Goal: Task Accomplishment & Management: Use online tool/utility

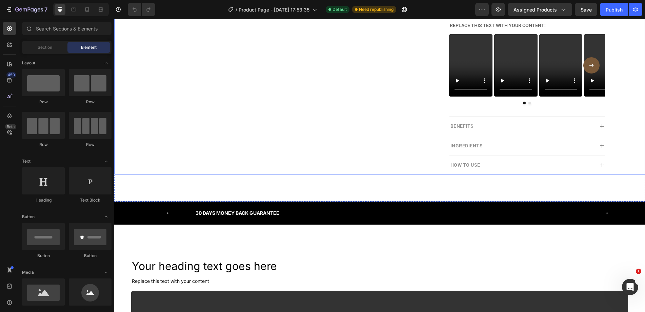
scroll to position [203, 0]
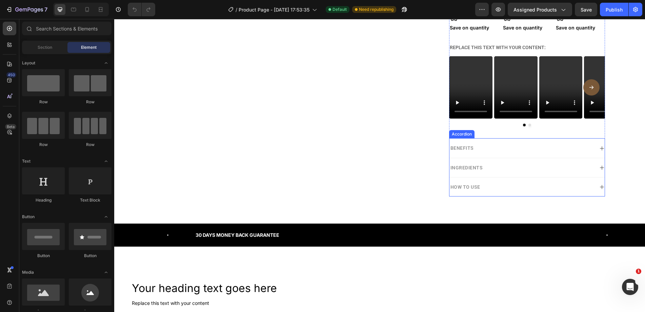
click at [528, 147] on div "Benefits" at bounding box center [521, 148] width 144 height 8
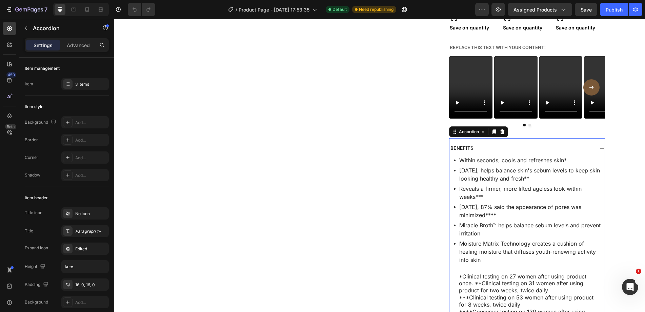
click at [528, 147] on div "Benefits" at bounding box center [521, 148] width 144 height 8
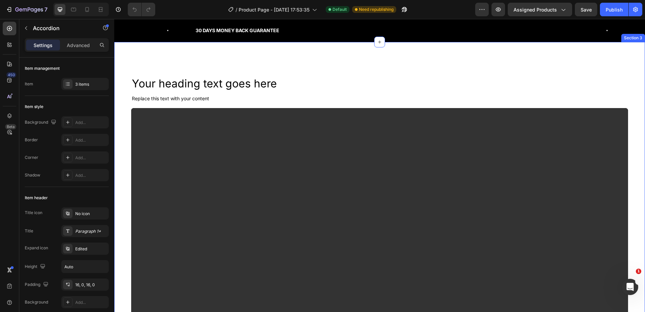
scroll to position [407, 0]
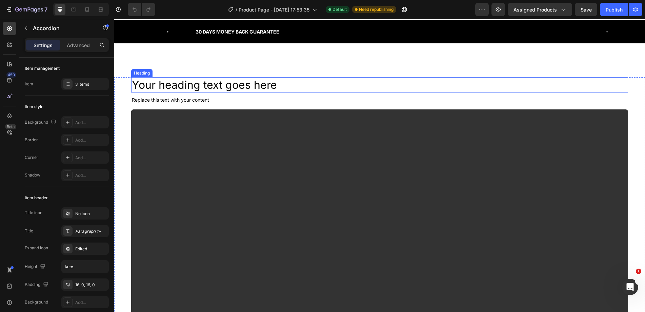
click at [240, 87] on h2 "Your heading text goes here" at bounding box center [379, 85] width 497 height 16
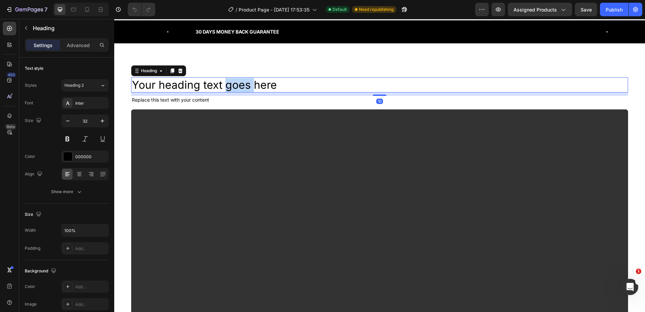
click at [240, 87] on h2 "Your heading text goes here" at bounding box center [379, 85] width 497 height 16
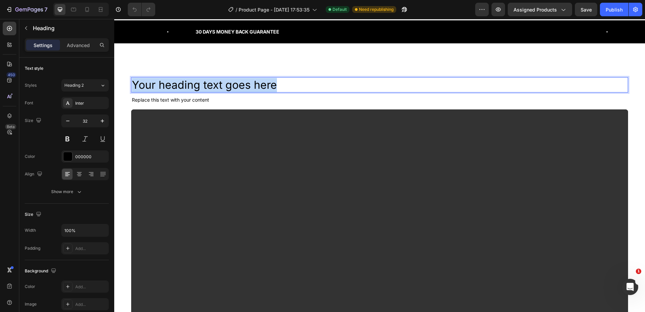
click at [240, 87] on p "Your heading text goes here" at bounding box center [379, 85] width 495 height 14
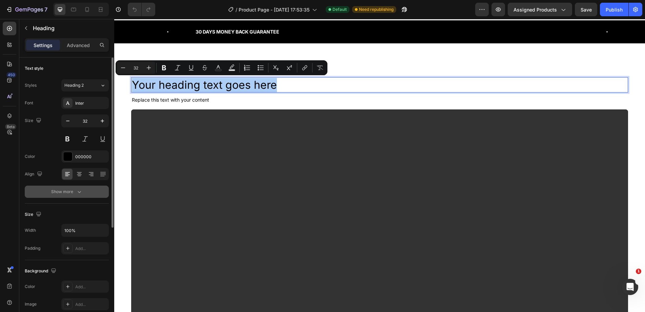
click at [68, 192] on div "Show more" at bounding box center [67, 191] width 32 height 7
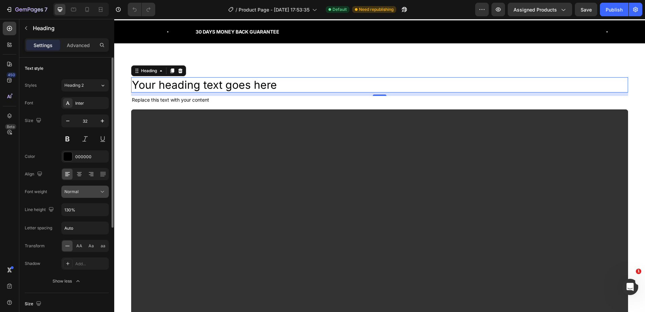
click at [81, 197] on button "Normal" at bounding box center [84, 192] width 47 height 12
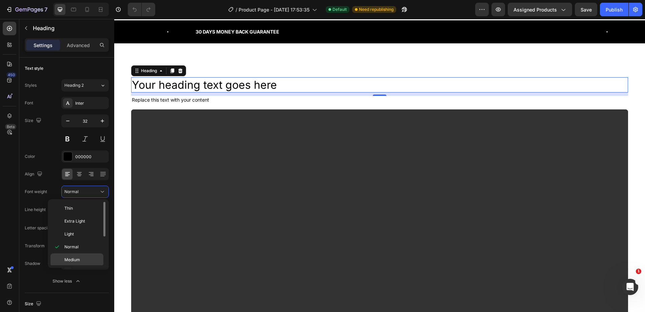
click at [76, 261] on span "Medium" at bounding box center [72, 260] width 16 height 6
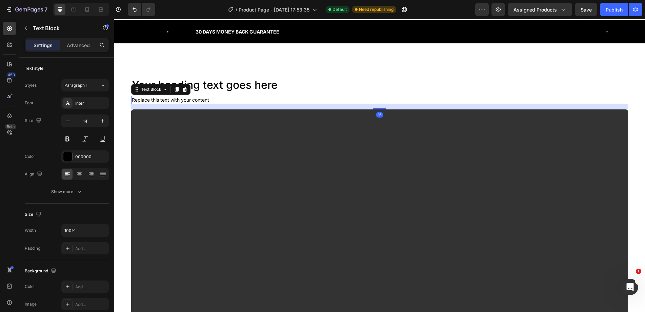
click at [159, 100] on div "Replace this text with your content" at bounding box center [379, 100] width 497 height 8
click at [101, 124] on icon "button" at bounding box center [102, 121] width 7 height 7
click at [101, 123] on icon "button" at bounding box center [102, 121] width 7 height 7
type input "16"
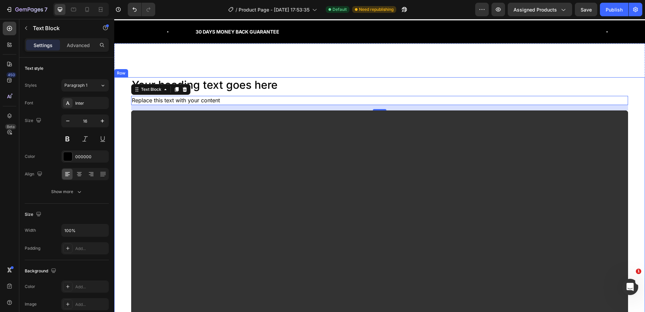
click at [125, 101] on div "Your heading text goes here Heading Replace this text with your content Text Bl…" at bounding box center [379, 233] width 531 height 313
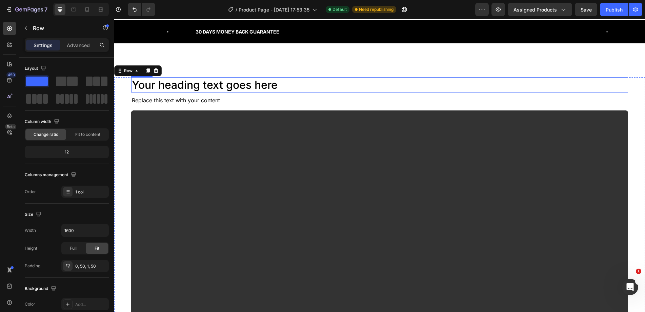
click at [195, 86] on p "Your heading text goes here" at bounding box center [379, 85] width 495 height 14
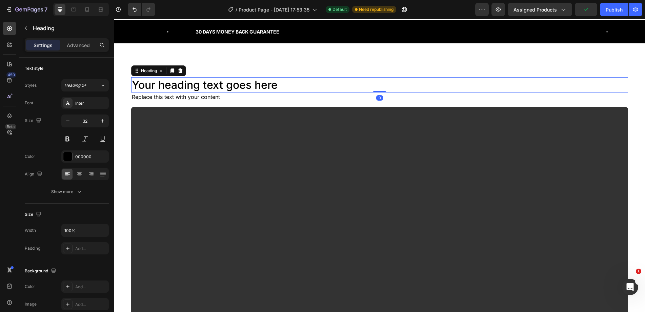
drag, startPoint x: 379, startPoint y: 96, endPoint x: 379, endPoint y: 89, distance: 6.8
click at [379, 89] on div "Your heading text goes here Heading 0" at bounding box center [379, 85] width 497 height 16
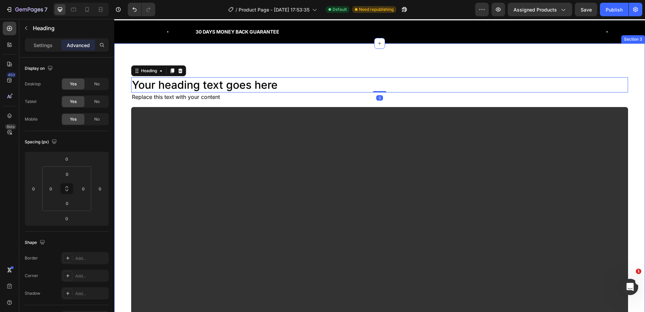
click at [316, 59] on div "Your heading text goes here Heading 0 Replace this text with your content Text …" at bounding box center [379, 215] width 531 height 344
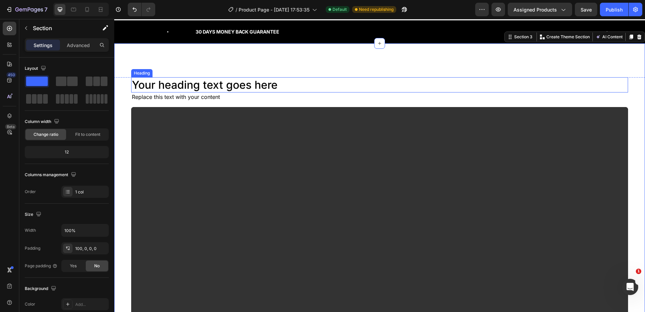
click at [330, 89] on p "Your heading text goes here" at bounding box center [379, 85] width 495 height 14
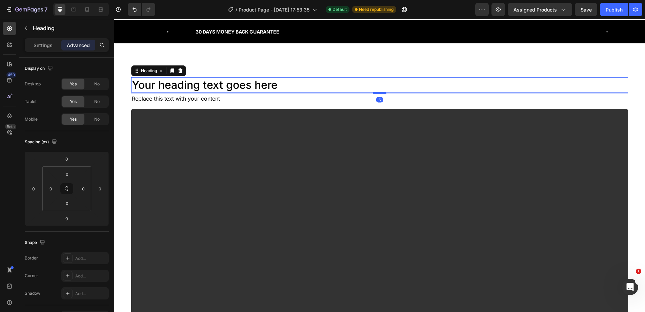
click at [374, 94] on div at bounding box center [380, 93] width 14 height 2
type input "5"
click at [267, 108] on div "Your heading text goes here Heading 5 Replace this text with your content Text …" at bounding box center [379, 232] width 497 height 311
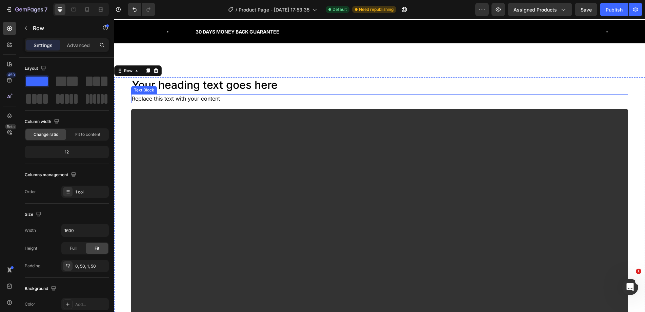
click at [266, 103] on div "Replace this text with your content Text Block" at bounding box center [379, 98] width 497 height 9
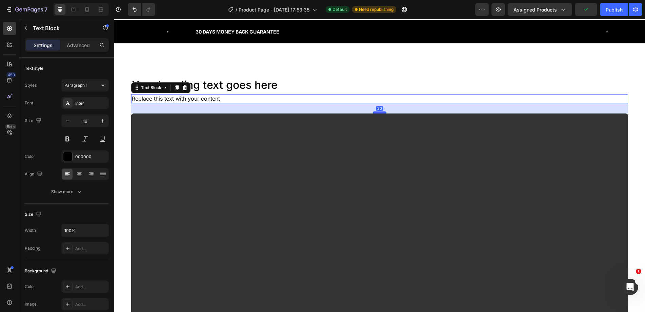
drag, startPoint x: 378, startPoint y: 107, endPoint x: 376, endPoint y: 112, distance: 4.9
click at [376, 112] on div at bounding box center [380, 112] width 14 height 2
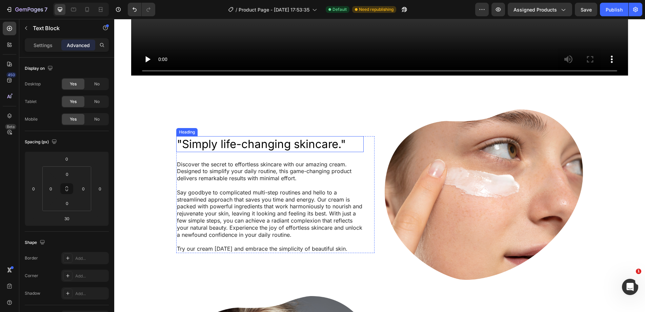
scroll to position [712, 0]
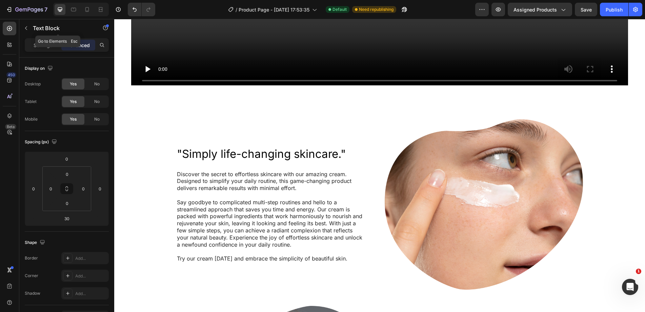
click at [47, 26] on p "Text Block" at bounding box center [62, 28] width 58 height 8
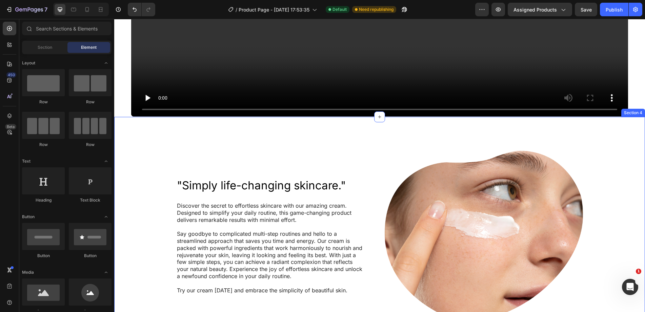
scroll to position [644, 0]
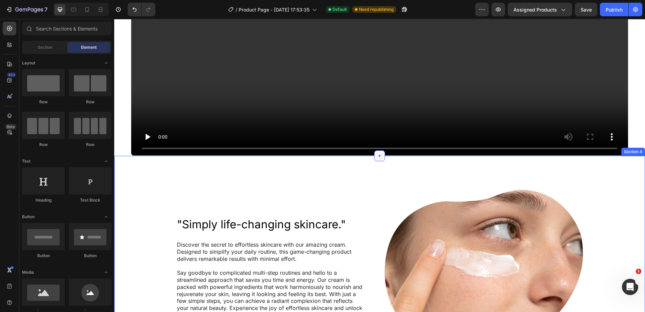
click at [377, 153] on icon at bounding box center [379, 155] width 5 height 5
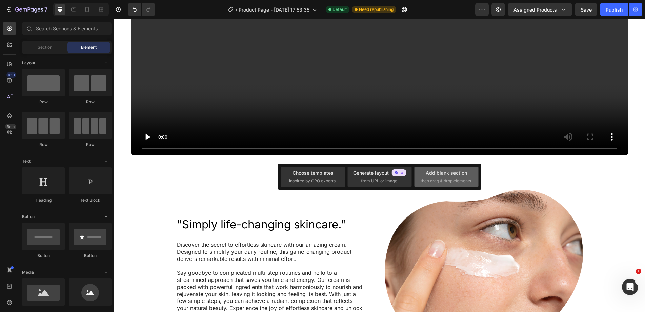
click at [443, 179] on span "then drag & drop elements" at bounding box center [446, 181] width 50 height 6
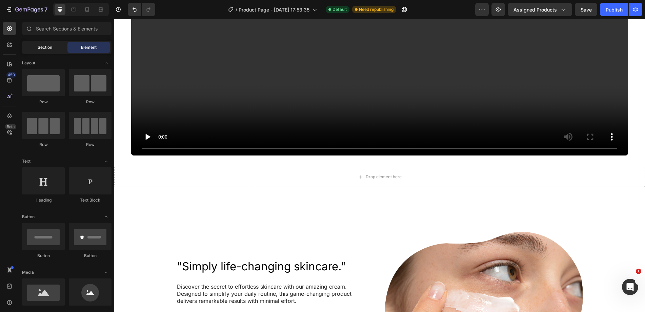
click at [51, 51] on div "Section" at bounding box center [44, 47] width 43 height 11
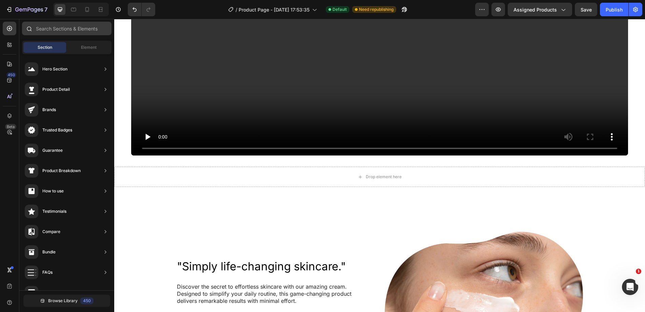
drag, startPoint x: 78, startPoint y: 49, endPoint x: 83, endPoint y: 34, distance: 16.3
click at [79, 48] on div "Element" at bounding box center [88, 47] width 43 height 11
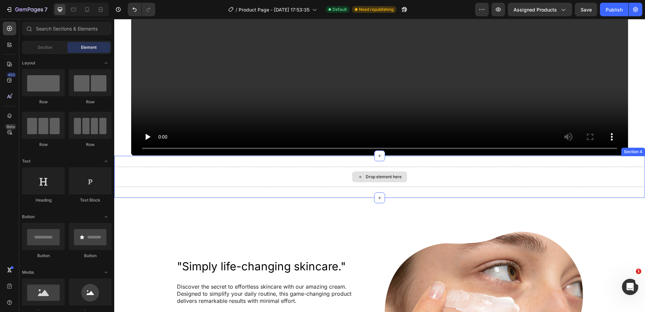
click at [166, 174] on div "Drop element here" at bounding box center [379, 177] width 531 height 20
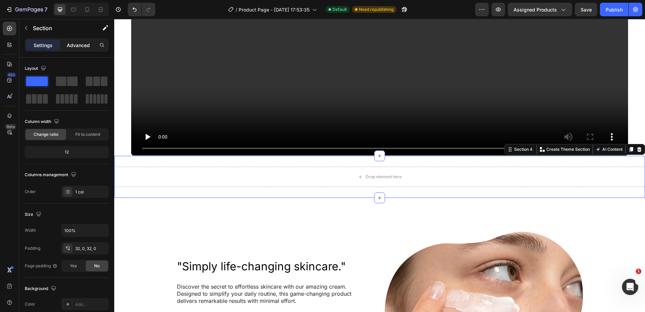
click at [79, 44] on p "Advanced" at bounding box center [78, 45] width 23 height 7
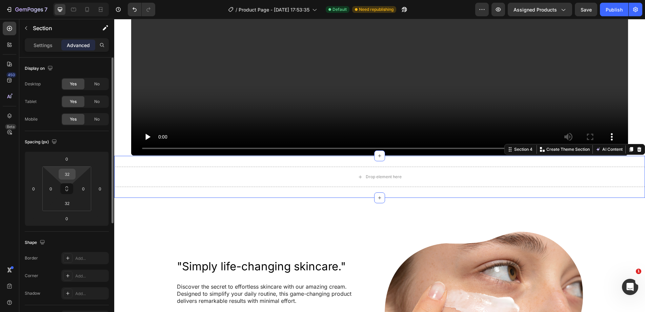
click at [71, 172] on input "32" at bounding box center [67, 174] width 14 height 10
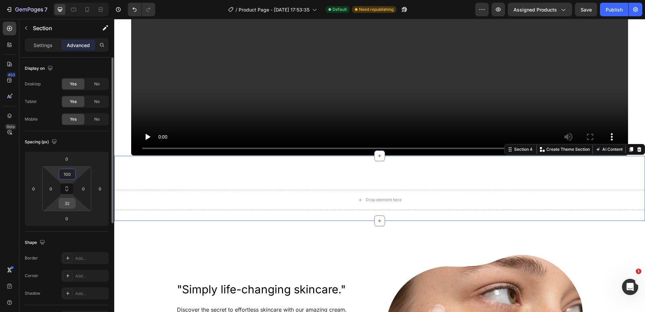
type input "100"
click at [69, 207] on input "32" at bounding box center [67, 203] width 14 height 10
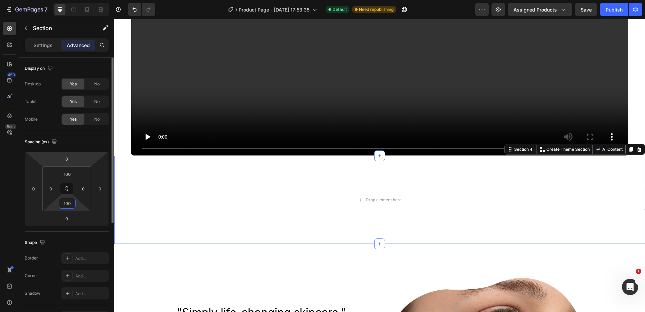
type input "100"
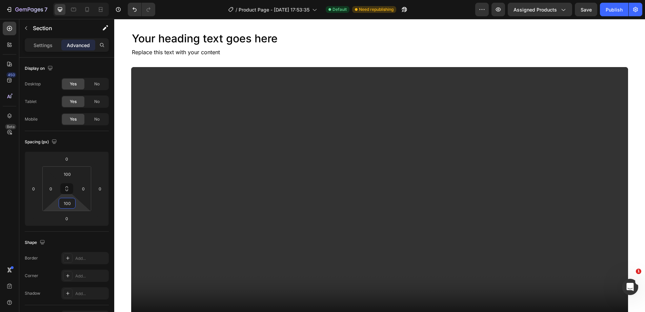
scroll to position [373, 0]
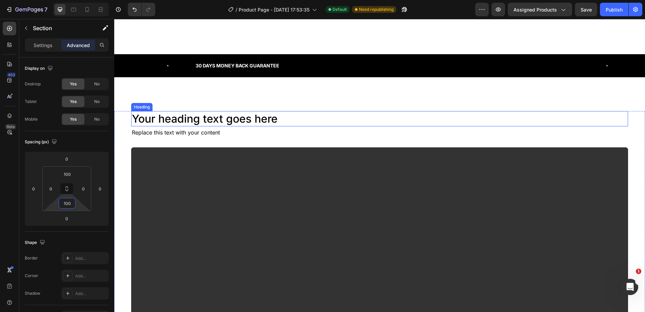
click at [185, 117] on h2 "Your heading text goes here" at bounding box center [379, 119] width 497 height 16
click at [171, 103] on icon at bounding box center [171, 104] width 5 height 5
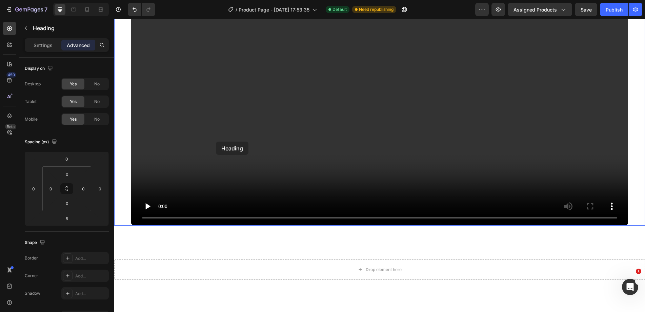
scroll to position [644, 0]
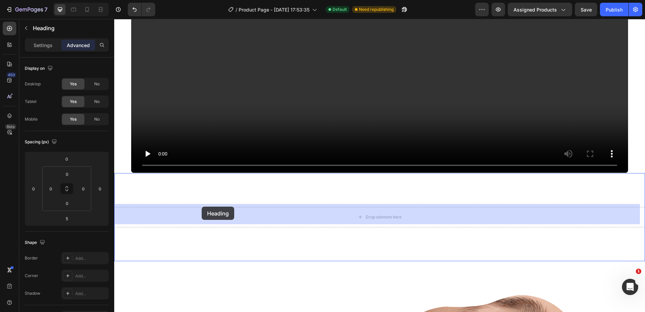
drag, startPoint x: 184, startPoint y: 68, endPoint x: 202, endPoint y: 207, distance: 139.8
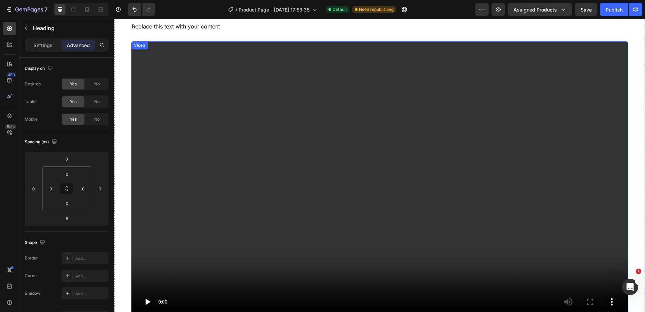
scroll to position [627, 0]
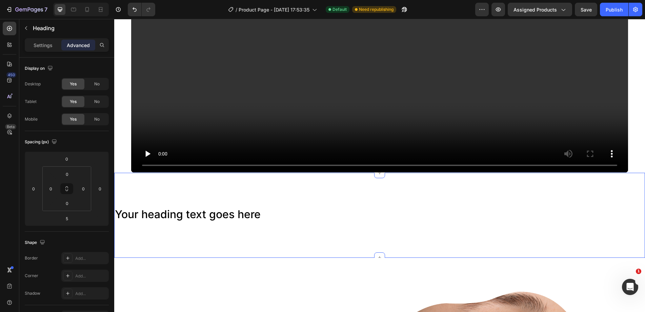
click at [169, 187] on div "Your heading text goes here Heading Section 4" at bounding box center [379, 215] width 531 height 85
click at [39, 43] on p "Settings" at bounding box center [43, 45] width 19 height 7
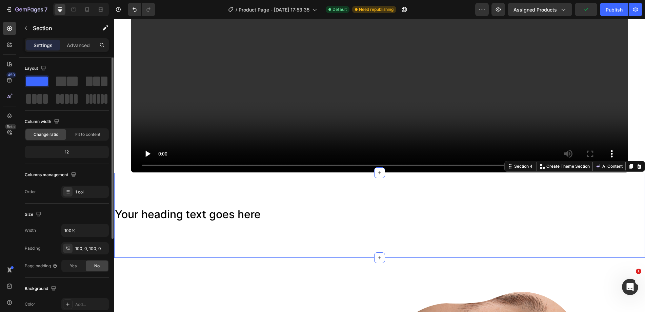
scroll to position [68, 0]
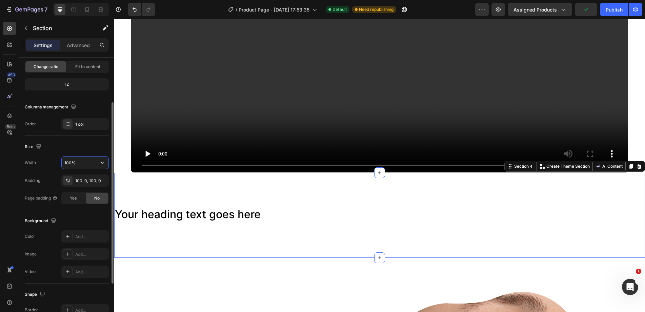
click at [82, 163] on input "100%" at bounding box center [85, 163] width 47 height 12
click at [82, 163] on input "1600%" at bounding box center [85, 163] width 47 height 12
click at [81, 163] on input "1600%" at bounding box center [85, 163] width 47 height 12
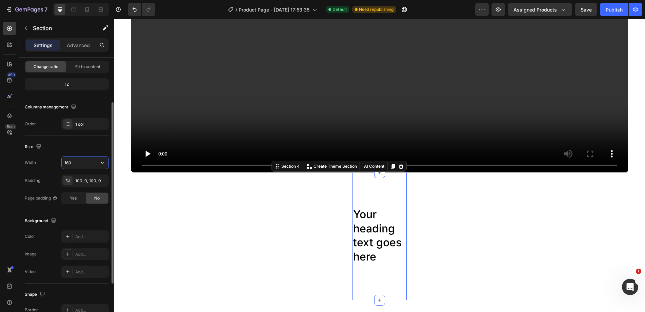
type input "1600"
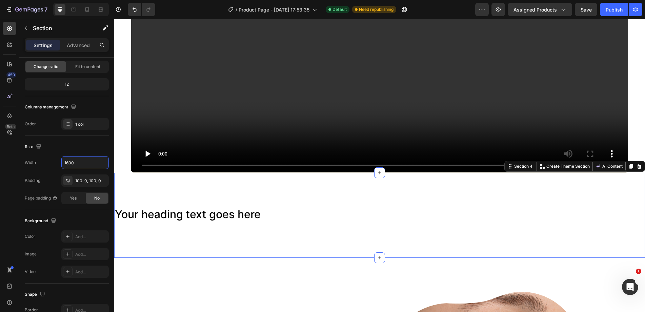
click at [75, 45] on p "Advanced" at bounding box center [78, 45] width 23 height 7
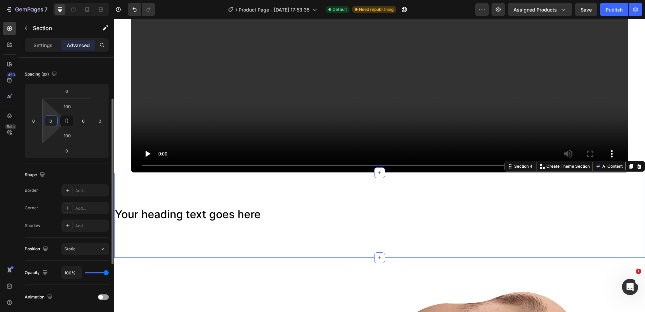
click at [54, 123] on input "0" at bounding box center [51, 121] width 10 height 10
type input "50"
click at [83, 125] on input "0" at bounding box center [83, 121] width 10 height 10
type input "50"
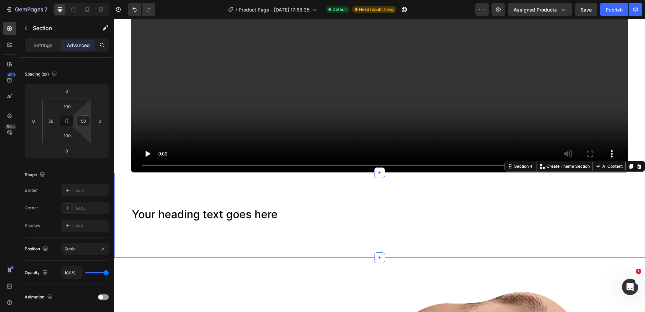
drag, startPoint x: 287, startPoint y: 218, endPoint x: 284, endPoint y: 218, distance: 3.7
click at [287, 218] on h2 "Your heading text goes here" at bounding box center [379, 215] width 497 height 16
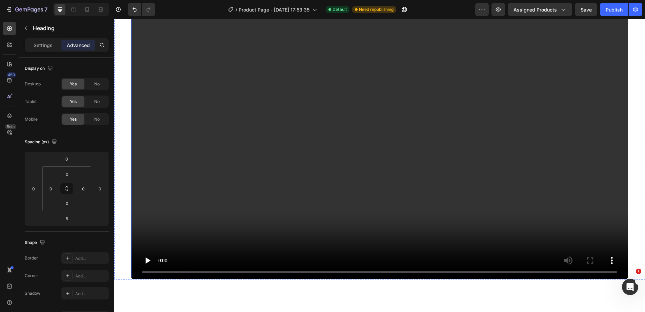
scroll to position [390, 0]
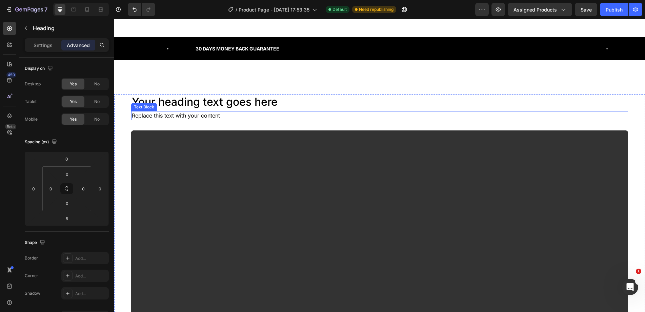
click at [209, 117] on div "Replace this text with your content" at bounding box center [379, 115] width 497 height 9
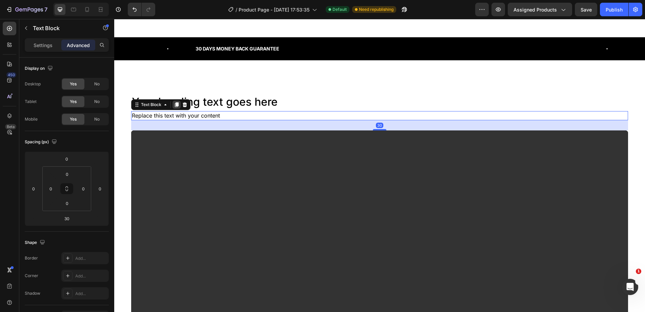
click at [179, 103] on div at bounding box center [176, 105] width 8 height 8
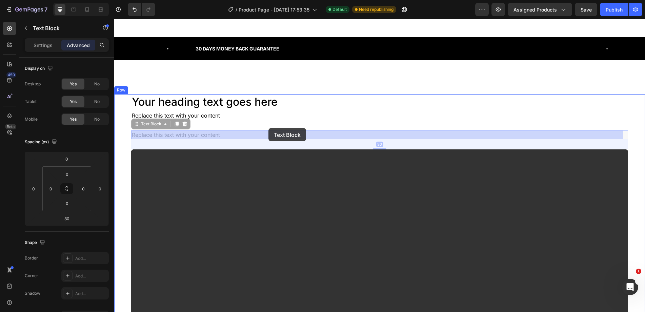
scroll to position [627, 0]
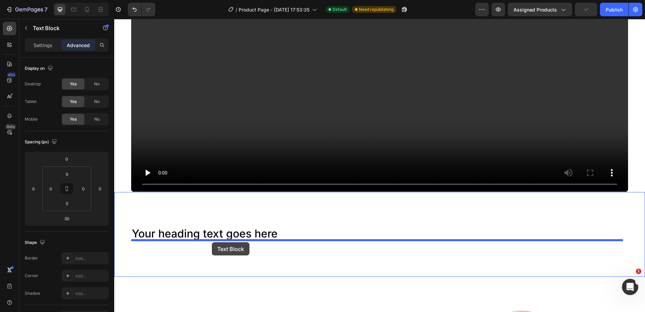
drag, startPoint x: 152, startPoint y: 125, endPoint x: 212, endPoint y: 242, distance: 131.8
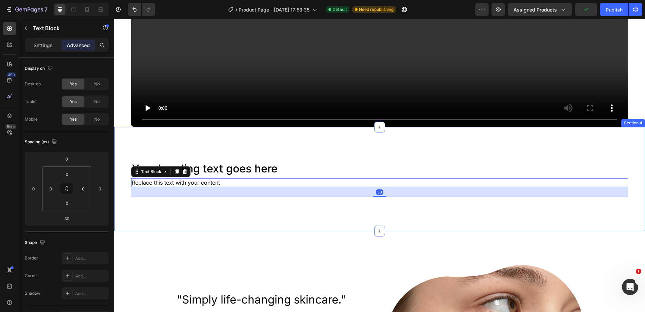
scroll to position [676, 0]
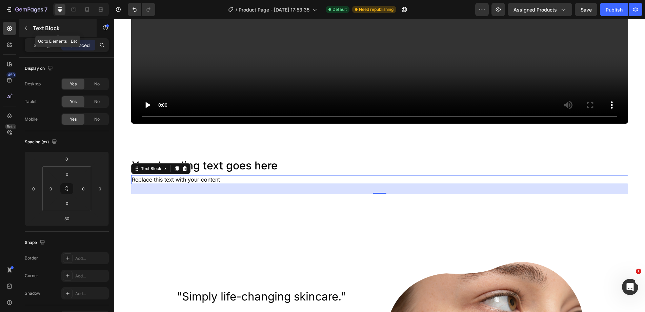
click at [37, 28] on p "Text Block" at bounding box center [62, 28] width 58 height 8
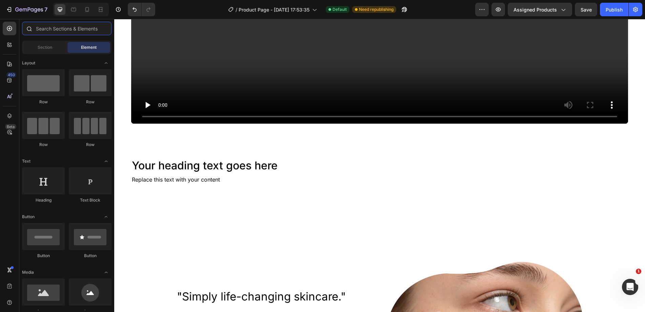
click at [52, 33] on input "text" at bounding box center [66, 29] width 89 height 14
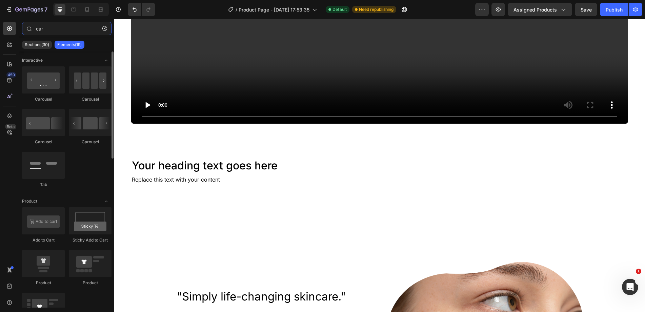
type input "car"
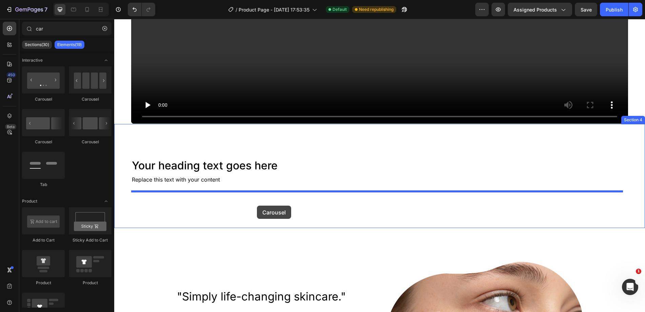
drag, startPoint x: 223, startPoint y: 167, endPoint x: 257, endPoint y: 206, distance: 51.6
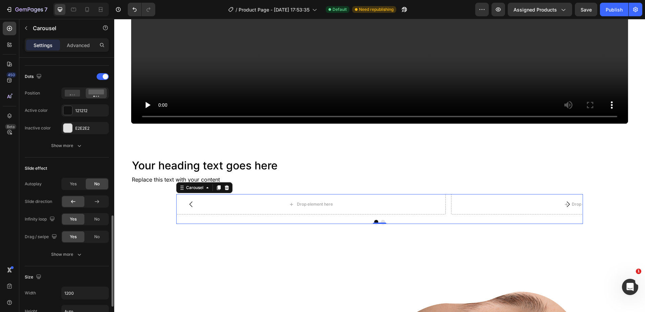
scroll to position [407, 0]
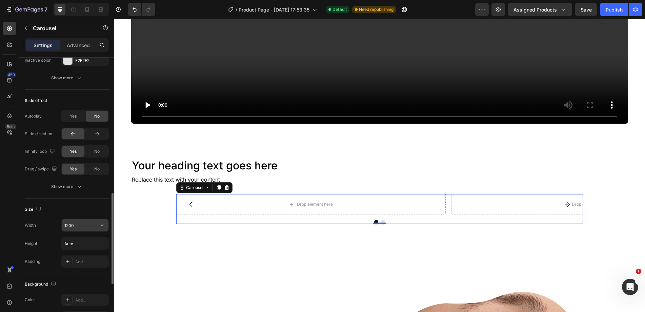
click at [84, 229] on input "1200" at bounding box center [85, 225] width 47 height 12
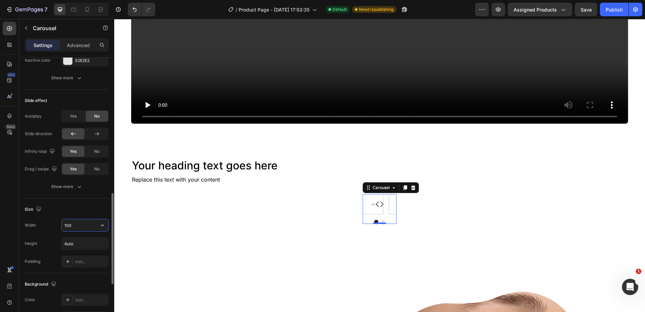
click at [106, 223] on button "button" at bounding box center [102, 225] width 12 height 12
click at [84, 254] on p "Full 100%" at bounding box center [83, 255] width 39 height 6
type input "100%"
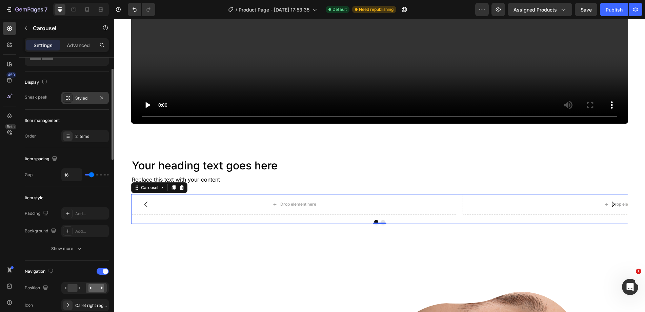
scroll to position [0, 0]
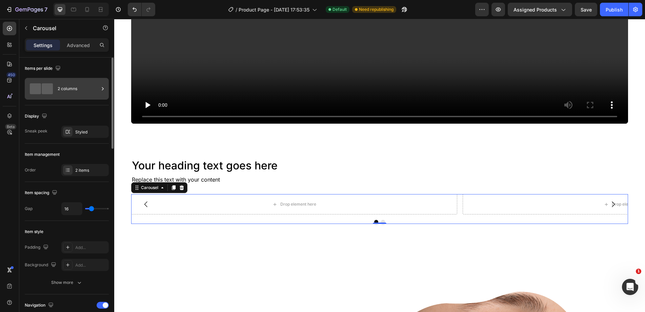
click at [71, 90] on div "2 columns" at bounding box center [78, 89] width 41 height 16
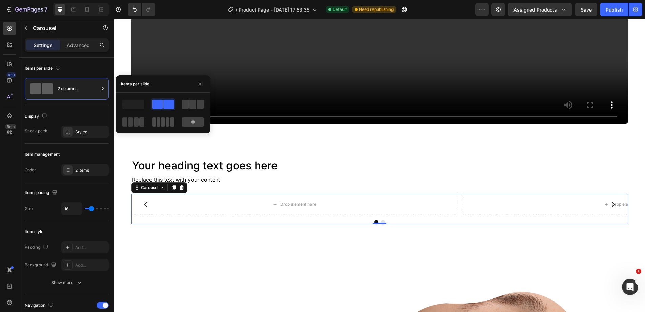
click at [162, 119] on span at bounding box center [163, 121] width 4 height 9
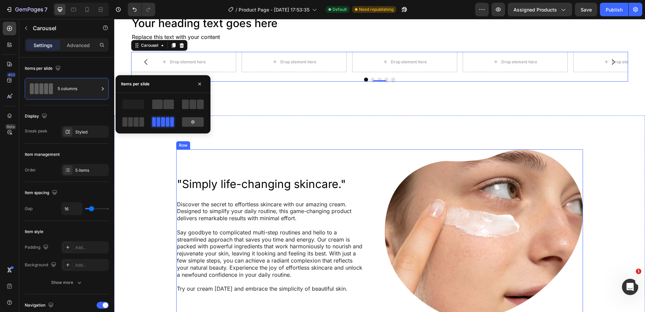
scroll to position [777, 0]
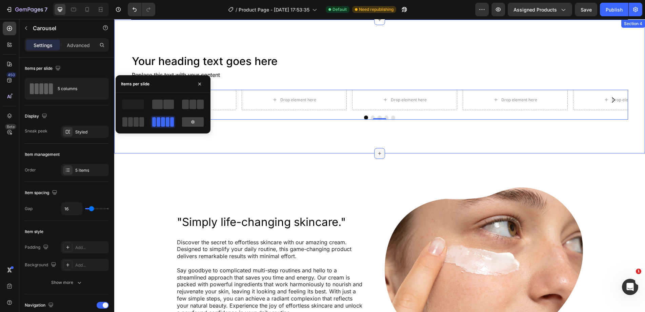
click at [377, 154] on icon at bounding box center [379, 153] width 5 height 5
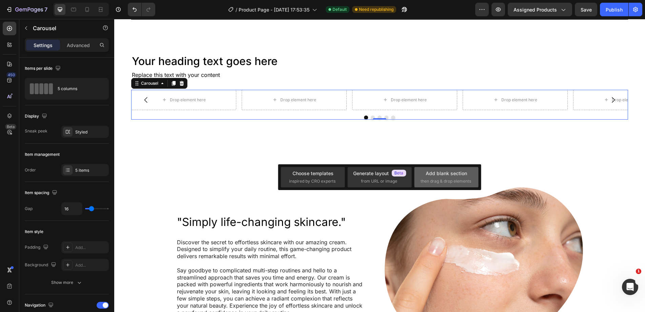
click at [442, 175] on div "Add blank section" at bounding box center [446, 173] width 41 height 7
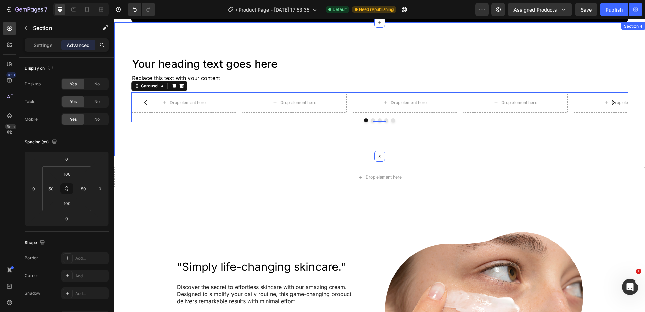
click at [167, 144] on div "Your heading text goes here Heading Replace this text with your content Text Bl…" at bounding box center [379, 89] width 531 height 134
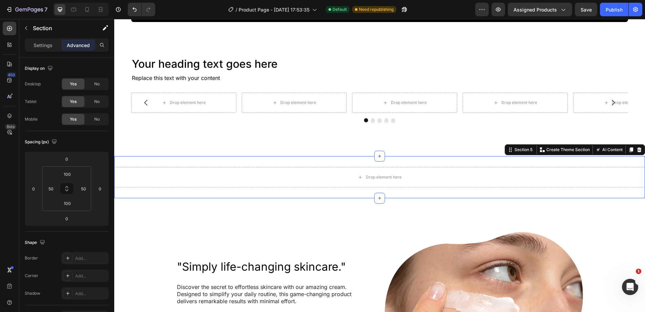
click at [165, 159] on div "Drop element here Section 5 You can create reusable sections Create Theme Secti…" at bounding box center [379, 177] width 531 height 42
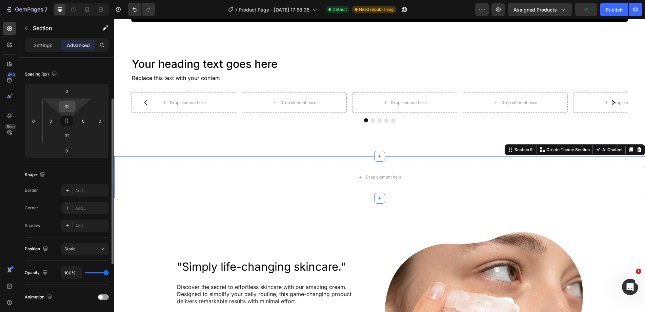
click at [68, 102] on input "32" at bounding box center [67, 106] width 14 height 10
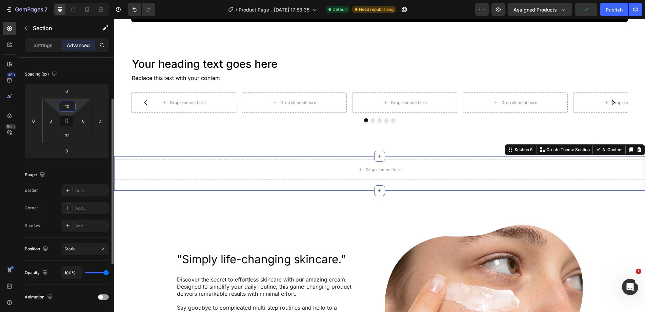
type input "100"
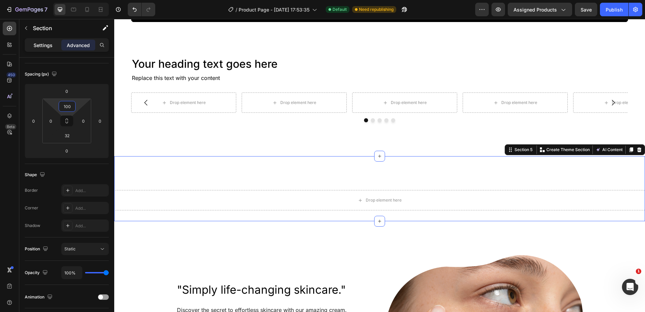
click at [38, 42] on p "Settings" at bounding box center [43, 45] width 19 height 7
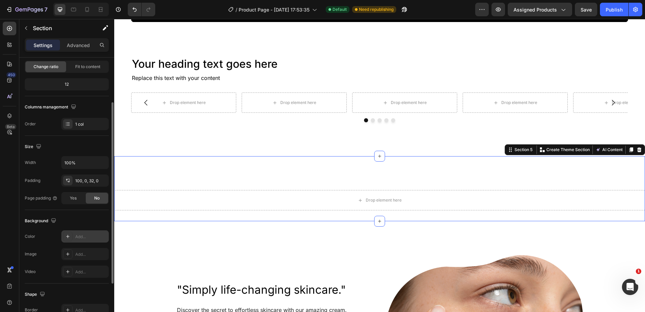
click at [74, 234] on div "Add..." at bounding box center [84, 236] width 47 height 12
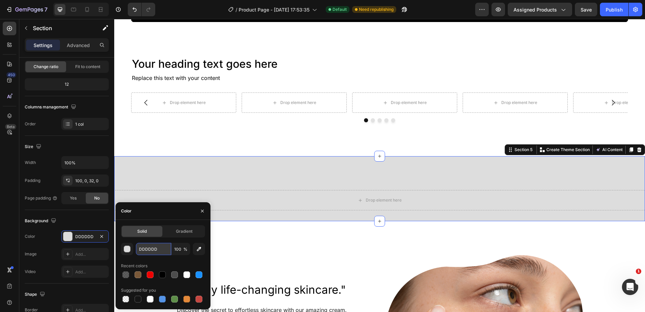
click at [145, 246] on input "DDDDDD" at bounding box center [153, 249] width 35 height 12
paste input "F7F7F7"
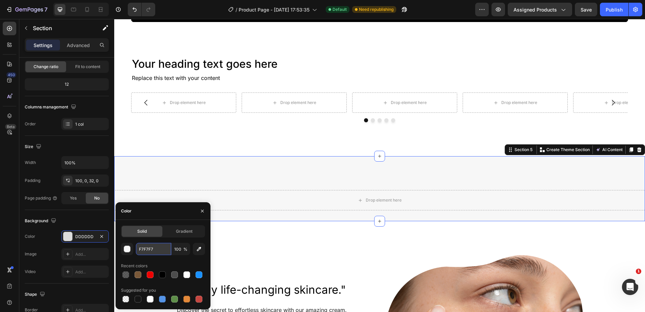
type input "F7F7F7"
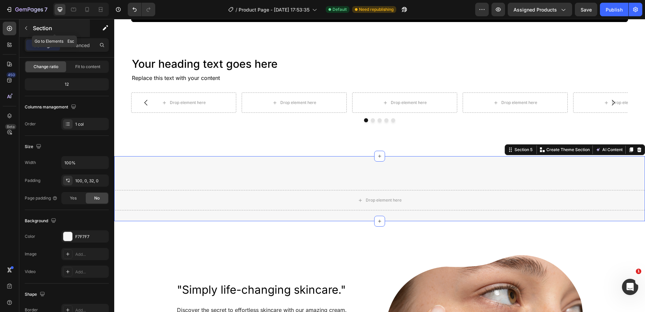
click at [41, 29] on p "Section" at bounding box center [61, 28] width 56 height 8
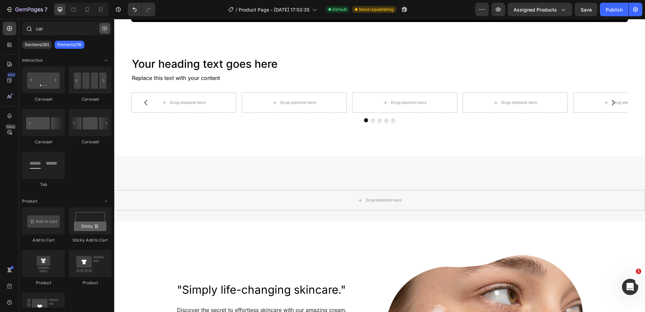
click at [109, 31] on button "button" at bounding box center [104, 28] width 11 height 11
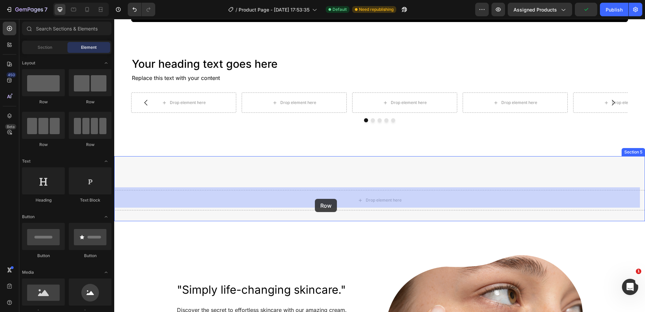
drag, startPoint x: 189, startPoint y: 104, endPoint x: 315, endPoint y: 199, distance: 157.2
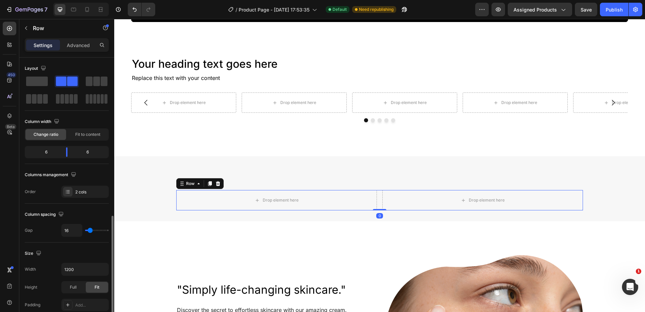
scroll to position [102, 0]
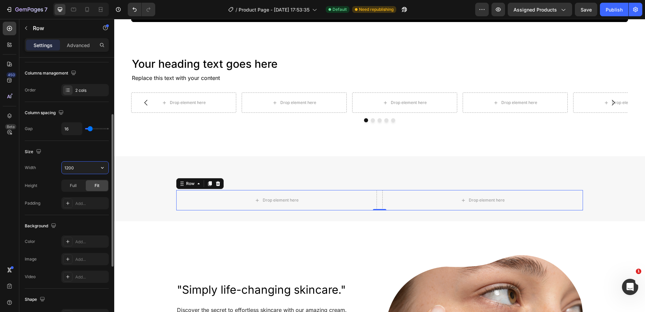
click at [82, 167] on input "1200" at bounding box center [85, 168] width 47 height 12
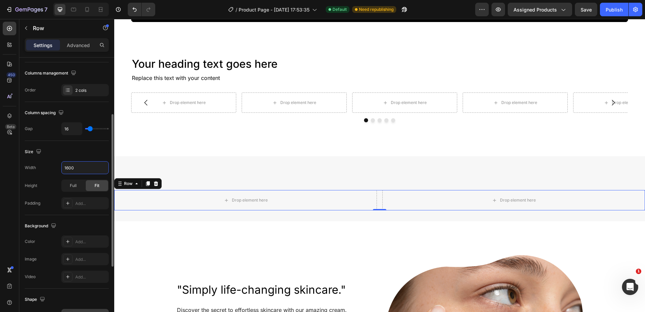
type input "1600"
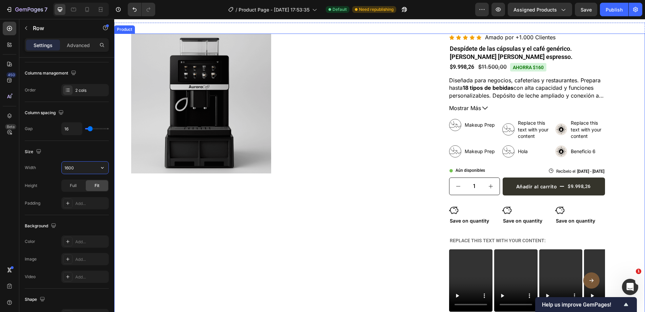
scroll to position [0, 0]
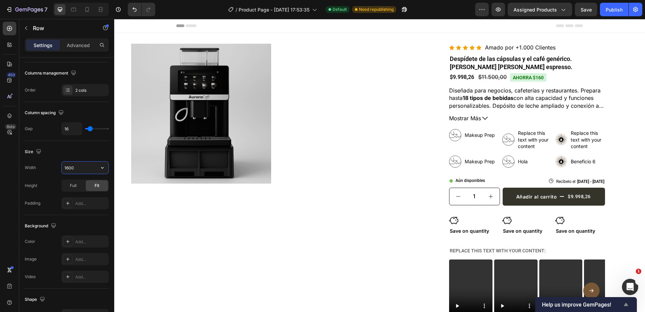
click at [626, 303] on icon "Show survey - Help us improve GemPages!" at bounding box center [626, 304] width 4 height 3
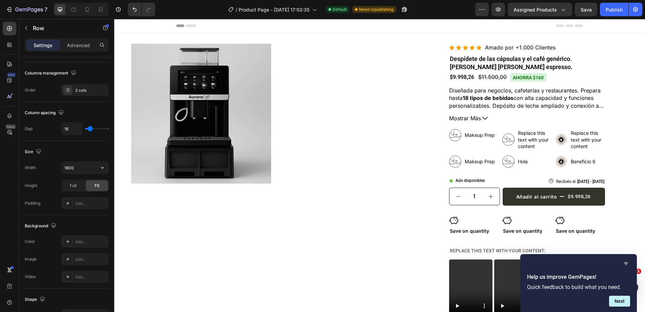
click at [624, 263] on icon "Hide survey" at bounding box center [626, 263] width 4 height 3
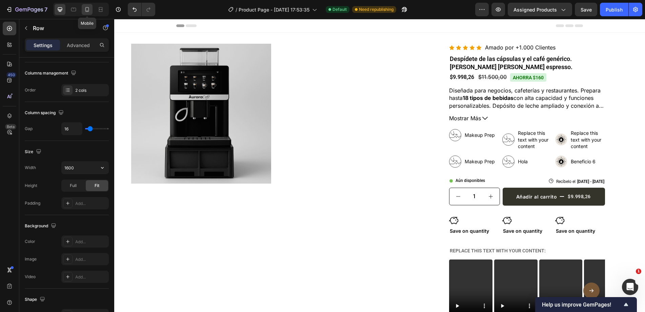
click at [87, 12] on icon at bounding box center [87, 9] width 4 height 5
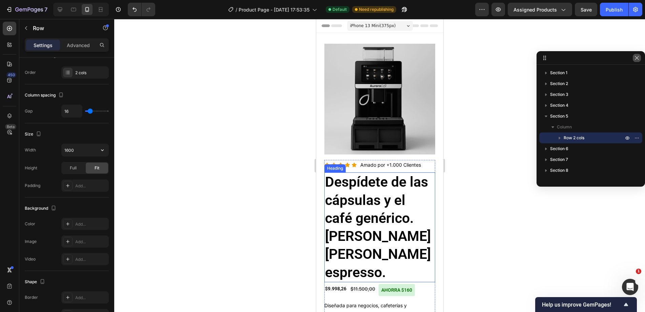
click at [636, 59] on icon "button" at bounding box center [637, 58] width 4 height 4
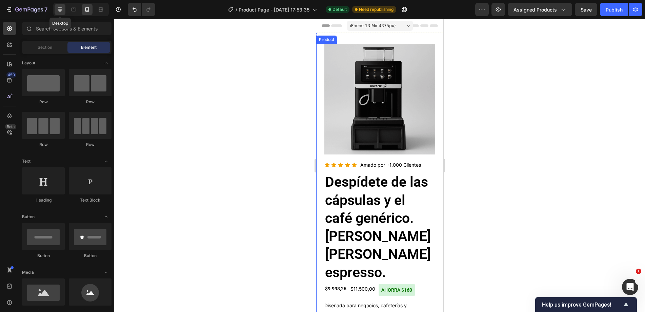
click at [58, 13] on icon at bounding box center [60, 9] width 7 height 7
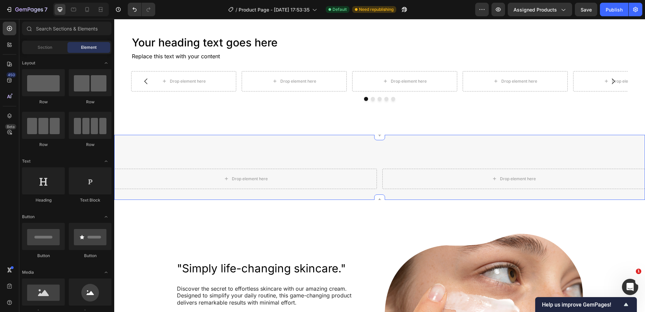
scroll to position [779, 0]
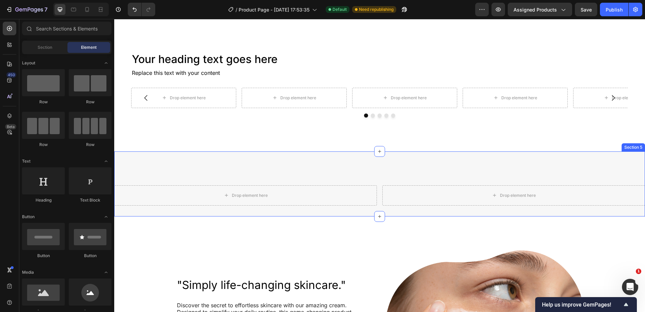
click at [402, 158] on div "Drop element here Drop element here Row Section 5" at bounding box center [379, 183] width 531 height 65
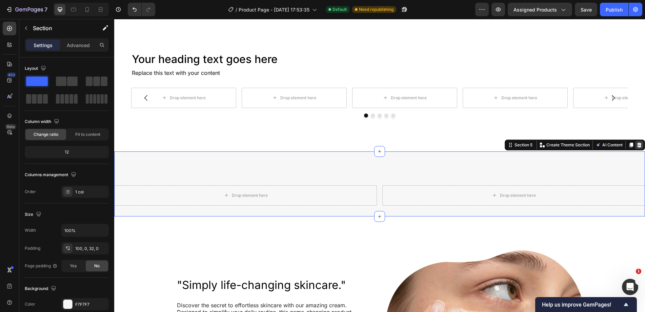
click at [637, 144] on icon at bounding box center [639, 145] width 4 height 5
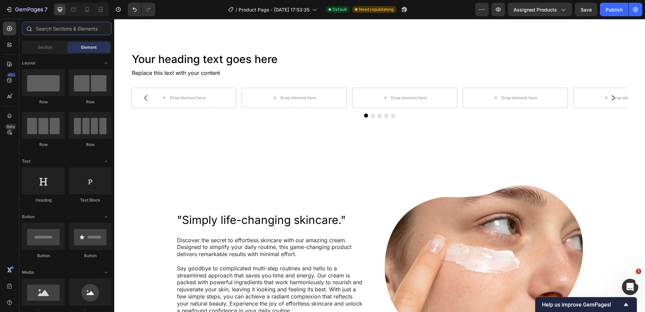
click at [54, 29] on input "text" at bounding box center [66, 29] width 89 height 14
drag, startPoint x: 374, startPoint y: 149, endPoint x: 386, endPoint y: 151, distance: 12.6
click at [374, 149] on div at bounding box center [379, 151] width 11 height 11
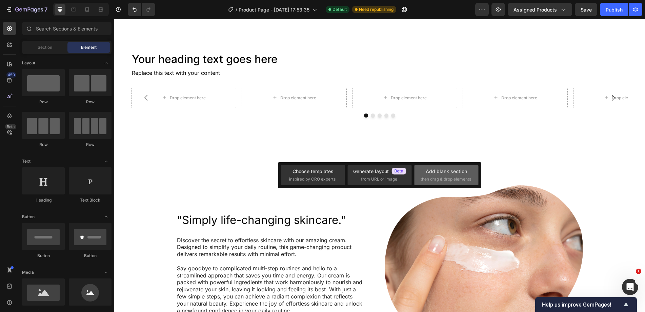
click at [444, 178] on span "then drag & drop elements" at bounding box center [446, 179] width 50 height 6
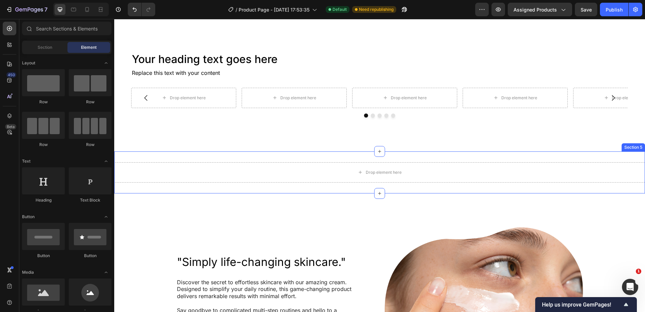
click at [183, 160] on div "Drop element here Section 5" at bounding box center [379, 172] width 531 height 42
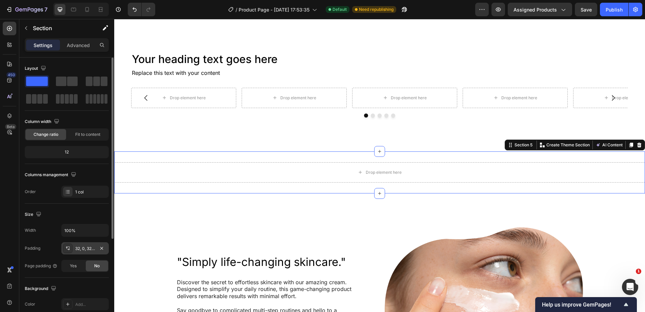
scroll to position [68, 0]
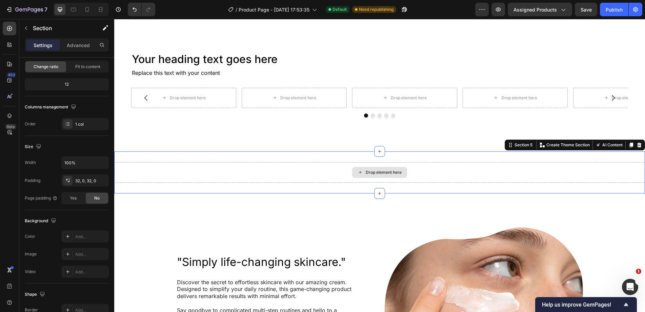
click at [154, 169] on div "Drop element here" at bounding box center [379, 172] width 531 height 20
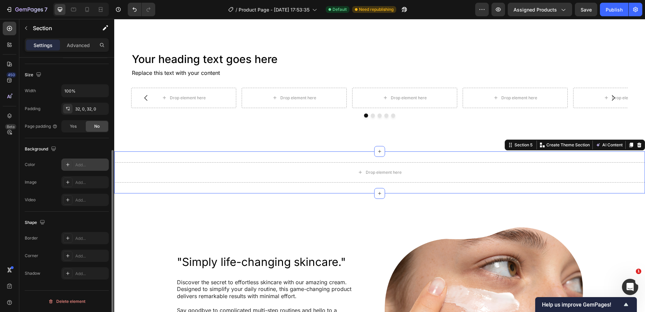
click at [74, 162] on div "Add..." at bounding box center [84, 165] width 47 height 12
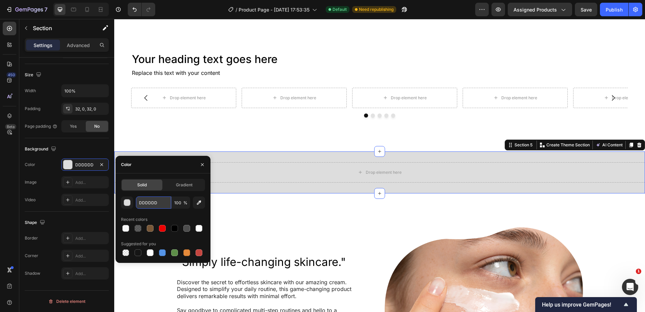
click at [157, 200] on input "DDDDDD" at bounding box center [153, 203] width 35 height 12
paste input "F7F7F7"
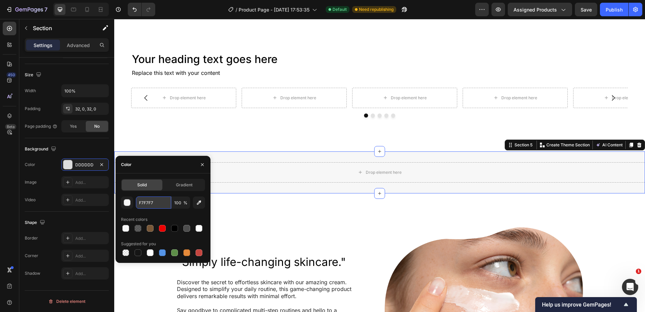
type input "F7F7F7"
click at [371, 91] on div "Drop element here" at bounding box center [404, 98] width 105 height 20
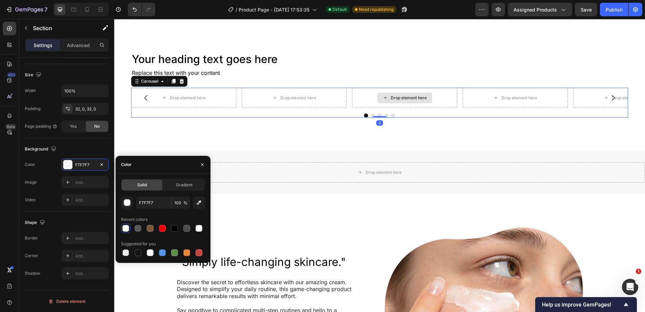
scroll to position [0, 0]
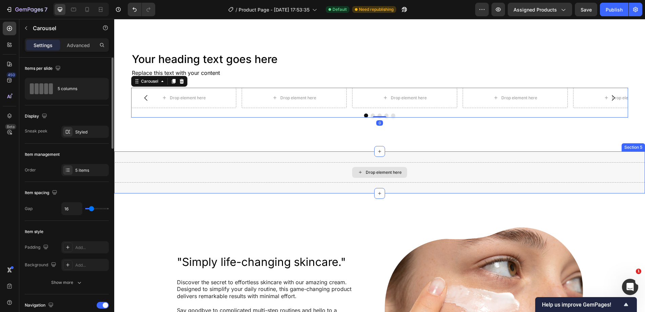
click at [369, 175] on div "Drop element here" at bounding box center [384, 172] width 36 height 5
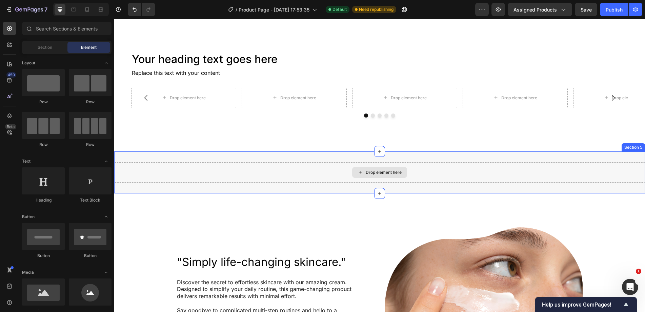
click at [328, 176] on div "Drop element here" at bounding box center [379, 172] width 531 height 20
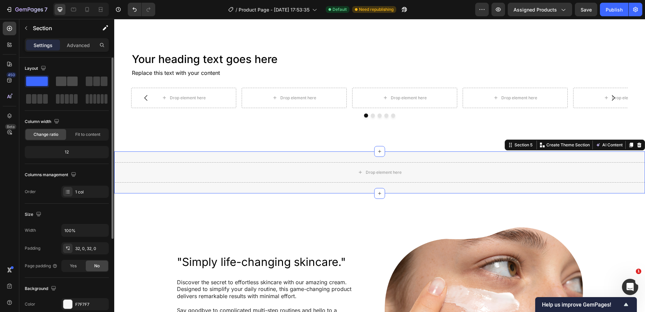
drag, startPoint x: 56, startPoint y: 78, endPoint x: 131, endPoint y: 125, distance: 88.9
click at [56, 78] on span at bounding box center [61, 81] width 11 height 9
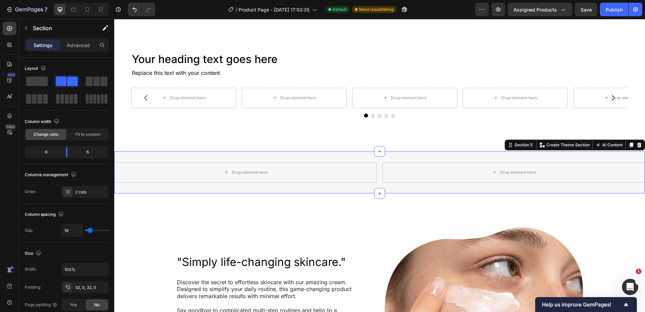
click at [379, 169] on div "Drop element here Drop element here Section 5 You can create reusable sections …" at bounding box center [379, 172] width 531 height 42
click at [72, 228] on input "16" at bounding box center [72, 230] width 20 height 12
type input "5"
type input "50"
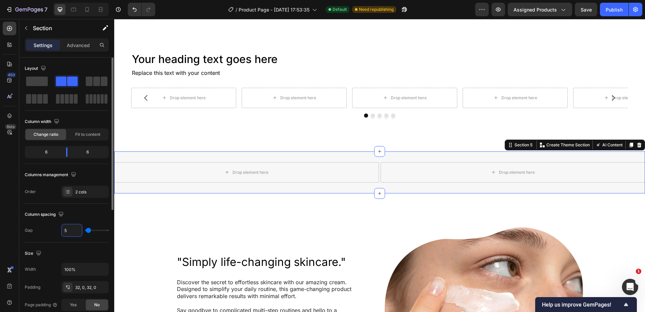
type input "50"
click at [79, 46] on p "Advanced" at bounding box center [78, 45] width 23 height 7
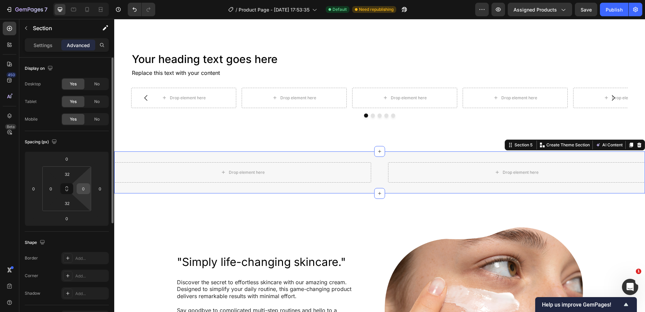
click at [83, 191] on input "0" at bounding box center [83, 189] width 10 height 10
type input "50"
click at [33, 20] on div "Section" at bounding box center [54, 28] width 70 height 18
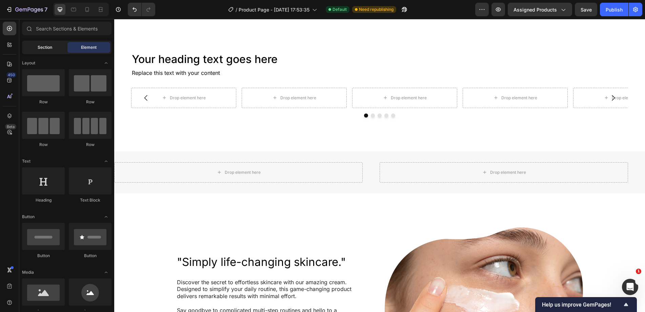
click at [43, 44] on div "Section" at bounding box center [44, 47] width 43 height 11
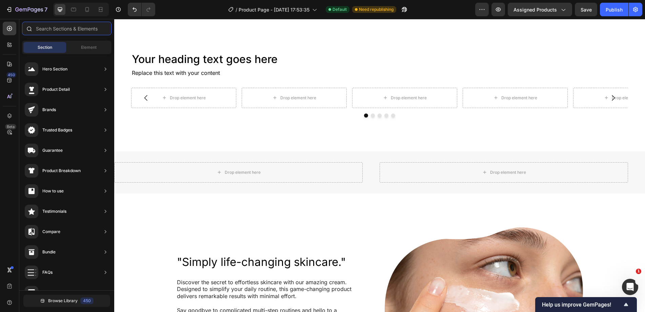
click at [46, 29] on input "text" at bounding box center [66, 29] width 89 height 14
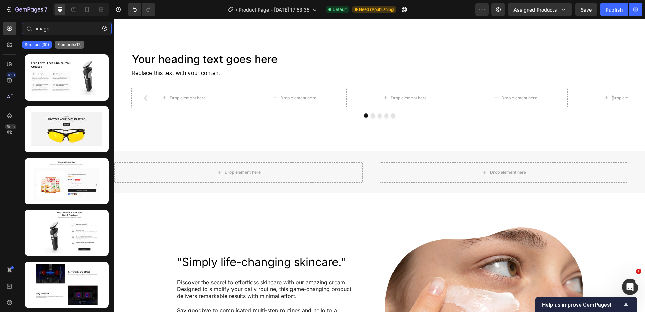
type input "image"
click at [71, 48] on div "Elements(17)" at bounding box center [70, 45] width 30 height 8
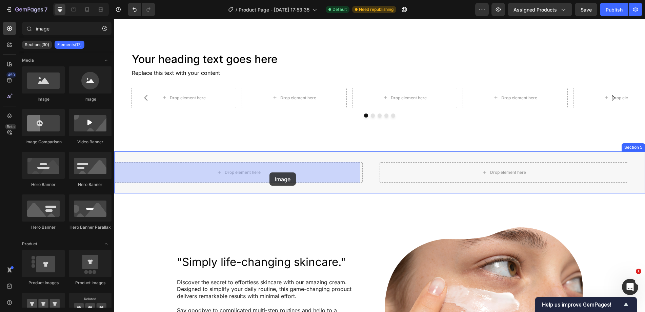
drag, startPoint x: 161, startPoint y: 108, endPoint x: 277, endPoint y: 159, distance: 126.8
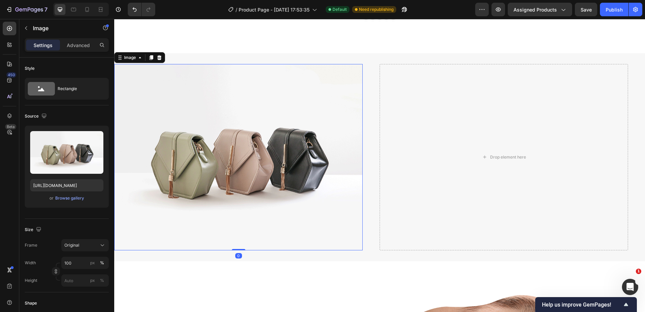
scroll to position [847, 0]
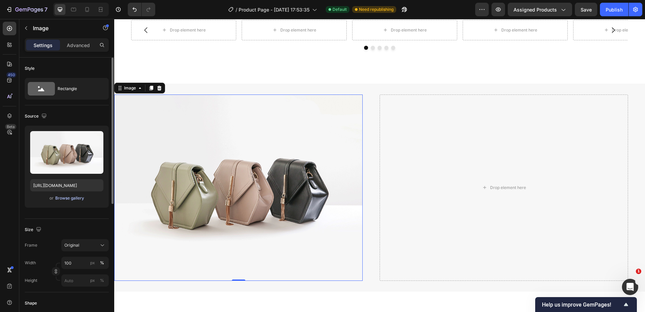
click at [74, 201] on div "Browse gallery" at bounding box center [69, 198] width 29 height 6
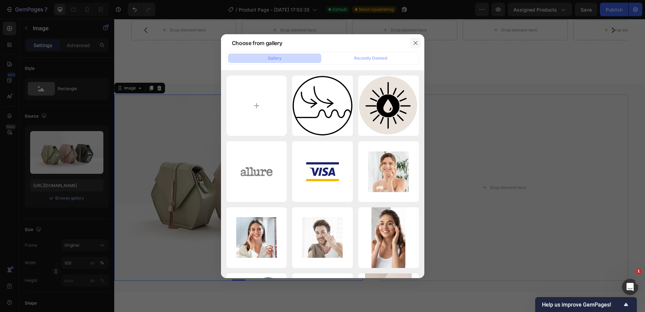
click at [420, 38] on button "button" at bounding box center [415, 43] width 11 height 11
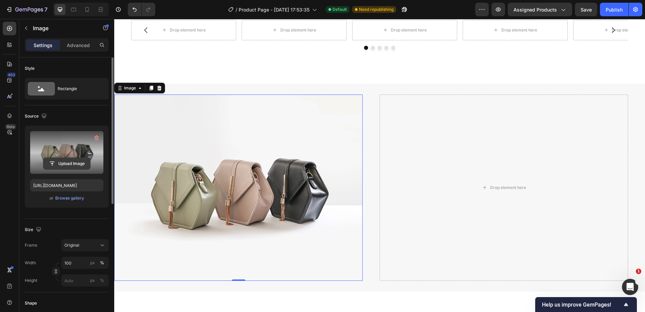
click at [51, 159] on input "file" at bounding box center [66, 164] width 47 height 12
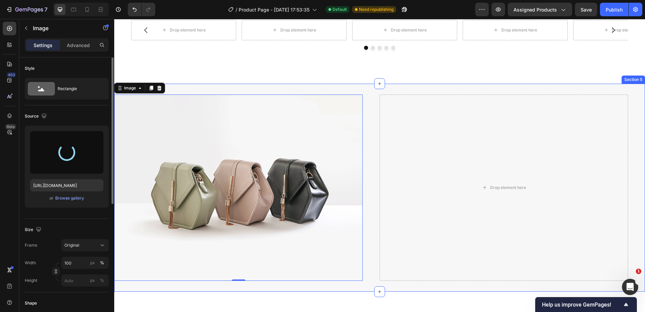
type input "https://cdn.shopify.com/s/files/1/0726/2679/8780/files/gempages_585900372774617…"
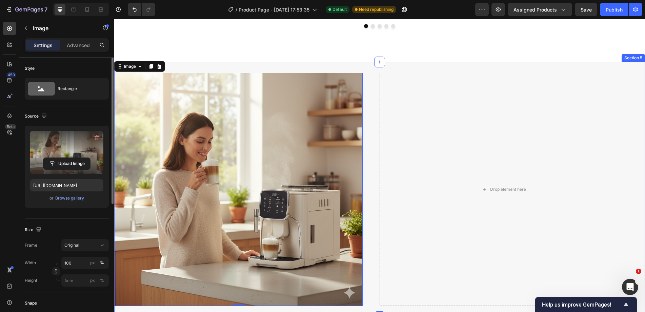
scroll to position [881, 0]
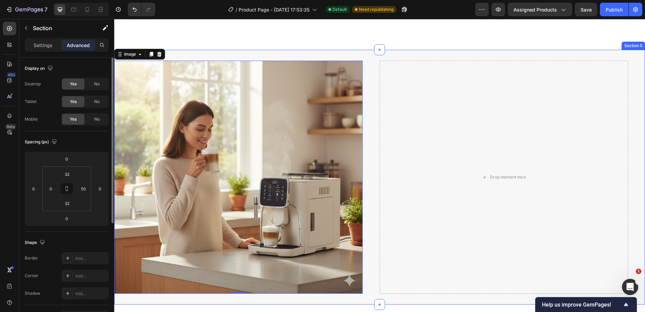
click at [368, 77] on div "Image 0 Drop element here Section 5" at bounding box center [379, 177] width 531 height 255
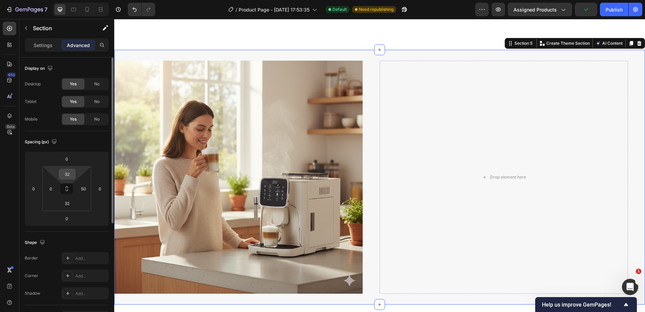
click at [70, 175] on input "32" at bounding box center [67, 174] width 14 height 10
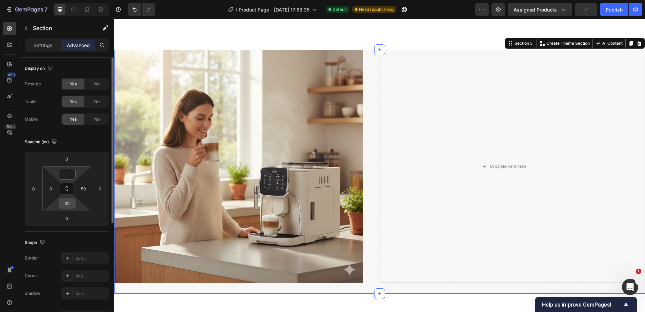
click at [68, 205] on input "32" at bounding box center [67, 203] width 14 height 10
type input "2"
type input "0"
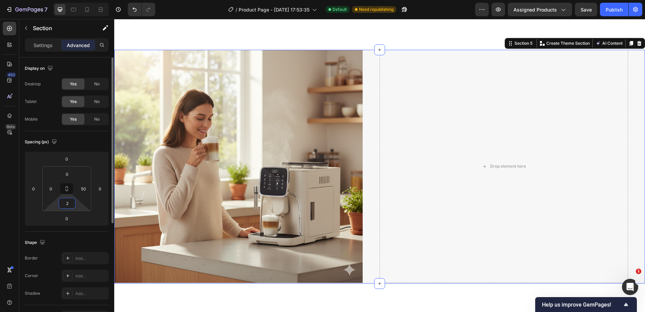
click at [70, 203] on input "2" at bounding box center [67, 203] width 14 height 10
type input "0"
click at [365, 96] on div "Image Drop element here Section 5 You can create reusable sections Create Theme…" at bounding box center [379, 166] width 531 height 233
click at [478, 95] on div "Drop element here" at bounding box center [504, 166] width 248 height 233
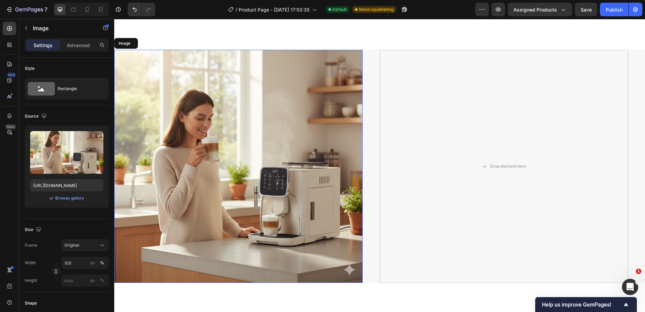
click at [267, 130] on img at bounding box center [238, 166] width 248 height 233
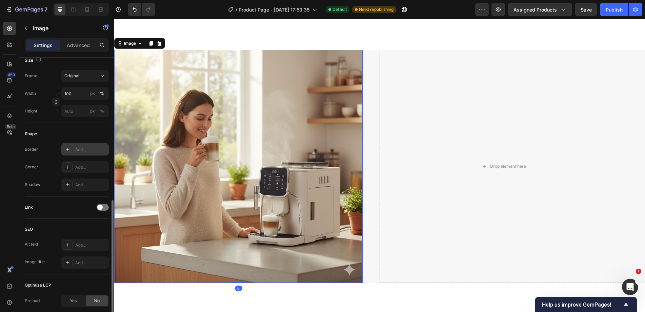
scroll to position [203, 0]
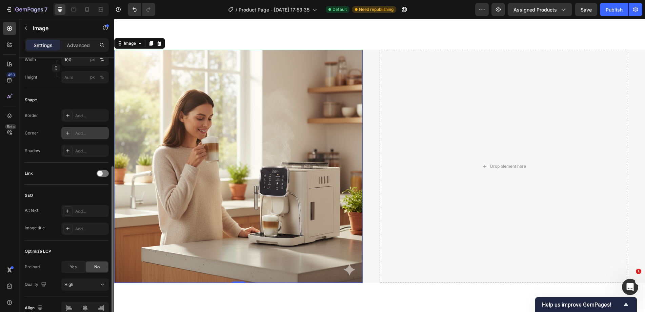
click at [83, 134] on div "Add..." at bounding box center [91, 133] width 32 height 6
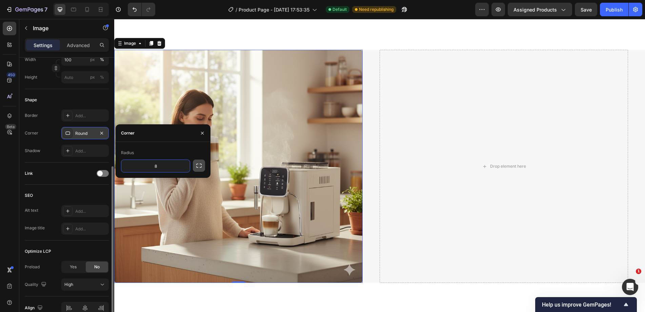
click at [199, 165] on icon "button" at bounding box center [199, 165] width 7 height 7
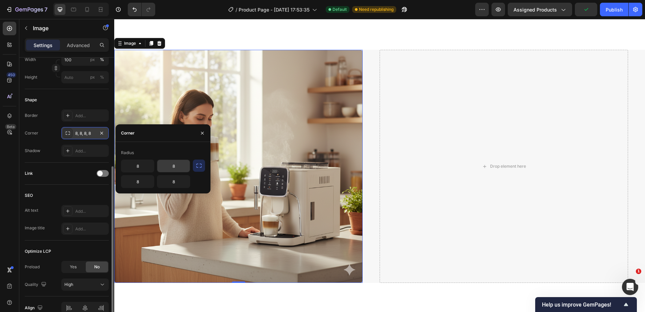
click at [177, 165] on input "8" at bounding box center [173, 166] width 33 height 12
type input "2"
type input "15"
click at [185, 180] on input "8" at bounding box center [173, 182] width 33 height 12
type input "15"
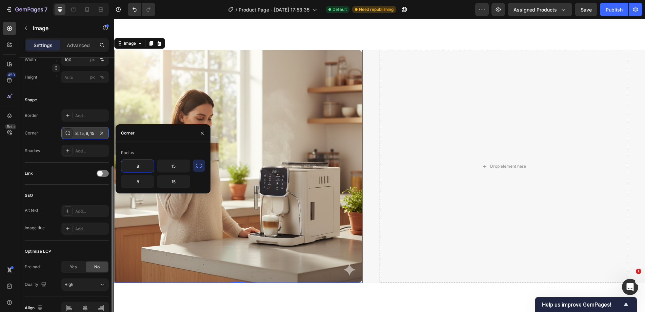
click at [140, 164] on input "8" at bounding box center [137, 166] width 33 height 12
click at [139, 181] on input "8" at bounding box center [137, 182] width 33 height 12
click at [82, 183] on div "Link" at bounding box center [67, 174] width 84 height 22
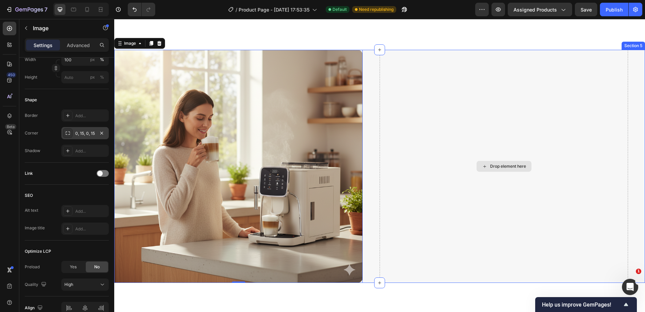
click at [476, 94] on div "Drop element here" at bounding box center [504, 166] width 248 height 233
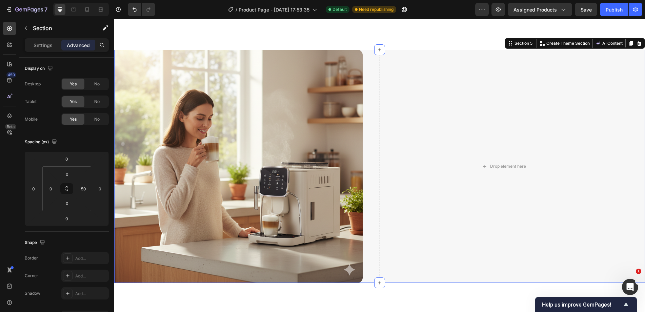
click at [53, 16] on div at bounding box center [79, 10] width 58 height 14
click at [47, 28] on p "Section" at bounding box center [61, 28] width 56 height 8
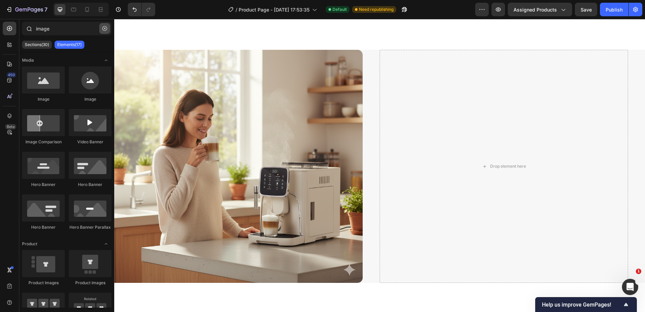
click at [106, 26] on button "button" at bounding box center [104, 28] width 11 height 11
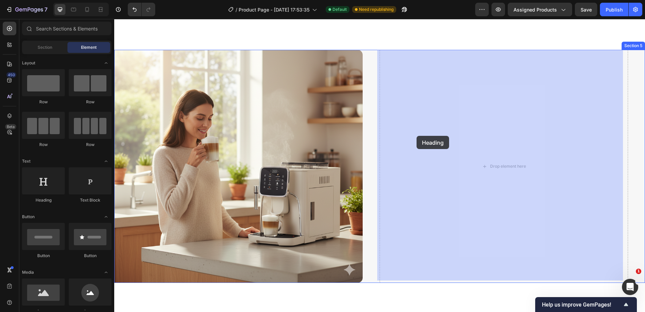
drag, startPoint x: 211, startPoint y: 191, endPoint x: 426, endPoint y: 134, distance: 221.8
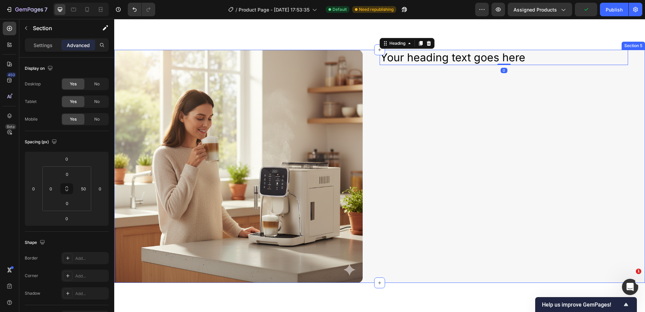
click at [436, 81] on div "Your heading text goes here Heading 0" at bounding box center [504, 166] width 248 height 233
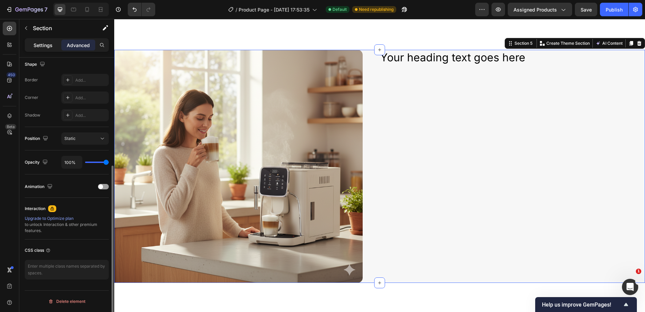
click at [40, 46] on p "Settings" at bounding box center [43, 45] width 19 height 7
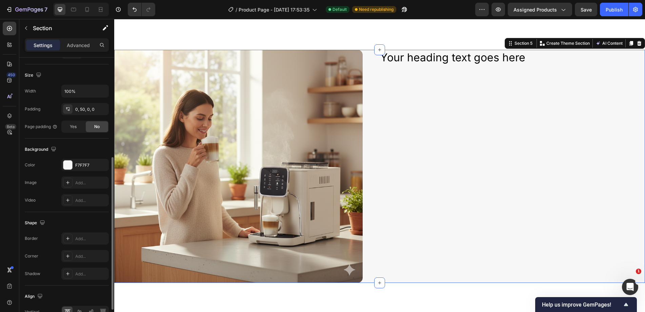
scroll to position [217, 0]
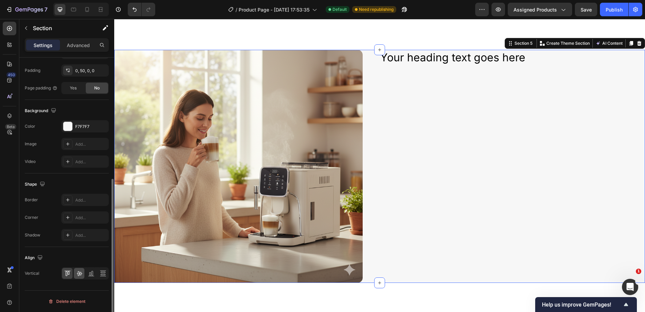
click at [80, 278] on div at bounding box center [79, 273] width 11 height 11
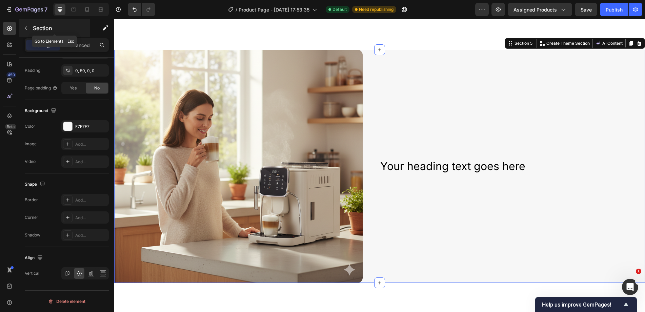
click at [48, 27] on p "Section" at bounding box center [61, 28] width 56 height 8
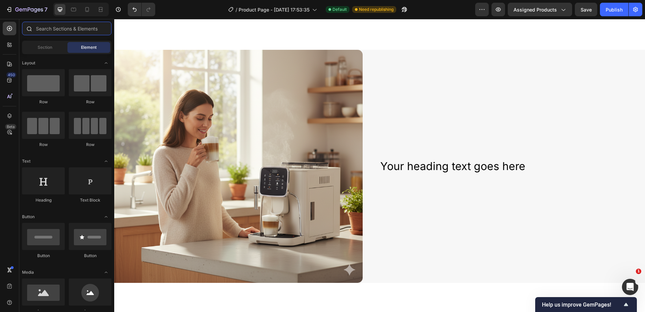
click at [51, 25] on input "text" at bounding box center [66, 29] width 89 height 14
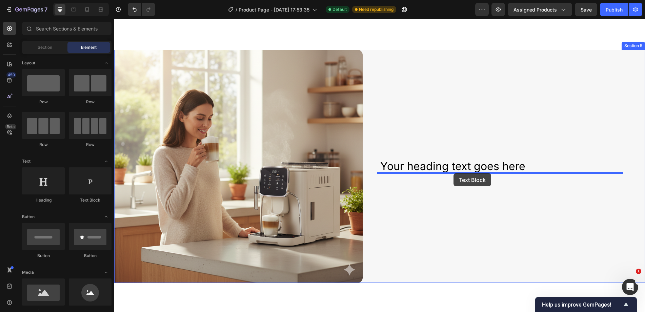
drag, startPoint x: 215, startPoint y: 212, endPoint x: 453, endPoint y: 173, distance: 241.8
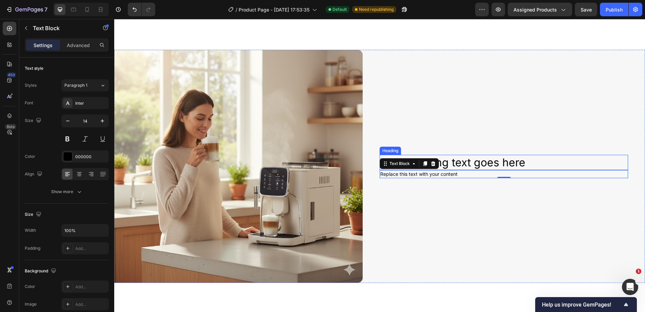
click at [459, 158] on h2 "Your heading text goes here" at bounding box center [504, 163] width 248 height 16
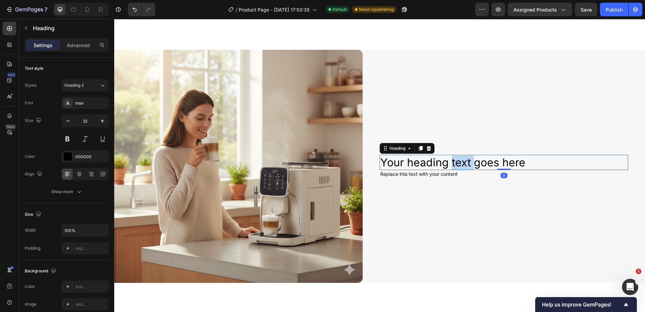
click at [459, 158] on h2 "Your heading text goes here" at bounding box center [504, 163] width 248 height 16
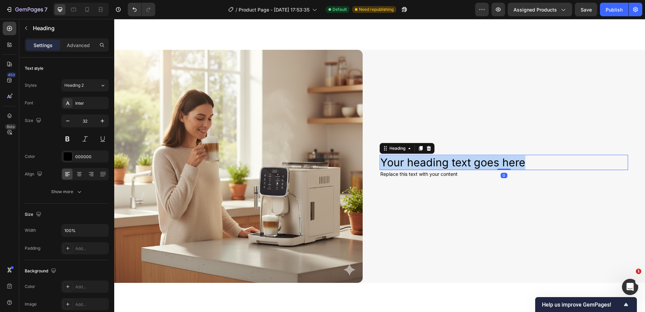
click at [459, 158] on p "Your heading text goes here" at bounding box center [503, 163] width 247 height 14
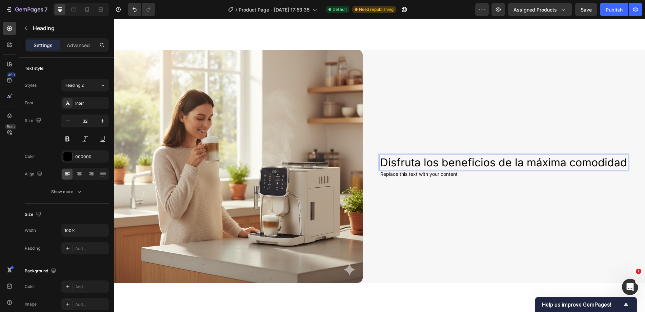
scroll to position [874, 0]
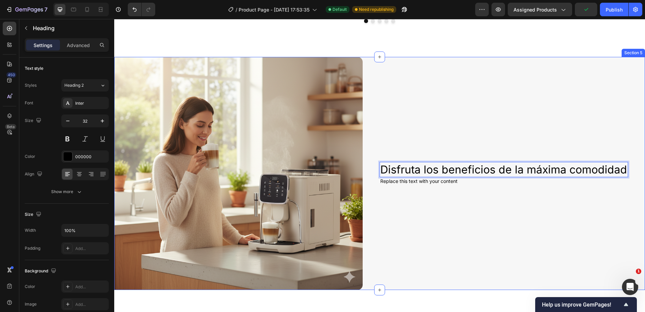
click at [507, 122] on div "Disfruta los beneficios de la máxima comodidad Heading 0 Replace this text with…" at bounding box center [504, 173] width 248 height 233
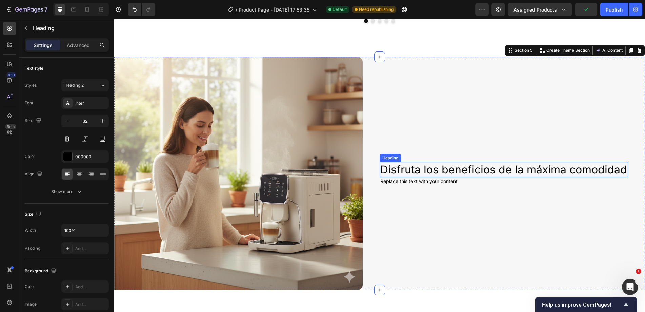
click at [433, 171] on p "Disfruta los beneficios de la máxima comodidad" at bounding box center [503, 170] width 247 height 14
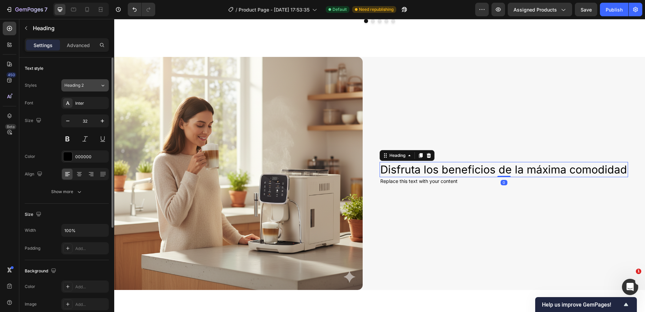
click at [76, 84] on span "Heading 2" at bounding box center [73, 85] width 19 height 6
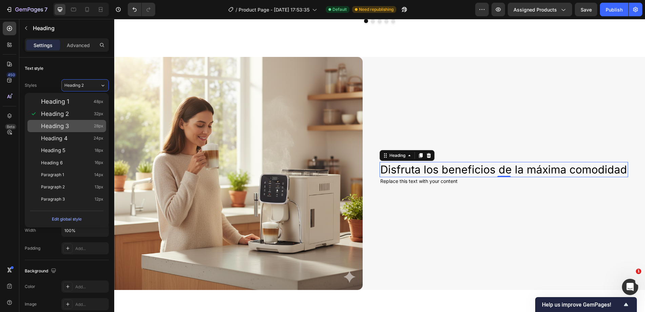
click at [81, 124] on div "Heading 3 28px" at bounding box center [72, 126] width 62 height 7
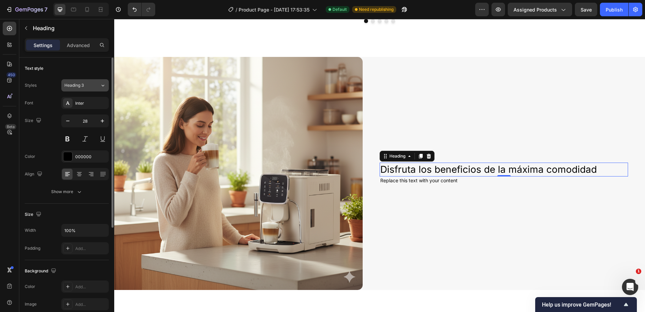
drag, startPoint x: 80, startPoint y: 81, endPoint x: 90, endPoint y: 95, distance: 16.7
click at [80, 82] on button "Heading 3" at bounding box center [84, 85] width 47 height 12
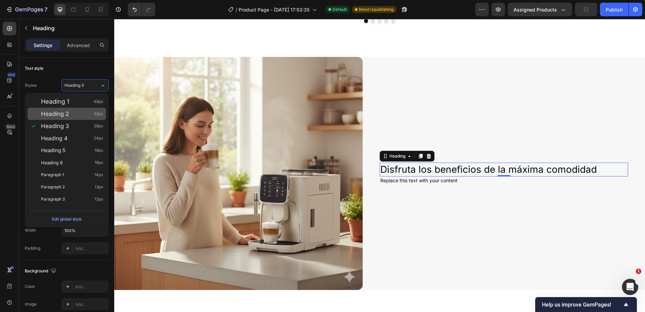
click at [70, 114] on div "Heading 2 32px" at bounding box center [72, 113] width 62 height 7
type input "32"
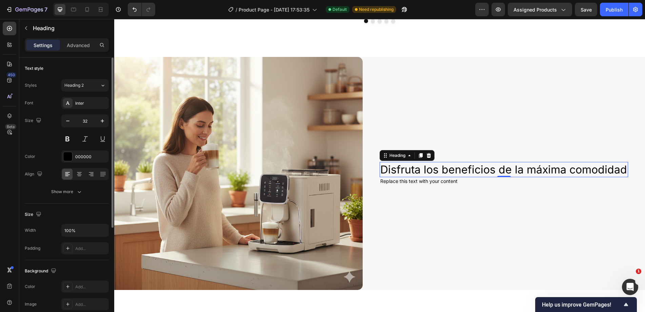
click at [80, 198] on div "Text style Styles Heading 2 Font Inter Size 32 Color 000000 Align Show more" at bounding box center [67, 131] width 84 height 146
click at [81, 192] on icon "button" at bounding box center [79, 191] width 7 height 7
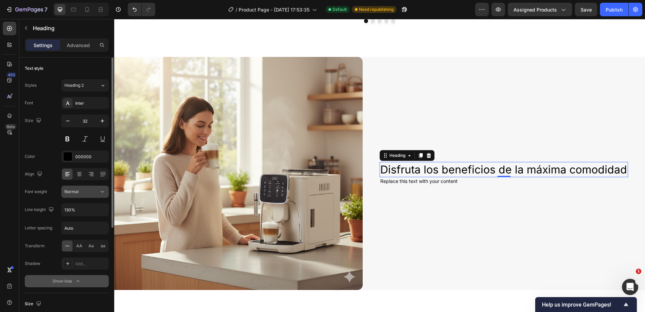
click at [86, 193] on div "Normal" at bounding box center [81, 192] width 35 height 6
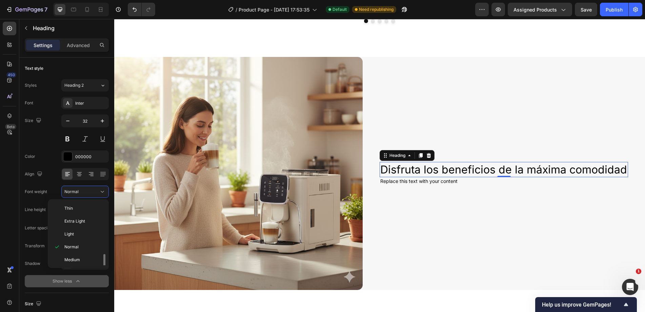
scroll to position [34, 0]
click at [83, 238] on span "Semi Bold" at bounding box center [73, 239] width 19 height 6
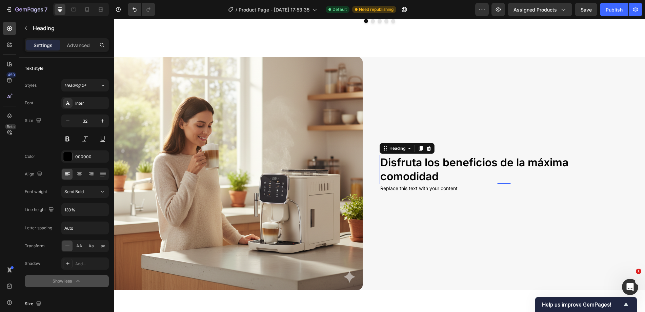
click at [398, 184] on div "Replace this text with your content" at bounding box center [504, 188] width 248 height 8
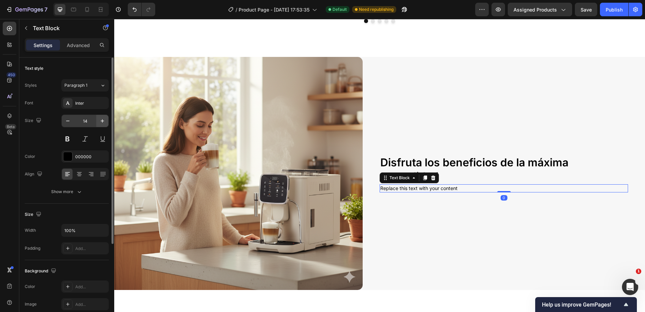
click at [100, 116] on button "button" at bounding box center [102, 121] width 12 height 12
type input "16"
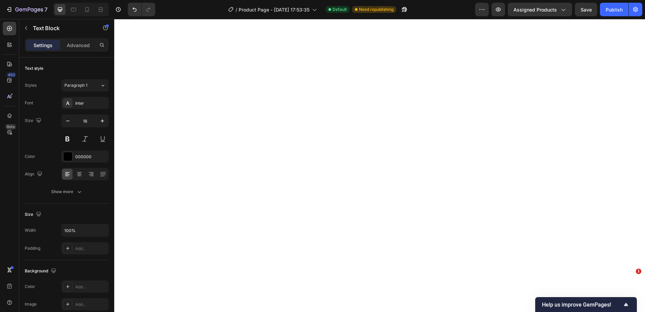
click at [74, 159] on div "000000" at bounding box center [84, 156] width 47 height 12
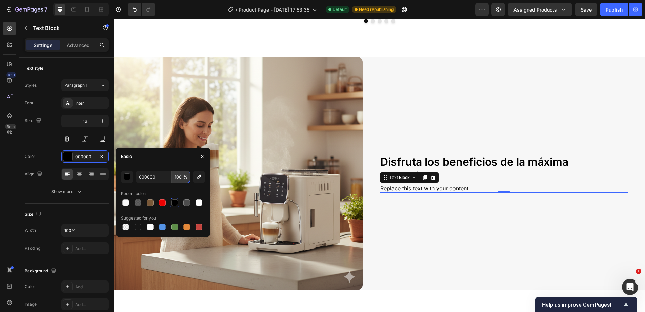
click at [177, 176] on input "100" at bounding box center [180, 177] width 19 height 12
type input "70"
click at [441, 189] on div "Replace this text with your content" at bounding box center [504, 188] width 248 height 9
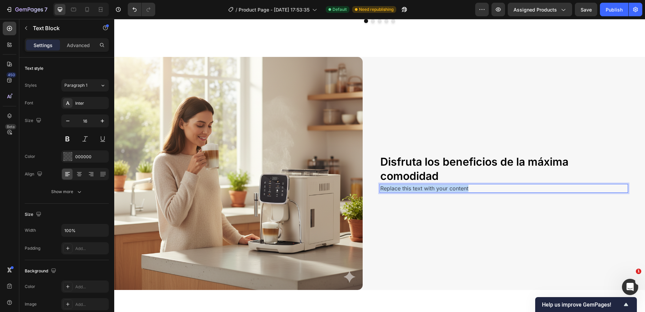
click at [441, 189] on p "Replace this text with your content" at bounding box center [503, 188] width 247 height 7
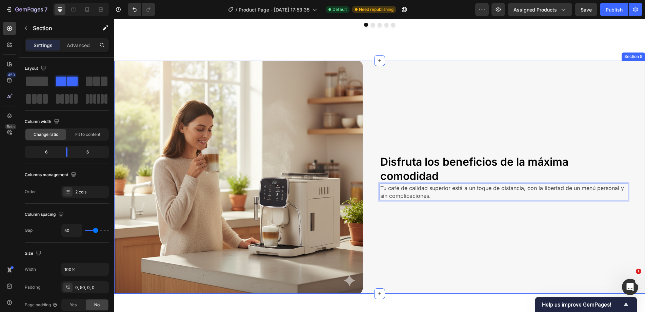
click at [520, 138] on div "Disfruta los beneficios de la máxima comodidad Heading Tu café de calidad super…" at bounding box center [504, 177] width 248 height 233
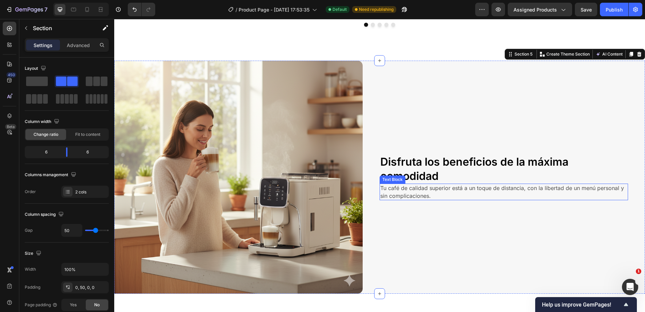
click at [454, 188] on p "Tu café de calidad superior está a un toque de distancia, con la libertad de un…" at bounding box center [503, 191] width 247 height 15
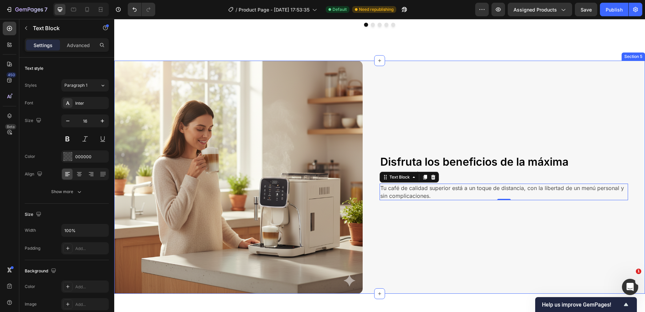
click at [516, 113] on div "Disfruta los beneficios de la máxima comodidad Heading Tu café de calidad super…" at bounding box center [504, 177] width 248 height 233
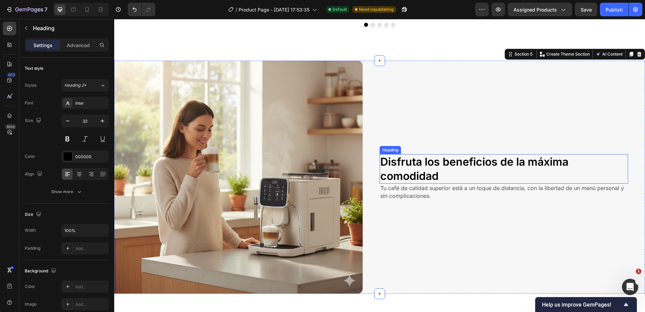
click at [456, 164] on p "Disfruta los beneficios de la máxima comodidad" at bounding box center [503, 169] width 247 height 28
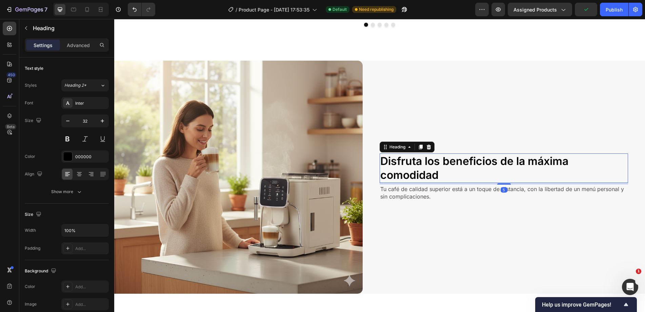
click at [501, 184] on div "Disfruta los beneficios de la máxima comodidad Heading 5 Tu café de calidad sup…" at bounding box center [504, 177] width 248 height 233
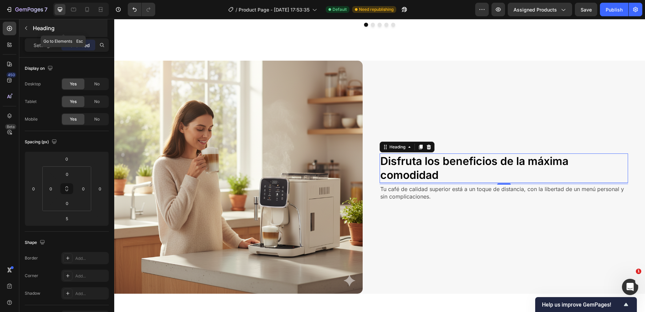
click at [52, 30] on p "Heading" at bounding box center [69, 28] width 73 height 8
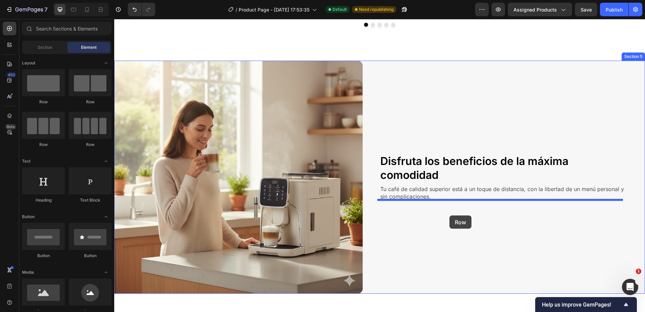
drag, startPoint x: 213, startPoint y: 155, endPoint x: 449, endPoint y: 216, distance: 244.1
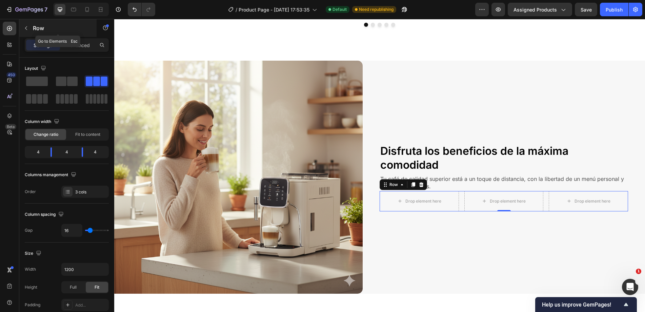
click at [41, 30] on p "Row" at bounding box center [62, 28] width 58 height 8
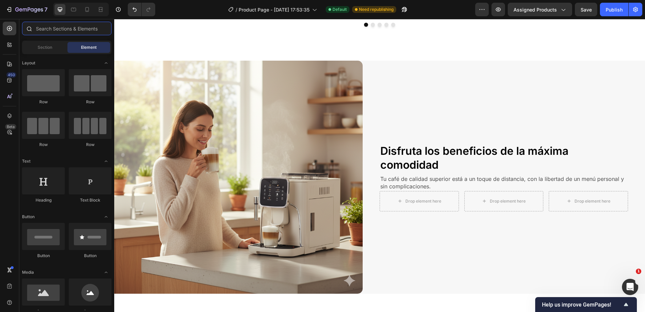
click at [74, 28] on input "text" at bounding box center [66, 29] width 89 height 14
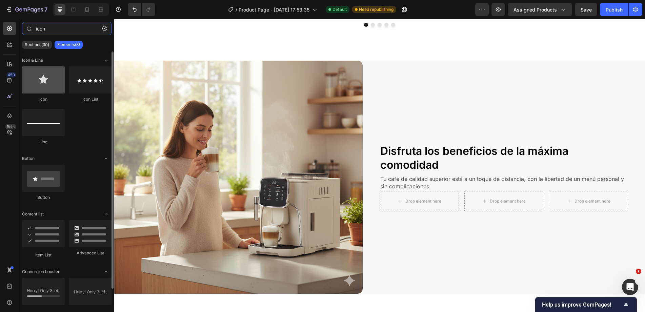
type input "icon"
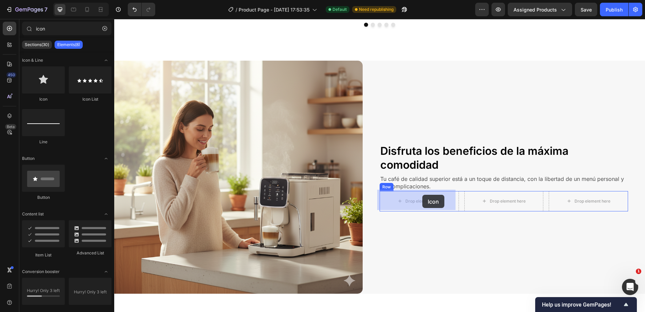
drag, startPoint x: 222, startPoint y: 123, endPoint x: 422, endPoint y: 195, distance: 213.2
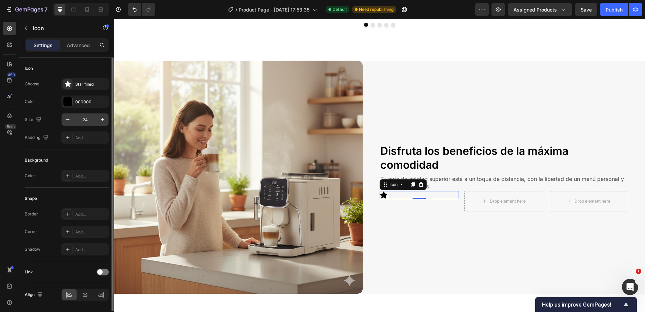
click at [91, 119] on input "24" at bounding box center [85, 120] width 22 height 12
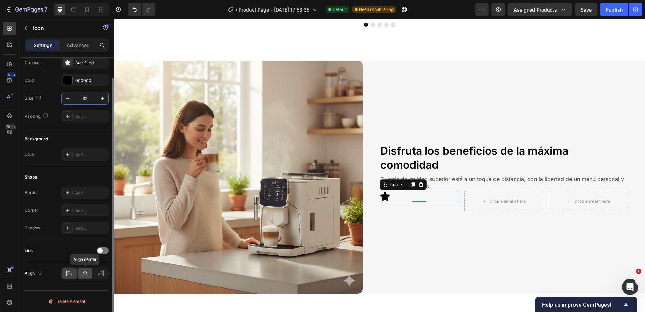
type input "32"
click at [85, 275] on icon at bounding box center [85, 273] width 7 height 7
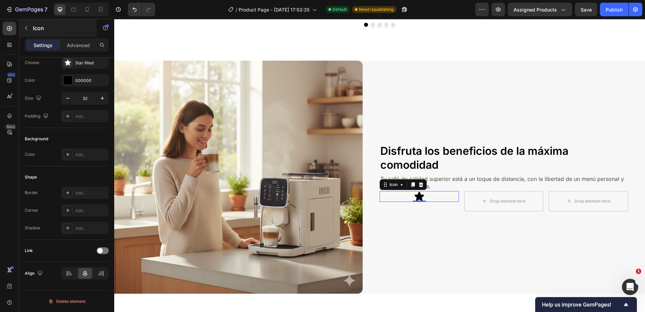
click at [47, 32] on p "Icon" at bounding box center [62, 28] width 58 height 8
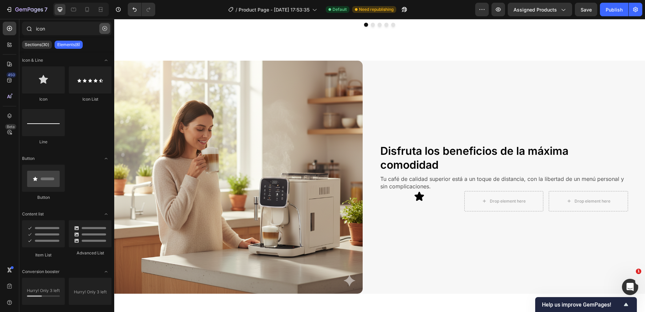
click at [104, 28] on icon "button" at bounding box center [104, 28] width 5 height 5
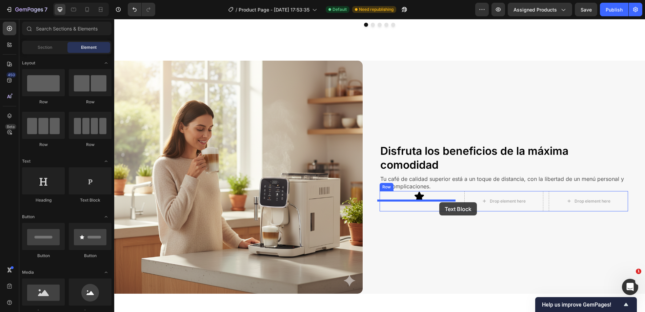
drag, startPoint x: 208, startPoint y: 201, endPoint x: 439, endPoint y: 202, distance: 231.1
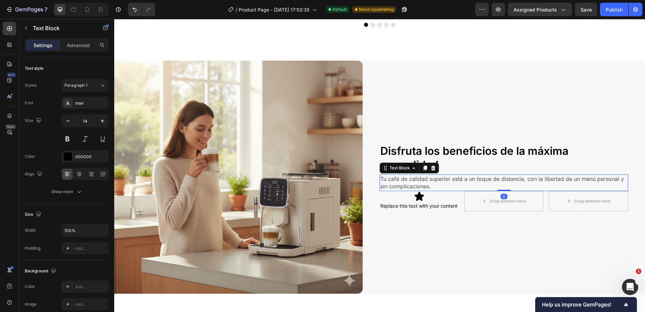
click at [450, 181] on p "Tu café de calidad superior está a un toque de distancia, con la libertad de un…" at bounding box center [503, 182] width 247 height 15
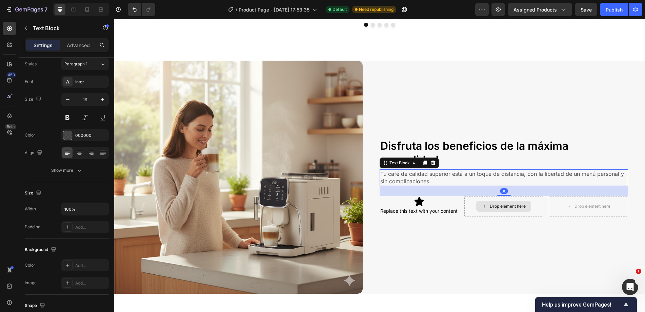
drag, startPoint x: 496, startPoint y: 187, endPoint x: 493, endPoint y: 197, distance: 10.4
click at [493, 197] on div "Disfruta los beneficios de la máxima comodidad Heading Tu café de calidad super…" at bounding box center [504, 177] width 248 height 233
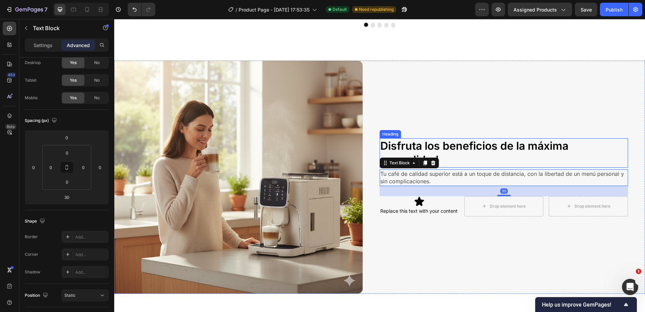
click at [469, 144] on p "Disfruta los beneficios de la máxima comodidad" at bounding box center [503, 153] width 247 height 28
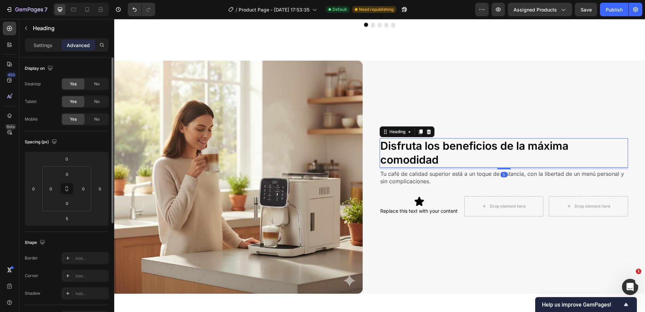
click at [468, 164] on h2 "Disfruta los beneficios de la máxima comodidad" at bounding box center [504, 152] width 248 height 29
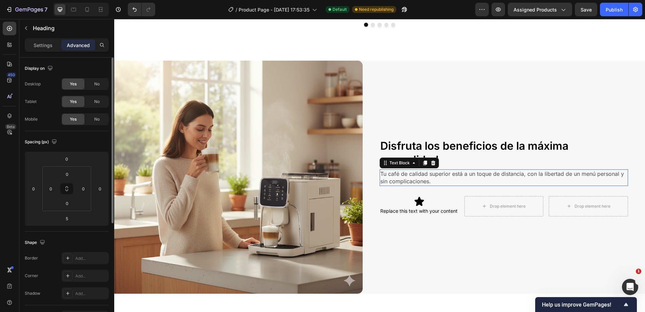
click at [471, 170] on p "Tu café de calidad superior está a un toque de distancia, con la libertad de un…" at bounding box center [503, 177] width 247 height 15
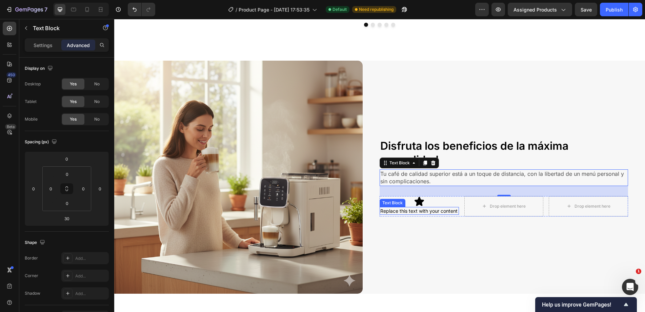
click at [411, 214] on div "Replace this text with your content" at bounding box center [419, 211] width 79 height 8
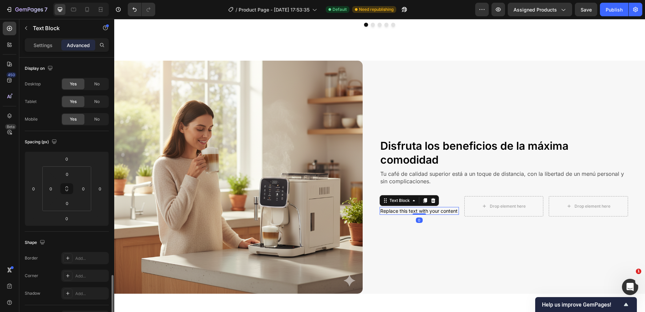
scroll to position [178, 0]
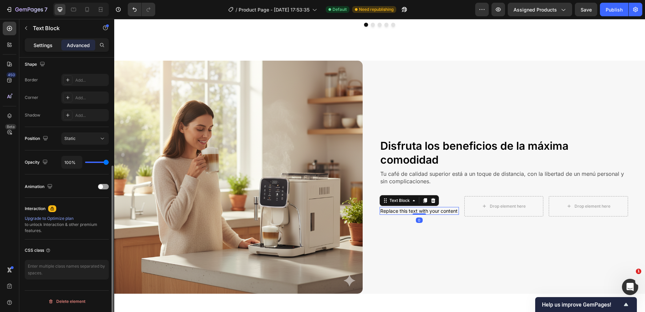
drag, startPoint x: 41, startPoint y: 44, endPoint x: 67, endPoint y: 150, distance: 109.1
click at [41, 44] on p "Settings" at bounding box center [43, 45] width 19 height 7
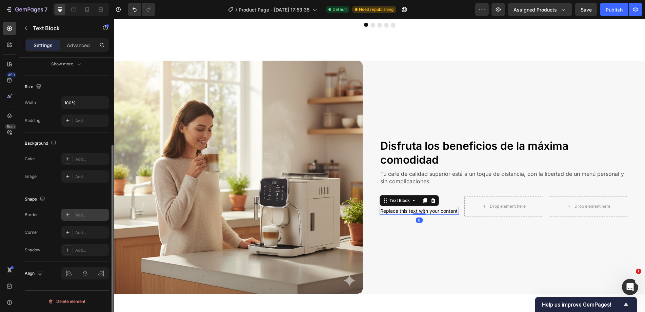
scroll to position [128, 0]
drag, startPoint x: 84, startPoint y: 275, endPoint x: 93, endPoint y: 272, distance: 8.9
click at [85, 275] on div at bounding box center [84, 273] width 47 height 12
click at [88, 275] on div at bounding box center [84, 273] width 47 height 12
click at [87, 275] on div at bounding box center [84, 273] width 47 height 12
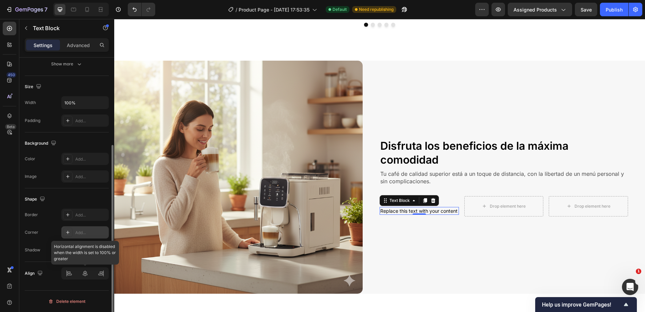
drag, startPoint x: 87, startPoint y: 275, endPoint x: 73, endPoint y: 234, distance: 43.9
click at [86, 275] on div at bounding box center [84, 273] width 47 height 12
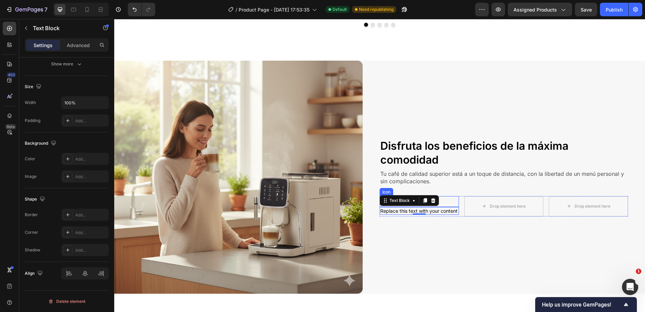
click at [444, 198] on div "Icon" at bounding box center [419, 201] width 79 height 11
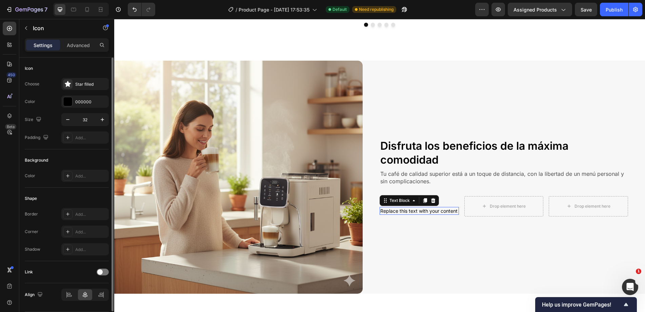
click at [441, 208] on div "Replace this text with your content" at bounding box center [419, 211] width 79 height 8
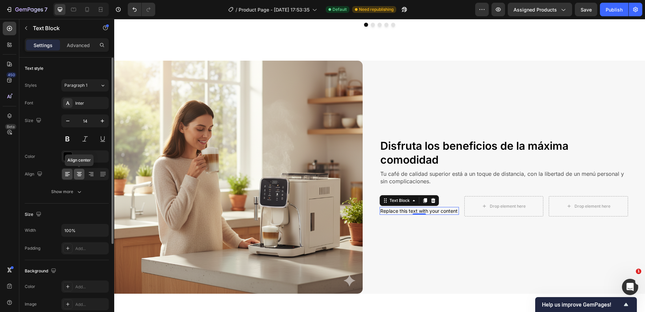
click at [81, 169] on div at bounding box center [79, 174] width 11 height 11
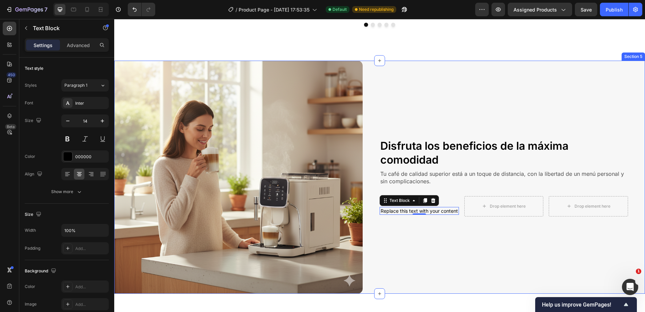
click at [473, 191] on div "Disfruta los beneficios de la máxima comodidad Heading Tu café de calidad super…" at bounding box center [504, 177] width 248 height 233
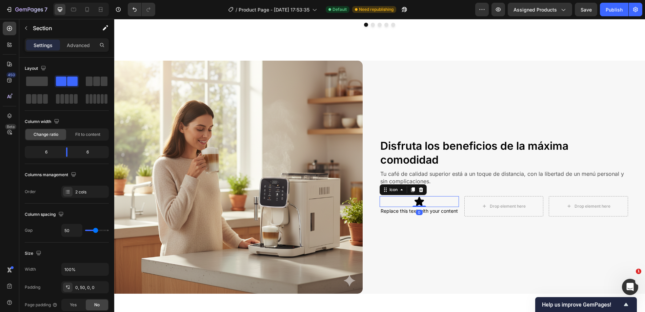
drag, startPoint x: 434, startPoint y: 199, endPoint x: 426, endPoint y: 205, distance: 10.2
click at [434, 200] on div "Icon 0" at bounding box center [419, 201] width 79 height 11
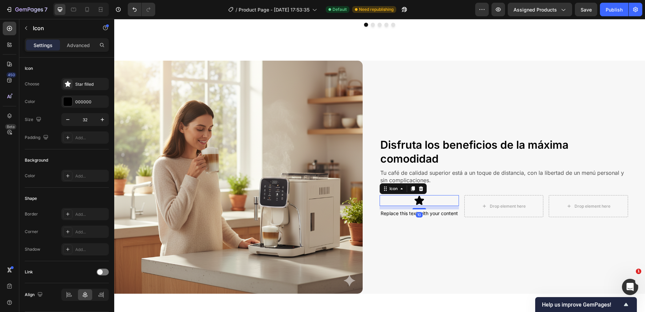
click at [420, 206] on div "Icon 10 Replace this text with your content Text Block" at bounding box center [419, 206] width 79 height 22
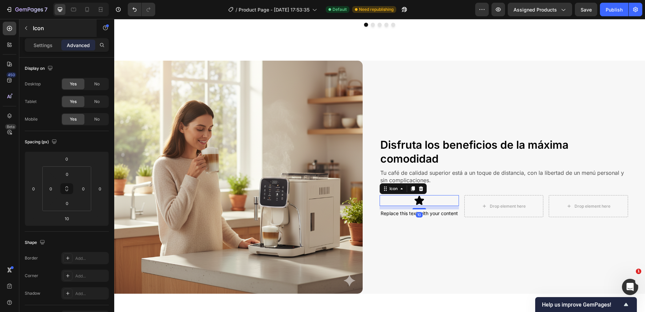
click at [55, 27] on p "Icon" at bounding box center [62, 28] width 58 height 8
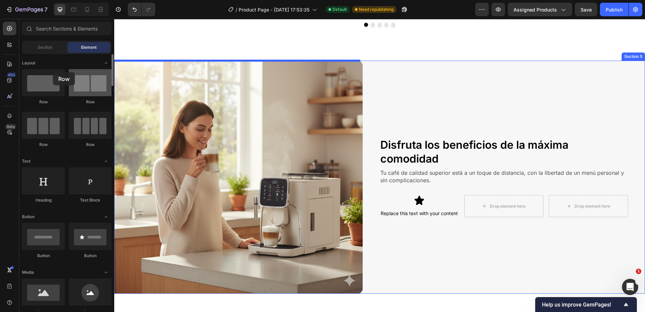
drag, startPoint x: 25, startPoint y: 79, endPoint x: 108, endPoint y: 90, distance: 83.8
click at [52, 72] on div at bounding box center [43, 82] width 43 height 27
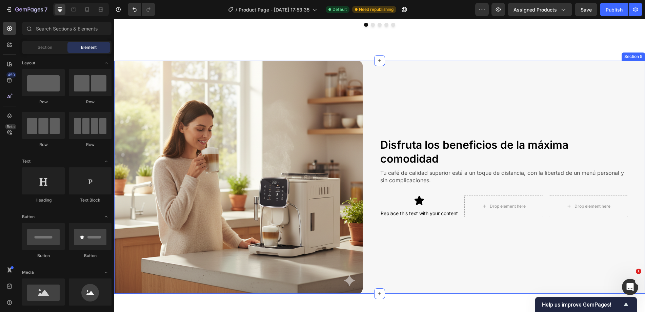
click at [424, 195] on div "Icon" at bounding box center [419, 200] width 79 height 11
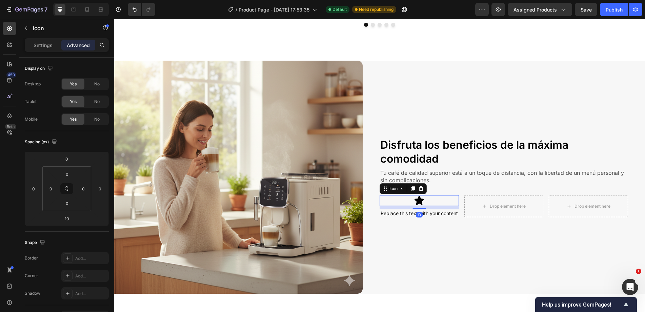
click at [429, 206] on div "10" at bounding box center [419, 207] width 79 height 3
click at [34, 27] on p "Icon" at bounding box center [62, 28] width 58 height 8
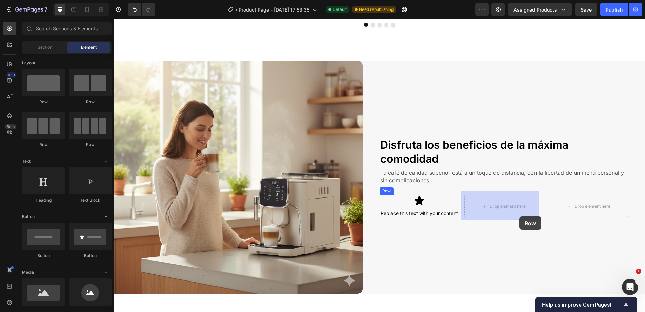
drag, startPoint x: 213, startPoint y: 114, endPoint x: 432, endPoint y: 166, distance: 225.0
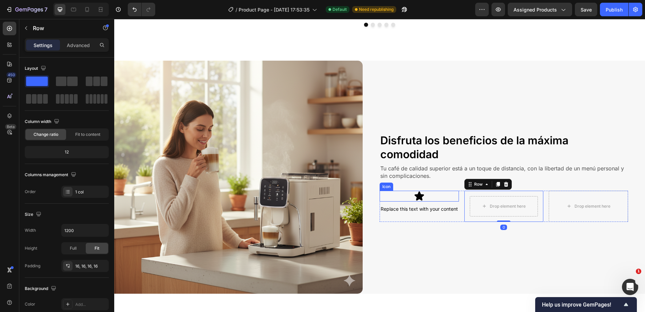
click at [419, 193] on icon at bounding box center [418, 195] width 9 height 9
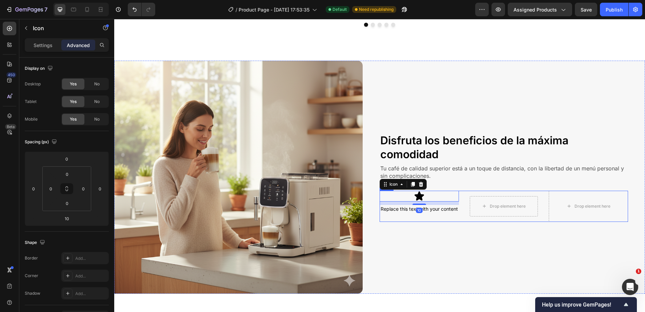
click at [476, 199] on div "Drop element here" at bounding box center [504, 206] width 68 height 20
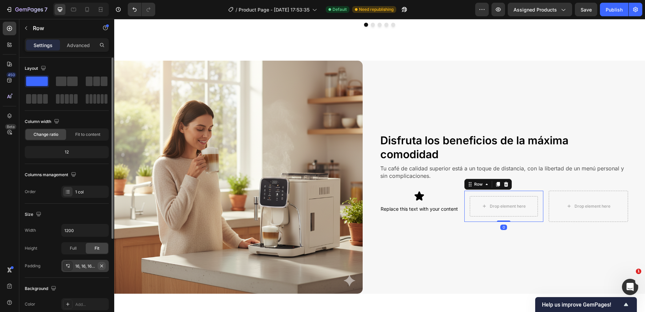
click at [100, 266] on icon "button" at bounding box center [101, 265] width 5 height 5
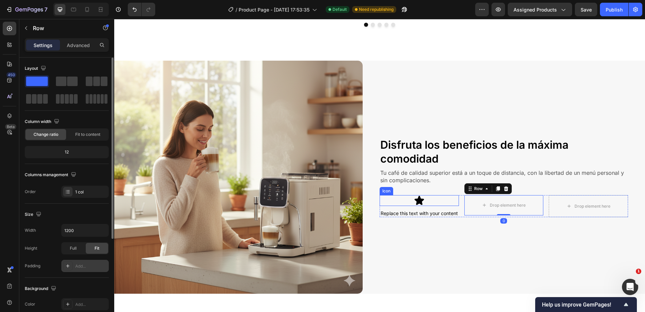
click at [428, 195] on div "Icon" at bounding box center [419, 200] width 79 height 11
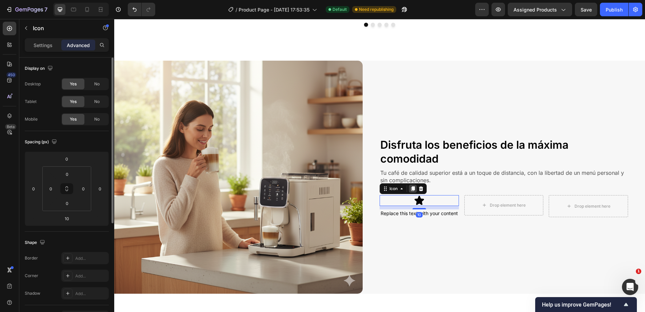
click at [411, 186] on icon at bounding box center [412, 188] width 5 height 5
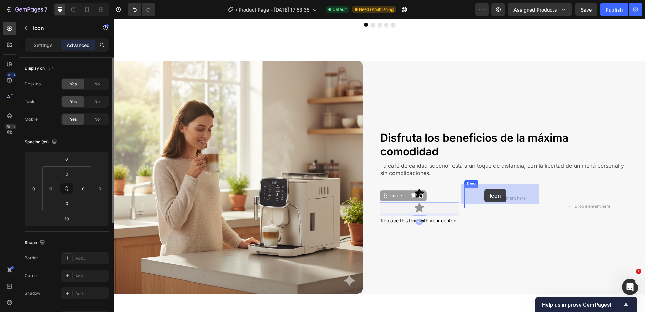
drag, startPoint x: 431, startPoint y: 195, endPoint x: 484, endPoint y: 189, distance: 53.5
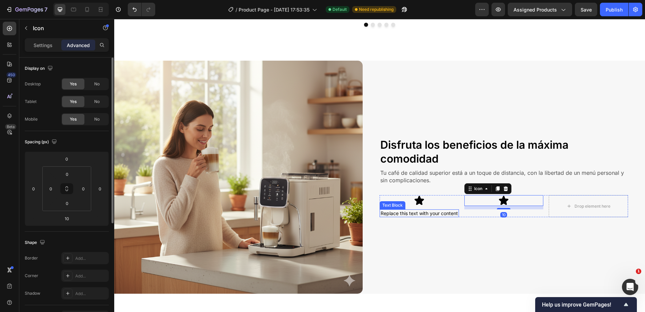
click at [414, 217] on div "Replace this text with your content Text Block" at bounding box center [419, 213] width 79 height 8
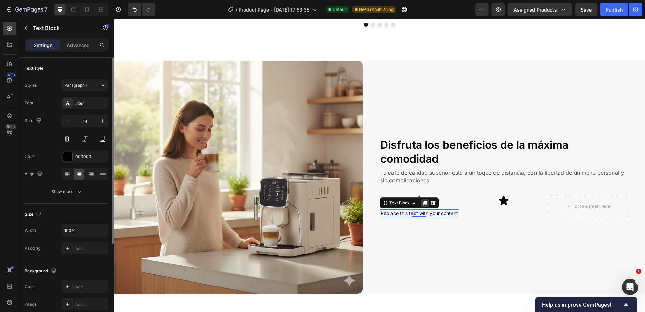
click at [423, 201] on icon at bounding box center [425, 203] width 4 height 5
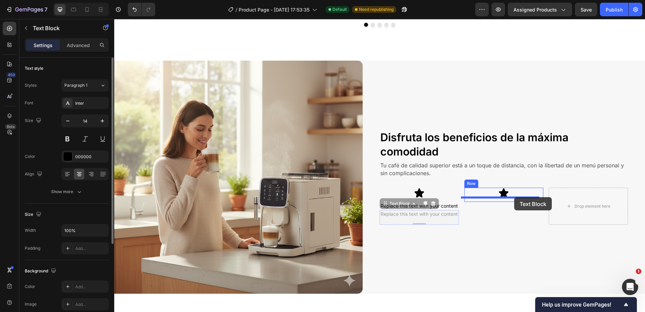
drag, startPoint x: 399, startPoint y: 208, endPoint x: 513, endPoint y: 197, distance: 114.3
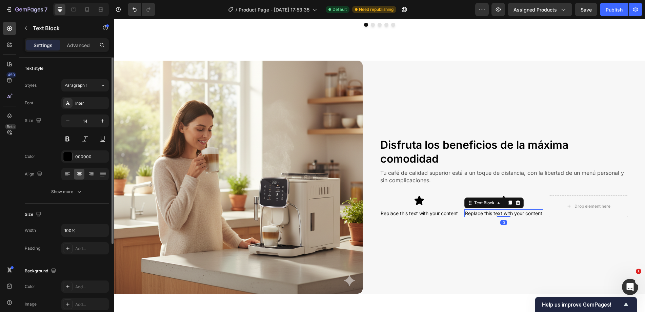
click at [527, 195] on div "Icon" at bounding box center [503, 200] width 79 height 11
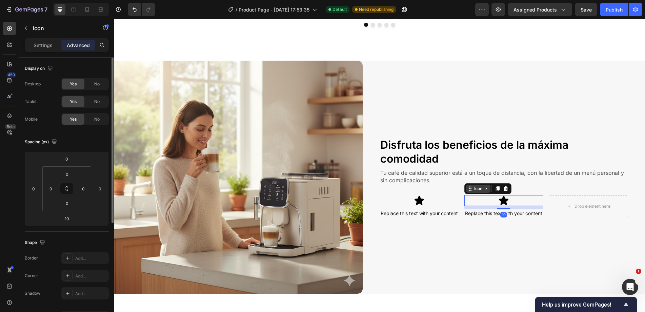
click at [478, 189] on div "Icon" at bounding box center [478, 189] width 11 height 0
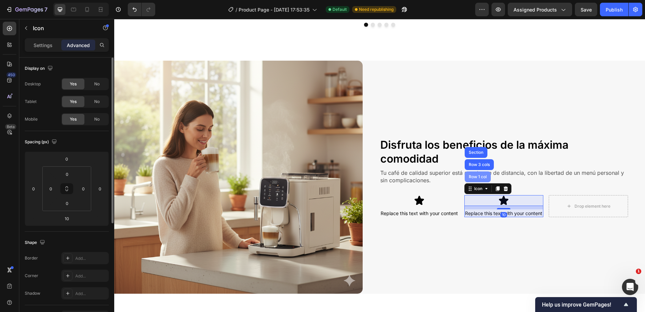
click at [471, 176] on div "Row 1 col" at bounding box center [478, 176] width 26 height 11
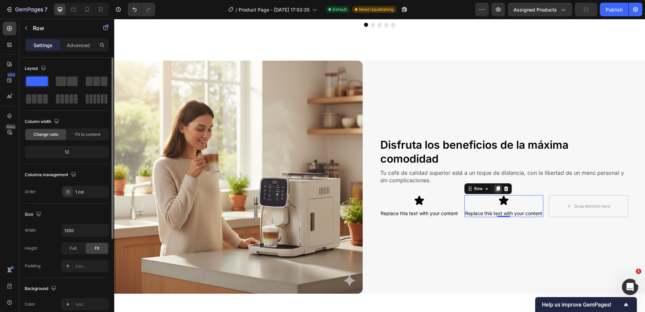
click at [496, 186] on icon at bounding box center [498, 188] width 4 height 5
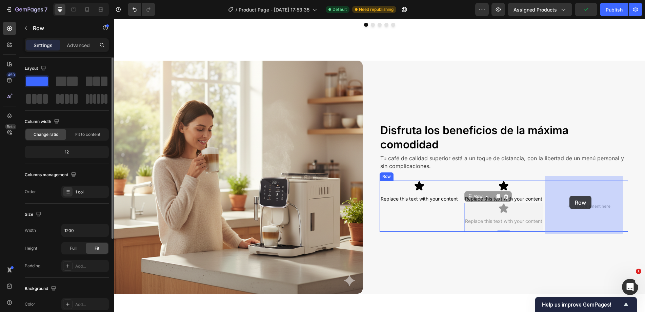
drag, startPoint x: 478, startPoint y: 202, endPoint x: 569, endPoint y: 196, distance: 91.4
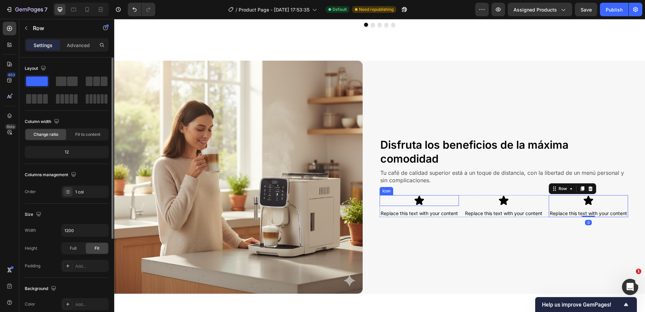
click at [425, 197] on div "Icon" at bounding box center [419, 200] width 79 height 11
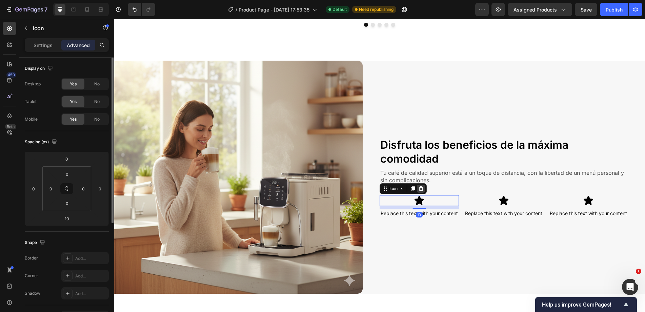
click at [420, 186] on icon at bounding box center [421, 188] width 4 height 5
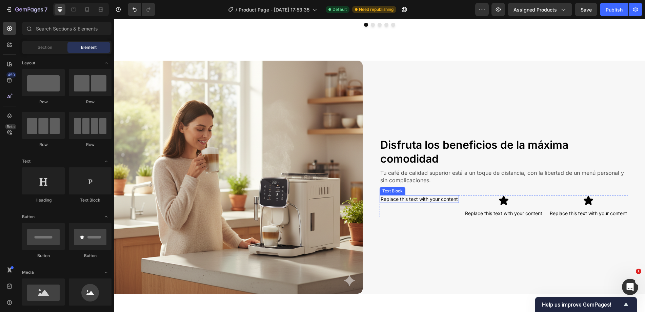
click at [434, 195] on div "Replace this text with your content" at bounding box center [419, 199] width 79 height 8
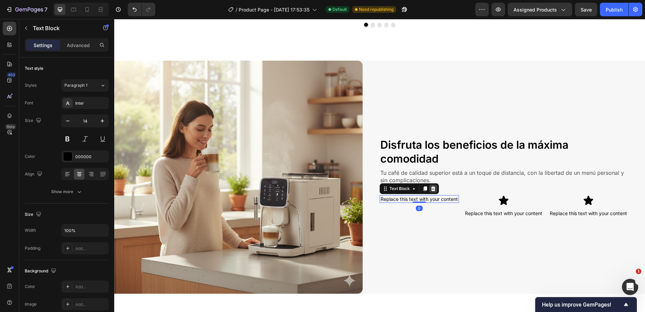
click at [431, 187] on div at bounding box center [433, 189] width 8 height 8
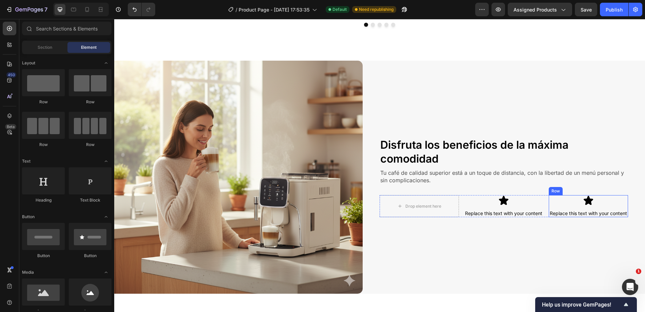
click at [580, 204] on div "Icon Replace this text with your content Text Block" at bounding box center [588, 206] width 79 height 22
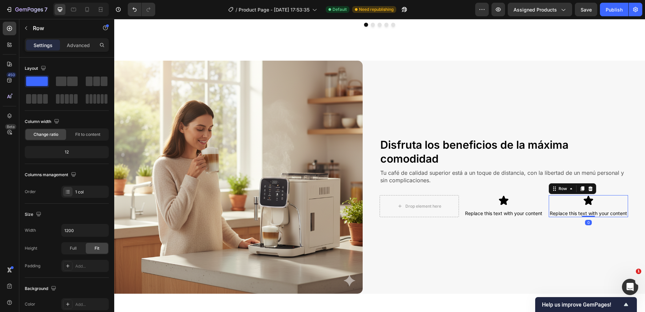
click at [580, 186] on icon at bounding box center [582, 188] width 4 height 5
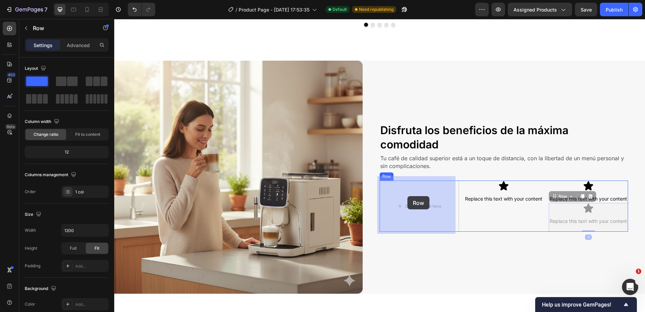
drag, startPoint x: 562, startPoint y: 198, endPoint x: 407, endPoint y: 196, distance: 154.5
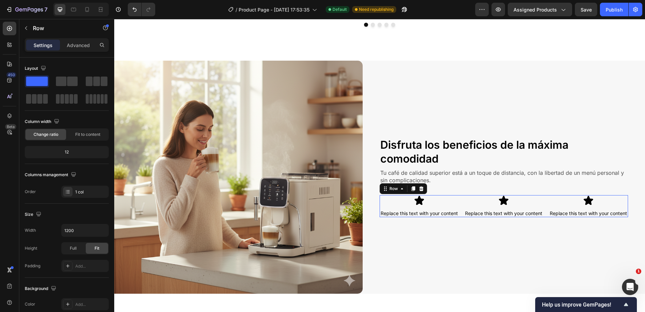
click at [459, 199] on div "Icon Replace this text with your content Text Block Row Icon Replace this text …" at bounding box center [504, 206] width 248 height 22
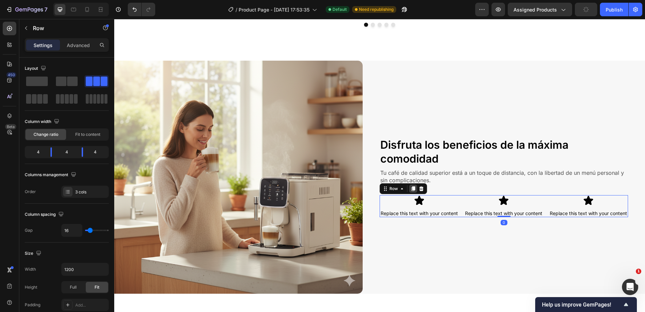
click at [411, 186] on icon at bounding box center [413, 188] width 4 height 5
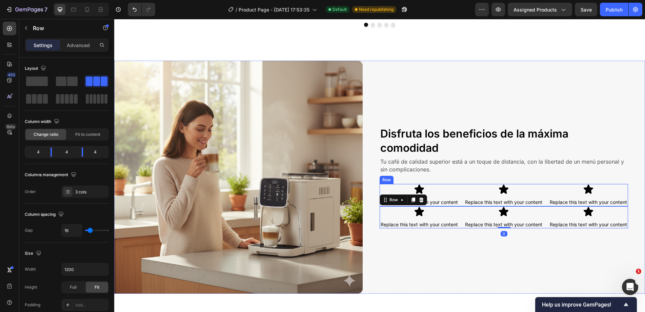
click at [459, 189] on div "Icon Replace this text with your content Text Block Row Icon Replace this text …" at bounding box center [504, 195] width 248 height 22
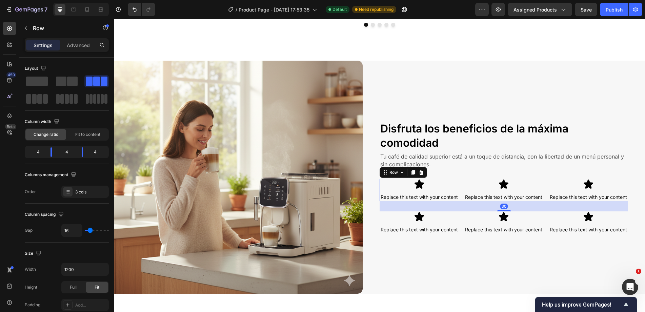
drag, startPoint x: 504, startPoint y: 204, endPoint x: 506, endPoint y: 214, distance: 10.3
click at [506, 214] on div "Disfruta los beneficios de la máxima comodidad Heading Tu café de calidad super…" at bounding box center [504, 177] width 248 height 233
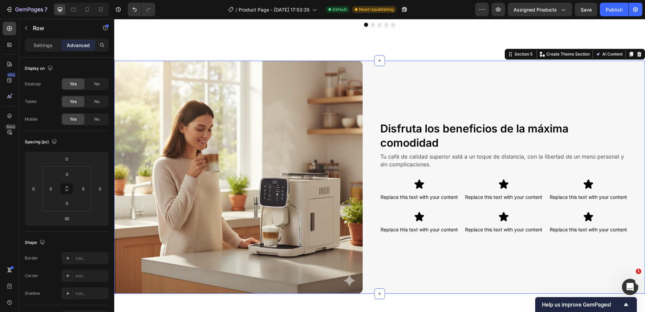
click at [498, 91] on div "Disfruta los beneficios de la máxima comodidad Heading Tu café de calidad super…" at bounding box center [504, 177] width 248 height 233
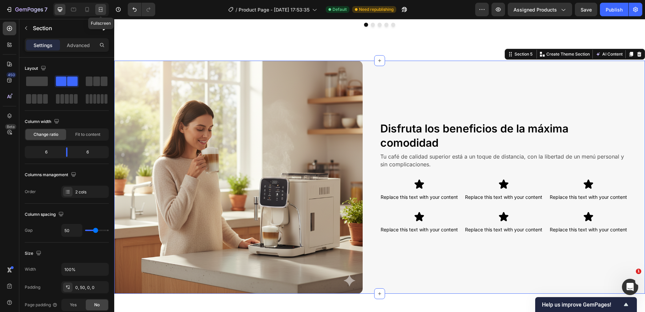
click at [101, 9] on icon at bounding box center [100, 9] width 7 height 7
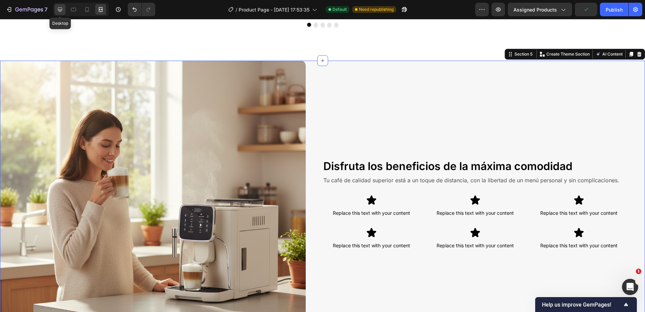
click at [61, 7] on icon at bounding box center [60, 9] width 4 height 4
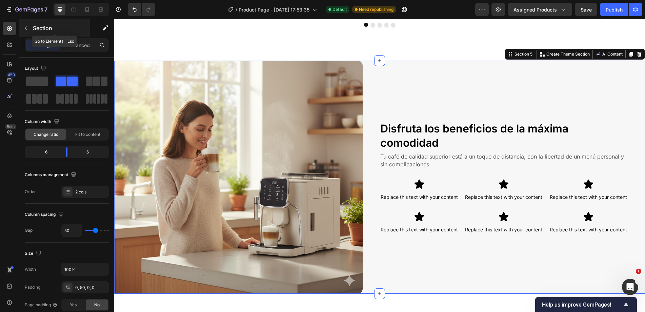
click at [68, 26] on p "Section" at bounding box center [61, 28] width 56 height 8
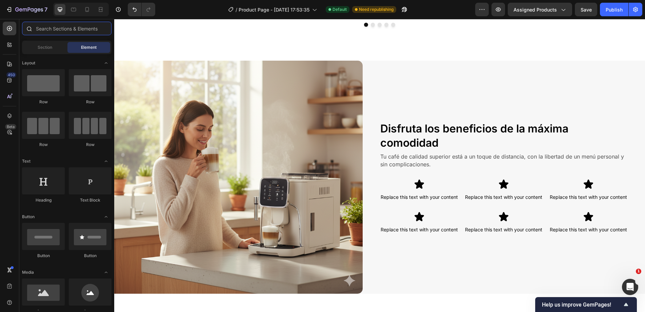
click at [52, 28] on input "text" at bounding box center [66, 29] width 89 height 14
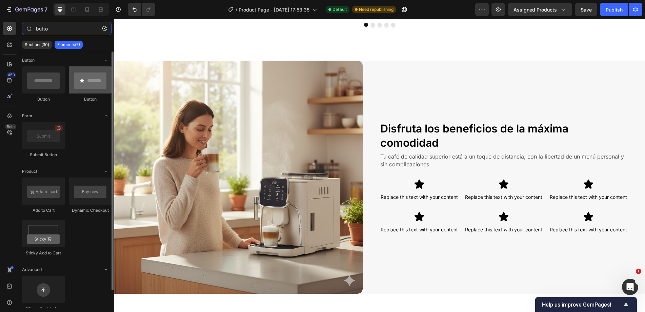
type input "butto"
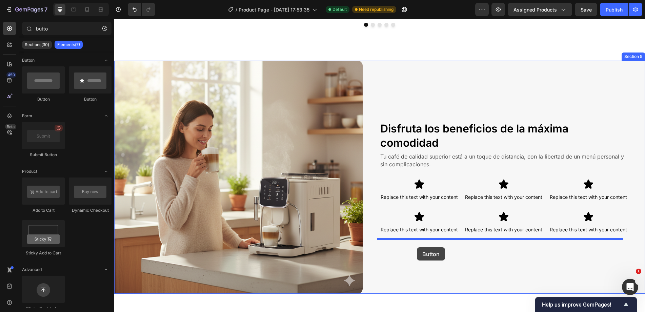
drag, startPoint x: 161, startPoint y: 105, endPoint x: 417, endPoint y: 247, distance: 292.5
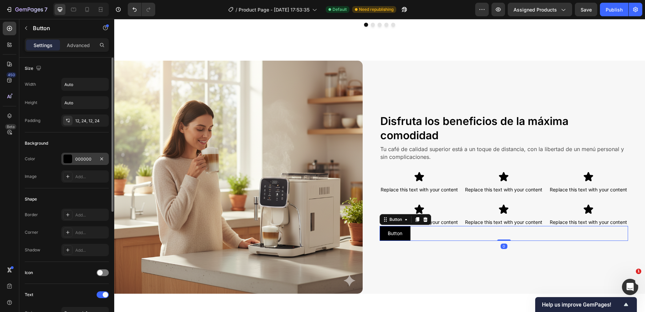
click at [67, 156] on div at bounding box center [67, 159] width 9 height 9
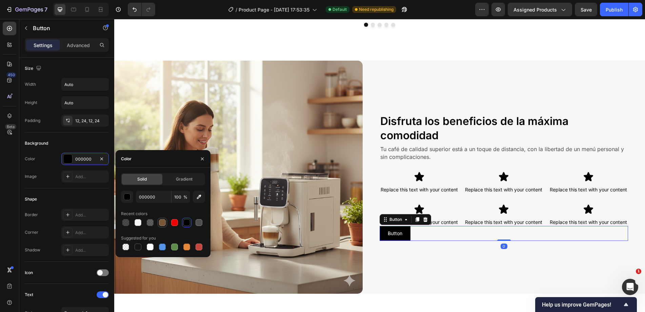
click at [160, 222] on div at bounding box center [162, 222] width 7 height 7
type input "795838"
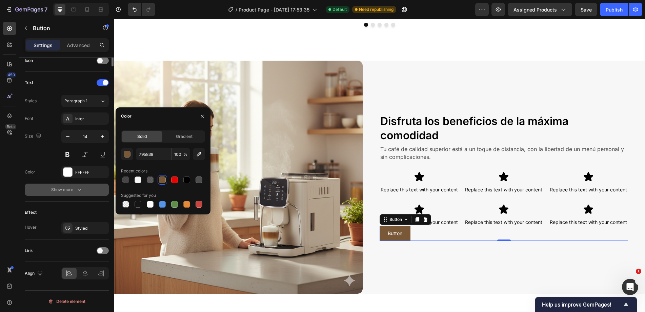
scroll to position [9, 0]
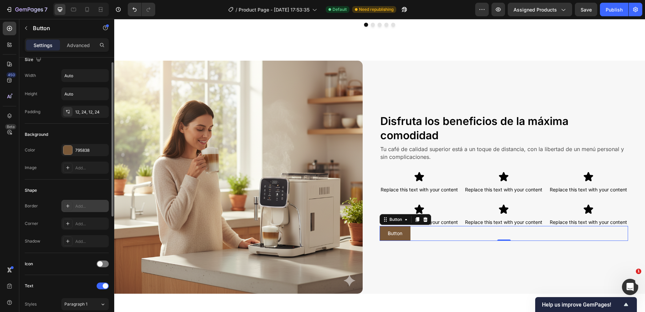
click at [80, 204] on div "Add..." at bounding box center [91, 206] width 32 height 6
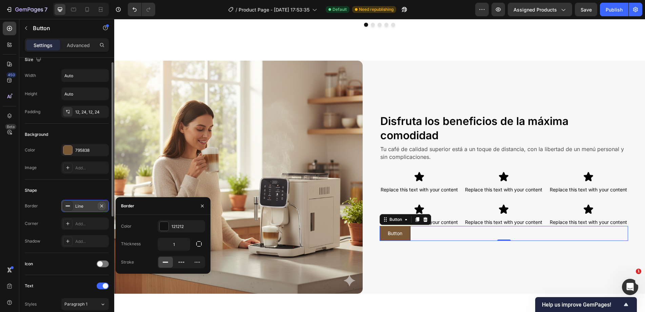
click at [98, 206] on button "button" at bounding box center [102, 206] width 8 height 8
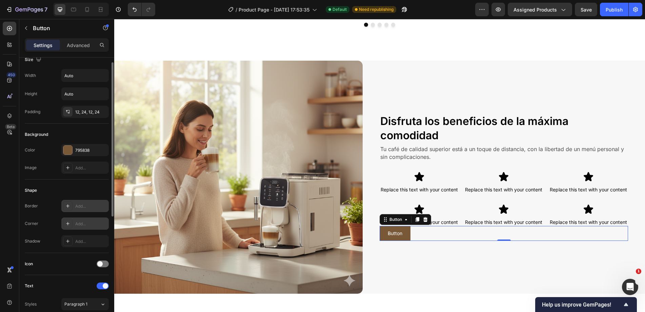
click at [96, 222] on div "Add..." at bounding box center [91, 224] width 32 height 6
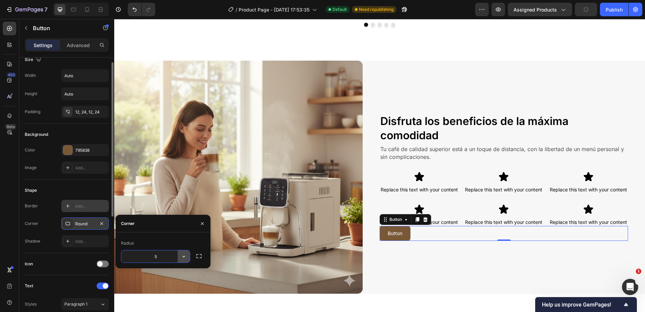
type input "50"
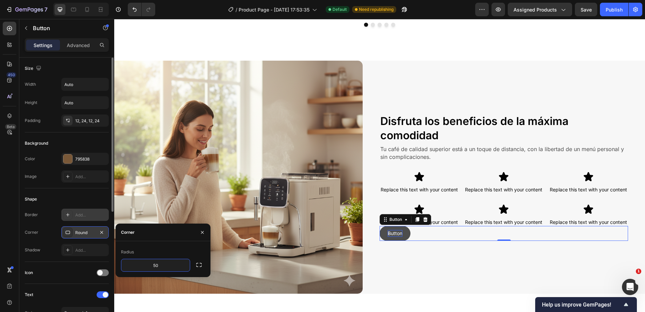
click at [390, 237] on p "Button" at bounding box center [395, 233] width 15 height 7
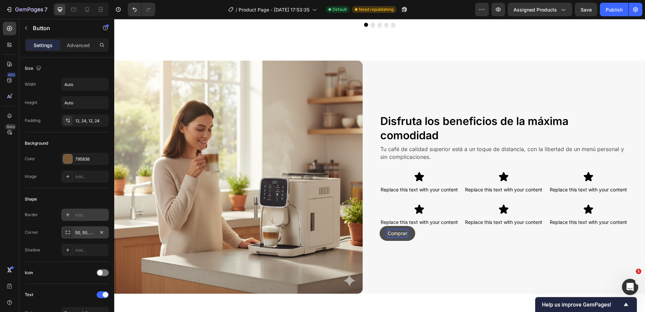
click at [380, 226] on button "Comprar" at bounding box center [398, 233] width 36 height 15
click at [467, 186] on div "Replace this text with your content" at bounding box center [503, 190] width 79 height 8
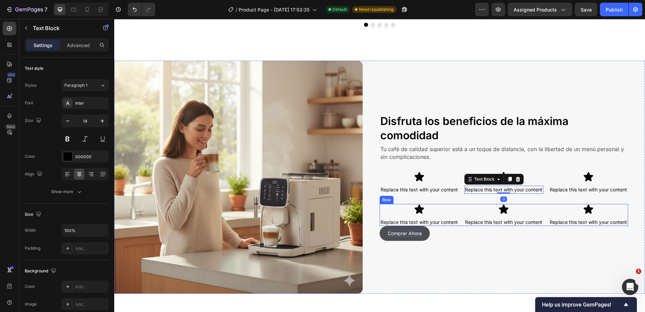
click at [458, 219] on div "Icon Replace this text with your content Text Block Row Icon Replace this text …" at bounding box center [504, 215] width 248 height 22
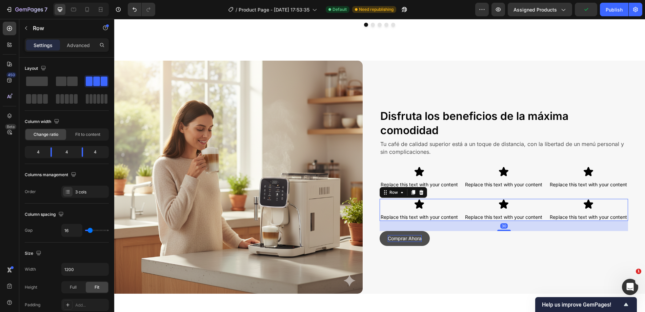
drag, startPoint x: 497, startPoint y: 231, endPoint x: 502, endPoint y: 241, distance: 10.9
click at [502, 241] on div "Disfruta los beneficios de la máxima comodidad Heading Tu café de calidad super…" at bounding box center [504, 177] width 248 height 233
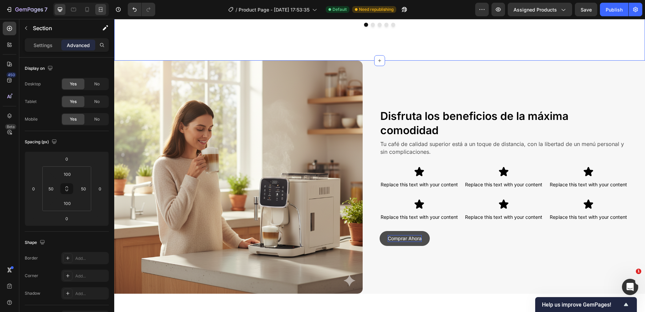
click at [97, 11] on div at bounding box center [100, 9] width 11 height 11
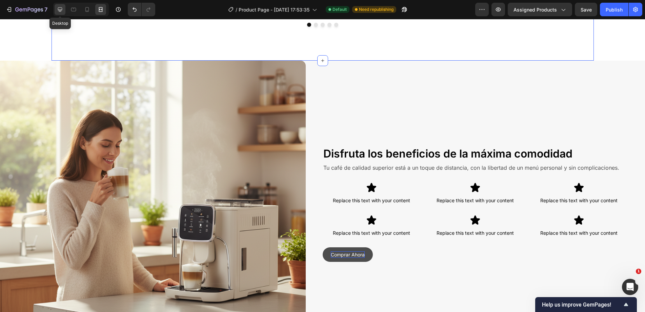
click at [63, 12] on icon at bounding box center [60, 9] width 7 height 7
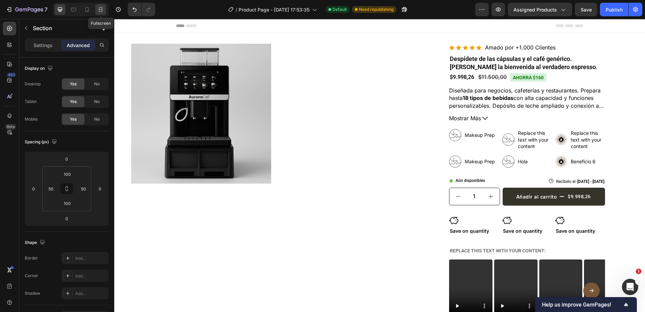
click at [97, 9] on icon at bounding box center [100, 9] width 7 height 7
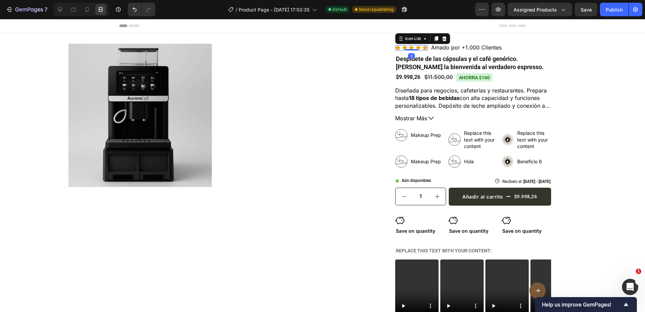
click at [412, 48] on div "Icon Icon Icon Icon Icon" at bounding box center [411, 47] width 33 height 5
click at [59, 8] on icon at bounding box center [60, 9] width 7 height 7
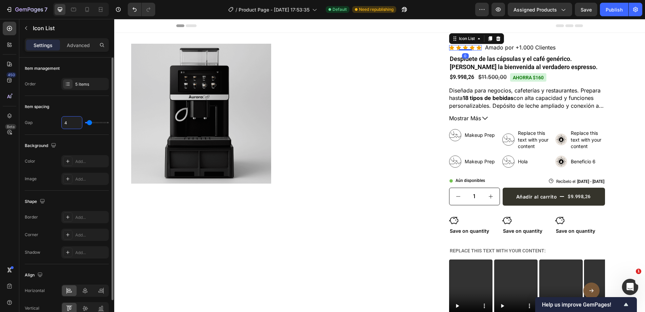
click at [76, 125] on input "4" at bounding box center [72, 123] width 20 height 12
type input "2"
click at [549, 53] on div "Icon Icon Icon Icon Icon Icon List 0 Amado por +1.000 Clientes Text Block Row D…" at bounding box center [527, 222] width 156 height 356
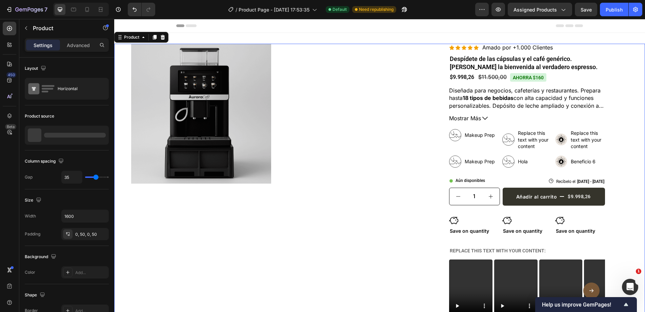
click at [611, 78] on div "Icon Icon Icon Icon Icon Icon List Amado por +1.000 Clientes Text Block Row Des…" at bounding box center [527, 222] width 202 height 356
click at [85, 16] on div at bounding box center [81, 10] width 56 height 14
click at [84, 11] on icon at bounding box center [87, 9] width 7 height 7
type input "16"
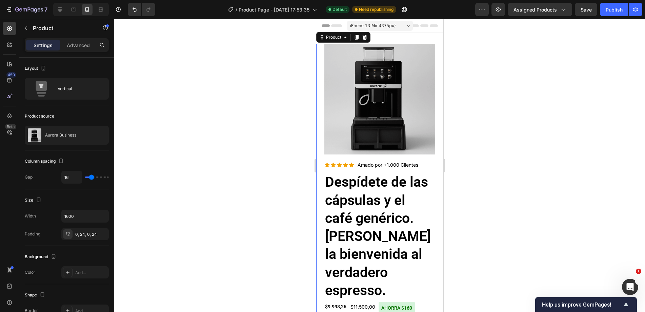
scroll to position [1, 0]
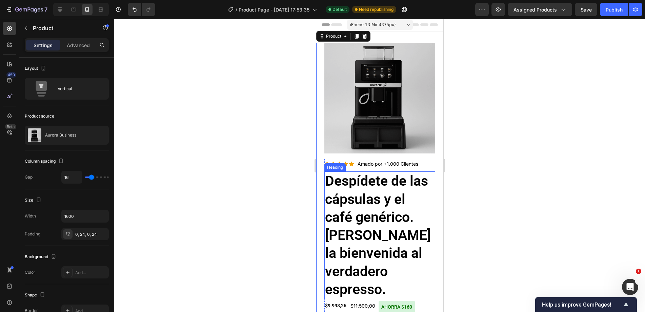
click at [377, 197] on h2 "Despídete de las cápsulas y el café genérico. [PERSON_NAME] [PERSON_NAME] espre…" at bounding box center [379, 235] width 111 height 128
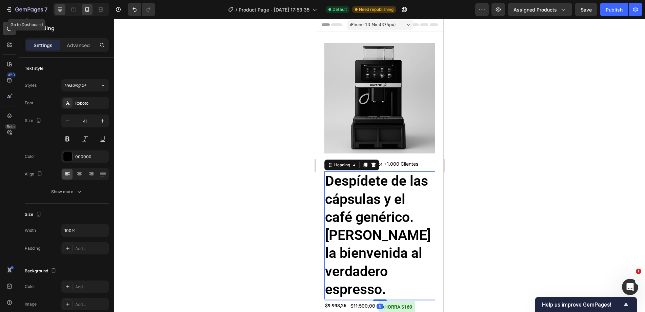
click at [58, 7] on icon at bounding box center [60, 9] width 7 height 7
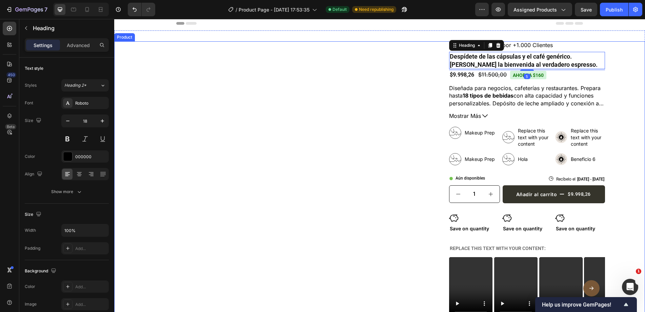
scroll to position [12, 0]
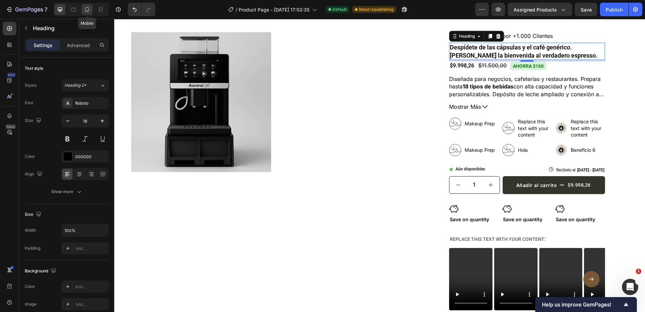
click at [92, 8] on div at bounding box center [87, 9] width 11 height 11
type input "41"
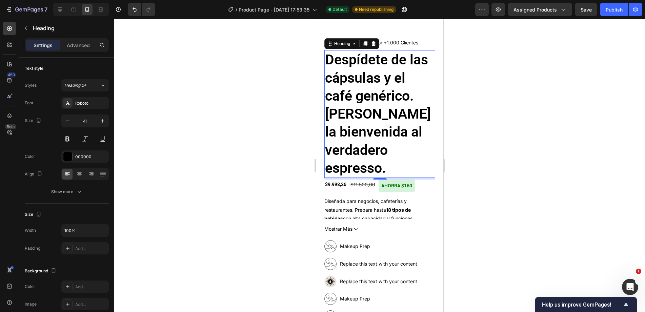
scroll to position [19, 0]
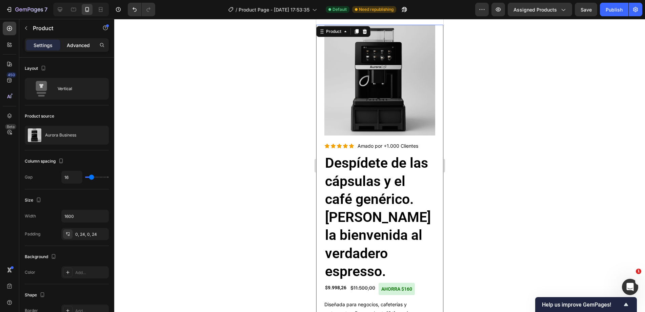
click at [77, 48] on div "Advanced" at bounding box center [78, 45] width 34 height 11
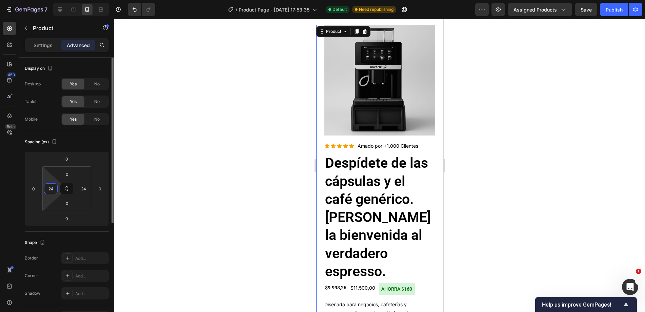
click at [52, 192] on input "24" at bounding box center [51, 189] width 10 height 10
click at [85, 190] on input "24" at bounding box center [83, 189] width 10 height 10
type input "2"
type input "0"
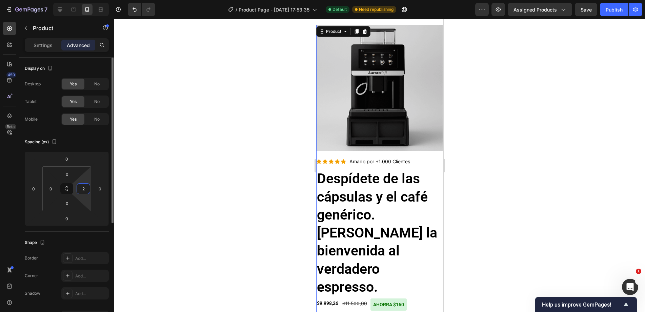
click at [86, 189] on input "2" at bounding box center [83, 189] width 10 height 10
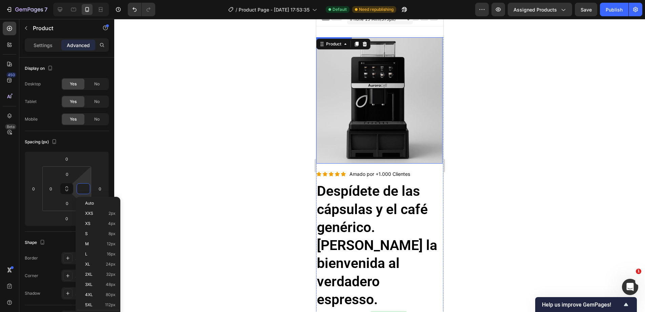
scroll to position [0, 0]
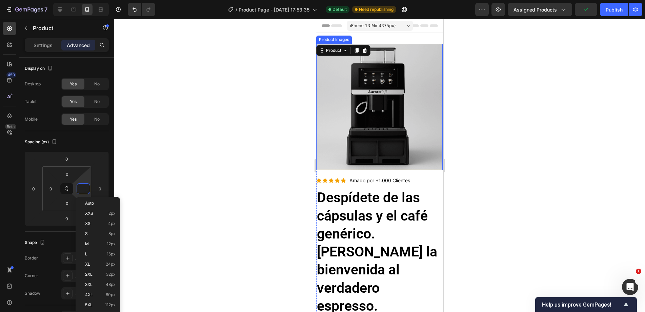
click at [422, 82] on img at bounding box center [379, 107] width 126 height 126
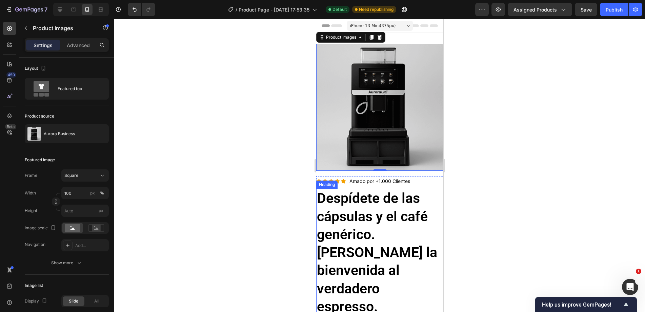
click at [349, 210] on h2 "Despídete de las cápsulas y el café genérico. [PERSON_NAME] [PERSON_NAME] espre…" at bounding box center [379, 253] width 127 height 128
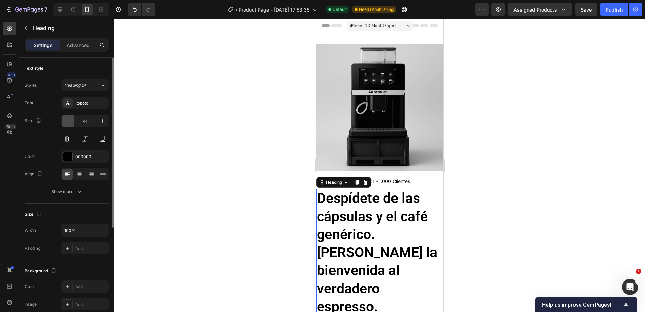
click at [73, 123] on button "button" at bounding box center [68, 121] width 12 height 12
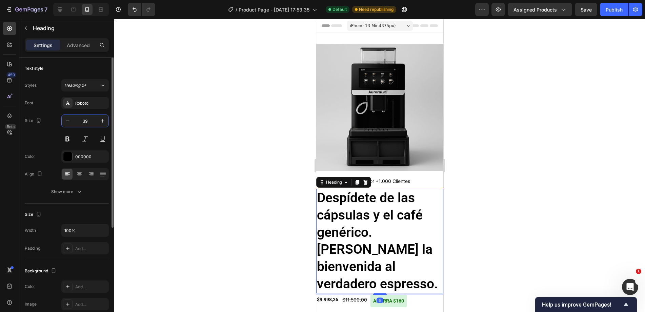
click at [87, 121] on input "39" at bounding box center [85, 121] width 22 height 12
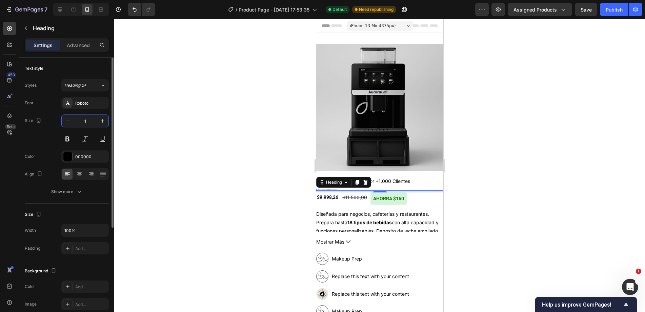
type input "18"
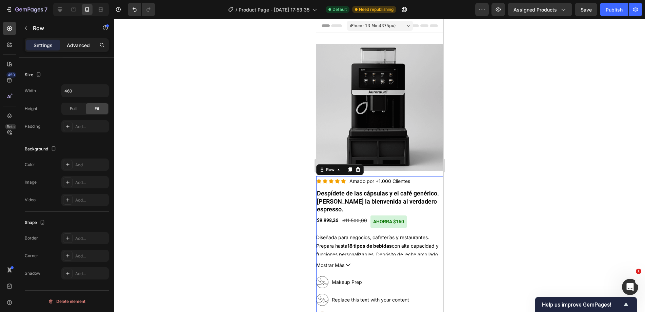
click at [76, 44] on p "Advanced" at bounding box center [78, 45] width 23 height 7
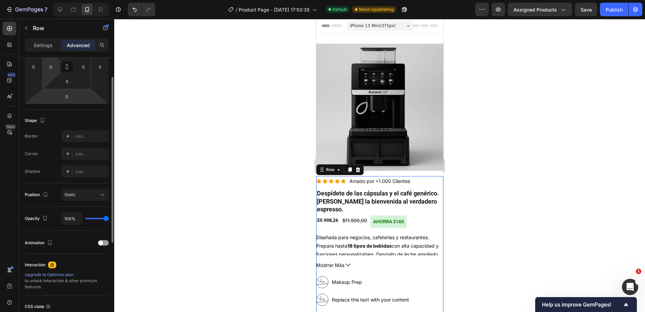
scroll to position [54, 0]
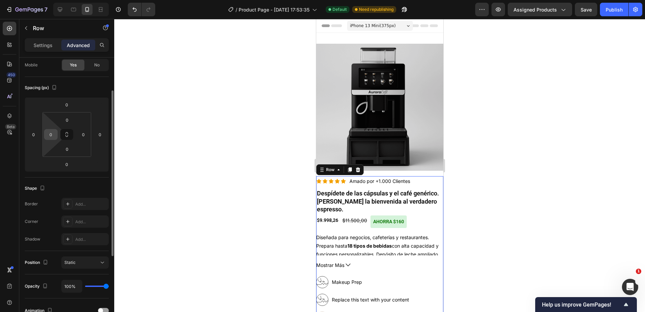
click at [51, 136] on input "0" at bounding box center [51, 134] width 10 height 10
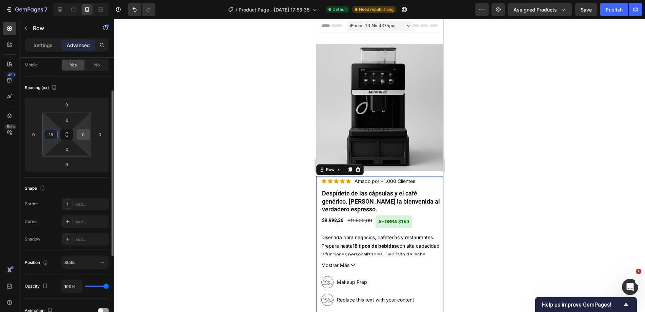
type input "15"
click at [87, 136] on input "0" at bounding box center [83, 134] width 10 height 10
type input "15"
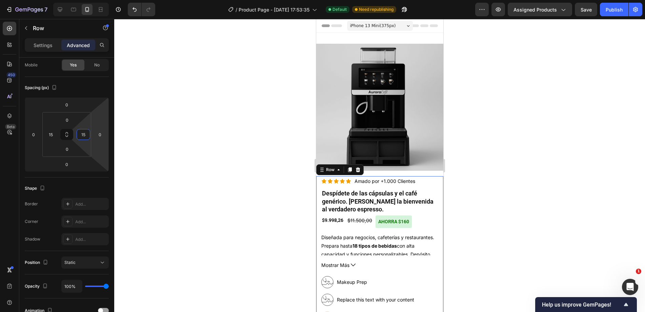
drag, startPoint x: 485, startPoint y: 154, endPoint x: 460, endPoint y: 168, distance: 29.0
click at [485, 155] on div at bounding box center [379, 165] width 531 height 293
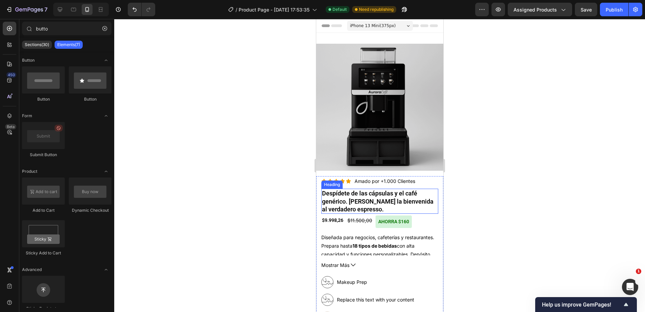
click at [514, 166] on div at bounding box center [379, 165] width 531 height 293
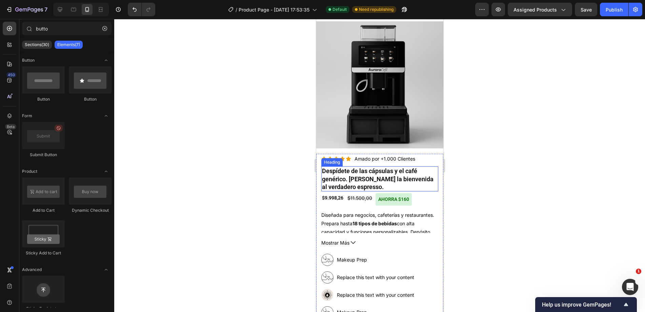
scroll to position [34, 0]
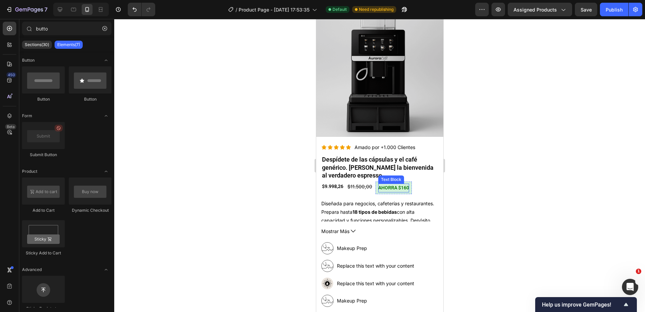
click at [392, 185] on p "ahorra $160" at bounding box center [393, 188] width 31 height 8
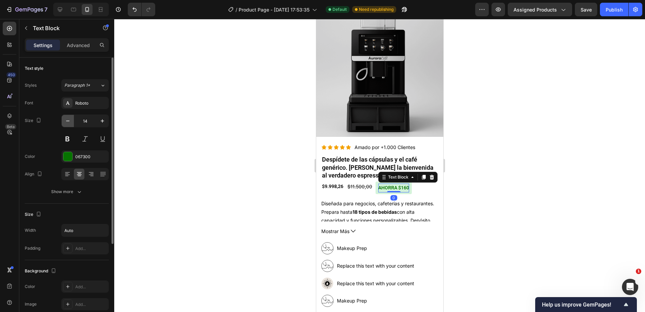
click at [71, 119] on button "button" at bounding box center [68, 121] width 12 height 12
type input "12"
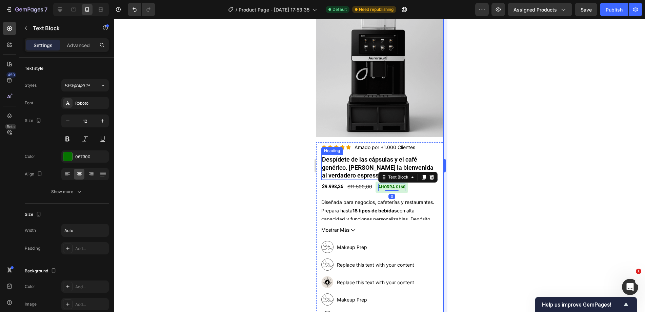
click at [455, 168] on div at bounding box center [379, 165] width 531 height 293
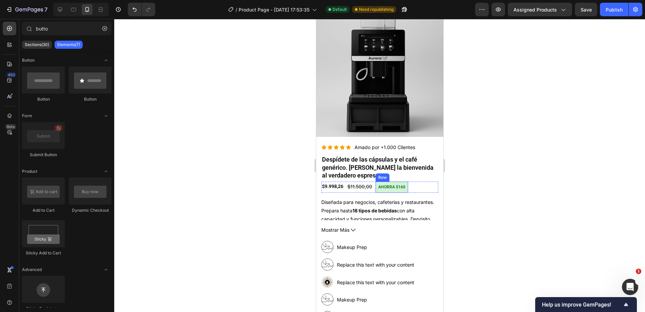
click at [404, 182] on div "ahorra $160 Text Block Row" at bounding box center [391, 187] width 33 height 11
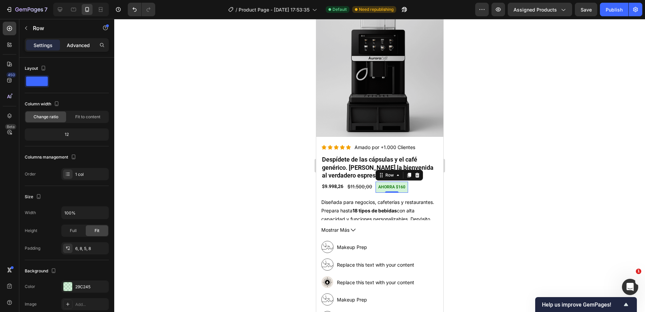
click at [78, 44] on p "Advanced" at bounding box center [78, 45] width 23 height 7
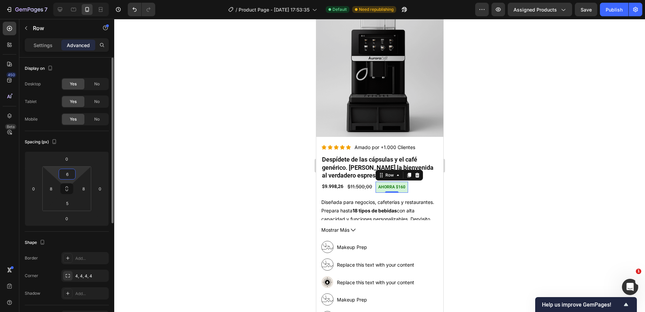
click at [70, 173] on input "6" at bounding box center [67, 174] width 14 height 10
type input "3"
click at [70, 204] on input "5" at bounding box center [67, 203] width 14 height 10
type input "3"
click at [51, 189] on input "8" at bounding box center [51, 189] width 10 height 10
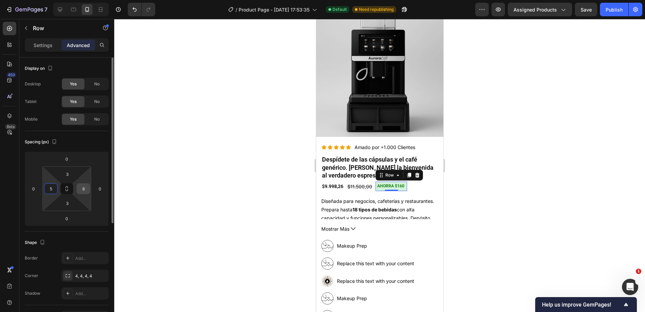
type input "5"
click at [85, 191] on input "8" at bounding box center [83, 189] width 10 height 10
type input "5"
click at [353, 161] on h2 "Despídete de las cápsulas y el café genérico. [PERSON_NAME] [PERSON_NAME] espre…" at bounding box center [379, 167] width 117 height 25
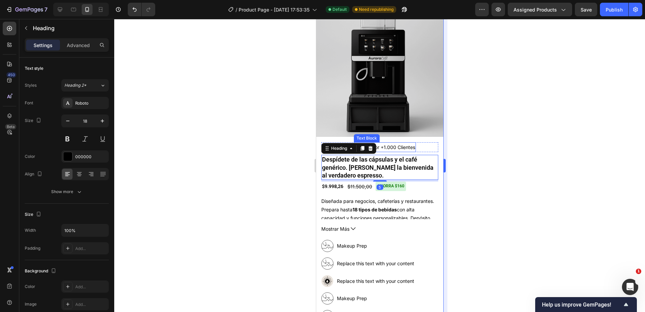
click at [452, 147] on div at bounding box center [379, 165] width 531 height 293
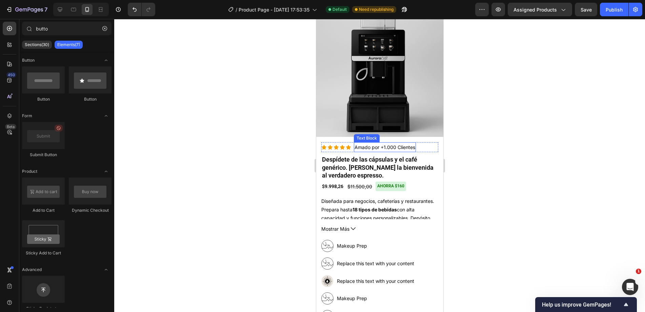
click at [362, 143] on p "Amado por +1.000 Clientes" at bounding box center [384, 147] width 61 height 8
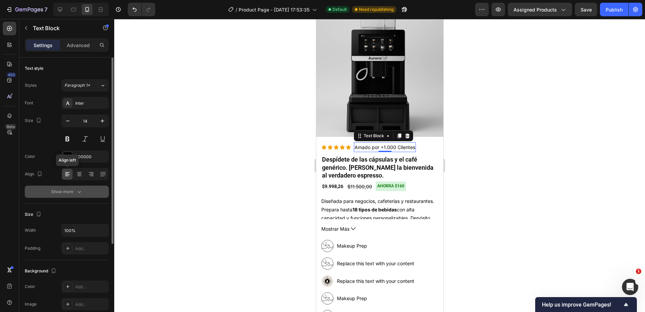
click at [73, 196] on button "Show more" at bounding box center [67, 192] width 84 height 12
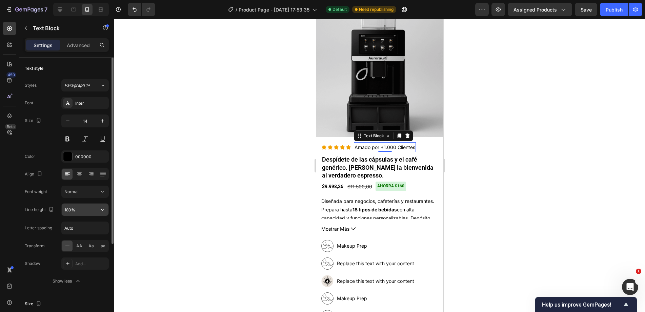
click at [77, 207] on input "180%" at bounding box center [85, 210] width 47 height 12
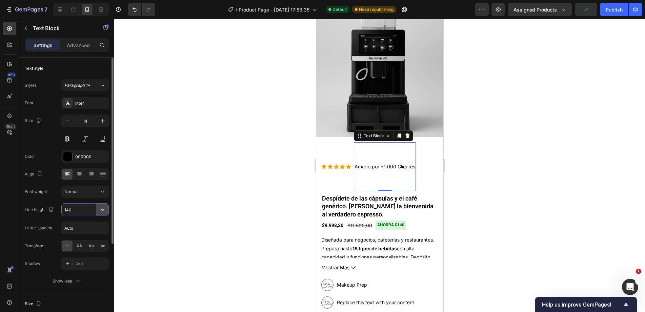
click at [105, 212] on icon "button" at bounding box center [102, 209] width 7 height 7
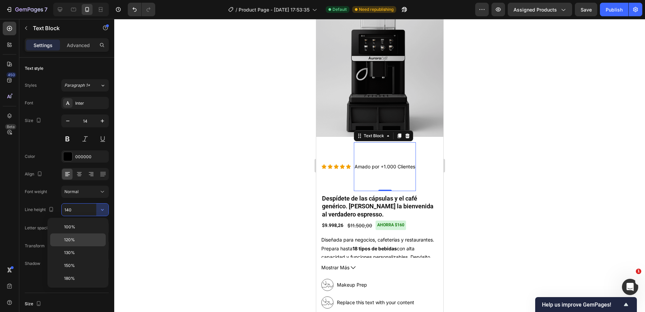
click at [76, 242] on p "120%" at bounding box center [83, 240] width 39 height 6
type input "120%"
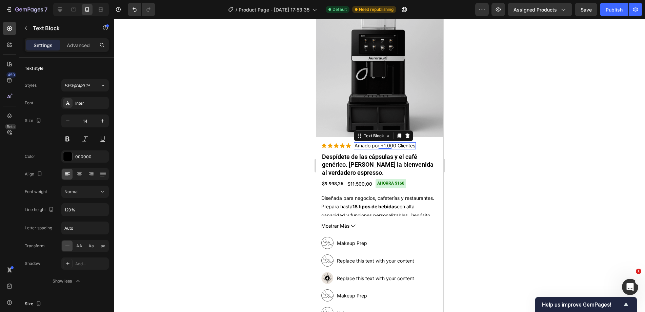
click at [477, 154] on div at bounding box center [379, 165] width 531 height 293
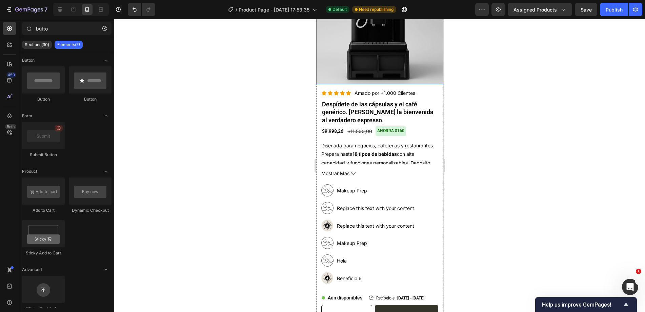
scroll to position [102, 0]
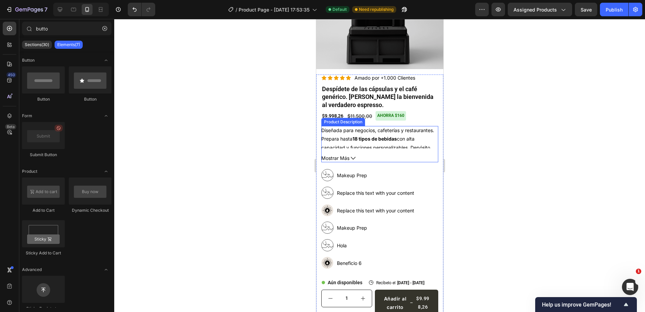
click at [354, 156] on icon at bounding box center [352, 158] width 5 height 5
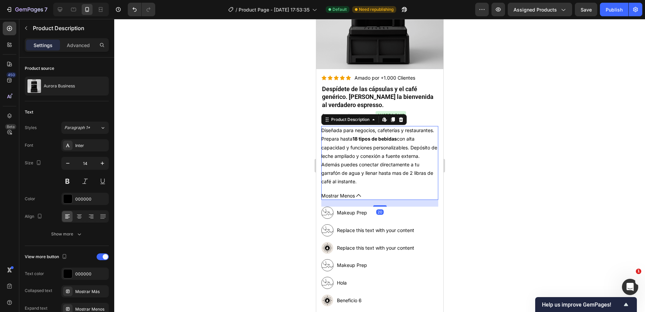
click at [355, 191] on button "Mostrar Menos" at bounding box center [379, 195] width 117 height 8
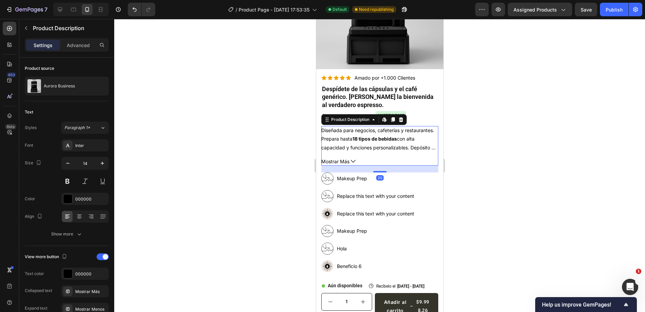
click at [351, 160] on icon at bounding box center [352, 161] width 5 height 3
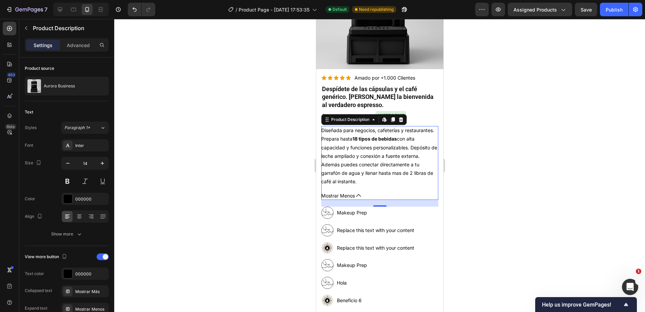
click at [351, 187] on div "Diseñada para negocios, cafeterías y restaurantes. Prepara hasta 18 tipos de be…" at bounding box center [379, 163] width 117 height 74
click at [351, 191] on span "Mostrar Menos" at bounding box center [338, 195] width 34 height 8
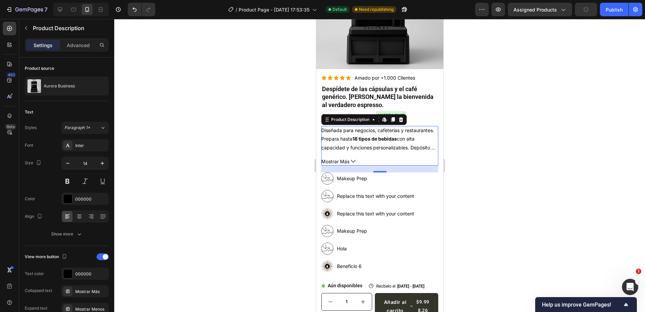
click at [447, 178] on div at bounding box center [379, 165] width 531 height 293
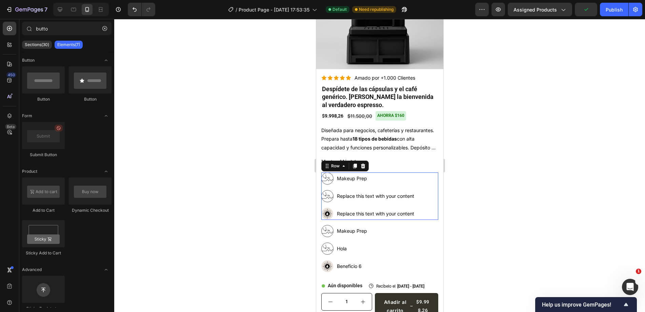
click at [367, 181] on div "Image Makeup Prep Text Block Row Image Replace this text with your content Text…" at bounding box center [379, 195] width 117 height 47
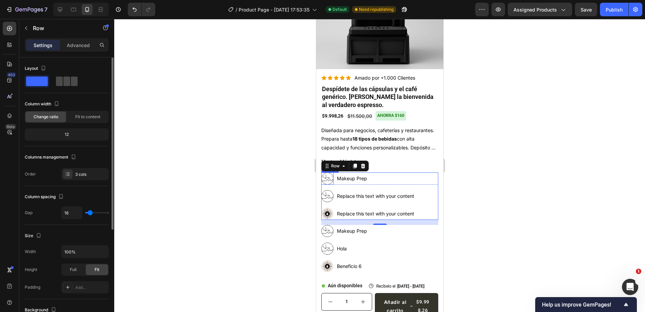
click at [71, 83] on span at bounding box center [74, 81] width 7 height 9
type input "10"
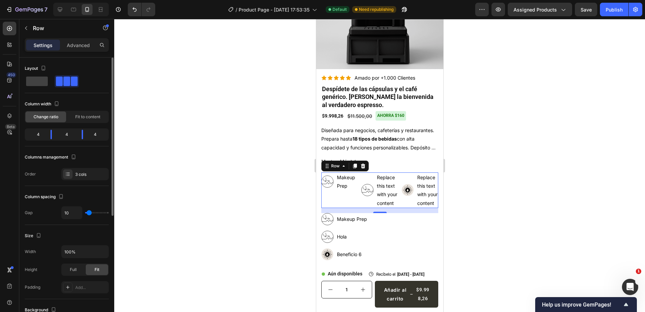
scroll to position [199, 0]
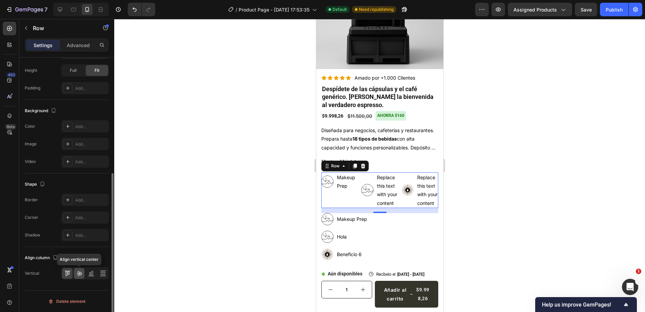
click at [82, 273] on icon at bounding box center [79, 273] width 7 height 7
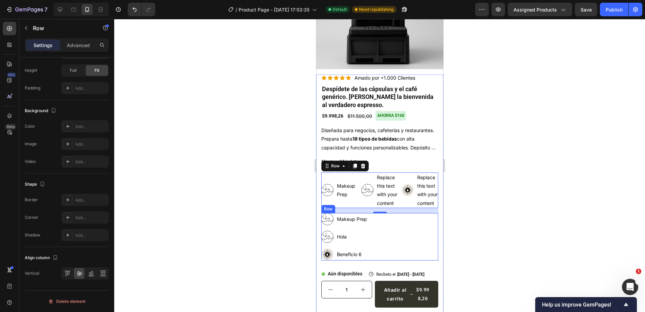
click at [351, 233] on div "Image Makeup Prep Text Block Row Image Hola Text Block Row Image Beneficio 6 Te…" at bounding box center [379, 236] width 117 height 47
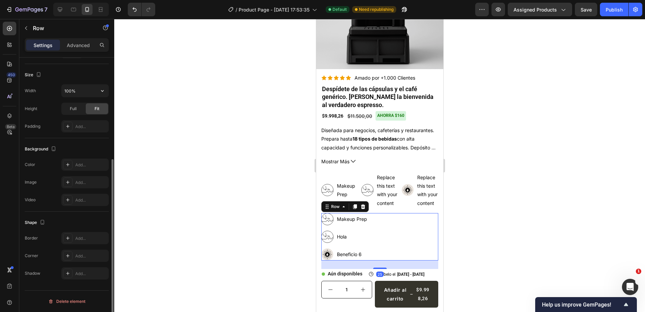
scroll to position [0, 0]
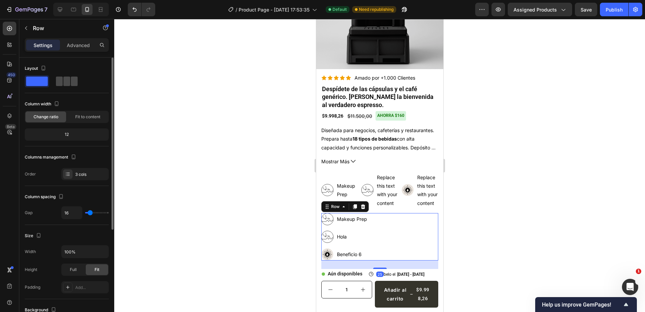
click at [75, 80] on span at bounding box center [74, 81] width 7 height 9
type input "10"
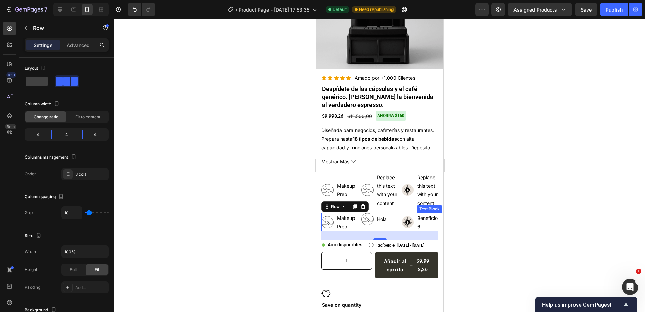
click at [481, 212] on div at bounding box center [379, 165] width 531 height 293
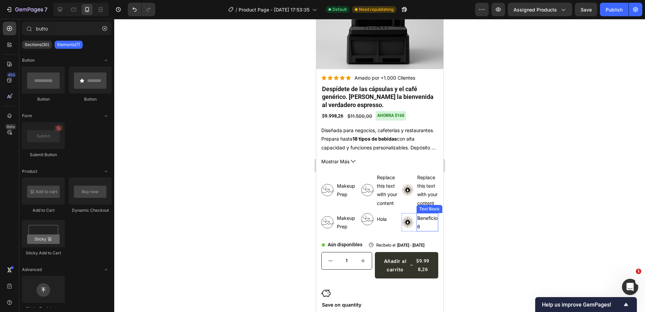
click at [479, 213] on div at bounding box center [379, 165] width 531 height 293
click at [57, 6] on div at bounding box center [60, 9] width 11 height 11
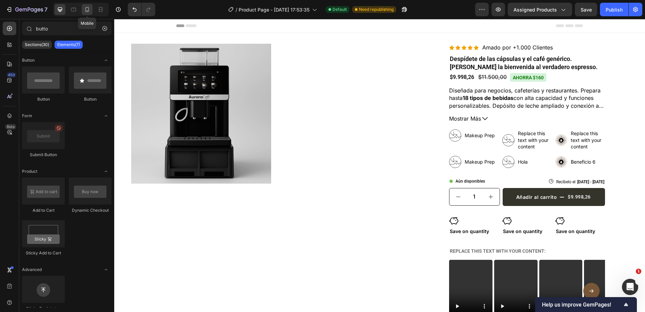
click at [89, 8] on icon at bounding box center [87, 9] width 7 height 7
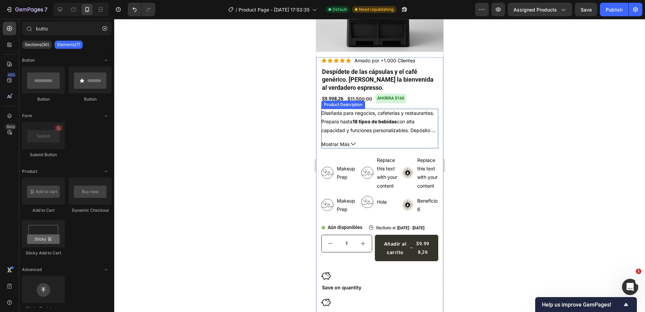
scroll to position [136, 0]
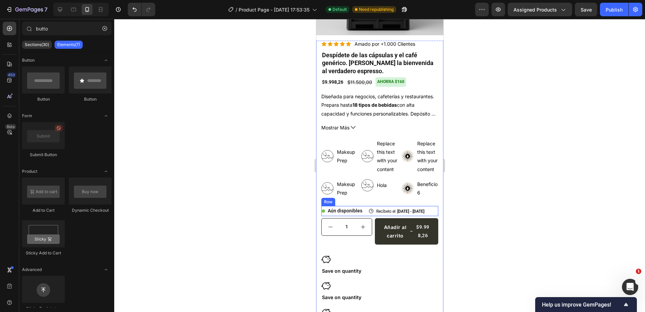
click at [427, 216] on div "Icon Aún disponibles Text Block Row Icon Recíbelo el Sep 30 - Oct 03 Delivery D…" at bounding box center [379, 211] width 117 height 10
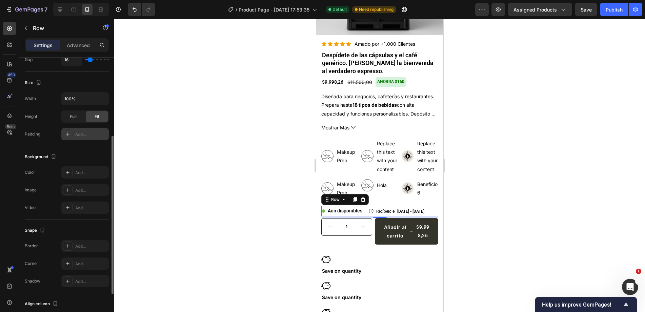
scroll to position [169, 0]
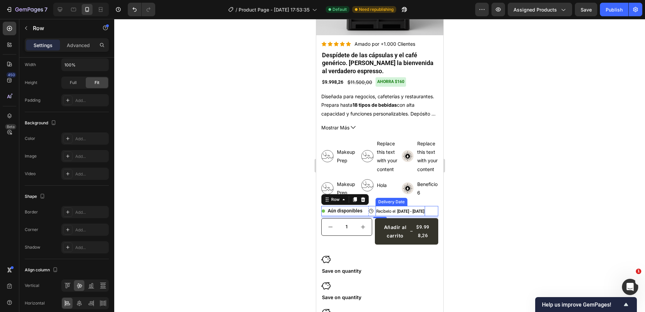
click at [376, 213] on span "Recíbelo el" at bounding box center [385, 211] width 19 height 5
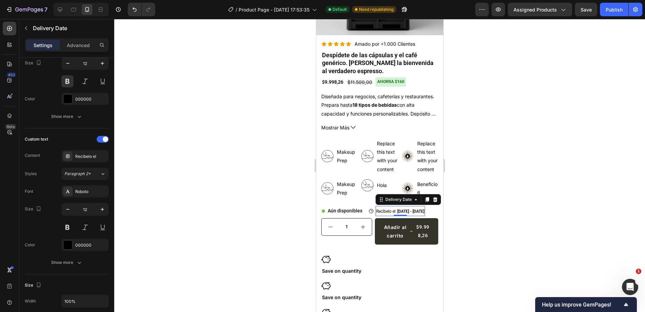
scroll to position [0, 0]
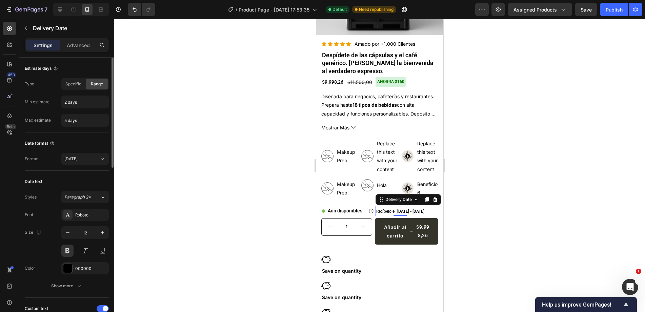
click at [375, 213] on div "Recíbelo el Sep 30 - Oct 03" at bounding box center [399, 211] width 49 height 10
click at [375, 214] on div "Recíbelo el Sep 30 - Oct 03" at bounding box center [399, 211] width 49 height 10
click at [373, 214] on div "Icon Recíbelo el Sep 30 - Oct 03 Delivery Date 0 Row" at bounding box center [396, 211] width 57 height 10
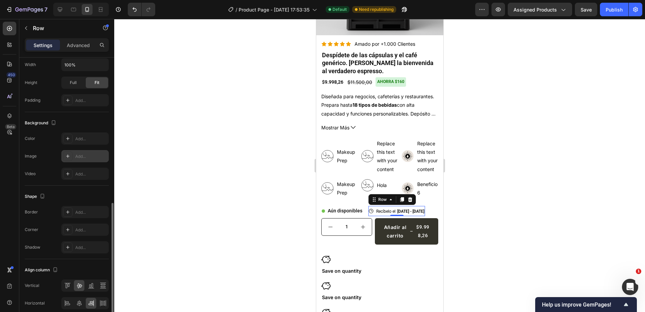
scroll to position [199, 0]
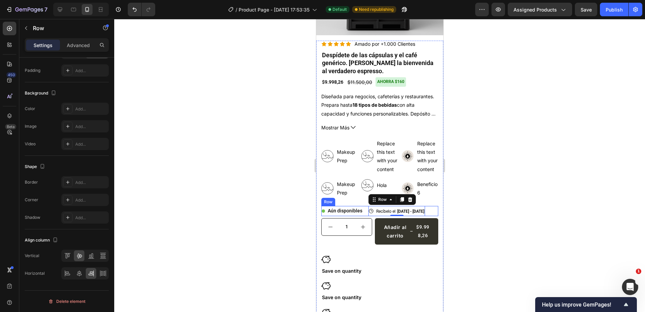
click at [366, 214] on div "Icon Aún disponibles Text Block Row Icon Recíbelo el Sep 30 - Oct 03 Delivery D…" at bounding box center [379, 211] width 117 height 10
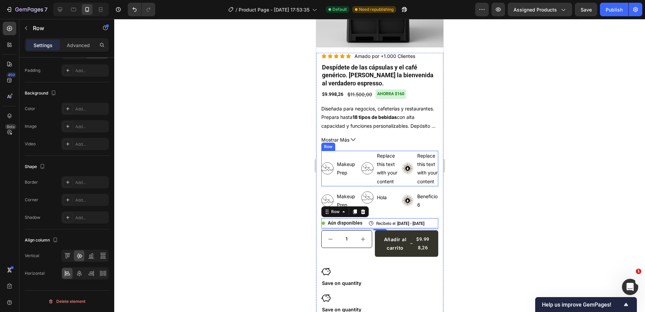
scroll to position [136, 0]
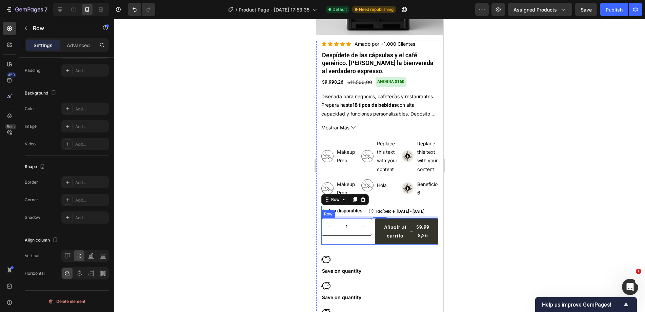
click at [371, 244] on div "1 Product Quantity" at bounding box center [346, 231] width 51 height 26
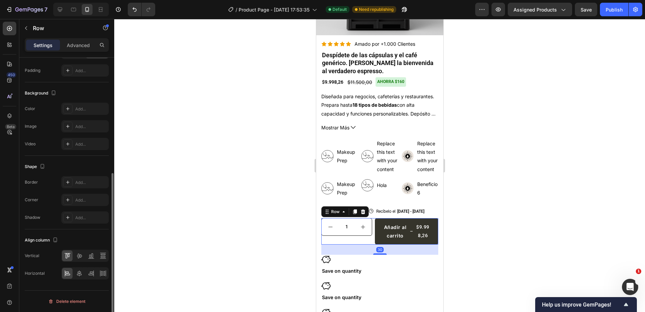
scroll to position [0, 0]
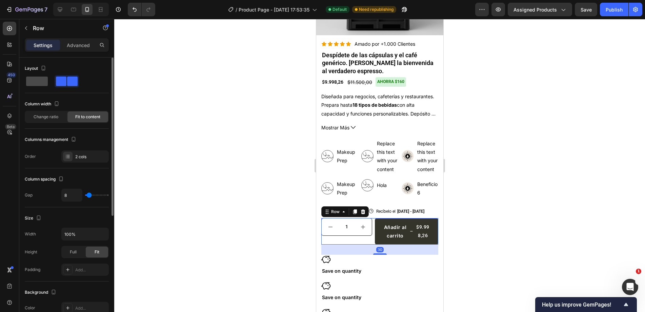
click at [38, 81] on span at bounding box center [37, 81] width 22 height 9
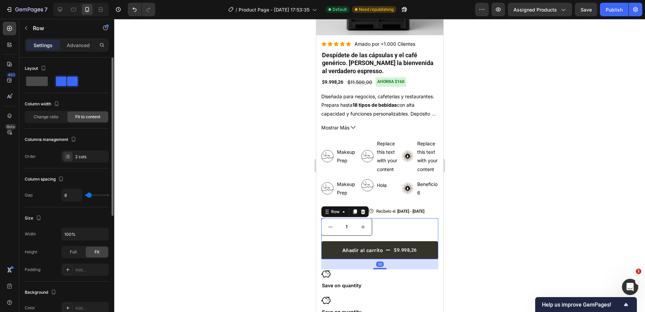
type input "16"
click at [452, 221] on div at bounding box center [379, 165] width 531 height 293
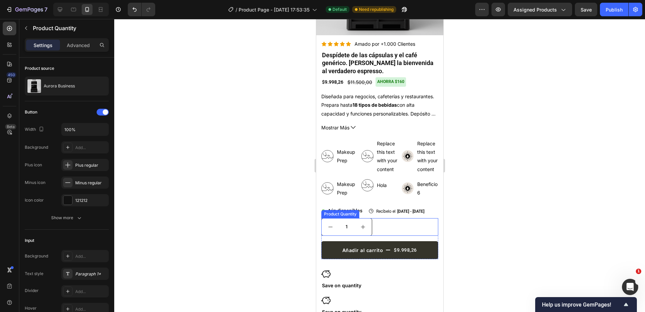
click at [383, 229] on div "1" at bounding box center [379, 227] width 117 height 18
click at [390, 241] on div "1 Product Quantity Añadir al carrito $9.998,26 Add to Cart Row 0" at bounding box center [379, 238] width 117 height 41
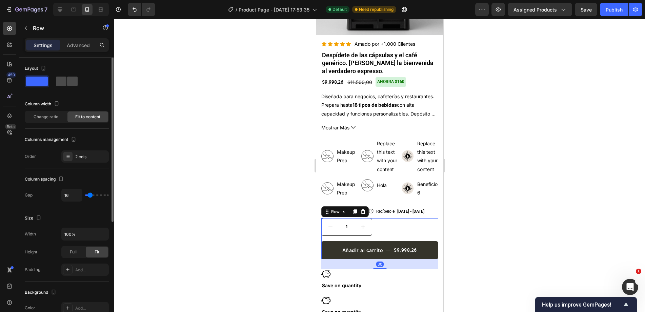
click at [69, 84] on span at bounding box center [72, 81] width 11 height 9
type input "8"
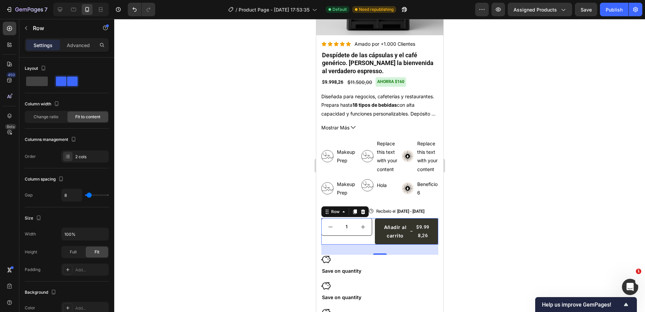
click at [368, 242] on div "1 Product Quantity" at bounding box center [346, 231] width 51 height 26
click at [60, 115] on div "Change ratio" at bounding box center [45, 116] width 41 height 11
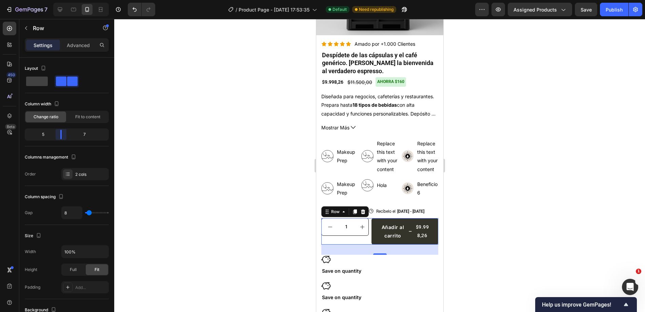
drag, startPoint x: 62, startPoint y: 134, endPoint x: 59, endPoint y: 141, distance: 7.7
click at [59, 0] on body "7 Version history / Product Page - Sep 24, 17:53:35 Default Need republishing P…" at bounding box center [322, 0] width 645 height 0
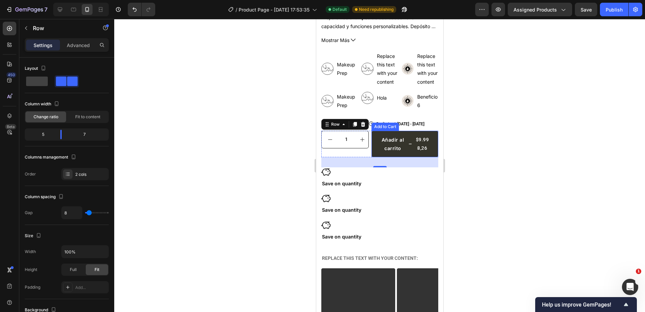
scroll to position [237, 0]
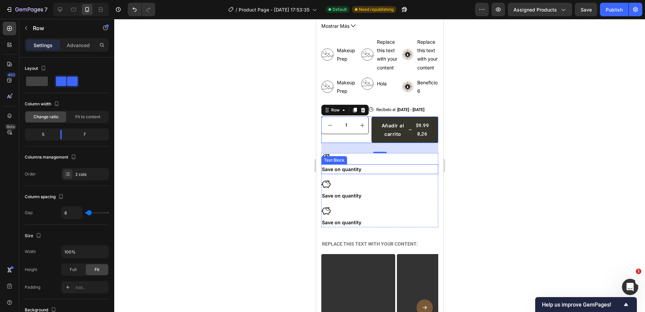
click at [387, 173] on p "Save on quantity" at bounding box center [380, 169] width 116 height 8
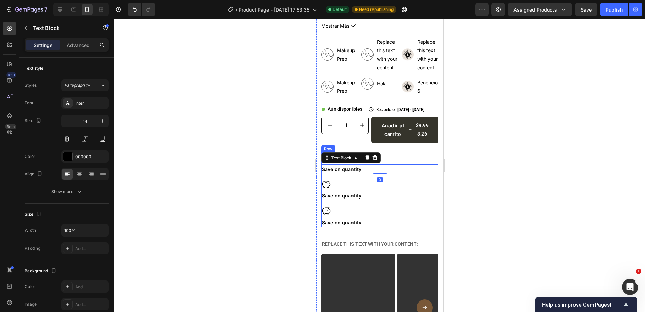
click at [387, 179] on div "Icon Save on quantity Text Block 0 Icon Save on quantity Text Block Icon Save o…" at bounding box center [379, 190] width 117 height 74
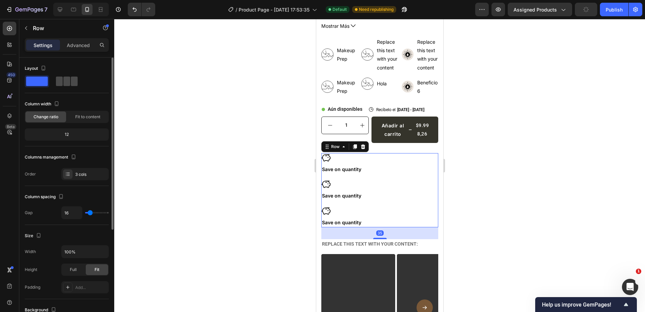
click at [62, 76] on div at bounding box center [67, 81] width 24 height 12
type input "10"
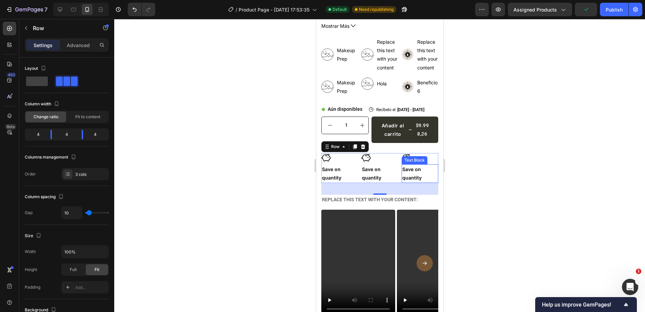
click at [402, 174] on p "Save on quantity" at bounding box center [419, 173] width 35 height 17
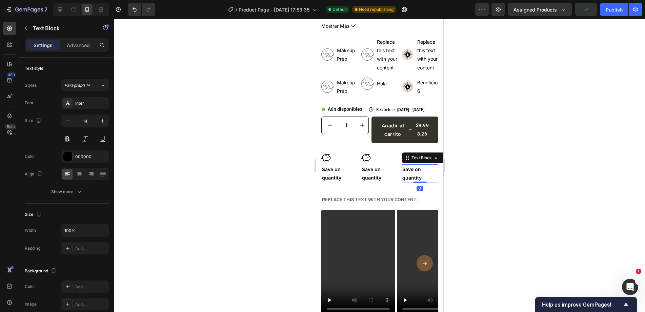
click at [472, 154] on div at bounding box center [379, 165] width 531 height 293
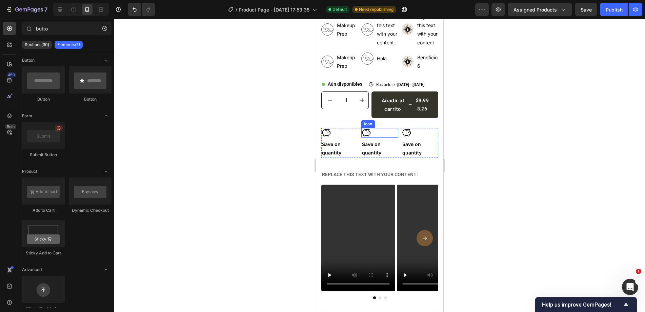
scroll to position [339, 0]
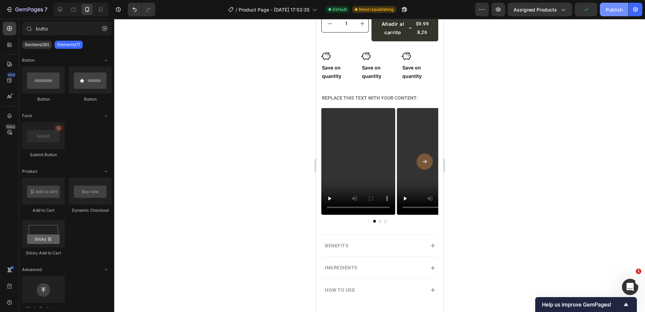
click at [614, 11] on div "Publish" at bounding box center [614, 9] width 17 height 7
click at [499, 11] on icon "button" at bounding box center [498, 9] width 7 height 7
click at [319, 131] on div "Icon Icon Icon Icon Icon Icon List Amado por +1.000 Clientes Text Block Row Des…" at bounding box center [379, 72] width 127 height 471
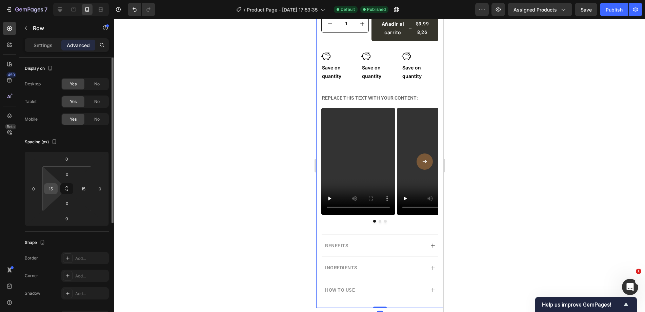
click at [52, 190] on input "15" at bounding box center [51, 189] width 10 height 10
click at [84, 189] on input "15" at bounding box center [83, 189] width 10 height 10
type input "1"
type input "0"
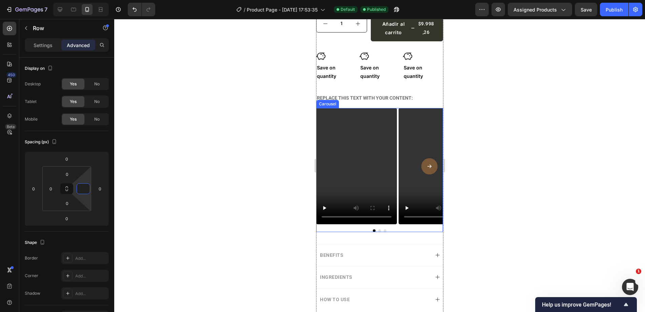
click at [397, 123] on div "Video Video Video Video" at bounding box center [379, 166] width 127 height 116
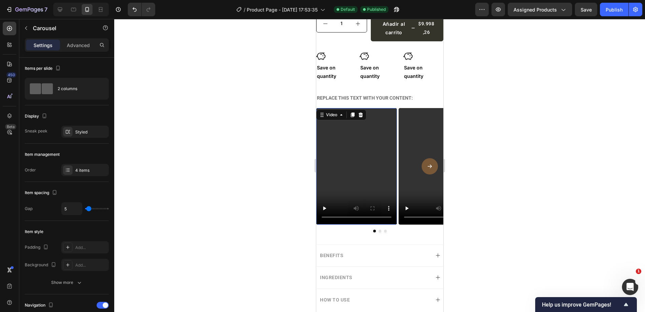
click at [346, 144] on video at bounding box center [356, 166] width 81 height 117
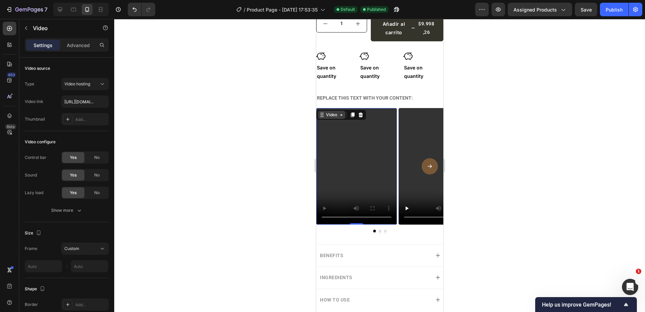
click at [328, 112] on div "Video" at bounding box center [331, 115] width 14 height 6
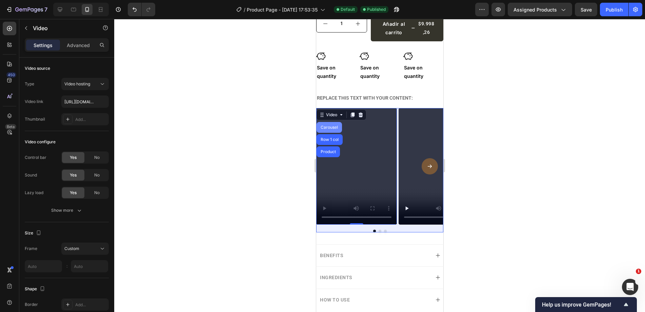
click at [330, 122] on div "Carousel" at bounding box center [328, 127] width 25 height 11
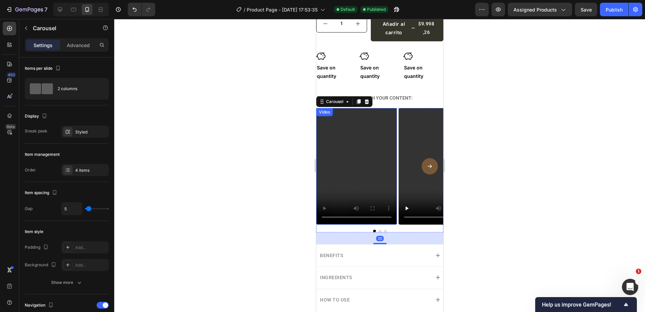
click at [244, 130] on div at bounding box center [379, 165] width 531 height 293
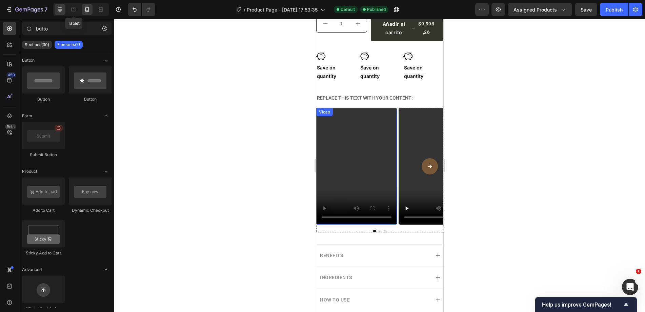
click at [61, 8] on icon at bounding box center [60, 9] width 7 height 7
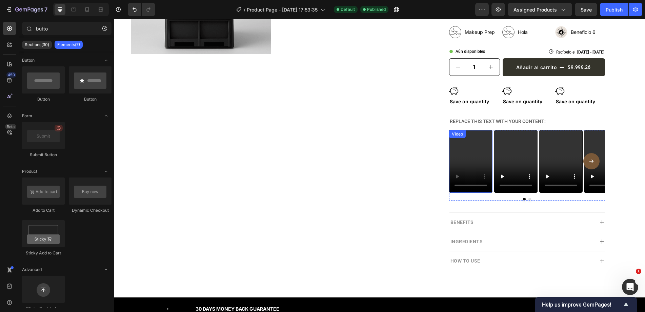
scroll to position [142, 0]
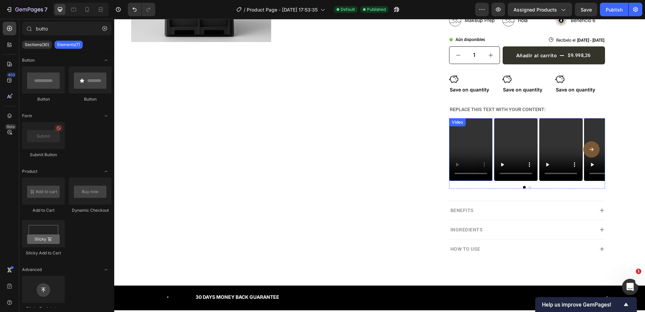
click at [472, 149] on video at bounding box center [470, 149] width 43 height 63
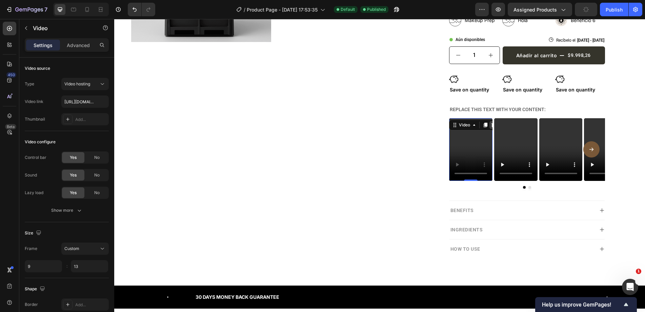
click at [491, 125] on icon at bounding box center [493, 124] width 5 height 5
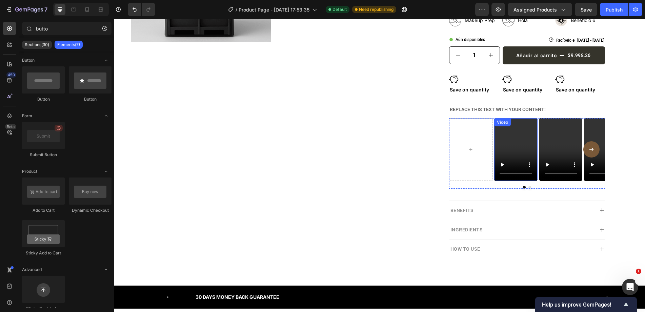
click at [513, 135] on video at bounding box center [515, 149] width 43 height 63
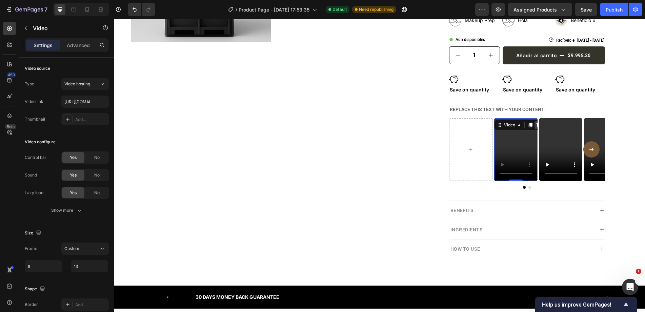
click at [536, 126] on icon at bounding box center [538, 124] width 5 height 5
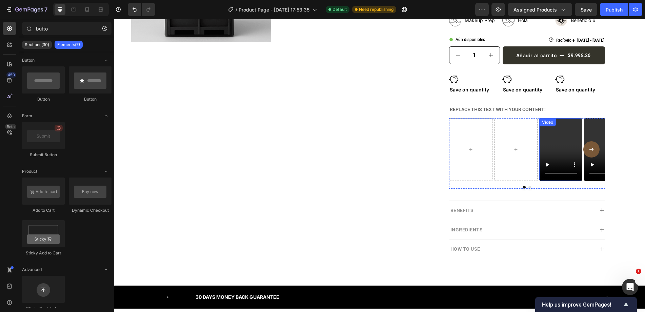
click at [547, 129] on div "Video" at bounding box center [560, 149] width 43 height 63
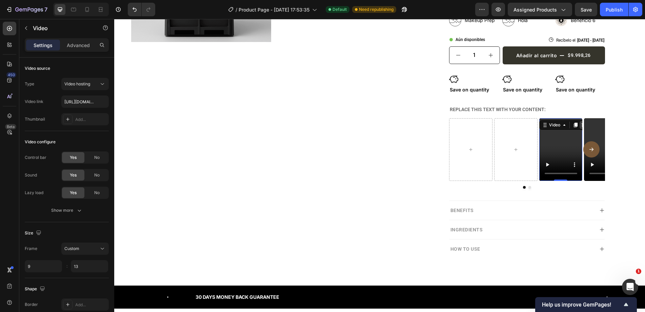
click at [581, 125] on icon at bounding box center [583, 124] width 5 height 5
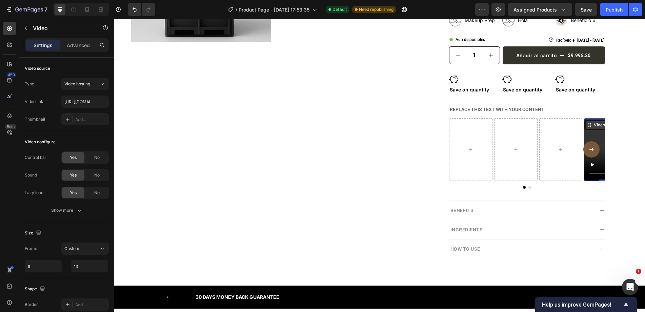
click at [586, 125] on div "Video" at bounding box center [599, 125] width 27 height 8
click at [495, 126] on div at bounding box center [515, 149] width 43 height 63
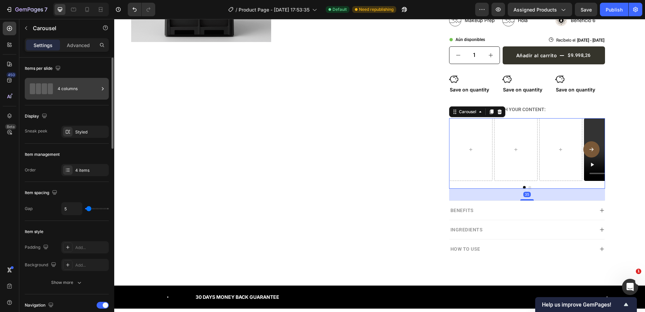
click at [61, 93] on div "4 columns" at bounding box center [78, 89] width 41 height 16
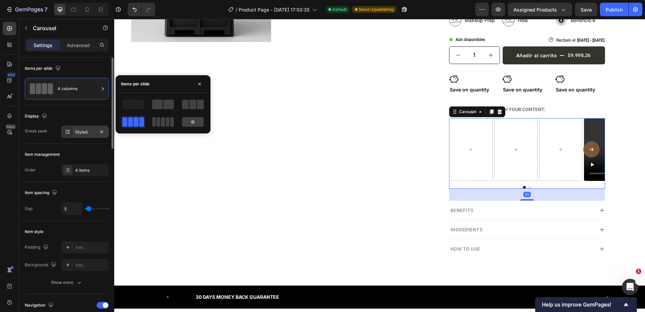
click at [81, 131] on div "Styled" at bounding box center [85, 132] width 20 height 6
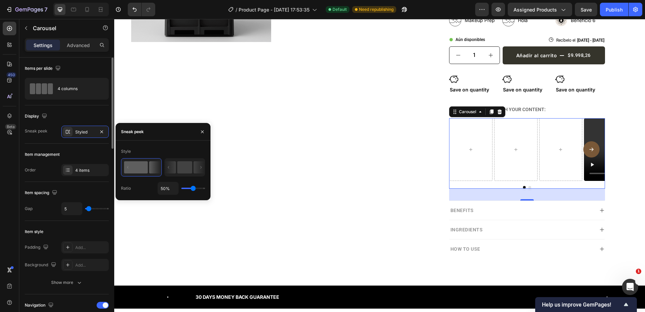
drag, startPoint x: 81, startPoint y: 160, endPoint x: 80, endPoint y: 165, distance: 5.9
click at [81, 160] on div "Item management Order 4 items" at bounding box center [67, 163] width 84 height 38
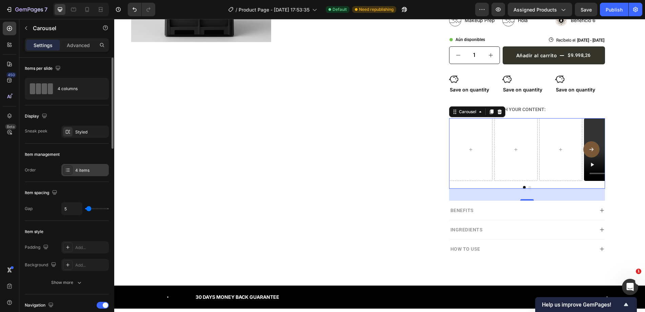
click at [80, 165] on div "4 items" at bounding box center [84, 170] width 47 height 12
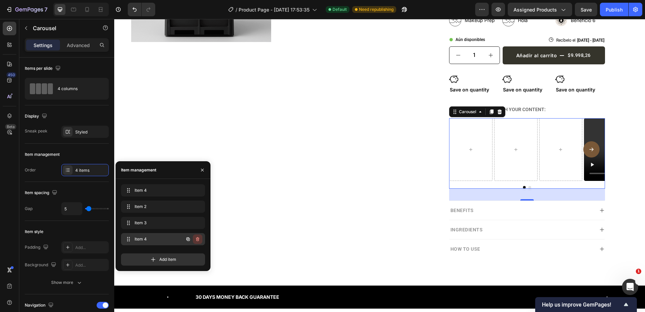
click at [197, 239] on icon "button" at bounding box center [197, 239] width 3 height 4
click at [195, 236] on div "Delete" at bounding box center [193, 239] width 13 height 6
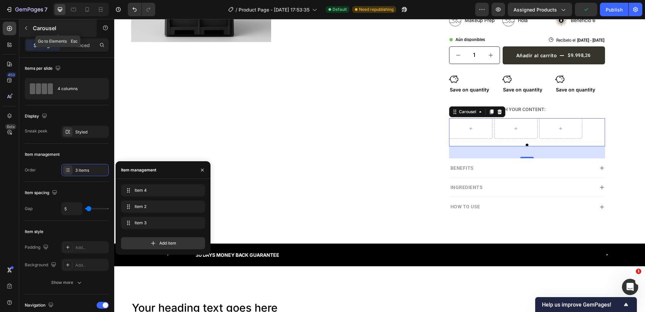
click at [41, 25] on p "Carousel" at bounding box center [62, 28] width 58 height 8
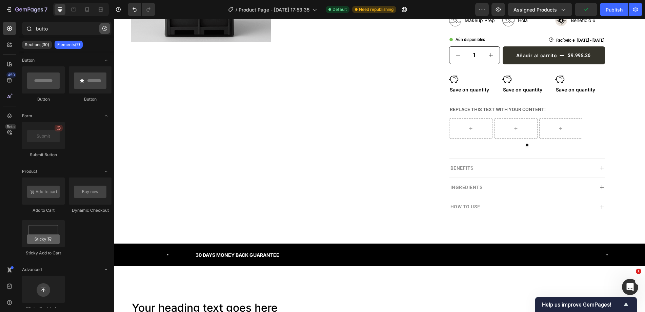
click at [103, 29] on icon "button" at bounding box center [104, 28] width 5 height 5
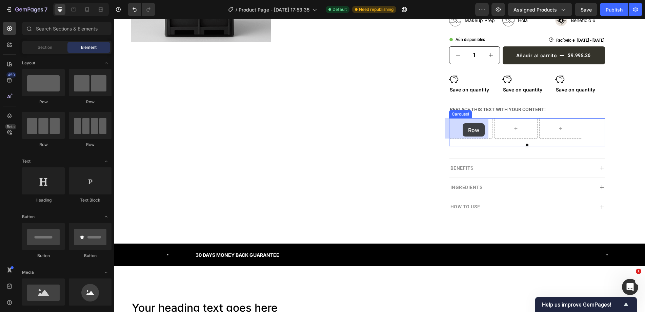
drag, startPoint x: 168, startPoint y: 75, endPoint x: 463, endPoint y: 123, distance: 298.7
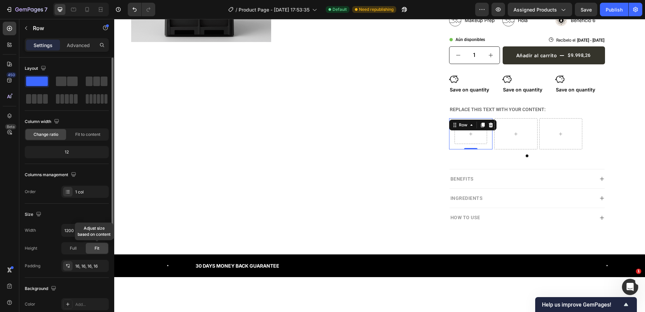
scroll to position [68, 0]
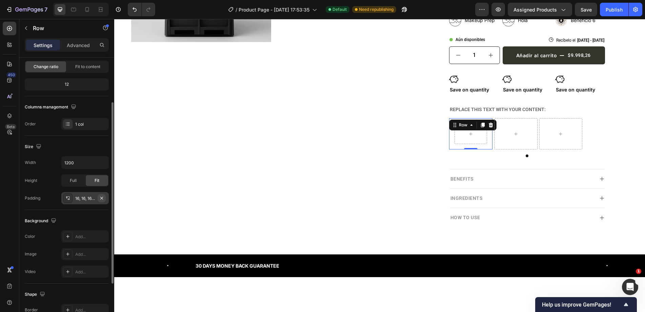
click at [102, 199] on icon "button" at bounding box center [101, 198] width 5 height 5
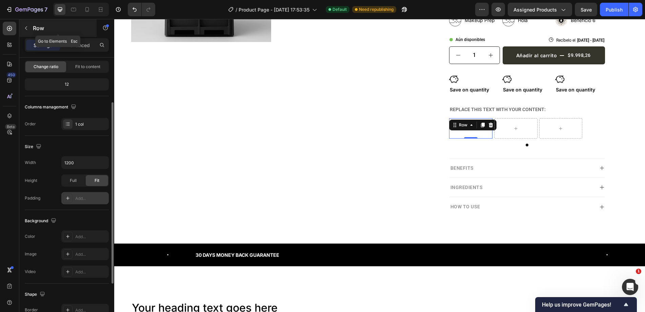
click at [55, 30] on p "Row" at bounding box center [62, 28] width 58 height 8
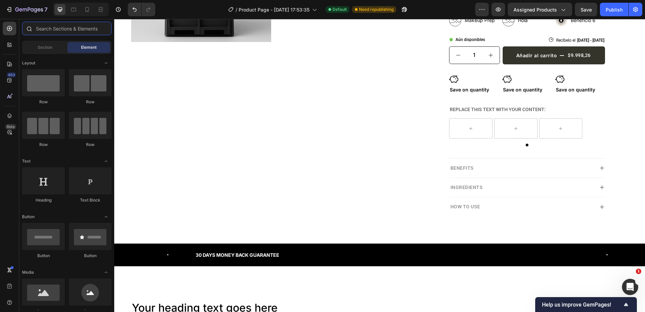
click at [63, 28] on input "text" at bounding box center [66, 29] width 89 height 14
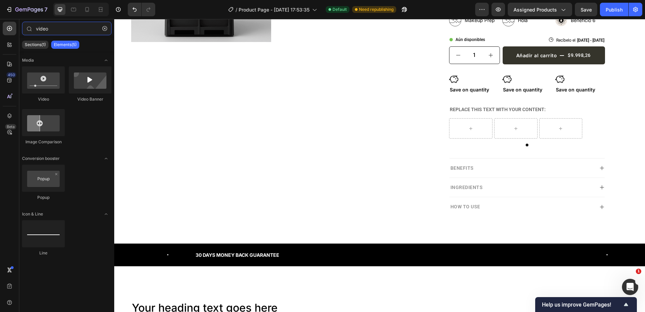
type input "video"
drag, startPoint x: 205, startPoint y: 116, endPoint x: 476, endPoint y: 132, distance: 271.3
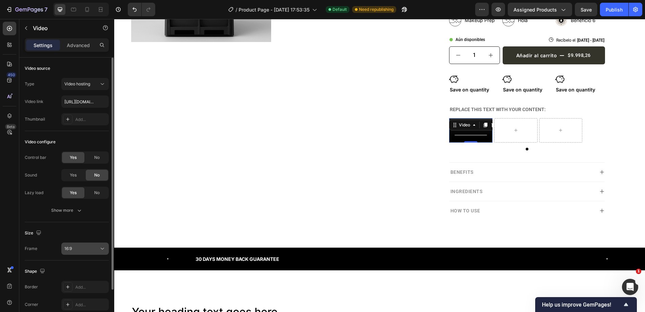
scroll to position [49, 0]
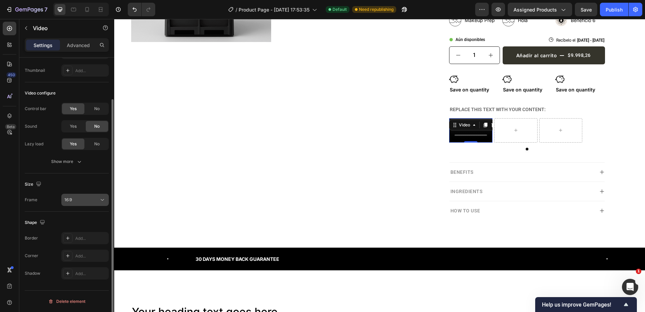
click at [86, 199] on div "16:9" at bounding box center [81, 200] width 35 height 6
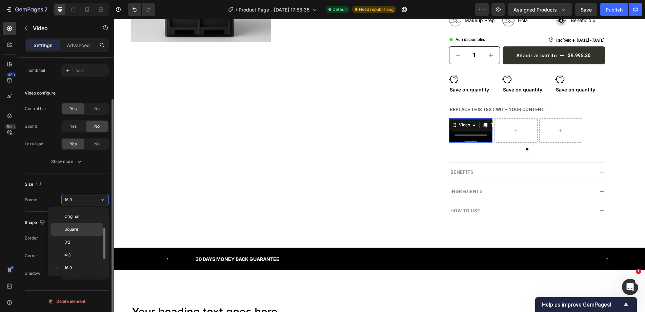
scroll to position [12, 0]
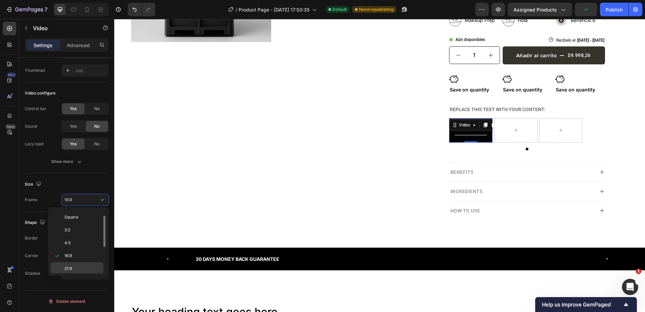
click at [85, 268] on p "21:9" at bounding box center [82, 269] width 36 height 6
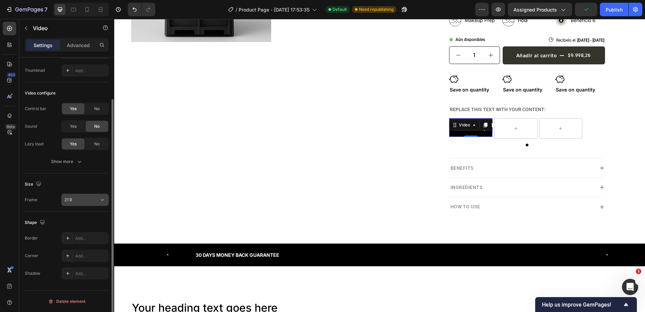
click at [76, 202] on div "21:9" at bounding box center [81, 200] width 35 height 6
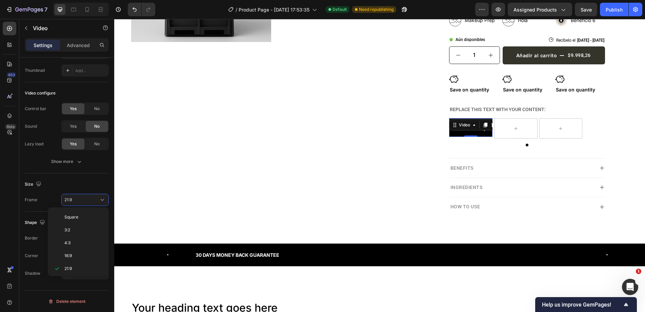
scroll to position [65, 0]
click at [79, 265] on p "Custom" at bounding box center [82, 267] width 36 height 6
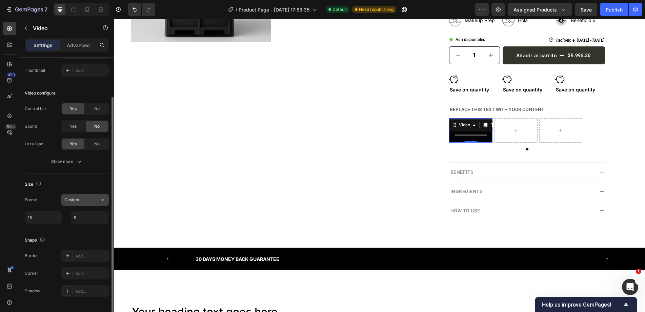
click at [84, 201] on div "Custom" at bounding box center [81, 200] width 35 height 6
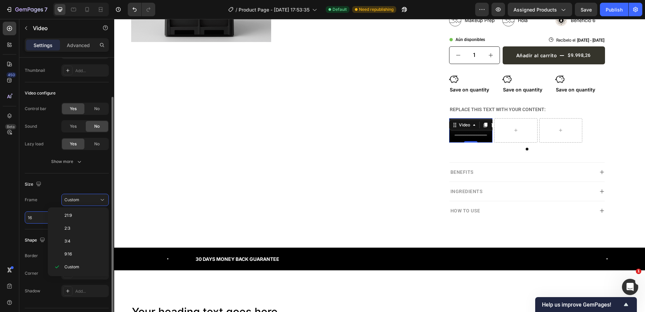
click at [35, 212] on input "16" at bounding box center [43, 217] width 37 height 12
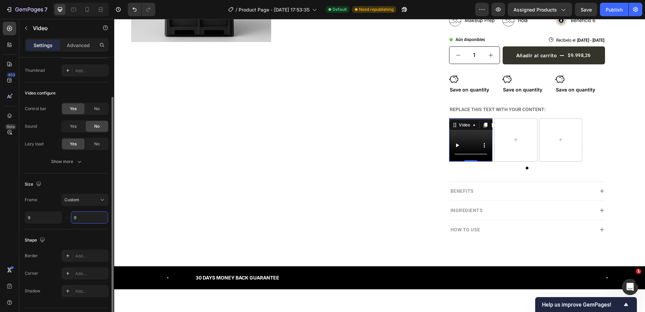
type input "9"
drag, startPoint x: 81, startPoint y: 223, endPoint x: 87, endPoint y: 224, distance: 5.8
click at [81, 223] on input "9" at bounding box center [89, 217] width 37 height 12
click at [81, 220] on input "13" at bounding box center [89, 217] width 37 height 12
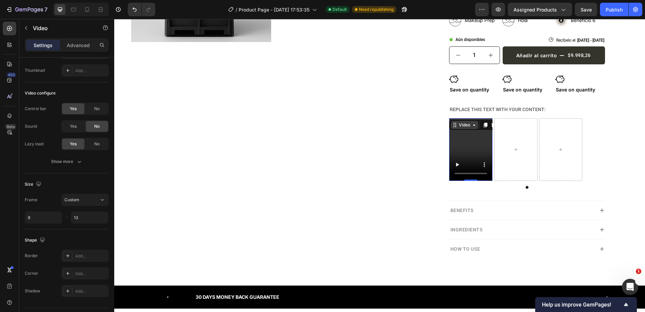
type input "13"
click at [459, 128] on div "Video" at bounding box center [464, 125] width 14 height 6
click at [452, 139] on div "Row 1 col" at bounding box center [462, 138] width 21 height 4
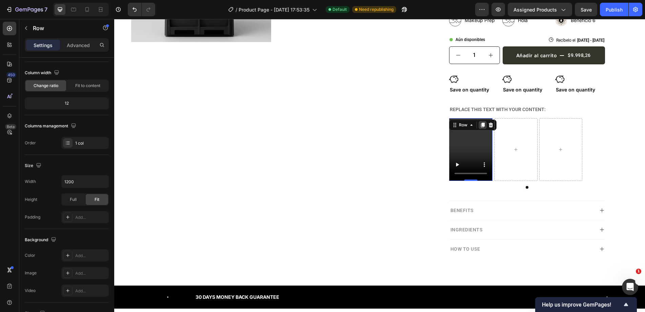
scroll to position [0, 0]
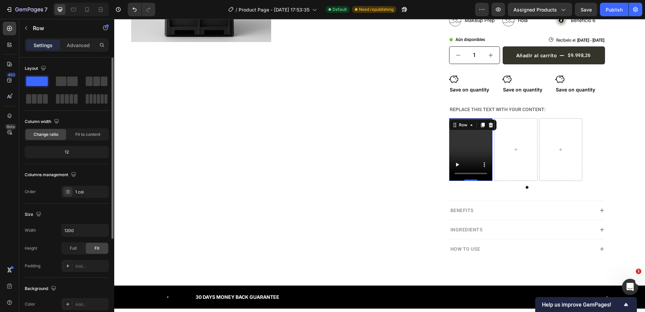
click at [481, 125] on icon at bounding box center [483, 125] width 4 height 5
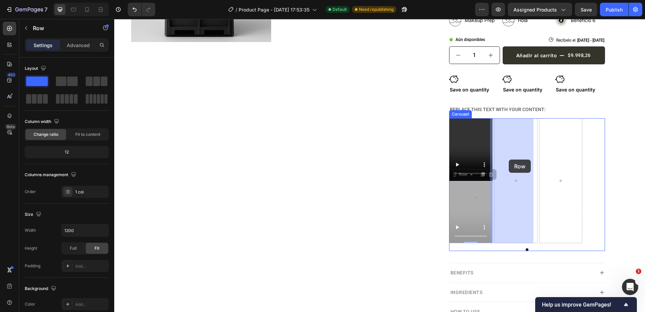
drag, startPoint x: 466, startPoint y: 176, endPoint x: 508, endPoint y: 160, distance: 45.7
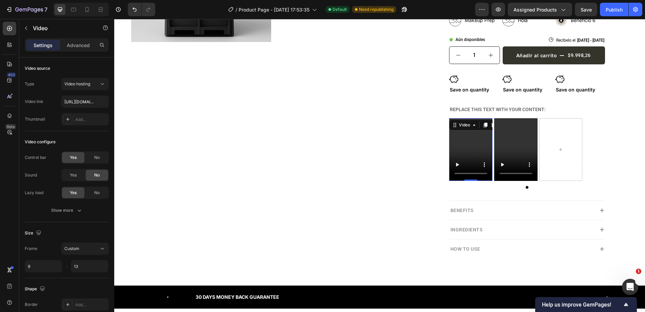
click at [478, 138] on video at bounding box center [470, 149] width 43 height 63
click at [428, 140] on div "Icon Icon Icon Icon Icon Icon List Amado por +1.000 Clientes Text Block Row Des…" at bounding box center [527, 80] width 202 height 356
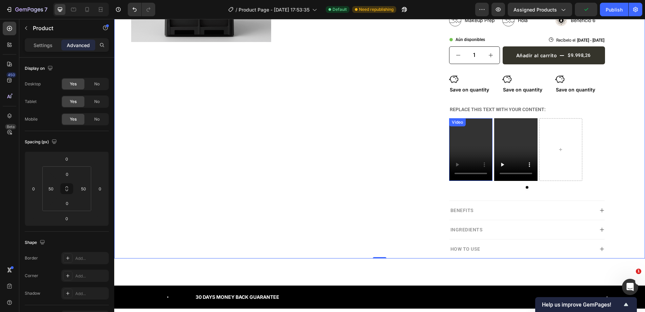
click at [449, 144] on video at bounding box center [470, 149] width 43 height 63
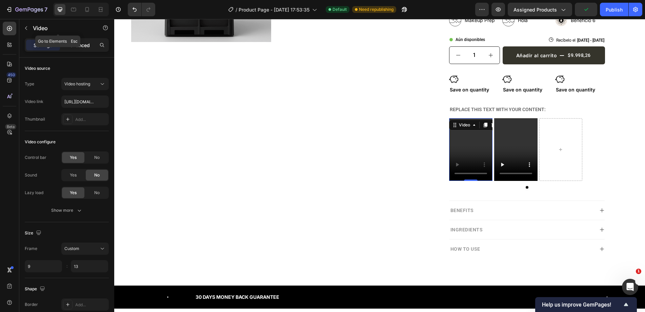
click at [64, 42] on div "Advanced" at bounding box center [78, 45] width 34 height 11
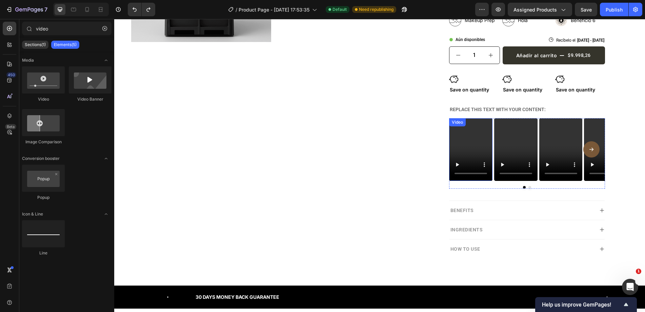
click at [481, 130] on div "Video" at bounding box center [470, 149] width 43 height 63
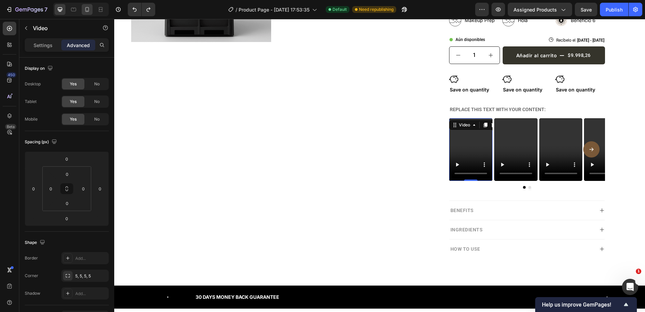
click at [85, 9] on icon at bounding box center [87, 9] width 7 height 7
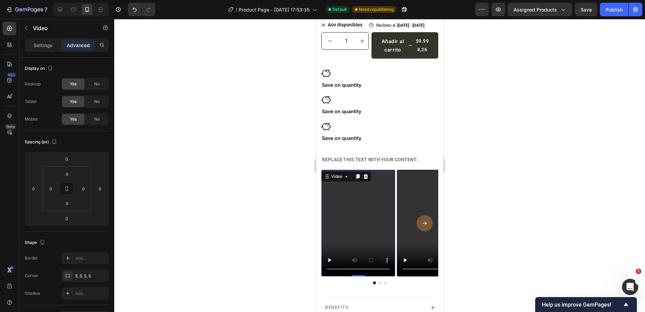
scroll to position [330, 0]
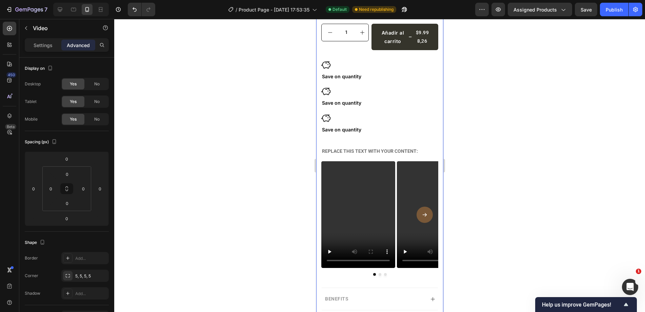
click at [319, 166] on div "Icon Icon Icon Icon Icon Icon List Amado por +1.000 Clientes Text Block Row Des…" at bounding box center [379, 103] width 127 height 515
click at [82, 187] on input "15" at bounding box center [83, 189] width 10 height 10
click at [52, 188] on input "15" at bounding box center [51, 189] width 10 height 10
type input "1"
type input "0"
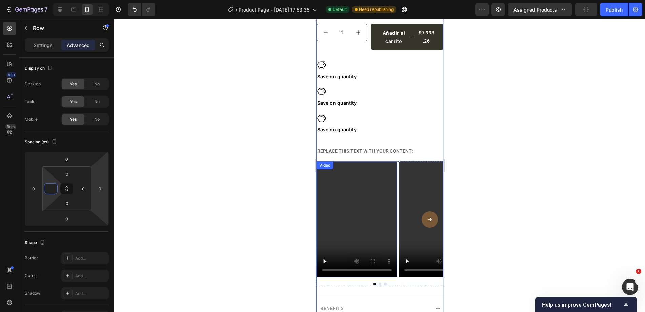
click at [318, 207] on video at bounding box center [356, 219] width 81 height 116
click at [367, 200] on video at bounding box center [356, 219] width 81 height 116
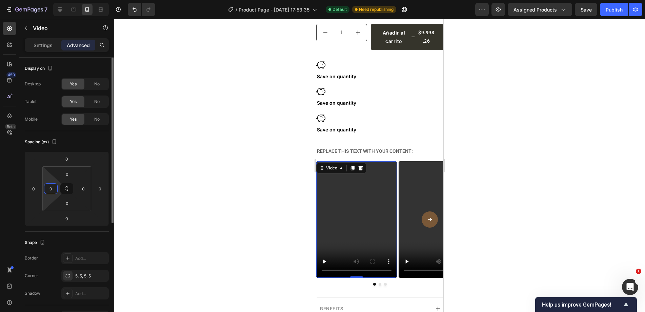
click at [53, 189] on input "0" at bounding box center [51, 189] width 10 height 10
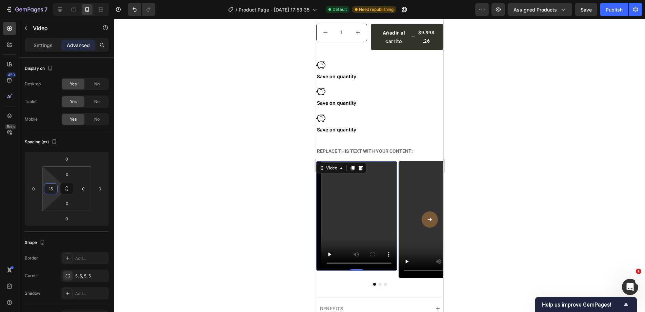
type input "0"
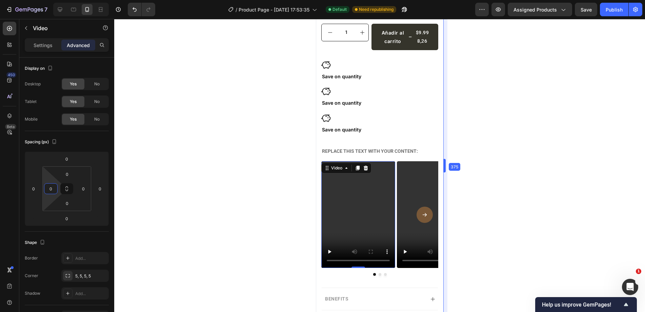
drag, startPoint x: 443, startPoint y: 156, endPoint x: 53, endPoint y: 109, distance: 393.5
click at [59, 8] on icon at bounding box center [60, 9] width 7 height 7
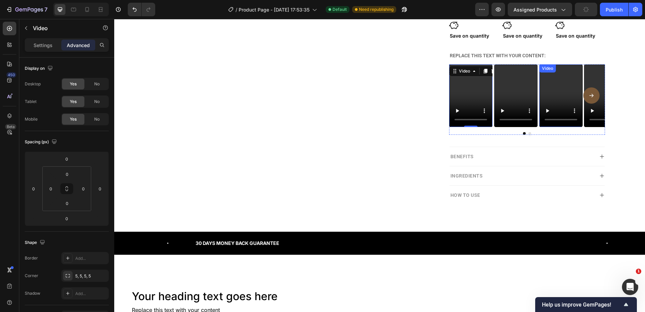
scroll to position [183, 0]
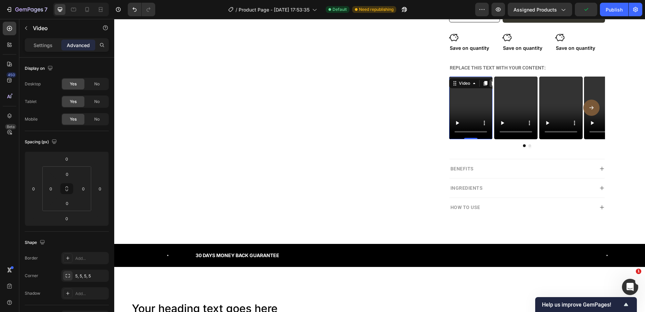
click at [491, 84] on icon at bounding box center [493, 83] width 5 height 5
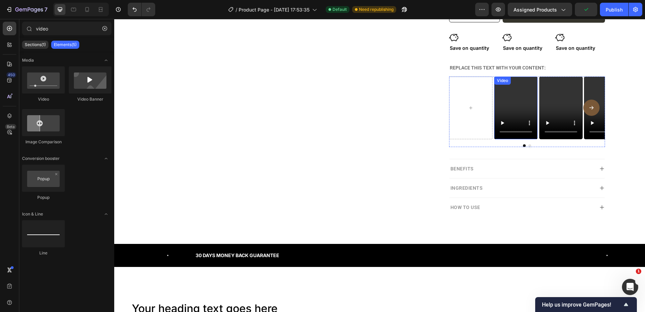
click at [516, 84] on video at bounding box center [515, 108] width 43 height 63
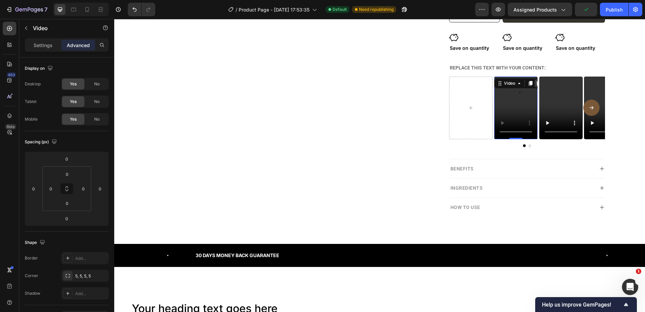
click at [536, 82] on icon at bounding box center [538, 83] width 4 height 5
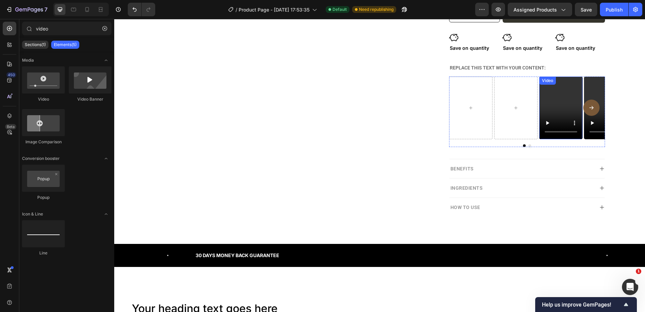
click at [554, 92] on video at bounding box center [560, 108] width 43 height 63
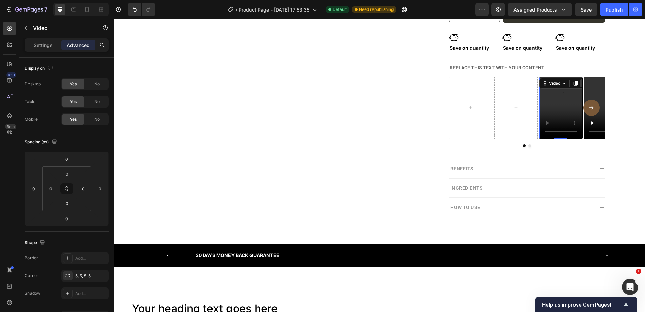
click at [579, 85] on div at bounding box center [583, 83] width 8 height 8
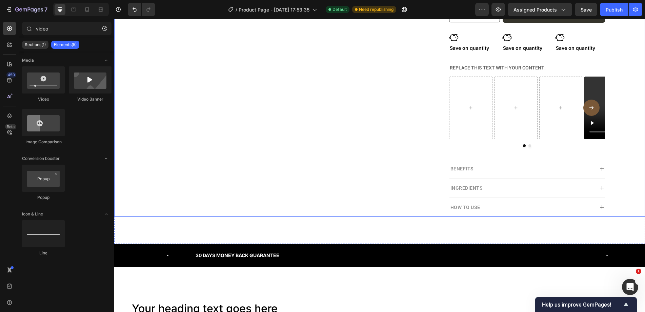
click at [476, 101] on div at bounding box center [470, 108] width 43 height 63
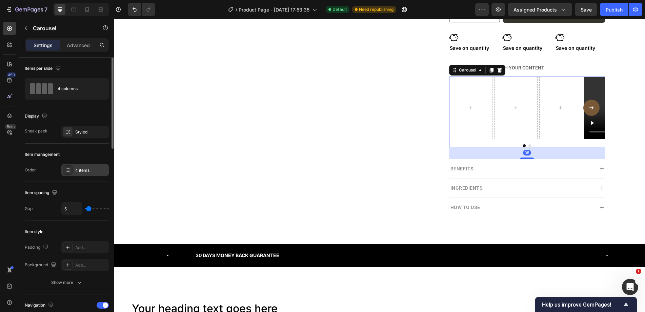
click at [88, 171] on div "4 items" at bounding box center [91, 170] width 32 height 6
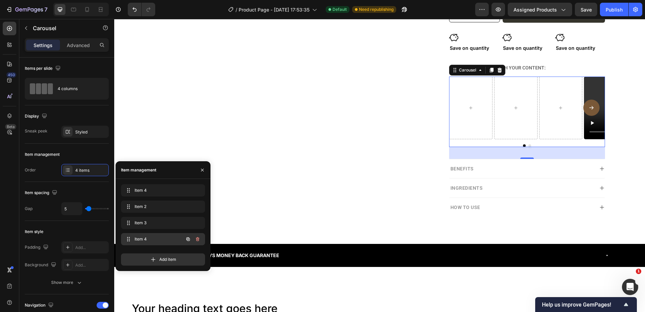
click at [202, 236] on button "button" at bounding box center [197, 238] width 9 height 9
click at [197, 239] on div "Delete" at bounding box center [193, 239] width 13 height 6
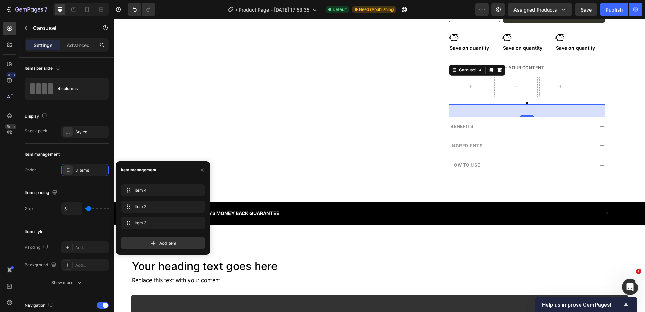
click at [30, 26] on button "button" at bounding box center [26, 28] width 11 height 11
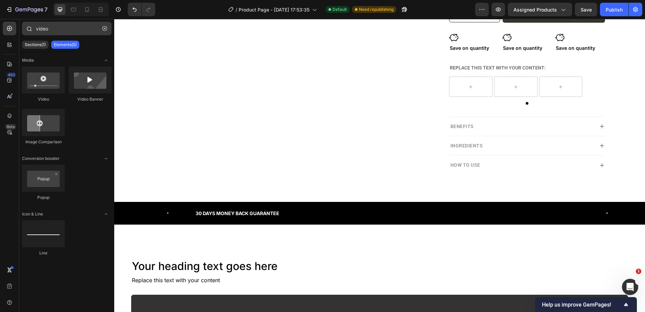
drag, startPoint x: 108, startPoint y: 28, endPoint x: 104, endPoint y: 27, distance: 4.4
click at [106, 27] on button "button" at bounding box center [104, 28] width 11 height 11
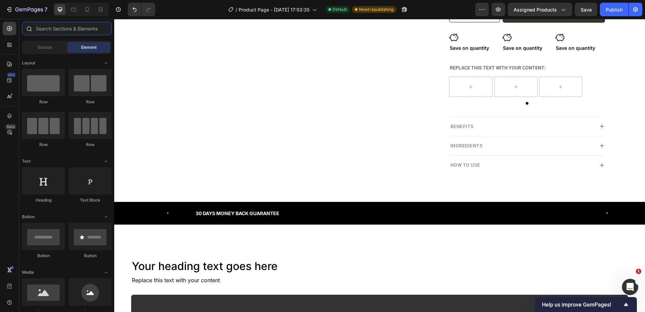
click at [104, 27] on input "text" at bounding box center [66, 29] width 89 height 14
drag, startPoint x: 213, startPoint y: 107, endPoint x: 474, endPoint y: 94, distance: 261.3
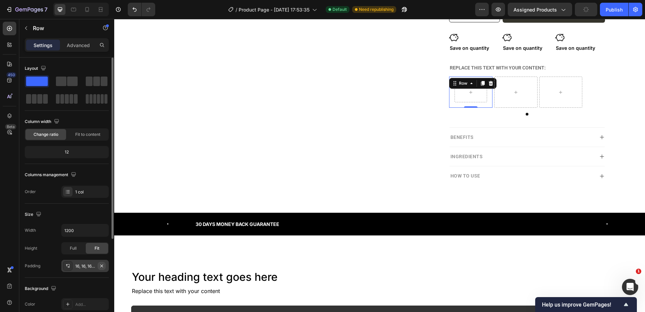
click at [101, 263] on icon "button" at bounding box center [101, 265] width 5 height 5
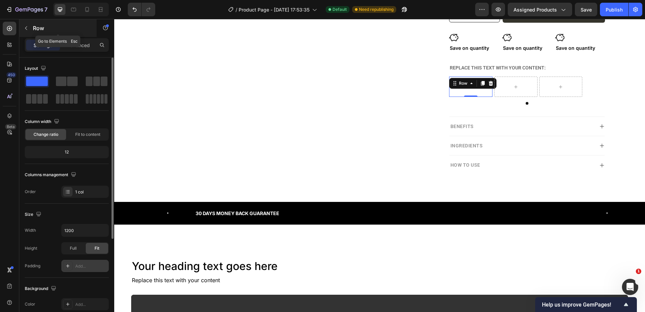
click at [50, 29] on p "Row" at bounding box center [62, 28] width 58 height 8
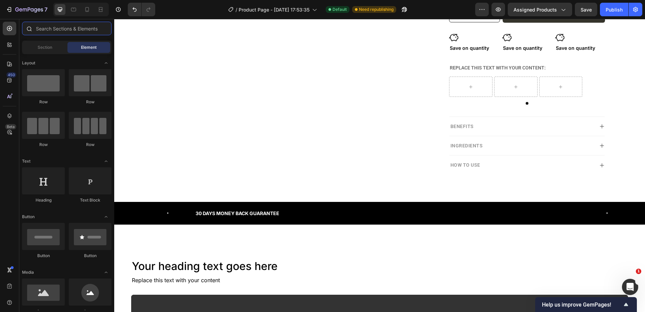
click at [48, 33] on input "text" at bounding box center [66, 29] width 89 height 14
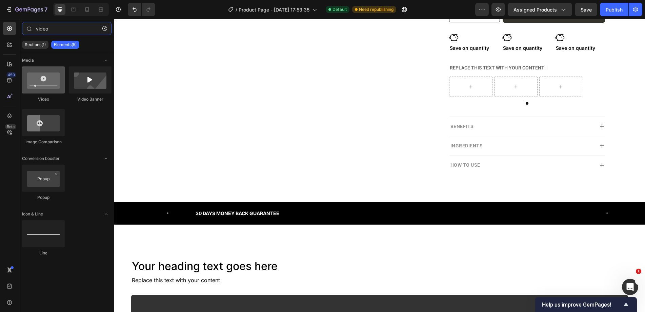
type input "video"
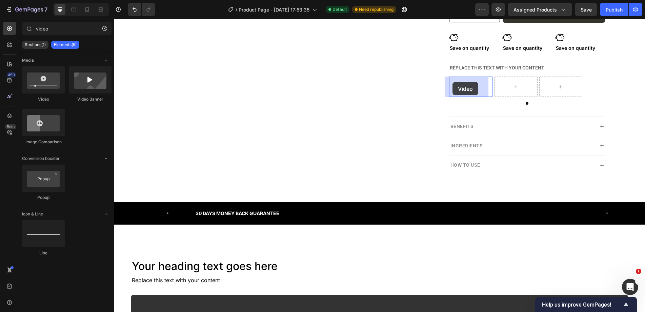
drag, startPoint x: 160, startPoint y: 105, endPoint x: 461, endPoint y: 81, distance: 302.2
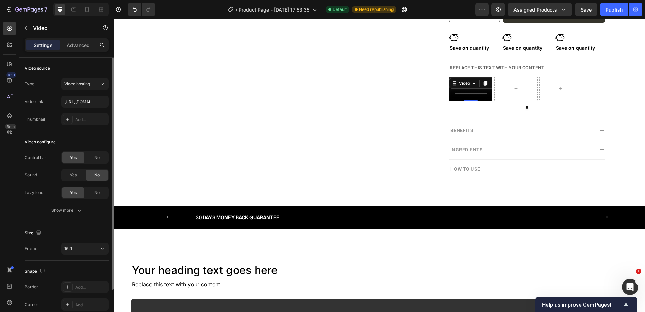
scroll to position [34, 0]
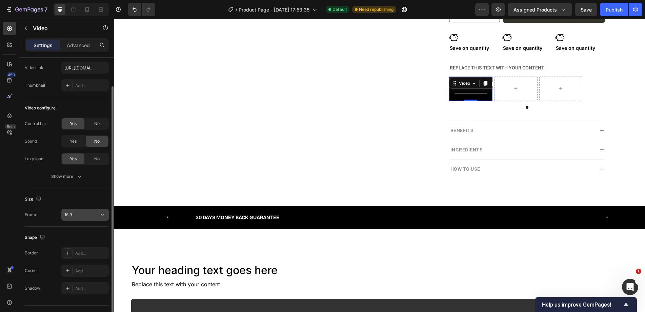
click at [86, 215] on div "16:9" at bounding box center [81, 215] width 35 height 6
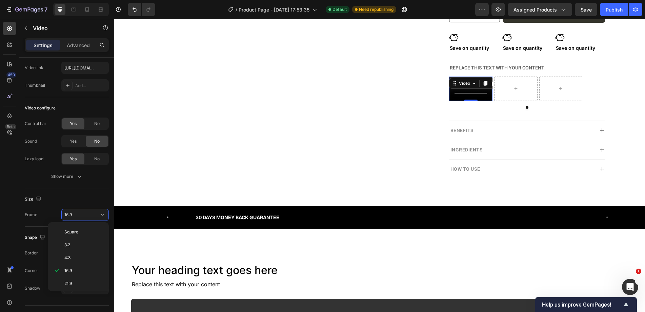
scroll to position [65, 0]
click at [75, 279] on div "Custom" at bounding box center [76, 281] width 53 height 13
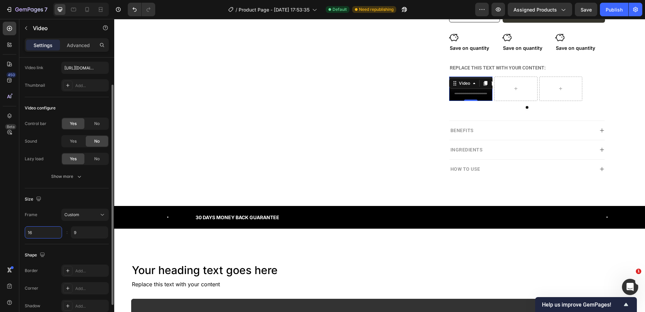
click at [42, 232] on input "16" at bounding box center [43, 232] width 37 height 12
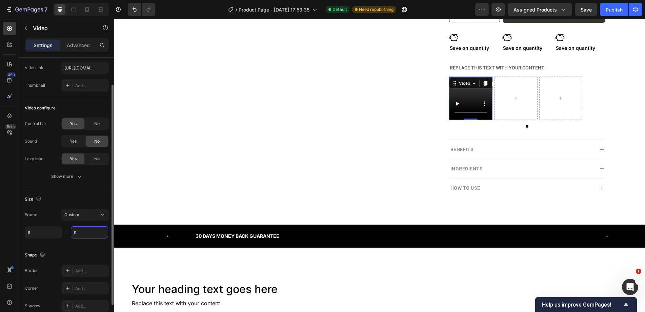
click at [88, 234] on input "9" at bounding box center [89, 232] width 37 height 12
type input "9"
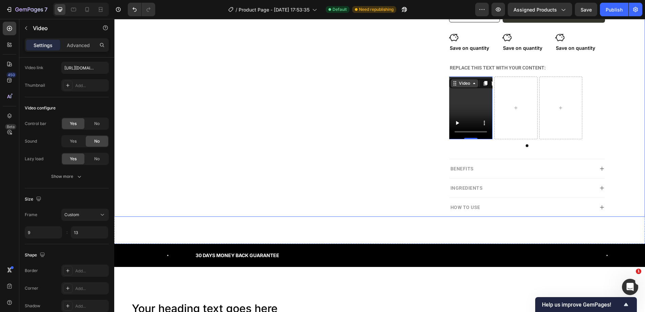
type input "13"
click at [466, 84] on div "Video" at bounding box center [464, 83] width 14 height 6
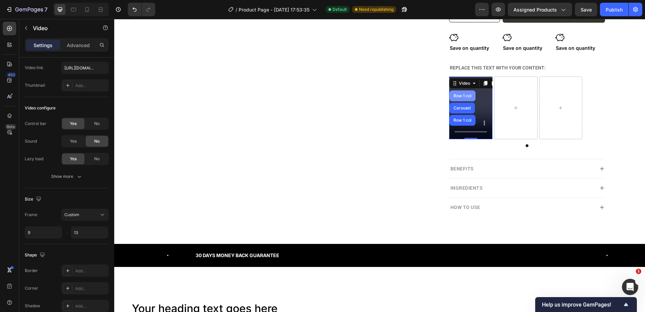
click at [464, 98] on div "Row 1 col" at bounding box center [462, 96] width 21 height 4
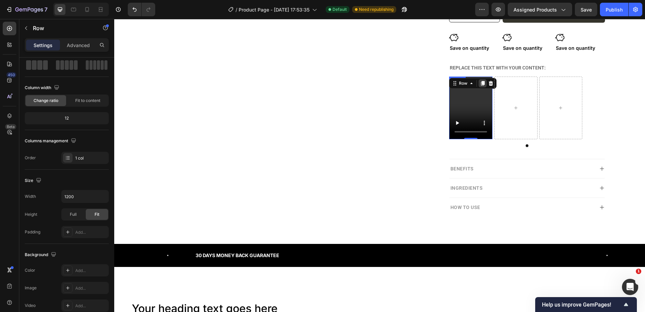
scroll to position [0, 0]
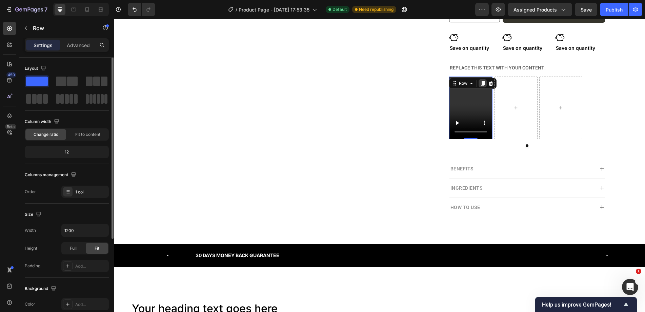
click at [481, 83] on icon at bounding box center [483, 83] width 4 height 5
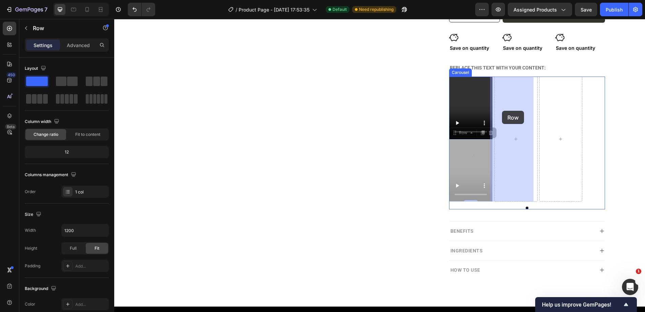
drag, startPoint x: 500, startPoint y: 120, endPoint x: 502, endPoint y: 110, distance: 10.0
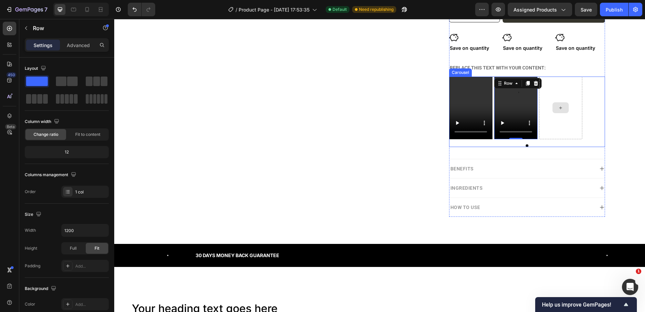
click at [559, 102] on div at bounding box center [560, 108] width 43 height 63
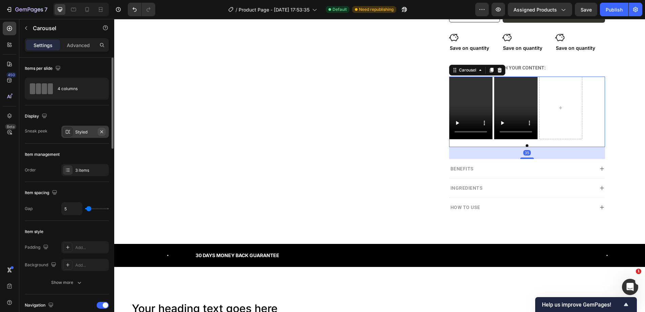
drag, startPoint x: 72, startPoint y: 133, endPoint x: 99, endPoint y: 134, distance: 27.1
click at [71, 133] on div at bounding box center [67, 131] width 9 height 9
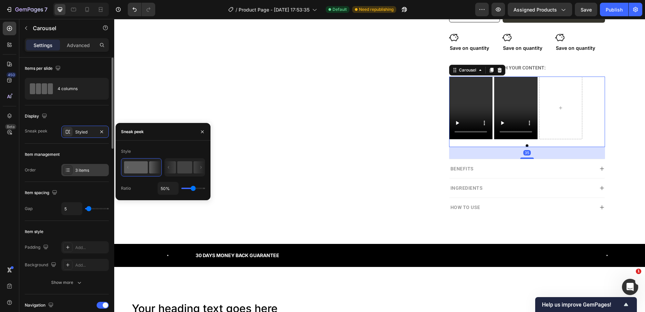
click at [68, 167] on icon at bounding box center [67, 169] width 5 height 5
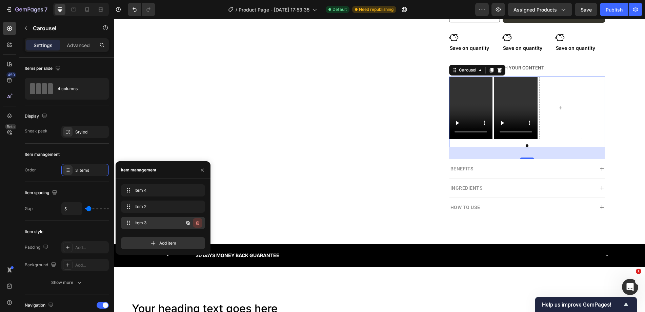
click at [199, 224] on icon "button" at bounding box center [197, 223] width 3 height 4
click at [199, 223] on button "Delete" at bounding box center [193, 222] width 19 height 9
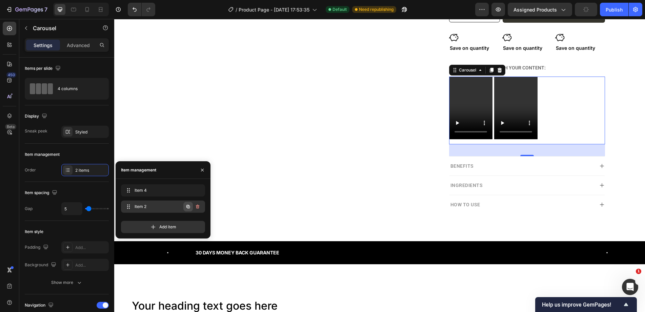
click at [186, 205] on icon "button" at bounding box center [187, 206] width 5 height 5
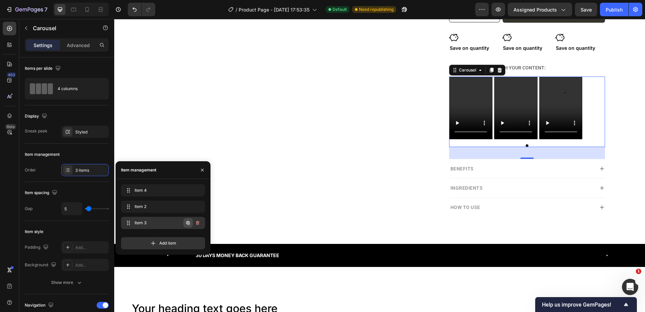
click at [186, 219] on button "button" at bounding box center [187, 222] width 9 height 9
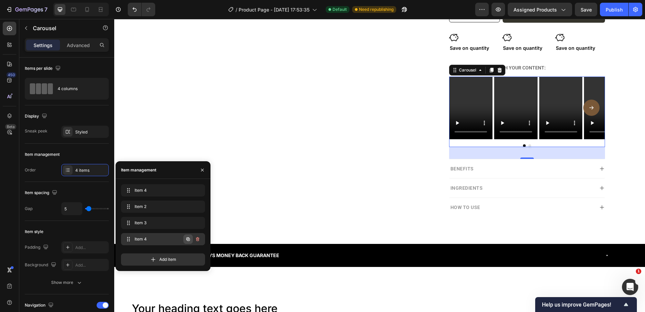
click at [191, 240] on button "button" at bounding box center [187, 238] width 9 height 9
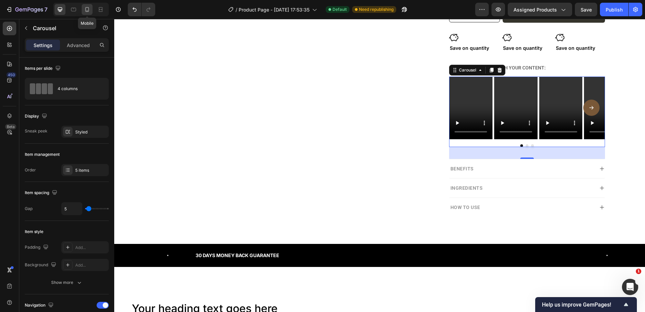
click at [86, 8] on icon at bounding box center [87, 9] width 4 height 5
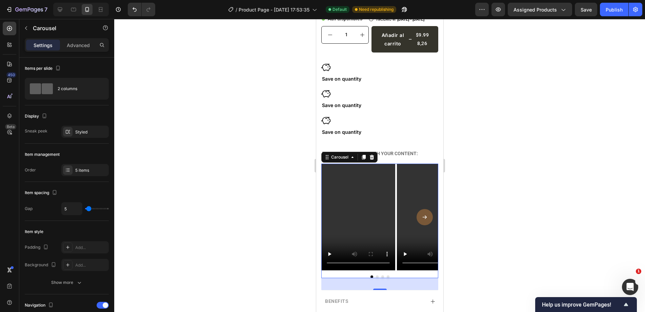
scroll to position [329, 0]
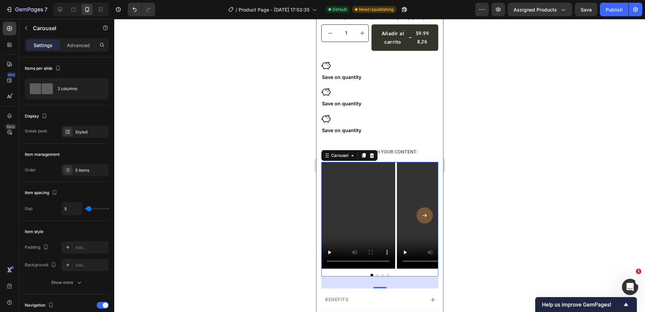
click at [319, 177] on div "Icon Icon Icon Icon Icon Icon List Amado por +1.000 Clientes Text Block Row Des…" at bounding box center [379, 104] width 127 height 515
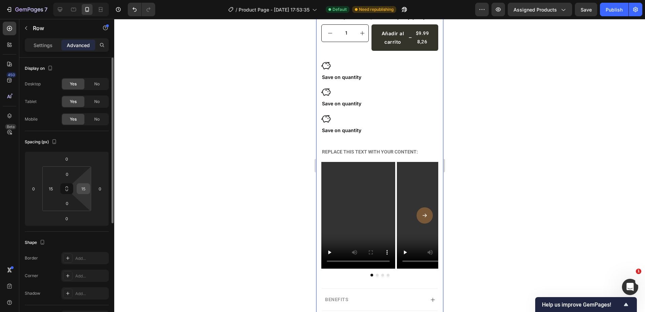
click at [86, 189] on input "15" at bounding box center [83, 189] width 10 height 10
click at [51, 188] on input "15" at bounding box center [51, 189] width 10 height 10
type input "5"
type input "0"
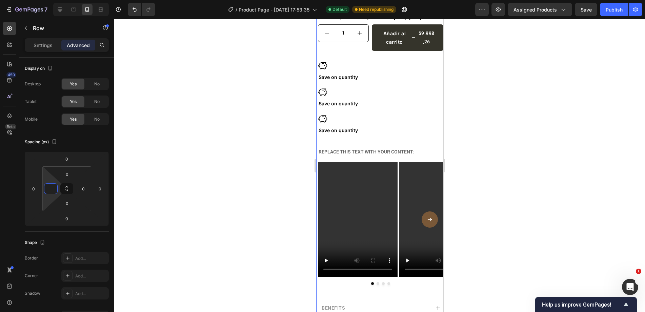
click at [519, 210] on div at bounding box center [379, 165] width 531 height 293
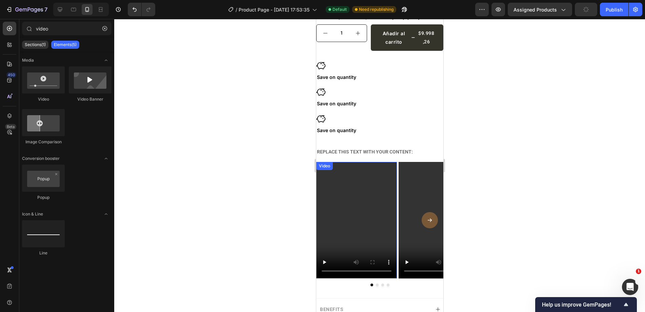
click at [385, 196] on video at bounding box center [356, 220] width 81 height 117
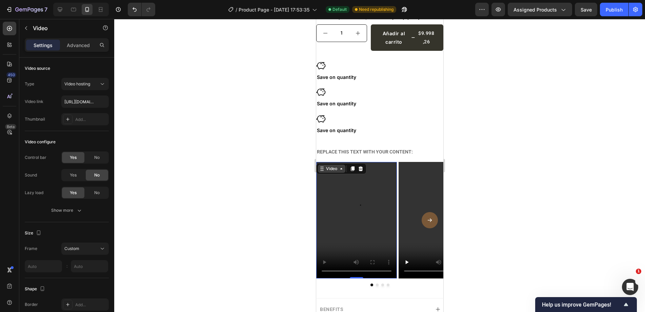
click at [332, 168] on div "Video" at bounding box center [341, 168] width 50 height 11
click at [331, 166] on div "Video" at bounding box center [331, 169] width 14 height 6
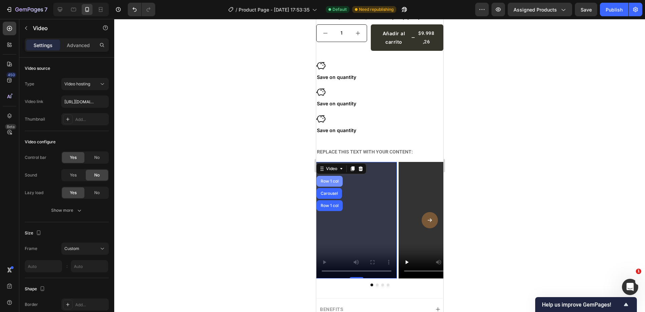
click at [330, 179] on div "Row 1 col" at bounding box center [329, 181] width 21 height 4
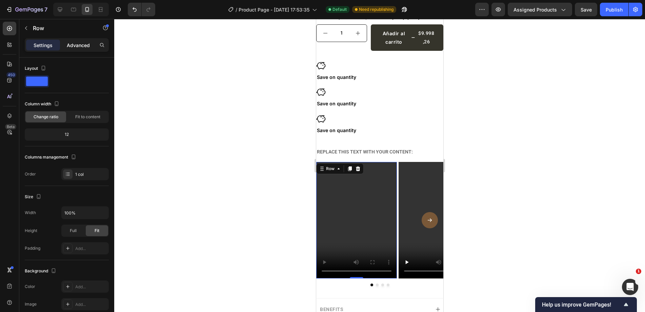
click at [84, 45] on p "Advanced" at bounding box center [78, 45] width 23 height 7
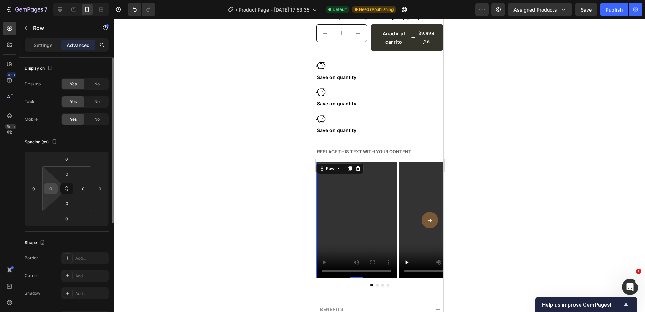
click at [53, 188] on input "0" at bounding box center [51, 189] width 10 height 10
type input "15"
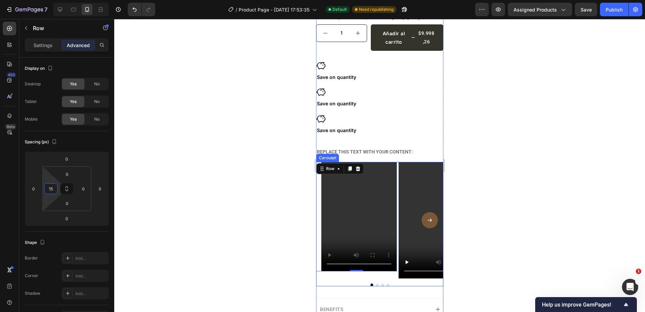
click at [397, 190] on div "Video Row 0 Video Row Video Row Video Row Video Row" at bounding box center [379, 220] width 127 height 117
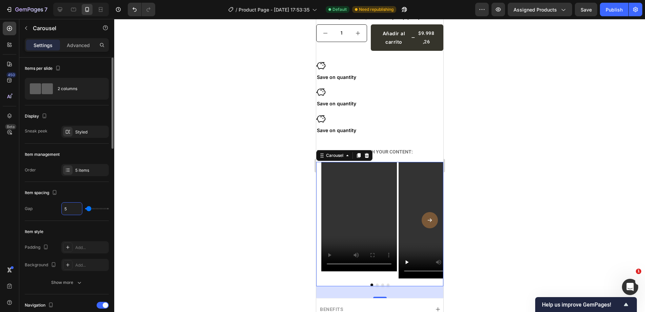
click at [69, 211] on input "5" at bounding box center [72, 209] width 20 height 12
type input "0"
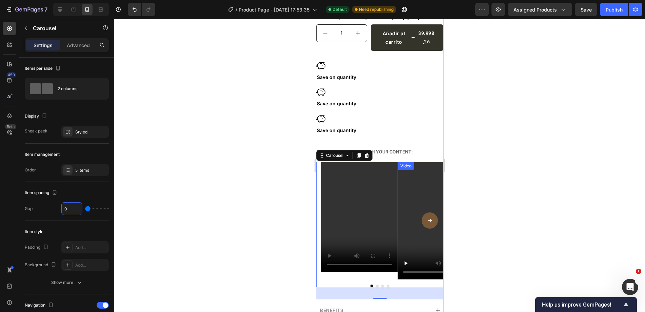
click at [412, 203] on video at bounding box center [437, 221] width 81 height 118
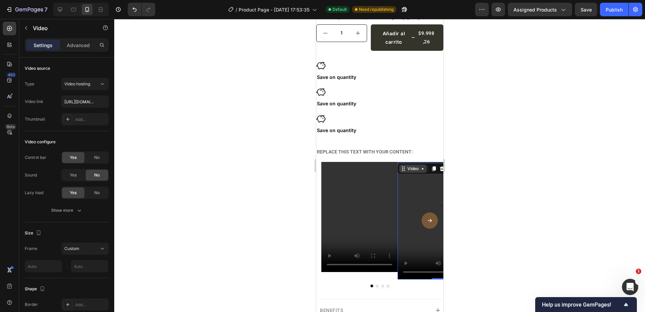
click at [409, 166] on div "Video" at bounding box center [413, 169] width 14 height 6
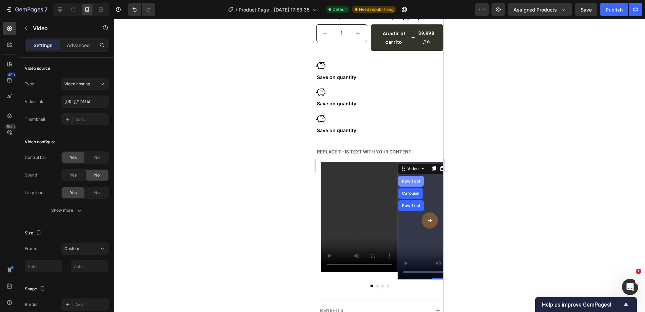
click at [411, 176] on div "Row 1 col" at bounding box center [410, 181] width 26 height 11
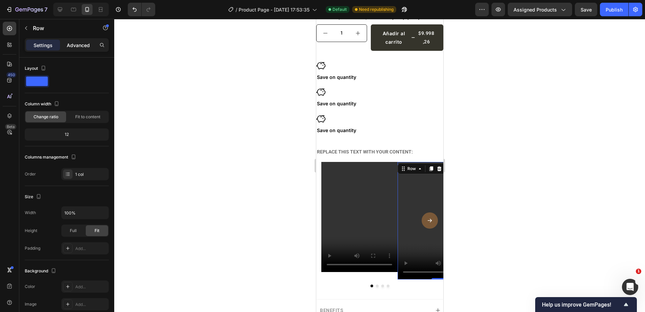
click at [82, 46] on p "Advanced" at bounding box center [78, 45] width 23 height 7
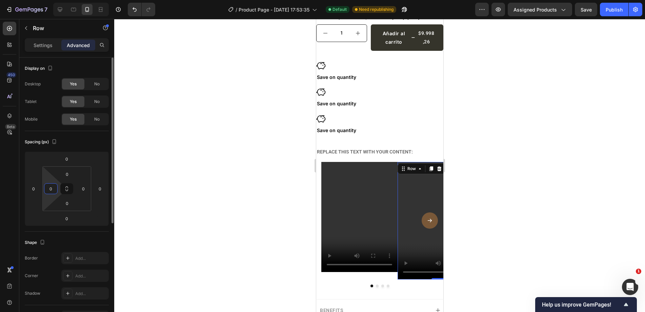
click at [52, 184] on input "0" at bounding box center [51, 189] width 10 height 10
type input "8"
click at [82, 187] on input "0" at bounding box center [83, 189] width 10 height 10
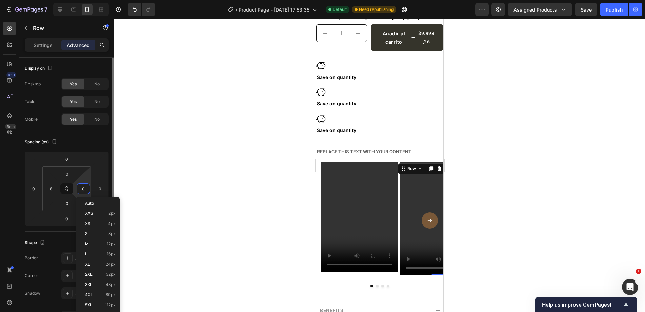
type input "7"
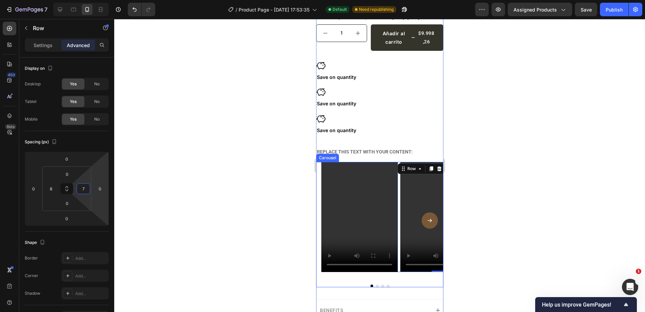
click at [381, 285] on button "Dot" at bounding box center [382, 286] width 3 height 3
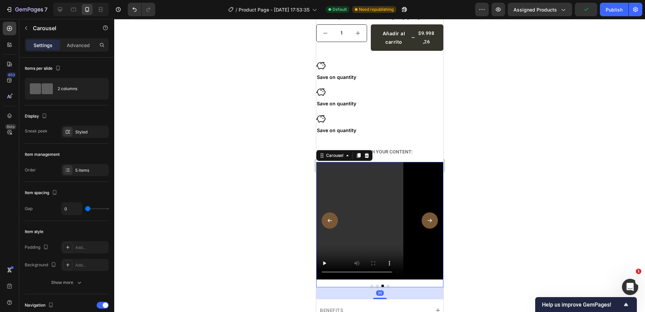
click at [375, 285] on button "Dot" at bounding box center [376, 286] width 3 height 3
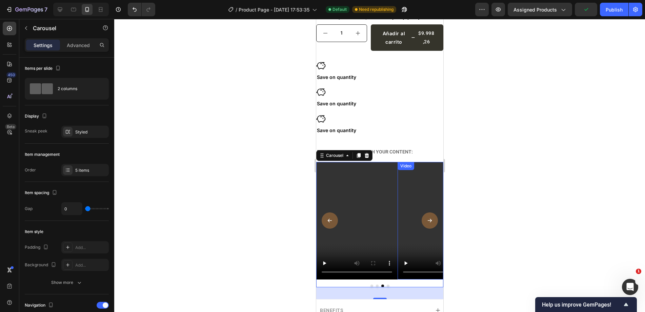
click at [403, 248] on video at bounding box center [437, 221] width 81 height 118
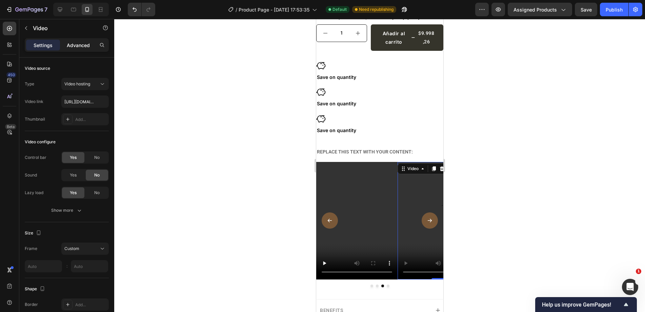
click at [73, 48] on p "Advanced" at bounding box center [78, 45] width 23 height 7
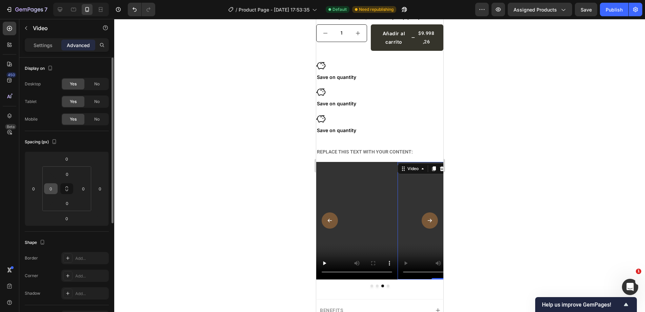
click at [56, 188] on input "0" at bounding box center [51, 189] width 10 height 10
type input "8"
click at [84, 188] on input "0" at bounding box center [83, 189] width 10 height 10
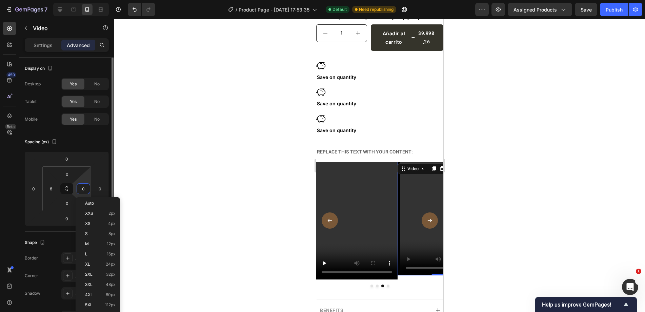
type input "7"
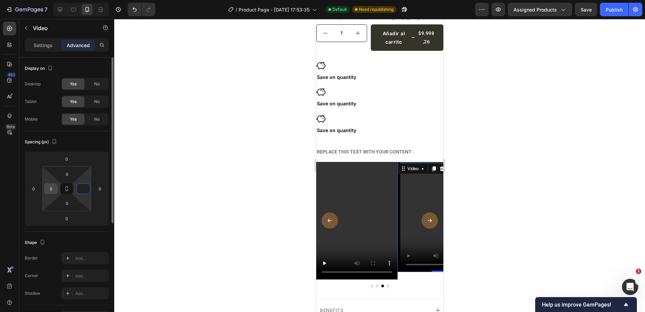
click at [53, 187] on input "8" at bounding box center [51, 189] width 10 height 10
type input "0"
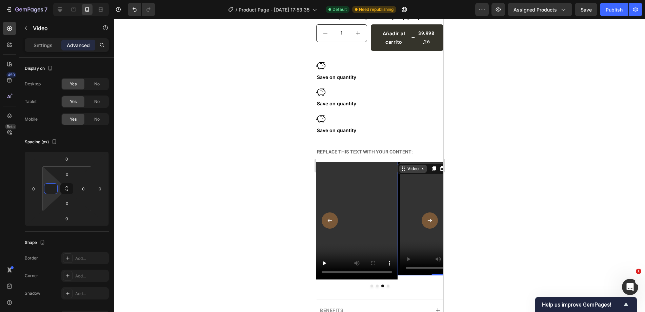
click at [411, 166] on div "Video" at bounding box center [413, 169] width 14 height 6
type input "0"
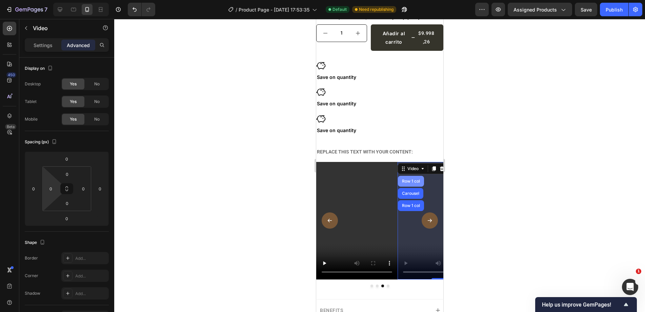
click at [417, 179] on div "Row 1 col" at bounding box center [410, 181] width 21 height 4
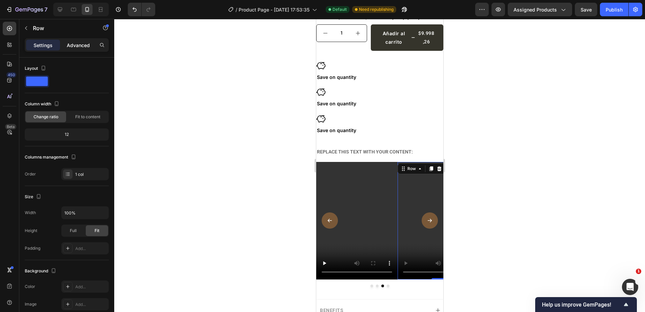
click at [73, 40] on div "Advanced" at bounding box center [78, 45] width 34 height 11
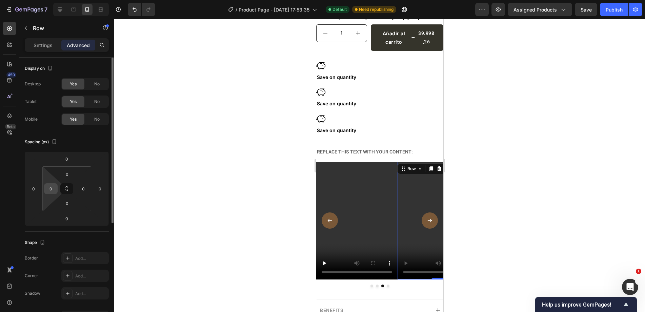
click at [52, 194] on div "0" at bounding box center [51, 188] width 14 height 11
click at [52, 191] on input "0" at bounding box center [51, 189] width 10 height 10
type input "7"
click at [86, 189] on input "0" at bounding box center [83, 189] width 10 height 10
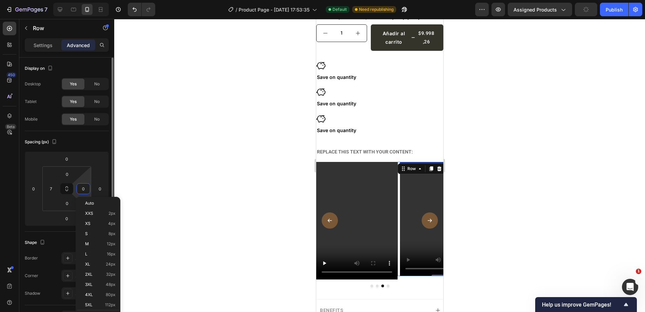
type input "7"
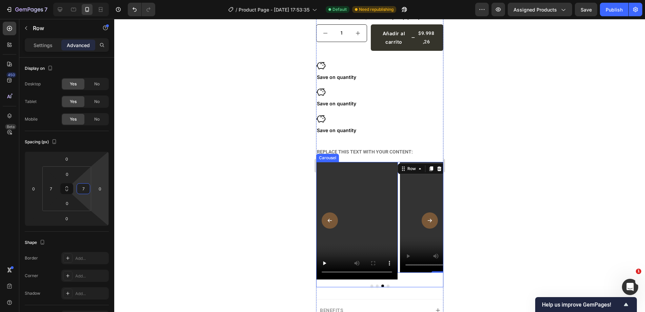
click at [416, 273] on div "Video Row 0" at bounding box center [437, 221] width 81 height 118
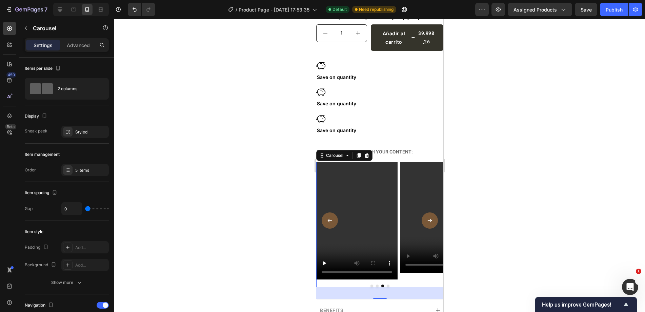
click at [386, 285] on button "Dot" at bounding box center [387, 286] width 3 height 3
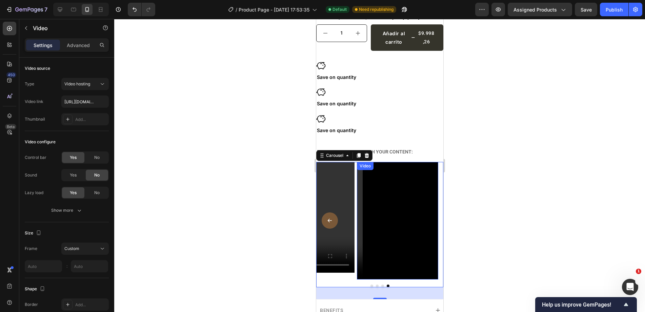
click at [393, 222] on video at bounding box center [396, 221] width 81 height 118
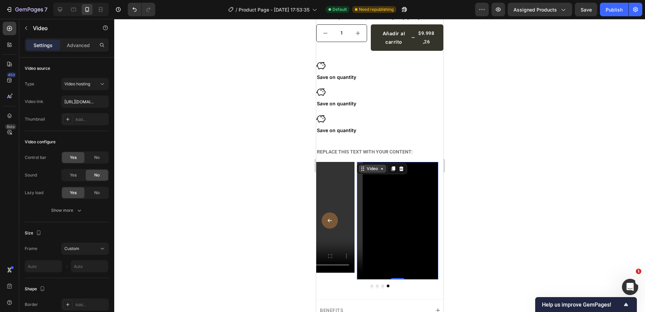
click at [381, 166] on icon at bounding box center [381, 168] width 5 height 5
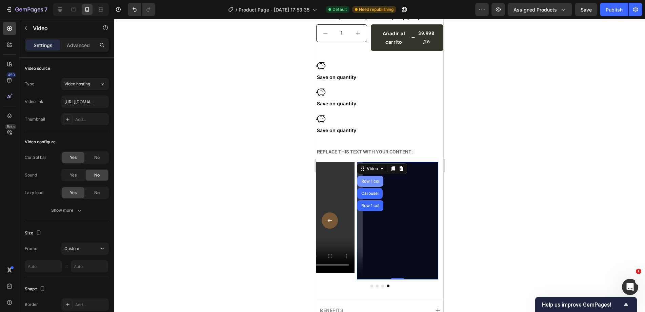
click at [374, 181] on div "Row 1 col" at bounding box center [370, 181] width 26 height 11
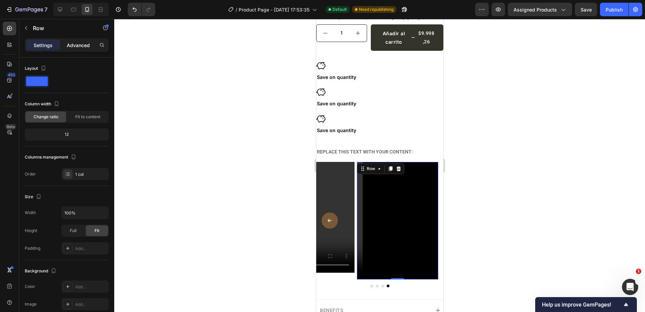
click at [72, 45] on p "Advanced" at bounding box center [78, 45] width 23 height 7
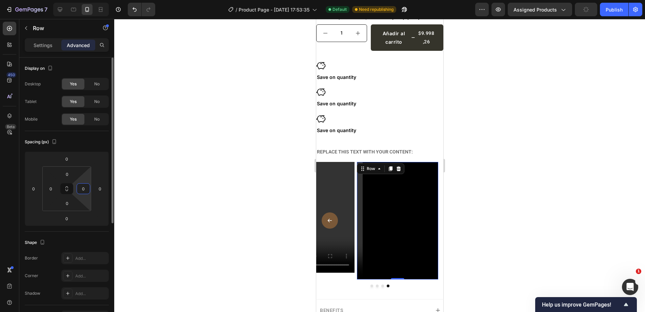
click at [87, 190] on input "0" at bounding box center [83, 189] width 10 height 10
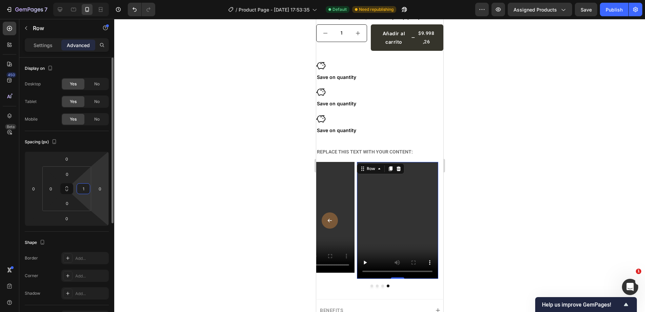
type input "15"
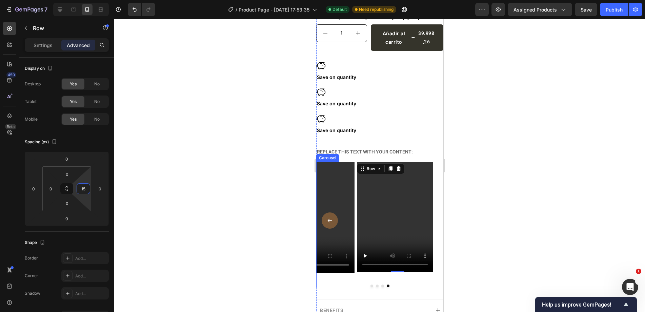
click at [354, 270] on div "Video Row" at bounding box center [315, 221] width 81 height 118
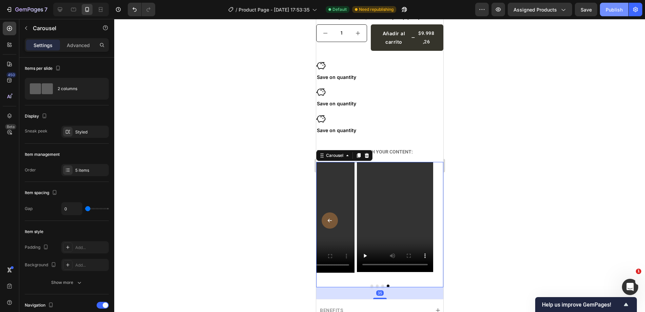
click at [602, 9] on button "Publish" at bounding box center [614, 10] width 28 height 14
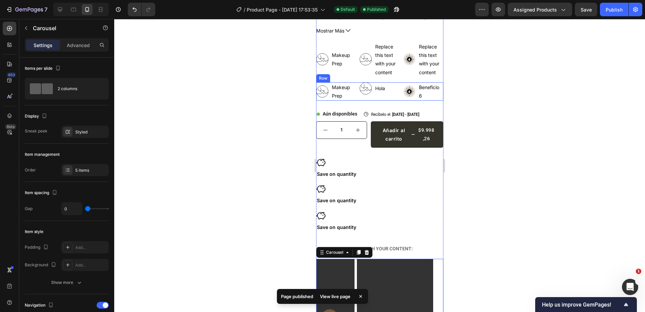
scroll to position [228, 0]
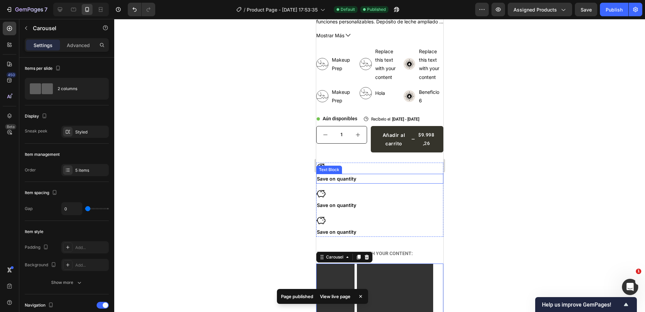
click at [371, 175] on p "Save on quantity" at bounding box center [379, 179] width 126 height 8
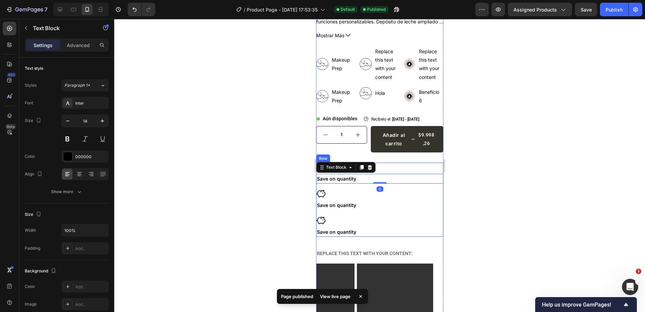
click at [380, 179] on div "Icon Save on quantity Text Block 0 Icon Save on quantity Text Block Icon Save o…" at bounding box center [379, 200] width 127 height 74
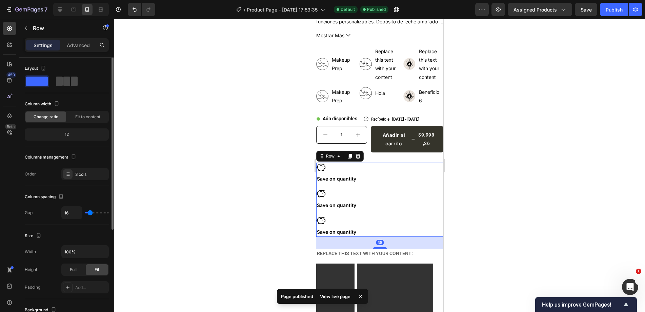
click at [68, 78] on span at bounding box center [66, 81] width 7 height 9
type input "10"
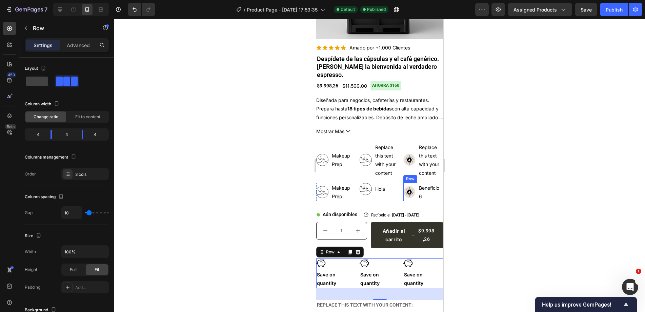
scroll to position [126, 0]
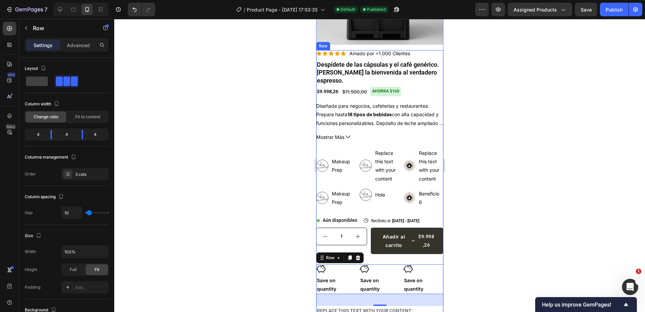
click at [362, 81] on div "Icon Icon Icon Icon Icon Icon List Amado por +1.000 Clientes Text Block Row Des…" at bounding box center [379, 290] width 127 height 481
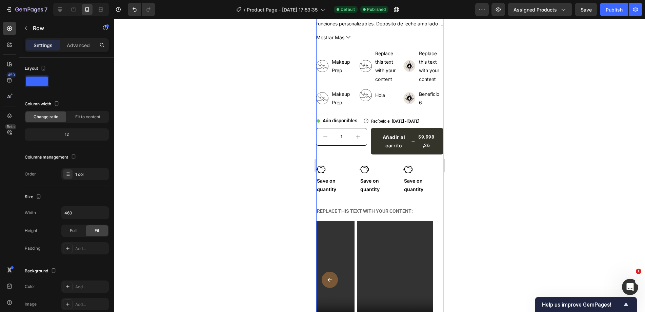
scroll to position [228, 0]
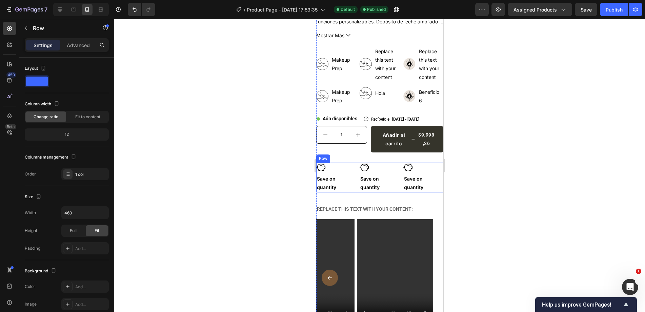
click at [349, 168] on div "Icon Save on quantity Text Block" at bounding box center [336, 177] width 40 height 29
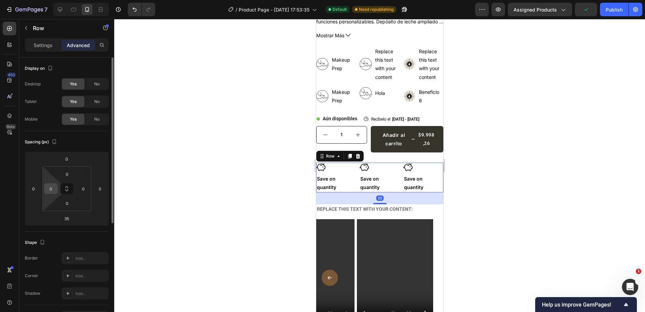
click at [55, 193] on input "0" at bounding box center [51, 189] width 10 height 10
type input "15"
click at [87, 185] on input "0" at bounding box center [83, 189] width 10 height 10
type input "5"
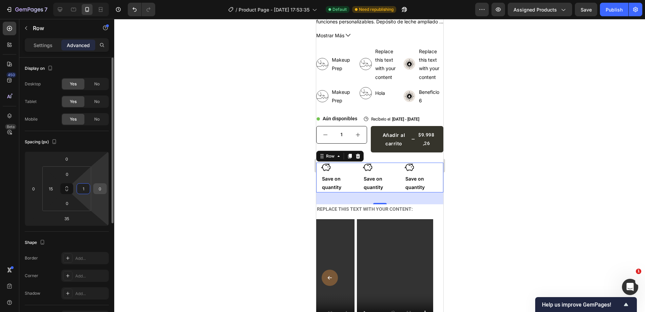
type input "15"
click at [366, 119] on div "Icon" at bounding box center [365, 119] width 5 height 10
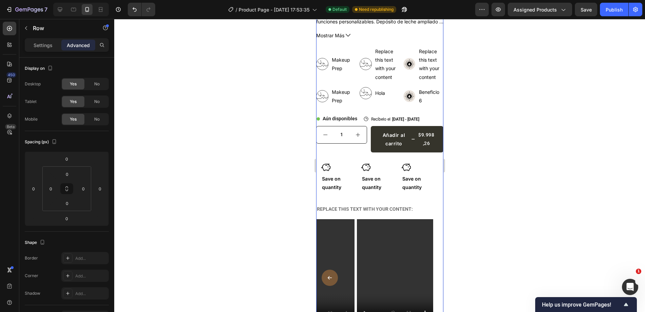
click at [367, 120] on div "Icon Icon Icon Icon Icon Icon List Amado por +1.000 Clientes Text Block Row Des…" at bounding box center [379, 188] width 127 height 481
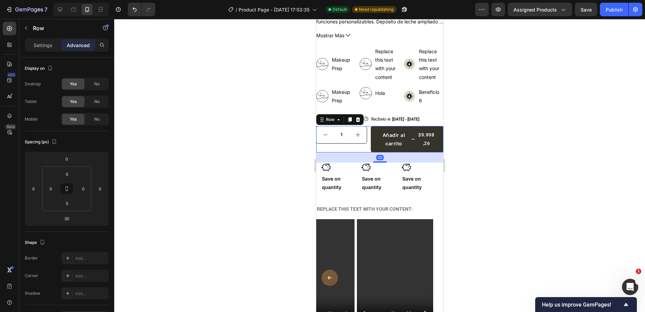
click at [367, 126] on div "1 Product Quantity Añadir al carrito $9.998,26 Add to Cart Row 30" at bounding box center [379, 139] width 127 height 26
click at [51, 187] on input "0" at bounding box center [51, 189] width 10 height 10
type input "15"
click at [82, 189] on input "0" at bounding box center [83, 189] width 10 height 10
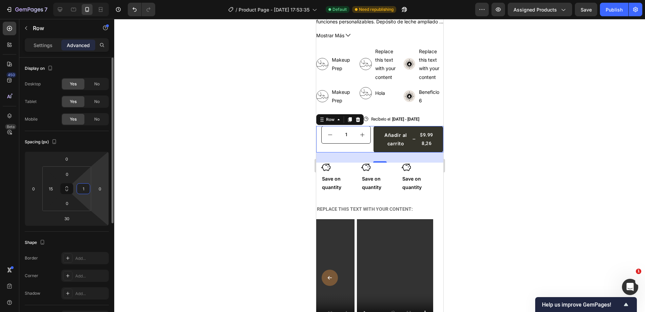
type input "15"
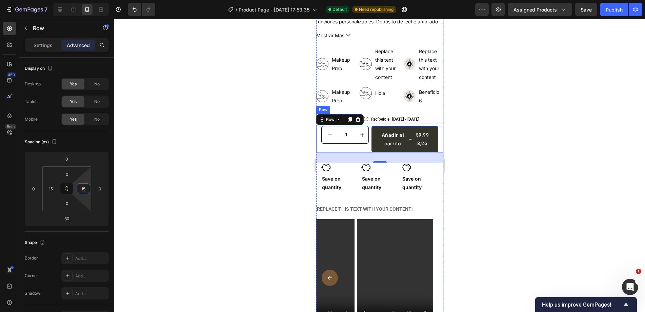
click at [424, 115] on div "Icon Aún disponibles Text Block Row Icon Recíbelo el Sep 30 - Oct 03 Delivery D…" at bounding box center [379, 119] width 127 height 10
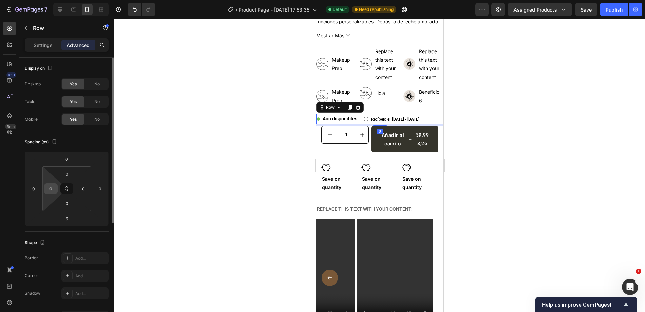
click at [55, 187] on input "0" at bounding box center [51, 189] width 10 height 10
type input "5"
click at [83, 187] on input "0" at bounding box center [83, 189] width 10 height 10
type input "15"
click at [53, 189] on input "5" at bounding box center [51, 189] width 10 height 10
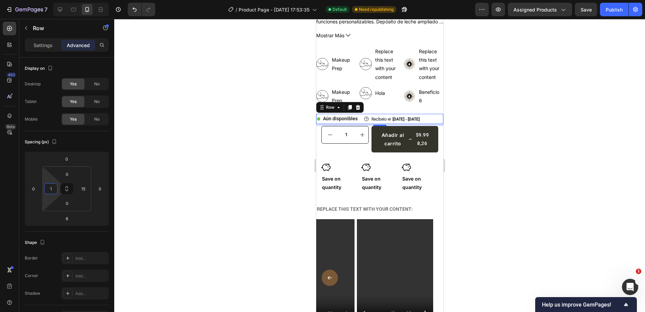
type input "15"
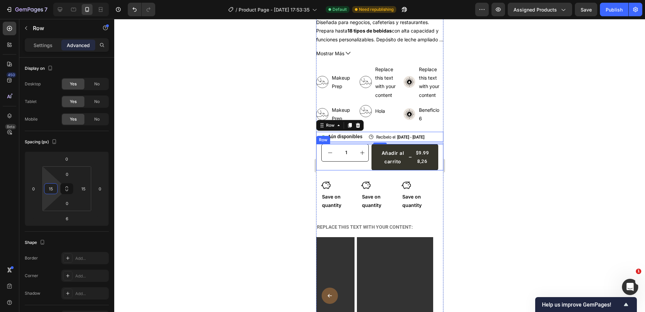
scroll to position [194, 0]
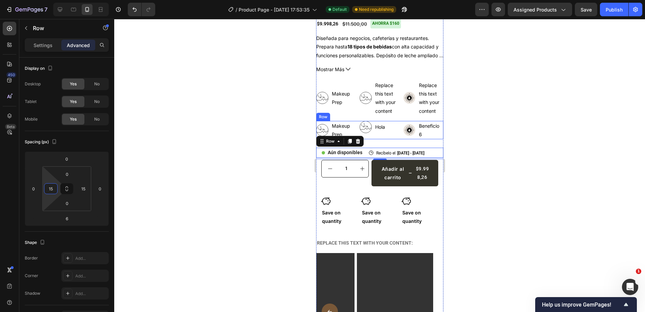
click at [354, 121] on div "Image Makeup Prep Text Block Row Image Hola Text Block Row Image Beneficio 6 Te…" at bounding box center [379, 130] width 127 height 18
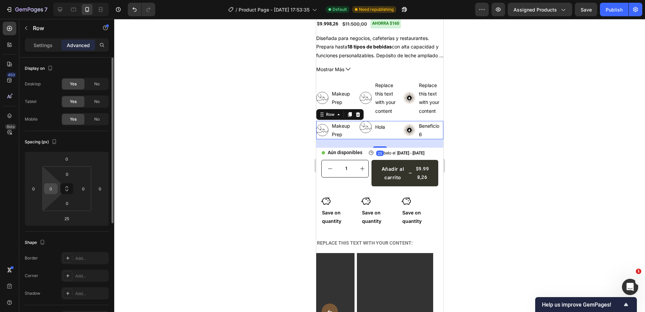
click at [53, 0] on html "7 Version history / Product Page - Sep 24, 17:53:35 Default Need republishing P…" at bounding box center [322, 0] width 645 height 0
click at [53, 191] on input "0" at bounding box center [51, 189] width 10 height 10
type input "15"
click at [85, 187] on input "0" at bounding box center [83, 189] width 10 height 10
type input "15"
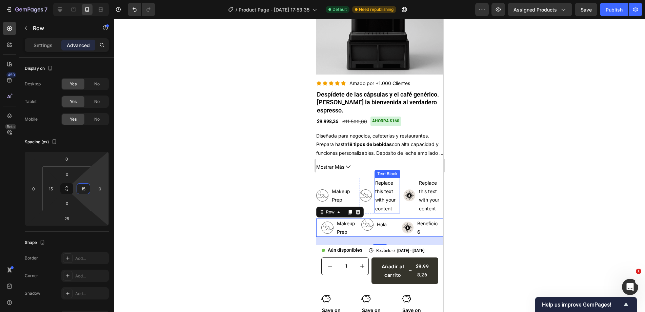
scroll to position [92, 0]
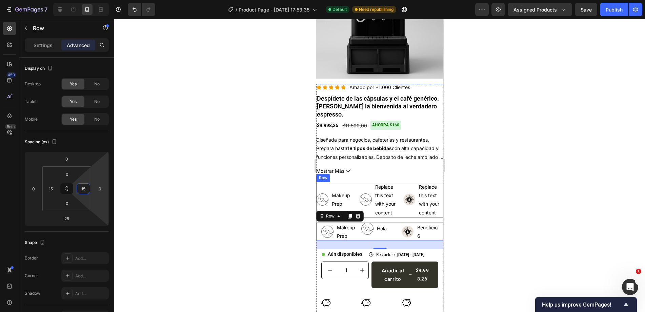
click at [354, 189] on div "Image Makeup Prep Text Block Row Image Replace this text with your content Text…" at bounding box center [379, 200] width 127 height 36
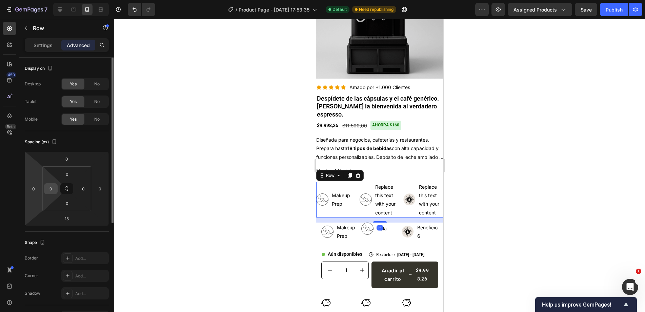
click at [53, 189] on input "0" at bounding box center [51, 189] width 10 height 10
type input "5"
type input "15"
click at [85, 185] on input "0" at bounding box center [83, 189] width 10 height 10
type input "15"
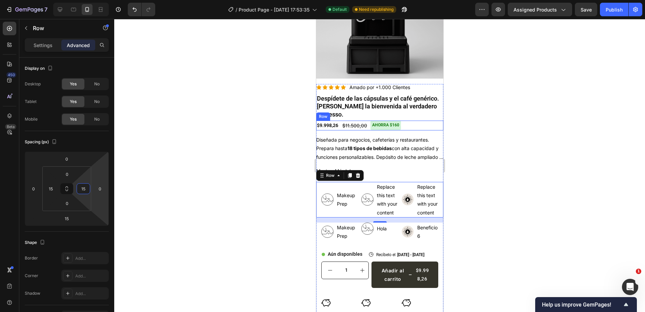
click at [368, 121] on div "$9.998,26 Product Price Product Price $11.500,00 Product Price Product Price ah…" at bounding box center [379, 126] width 127 height 10
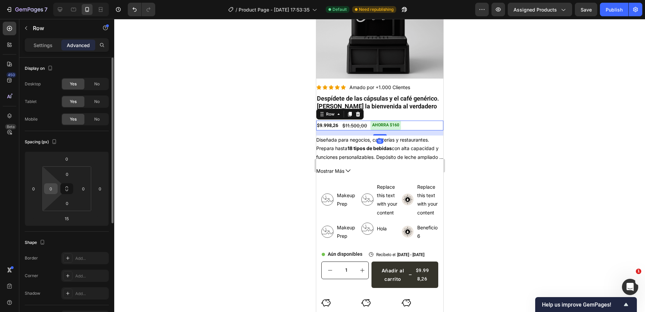
click at [56, 191] on div "0" at bounding box center [51, 188] width 14 height 11
click at [53, 190] on input "0" at bounding box center [51, 189] width 10 height 10
type input "15"
click at [85, 188] on input "0" at bounding box center [83, 189] width 10 height 10
type input "15"
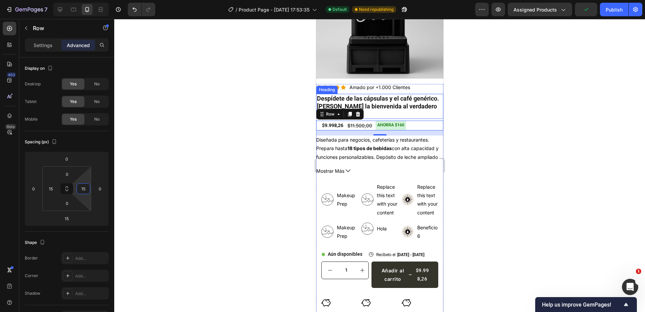
click at [418, 94] on h2 "Despídete de las cápsulas y el café genérico. [PERSON_NAME] [PERSON_NAME] espre…" at bounding box center [379, 106] width 127 height 25
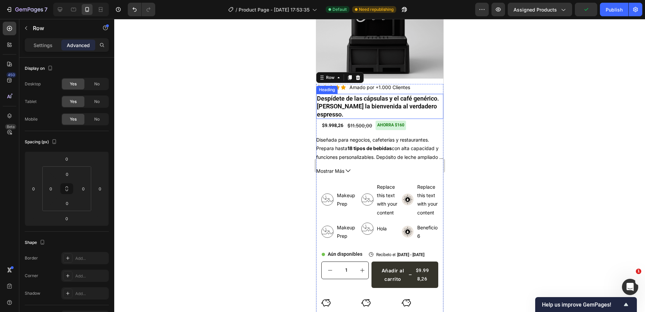
click at [405, 99] on h2 "Despídete de las cápsulas y el café genérico. [PERSON_NAME] [PERSON_NAME] espre…" at bounding box center [379, 106] width 127 height 25
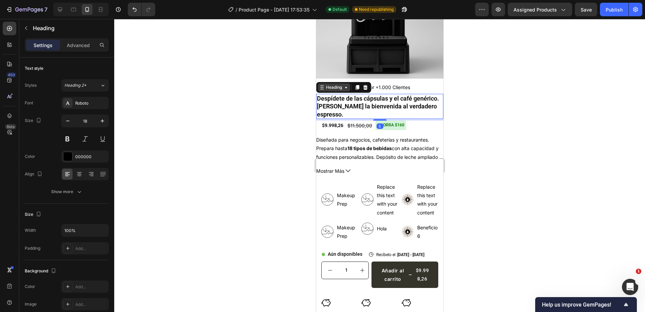
click at [327, 84] on div "Heading" at bounding box center [333, 87] width 19 height 6
click at [76, 49] on div "Advanced" at bounding box center [78, 45] width 34 height 11
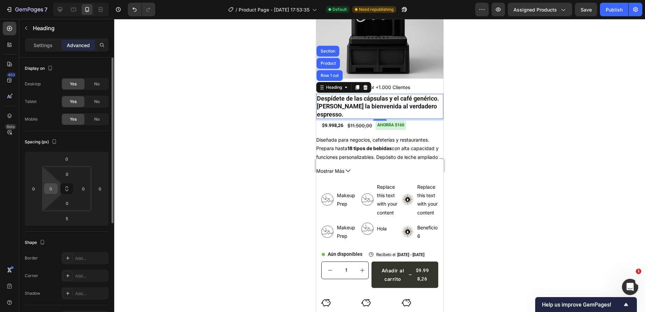
click at [51, 188] on input "0" at bounding box center [51, 189] width 10 height 10
type input "15"
click at [86, 188] on input "0" at bounding box center [83, 189] width 10 height 10
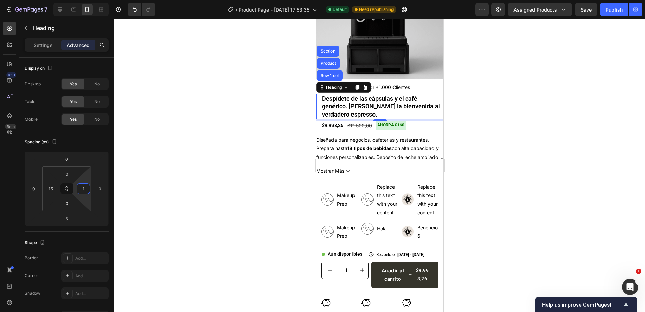
type input "15"
click at [415, 84] on div "Icon Icon Icon Icon Icon Icon List Amado por +1.000 Clientes Text Block Row" at bounding box center [379, 87] width 127 height 7
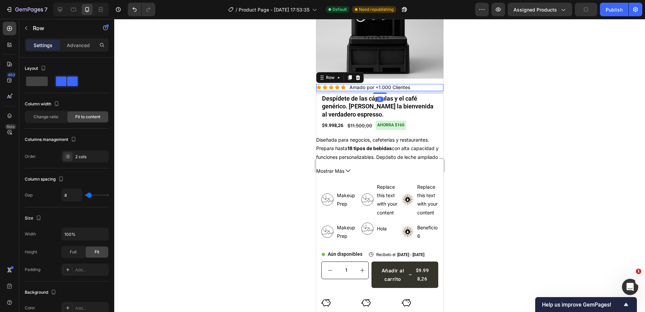
click at [84, 39] on div "Settings Advanced" at bounding box center [67, 45] width 84 height 14
click at [86, 42] on p "Advanced" at bounding box center [78, 45] width 23 height 7
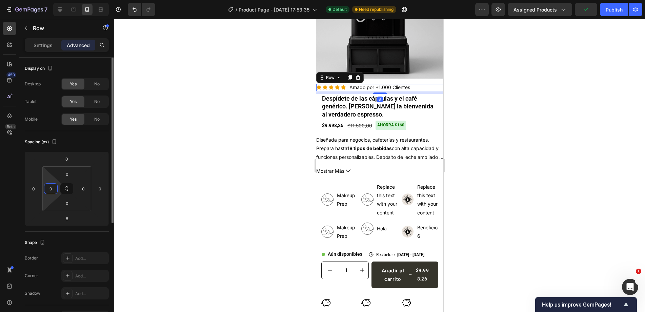
click at [50, 187] on input "0" at bounding box center [51, 189] width 10 height 10
type input "15"
click at [83, 189] on input "0" at bounding box center [83, 189] width 10 height 10
type input "15"
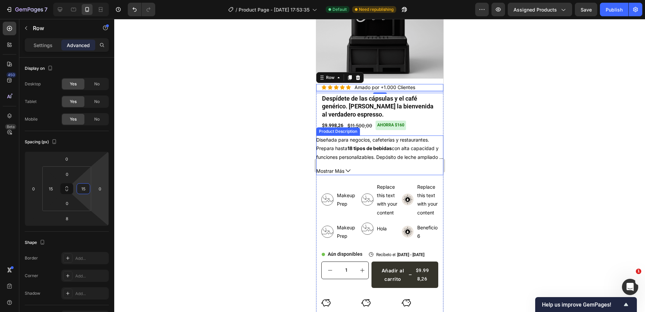
click at [350, 145] on strong "18 tipos de bebidas" at bounding box center [369, 148] width 44 height 6
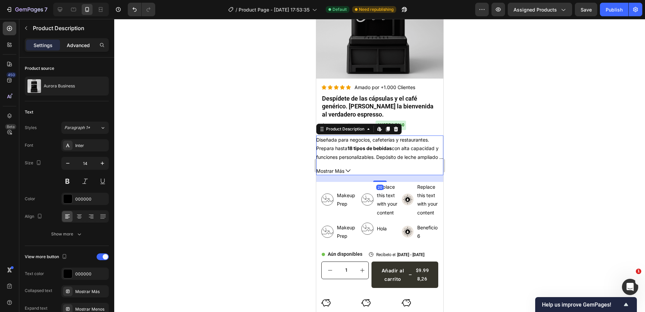
click at [73, 42] on p "Advanced" at bounding box center [78, 45] width 23 height 7
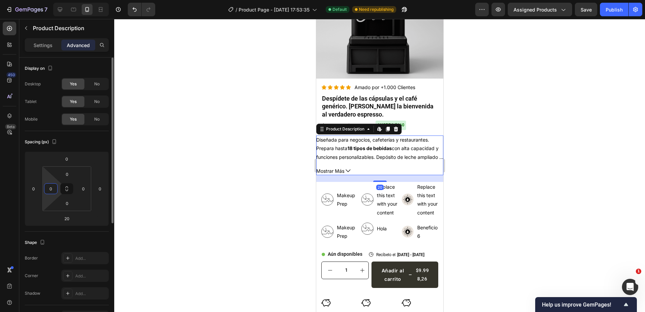
click at [51, 187] on input "0" at bounding box center [51, 189] width 10 height 10
type input "15"
click at [82, 191] on input "0" at bounding box center [83, 189] width 10 height 10
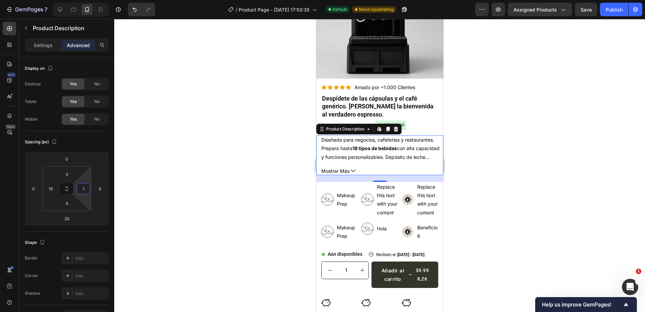
type input "15"
click at [478, 169] on div at bounding box center [379, 165] width 531 height 293
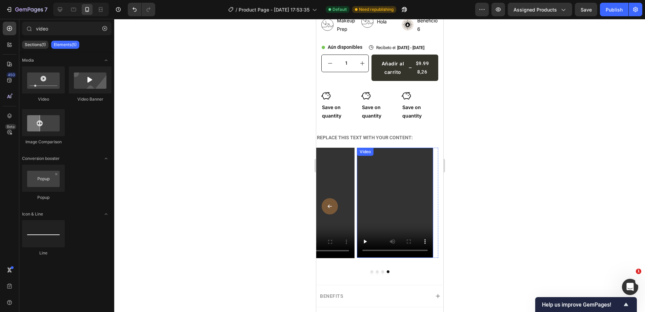
scroll to position [329, 0]
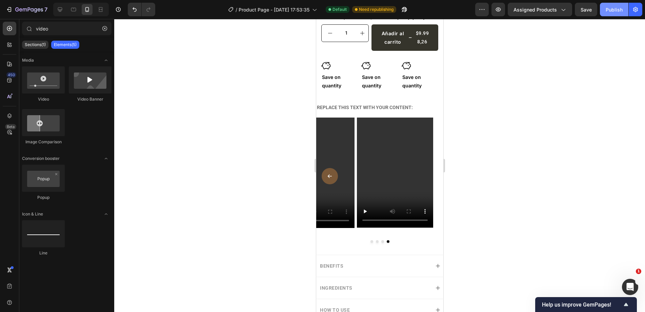
click at [611, 13] on div "Publish" at bounding box center [614, 9] width 17 height 7
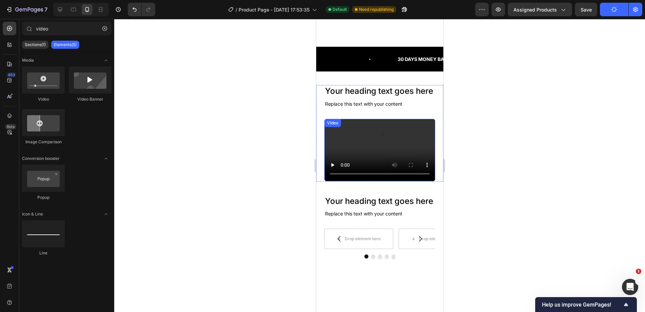
scroll to position [634, 0]
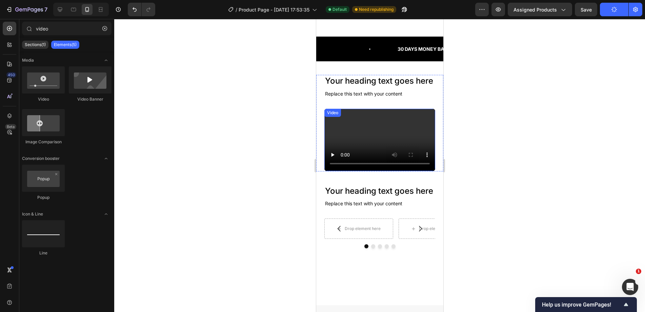
click at [357, 156] on video at bounding box center [379, 140] width 111 height 62
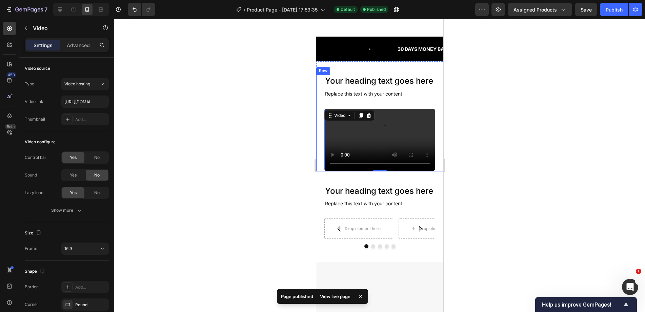
click at [321, 141] on div "Your heading text goes here Heading Replace this text with your content Text Bl…" at bounding box center [379, 123] width 127 height 96
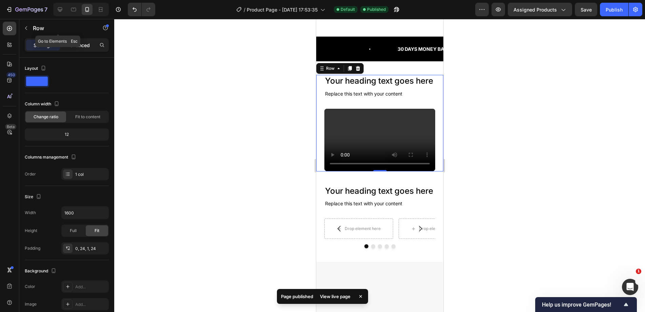
click at [73, 40] on div "Advanced" at bounding box center [78, 45] width 34 height 11
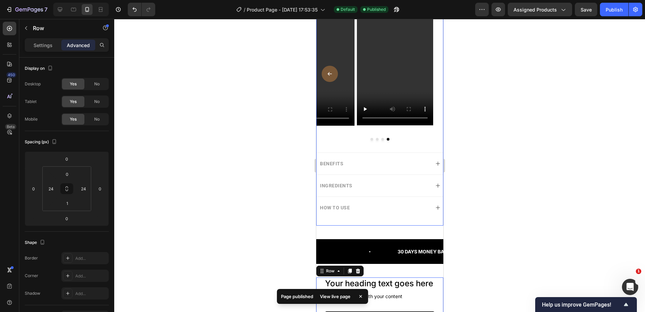
scroll to position [431, 0]
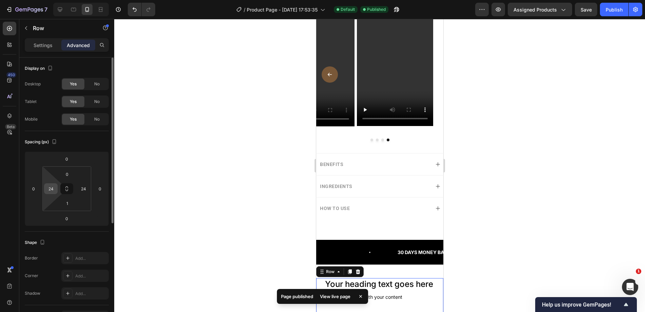
click at [51, 191] on input "24" at bounding box center [51, 189] width 10 height 10
type input "15"
click at [87, 187] on input "24" at bounding box center [83, 189] width 10 height 10
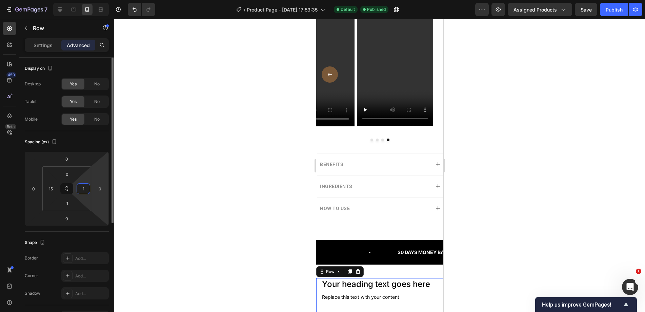
type input "15"
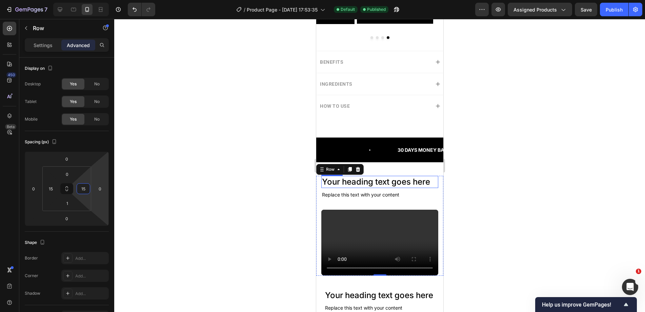
scroll to position [567, 0]
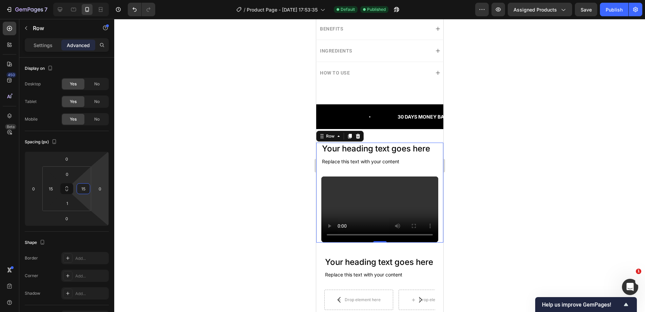
click at [370, 199] on video at bounding box center [379, 210] width 117 height 66
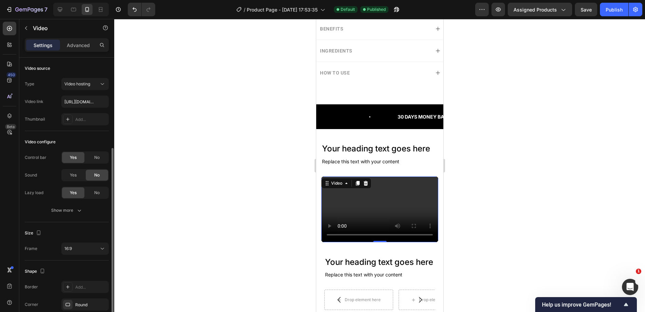
scroll to position [49, 0]
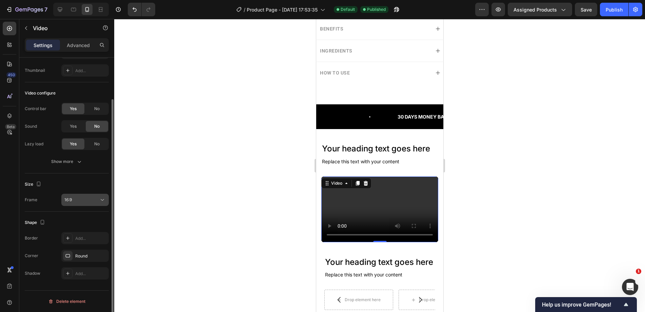
click at [88, 195] on button "16:9" at bounding box center [84, 200] width 47 height 12
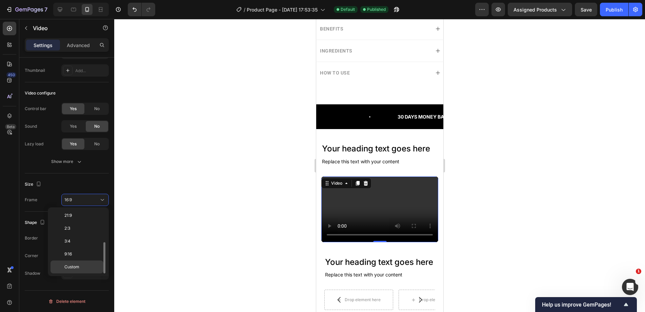
click at [78, 264] on div "Custom" at bounding box center [76, 267] width 53 height 13
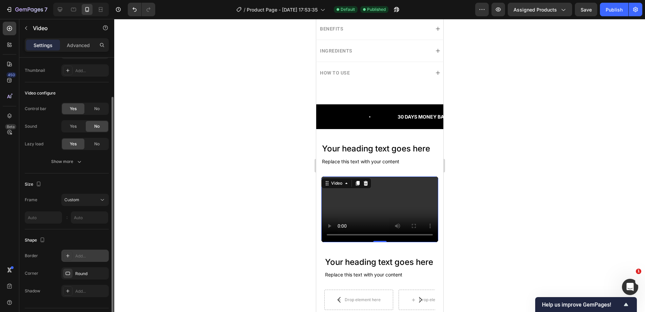
scroll to position [66, 0]
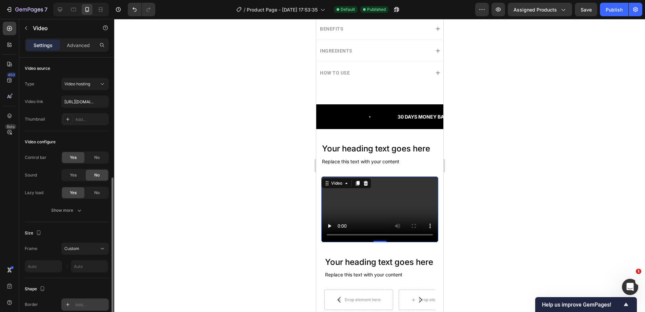
scroll to position [66, 0]
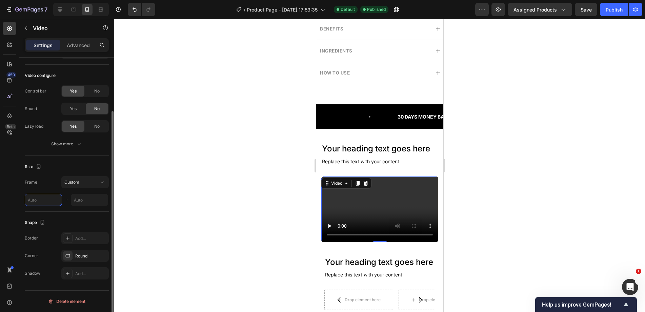
click at [36, 199] on input "text" at bounding box center [43, 200] width 37 height 12
type input "16"
click at [88, 203] on input "9" at bounding box center [89, 200] width 37 height 12
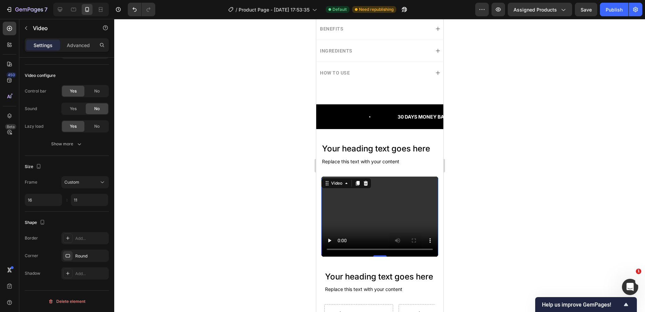
type input "11"
click at [279, 138] on div at bounding box center [379, 165] width 531 height 293
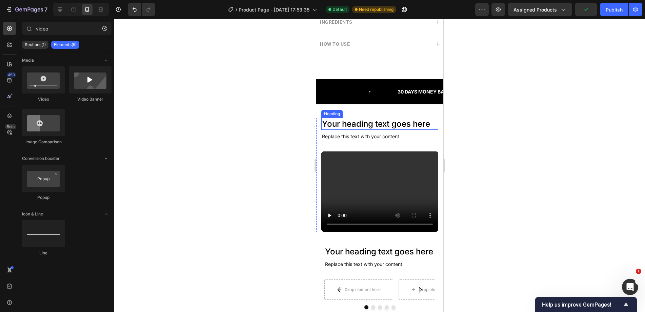
scroll to position [580, 0]
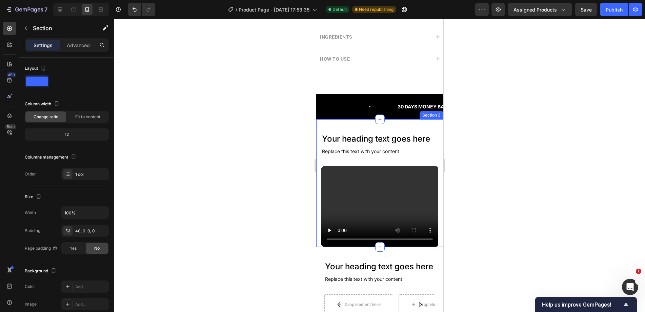
click at [354, 129] on div "Your heading text goes here Heading Replace this text with your content Text Bl…" at bounding box center [379, 183] width 127 height 128
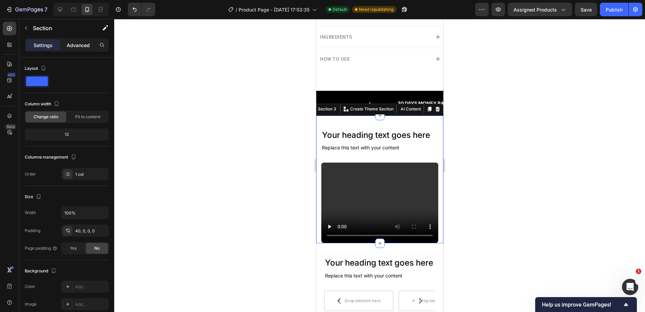
click at [84, 47] on p "Advanced" at bounding box center [78, 45] width 23 height 7
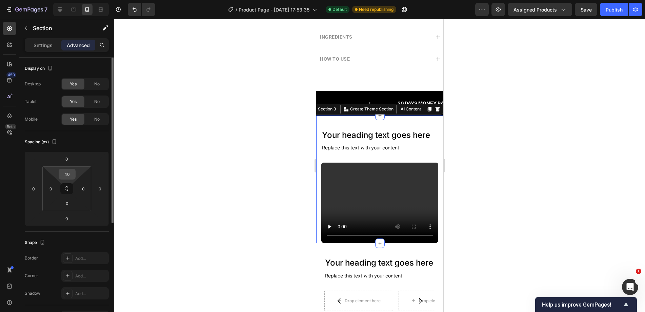
click at [65, 178] on input "40" at bounding box center [67, 174] width 14 height 10
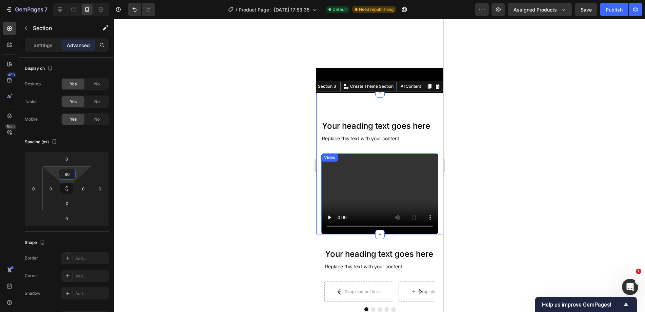
scroll to position [682, 0]
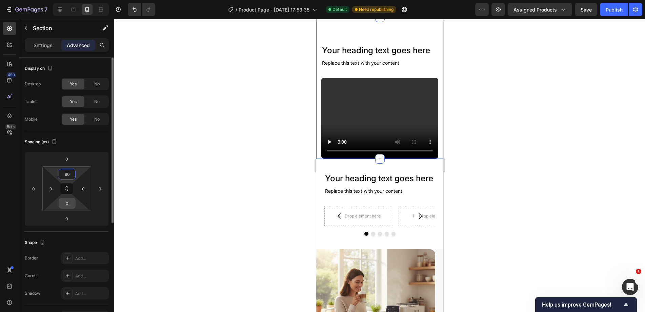
type input "80"
click at [70, 208] on input "0" at bounding box center [67, 203] width 14 height 10
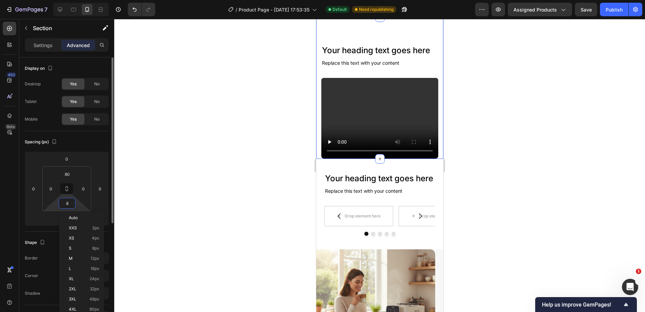
type input "80"
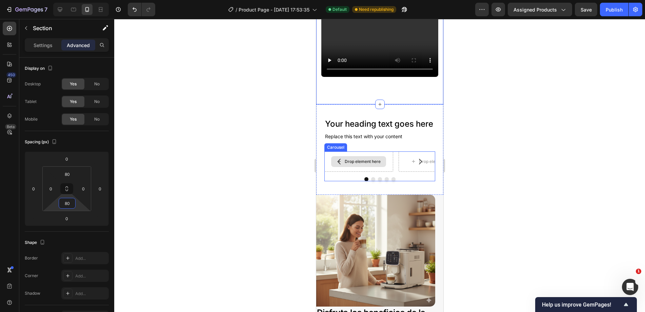
scroll to position [783, 0]
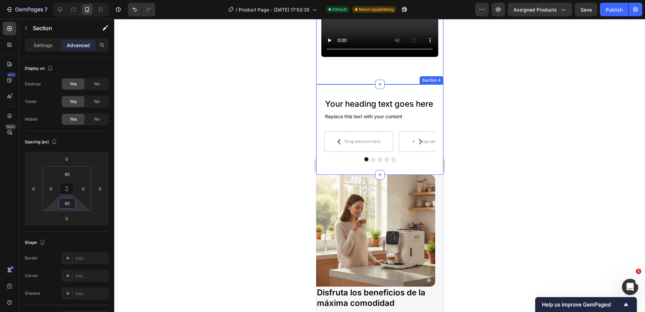
click at [323, 133] on div "Your heading text goes here Heading Replace this text with your content Text Bl…" at bounding box center [379, 129] width 127 height 90
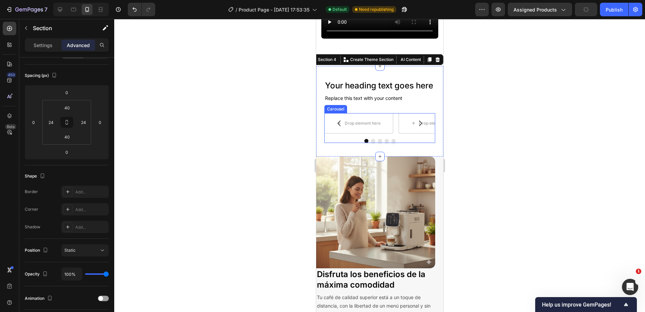
scroll to position [817, 0]
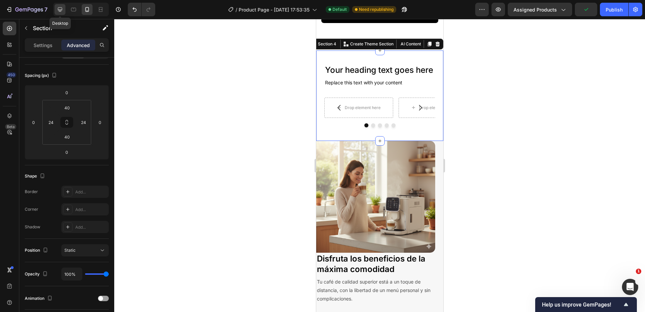
click at [60, 10] on icon at bounding box center [60, 9] width 4 height 4
type input "100"
type input "50"
type input "100"
type input "50"
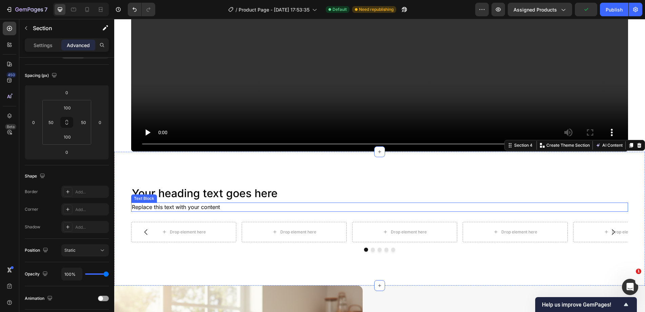
scroll to position [1003, 0]
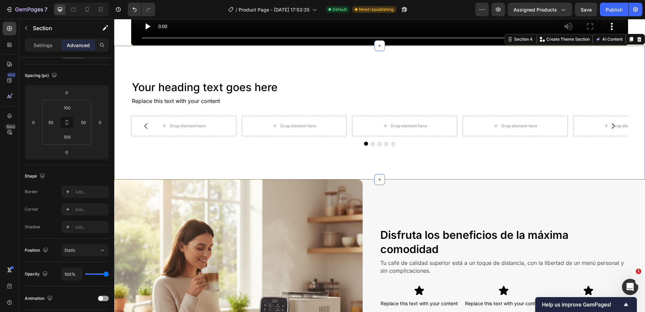
click at [54, 29] on p "Section" at bounding box center [61, 28] width 56 height 8
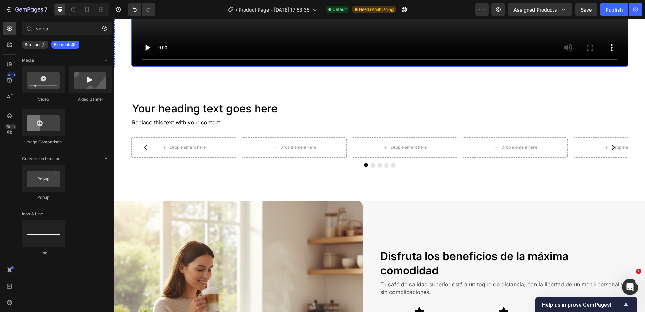
scroll to position [936, 0]
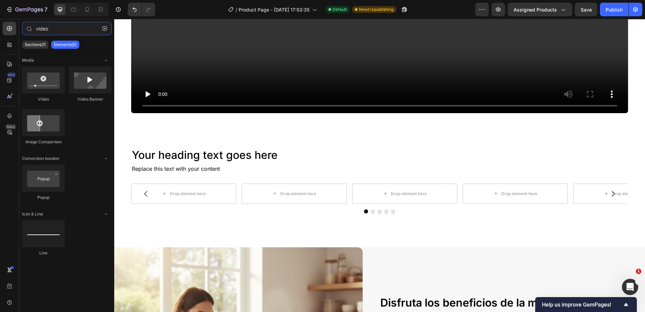
drag, startPoint x: 74, startPoint y: 23, endPoint x: 2, endPoint y: 26, distance: 71.6
click at [2, 26] on div "450 Beta video Sections(1) Elements(5) Media Video Video Banner Image Compariso…" at bounding box center [57, 165] width 114 height 293
click at [171, 194] on div "Drop element here" at bounding box center [183, 193] width 55 height 11
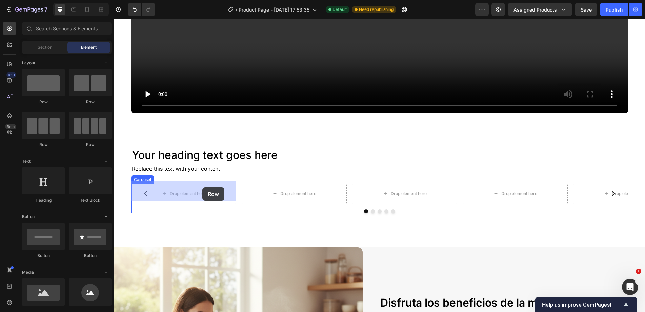
drag, startPoint x: 186, startPoint y: 129, endPoint x: 202, endPoint y: 187, distance: 60.6
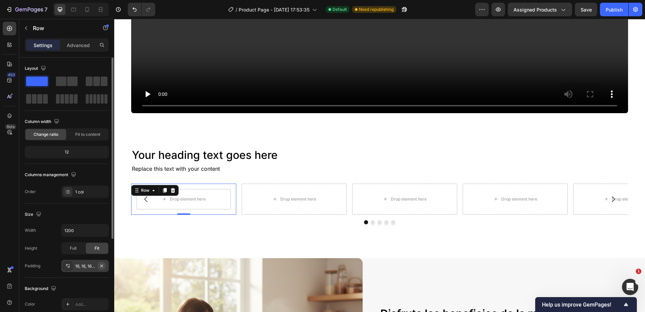
click at [101, 266] on icon "button" at bounding box center [101, 265] width 3 height 3
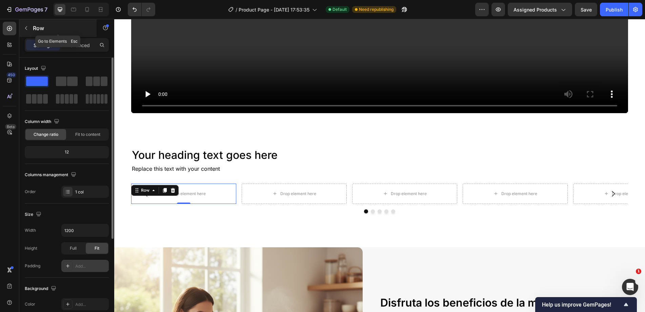
click at [41, 30] on p "Row" at bounding box center [62, 28] width 58 height 8
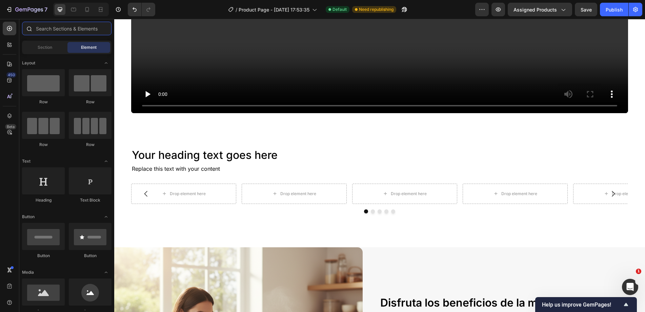
click at [56, 29] on input "text" at bounding box center [66, 29] width 89 height 14
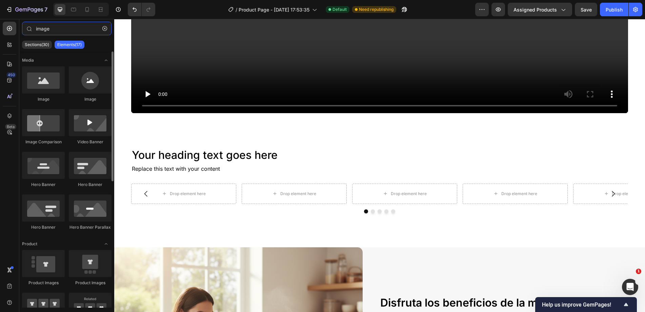
type input "image"
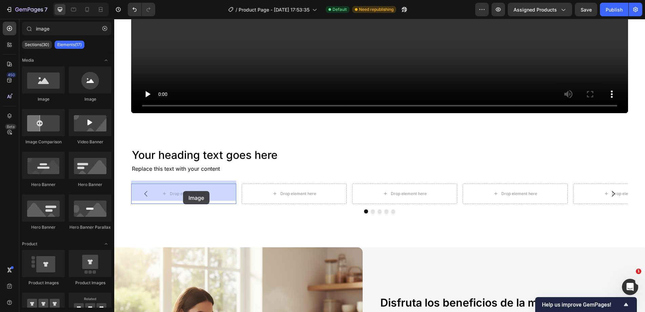
drag, startPoint x: 172, startPoint y: 117, endPoint x: 183, endPoint y: 191, distance: 74.7
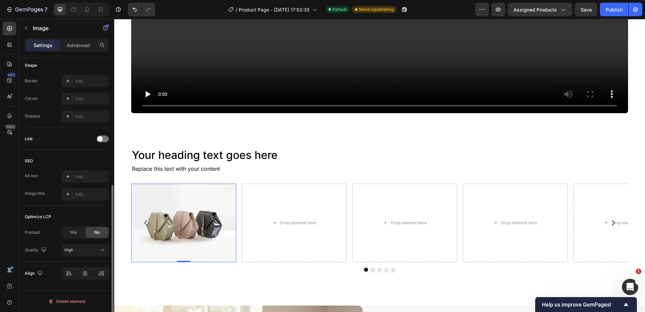
scroll to position [136, 0]
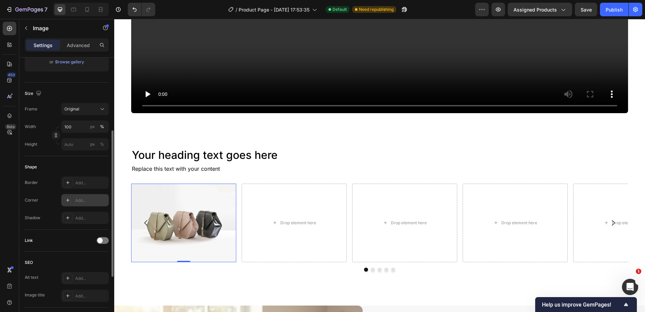
click at [82, 195] on div "Add..." at bounding box center [84, 200] width 47 height 12
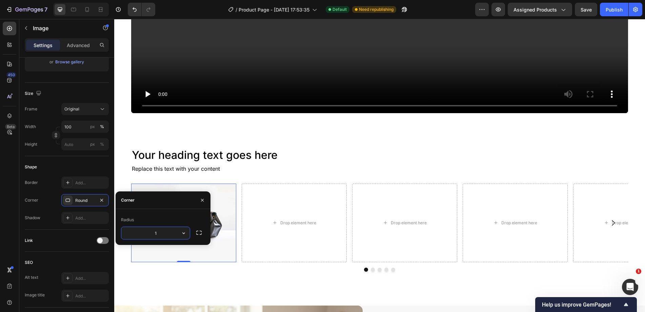
type input "10"
click at [346, 128] on div "Your heading text goes here Heading Replace this text with your content Text Bl…" at bounding box center [379, 210] width 531 height 192
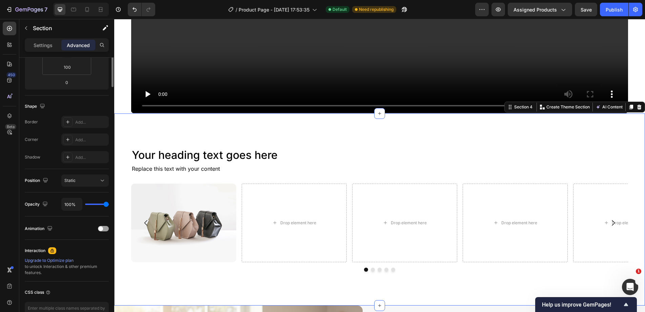
scroll to position [0, 0]
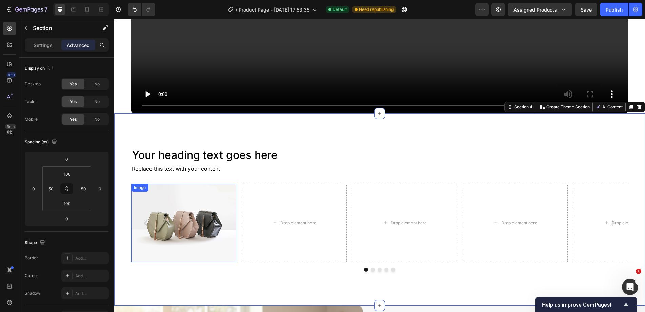
click at [179, 198] on img at bounding box center [183, 223] width 105 height 79
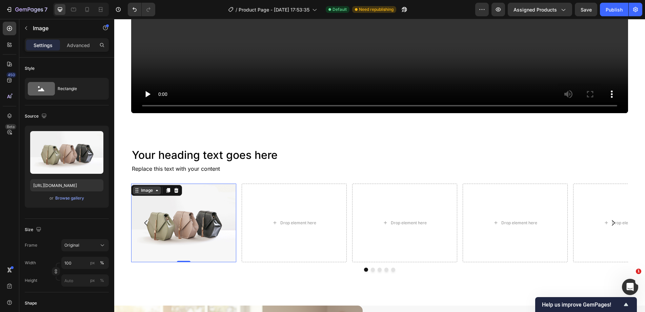
drag, startPoint x: 148, startPoint y: 194, endPoint x: 146, endPoint y: 190, distance: 4.7
click at [147, 192] on div "Image 0" at bounding box center [183, 223] width 105 height 79
click at [146, 189] on div "Image" at bounding box center [147, 190] width 15 height 6
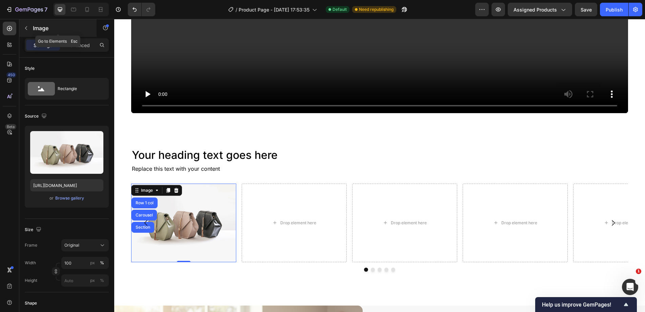
click at [39, 26] on p "Image" at bounding box center [62, 28] width 58 height 8
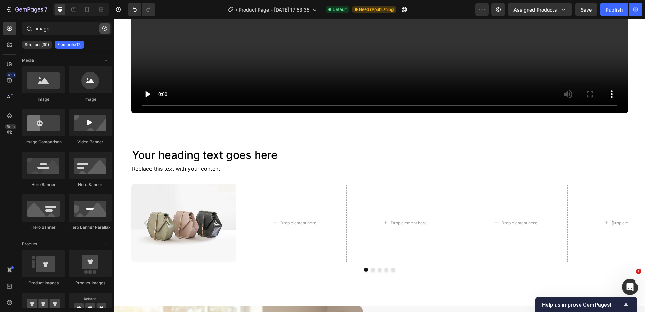
click at [102, 29] on button "button" at bounding box center [104, 28] width 11 height 11
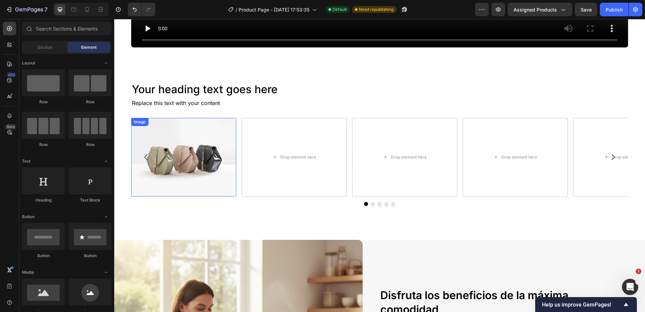
scroll to position [1037, 0]
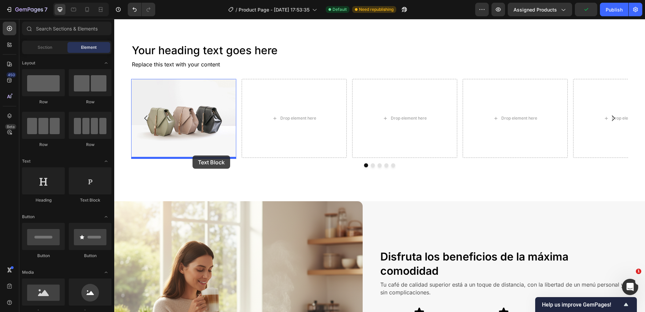
drag, startPoint x: 214, startPoint y: 200, endPoint x: 192, endPoint y: 156, distance: 49.3
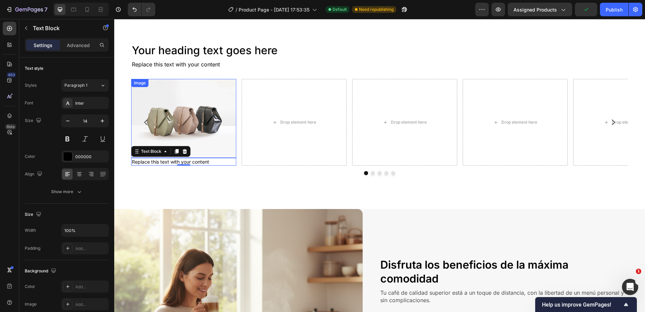
click at [148, 145] on img at bounding box center [183, 118] width 105 height 79
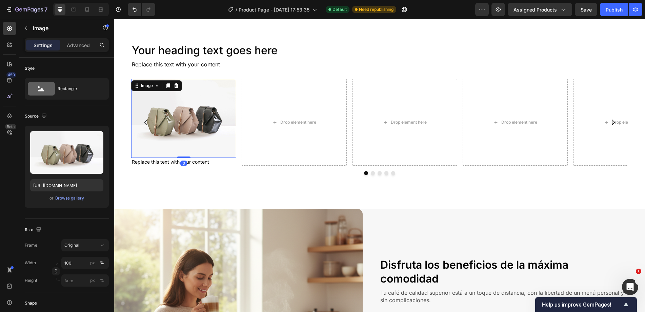
click at [164, 148] on img at bounding box center [183, 118] width 105 height 79
click at [161, 164] on div "Replace this text with your content" at bounding box center [183, 162] width 105 height 8
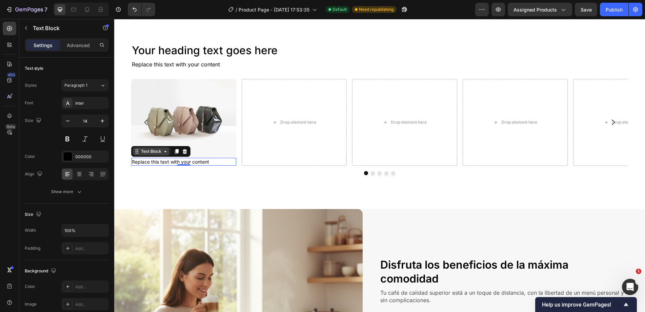
click at [148, 152] on div "Text Block" at bounding box center [151, 151] width 23 height 6
click at [239, 134] on div "Image Replace this text with your content Text Block Row 1 col Carousel Section…" at bounding box center [379, 122] width 497 height 87
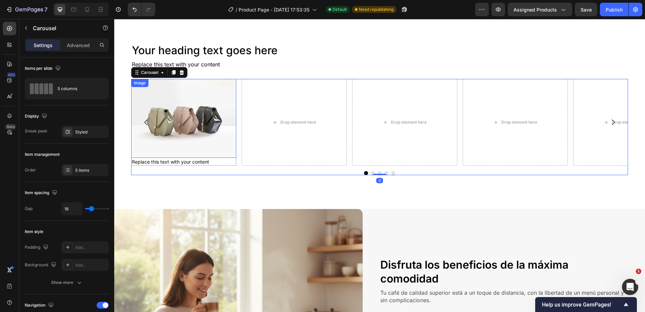
drag, startPoint x: 198, startPoint y: 152, endPoint x: 195, endPoint y: 158, distance: 7.0
click at [198, 152] on img at bounding box center [183, 118] width 105 height 79
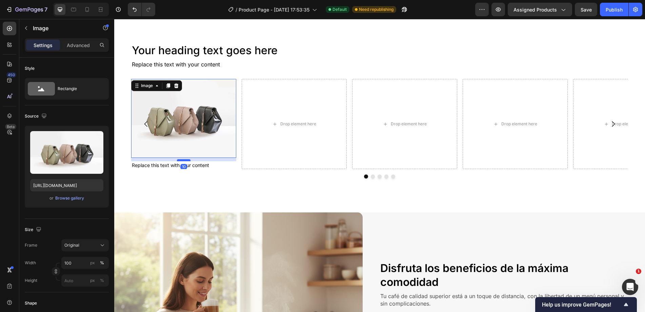
click at [189, 160] on div at bounding box center [184, 160] width 14 height 2
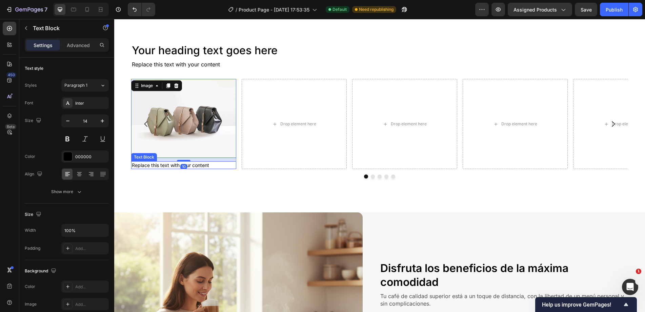
click at [204, 166] on div "Replace this text with your content" at bounding box center [183, 165] width 105 height 8
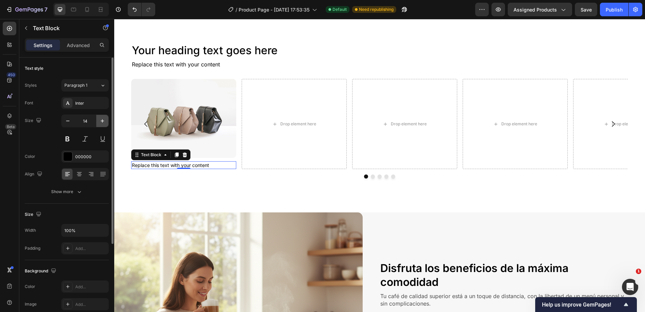
click at [101, 121] on icon "button" at bounding box center [102, 121] width 7 height 7
type input "16"
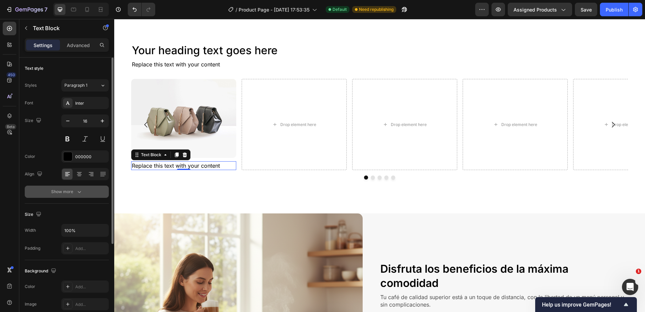
click at [74, 193] on div "Show more" at bounding box center [67, 191] width 32 height 7
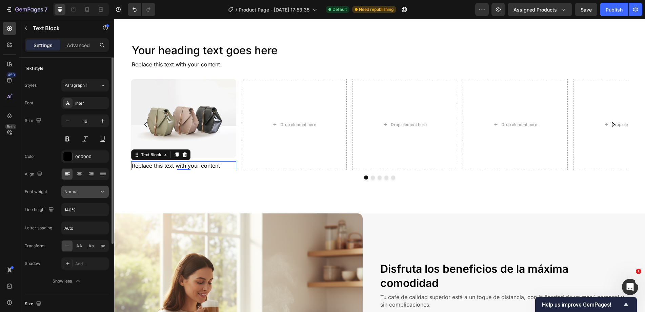
click at [83, 190] on div "Normal" at bounding box center [81, 192] width 35 height 6
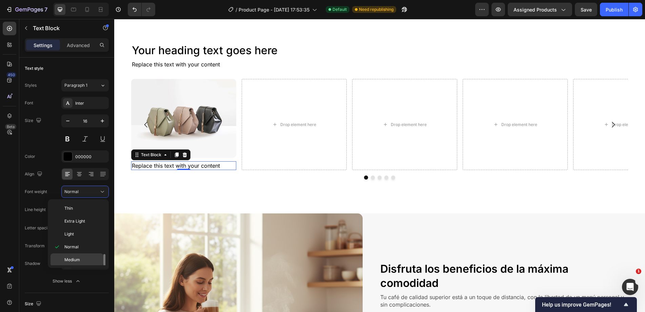
scroll to position [34, 0]
click at [82, 227] on p "Medium" at bounding box center [82, 226] width 36 height 6
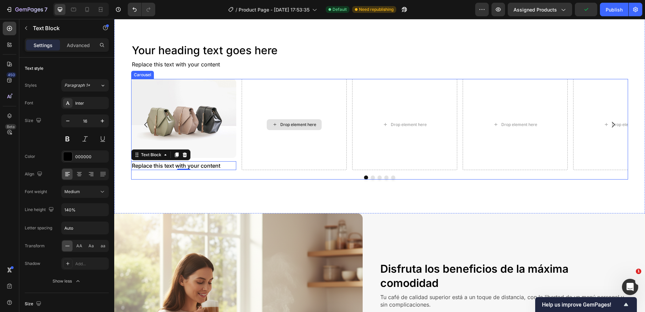
click at [256, 133] on div "Drop element here" at bounding box center [294, 124] width 105 height 91
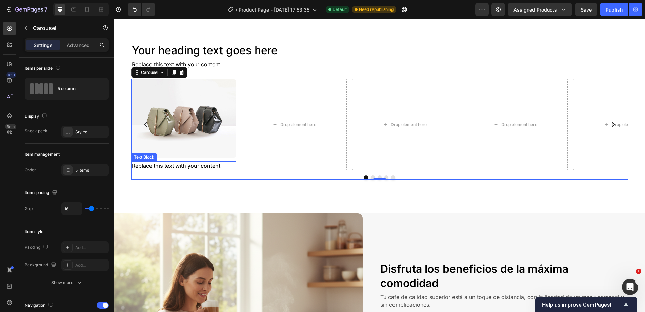
click at [174, 166] on div "Replace this text with your content" at bounding box center [183, 165] width 105 height 9
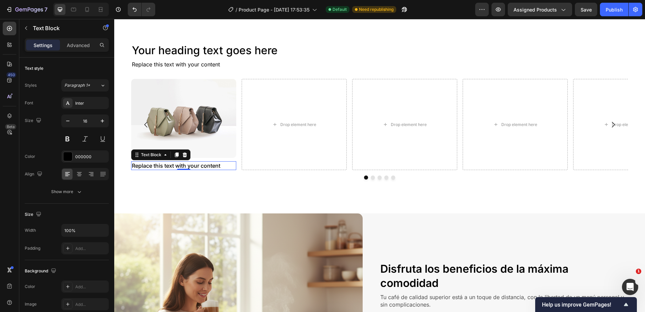
click at [174, 166] on div "Replace this text with your content" at bounding box center [183, 165] width 105 height 9
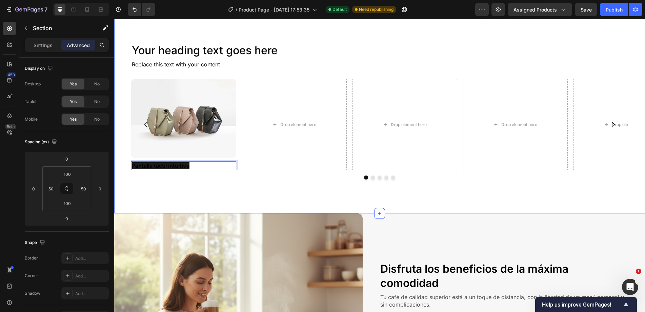
click at [122, 110] on div "Your heading text goes here Heading Replace this text with your content Text Bl…" at bounding box center [379, 111] width 531 height 205
click at [162, 165] on strong "Pantalla táctil intuitiva" at bounding box center [161, 165] width 58 height 7
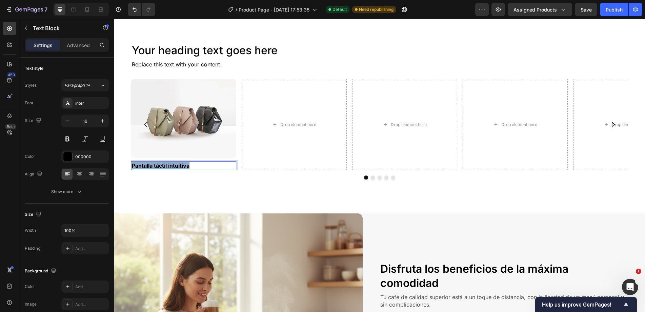
click at [162, 165] on strong "Pantalla táctil intuitiva" at bounding box center [161, 165] width 58 height 7
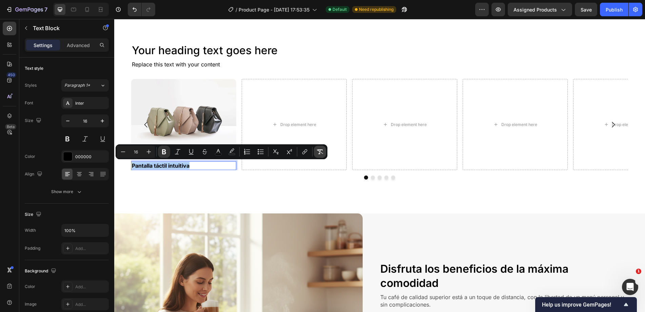
click at [321, 150] on icon "Editor contextual toolbar" at bounding box center [319, 151] width 7 height 7
click at [286, 115] on div "Drop element here" at bounding box center [294, 124] width 105 height 91
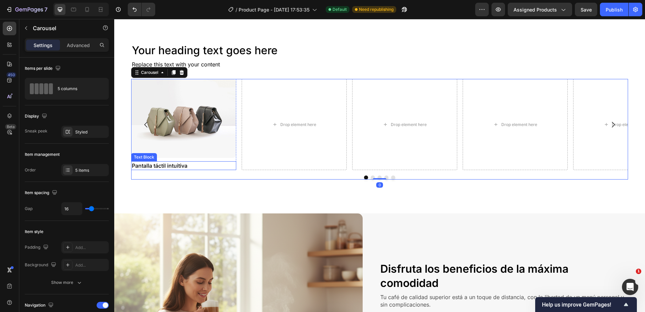
click at [182, 165] on p "Pantalla táctil intuitiva" at bounding box center [184, 165] width 104 height 7
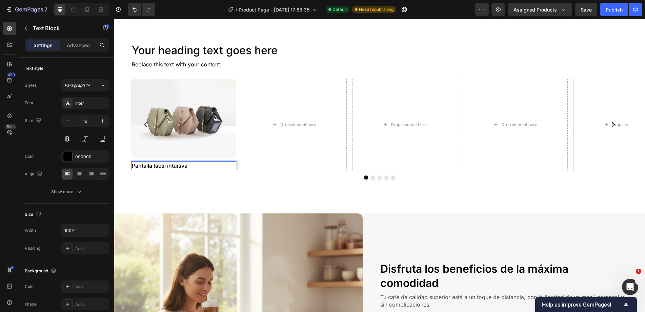
click at [182, 165] on p "Pantalla táctil intuitiva" at bounding box center [184, 165] width 104 height 7
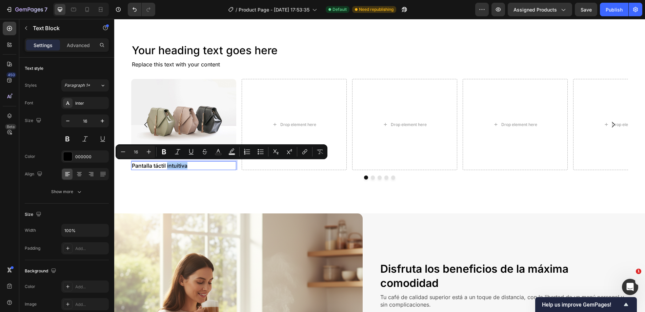
click at [300, 100] on div "Drop element here" at bounding box center [294, 124] width 105 height 91
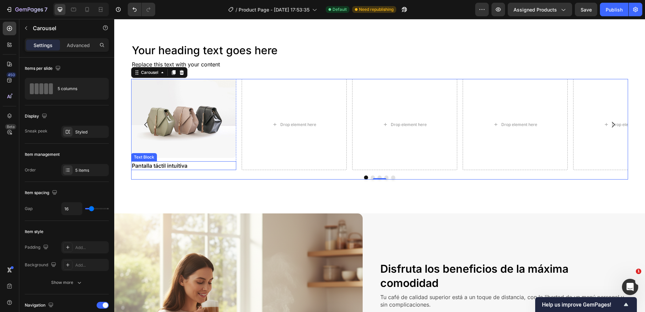
click at [173, 168] on p "Pantalla táctil intuitiva" at bounding box center [184, 165] width 104 height 7
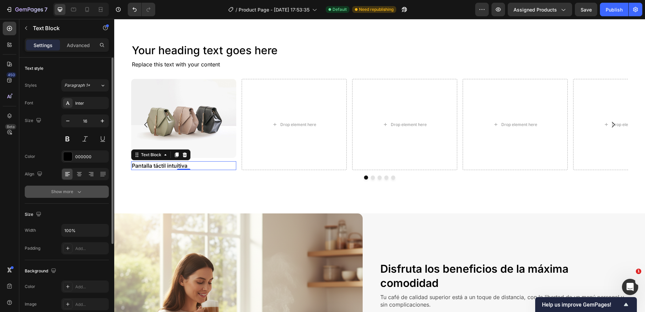
click at [79, 191] on icon "button" at bounding box center [79, 191] width 7 height 7
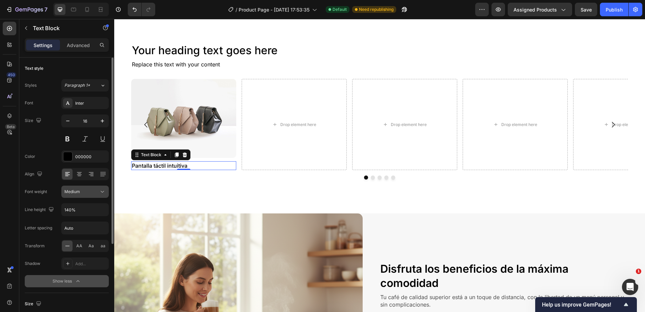
click at [81, 194] on div "Medium" at bounding box center [81, 192] width 35 height 6
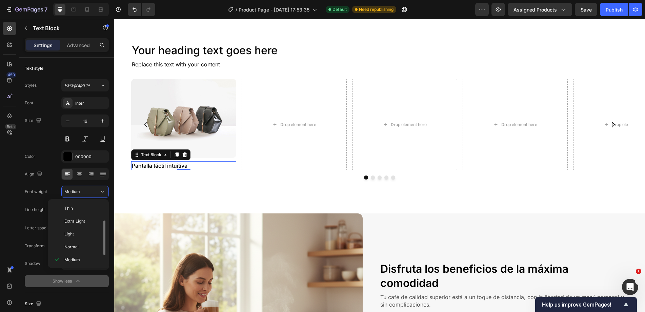
scroll to position [12, 0]
click at [79, 256] on div "Semi Bold" at bounding box center [76, 260] width 53 height 13
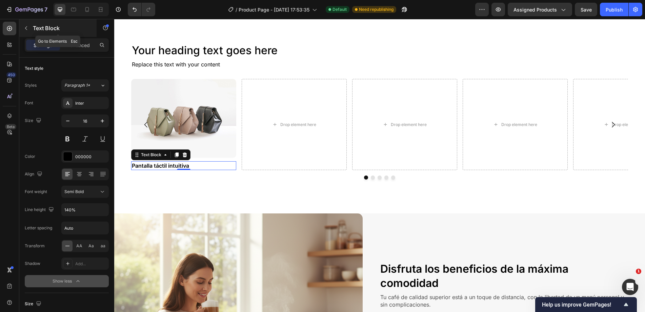
click at [41, 22] on div "Text Block" at bounding box center [57, 28] width 77 height 18
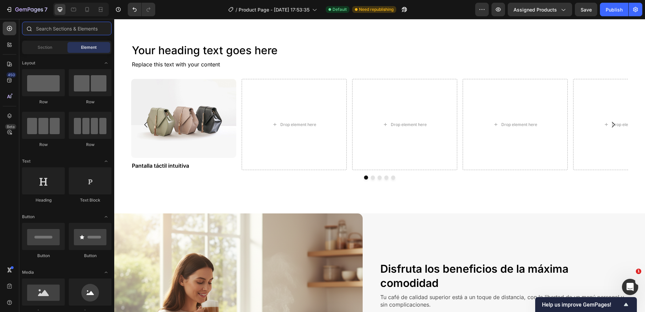
click at [55, 33] on input "text" at bounding box center [66, 29] width 89 height 14
drag, startPoint x: 214, startPoint y: 210, endPoint x: 190, endPoint y: 168, distance: 47.5
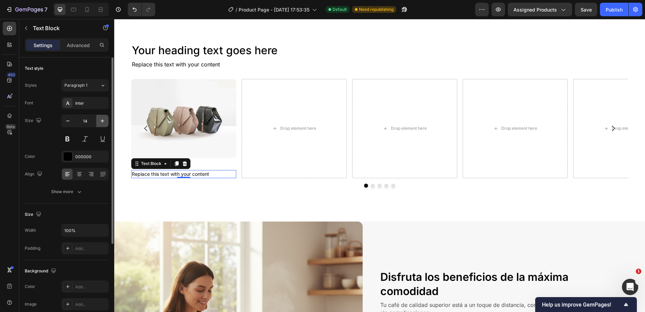
click at [100, 125] on button "button" at bounding box center [102, 121] width 12 height 12
type input "16"
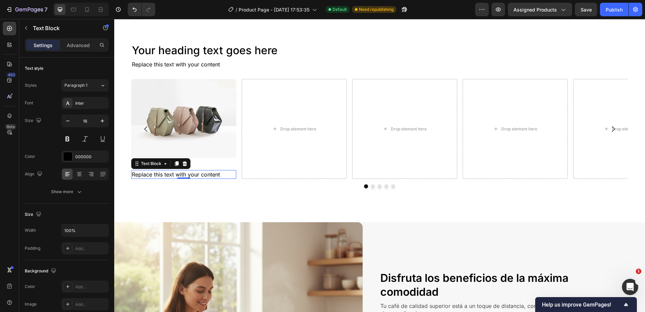
click at [174, 176] on div "Replace this text with your content" at bounding box center [183, 174] width 105 height 9
click at [174, 176] on p "Replace this text with your content" at bounding box center [184, 174] width 104 height 7
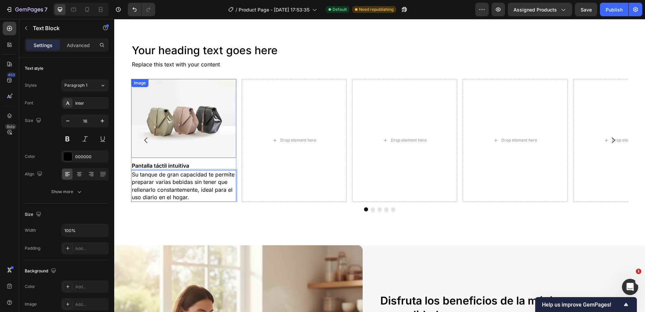
click at [213, 103] on img at bounding box center [183, 118] width 105 height 79
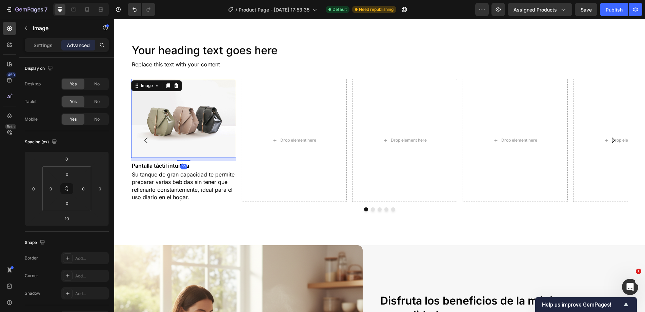
click at [201, 165] on p "Pantalla táctil intuitiva" at bounding box center [184, 165] width 104 height 7
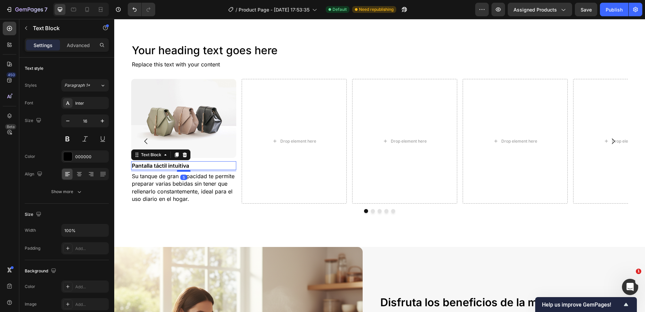
click at [187, 171] on div at bounding box center [184, 171] width 14 height 2
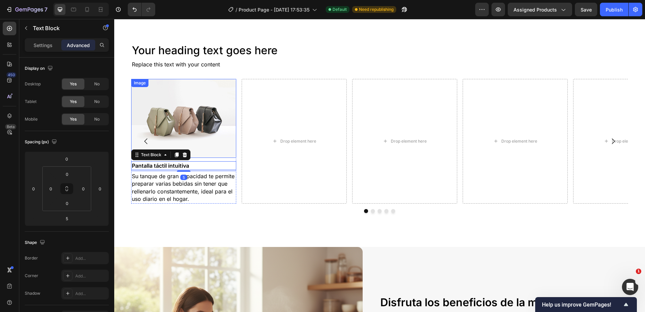
click at [236, 142] on div "Image Pantalla táctil intuitiva Text Block 5 Su tanque de gran capacidad te per…" at bounding box center [379, 141] width 497 height 125
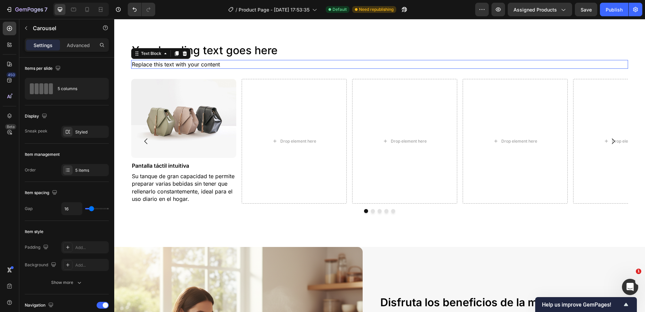
click at [286, 69] on div "Replace this text with your content Text Block 0" at bounding box center [379, 64] width 497 height 9
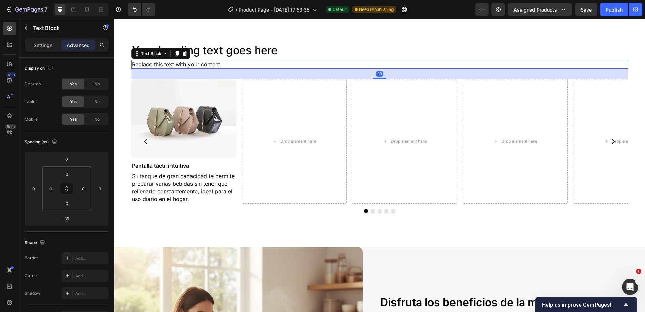
click at [268, 65] on div "Replace this text with your content" at bounding box center [379, 64] width 497 height 9
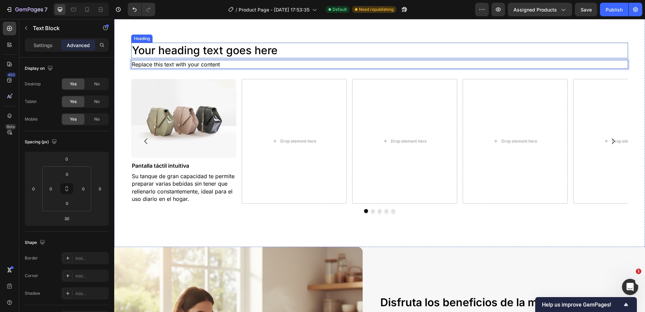
click at [337, 50] on h2 "Your heading text goes here" at bounding box center [379, 51] width 497 height 16
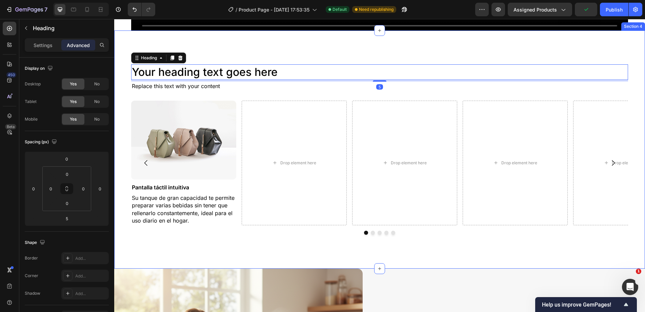
scroll to position [1003, 0]
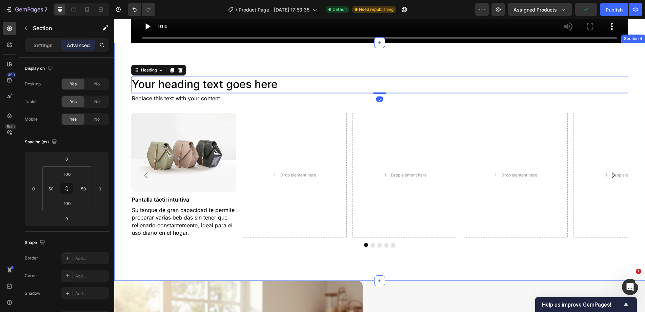
click at [334, 49] on div "Your heading text goes here Heading 5 Replace this text with your content Text …" at bounding box center [379, 162] width 531 height 238
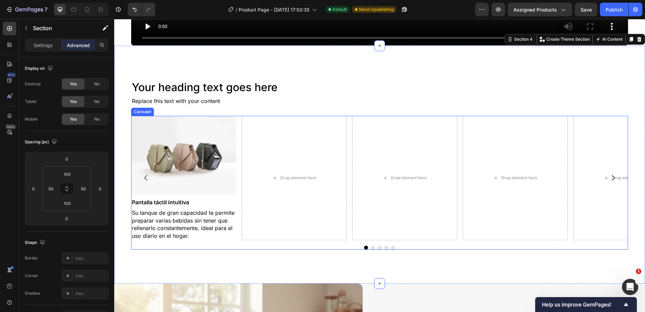
click at [237, 194] on div "Image Pantalla táctil intuitiva Text Block Su tanque de gran capacidad te permi…" at bounding box center [379, 178] width 497 height 125
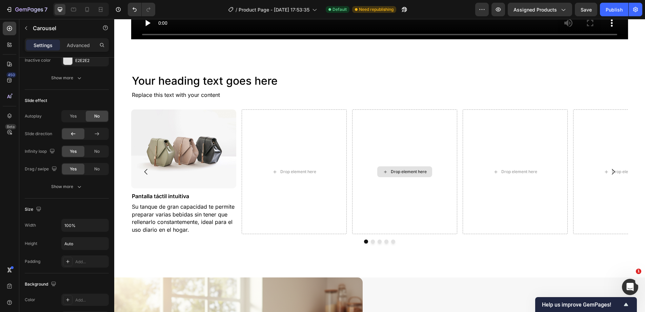
scroll to position [698, 0]
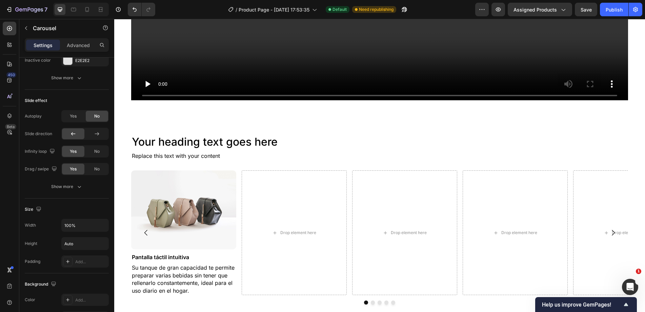
click at [239, 213] on div "Image Pantalla táctil intuitiva Text Block Su tanque de gran capacidad te permi…" at bounding box center [379, 232] width 497 height 125
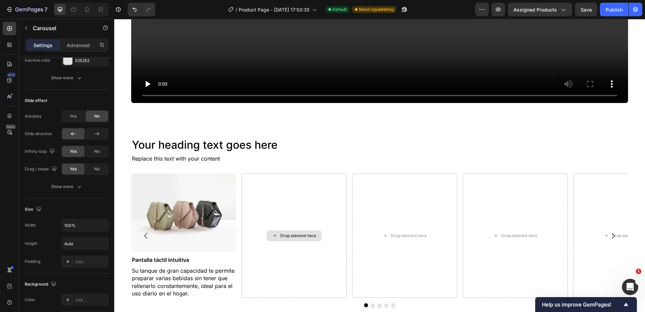
click at [242, 205] on div "Drop element here" at bounding box center [294, 235] width 105 height 125
click at [207, 214] on img at bounding box center [183, 212] width 105 height 79
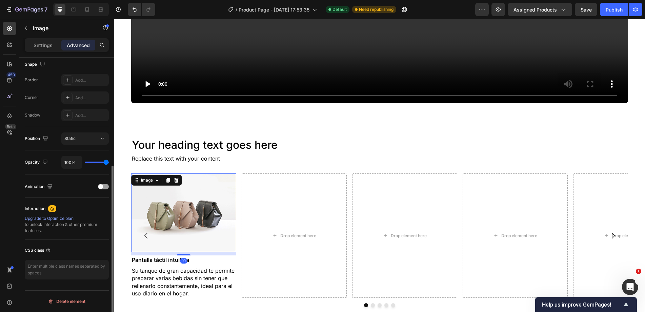
scroll to position [0, 0]
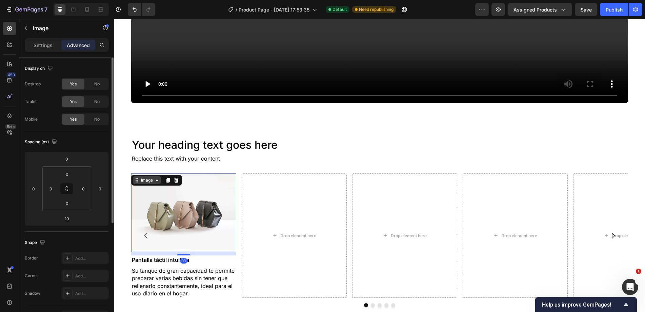
click at [140, 177] on div "Image" at bounding box center [147, 180] width 28 height 8
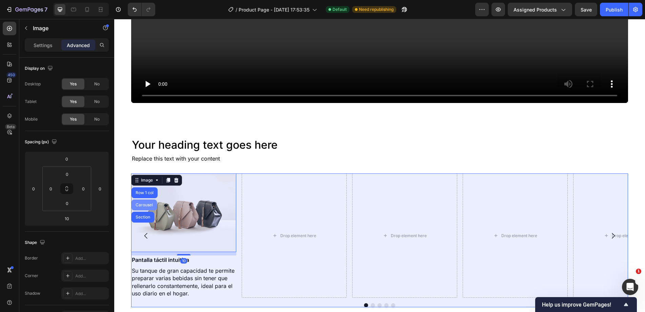
click at [147, 203] on div "Carousel" at bounding box center [144, 205] width 20 height 4
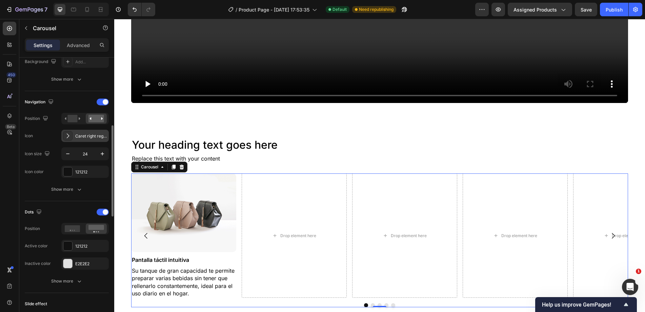
scroll to position [136, 0]
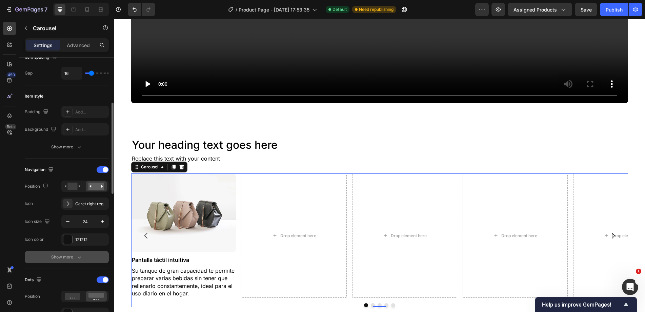
click at [78, 263] on button "Show more" at bounding box center [67, 257] width 84 height 12
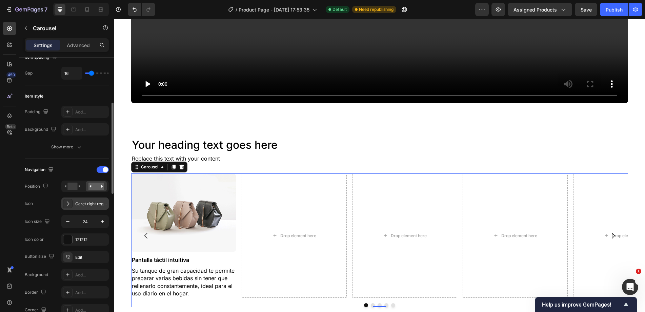
click at [80, 202] on div "Caret right regular" at bounding box center [91, 204] width 32 height 6
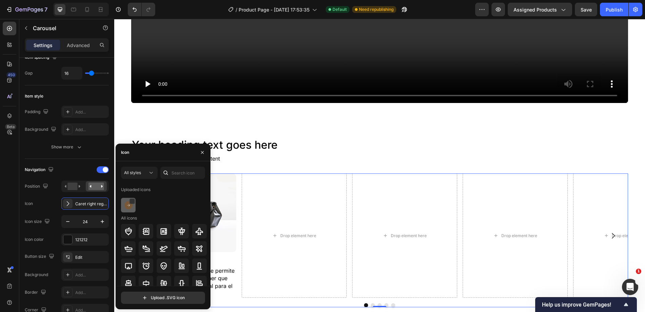
click at [128, 207] on img at bounding box center [128, 205] width 8 height 8
click at [107, 221] on button "button" at bounding box center [102, 222] width 12 height 12
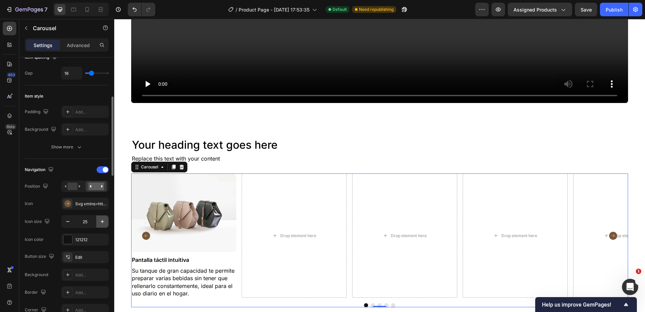
click at [107, 221] on button "button" at bounding box center [102, 222] width 12 height 12
click at [106, 221] on button "button" at bounding box center [102, 222] width 12 height 12
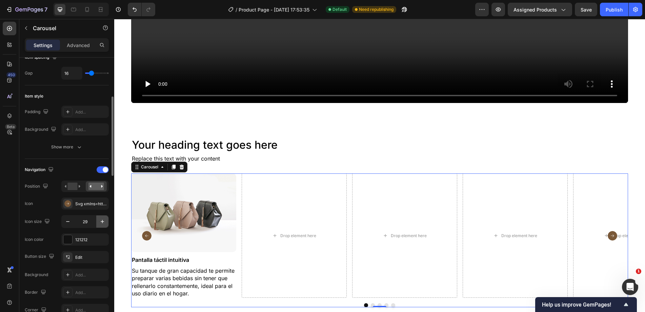
click at [106, 221] on button "button" at bounding box center [102, 222] width 12 height 12
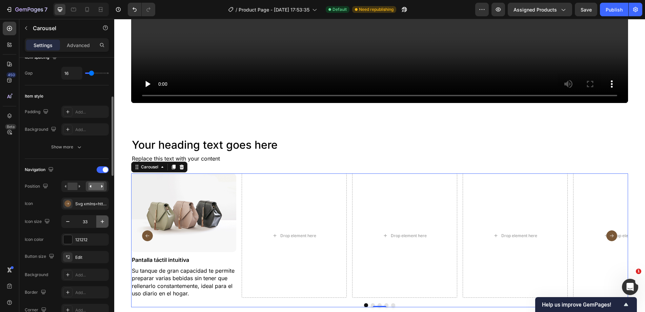
type input "34"
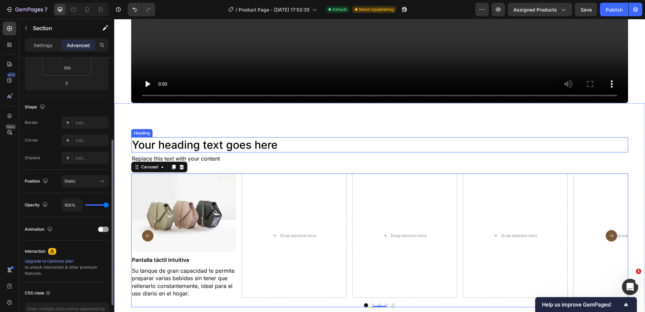
click at [373, 129] on div "Your heading text goes here Heading Replace this text with your content Text Bl…" at bounding box center [379, 222] width 531 height 238
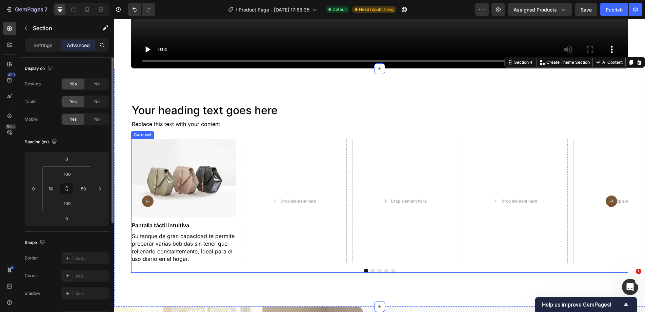
scroll to position [766, 0]
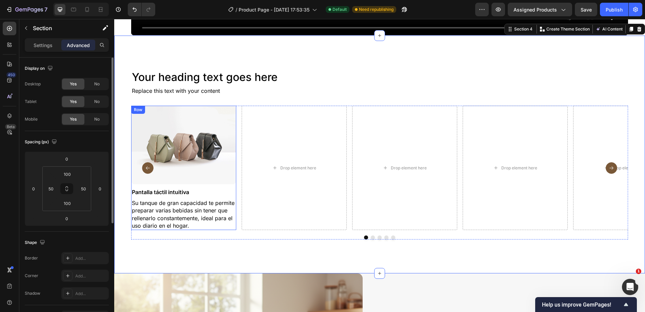
click at [222, 184] on div "Image Pantalla táctil intuitiva Text Block Su tanque de gran capacidad te permi…" at bounding box center [183, 168] width 105 height 125
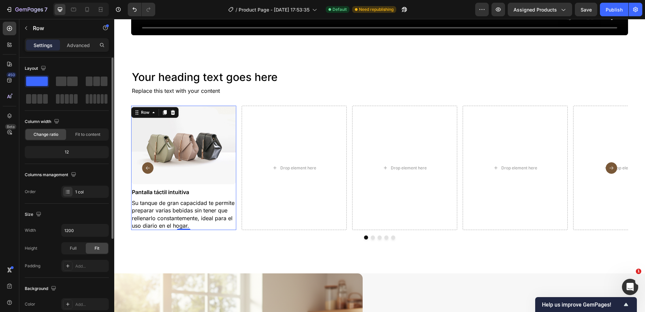
drag, startPoint x: 163, startPoint y: 107, endPoint x: 174, endPoint y: 140, distance: 34.2
click at [163, 110] on icon at bounding box center [164, 112] width 5 height 5
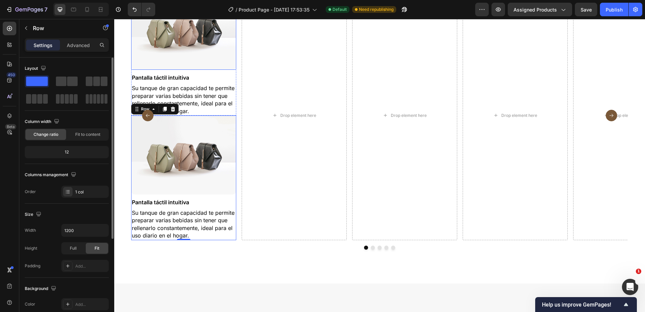
scroll to position [781, 0]
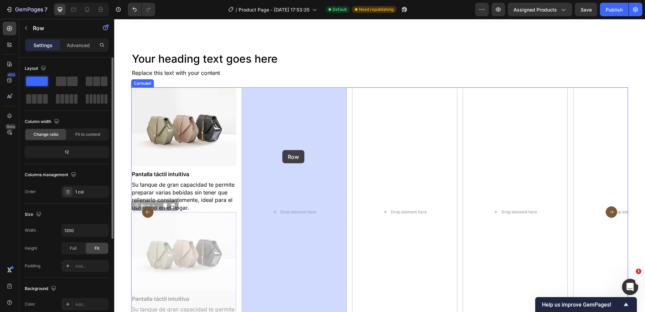
drag, startPoint x: 135, startPoint y: 205, endPoint x: 282, endPoint y: 150, distance: 157.4
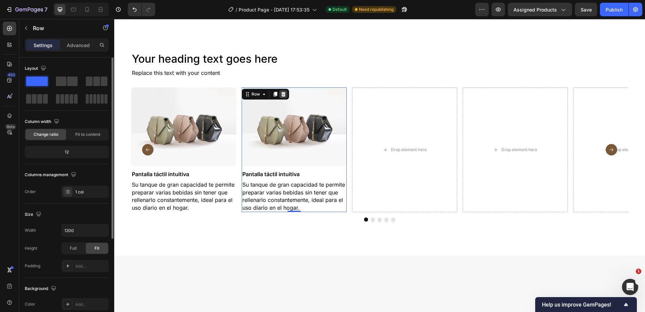
click at [283, 94] on icon at bounding box center [283, 94] width 4 height 5
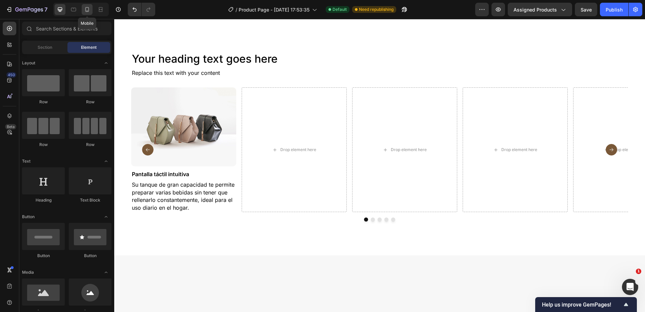
click at [85, 10] on icon at bounding box center [87, 9] width 4 height 5
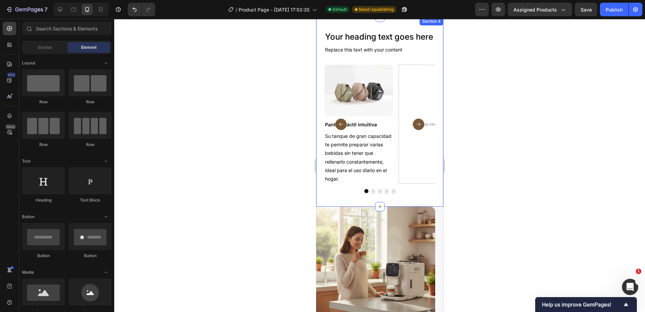
click at [316, 116] on div "Your heading text goes here Heading Replace this text with your content Text Bl…" at bounding box center [379, 111] width 127 height 189
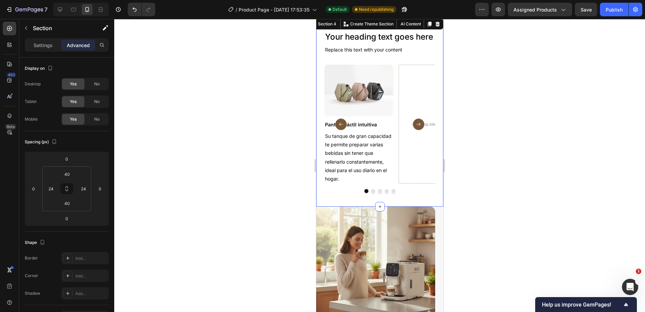
drag, startPoint x: 321, startPoint y: 114, endPoint x: 544, endPoint y: 160, distance: 227.4
click at [321, 114] on div "Your heading text goes here Heading Replace this text with your content Text Bl…" at bounding box center [379, 111] width 127 height 189
click at [49, 187] on input "24" at bounding box center [51, 189] width 10 height 10
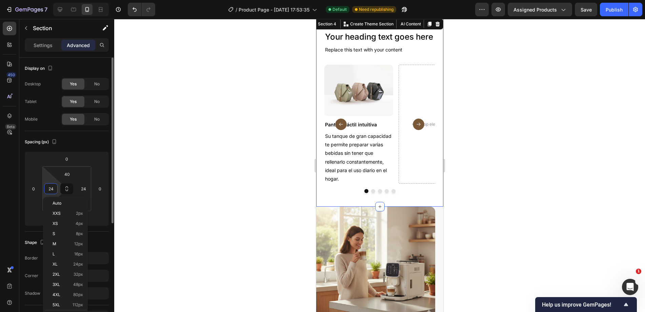
type input "¿"
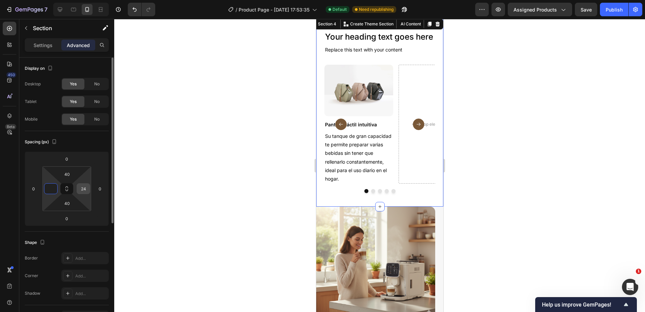
click at [89, 186] on div "24" at bounding box center [84, 188] width 14 height 11
type input "0"
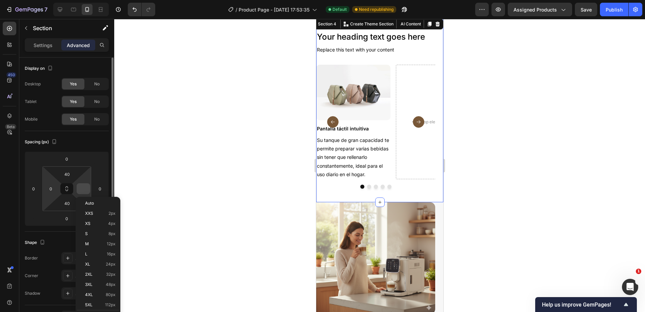
click at [87, 185] on input at bounding box center [83, 189] width 10 height 10
click at [266, 120] on div at bounding box center [379, 165] width 531 height 293
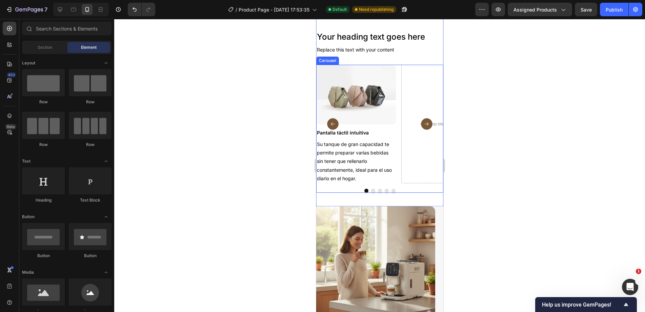
click at [395, 123] on div "Image Pantalla táctil intuitiva Text Block Su tanque de gran capacidad te permi…" at bounding box center [379, 124] width 127 height 119
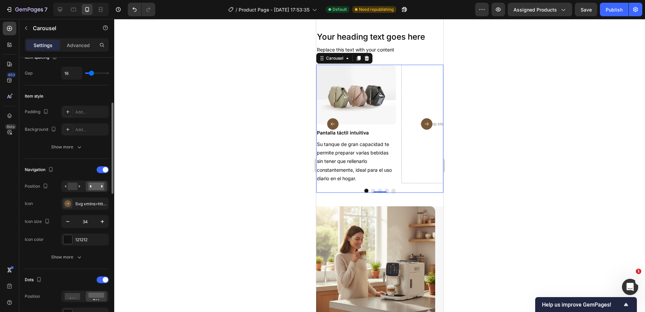
scroll to position [203, 0]
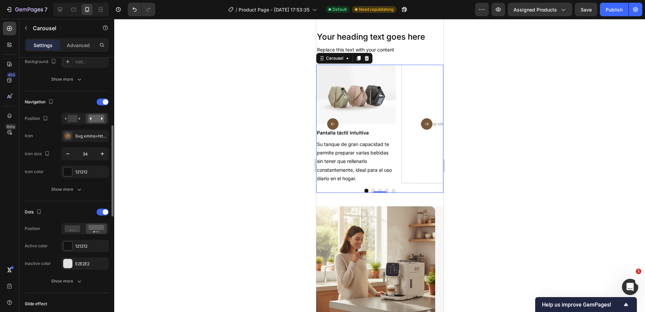
click at [101, 105] on div "Navigation" at bounding box center [67, 102] width 84 height 11
click at [101, 104] on div at bounding box center [103, 102] width 12 height 7
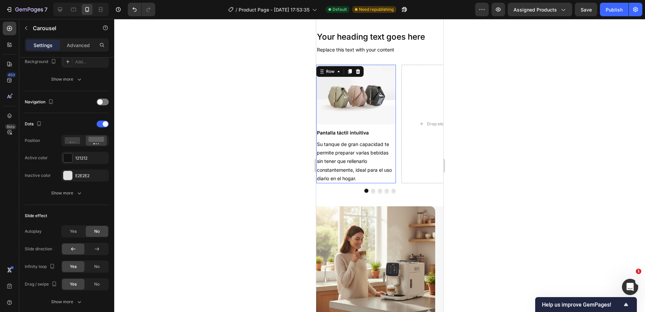
click at [361, 126] on div "Image Pantalla táctil intuitiva Text Block Su tanque de gran capacidad te permi…" at bounding box center [356, 124] width 80 height 119
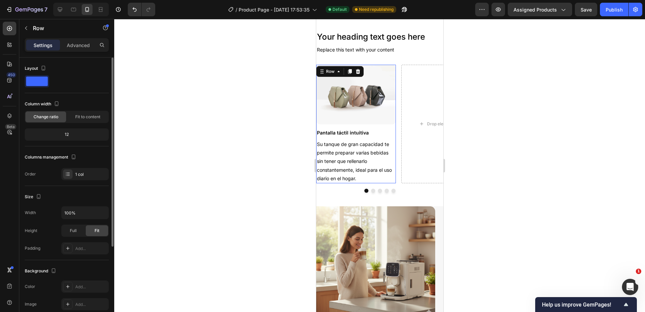
scroll to position [0, 0]
click at [397, 117] on div "Image Pantalla táctil intuitiva Text Block Su tanque de gran capacidad te permi…" at bounding box center [379, 124] width 127 height 119
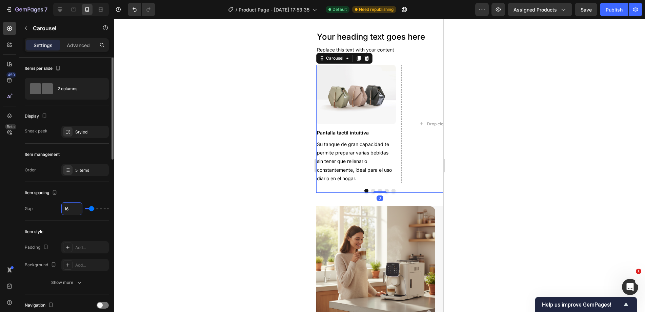
click at [70, 210] on input "16" at bounding box center [72, 209] width 20 height 12
type input "0"
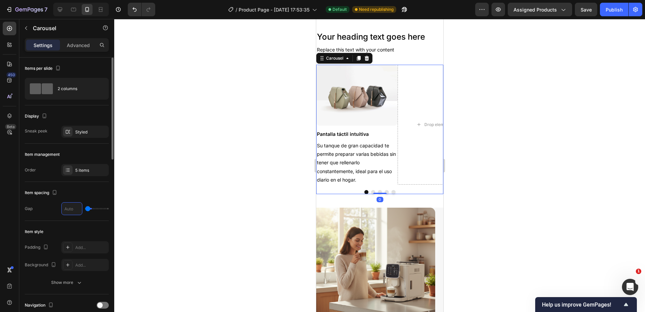
type input "0"
click at [356, 129] on div "Pantalla táctil intuitiva" at bounding box center [356, 134] width 81 height 10
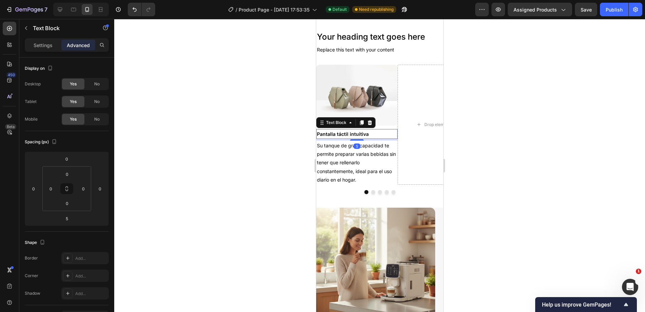
click at [357, 127] on div "Text Block" at bounding box center [345, 122] width 59 height 11
click at [335, 126] on div "Text Block" at bounding box center [336, 123] width 37 height 8
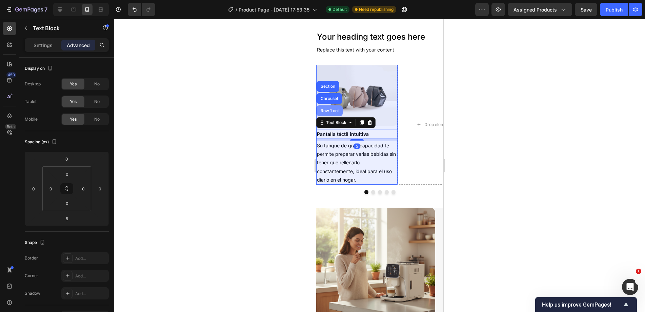
click at [333, 114] on div "Row 1 col" at bounding box center [329, 110] width 26 height 11
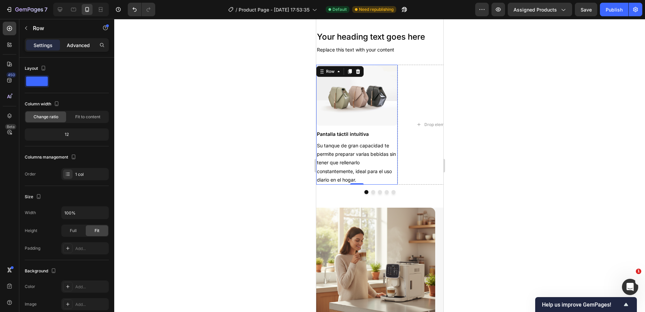
click at [83, 43] on p "Advanced" at bounding box center [78, 45] width 23 height 7
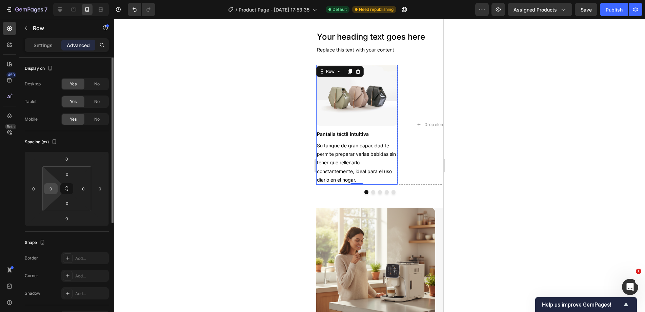
click at [54, 187] on input "0" at bounding box center [51, 189] width 10 height 10
type input "15"
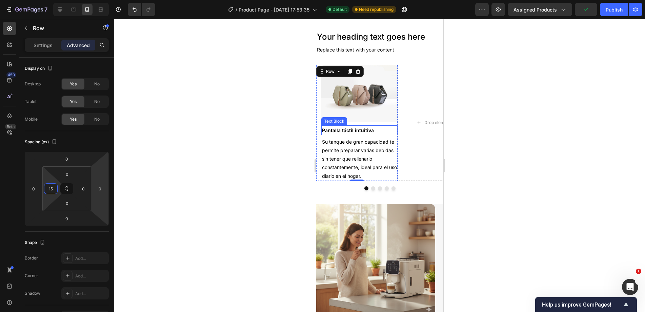
click at [353, 130] on p "Pantalla táctil intuitiva" at bounding box center [359, 130] width 75 height 8
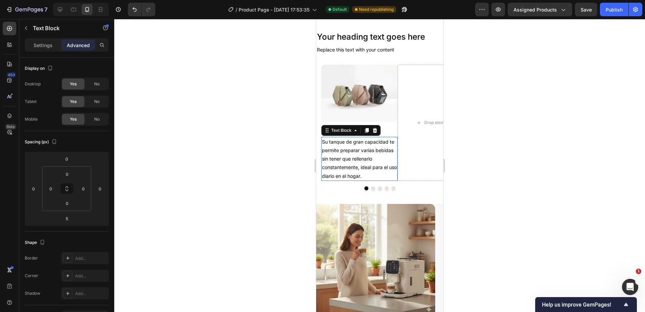
click at [343, 147] on p "Su tanque de gran capacidad te permite preparar varias bebidas sin tener que re…" at bounding box center [359, 159] width 75 height 43
click at [59, 10] on icon at bounding box center [60, 9] width 4 height 4
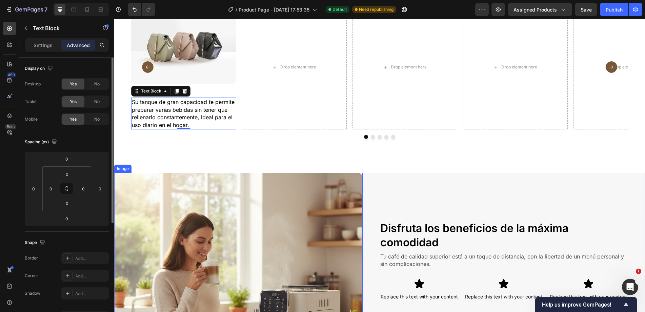
scroll to position [851, 0]
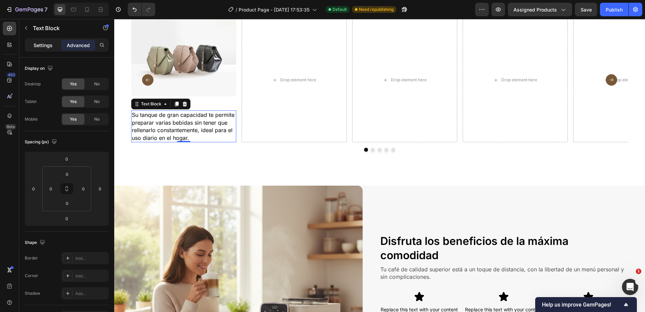
click at [39, 52] on div "Settings Advanced" at bounding box center [66, 47] width 95 height 19
click at [40, 48] on p "Settings" at bounding box center [43, 45] width 19 height 7
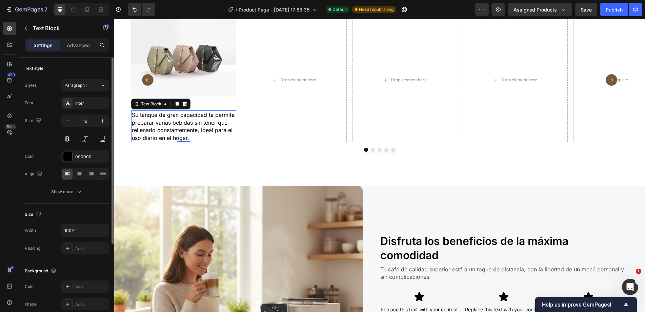
click at [63, 200] on div "Text style Styles Paragraph 1 Font Inter Size 16 Color 000000 Align Show more" at bounding box center [67, 131] width 84 height 146
click at [66, 197] on button "Show more" at bounding box center [67, 192] width 84 height 12
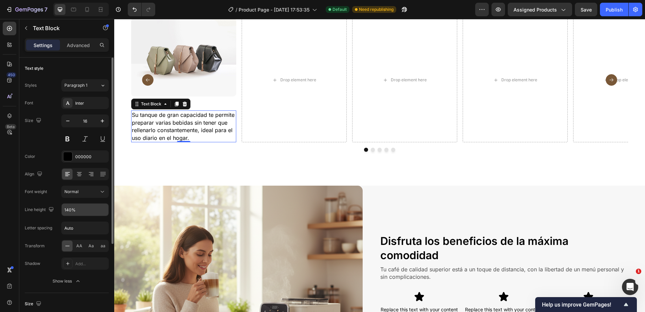
click at [77, 211] on input "140%" at bounding box center [85, 210] width 47 height 12
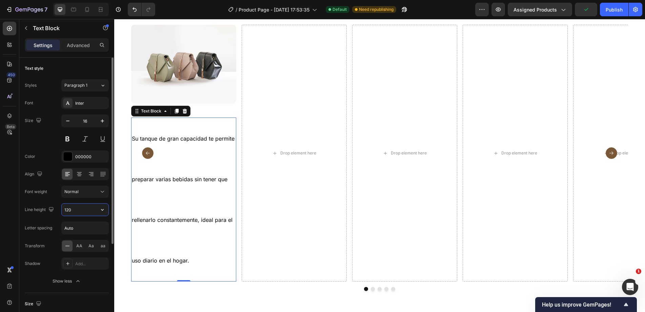
scroll to position [917, 0]
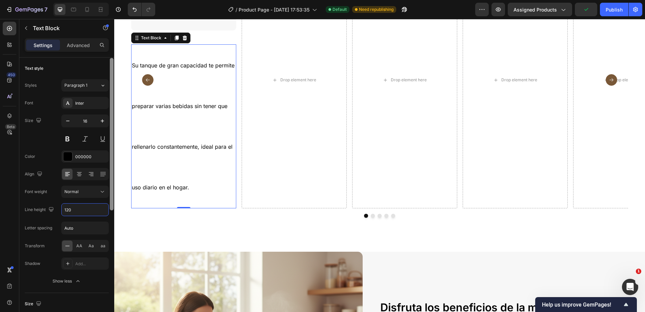
drag, startPoint x: 111, startPoint y: 209, endPoint x: 107, endPoint y: 208, distance: 4.5
click at [112, 210] on div at bounding box center [112, 134] width 4 height 152
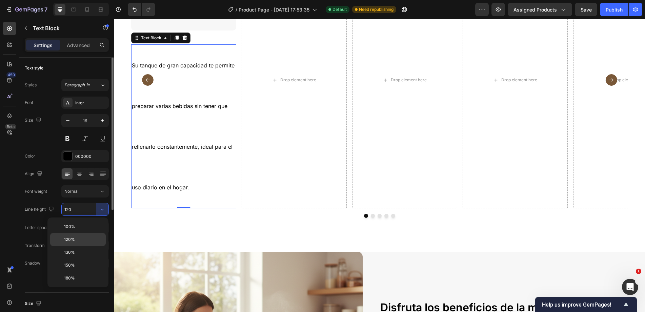
click at [79, 238] on p "120%" at bounding box center [83, 240] width 39 height 6
type input "120%"
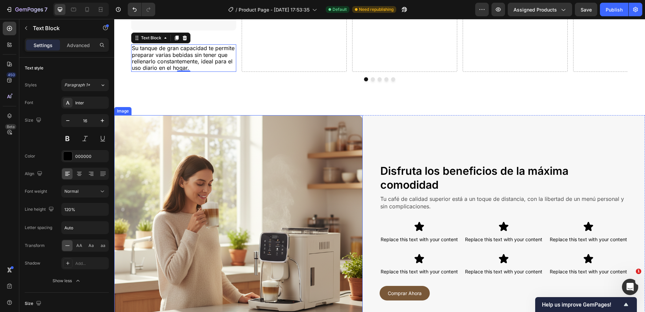
scroll to position [849, 0]
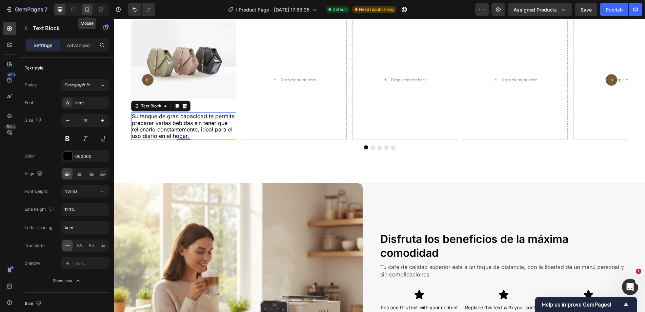
click at [85, 8] on icon at bounding box center [87, 9] width 7 height 7
type input "14"
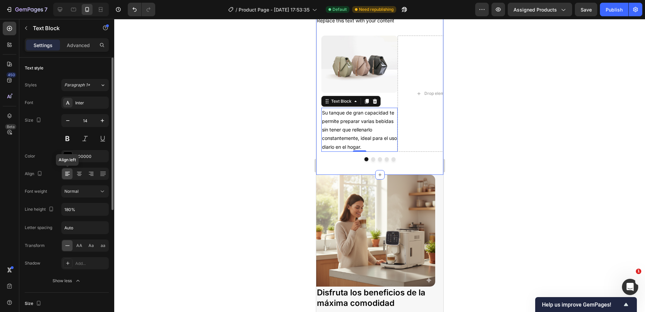
scroll to position [808, 0]
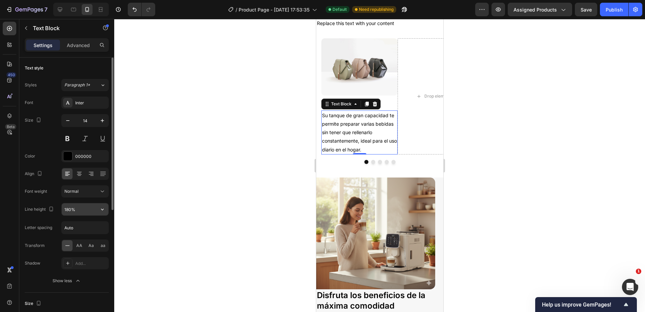
click at [67, 210] on input "180%" at bounding box center [85, 209] width 47 height 12
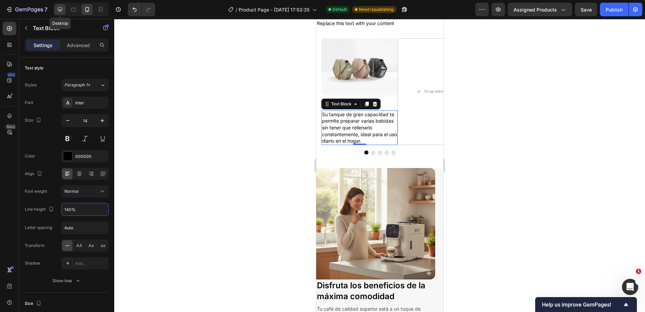
type input "140%"
click at [62, 6] on div at bounding box center [60, 9] width 11 height 11
type input "16"
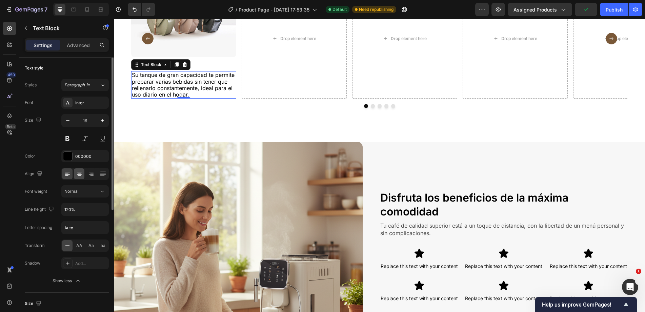
scroll to position [919, 0]
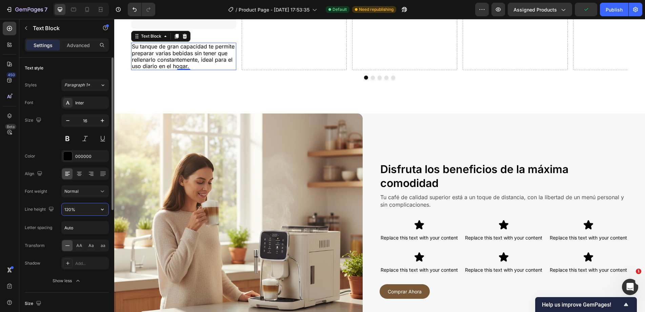
click at [82, 207] on input "120%" at bounding box center [85, 209] width 47 height 12
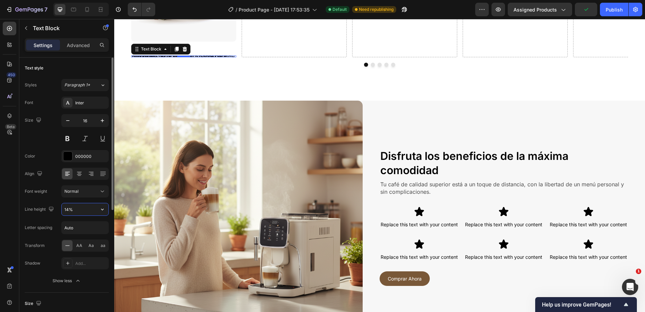
type input "140%"
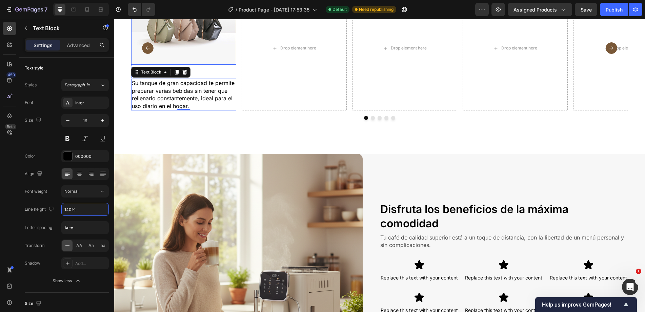
scroll to position [853, 0]
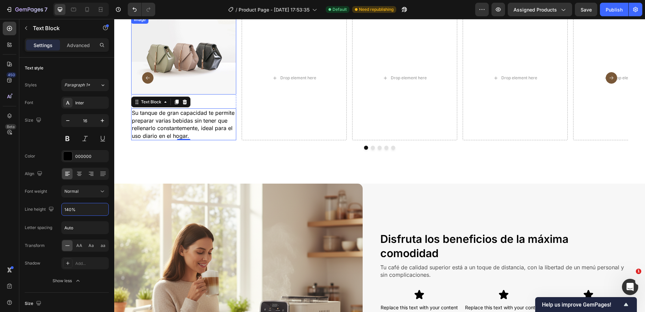
click at [310, 98] on div "Drop element here" at bounding box center [294, 78] width 105 height 125
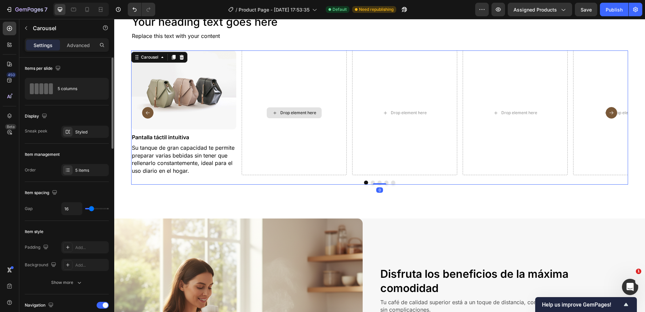
scroll to position [752, 0]
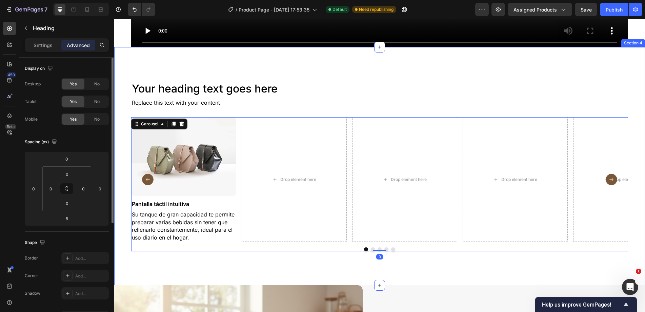
click at [297, 84] on h2 "Your heading text goes here" at bounding box center [379, 89] width 497 height 16
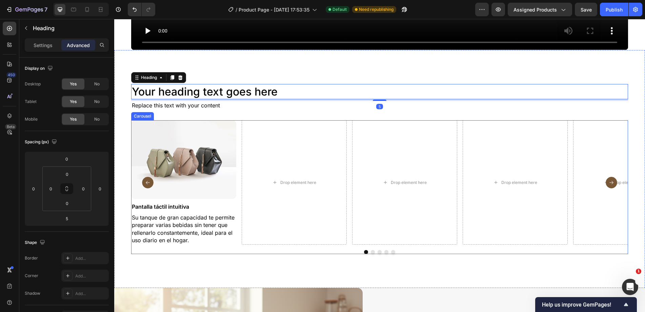
click at [239, 130] on div "Image Pantalla táctil intuitiva Text Block Su tanque de gran capacidad te permi…" at bounding box center [379, 182] width 497 height 125
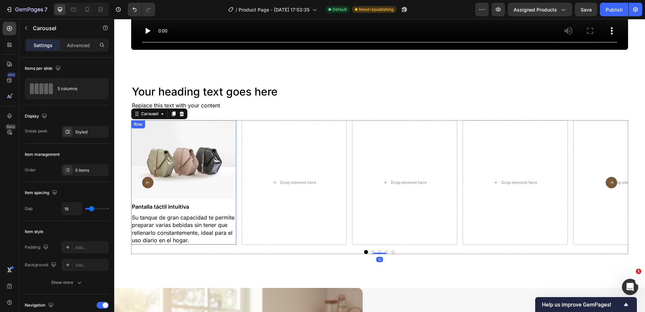
click at [209, 198] on div "Image Pantalla táctil intuitiva Text Block Su tanque de gran capacidad te permi…" at bounding box center [183, 182] width 105 height 125
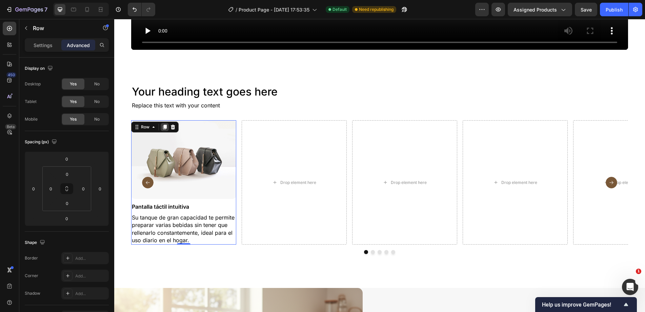
click at [164, 125] on icon at bounding box center [165, 127] width 4 height 5
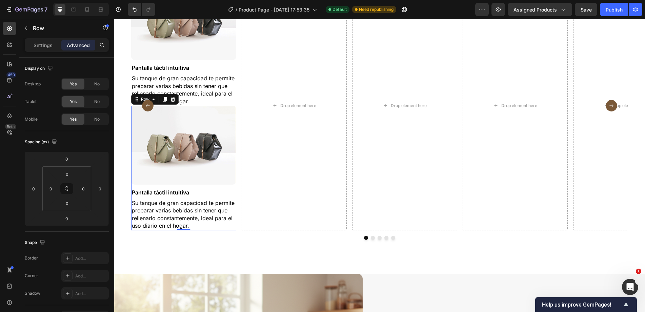
scroll to position [815, 0]
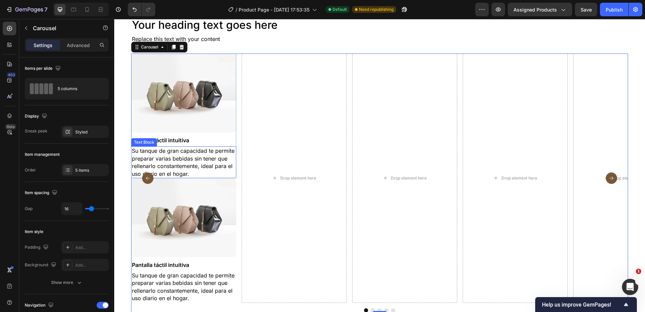
click at [211, 186] on img at bounding box center [183, 217] width 105 height 79
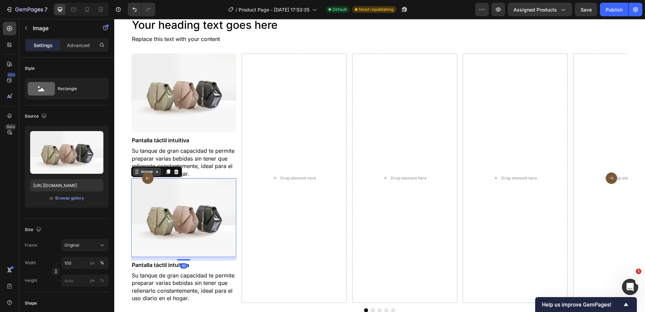
click at [135, 170] on icon at bounding box center [136, 171] width 5 height 5
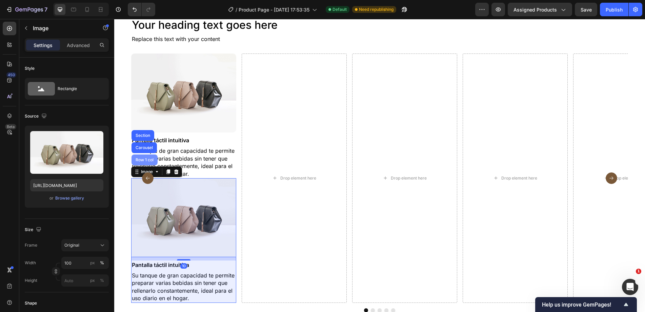
click at [138, 159] on div "Row 1 col" at bounding box center [144, 160] width 21 height 4
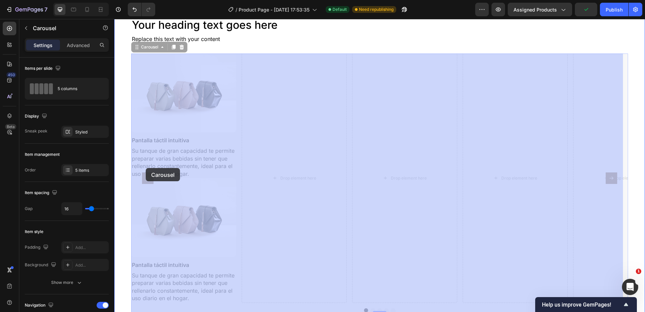
drag, startPoint x: 141, startPoint y: 169, endPoint x: 144, endPoint y: 168, distance: 4.0
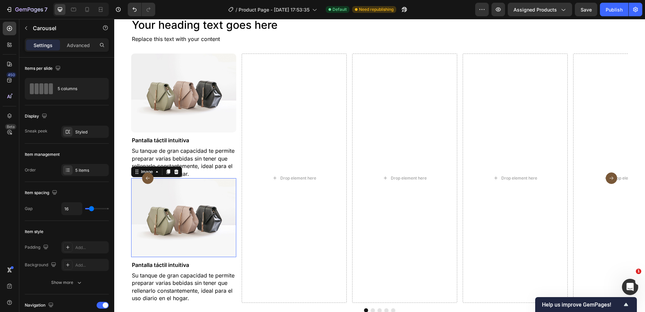
drag, startPoint x: 200, startPoint y: 197, endPoint x: 177, endPoint y: 180, distance: 28.5
click at [200, 196] on img at bounding box center [183, 217] width 105 height 79
click at [156, 168] on button "Carousel Back Arrow" at bounding box center [148, 178] width 22 height 22
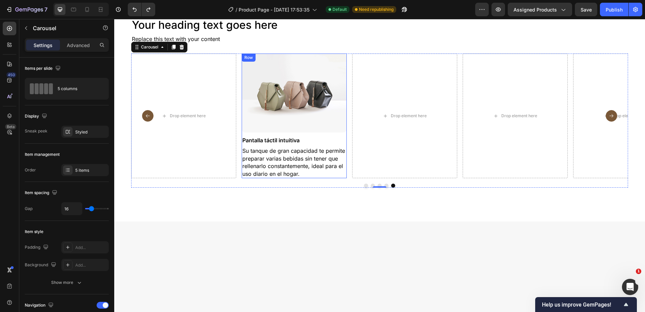
click at [275, 144] on p "Pantalla táctil intuitiva" at bounding box center [294, 140] width 104 height 7
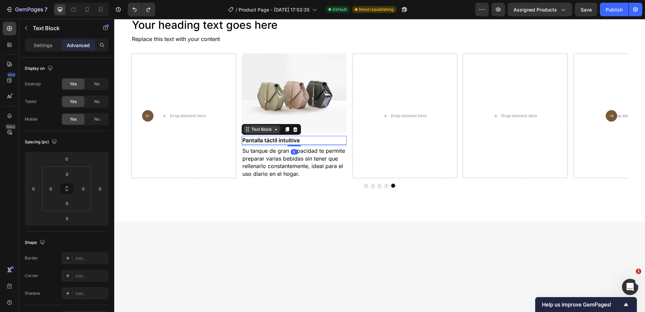
click at [256, 131] on div "Text Block" at bounding box center [261, 129] width 23 height 6
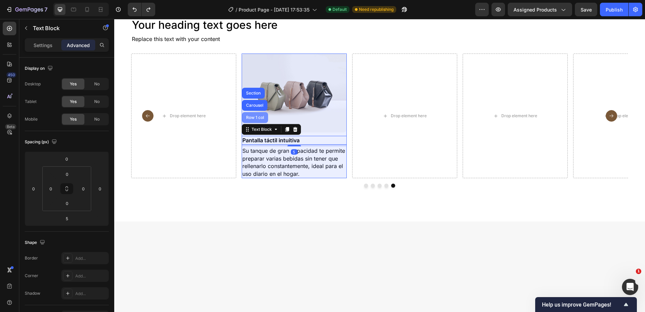
click at [257, 120] on div "Row 1 col" at bounding box center [255, 117] width 26 height 11
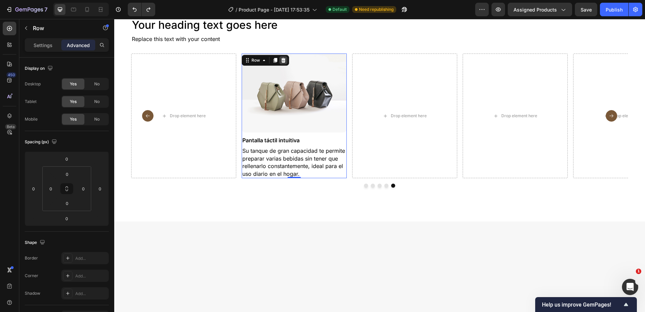
click at [280, 60] on div at bounding box center [283, 60] width 8 height 8
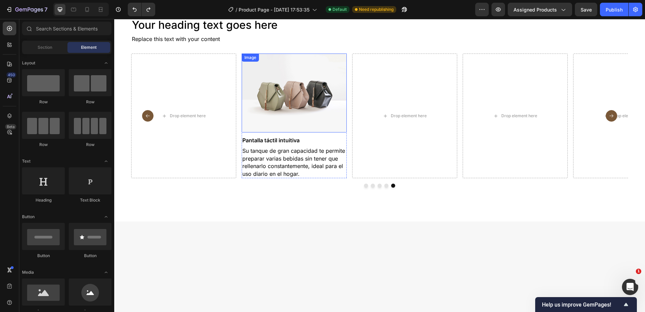
click at [273, 75] on img at bounding box center [294, 93] width 105 height 79
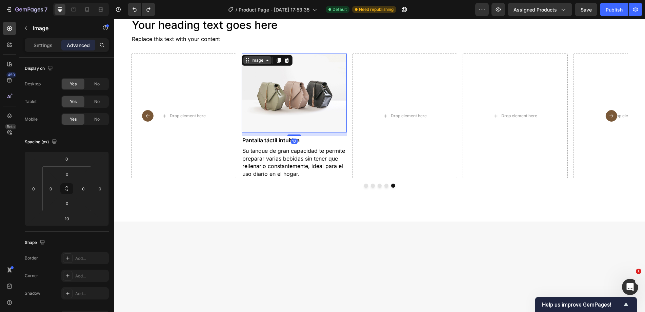
click at [262, 62] on div "Image" at bounding box center [257, 60] width 15 height 6
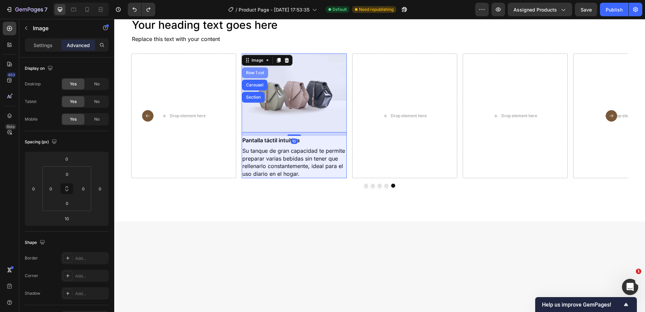
click at [260, 73] on div "Row 1 col" at bounding box center [255, 73] width 21 height 4
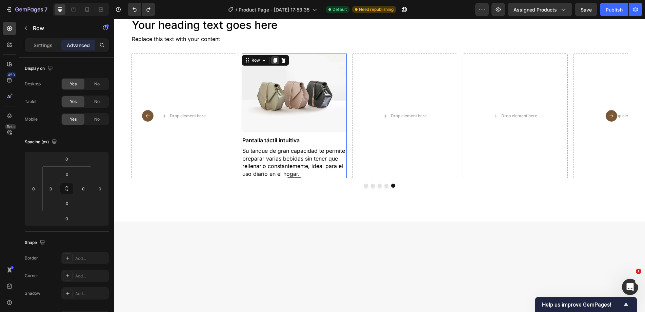
click at [274, 60] on icon at bounding box center [275, 60] width 4 height 5
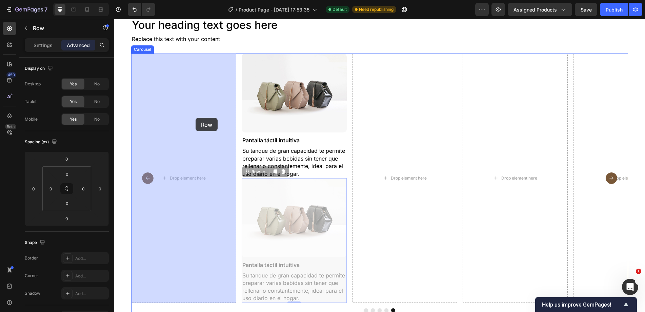
drag, startPoint x: 257, startPoint y: 171, endPoint x: 196, endPoint y: 112, distance: 84.3
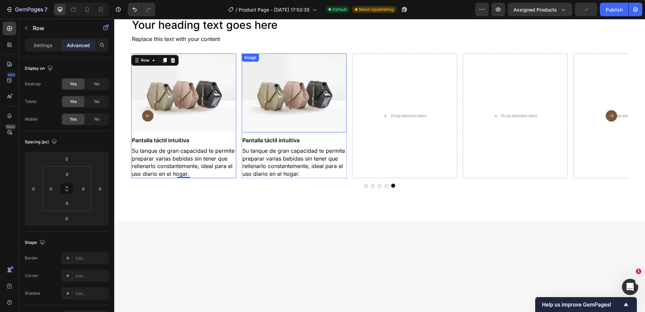
click at [275, 102] on img at bounding box center [294, 93] width 105 height 79
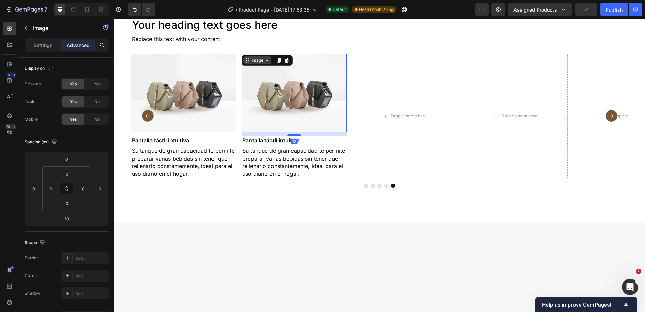
click at [258, 62] on div "Image" at bounding box center [257, 60] width 15 height 6
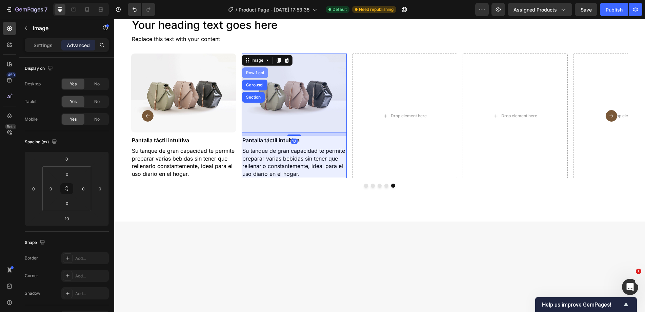
click at [257, 69] on div "Row 1 col" at bounding box center [255, 72] width 26 height 11
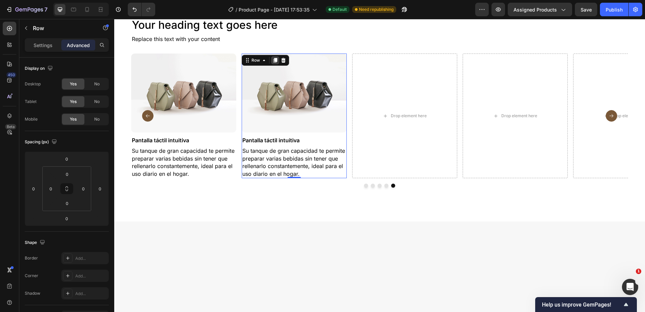
click at [276, 60] on icon at bounding box center [275, 60] width 4 height 5
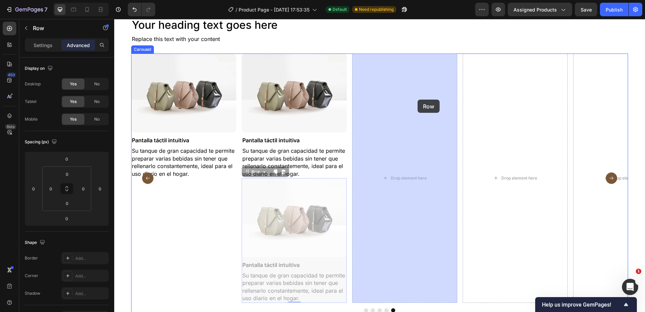
drag, startPoint x: 256, startPoint y: 171, endPoint x: 417, endPoint y: 100, distance: 176.6
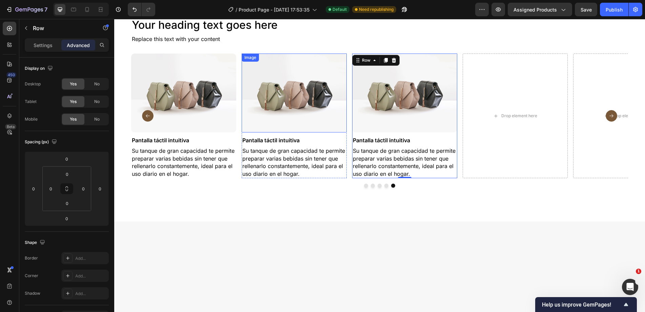
click at [294, 98] on img at bounding box center [294, 93] width 105 height 79
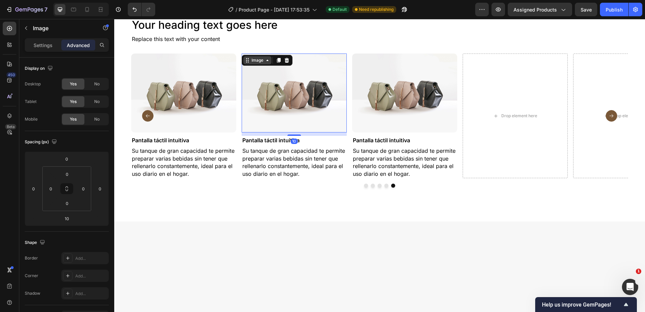
click at [251, 57] on div "Image" at bounding box center [257, 60] width 28 height 8
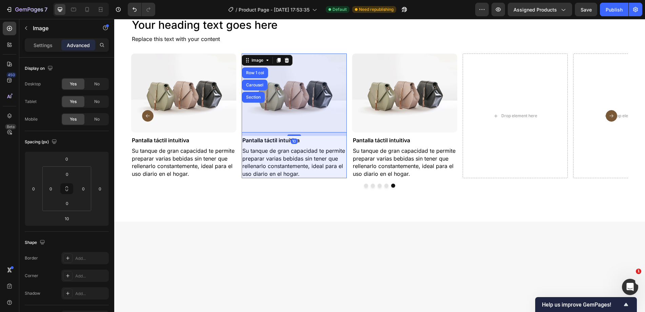
drag, startPoint x: 254, startPoint y: 75, endPoint x: 266, endPoint y: 76, distance: 12.5
click at [254, 75] on div "Row 1 col" at bounding box center [255, 72] width 26 height 11
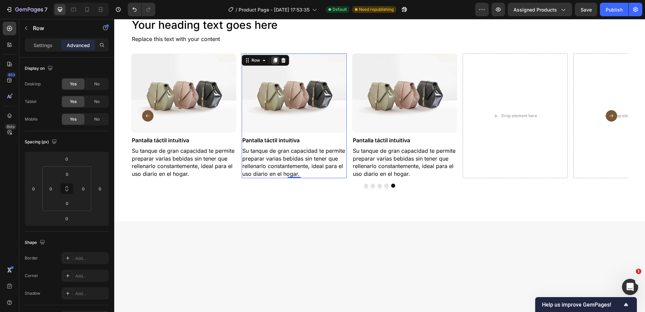
click at [277, 59] on icon at bounding box center [274, 60] width 5 height 5
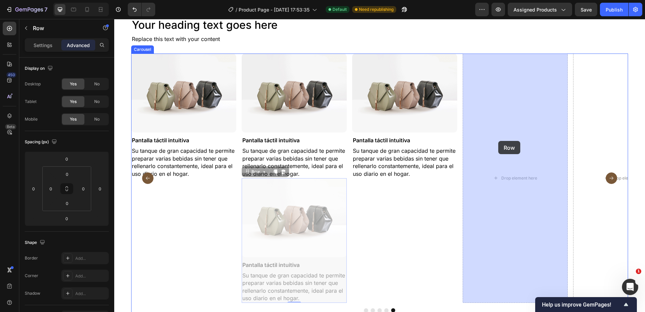
drag, startPoint x: 254, startPoint y: 172, endPoint x: 498, endPoint y: 141, distance: 246.0
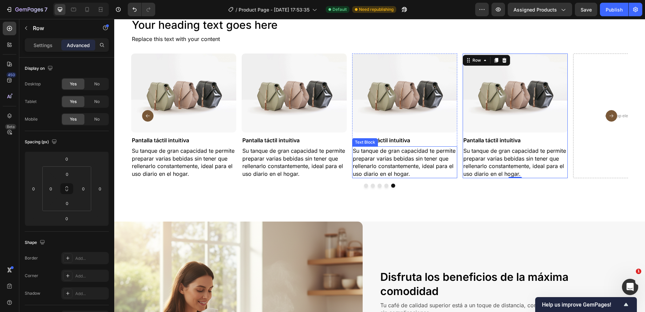
scroll to position [714, 0]
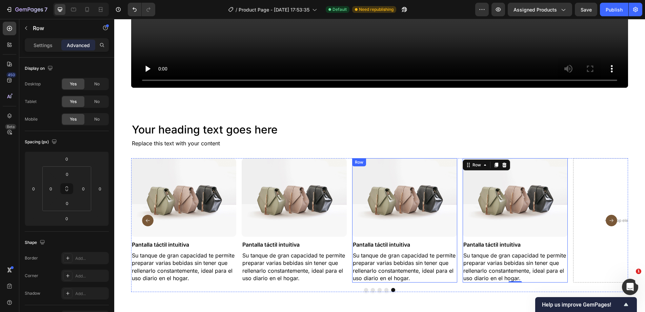
click at [388, 237] on div "Image Pantalla táctil intuitiva Text Block Su tanque de gran capacidad te permi…" at bounding box center [404, 220] width 105 height 125
click at [386, 163] on icon at bounding box center [386, 165] width 4 height 5
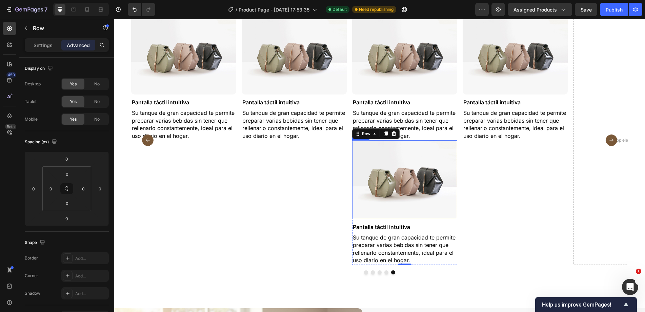
scroll to position [849, 0]
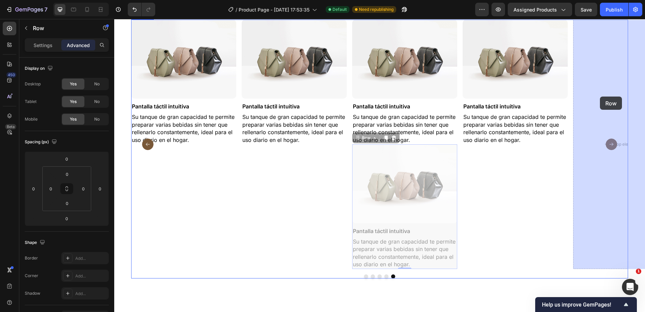
drag, startPoint x: 366, startPoint y: 137, endPoint x: 600, endPoint y: 97, distance: 237.7
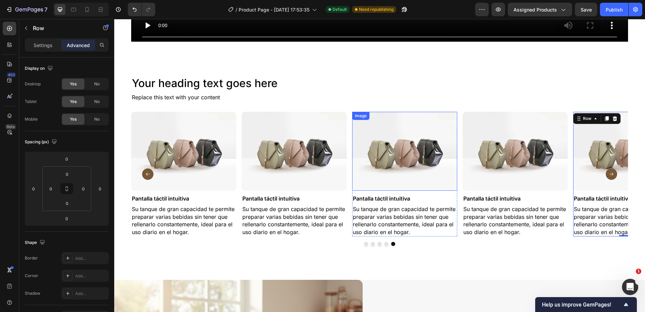
scroll to position [748, 0]
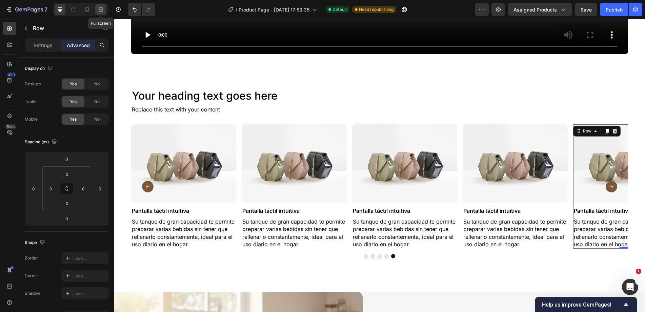
click at [103, 11] on icon at bounding box center [100, 9] width 7 height 7
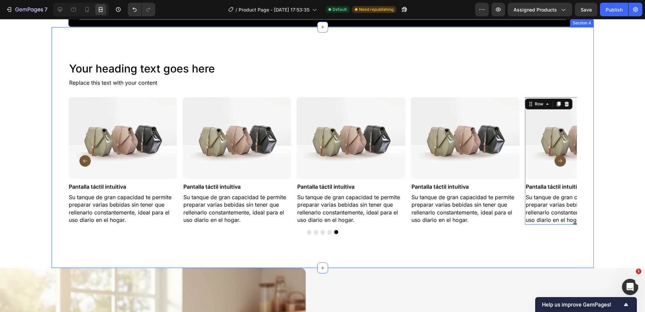
scroll to position [781, 0]
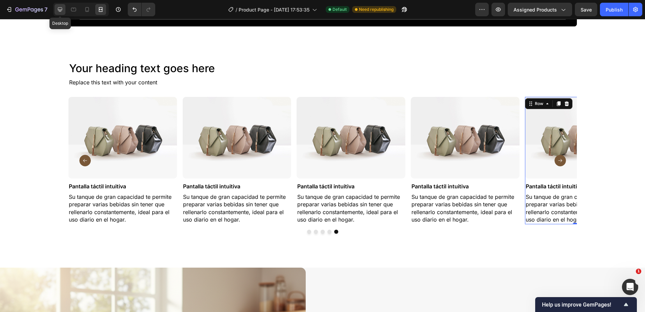
click at [61, 8] on icon at bounding box center [60, 9] width 4 height 4
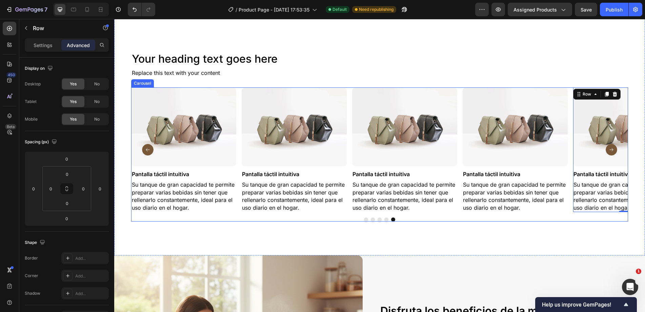
click at [348, 151] on div "Image Pantalla táctil intuitiva Text Block Su tanque de gran capacidad te permi…" at bounding box center [379, 149] width 497 height 125
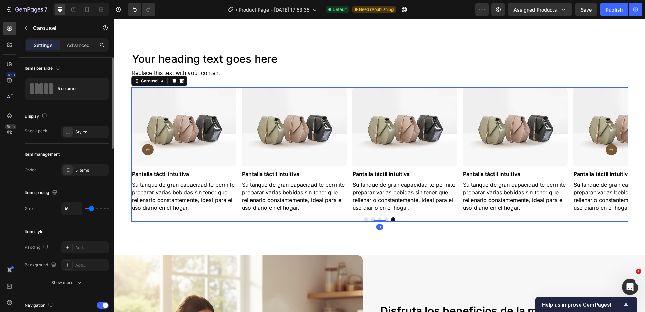
scroll to position [203, 0]
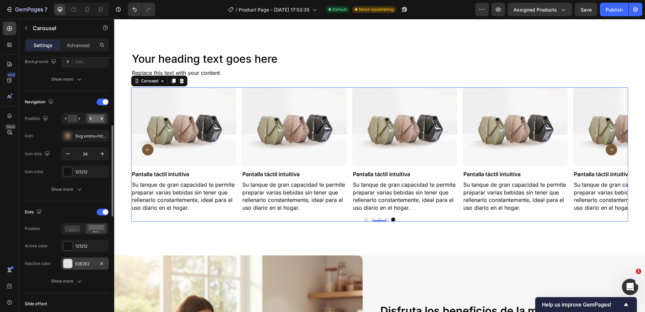
click at [64, 267] on div at bounding box center [67, 263] width 9 height 9
click at [70, 282] on div "Show more" at bounding box center [67, 281] width 32 height 7
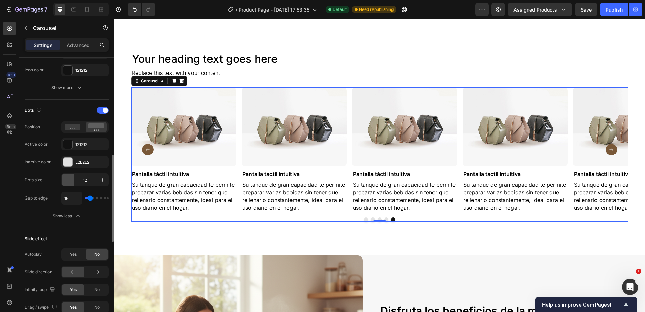
click at [72, 178] on button "button" at bounding box center [68, 180] width 12 height 12
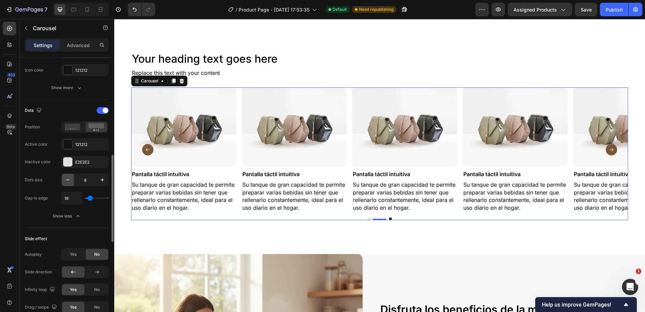
type input "7"
click at [68, 197] on input "16" at bounding box center [72, 198] width 20 height 12
type input "2"
type input "20"
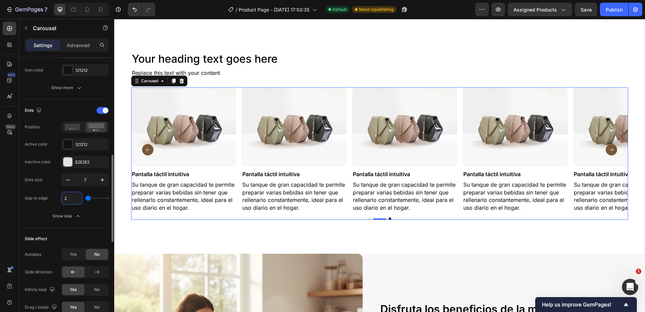
type input "20"
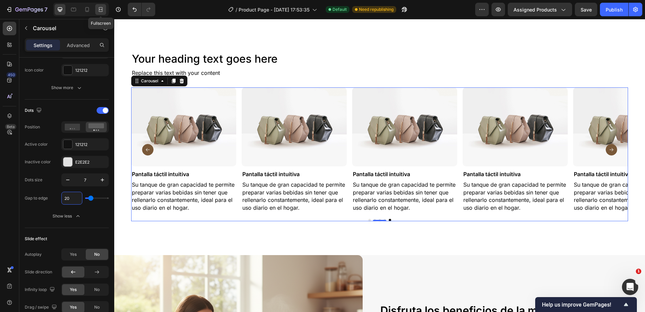
type input "20"
click at [96, 11] on div at bounding box center [100, 9] width 11 height 11
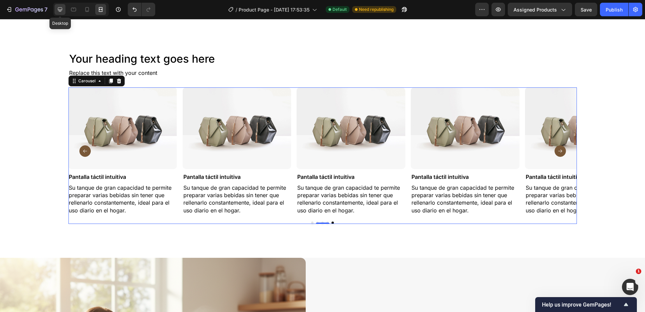
click at [58, 6] on icon at bounding box center [60, 9] width 7 height 7
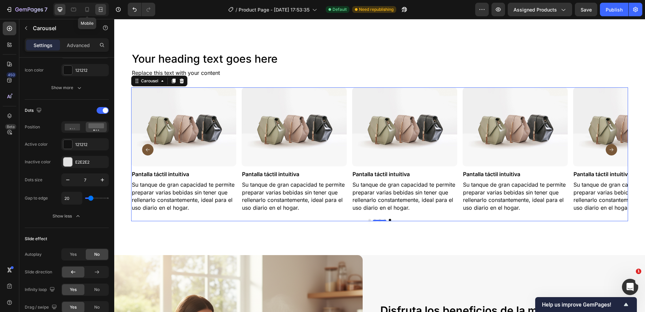
click at [88, 9] on icon at bounding box center [87, 9] width 7 height 7
type input "0"
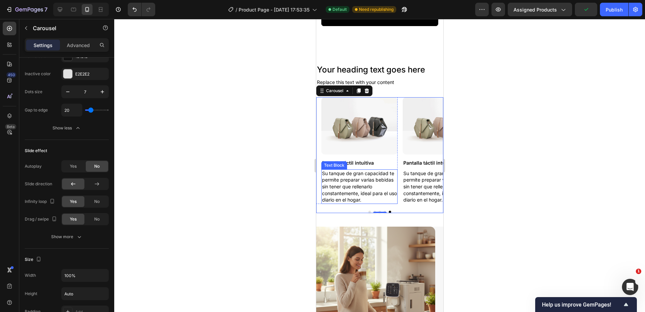
scroll to position [566, 0]
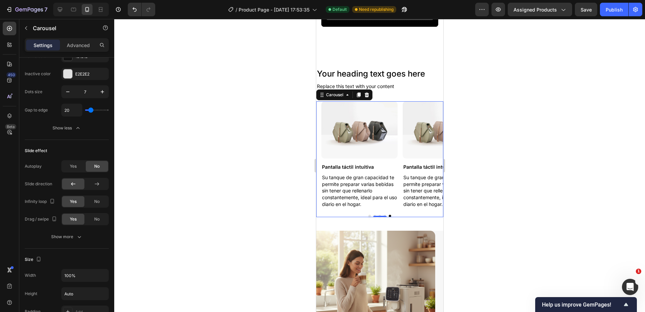
click at [368, 215] on div at bounding box center [379, 216] width 127 height 2
click at [368, 215] on button "Dot" at bounding box center [369, 216] width 2 height 2
click at [377, 182] on p "Su tanque de gran capacidad te permite preparar varias bebidas sin tener que re…" at bounding box center [359, 190] width 75 height 33
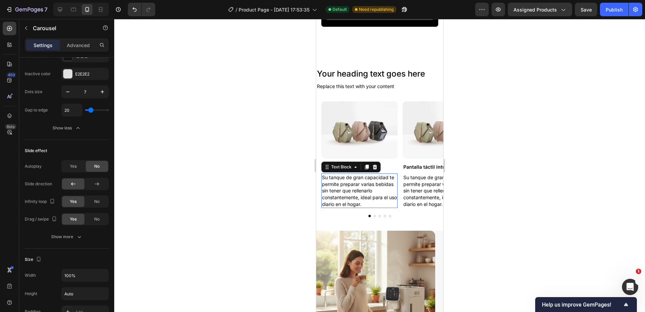
scroll to position [0, 0]
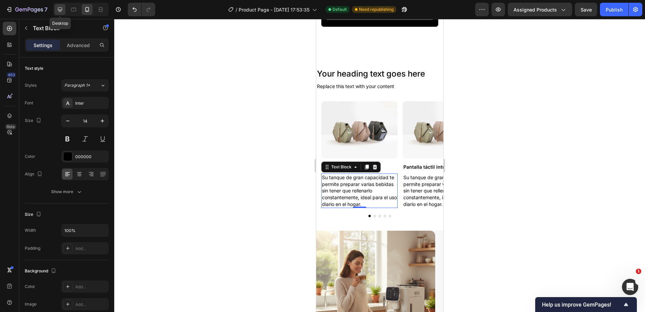
click at [64, 11] on div at bounding box center [60, 9] width 11 height 11
type input "16"
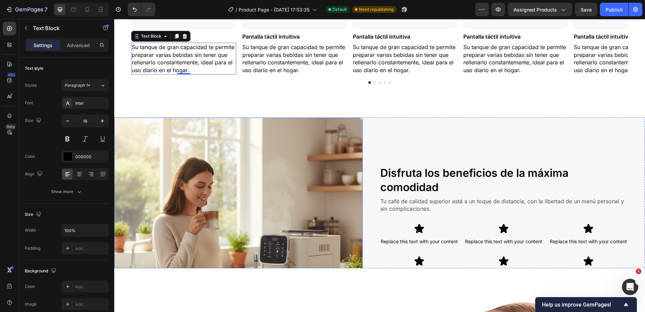
scroll to position [783, 0]
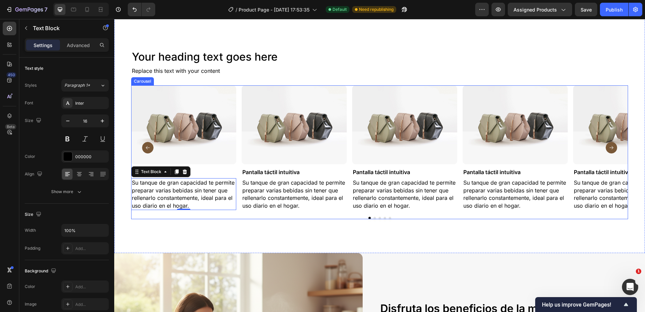
click at [349, 146] on div "Image Pantalla táctil intuitiva Text Block Su tanque de gran capacidad te permi…" at bounding box center [379, 147] width 497 height 125
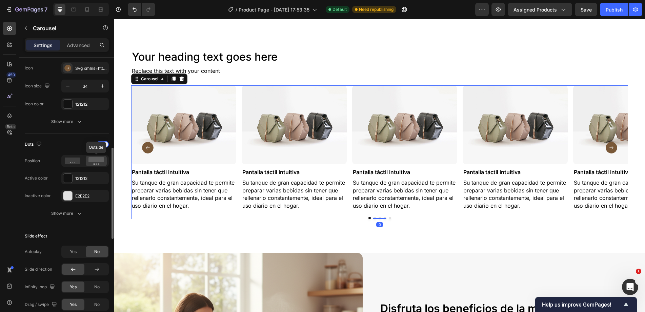
scroll to position [407, 0]
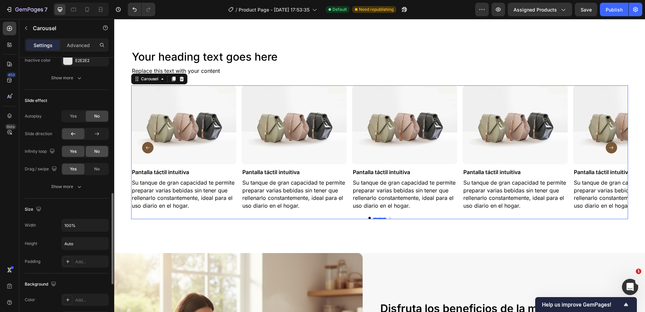
click at [92, 151] on div "No" at bounding box center [97, 151] width 22 height 11
click at [89, 9] on icon at bounding box center [87, 9] width 7 height 7
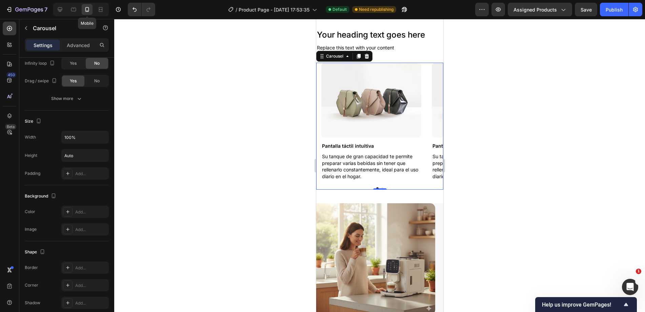
type input "0"
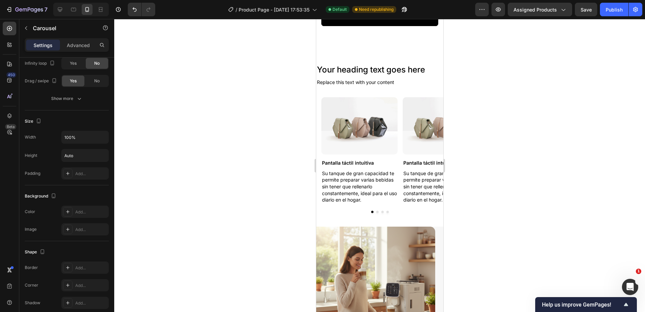
scroll to position [566, 0]
click at [376, 212] on button "Dot" at bounding box center [377, 212] width 2 height 2
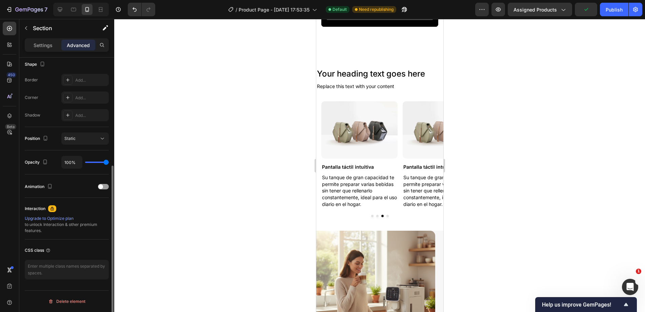
click at [374, 214] on div "Your heading text goes here Heading Replace this text with your content Text Bl…" at bounding box center [379, 142] width 127 height 177
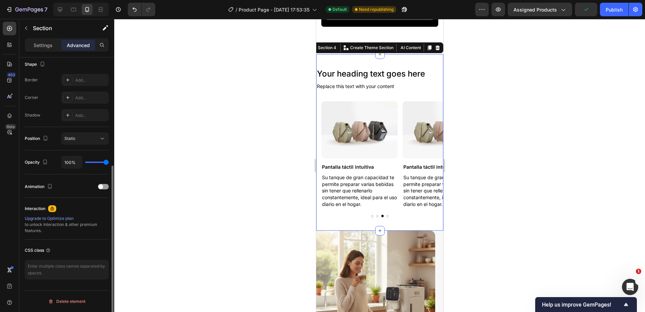
scroll to position [0, 0]
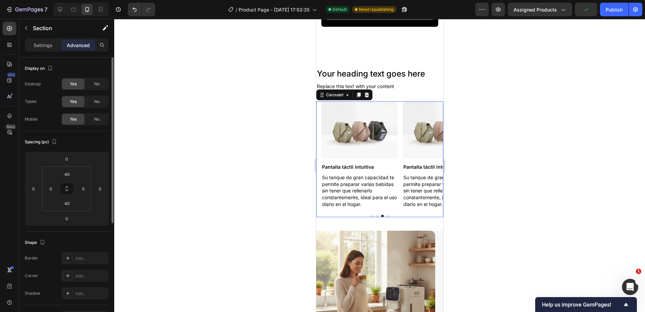
click at [374, 213] on div "Image Pantalla táctil intuitiva Text Block Su tanque de gran capacidad te permi…" at bounding box center [379, 159] width 127 height 116
click at [386, 215] on button "Dot" at bounding box center [387, 216] width 2 height 2
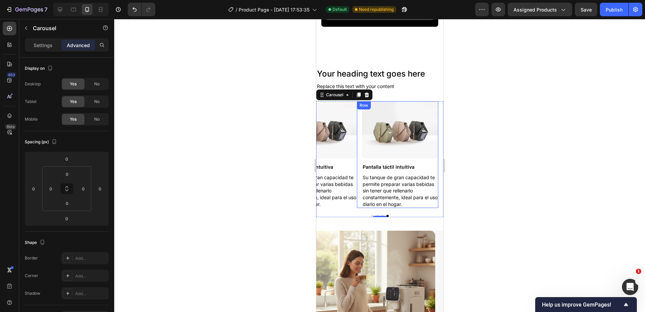
click at [392, 157] on div "Image Pantalla táctil intuitiva Text Block Su tanque de gran capacidad te permi…" at bounding box center [400, 154] width 76 height 107
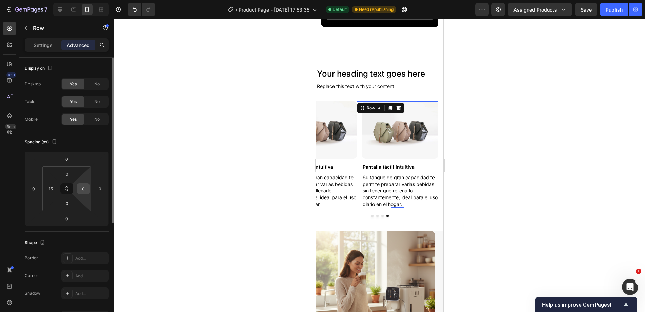
click at [90, 189] on div "0" at bounding box center [84, 188] width 14 height 11
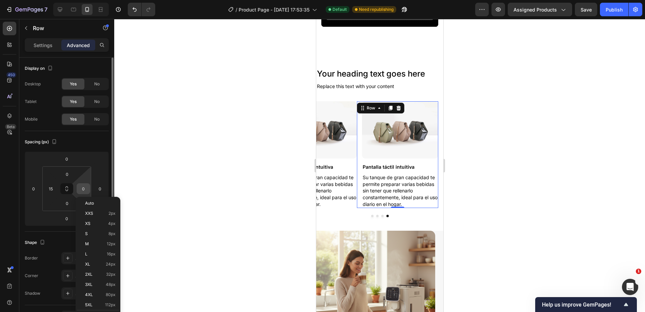
click at [86, 189] on input "0" at bounding box center [83, 189] width 10 height 10
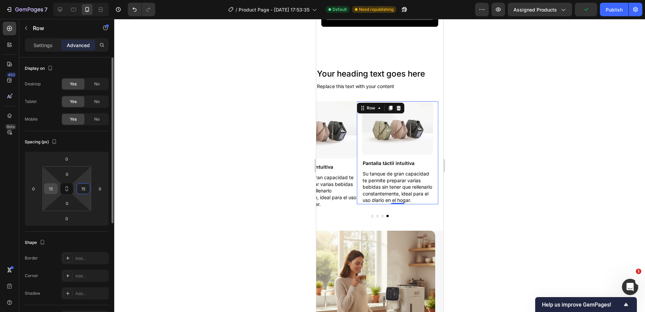
type input "15"
click at [56, 188] on div "15" at bounding box center [51, 188] width 14 height 11
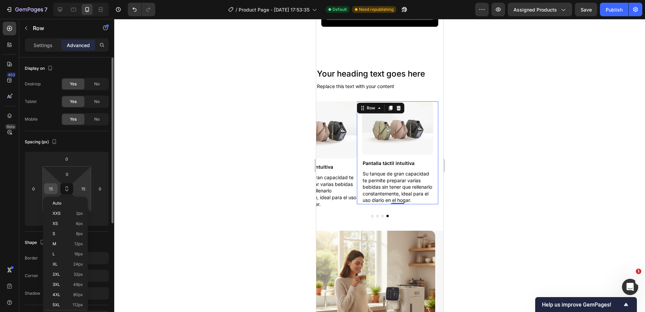
click at [53, 188] on input "15" at bounding box center [51, 189] width 10 height 10
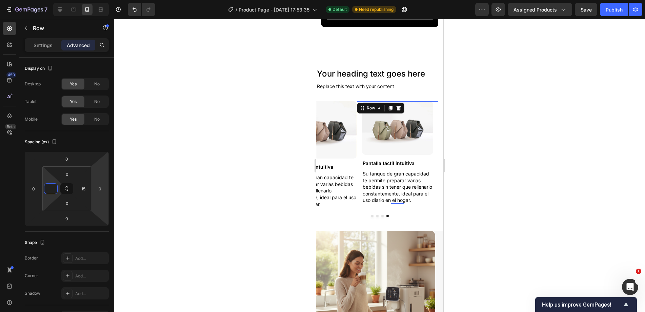
type input "0"
click at [357, 145] on div "Image Pantalla táctil intuitiva Text Block Su tanque de gran capacidad te permi…" at bounding box center [396, 152] width 81 height 103
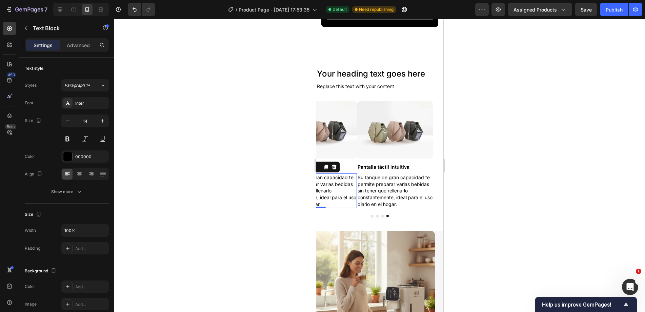
click at [325, 193] on p "Su tanque de gran capacidad te permite preparar varias bebidas sin tener que re…" at bounding box center [318, 190] width 75 height 33
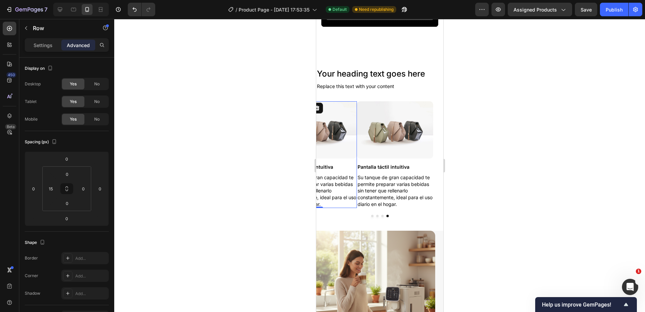
click at [350, 157] on div "Image Pantalla táctil intuitiva Text Block Su tanque de gran capacidad te permi…" at bounding box center [318, 154] width 76 height 107
click at [85, 189] on input "0" at bounding box center [83, 189] width 10 height 10
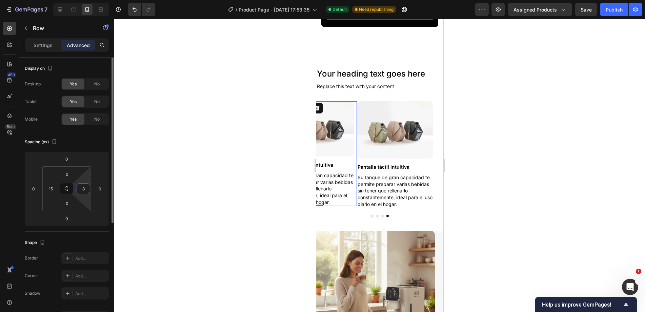
type input "8"
click at [49, 189] on input "15" at bounding box center [51, 189] width 10 height 10
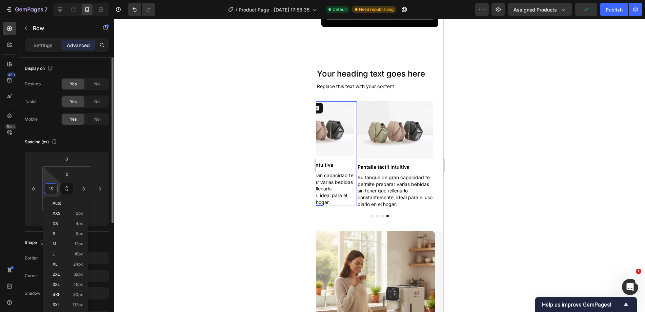
type input "7"
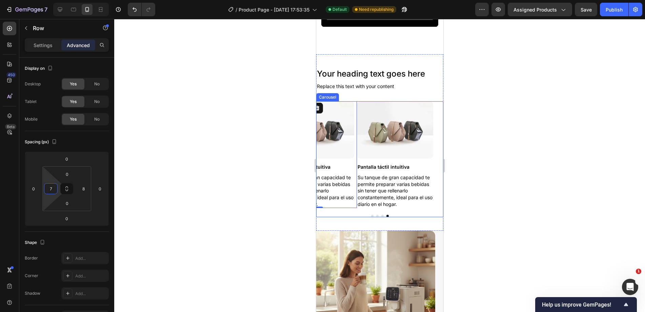
click at [381, 215] on button "Dot" at bounding box center [382, 216] width 2 height 2
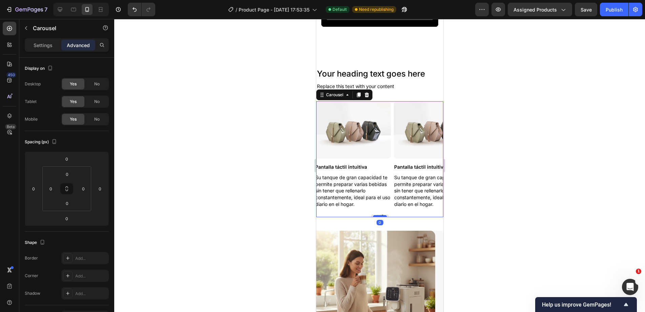
click at [374, 215] on div at bounding box center [380, 216] width 14 height 2
click at [385, 203] on p "Su tanque de gran capacidad te permite preparar varias bebidas sin tener que re…" at bounding box center [356, 190] width 75 height 33
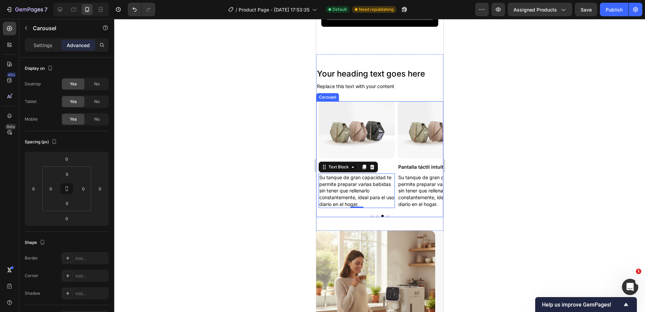
click at [375, 212] on div "Image Pantalla táctil intuitiva Text Block Su tanque de gran capacidad te permi…" at bounding box center [379, 159] width 127 height 116
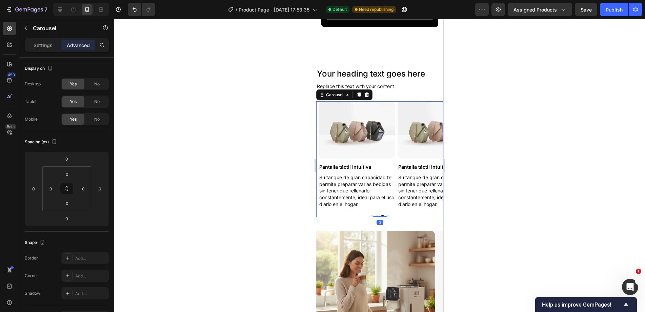
click at [376, 206] on div "Image Pantalla táctil intuitiva Text Block Su tanque de gran capacidad te permi…" at bounding box center [379, 159] width 127 height 116
click at [371, 157] on div "Image Pantalla táctil intuitiva Text Block Su tanque de gran capacidad te permi…" at bounding box center [356, 154] width 76 height 107
click at [376, 215] on button "Dot" at bounding box center [377, 216] width 2 height 2
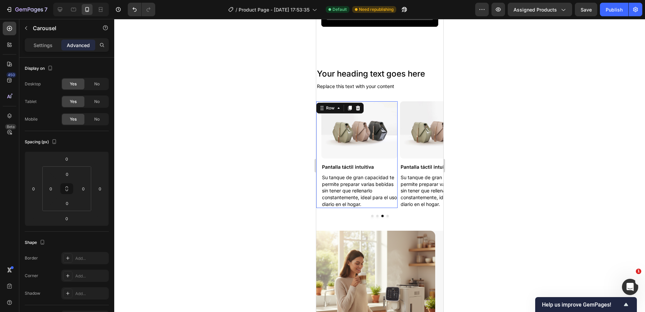
click at [367, 157] on div "Image Pantalla táctil intuitiva Text Block Su tanque de gran capacidad te permi…" at bounding box center [359, 154] width 76 height 107
click at [376, 215] on button "Dot" at bounding box center [377, 216] width 2 height 2
click at [371, 215] on button "Dot" at bounding box center [372, 216] width 2 height 2
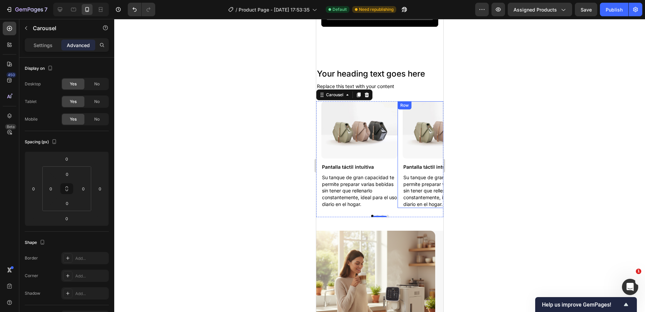
click at [398, 157] on div "Image Pantalla táctil intuitiva Text Block Su tanque de gran capacidad te permi…" at bounding box center [437, 154] width 81 height 107
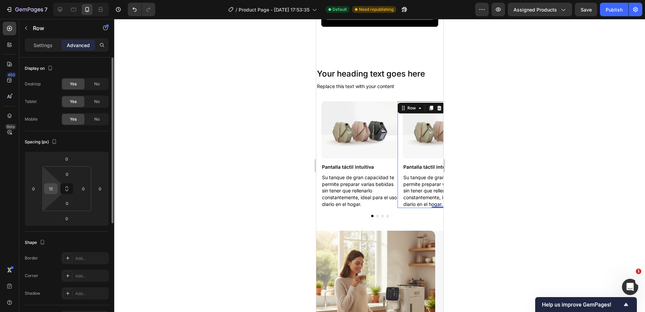
click at [55, 189] on input "15" at bounding box center [51, 189] width 10 height 10
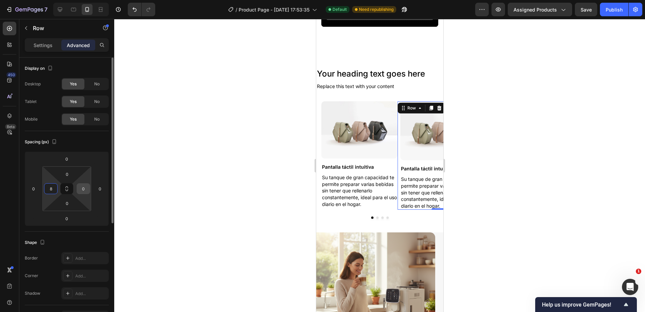
type input "8"
click at [79, 190] on input "0" at bounding box center [83, 189] width 10 height 10
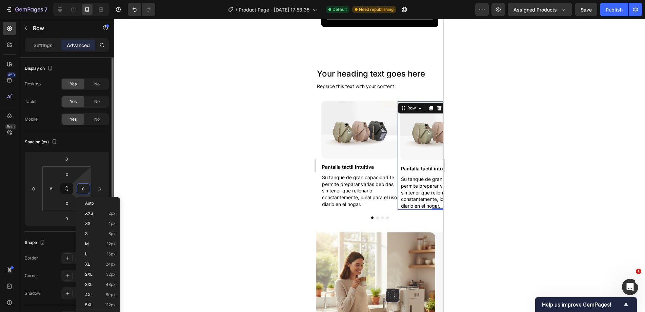
type input "7"
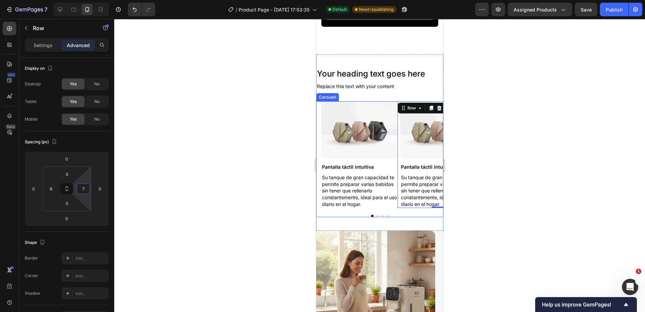
click at [376, 215] on div at bounding box center [379, 216] width 127 height 2
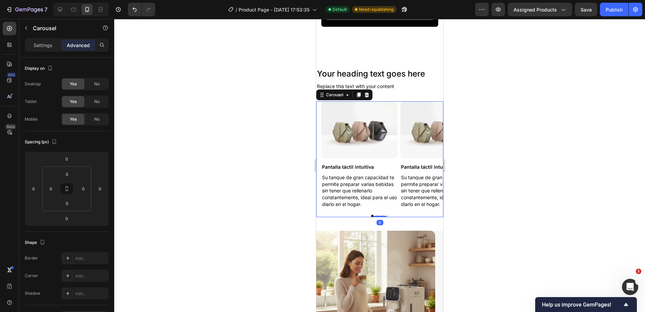
click at [374, 216] on div at bounding box center [380, 216] width 14 height 1
click at [381, 215] on button "Dot" at bounding box center [382, 216] width 2 height 2
click at [376, 215] on button "Dot" at bounding box center [377, 216] width 2 height 2
click at [359, 157] on div "Image Pantalla táctil intuitiva Text Block Su tanque de gran capacidad te permi…" at bounding box center [359, 154] width 76 height 107
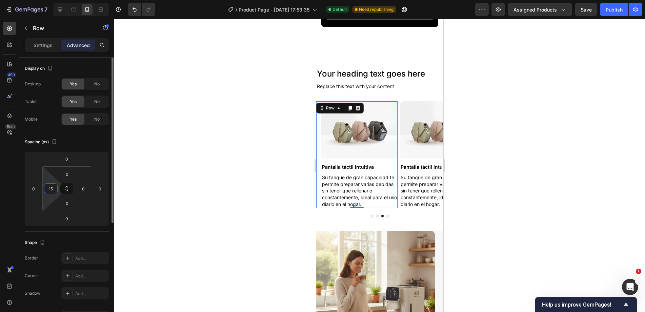
click at [49, 188] on input "15" at bounding box center [51, 189] width 10 height 10
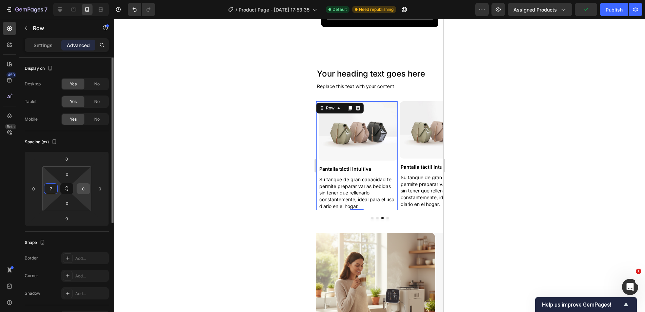
type input "7"
click at [83, 189] on input "0" at bounding box center [83, 189] width 10 height 10
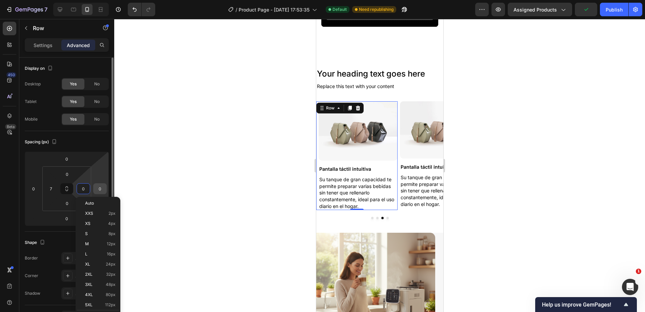
type input "8"
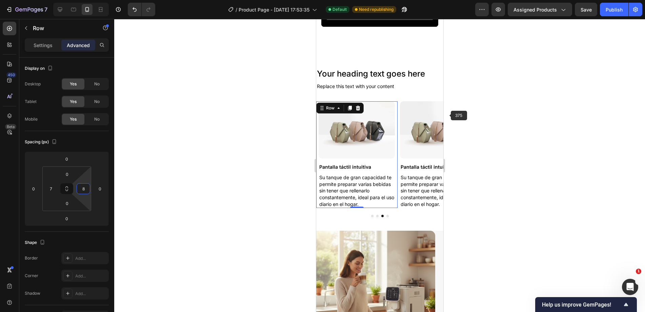
click at [462, 132] on div at bounding box center [379, 165] width 531 height 293
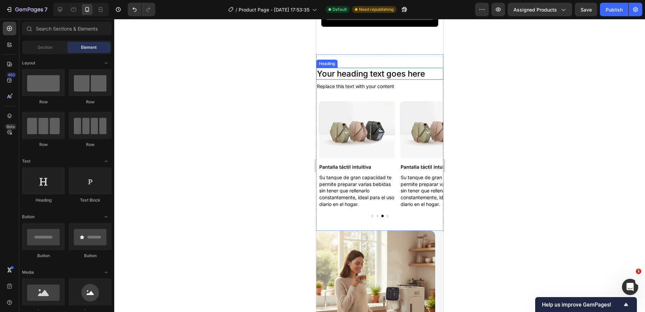
click at [377, 74] on h2 "Your heading text goes here" at bounding box center [379, 74] width 127 height 12
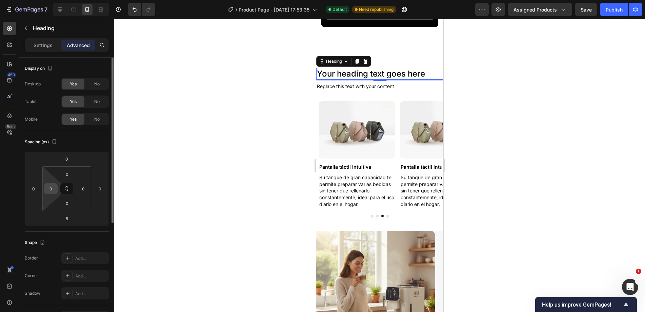
click at [51, 193] on input "0" at bounding box center [51, 189] width 10 height 10
type input "15"
click at [83, 189] on input "0" at bounding box center [83, 189] width 10 height 10
type input "15"
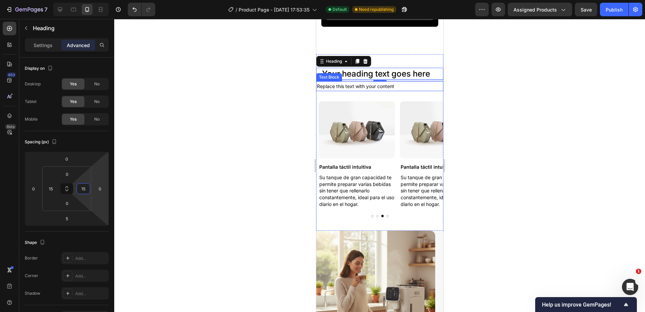
click at [353, 81] on div "Replace this text with your content" at bounding box center [379, 86] width 127 height 10
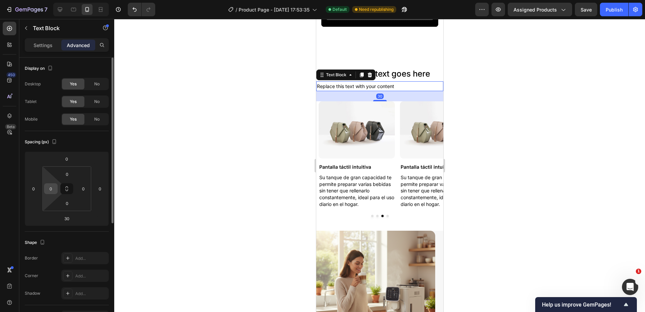
click at [55, 190] on input "0" at bounding box center [51, 189] width 10 height 10
type input "15"
click at [84, 185] on input "0" at bounding box center [83, 189] width 10 height 10
type input "15"
click at [485, 153] on div at bounding box center [379, 165] width 531 height 293
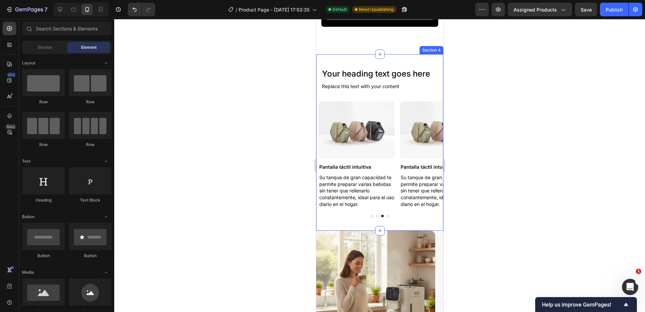
click at [371, 215] on button "Dot" at bounding box center [372, 216] width 2 height 2
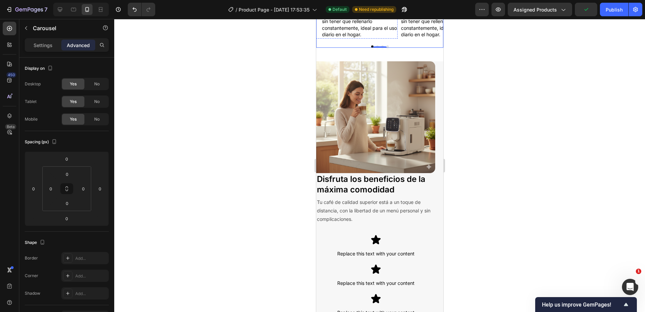
scroll to position [736, 0]
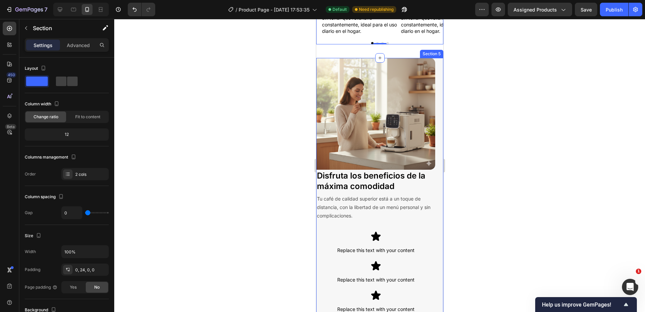
click at [433, 127] on div "Image Disfruta los beneficios de la máxima comodidad Heading Tu café de calidad…" at bounding box center [379, 246] width 127 height 376
click at [390, 136] on img at bounding box center [375, 114] width 119 height 112
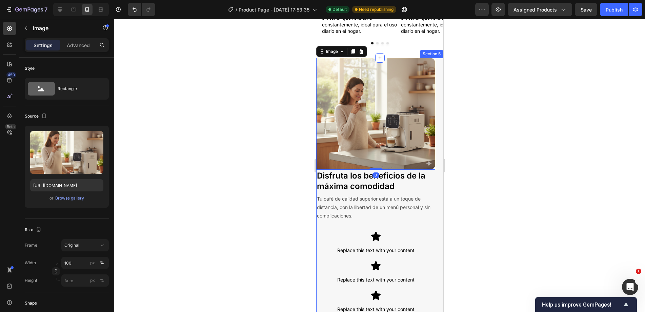
click at [434, 127] on div "Image 0 Disfruta los beneficios de la máxima comodidad Heading Tu café de calid…" at bounding box center [379, 246] width 127 height 376
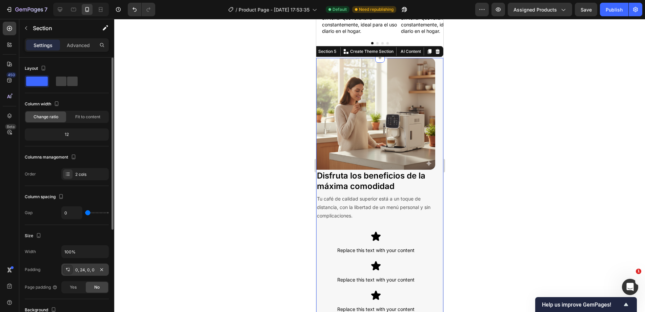
click at [80, 267] on div "0, 24, 0, 0" at bounding box center [85, 270] width 20 height 6
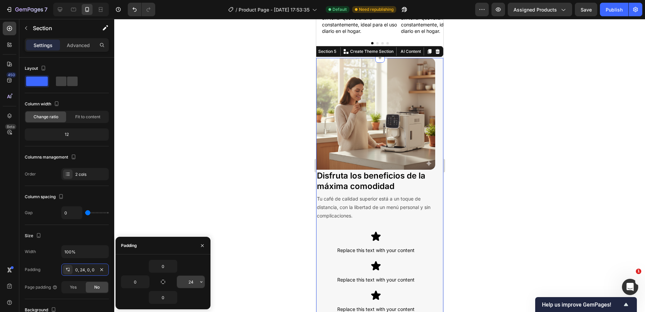
click at [188, 281] on input "24" at bounding box center [191, 282] width 28 height 12
type input "0"
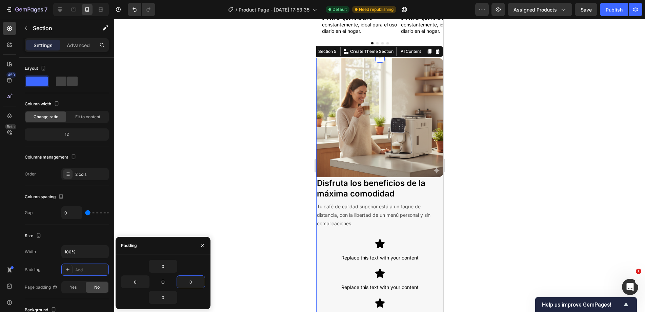
click at [457, 136] on div at bounding box center [379, 165] width 531 height 293
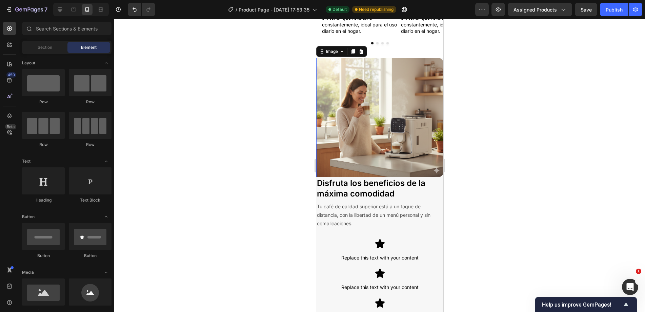
click at [402, 108] on img at bounding box center [379, 117] width 127 height 119
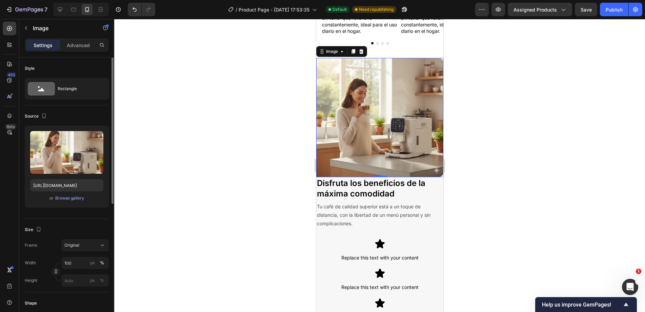
scroll to position [169, 0]
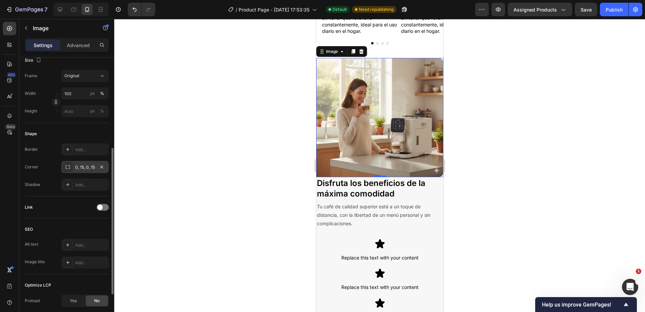
click at [78, 165] on div "0, 15, 0, 15" at bounding box center [85, 167] width 20 height 6
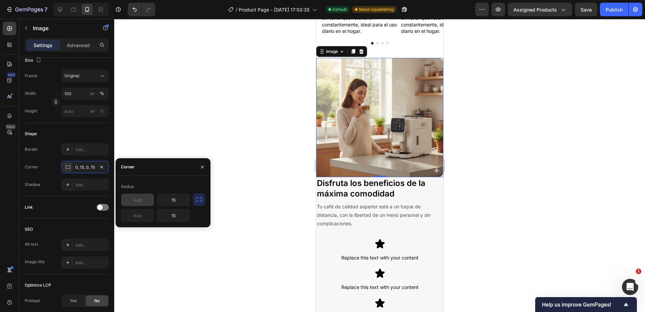
click at [140, 198] on input "text" at bounding box center [137, 200] width 33 height 12
type input "15"
click at [142, 215] on input "text" at bounding box center [137, 215] width 33 height 12
type input "15"
click at [480, 176] on div at bounding box center [379, 165] width 531 height 293
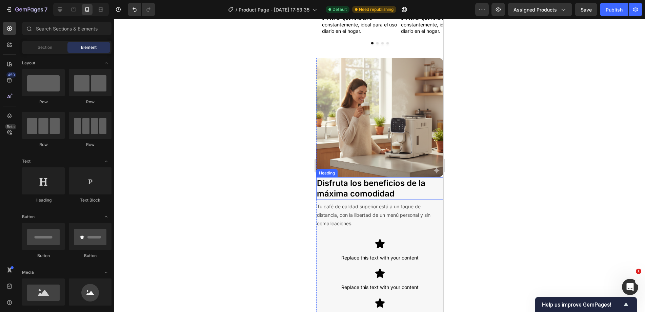
click at [378, 169] on img at bounding box center [379, 117] width 127 height 119
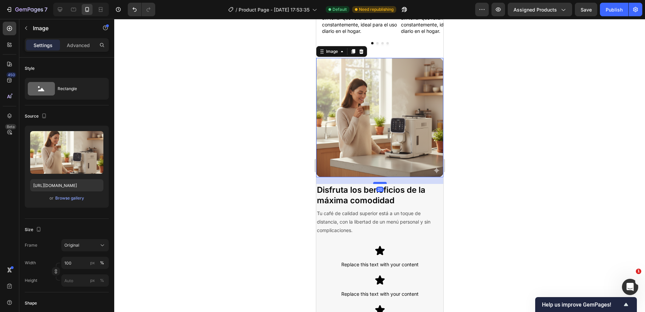
drag, startPoint x: 379, startPoint y: 171, endPoint x: 379, endPoint y: 178, distance: 6.8
click at [379, 182] on div at bounding box center [380, 183] width 14 height 2
click at [490, 188] on div at bounding box center [379, 165] width 531 height 293
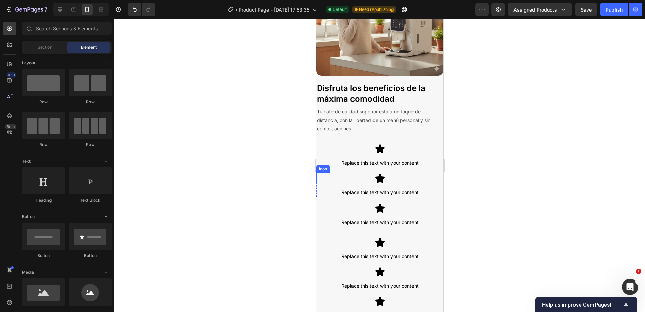
scroll to position [803, 0]
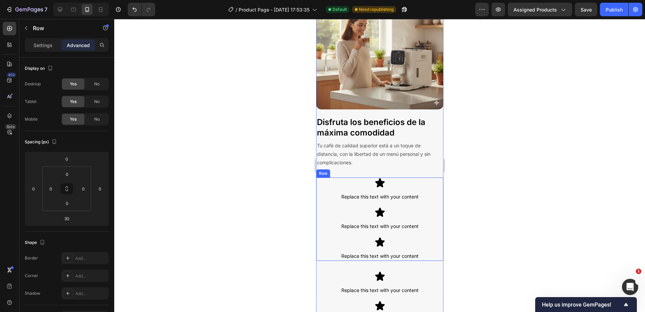
click at [352, 199] on div "Icon Replace this text with your content Text Block Row Icon Replace this text …" at bounding box center [379, 219] width 127 height 83
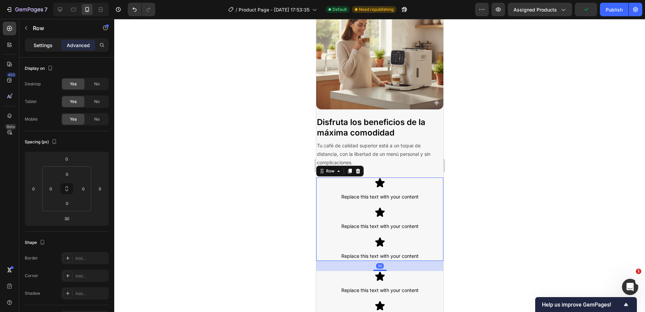
click at [45, 41] on div "Settings" at bounding box center [43, 45] width 34 height 11
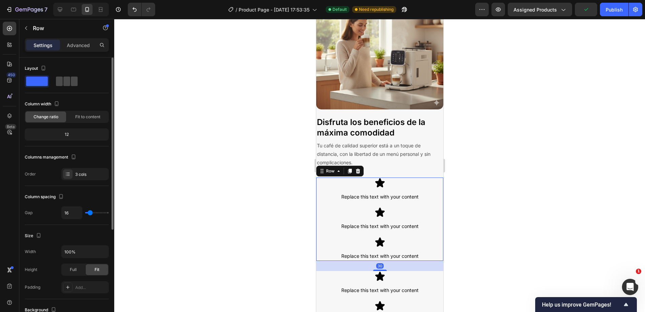
click at [72, 82] on span at bounding box center [74, 81] width 7 height 9
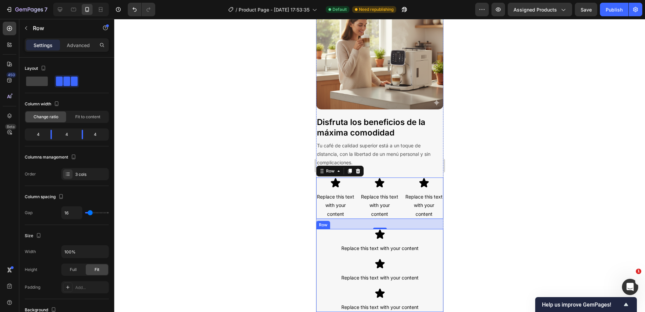
click at [331, 249] on div "Icon Replace this text with your content Text Block Row Icon Replace this text …" at bounding box center [379, 270] width 127 height 83
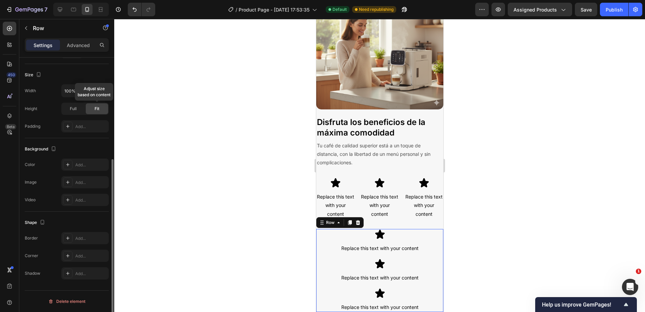
scroll to position [0, 0]
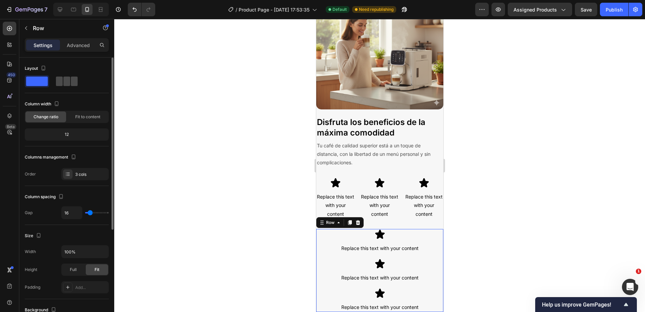
click at [70, 83] on div at bounding box center [67, 81] width 22 height 9
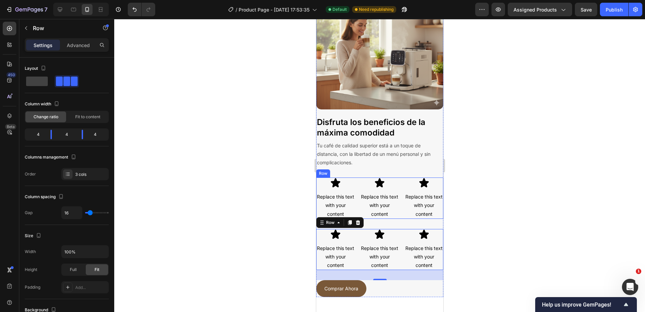
click at [355, 183] on div "Icon Replace this text with your content Text Block Row Icon Replace this text …" at bounding box center [379, 198] width 127 height 41
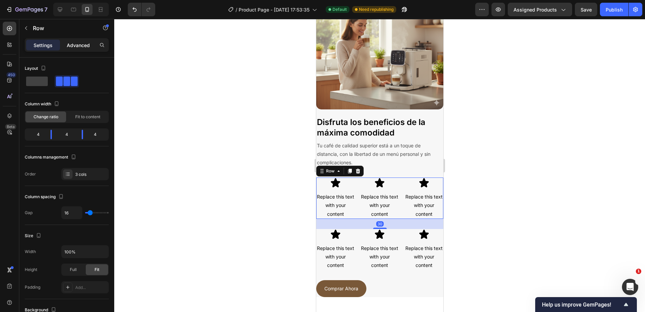
click at [74, 44] on p "Advanced" at bounding box center [78, 45] width 23 height 7
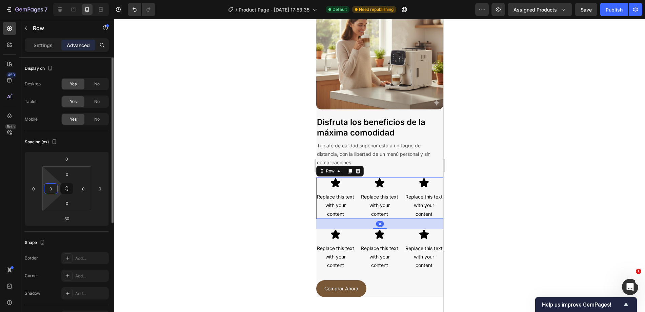
click at [56, 190] on div "0" at bounding box center [51, 188] width 14 height 11
type input "15"
click at [86, 188] on input "0" at bounding box center [83, 189] width 10 height 10
type input "15"
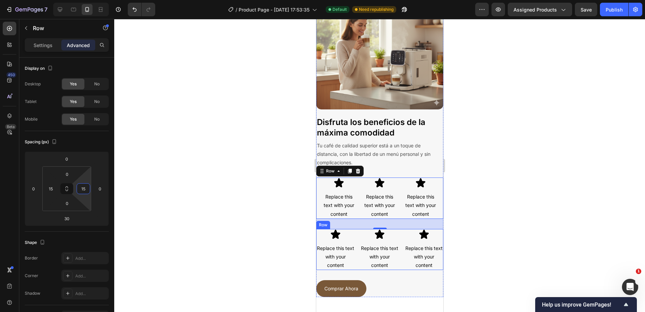
click at [355, 241] on div "Icon Replace this text with your content Text Block Row Icon Replace this text …" at bounding box center [379, 249] width 127 height 41
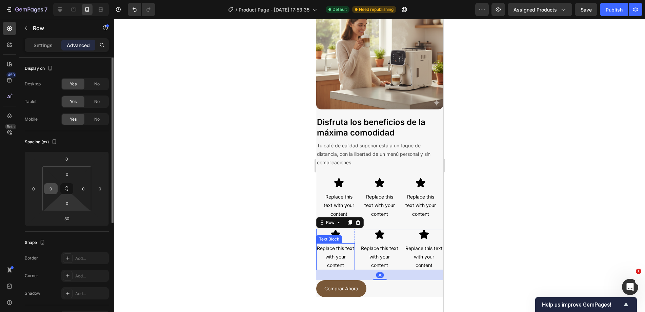
click at [52, 189] on input "0" at bounding box center [51, 189] width 10 height 10
type input "15"
click at [83, 187] on input "0" at bounding box center [83, 189] width 10 height 10
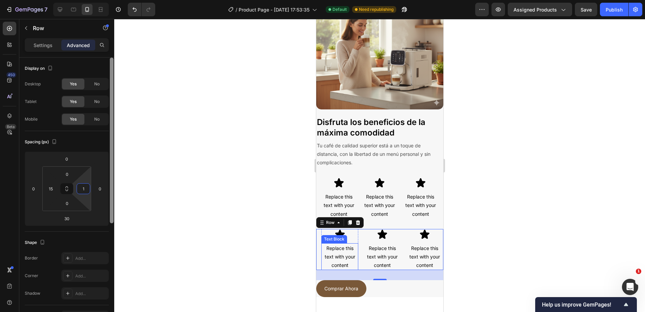
type input "15"
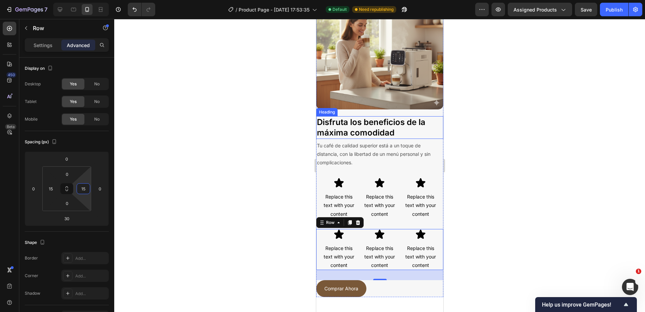
click at [356, 134] on h2 "Disfruta los beneficios de la máxima comodidad" at bounding box center [379, 127] width 127 height 22
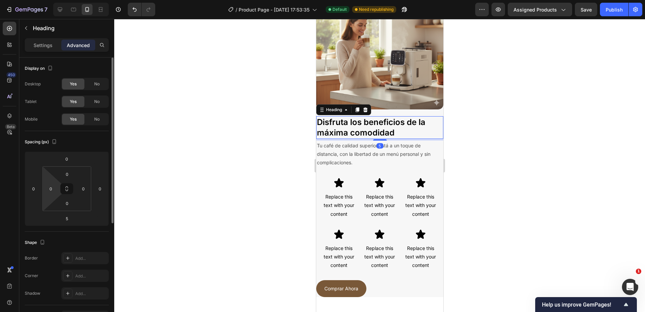
click at [51, 0] on html "7 Version history / Product Page - Sep 24, 17:53:35 Default Need republishing P…" at bounding box center [322, 0] width 645 height 0
click at [51, 193] on input "2" at bounding box center [51, 189] width 10 height 10
type input "15"
click at [82, 189] on input "0" at bounding box center [83, 189] width 10 height 10
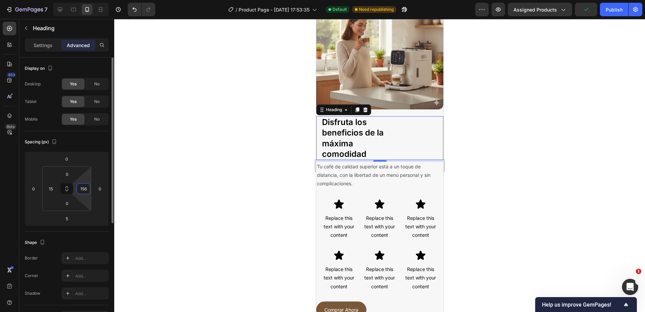
type input "15"
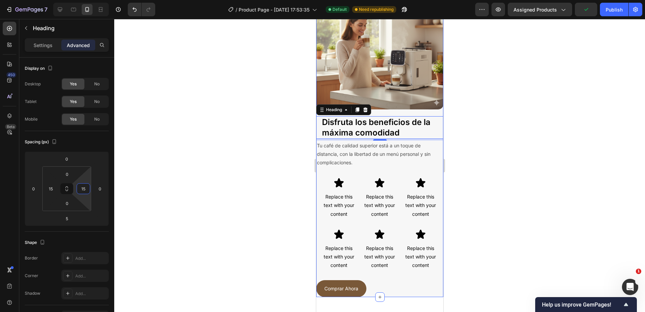
click at [343, 152] on p "Tu café de calidad superior está a un toque de distancia, con la libertad de un…" at bounding box center [379, 154] width 126 height 26
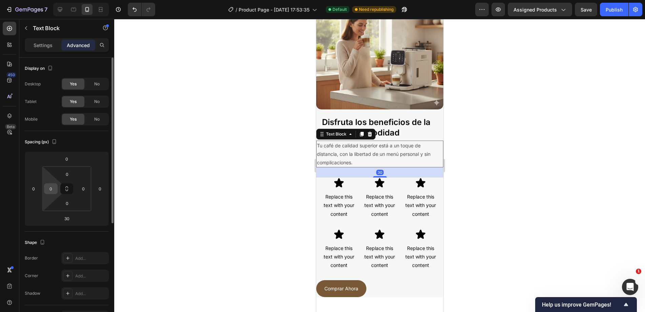
click at [54, 190] on input "0" at bounding box center [51, 189] width 10 height 10
type input "15"
click at [88, 188] on div "0" at bounding box center [84, 188] width 14 height 11
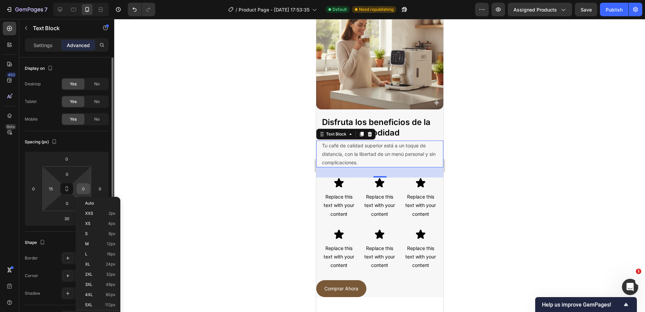
click at [87, 187] on input "0" at bounding box center [83, 189] width 10 height 10
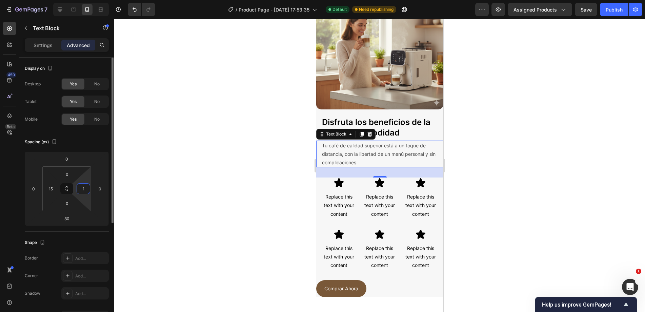
type input "15"
click at [473, 174] on div at bounding box center [379, 165] width 531 height 293
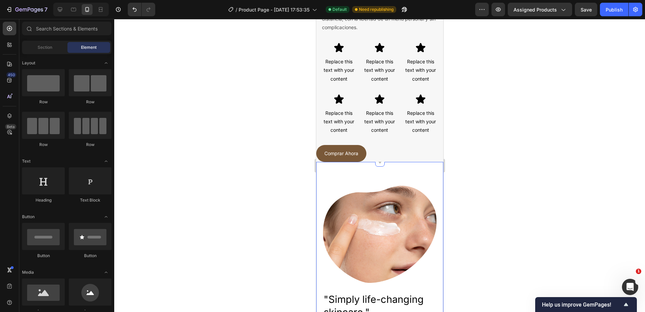
scroll to position [939, 0]
click at [399, 138] on div "Disfruta los beneficios de la máxima comodidad Heading Tu café de calidad super…" at bounding box center [379, 71] width 127 height 181
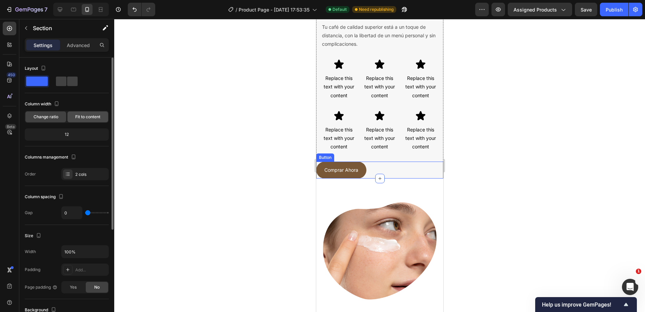
scroll to position [905, 0]
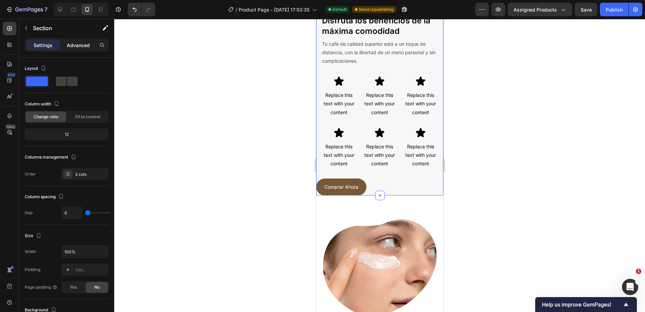
click at [76, 46] on p "Advanced" at bounding box center [78, 45] width 23 height 7
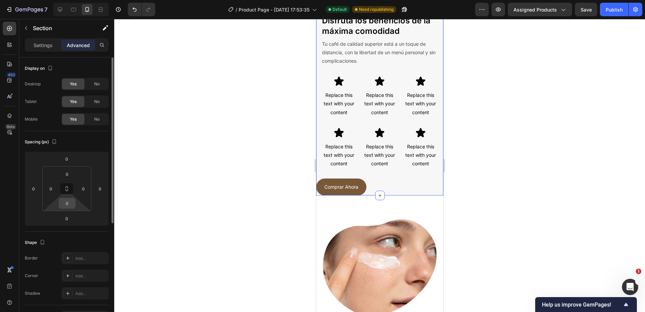
click at [71, 203] on input "0" at bounding box center [67, 203] width 14 height 10
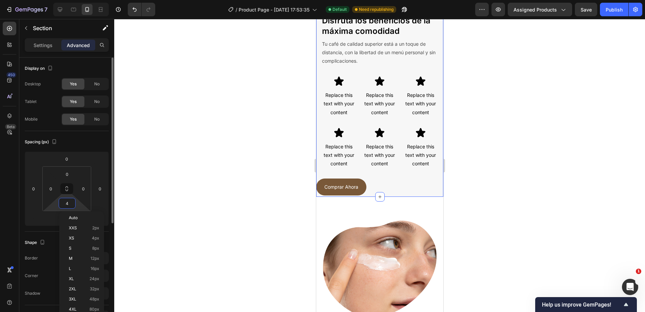
type input "40"
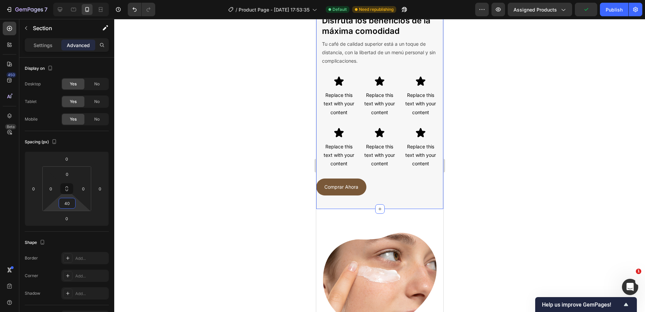
click at [475, 159] on div at bounding box center [379, 165] width 531 height 293
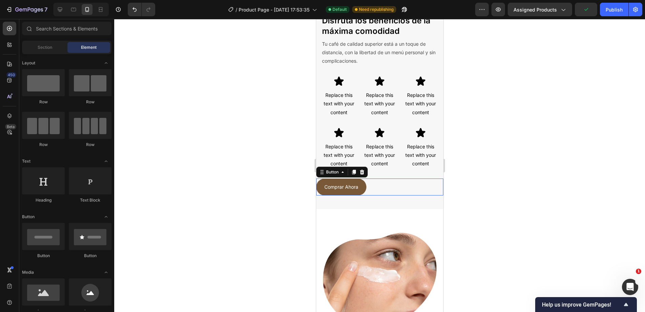
click at [387, 180] on div "Comprar Ahora Button 0" at bounding box center [379, 187] width 127 height 17
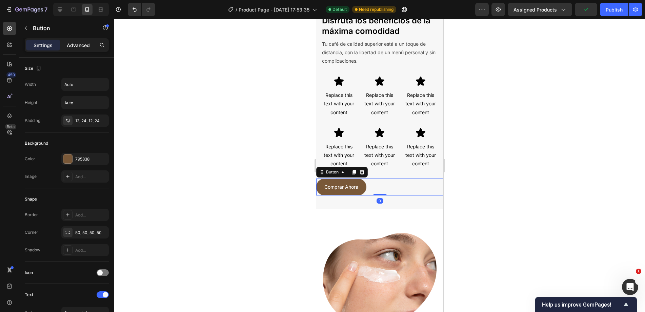
drag, startPoint x: 80, startPoint y: 46, endPoint x: 81, endPoint y: 52, distance: 6.0
click at [80, 46] on p "Advanced" at bounding box center [78, 45] width 23 height 7
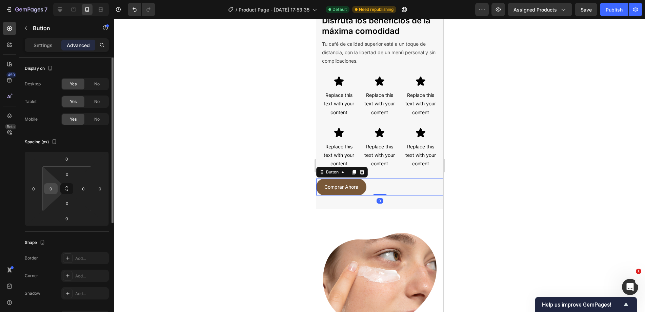
click at [51, 188] on input "0" at bounding box center [51, 189] width 10 height 10
type input "15"
click at [82, 187] on input "0" at bounding box center [83, 189] width 10 height 10
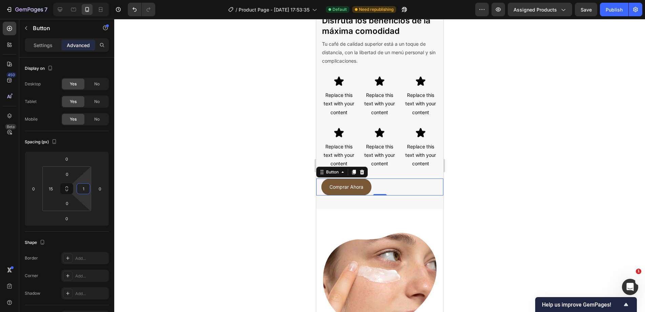
type input "15"
click at [453, 175] on div at bounding box center [379, 165] width 531 height 293
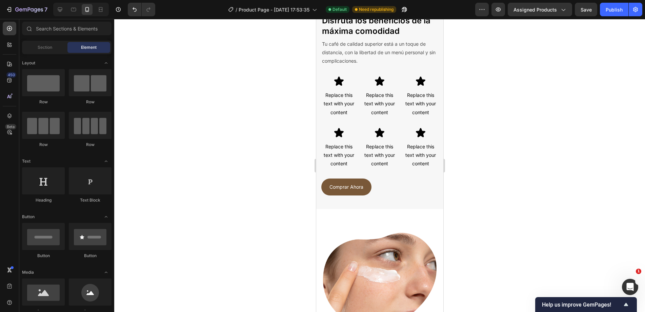
click at [494, 163] on div at bounding box center [379, 165] width 531 height 293
click at [58, 8] on icon at bounding box center [60, 9] width 4 height 4
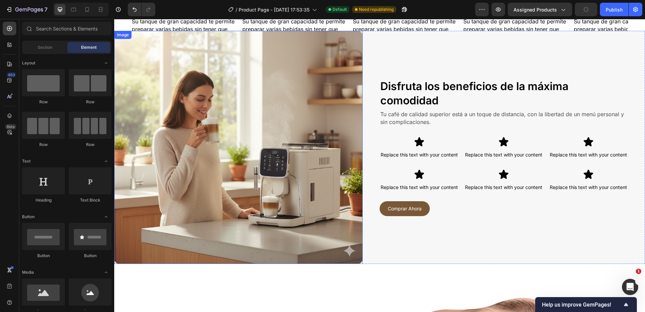
click at [325, 107] on img at bounding box center [238, 147] width 248 height 233
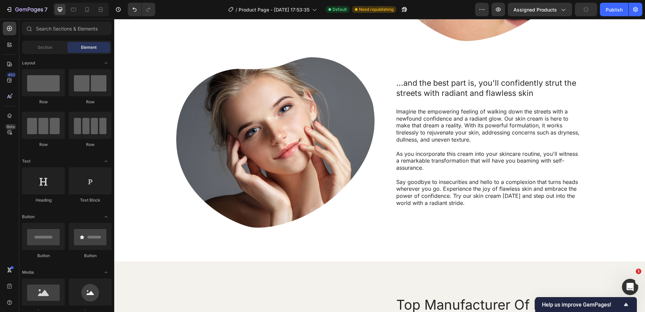
scroll to position [1372, 0]
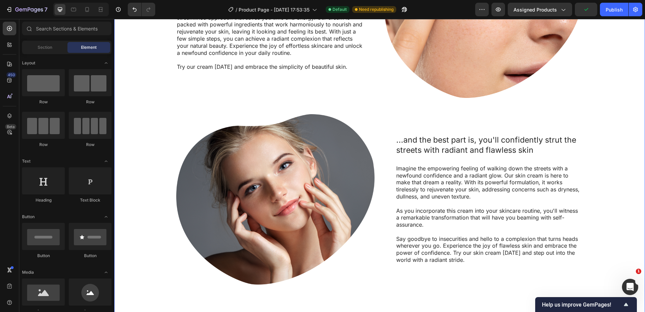
click at [385, 132] on div "...and the best part is, you'll confidently strut the streets with radiant and …" at bounding box center [484, 199] width 198 height 170
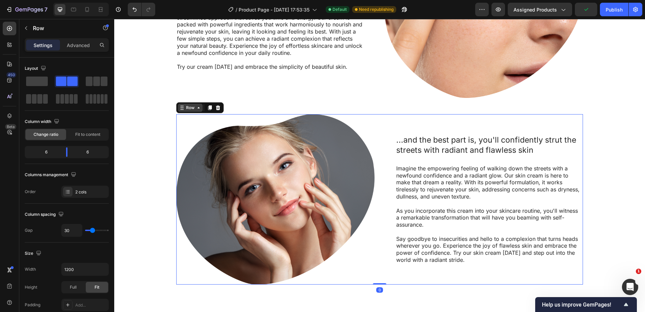
click at [185, 109] on div "Row" at bounding box center [190, 108] width 11 height 6
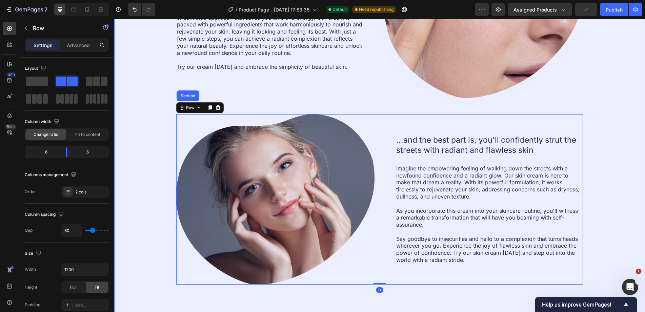
click at [182, 96] on div "Section" at bounding box center [187, 96] width 17 height 4
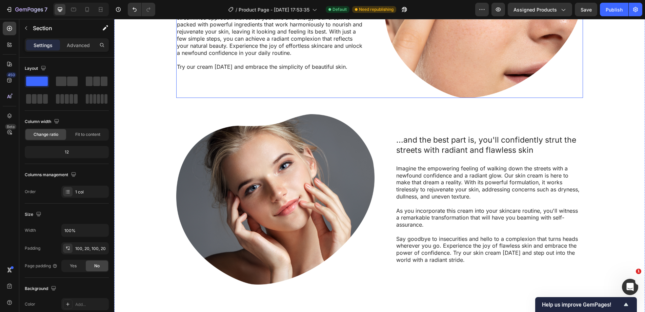
scroll to position [1135, 0]
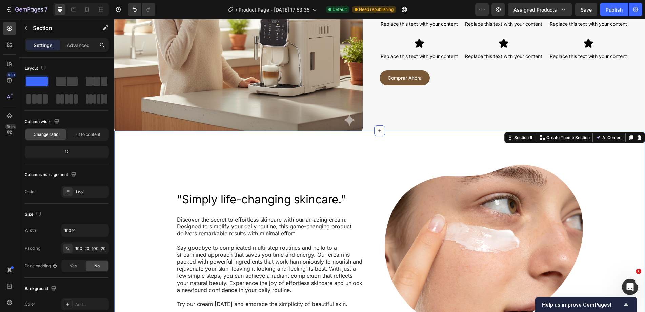
click at [636, 135] on icon at bounding box center [638, 137] width 5 height 5
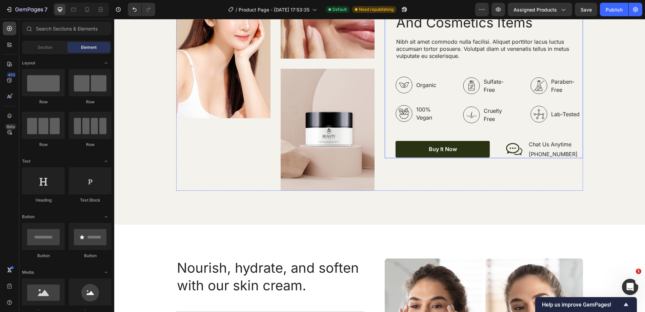
scroll to position [1169, 0]
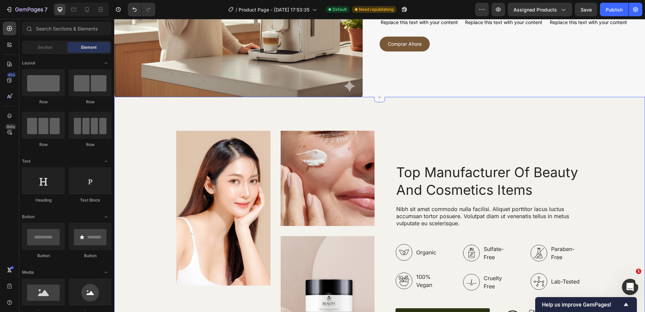
click at [377, 101] on div at bounding box center [379, 96] width 11 height 11
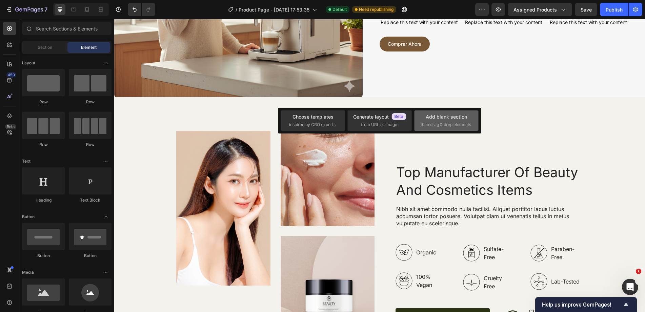
click at [450, 128] on div "Add blank section then drag & drop elements" at bounding box center [446, 120] width 64 height 20
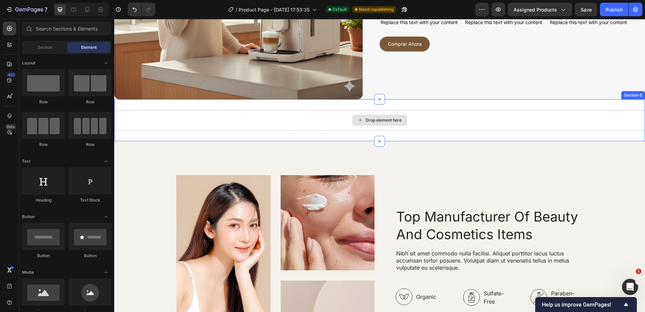
click at [249, 127] on div "Drop element here" at bounding box center [379, 120] width 531 height 20
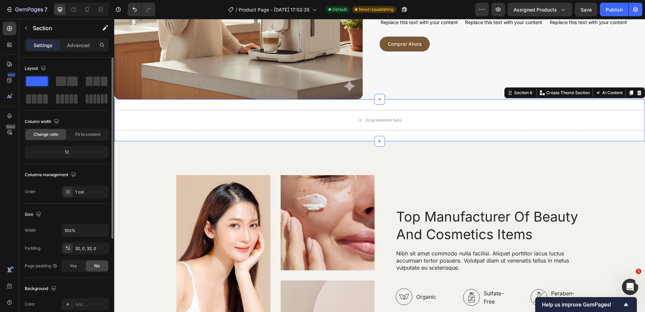
click at [75, 54] on div "Settings Advanced" at bounding box center [66, 47] width 95 height 19
click at [84, 47] on p "Advanced" at bounding box center [78, 45] width 23 height 7
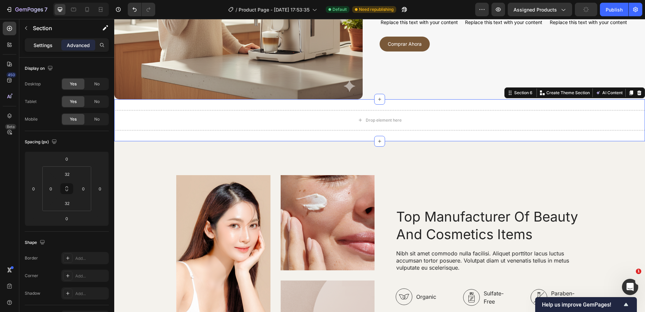
click at [32, 44] on div "Settings" at bounding box center [43, 45] width 34 height 11
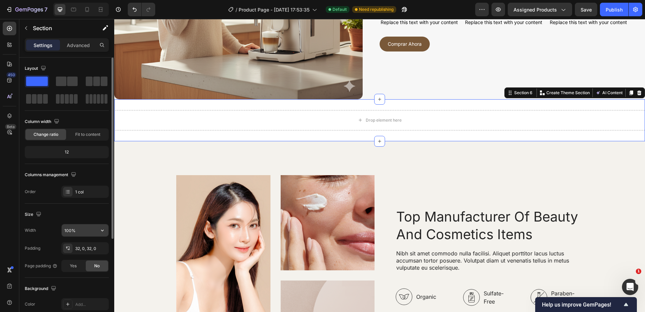
click at [73, 231] on input "100%" at bounding box center [85, 230] width 47 height 12
click at [79, 231] on input "1600%" at bounding box center [85, 230] width 47 height 12
type input "1600"
click at [75, 45] on p "Advanced" at bounding box center [78, 45] width 23 height 7
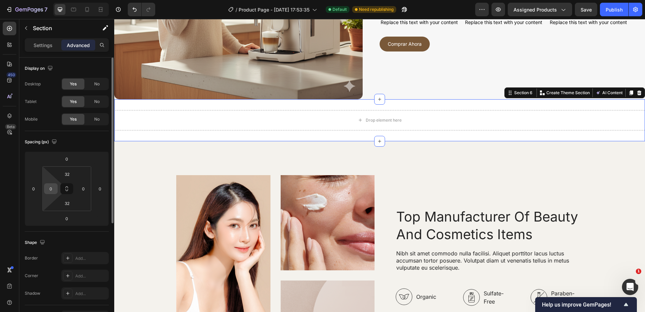
click at [54, 190] on input "0" at bounding box center [51, 189] width 10 height 10
type input "50"
click at [81, 191] on input "0" at bounding box center [83, 189] width 10 height 10
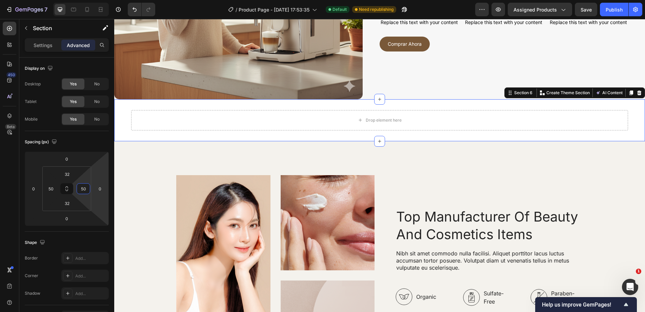
type input "50"
click at [198, 117] on div "Drop element here" at bounding box center [379, 120] width 497 height 20
click at [34, 49] on div "Settings" at bounding box center [43, 45] width 34 height 11
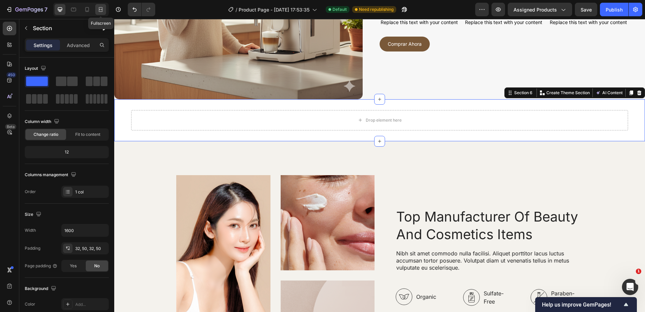
click at [99, 11] on icon at bounding box center [101, 11] width 4 height 1
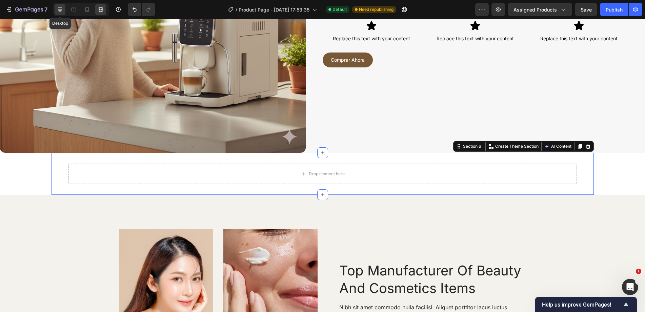
click at [57, 9] on icon at bounding box center [60, 9] width 7 height 7
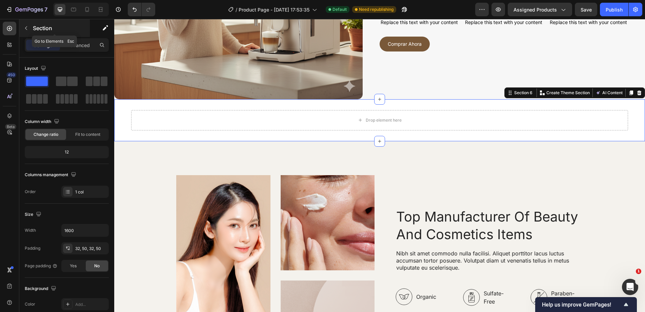
click at [38, 28] on p "Section" at bounding box center [61, 28] width 56 height 8
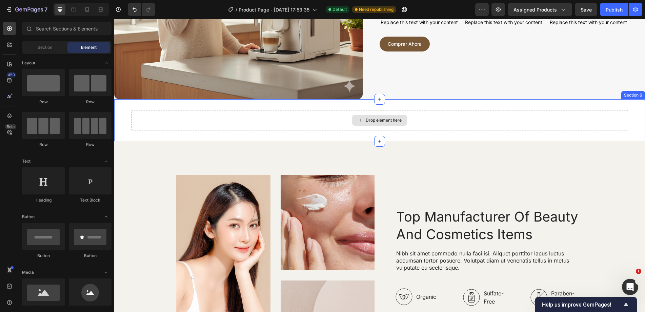
click at [256, 127] on div "Drop element here" at bounding box center [379, 120] width 497 height 20
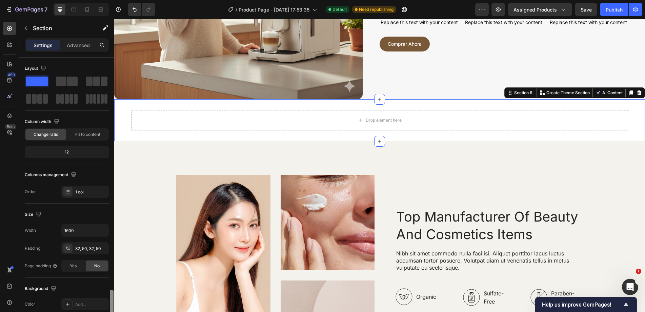
click at [237, 115] on div "Drop element here" at bounding box center [379, 120] width 497 height 20
click at [96, 79] on span at bounding box center [96, 81] width 7 height 9
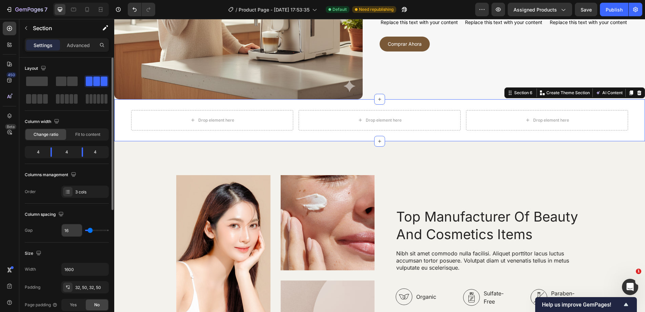
click at [68, 231] on input "16" at bounding box center [72, 230] width 20 height 12
type input "4"
type input "40"
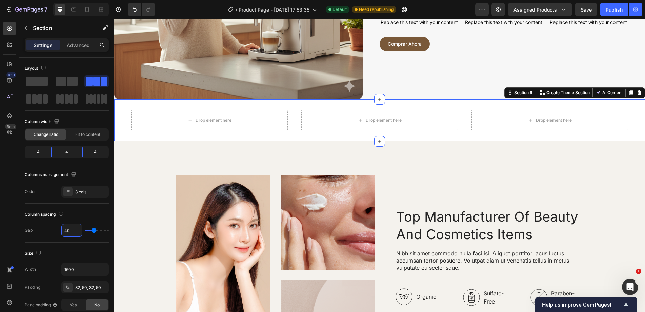
click at [42, 27] on p "Section" at bounding box center [61, 28] width 56 height 8
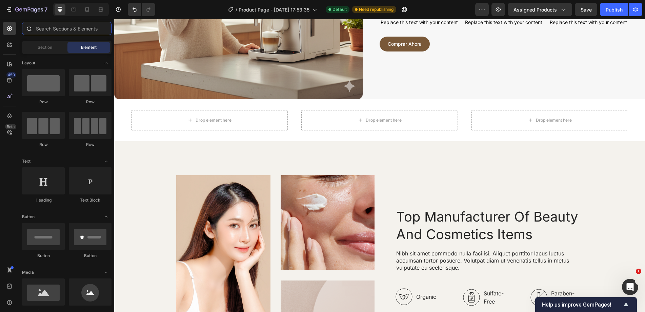
click at [54, 30] on input "text" at bounding box center [66, 29] width 89 height 14
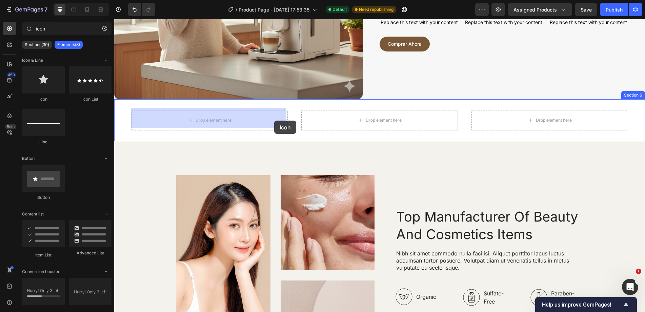
drag, startPoint x: 168, startPoint y: 102, endPoint x: 142, endPoint y: 137, distance: 43.6
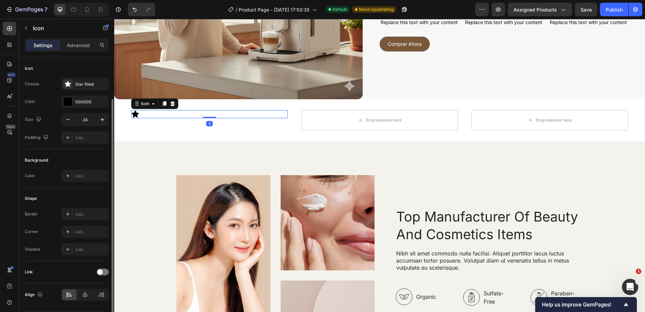
scroll to position [21, 0]
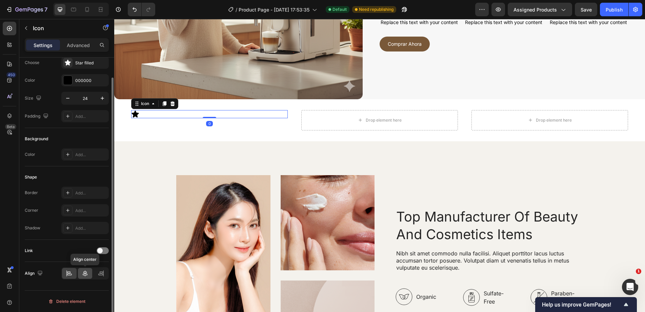
click at [83, 273] on icon at bounding box center [85, 273] width 7 height 7
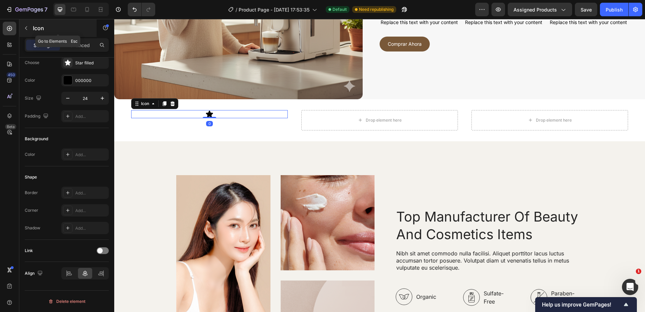
click at [36, 24] on p "Icon" at bounding box center [62, 28] width 58 height 8
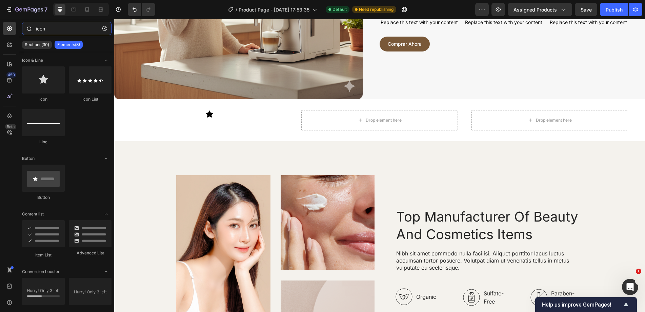
click at [64, 34] on input "icon" at bounding box center [66, 29] width 89 height 14
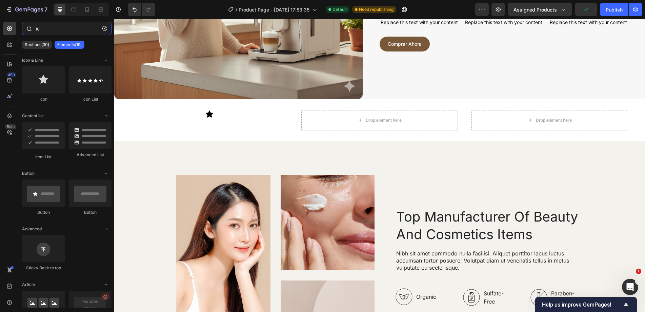
type input "i"
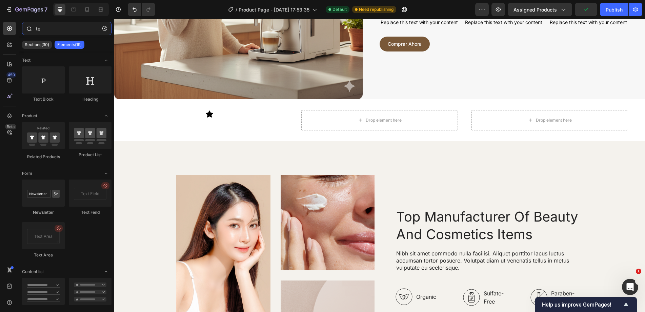
type input "t"
type input "te"
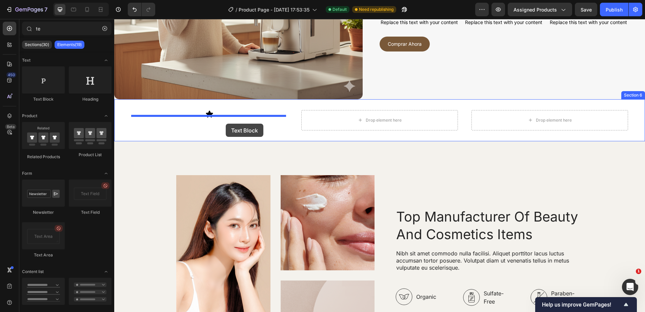
drag, startPoint x: 161, startPoint y: 109, endPoint x: 226, endPoint y: 124, distance: 66.0
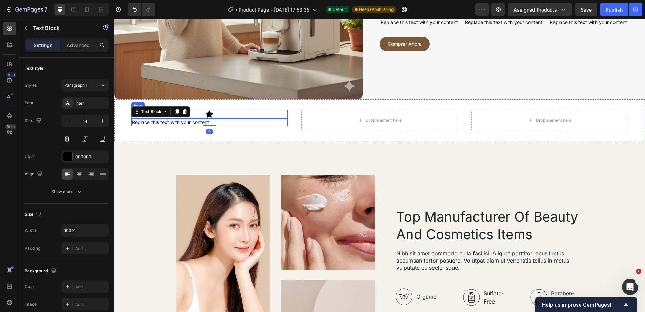
click at [207, 111] on icon at bounding box center [209, 113] width 7 height 7
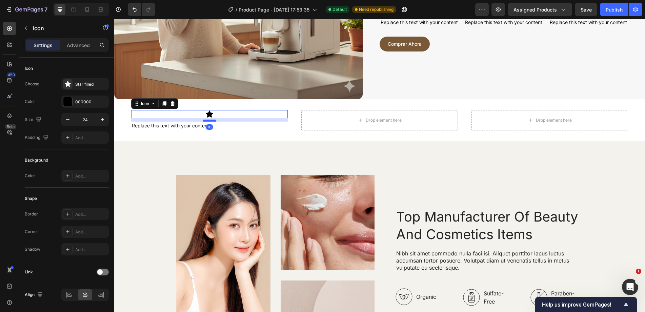
click at [213, 120] on div at bounding box center [210, 121] width 14 height 2
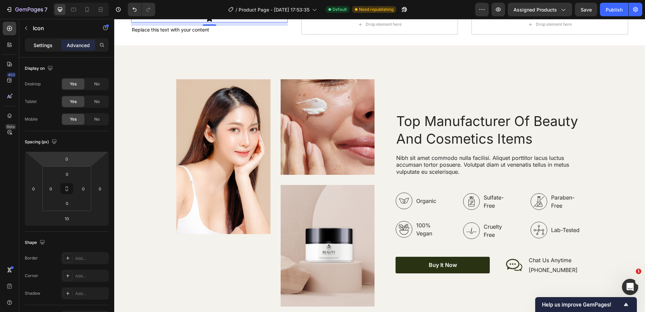
click at [38, 40] on div "Settings" at bounding box center [43, 45] width 34 height 11
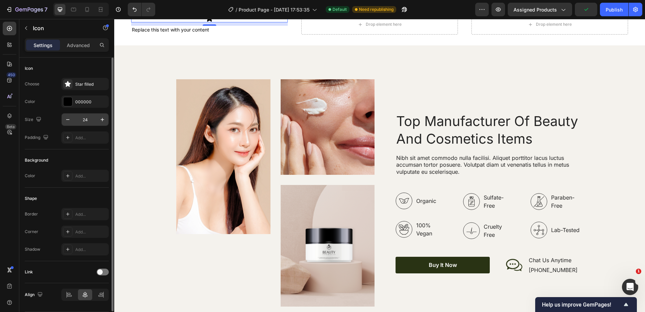
click at [87, 116] on input "24" at bounding box center [85, 120] width 22 height 12
type input "40"
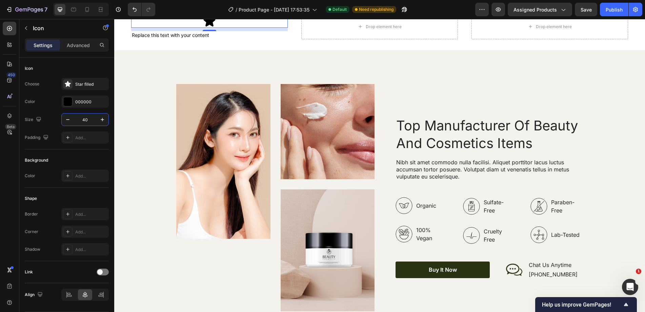
click at [181, 39] on div "Replace this text with your content" at bounding box center [209, 35] width 157 height 8
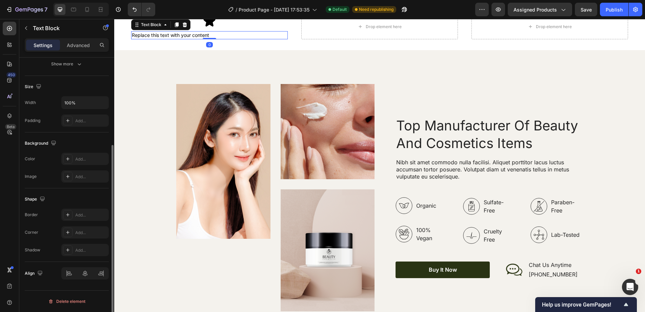
scroll to position [26, 0]
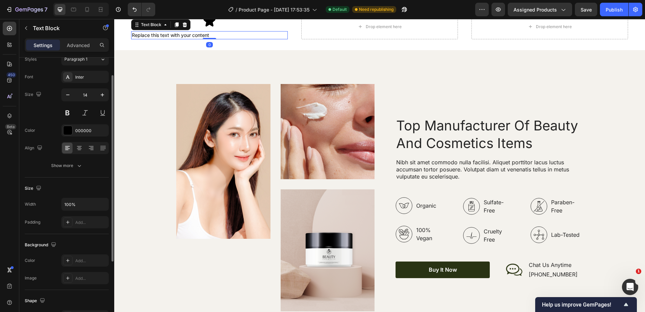
click at [85, 147] on div at bounding box center [84, 148] width 47 height 12
click at [81, 145] on icon at bounding box center [79, 148] width 7 height 7
click at [99, 95] on button "button" at bounding box center [102, 95] width 12 height 12
type input "15"
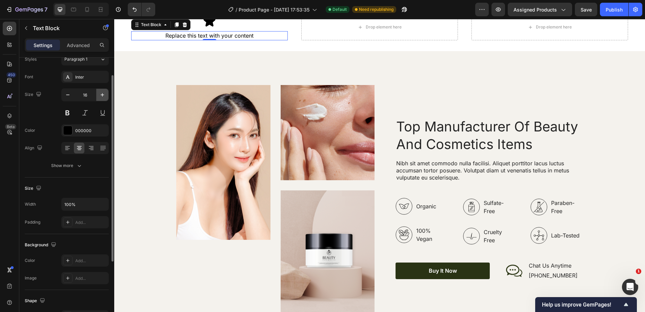
click at [103, 97] on icon "button" at bounding box center [102, 94] width 7 height 7
type input "18"
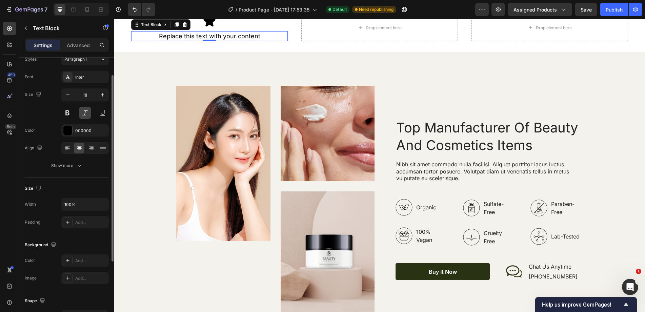
scroll to position [0, 0]
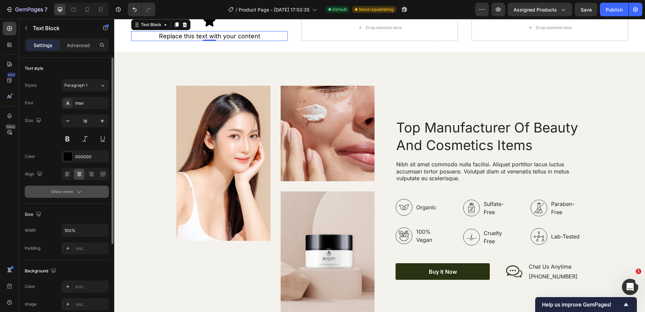
click at [79, 189] on icon "button" at bounding box center [79, 191] width 7 height 7
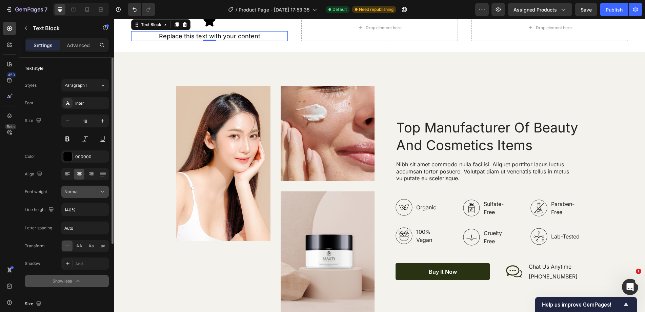
drag, startPoint x: 84, startPoint y: 193, endPoint x: 88, endPoint y: 197, distance: 5.3
click at [85, 193] on div "Normal" at bounding box center [81, 192] width 35 height 6
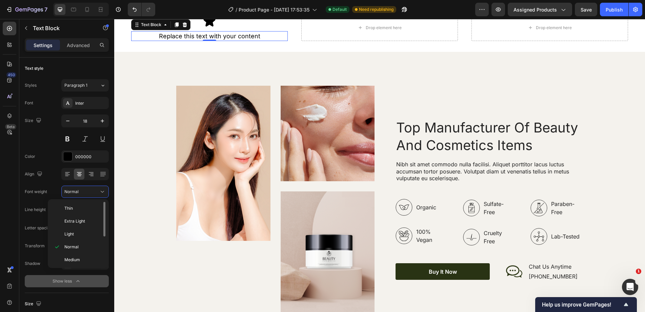
scroll to position [34, 0]
click at [83, 241] on span "Semi Bold" at bounding box center [73, 239] width 19 height 6
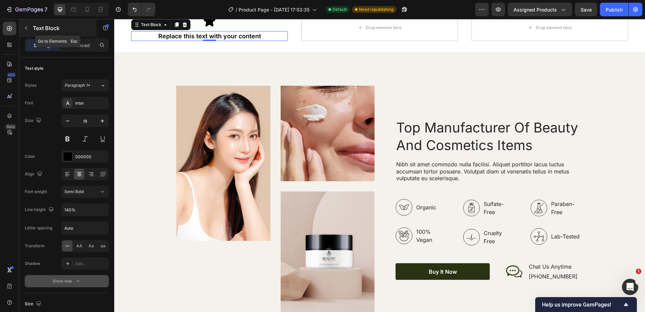
click at [40, 29] on p "Text Block" at bounding box center [62, 28] width 58 height 8
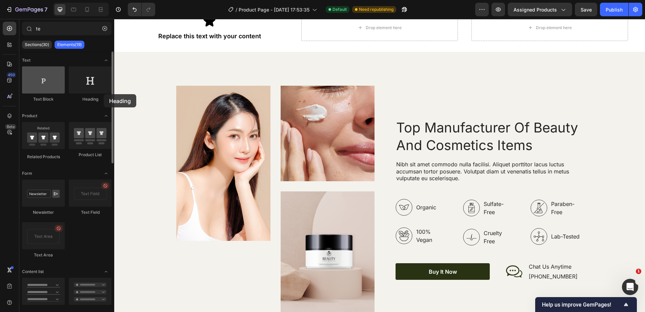
drag, startPoint x: 85, startPoint y: 87, endPoint x: 57, endPoint y: 82, distance: 29.2
click at [95, 89] on div at bounding box center [90, 79] width 43 height 27
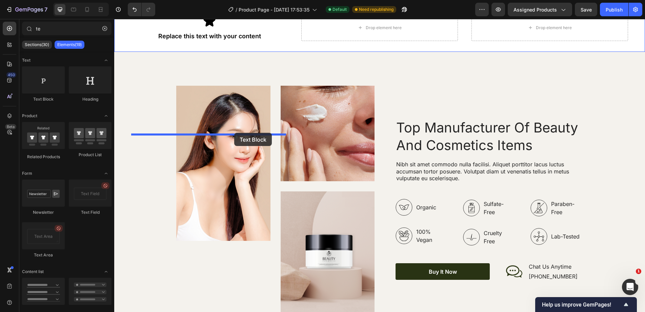
drag, startPoint x: 175, startPoint y: 107, endPoint x: 234, endPoint y: 133, distance: 64.2
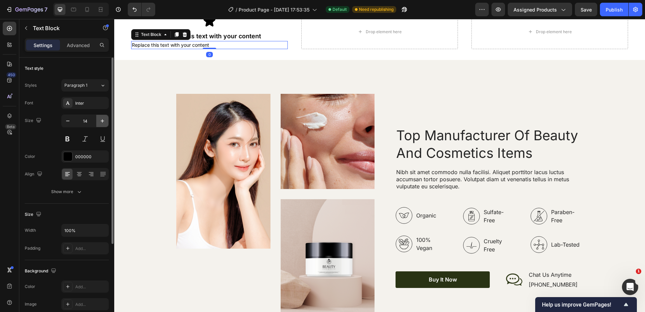
click at [99, 124] on button "button" at bounding box center [102, 121] width 12 height 12
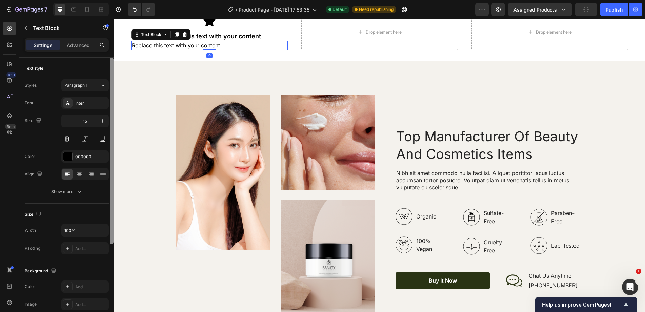
type input "16"
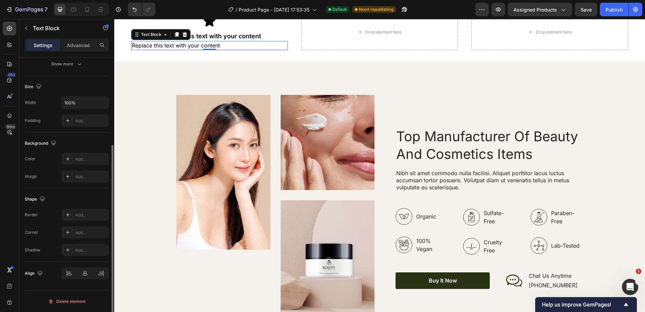
click at [84, 280] on div "Align" at bounding box center [67, 273] width 84 height 23
click at [85, 273] on div at bounding box center [84, 273] width 47 height 12
drag, startPoint x: 87, startPoint y: 274, endPoint x: 100, endPoint y: 257, distance: 20.6
click at [87, 274] on div at bounding box center [84, 273] width 47 height 12
click at [89, 270] on div at bounding box center [84, 273] width 47 height 12
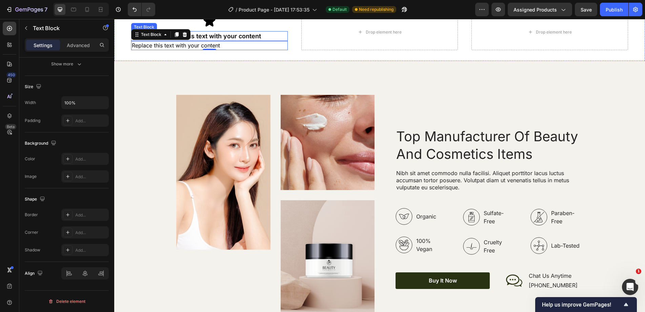
click at [209, 50] on div "Icon Replace this text with your content Text Block Replace this text with your…" at bounding box center [209, 32] width 157 height 36
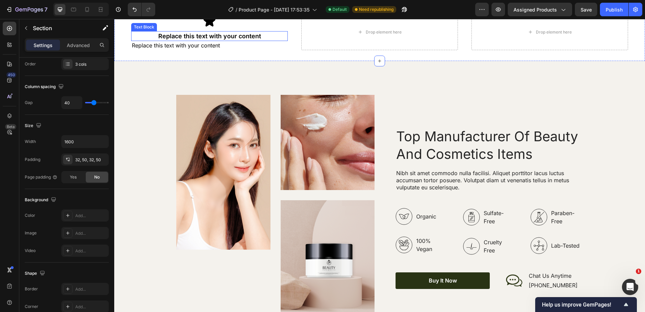
scroll to position [0, 0]
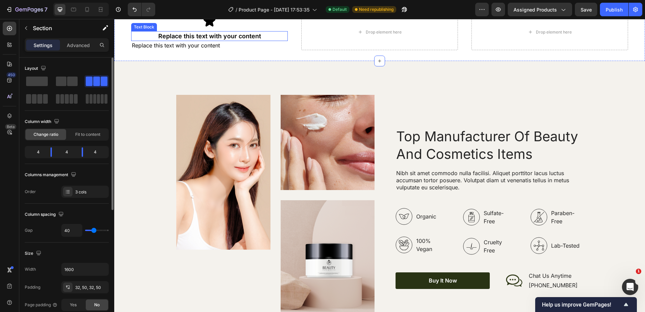
click at [212, 41] on div "Replace this text with your content" at bounding box center [209, 36] width 157 height 10
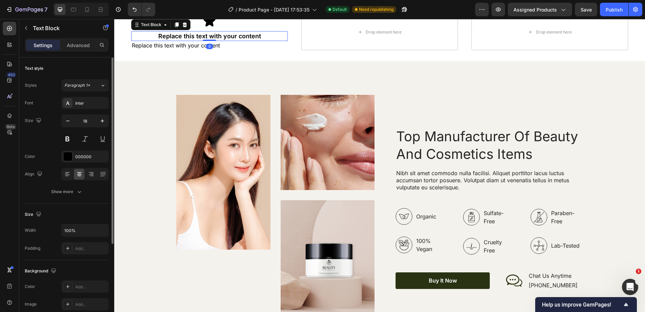
click at [213, 41] on div at bounding box center [210, 40] width 14 height 1
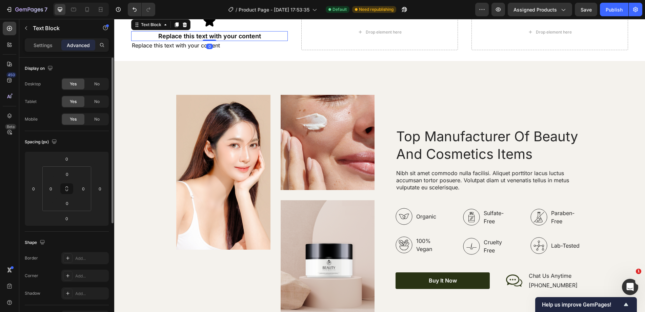
click at [221, 50] on div "Replace this text with your content" at bounding box center [209, 45] width 157 height 9
click at [39, 50] on div "Settings Advanced" at bounding box center [67, 45] width 84 height 14
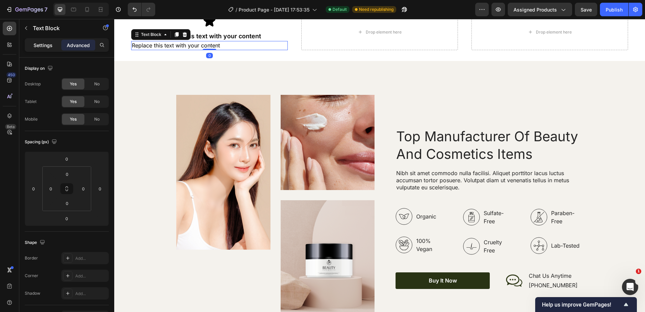
click at [45, 41] on div "Settings" at bounding box center [43, 45] width 34 height 11
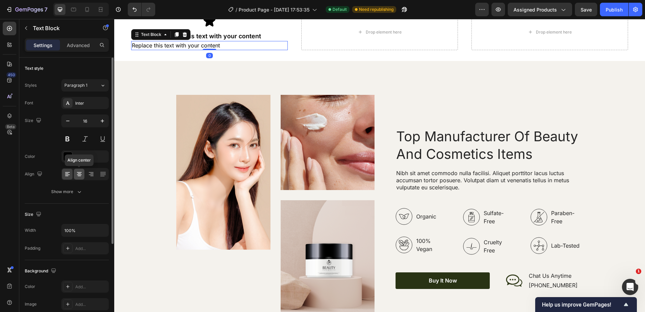
click at [80, 179] on div at bounding box center [79, 174] width 11 height 11
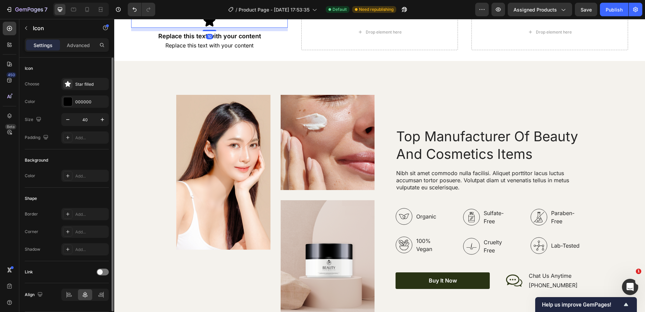
click at [235, 28] on div "Icon 10" at bounding box center [209, 21] width 157 height 14
click at [227, 31] on div "10" at bounding box center [209, 29] width 157 height 3
click at [226, 28] on div "Icon 10" at bounding box center [209, 21] width 157 height 14
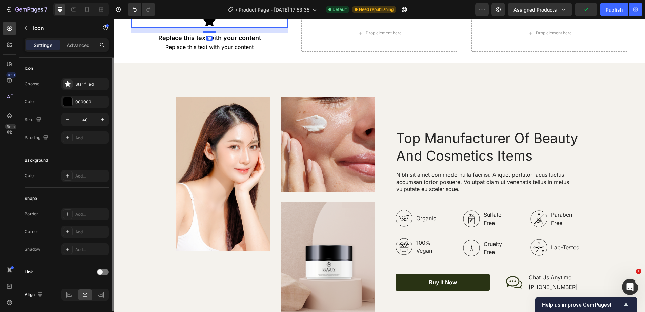
click at [212, 33] on div at bounding box center [210, 32] width 14 height 2
click at [330, 52] on div "Drop element here" at bounding box center [379, 33] width 157 height 38
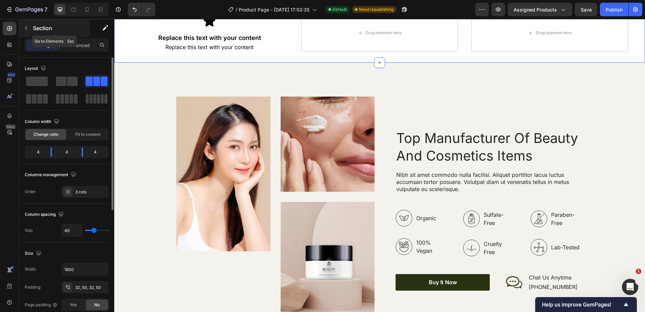
click at [58, 29] on p "Section" at bounding box center [61, 28] width 56 height 8
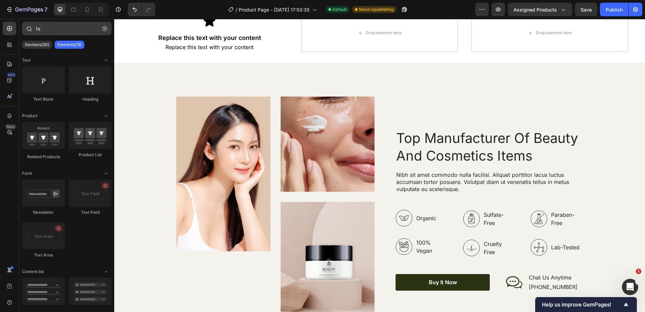
click at [102, 28] on icon "button" at bounding box center [104, 28] width 5 height 5
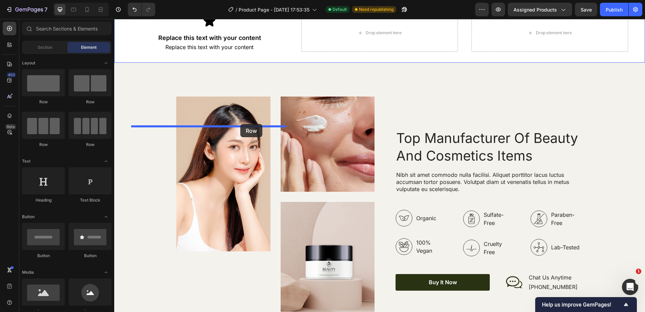
drag, startPoint x: 180, startPoint y: 107, endPoint x: 240, endPoint y: 124, distance: 62.6
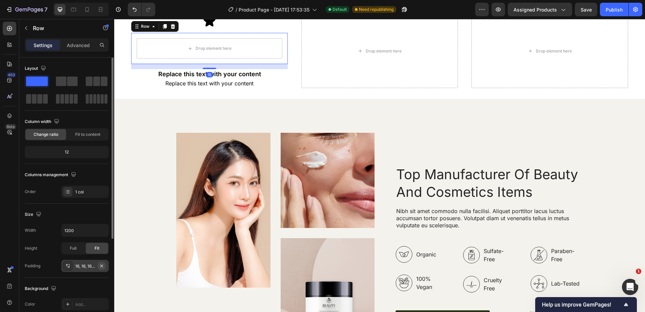
click at [103, 265] on icon "button" at bounding box center [101, 265] width 5 height 5
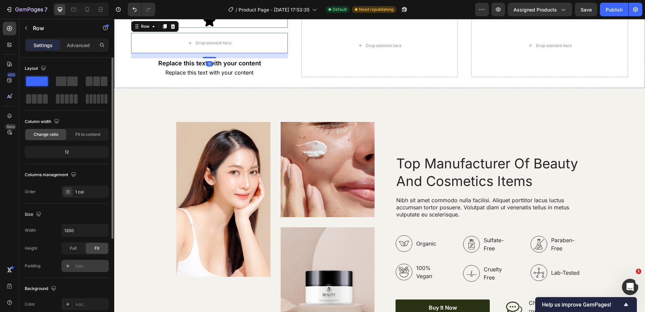
click at [212, 28] on icon at bounding box center [210, 21] width 14 height 14
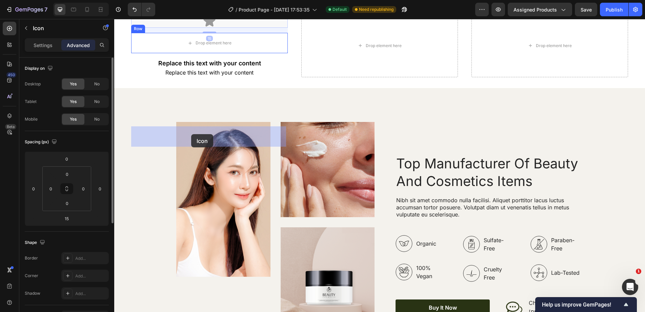
drag, startPoint x: 149, startPoint y: 100, endPoint x: 213, endPoint y: 136, distance: 73.8
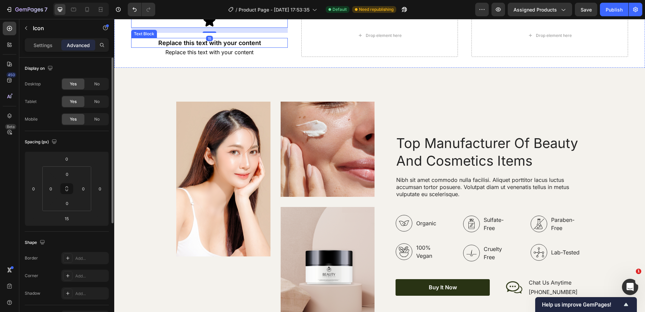
click at [193, 48] on div "Replace this text with your content" at bounding box center [209, 43] width 157 height 10
click at [152, 35] on div "Text Block" at bounding box center [151, 31] width 23 height 6
click at [146, 25] on div "Section" at bounding box center [142, 19] width 23 height 11
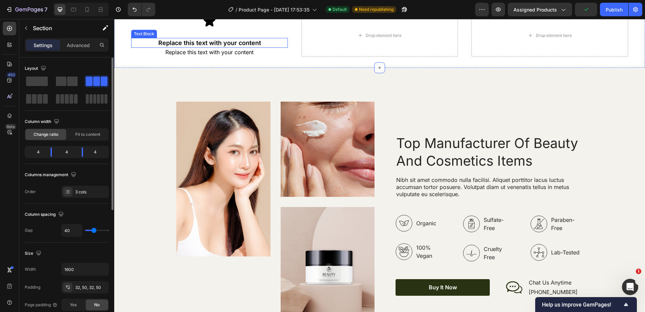
drag, startPoint x: 216, startPoint y: 137, endPoint x: 162, endPoint y: 126, distance: 55.4
click at [216, 48] on div "Replace this text with your content" at bounding box center [209, 43] width 157 height 10
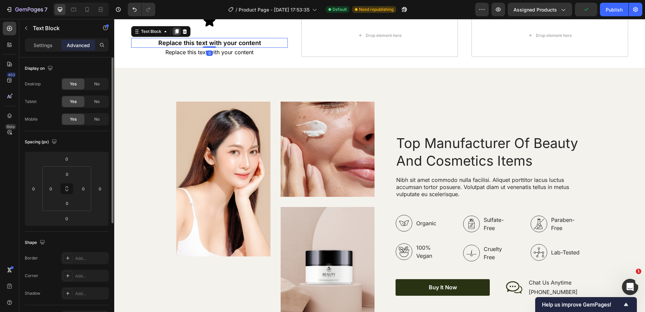
click at [176, 34] on icon at bounding box center [177, 31] width 4 height 5
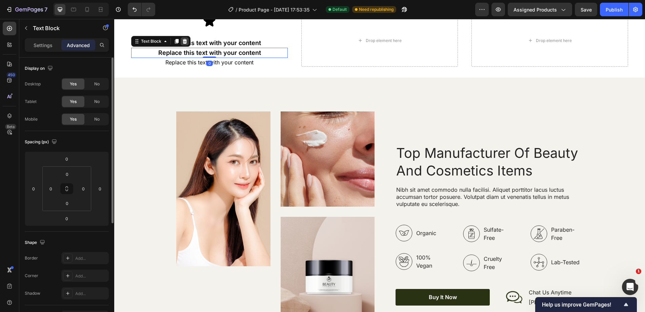
click at [187, 45] on div at bounding box center [185, 41] width 8 height 8
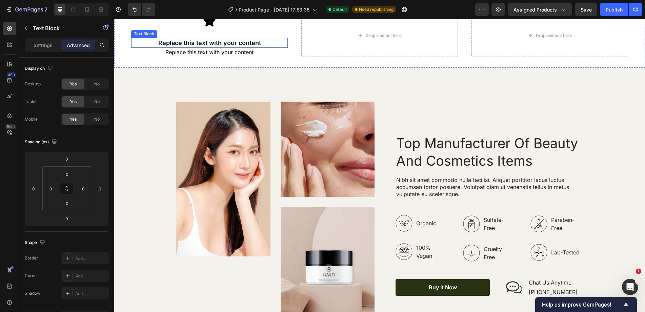
drag, startPoint x: 151, startPoint y: 135, endPoint x: 145, endPoint y: 129, distance: 7.9
click at [151, 48] on div "Replace this text with your content" at bounding box center [209, 43] width 157 height 10
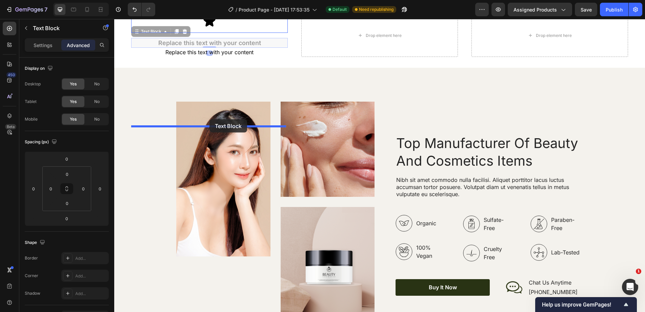
drag, startPoint x: 144, startPoint y: 126, endPoint x: 206, endPoint y: 150, distance: 66.1
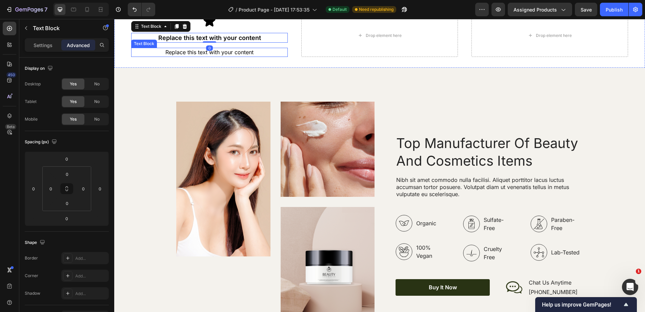
click at [193, 57] on div "Replace this text with your content" at bounding box center [209, 52] width 157 height 9
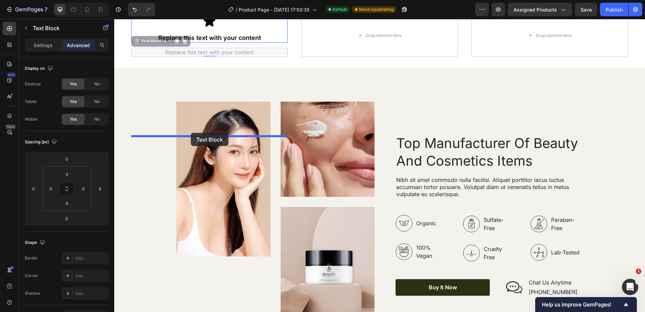
drag, startPoint x: 161, startPoint y: 134, endPoint x: 191, endPoint y: 133, distance: 29.8
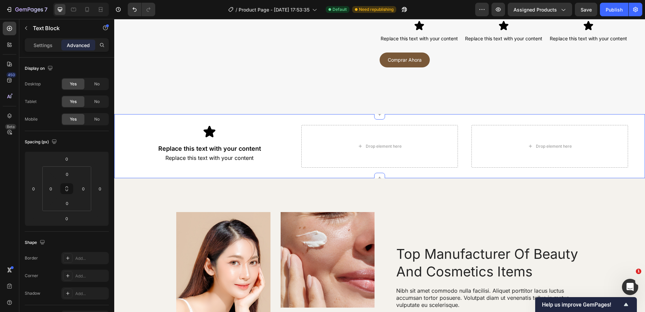
scroll to position [1147, 0]
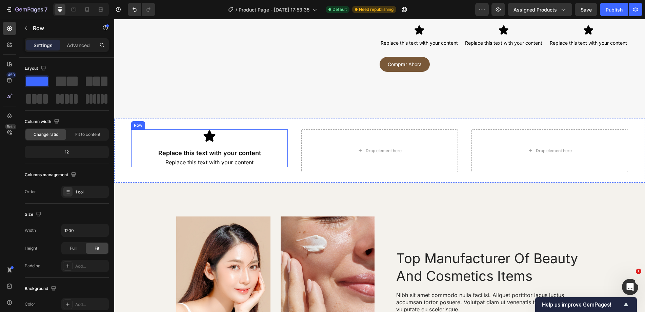
click at [230, 146] on div "Icon Replace this text with your content Text Block Replace this text with your…" at bounding box center [209, 148] width 157 height 38
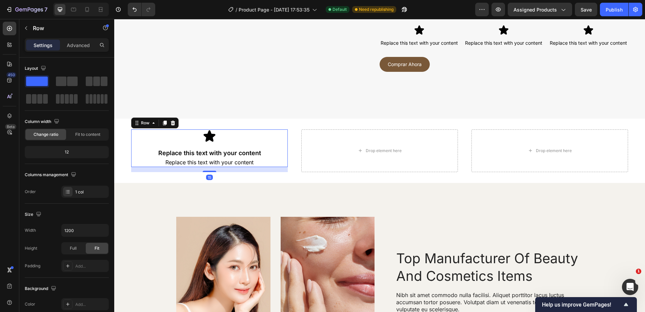
click at [162, 122] on icon at bounding box center [164, 122] width 5 height 5
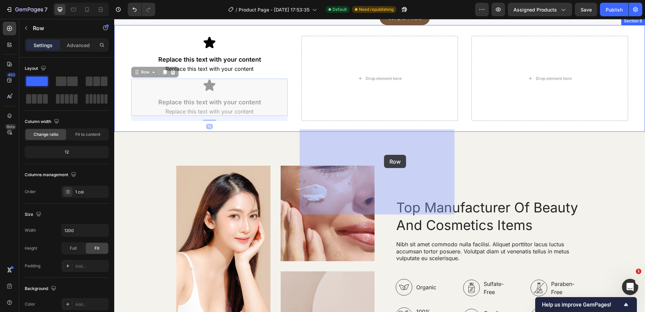
drag, startPoint x: 147, startPoint y: 168, endPoint x: 384, endPoint y: 155, distance: 236.9
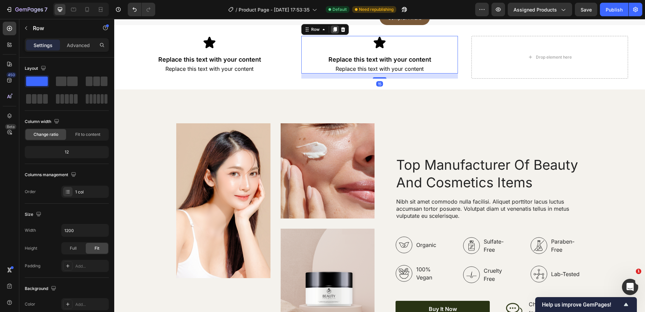
click at [333, 32] on icon at bounding box center [335, 29] width 4 height 5
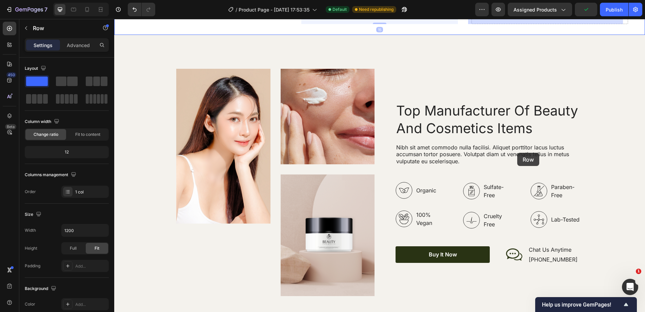
drag, startPoint x: 310, startPoint y: 167, endPoint x: 517, endPoint y: 153, distance: 207.2
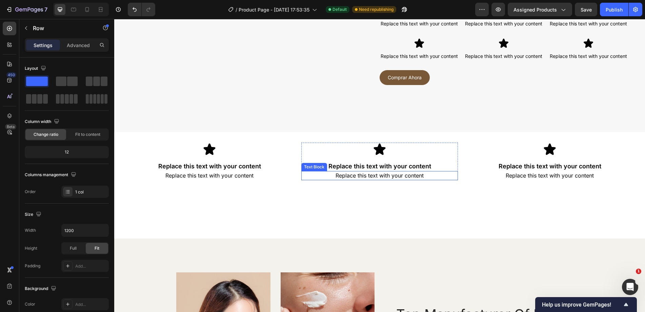
scroll to position [1148, 0]
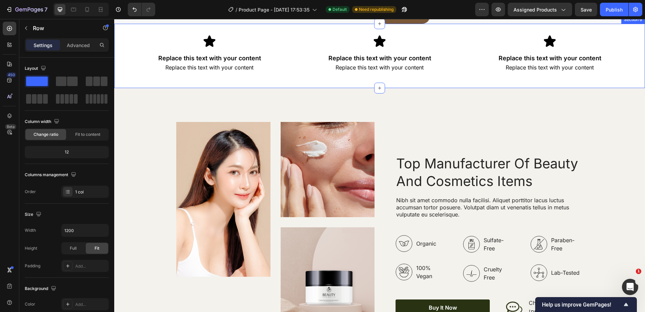
click at [343, 88] on div "Icon Replace this text with your content Text Block Replace this text with your…" at bounding box center [379, 56] width 531 height 64
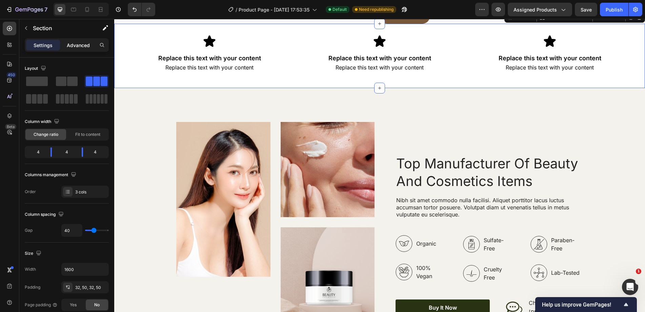
click at [74, 45] on p "Advanced" at bounding box center [78, 45] width 23 height 7
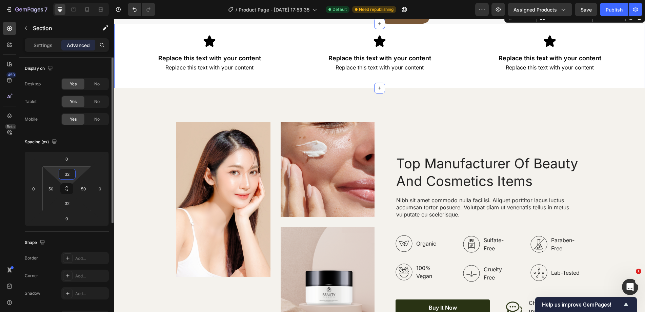
click at [66, 171] on input "32" at bounding box center [67, 174] width 14 height 10
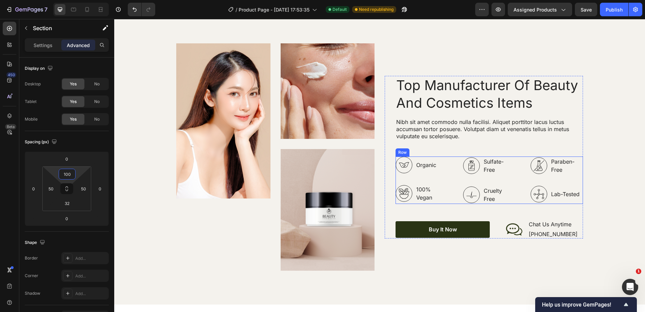
scroll to position [1386, 0]
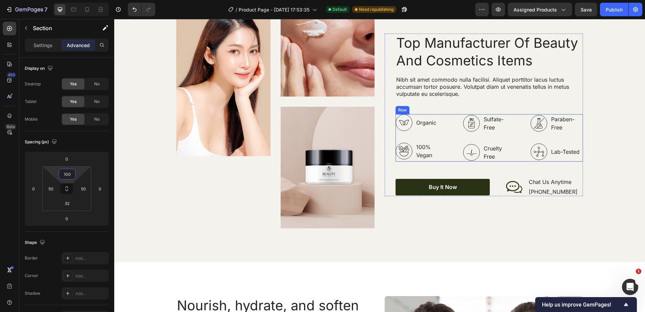
type input "100"
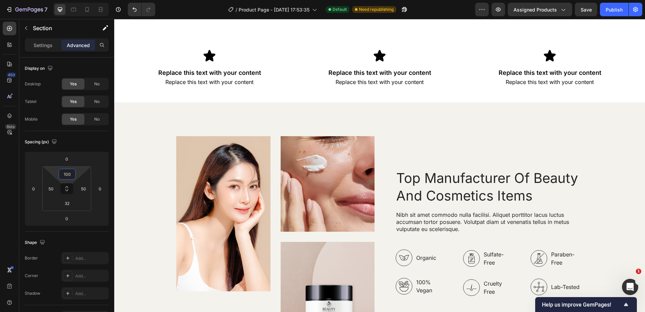
scroll to position [1250, 0]
click at [571, 115] on div "Image Image Image Row Top Manufacturer Of Beauty And Cosmetics Items Heading Ni…" at bounding box center [379, 250] width 531 height 295
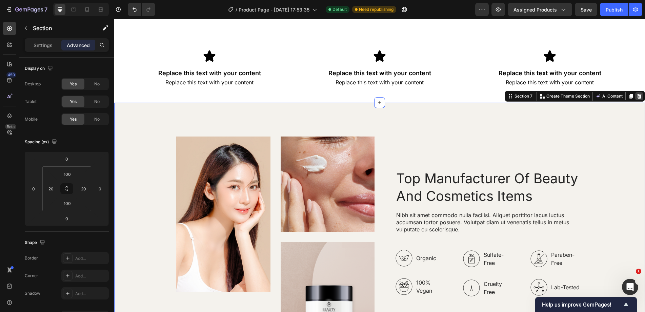
click at [637, 99] on icon at bounding box center [639, 96] width 4 height 5
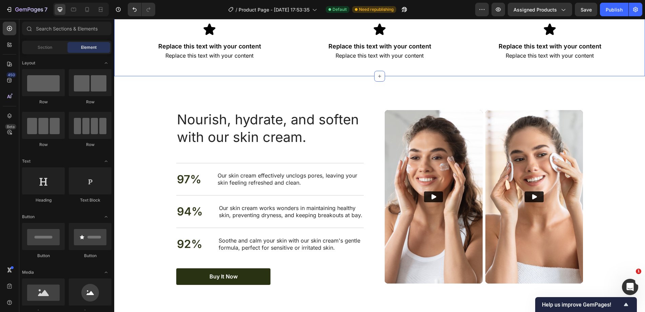
scroll to position [1216, 0]
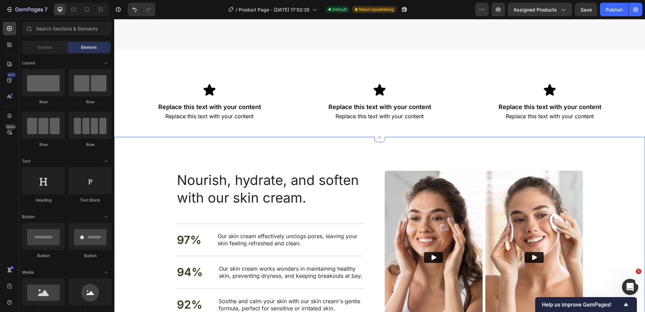
click at [378, 137] on icon at bounding box center [379, 136] width 5 height 5
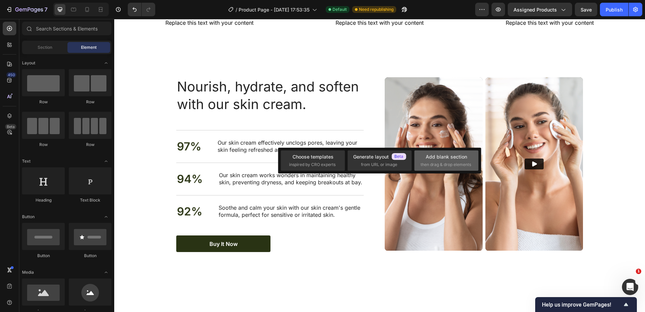
click at [457, 161] on div "Add blank section then drag & drop elements" at bounding box center [447, 160] width 52 height 15
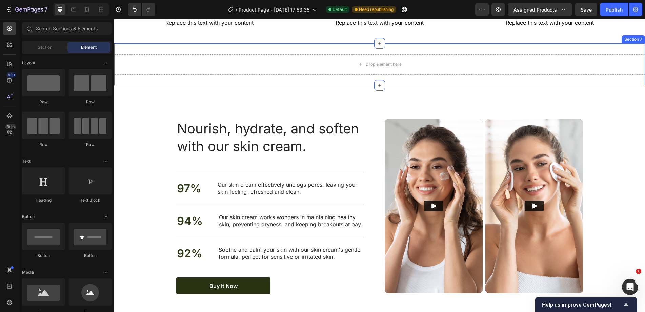
click at [216, 85] on div "Drop element here Section 7" at bounding box center [379, 64] width 531 height 42
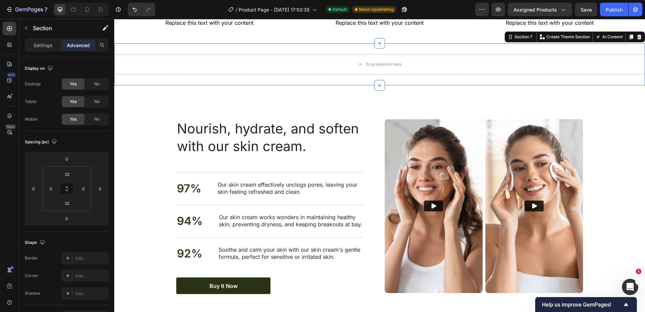
click at [40, 51] on div "Settings Advanced" at bounding box center [67, 45] width 84 height 14
click at [42, 46] on p "Settings" at bounding box center [43, 45] width 19 height 7
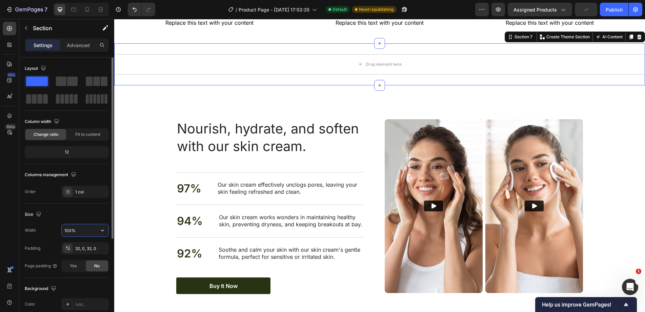
click at [75, 232] on input "100%" at bounding box center [85, 230] width 47 height 12
click at [89, 229] on input "100%" at bounding box center [85, 230] width 47 height 12
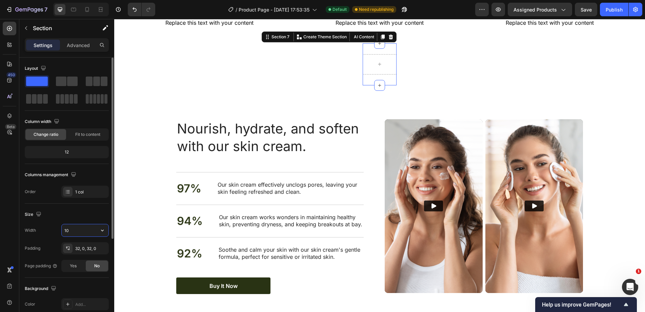
type input "1"
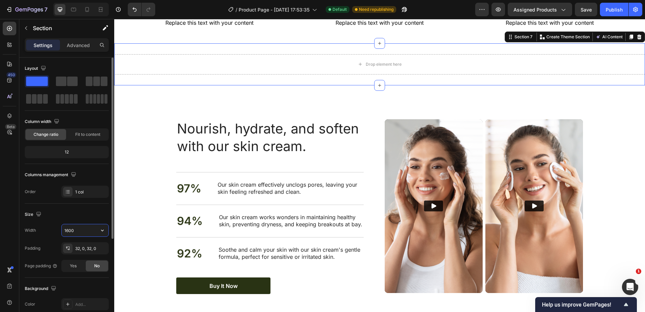
type input "1600"
click at [70, 46] on p "Advanced" at bounding box center [78, 45] width 23 height 7
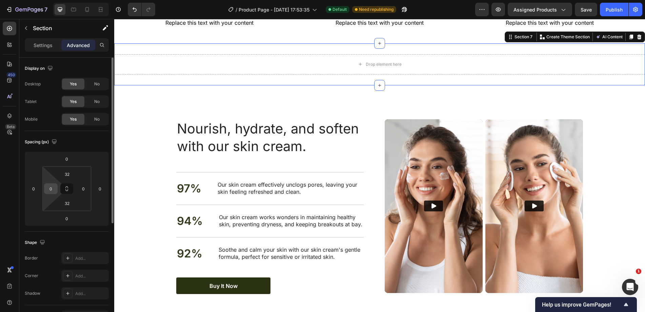
click at [54, 191] on input "0" at bounding box center [51, 189] width 10 height 10
type input "50"
click at [86, 190] on input "0" at bounding box center [83, 189] width 10 height 10
type input "50"
click at [35, 28] on p "Section" at bounding box center [61, 28] width 56 height 8
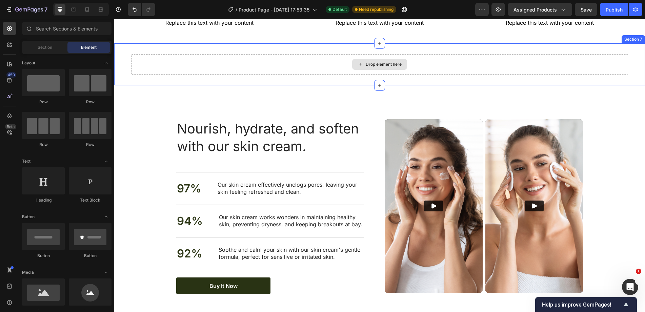
click at [233, 75] on div "Drop element here" at bounding box center [379, 64] width 497 height 20
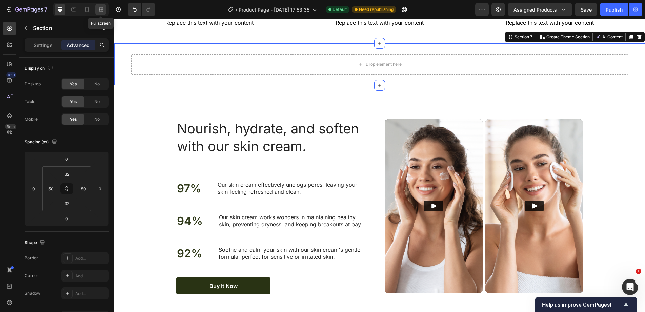
click at [95, 9] on div at bounding box center [100, 9] width 11 height 11
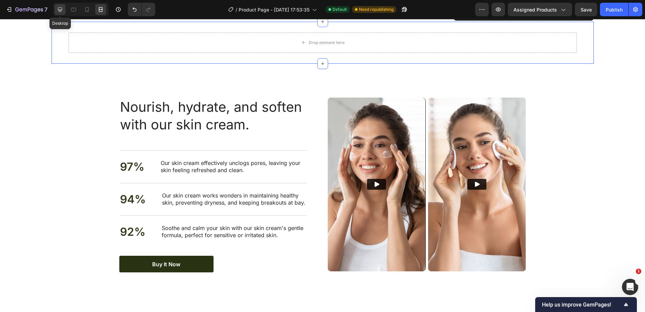
click at [55, 11] on div at bounding box center [60, 9] width 11 height 11
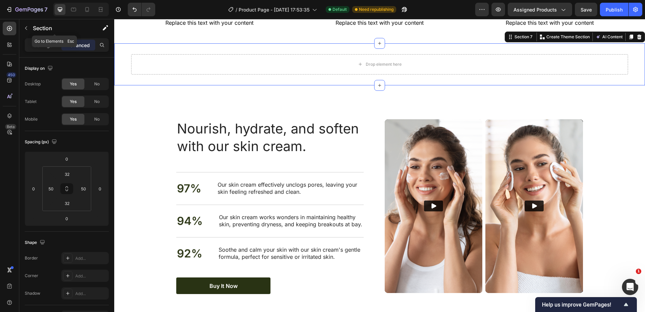
click at [39, 27] on p "Section" at bounding box center [61, 28] width 56 height 8
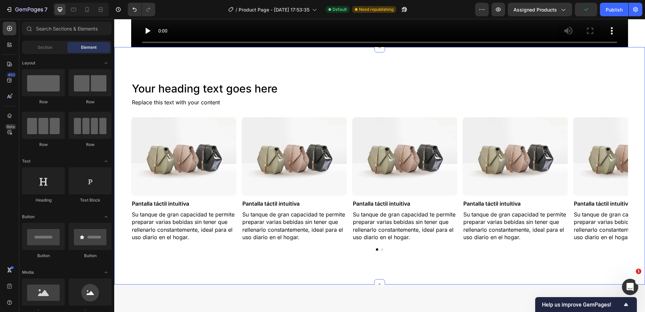
scroll to position [708, 0]
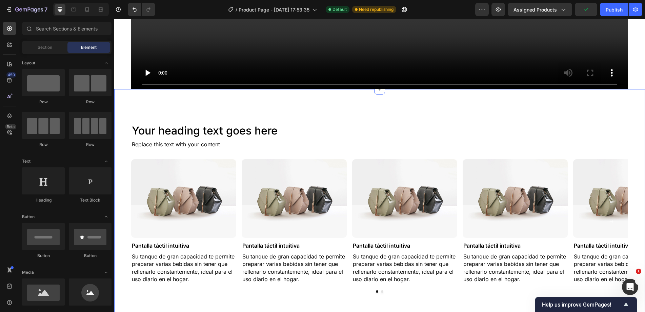
click at [207, 128] on h2 "Your heading text goes here" at bounding box center [379, 131] width 497 height 16
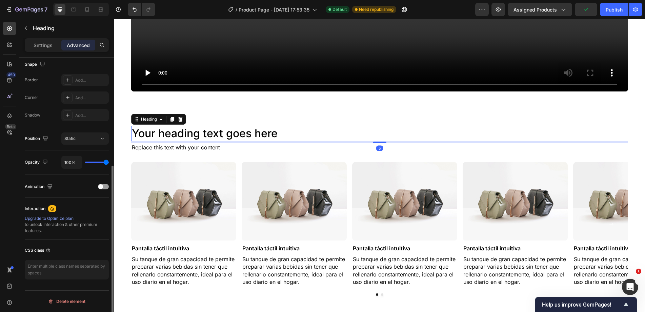
scroll to position [0, 0]
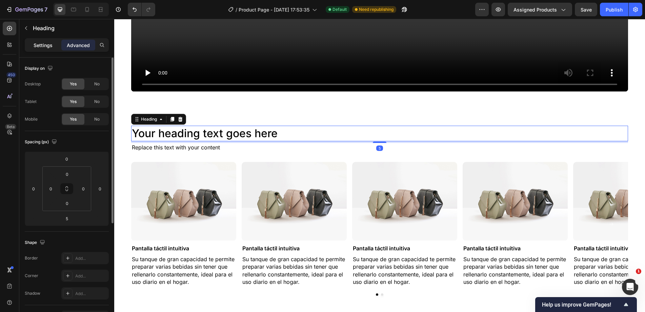
click at [53, 50] on div "Settings" at bounding box center [43, 45] width 34 height 11
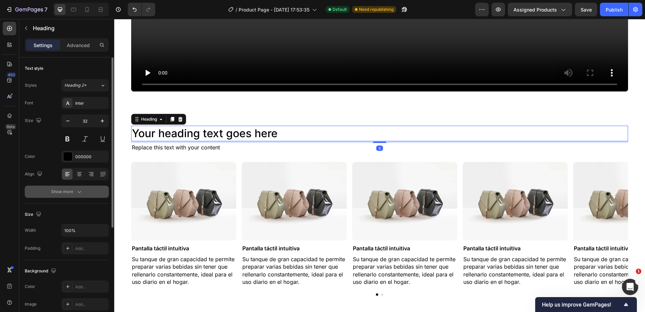
click at [72, 189] on div "Show more" at bounding box center [67, 191] width 32 height 7
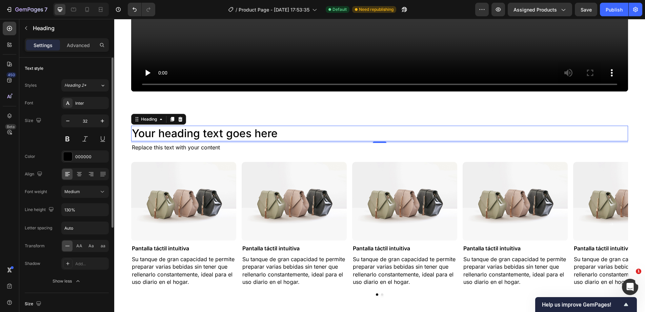
click at [76, 199] on div "Font Inter Size 32 Color 000000 Align Font weight Medium Line height 130% Lette…" at bounding box center [67, 192] width 84 height 190
click at [81, 192] on div "Medium" at bounding box center [81, 192] width 35 height 6
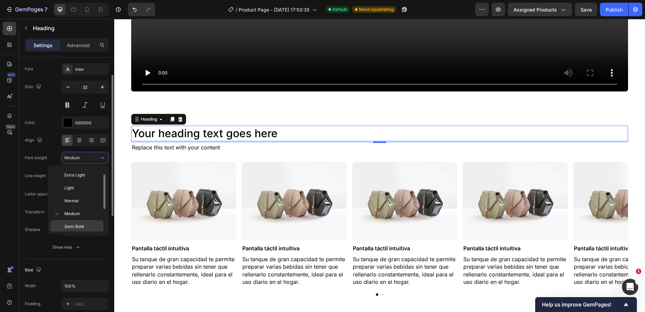
click at [76, 224] on span "Semi Bold" at bounding box center [73, 227] width 19 height 6
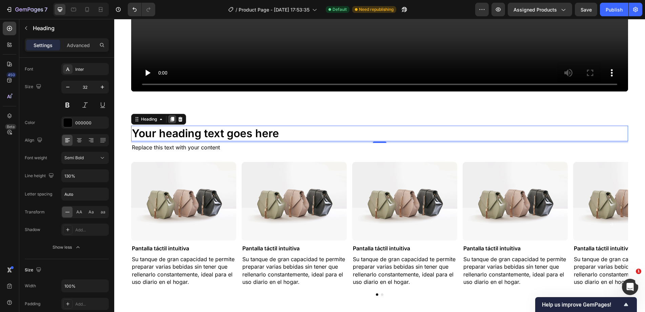
click at [171, 117] on icon at bounding box center [171, 119] width 5 height 5
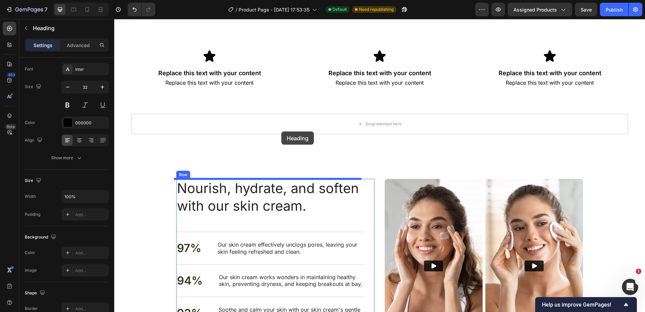
scroll to position [1318, 0]
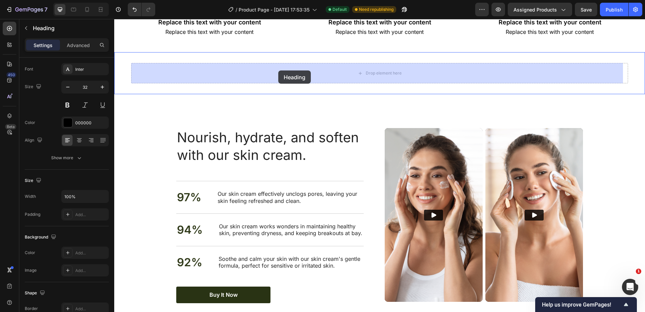
drag, startPoint x: 148, startPoint y: 136, endPoint x: 272, endPoint y: 86, distance: 133.0
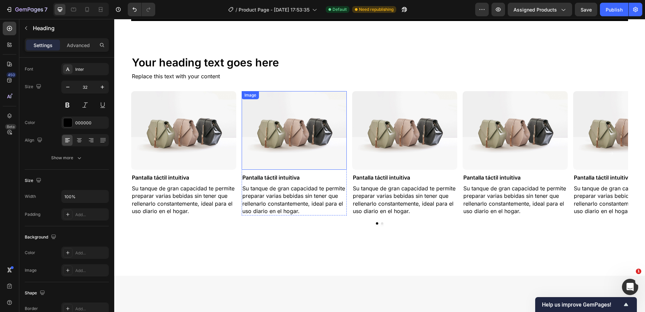
scroll to position [776, 0]
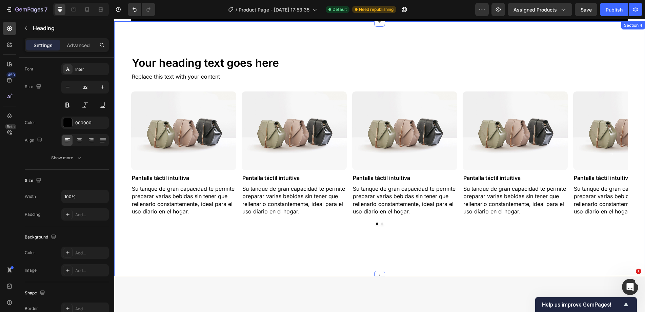
click at [175, 79] on div "Replace this text with your content" at bounding box center [379, 76] width 497 height 9
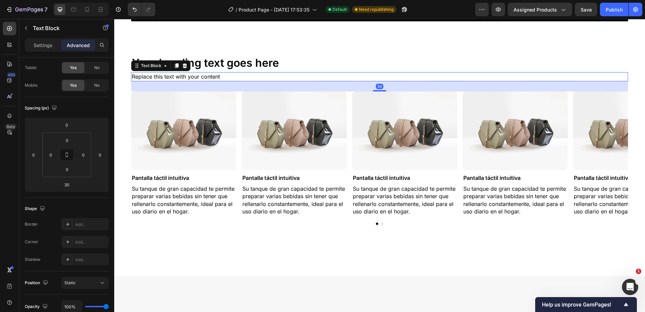
scroll to position [0, 0]
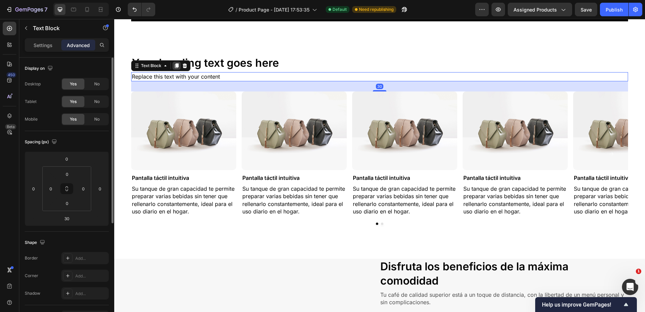
click at [180, 64] on div at bounding box center [176, 66] width 8 height 8
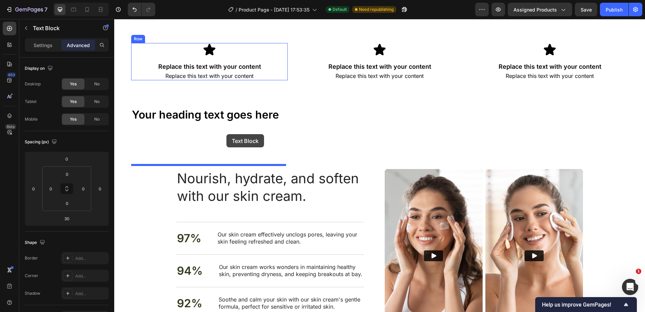
scroll to position [1284, 0]
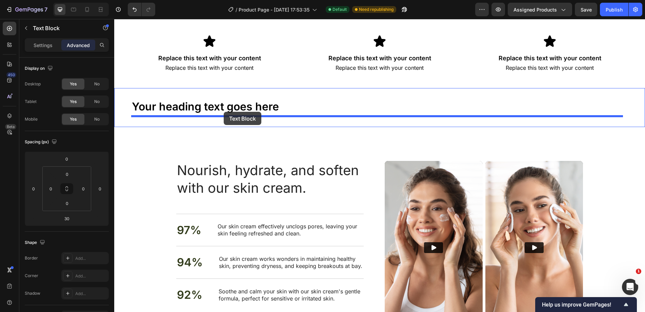
drag, startPoint x: 157, startPoint y: 88, endPoint x: 224, endPoint y: 112, distance: 70.8
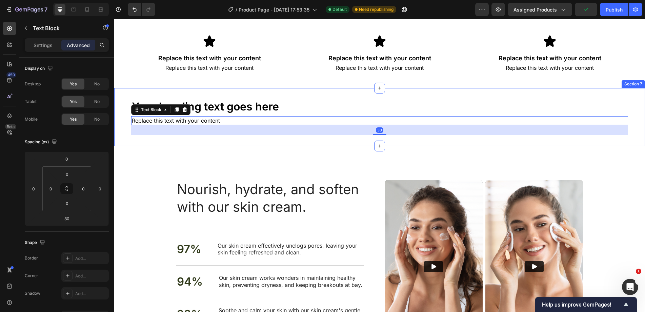
click at [342, 96] on div "Your heading text goes here Heading Replace this text with your content Text Bl…" at bounding box center [379, 117] width 531 height 58
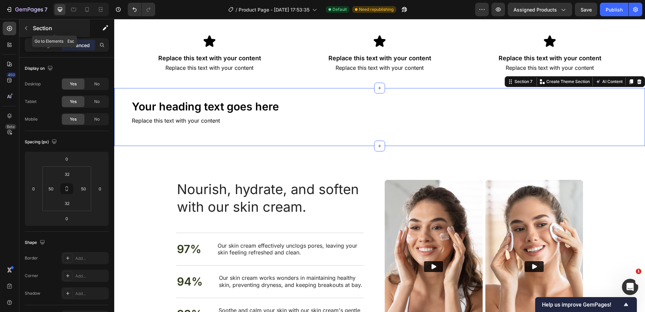
click at [30, 26] on button "button" at bounding box center [26, 28] width 11 height 11
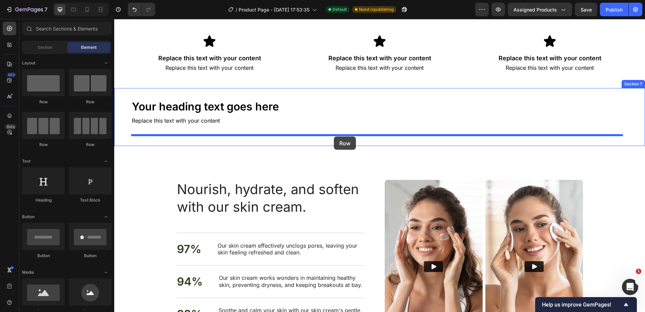
drag, startPoint x: 210, startPoint y: 143, endPoint x: 334, endPoint y: 137, distance: 124.2
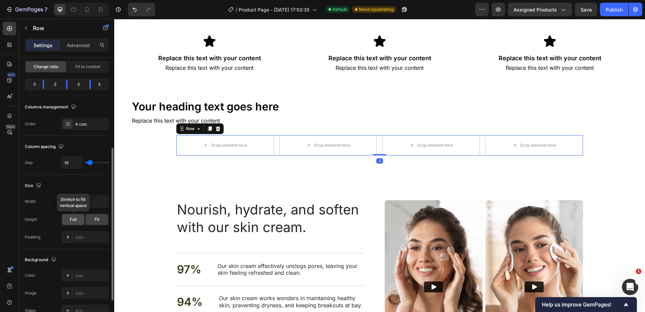
scroll to position [102, 0]
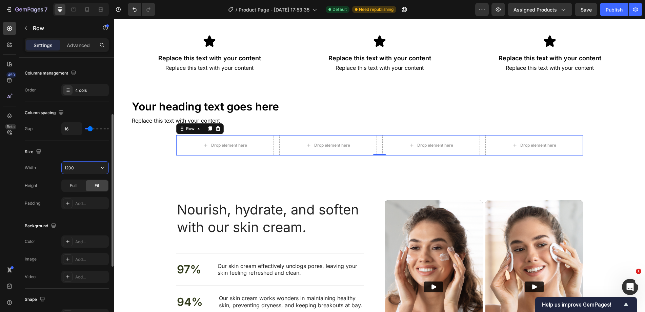
click at [71, 169] on input "1200" at bounding box center [85, 168] width 47 height 12
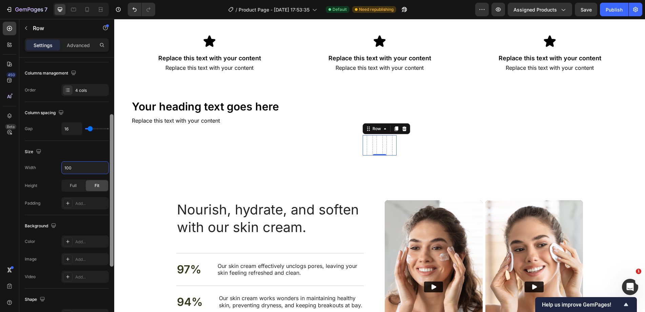
click at [112, 167] on div at bounding box center [112, 190] width 4 height 152
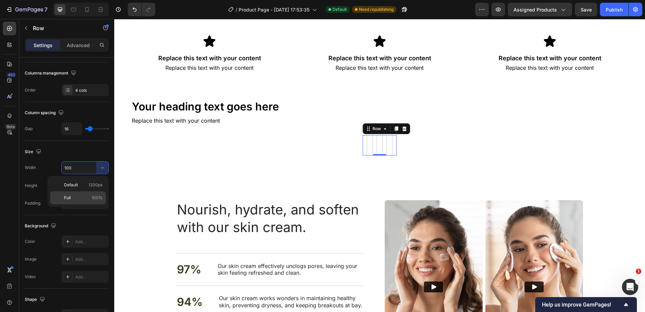
click at [76, 198] on p "Full 100%" at bounding box center [83, 198] width 39 height 6
type input "100%"
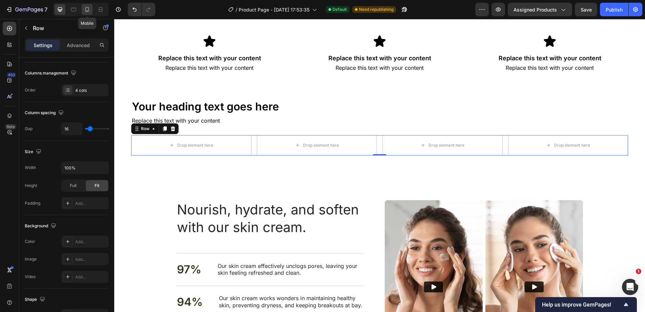
click at [84, 12] on icon at bounding box center [87, 9] width 7 height 7
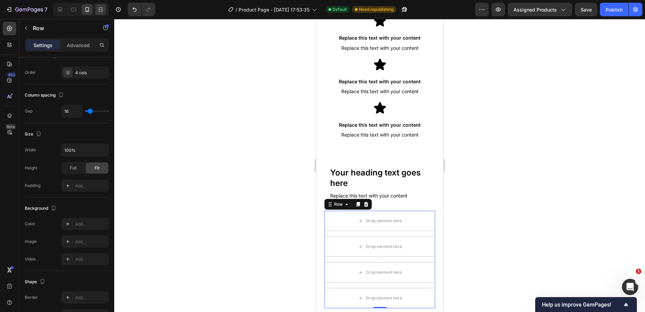
click at [98, 10] on icon at bounding box center [100, 9] width 7 height 7
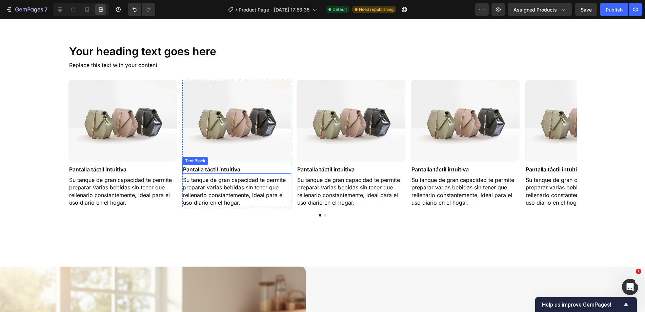
scroll to position [707, 0]
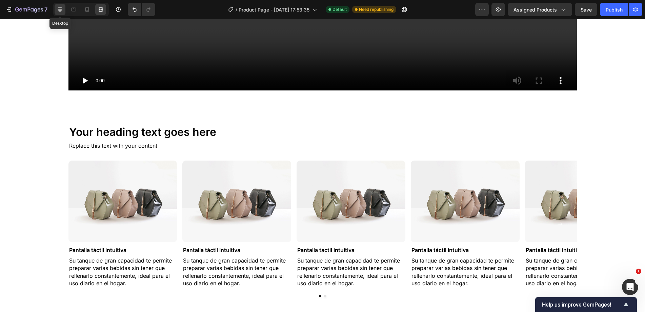
click at [64, 11] on div at bounding box center [60, 9] width 11 height 11
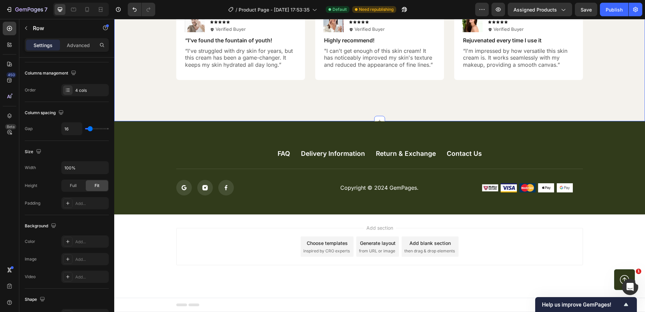
scroll to position [2130, 0]
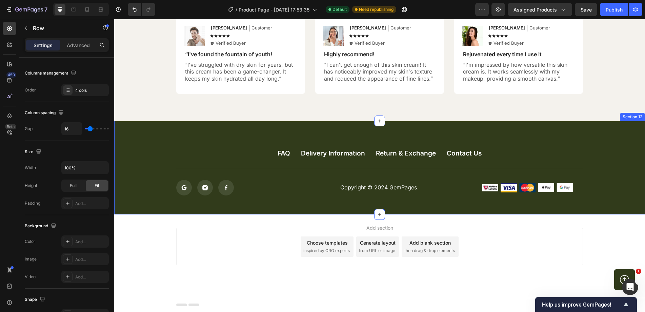
click at [533, 135] on div "FAQ Button Delivery Information Button Return & Exchange Button Contact Us Butt…" at bounding box center [379, 168] width 531 height 94
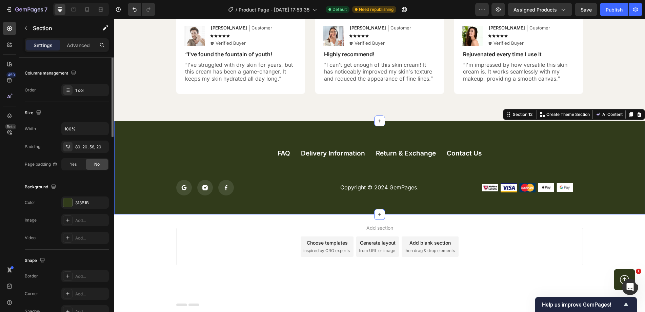
scroll to position [0, 0]
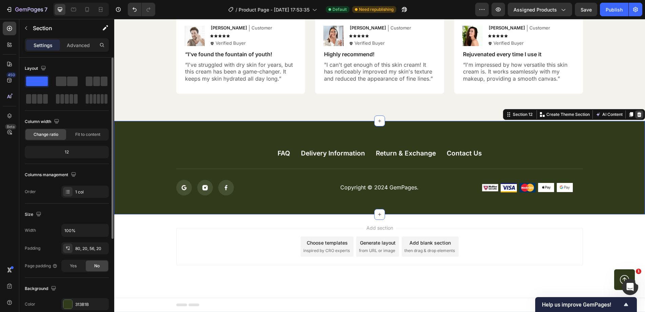
click at [635, 115] on div at bounding box center [639, 114] width 8 height 8
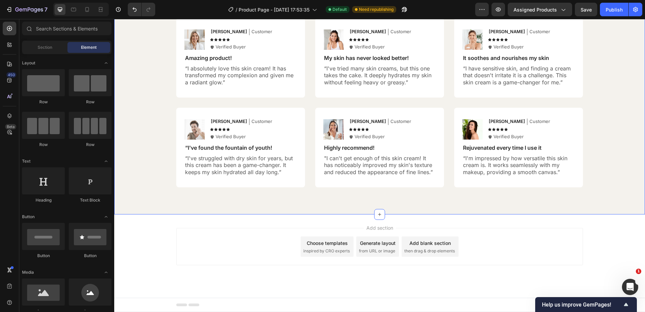
scroll to position [2037, 0]
click at [420, 243] on div "Add blank section" at bounding box center [429, 243] width 41 height 7
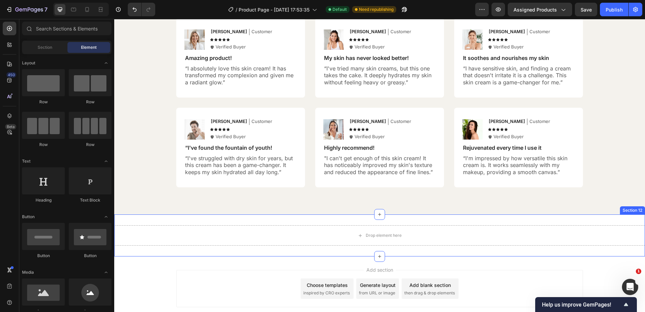
scroll to position [2079, 0]
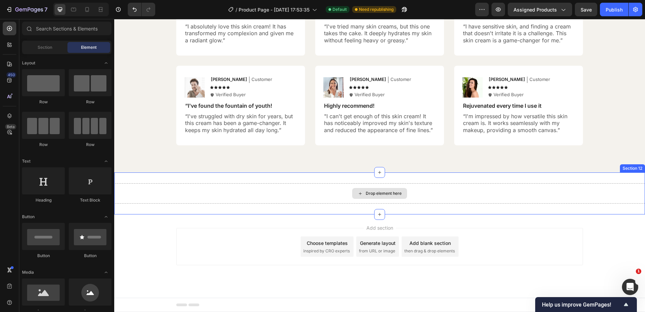
click at [327, 187] on div "Drop element here" at bounding box center [379, 193] width 531 height 20
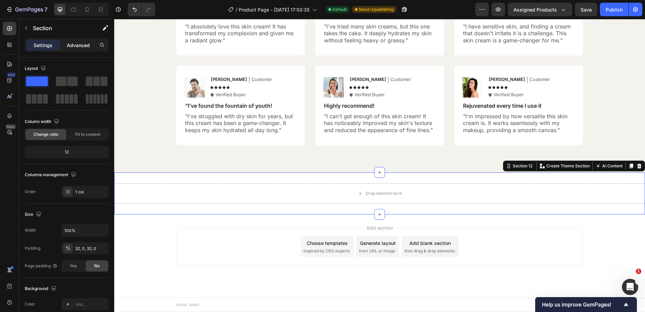
click at [74, 40] on div "Advanced" at bounding box center [78, 45] width 34 height 11
click at [76, 43] on p "Advanced" at bounding box center [78, 45] width 23 height 7
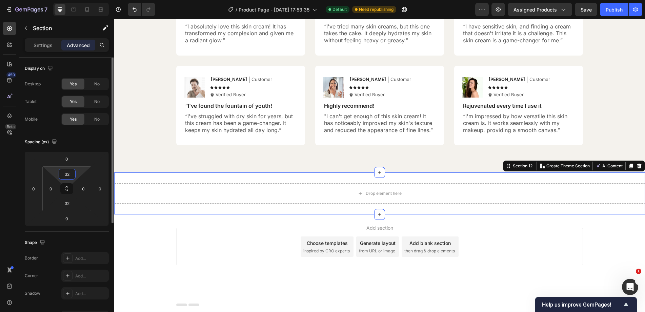
click at [71, 172] on input "32" at bounding box center [67, 174] width 14 height 10
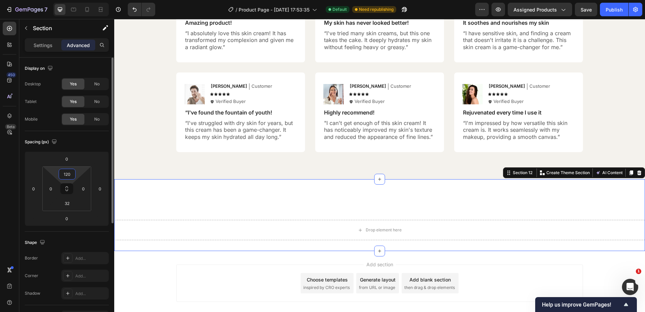
scroll to position [2109, 0]
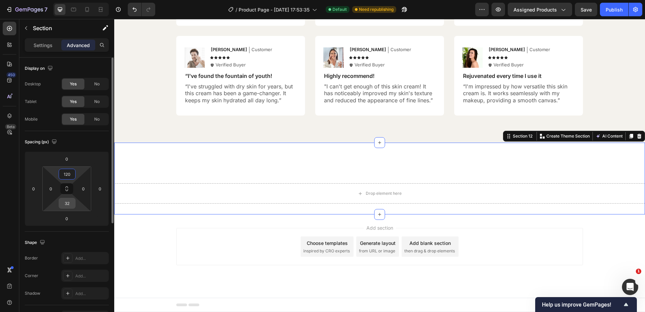
type input "120"
click at [67, 200] on input "32" at bounding box center [67, 203] width 14 height 10
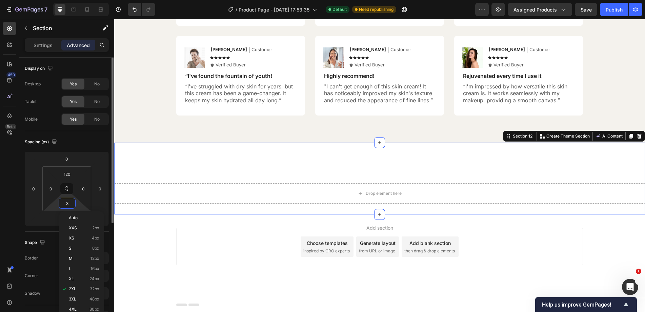
scroll to position [2108, 0]
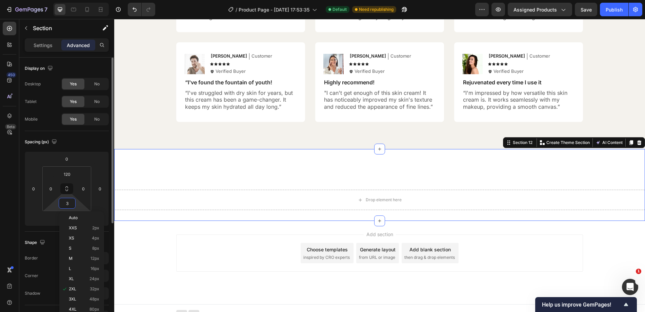
type input "30"
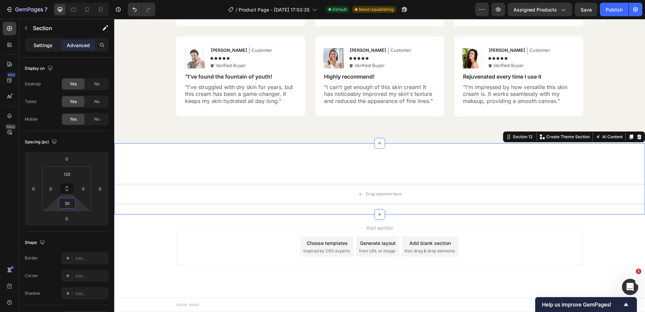
click at [34, 46] on p "Settings" at bounding box center [43, 45] width 19 height 7
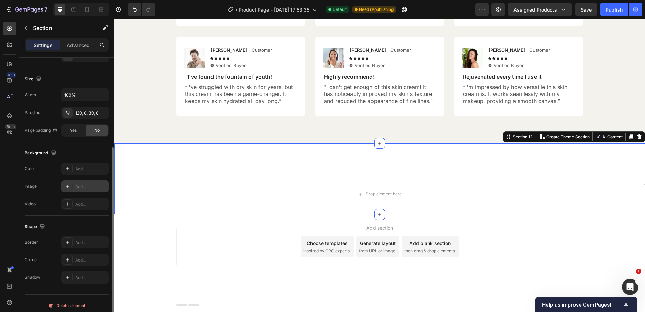
scroll to position [140, 0]
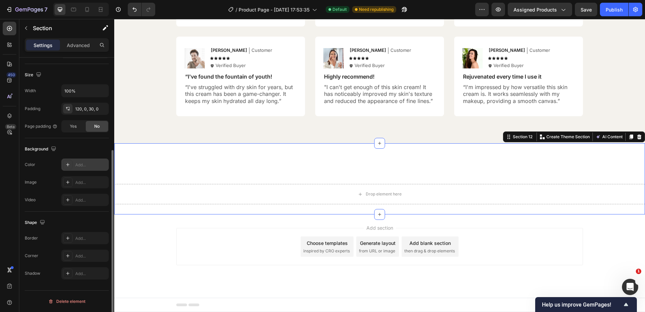
click at [76, 164] on div "Add..." at bounding box center [91, 165] width 32 height 6
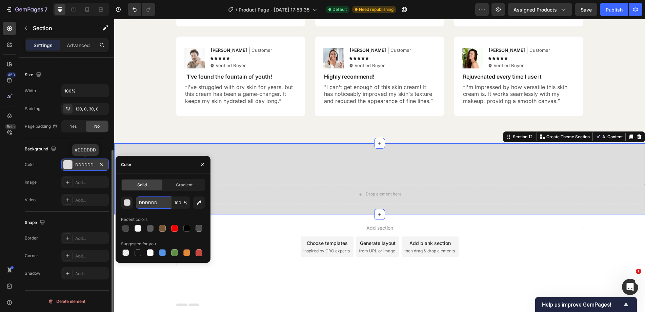
click at [152, 202] on input "DDDDDD" at bounding box center [153, 203] width 35 height 12
paste input "0C0C0"
type input "0C0C0D"
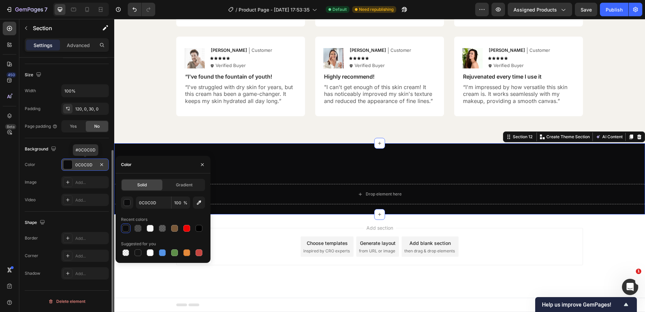
click at [311, 167] on div "Drop element here Section 12 You can create reusable sections Create Theme Sect…" at bounding box center [379, 178] width 531 height 71
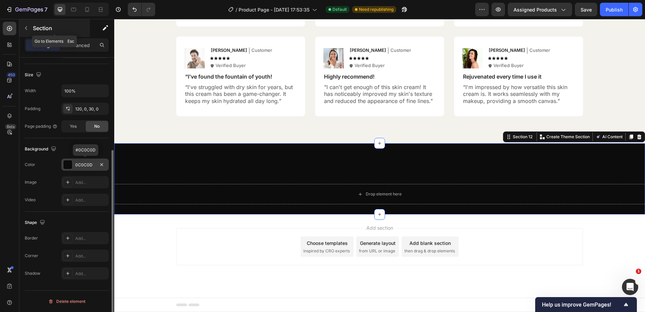
click at [51, 26] on p "Section" at bounding box center [61, 28] width 56 height 8
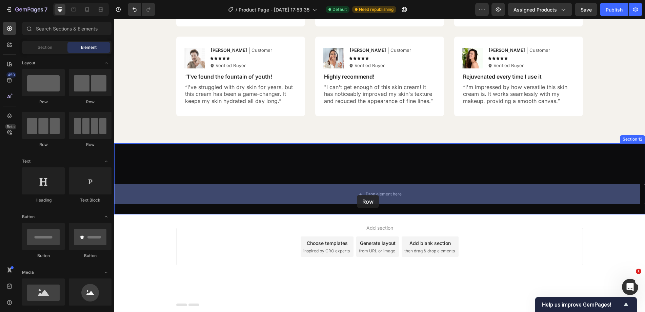
drag, startPoint x: 193, startPoint y: 150, endPoint x: 357, endPoint y: 195, distance: 169.9
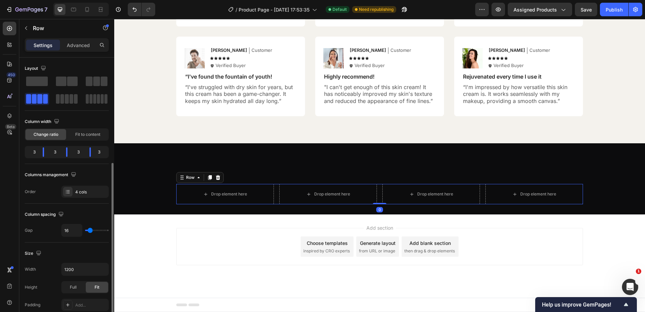
scroll to position [102, 0]
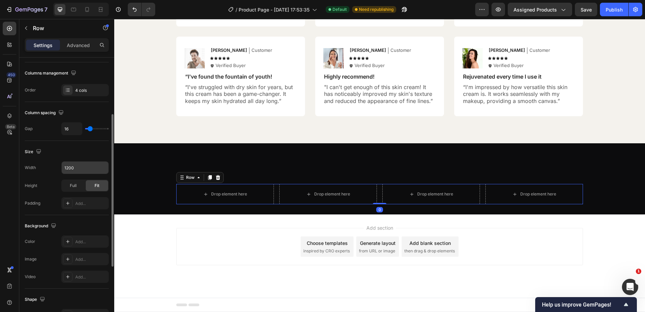
click at [79, 171] on input "1200" at bounding box center [85, 168] width 47 height 12
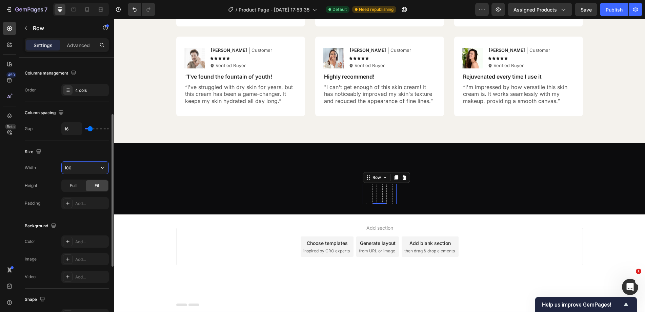
click at [87, 168] on input "100" at bounding box center [85, 168] width 47 height 12
click at [96, 168] on input "100" at bounding box center [85, 168] width 47 height 12
click at [98, 168] on button "button" at bounding box center [102, 168] width 12 height 12
click at [78, 197] on p "Full 100%" at bounding box center [83, 198] width 39 height 6
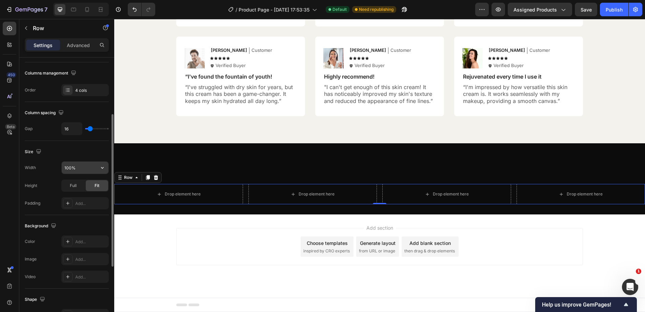
click at [85, 165] on input "100%" at bounding box center [85, 168] width 47 height 12
click at [102, 167] on icon "button" at bounding box center [102, 167] width 7 height 7
click at [82, 184] on p "Default 1200px" at bounding box center [83, 185] width 39 height 6
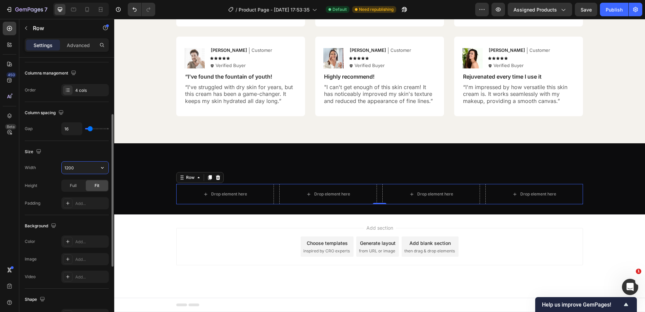
click at [68, 167] on input "1200" at bounding box center [85, 168] width 47 height 12
click at [66, 168] on input "1200" at bounding box center [85, 168] width 47 height 12
click at [68, 168] on input "1200" at bounding box center [85, 168] width 47 height 12
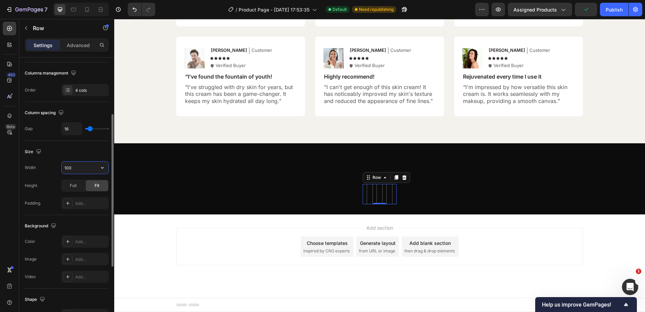
type input "1600"
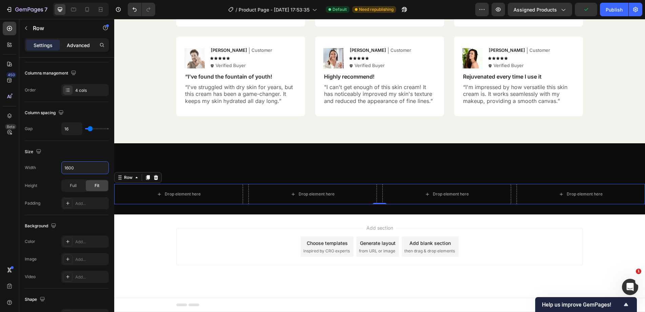
click at [77, 47] on p "Advanced" at bounding box center [78, 45] width 23 height 7
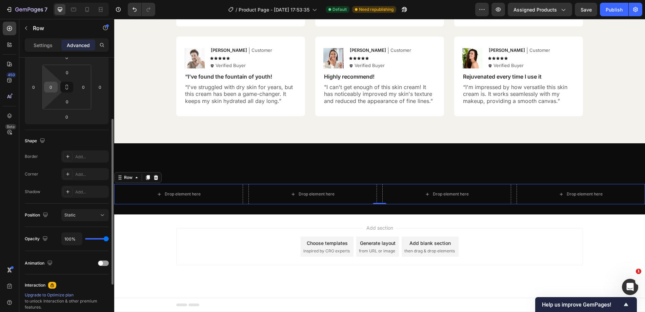
click at [55, 86] on input "0" at bounding box center [51, 87] width 10 height 10
type input "50"
click at [83, 92] on input "0" at bounding box center [83, 87] width 10 height 10
type input "50"
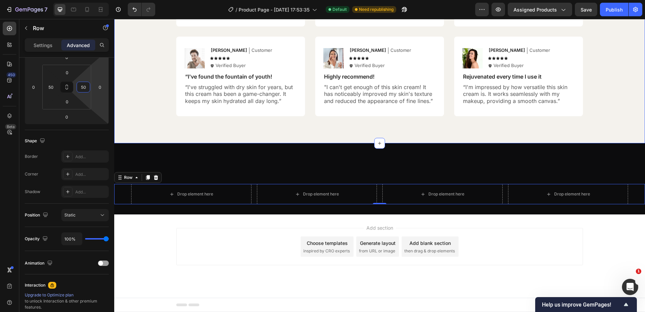
click at [299, 122] on div "Hear from Our Customers Heading Icon Icon Icon Icon Icon Icon List 2000+ Custom…" at bounding box center [379, 8] width 531 height 269
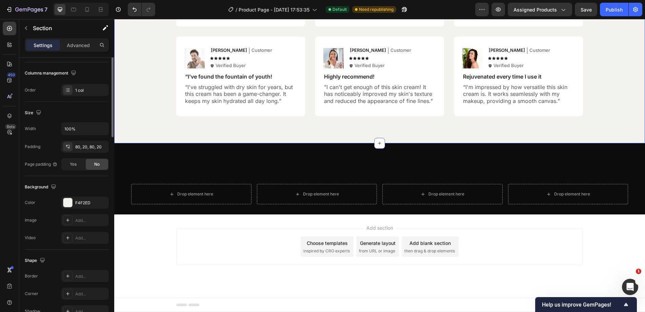
scroll to position [0, 0]
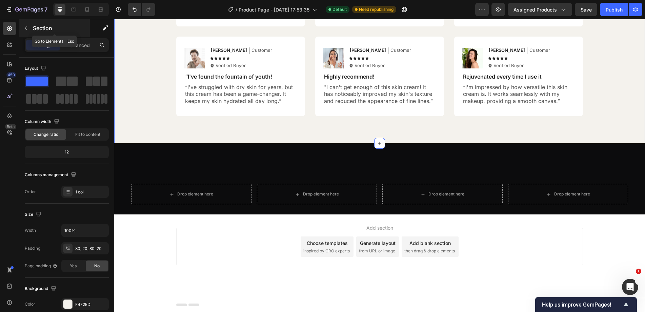
click at [54, 24] on p "Section" at bounding box center [61, 28] width 56 height 8
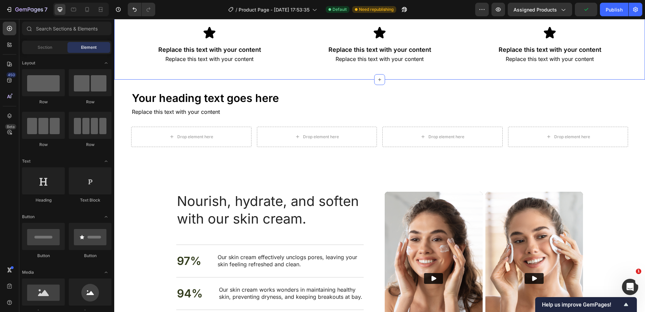
scroll to position [1261, 0]
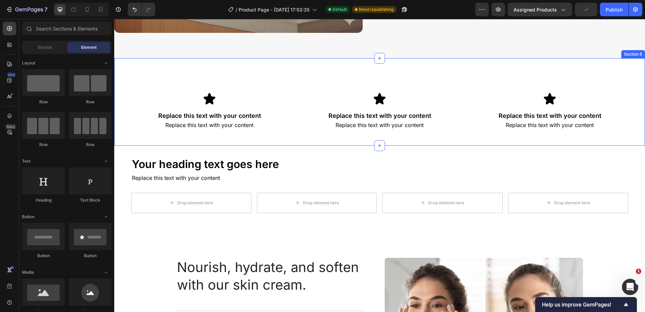
click at [206, 161] on h2 "Your heading text goes here" at bounding box center [379, 165] width 497 height 16
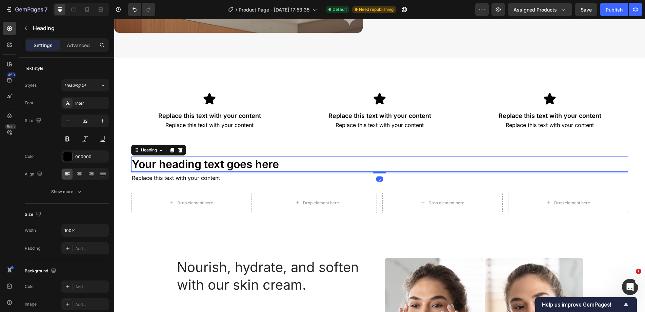
drag, startPoint x: 176, startPoint y: 148, endPoint x: 173, endPoint y: 148, distance: 3.5
click at [176, 148] on div at bounding box center [172, 150] width 8 height 8
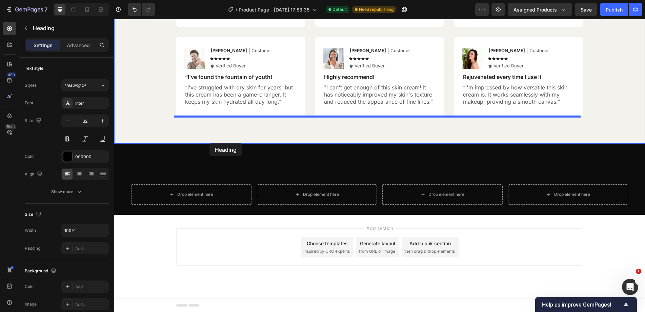
scroll to position [2071, 0]
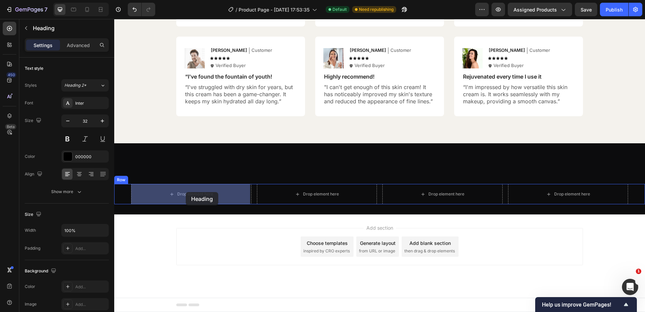
drag, startPoint x: 152, startPoint y: 115, endPoint x: 186, endPoint y: 192, distance: 83.8
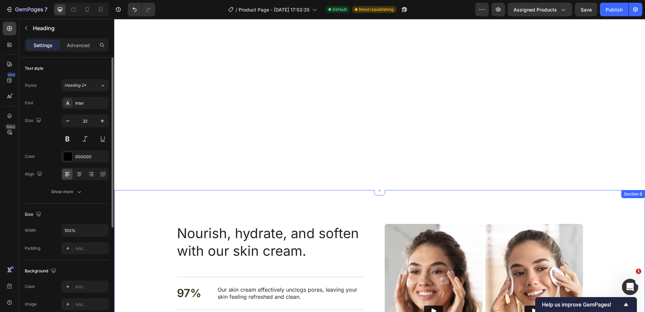
scroll to position [1597, 0]
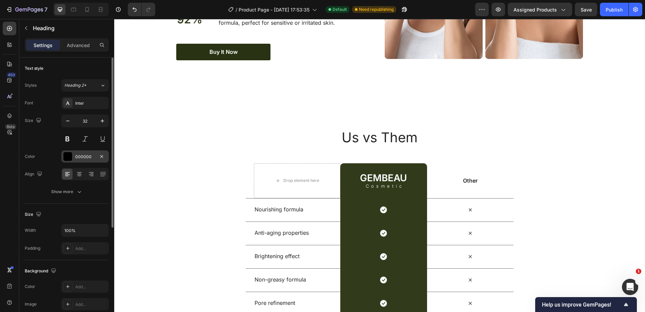
click at [72, 157] on div "000000" at bounding box center [84, 156] width 47 height 12
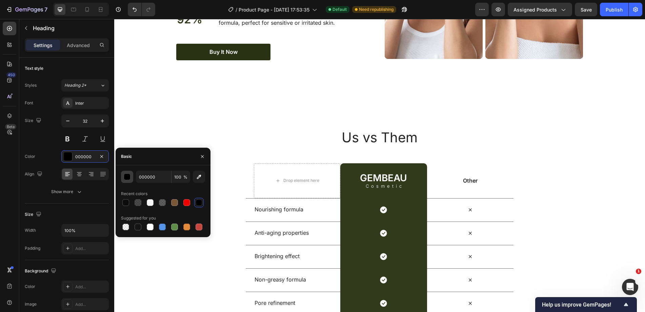
click at [133, 177] on div "000000 100 %" at bounding box center [163, 177] width 84 height 12
click at [128, 176] on div "button" at bounding box center [127, 177] width 7 height 7
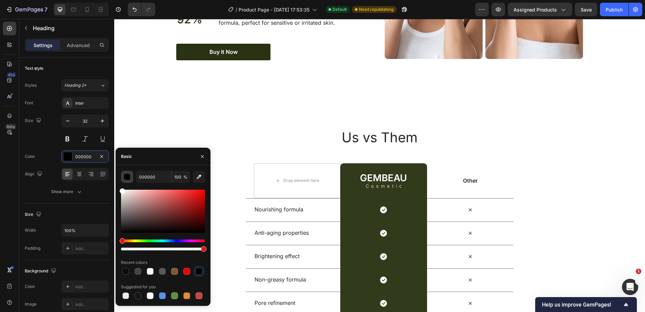
drag, startPoint x: 130, startPoint y: 208, endPoint x: 121, endPoint y: 173, distance: 36.2
click at [117, 180] on div "000000 100 % Recent colors Suggested for you" at bounding box center [163, 236] width 95 height 130
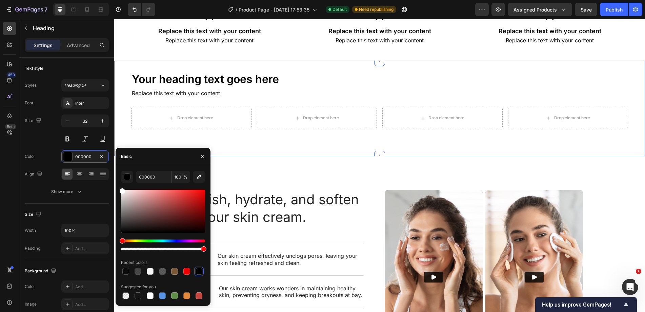
type input "FFFFFF"
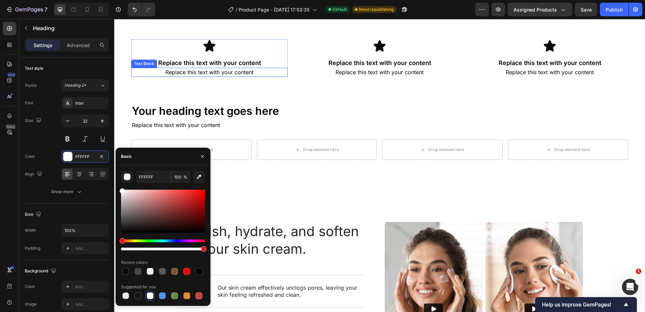
scroll to position [1190, 0]
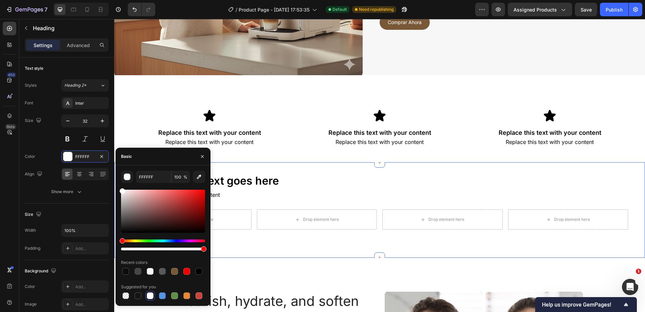
click at [230, 190] on div "Your heading text goes here Heading Replace this text with your content Text Bl…" at bounding box center [379, 210] width 497 height 74
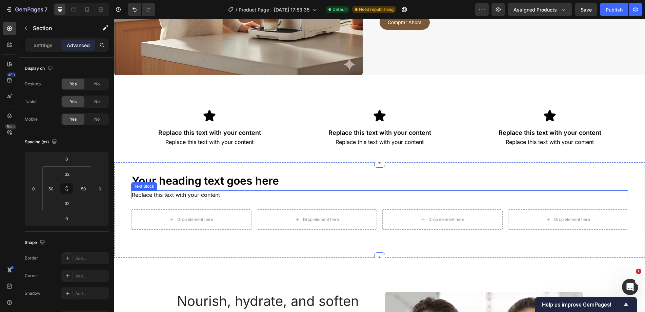
click at [230, 194] on div "Replace this text with your content" at bounding box center [379, 194] width 497 height 9
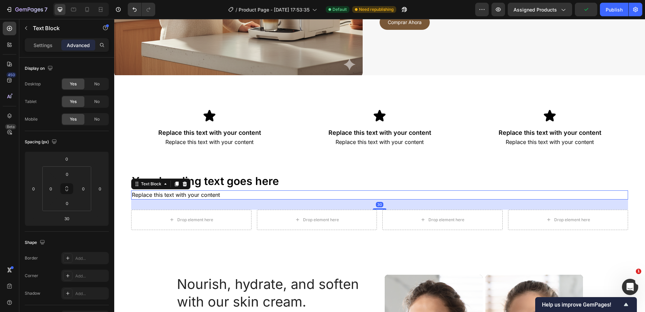
click at [173, 184] on div at bounding box center [176, 184] width 8 height 8
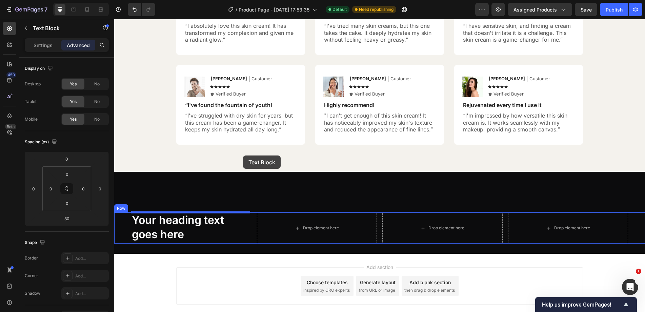
scroll to position [2084, 0]
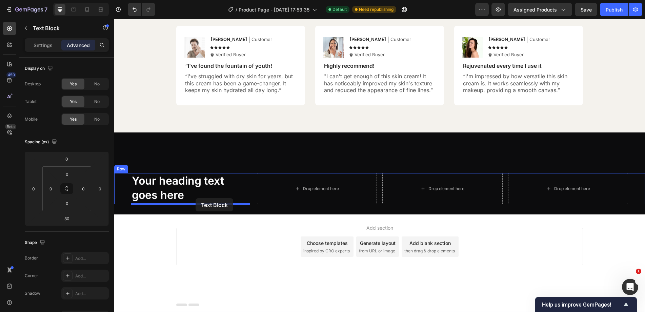
drag, startPoint x: 152, startPoint y: 202, endPoint x: 261, endPoint y: 163, distance: 116.0
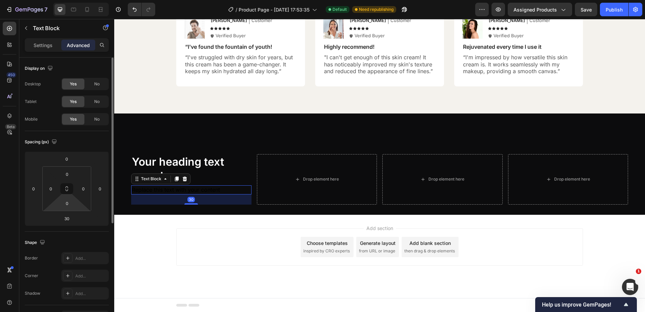
scroll to position [34, 0]
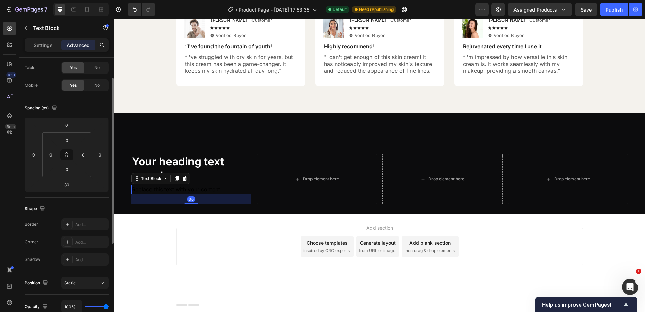
drag, startPoint x: 45, startPoint y: 45, endPoint x: 47, endPoint y: 56, distance: 10.8
click at [45, 45] on p "Settings" at bounding box center [43, 45] width 19 height 7
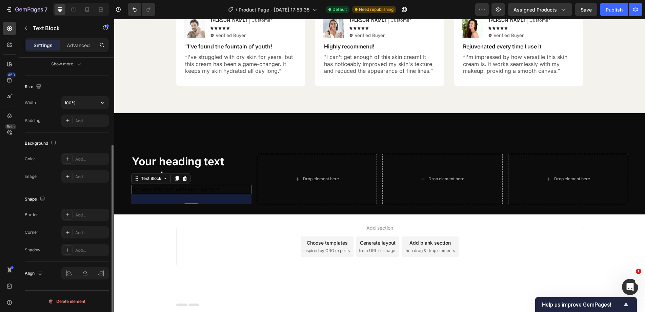
scroll to position [0, 0]
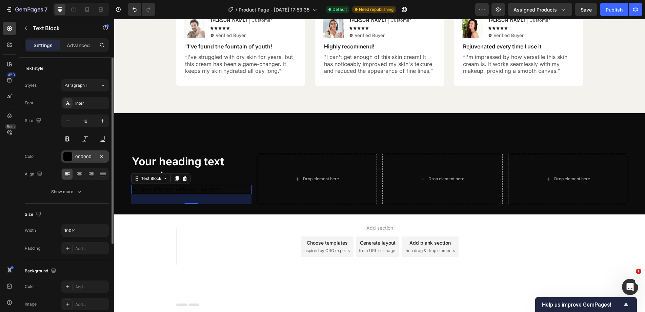
click at [70, 157] on div at bounding box center [67, 156] width 9 height 9
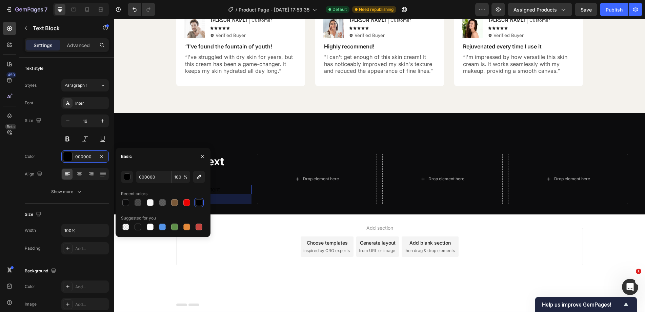
click at [119, 173] on div "000000 100 % Recent colors Suggested for you" at bounding box center [163, 201] width 95 height 61
click at [123, 175] on button "button" at bounding box center [127, 177] width 12 height 12
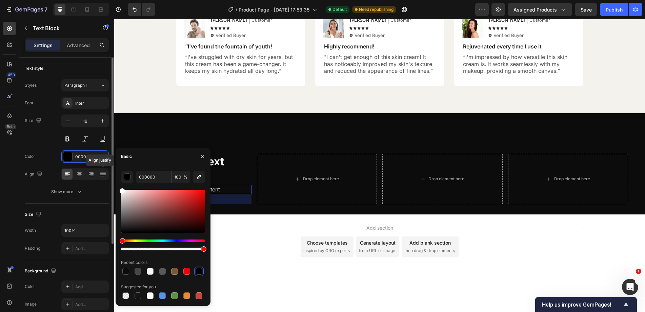
drag, startPoint x: 123, startPoint y: 183, endPoint x: 105, endPoint y: 167, distance: 24.5
click at [105, 167] on div "450 Beta Sections(30) Elements(84) Section Element Hero Section Product Detail …" at bounding box center [57, 165] width 114 height 293
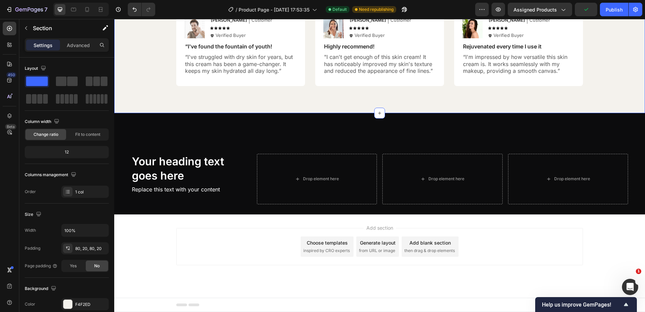
click at [50, 32] on div "Section" at bounding box center [54, 28] width 70 height 18
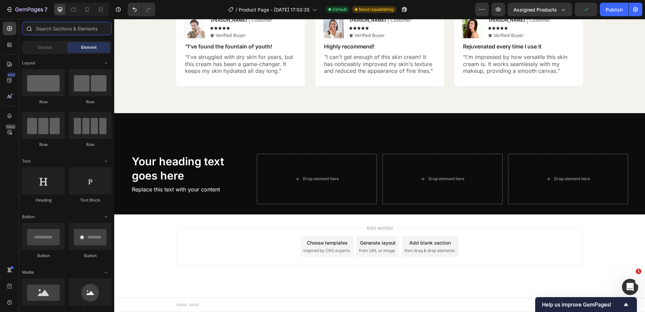
click at [54, 27] on input "text" at bounding box center [66, 29] width 89 height 14
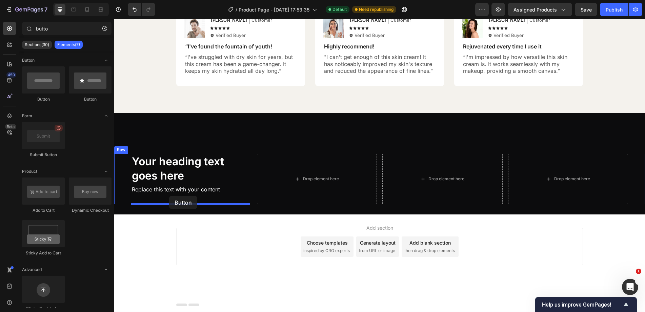
drag, startPoint x: 212, startPoint y: 151, endPoint x: 169, endPoint y: 196, distance: 61.8
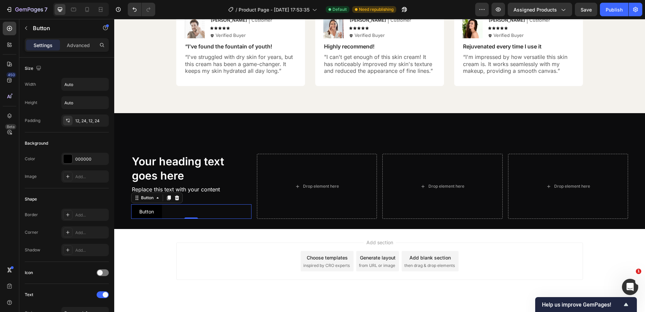
click at [173, 198] on div at bounding box center [177, 198] width 8 height 8
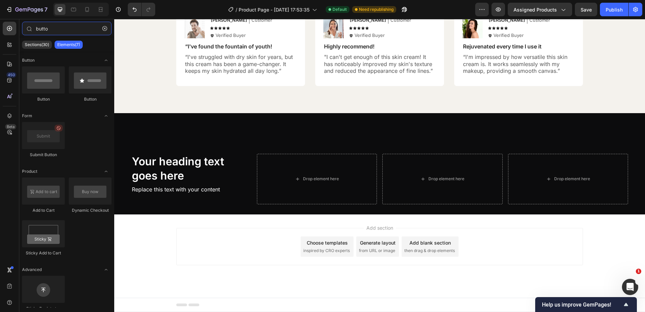
drag, startPoint x: 21, startPoint y: 24, endPoint x: -3, endPoint y: 24, distance: 24.1
click at [0, 0] on html "7 Version history / Product Page - Sep 24, 17:53:35 Default Need republishing P…" at bounding box center [322, 0] width 645 height 0
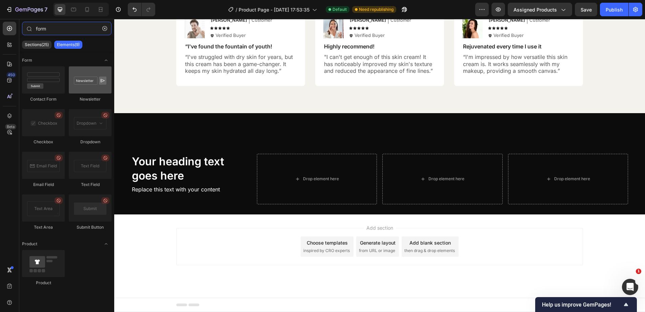
type input "form"
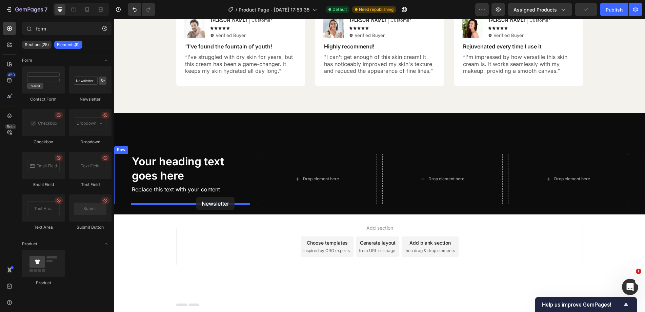
drag, startPoint x: 191, startPoint y: 106, endPoint x: 196, endPoint y: 197, distance: 90.6
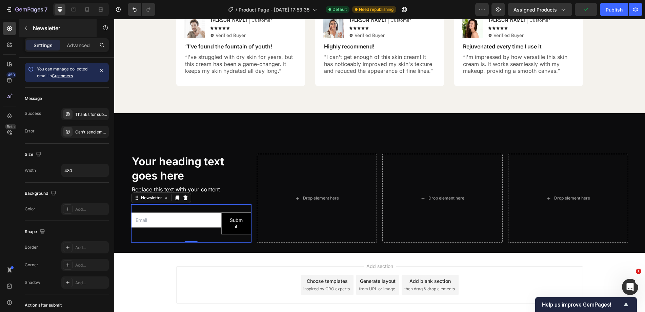
click at [42, 26] on p "Newsletter" at bounding box center [62, 28] width 58 height 8
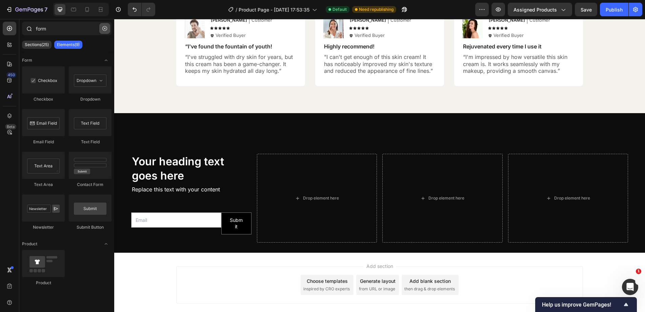
click at [103, 27] on icon "button" at bounding box center [104, 28] width 5 height 5
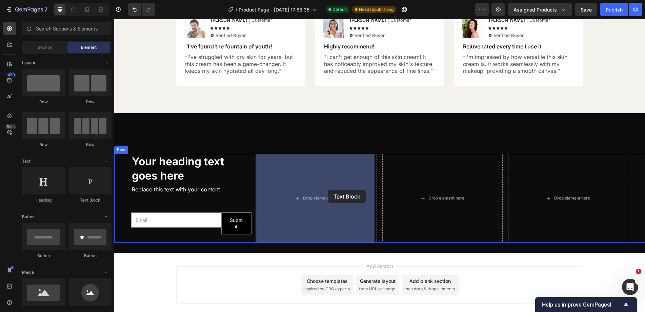
drag, startPoint x: 201, startPoint y: 206, endPoint x: 366, endPoint y: 188, distance: 166.0
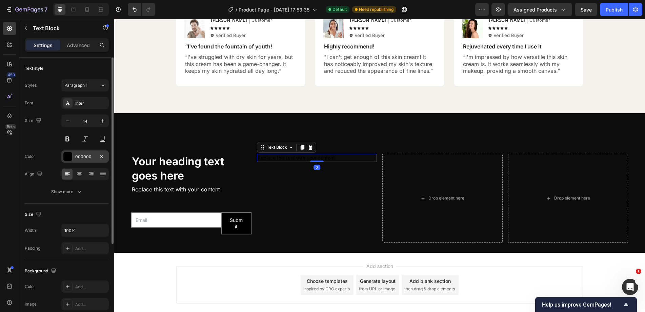
click at [65, 153] on div at bounding box center [67, 156] width 9 height 9
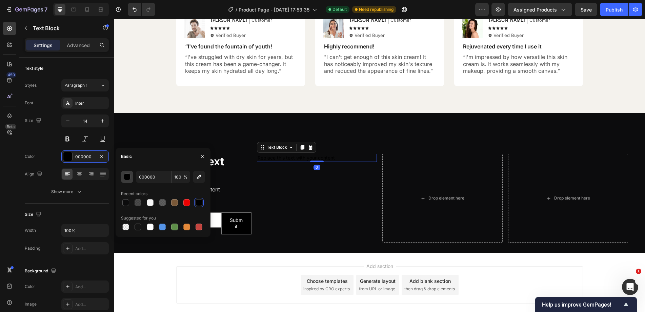
click at [127, 178] on div "button" at bounding box center [127, 177] width 7 height 7
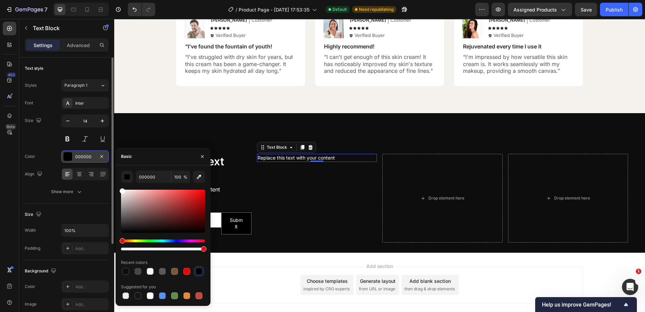
drag, startPoint x: 117, startPoint y: 180, endPoint x: 95, endPoint y: 157, distance: 32.3
click at [97, 157] on div "450 Beta Sections(30) Elements(84) Section Element Hero Section Product Detail …" at bounding box center [57, 165] width 114 height 293
type input "FFFFFF"
click at [178, 179] on input "100" at bounding box center [180, 177] width 19 height 12
type input "50"
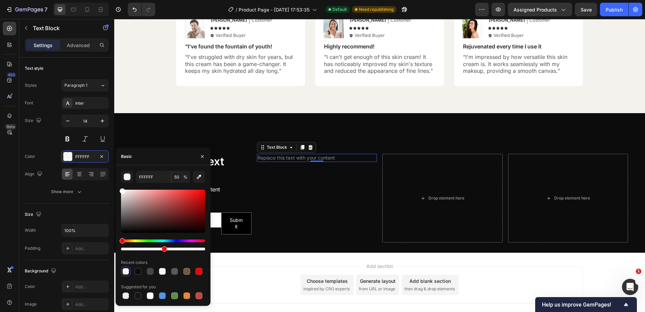
click at [273, 156] on div "Replace this text with your content" at bounding box center [317, 158] width 120 height 8
click at [273, 156] on p "Replace this text with your content" at bounding box center [317, 158] width 119 height 7
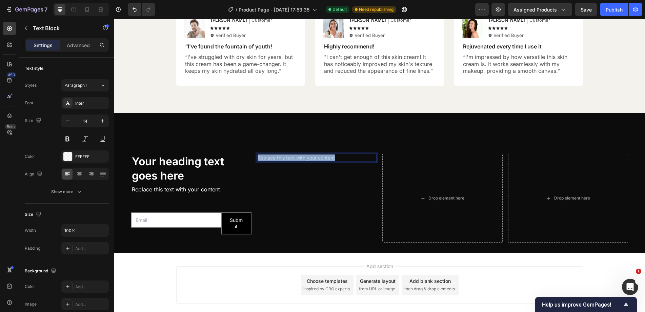
click at [273, 156] on p "Replace this text with your content" at bounding box center [317, 158] width 119 height 7
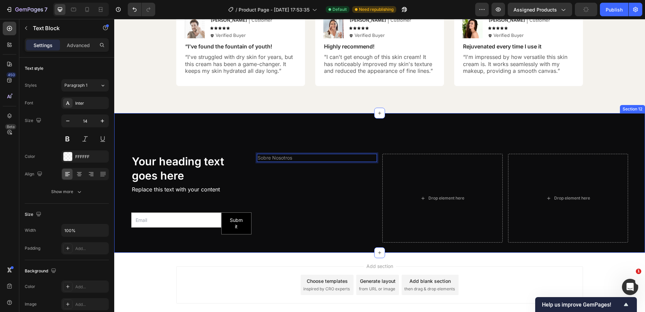
click at [328, 130] on div "Your heading text goes here Heading Replace this text with your content Text Bl…" at bounding box center [379, 183] width 531 height 140
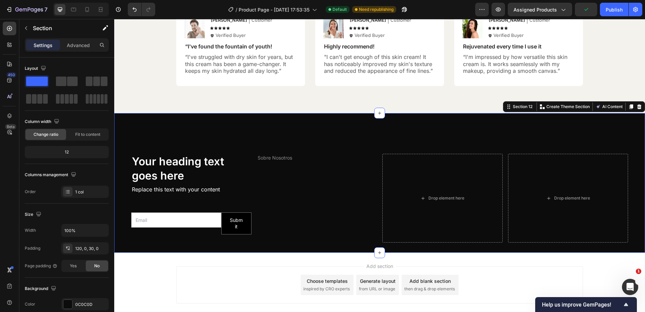
click at [295, 152] on div "Your heading text goes here Heading Replace this text with your content Text Bl…" at bounding box center [379, 183] width 531 height 140
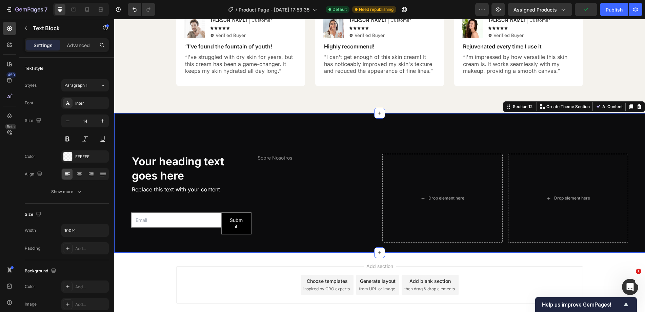
click at [296, 160] on p "Sobre Nosotros" at bounding box center [317, 158] width 119 height 7
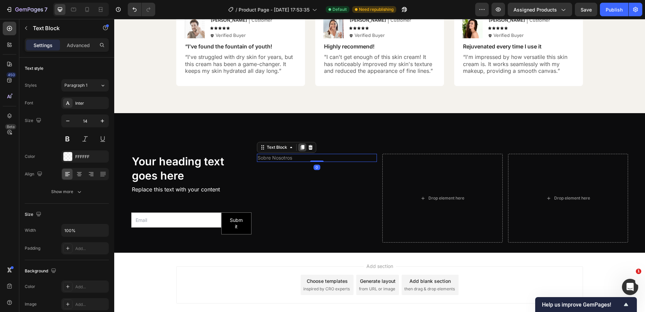
click at [298, 147] on div at bounding box center [302, 147] width 8 height 8
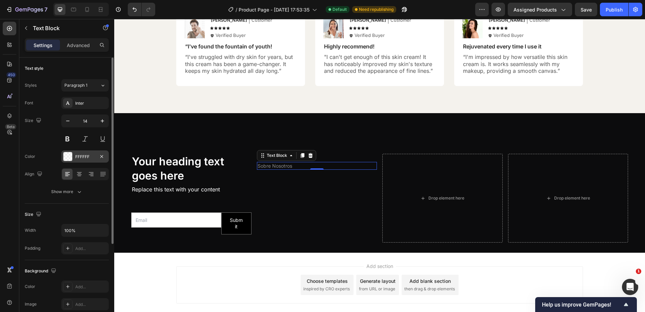
click at [80, 160] on div "FFFFFF" at bounding box center [85, 157] width 20 height 6
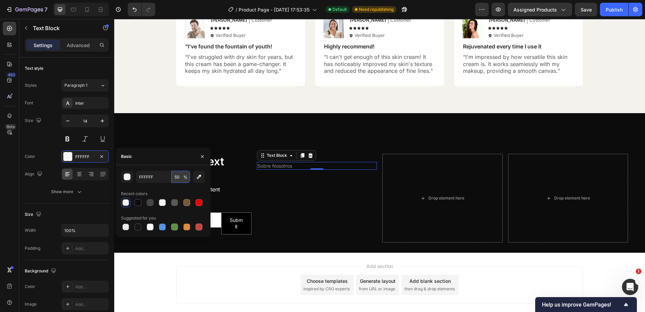
click at [179, 175] on input "50" at bounding box center [180, 177] width 19 height 12
type input "100"
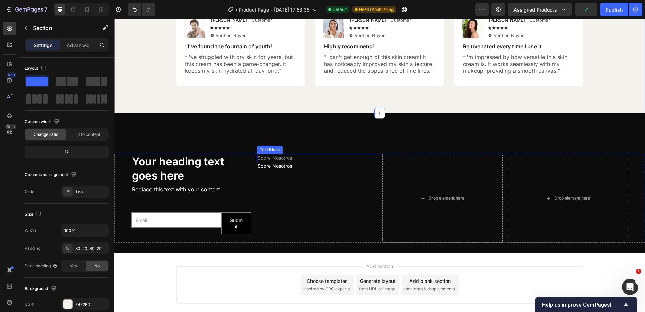
click at [308, 160] on p "Sobre Nosotros" at bounding box center [317, 158] width 119 height 7
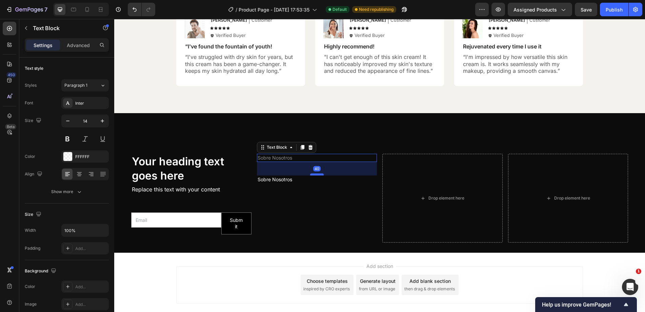
drag, startPoint x: 318, startPoint y: 161, endPoint x: 316, endPoint y: 175, distance: 13.6
click at [316, 175] on div at bounding box center [317, 174] width 14 height 2
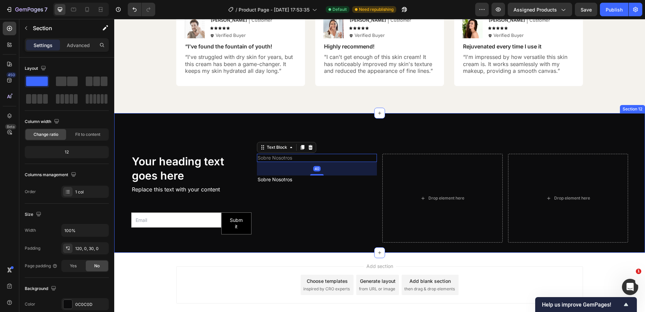
click at [336, 134] on div "Your heading text goes here Heading Replace this text with your content Text Bl…" at bounding box center [379, 183] width 531 height 140
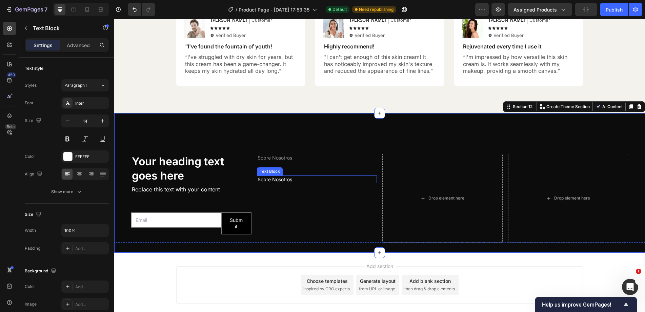
click at [281, 181] on p "Sobre Nosotros" at bounding box center [317, 179] width 119 height 7
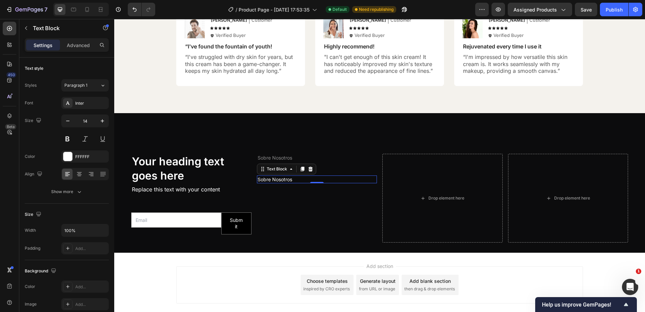
click at [282, 178] on p "Sobre Nosotros" at bounding box center [317, 179] width 119 height 7
click at [260, 180] on p "Nsotros" at bounding box center [317, 179] width 119 height 7
drag, startPoint x: 291, startPoint y: 181, endPoint x: 285, endPoint y: 178, distance: 6.5
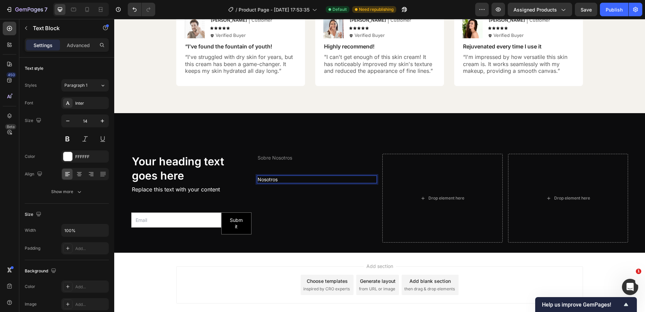
click at [291, 181] on p "Nosotros" at bounding box center [317, 179] width 119 height 7
click at [289, 186] on div "Sobre Nosotros Text Block Nosotros Text Block 0" at bounding box center [317, 198] width 120 height 89
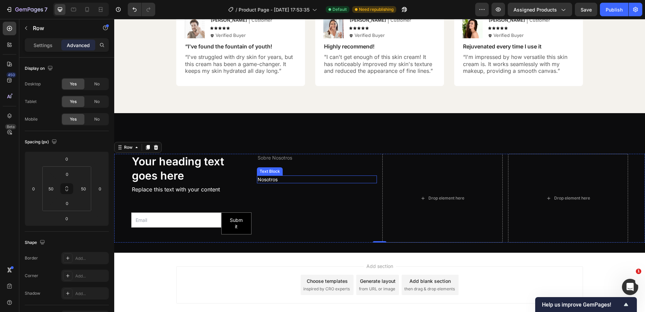
click at [293, 178] on p "Nosotros" at bounding box center [317, 179] width 119 height 7
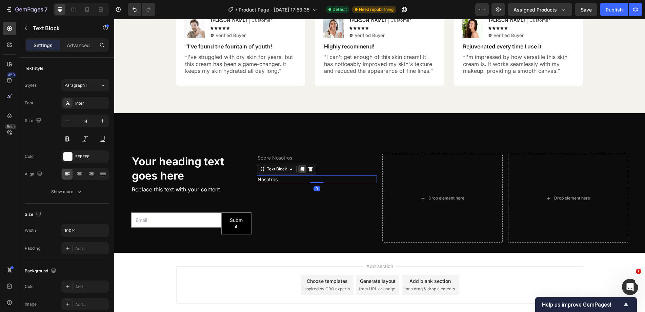
click at [302, 170] on icon at bounding box center [302, 169] width 4 height 5
click at [334, 179] on p "Nosotros" at bounding box center [317, 179] width 119 height 7
drag, startPoint x: 311, startPoint y: 183, endPoint x: 308, endPoint y: 190, distance: 7.3
click at [310, 190] on div at bounding box center [317, 189] width 14 height 2
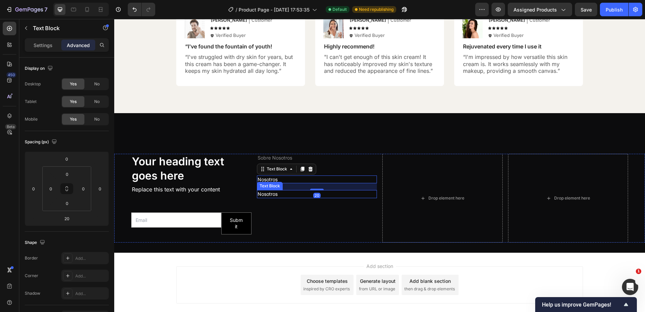
click at [291, 194] on p "Nosotros" at bounding box center [317, 194] width 119 height 7
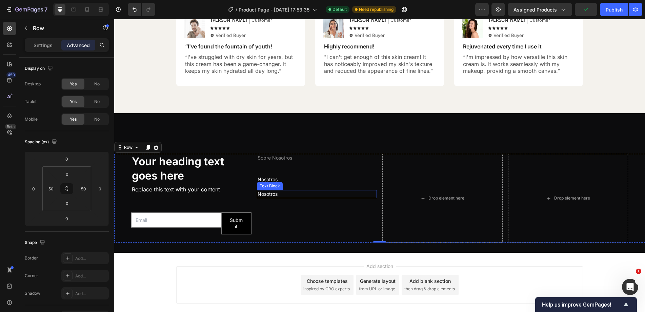
click at [313, 195] on p "Nosotros" at bounding box center [317, 194] width 119 height 7
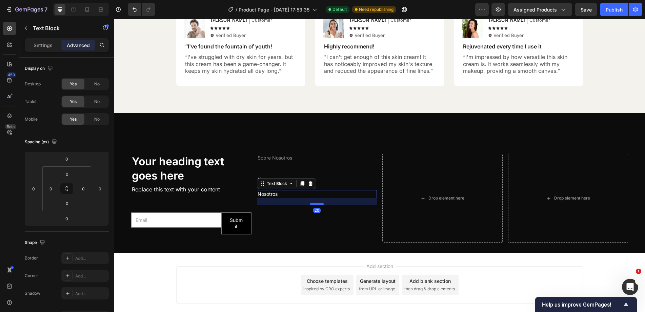
drag, startPoint x: 312, startPoint y: 197, endPoint x: 310, endPoint y: 204, distance: 7.1
click at [310, 204] on div at bounding box center [317, 204] width 14 height 2
drag, startPoint x: 315, startPoint y: 205, endPoint x: 317, endPoint y: 195, distance: 9.9
click at [317, 195] on div "Nosotros Text Block 20" at bounding box center [317, 194] width 120 height 8
drag, startPoint x: 316, startPoint y: 204, endPoint x: 318, endPoint y: 195, distance: 10.0
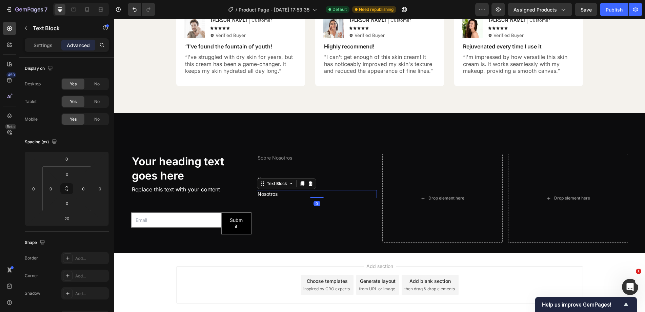
click at [318, 195] on div "Nosotros Text Block 0" at bounding box center [317, 194] width 120 height 8
type input "0"
click at [341, 189] on div "Sobre Nosotros Text Block Nosotros Text Block Nosotros Text Block 0" at bounding box center [317, 198] width 120 height 89
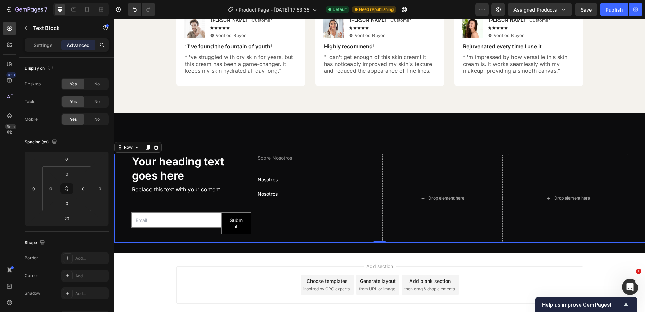
click at [305, 182] on p "Nosotros" at bounding box center [317, 179] width 119 height 7
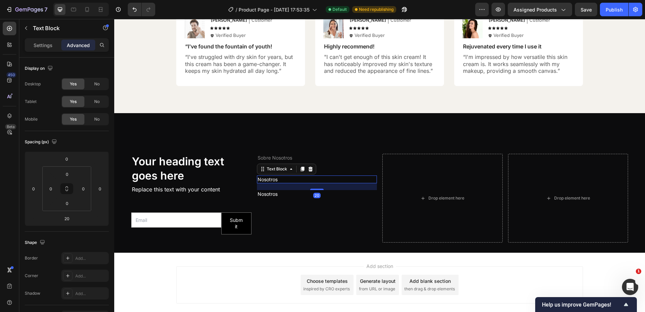
click at [299, 173] on div "Text Block" at bounding box center [286, 169] width 59 height 11
click at [301, 169] on icon at bounding box center [302, 169] width 4 height 5
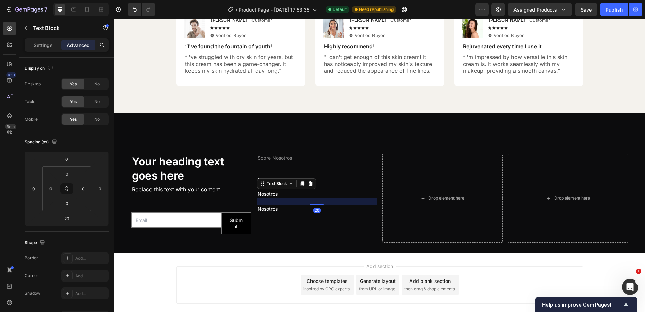
click at [268, 195] on p "Nosotros" at bounding box center [317, 194] width 119 height 7
click at [264, 209] on p "Nosotros" at bounding box center [317, 209] width 119 height 7
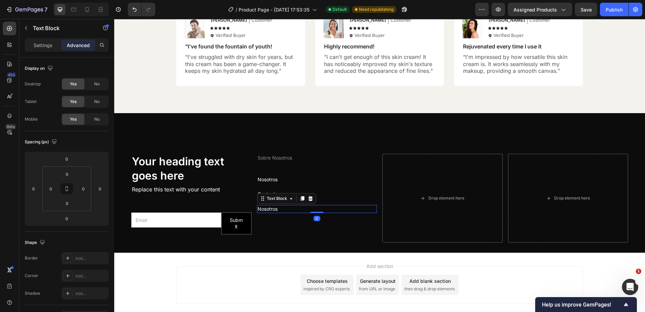
click at [264, 209] on p "Nosotros" at bounding box center [317, 209] width 119 height 7
click at [265, 209] on p "Nosotros" at bounding box center [317, 209] width 119 height 7
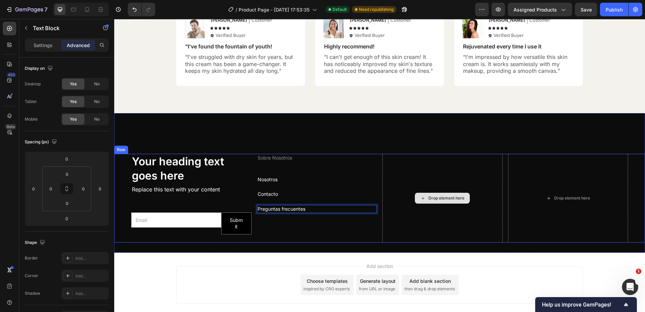
click at [374, 141] on div "Your heading text goes here Heading Replace this text with your content Text Bl…" at bounding box center [379, 183] width 531 height 140
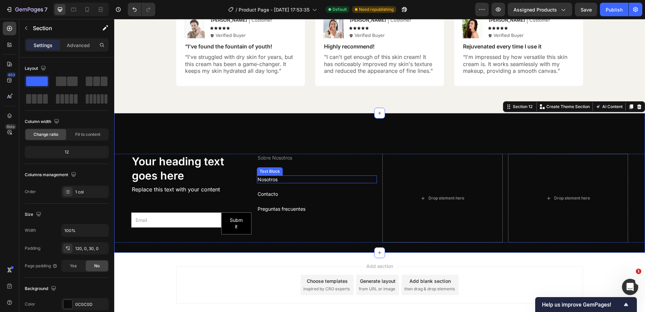
click at [287, 181] on p "Nosotros" at bounding box center [317, 179] width 119 height 7
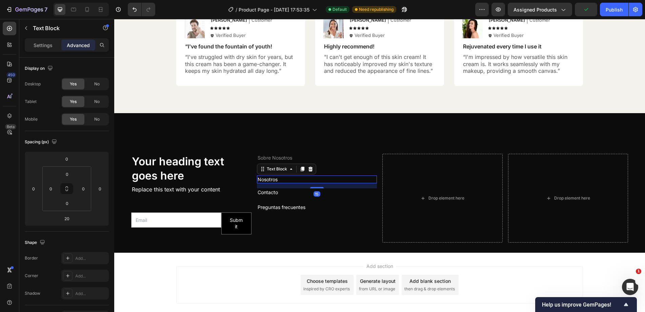
drag, startPoint x: 311, startPoint y: 189, endPoint x: 287, endPoint y: 190, distance: 24.1
click at [310, 188] on div at bounding box center [317, 187] width 14 height 1
click at [287, 190] on p "Contacto" at bounding box center [317, 192] width 119 height 7
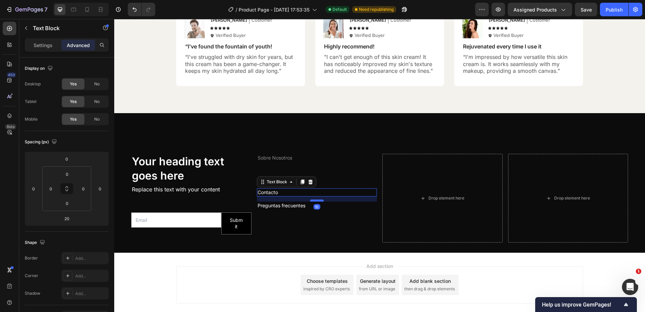
click at [316, 201] on div at bounding box center [317, 201] width 14 height 2
type input "15"
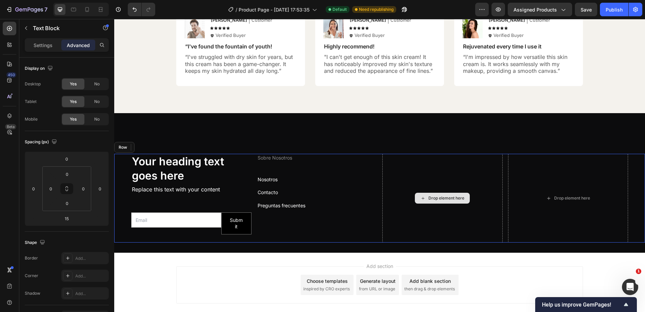
click at [414, 167] on div "Drop element here" at bounding box center [442, 198] width 120 height 89
click at [291, 163] on div "Sobre Nosotros Text Block Nosotros Text Block Contacto Text Block Preguntas fre…" at bounding box center [317, 198] width 120 height 89
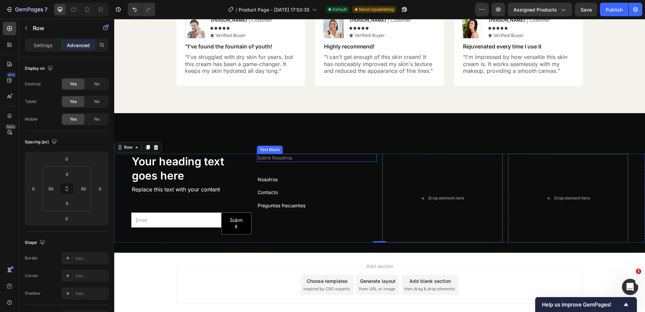
click at [279, 159] on p "Sobre Nosotros" at bounding box center [317, 158] width 119 height 7
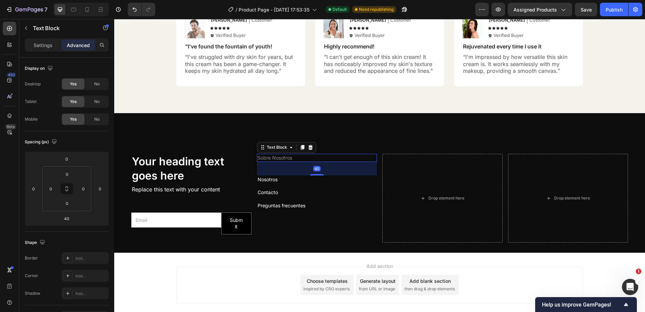
click at [300, 147] on icon at bounding box center [302, 147] width 5 height 5
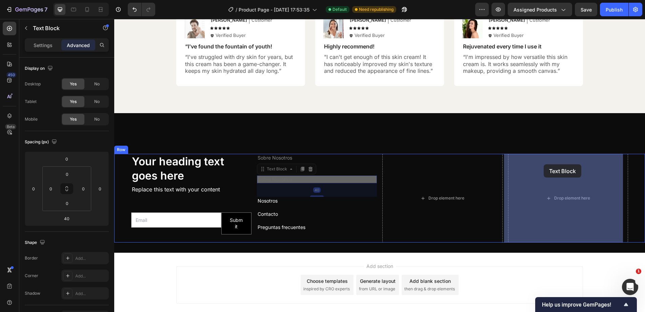
drag, startPoint x: 271, startPoint y: 171, endPoint x: 521, endPoint y: 167, distance: 250.4
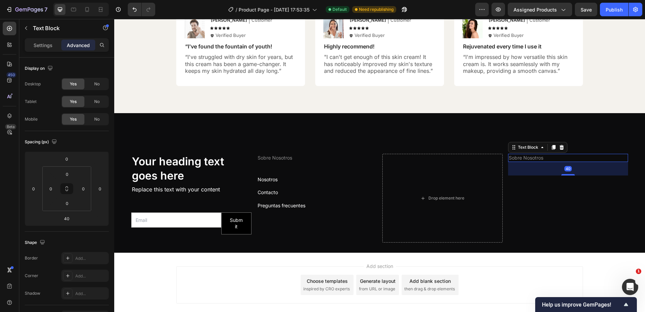
click at [516, 159] on p "Sobre Nosotros" at bounding box center [568, 158] width 119 height 7
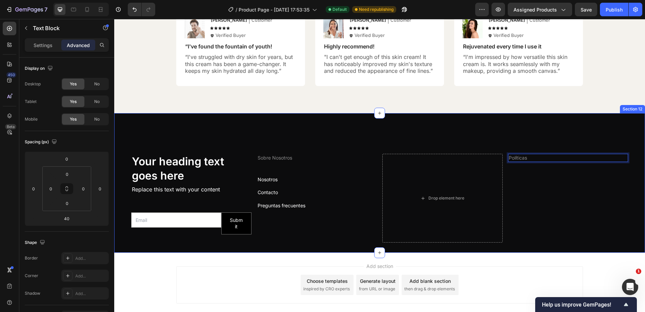
click at [509, 132] on div "Your heading text goes here Heading Replace this text with your content Text Bl…" at bounding box center [379, 183] width 531 height 140
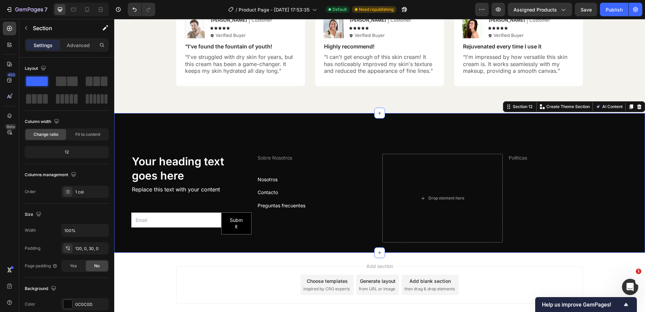
click at [476, 175] on div "Drop element here" at bounding box center [442, 198] width 120 height 89
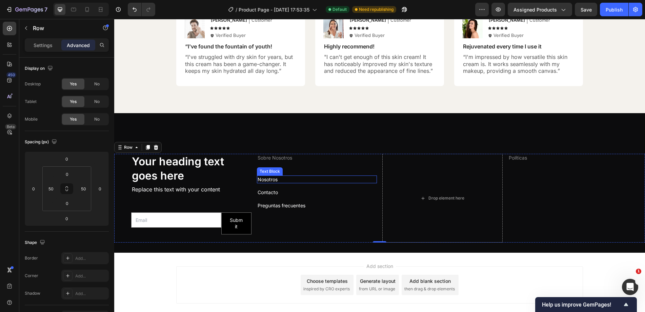
click at [258, 176] on div "Nosotros Text Block" at bounding box center [317, 180] width 120 height 8
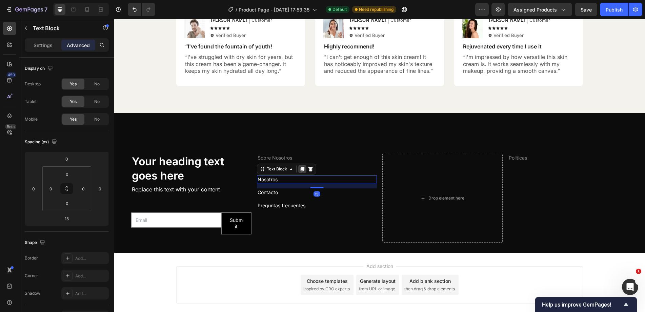
click at [301, 169] on icon at bounding box center [302, 169] width 4 height 5
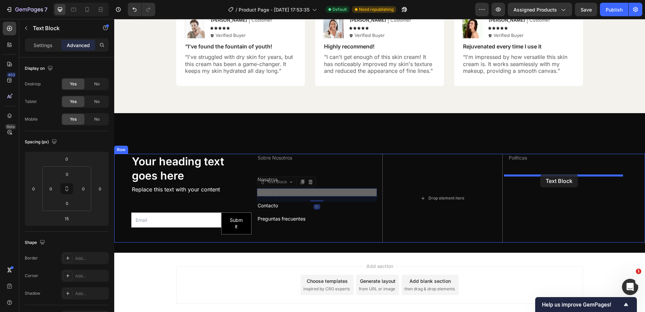
drag, startPoint x: 271, startPoint y: 183, endPoint x: 537, endPoint y: 178, distance: 266.7
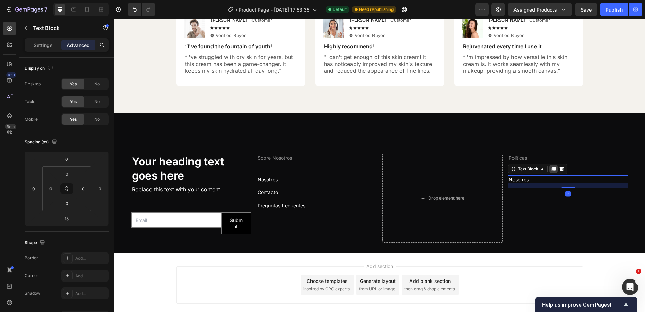
click at [551, 168] on icon at bounding box center [553, 168] width 5 height 5
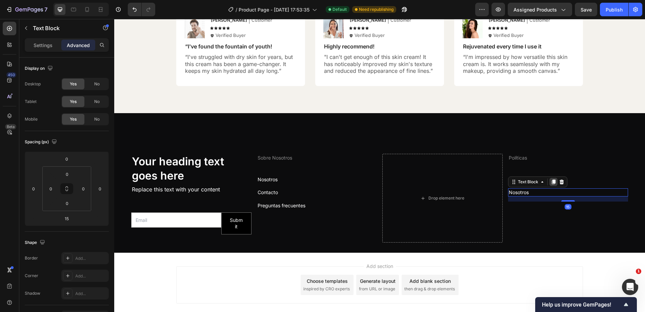
click at [551, 180] on icon at bounding box center [553, 181] width 5 height 5
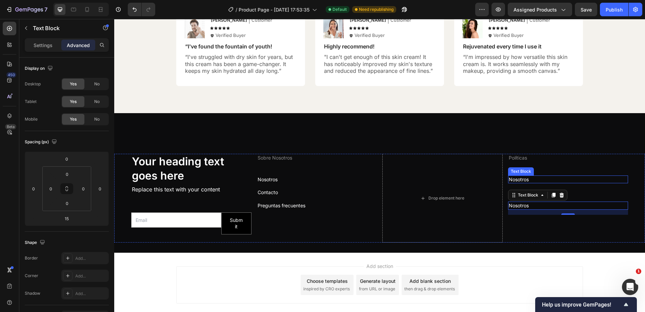
click at [518, 179] on p "Nosotros" at bounding box center [568, 179] width 119 height 7
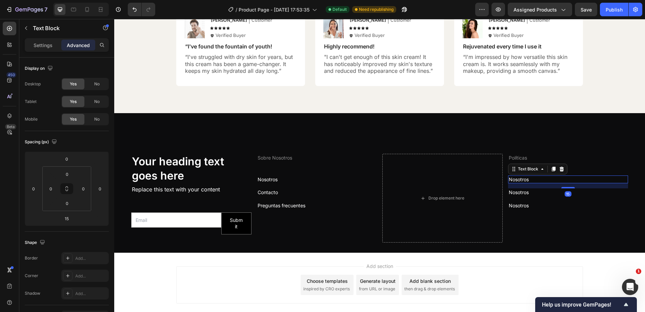
click at [518, 179] on p "Nosotros" at bounding box center [568, 179] width 119 height 7
click at [525, 179] on p "Política de Privacidad" at bounding box center [568, 179] width 119 height 7
click at [579, 177] on p "Política De Privacidad" at bounding box center [568, 179] width 119 height 7
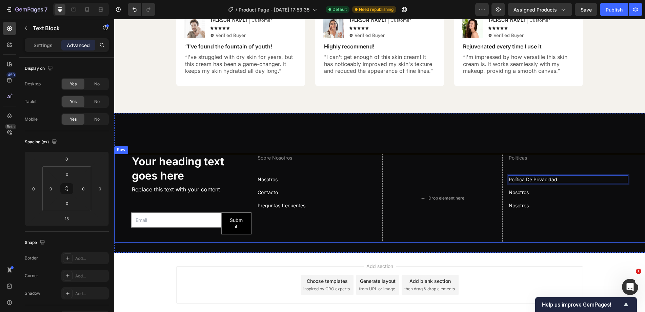
click at [519, 205] on p "Nosotros" at bounding box center [568, 205] width 119 height 7
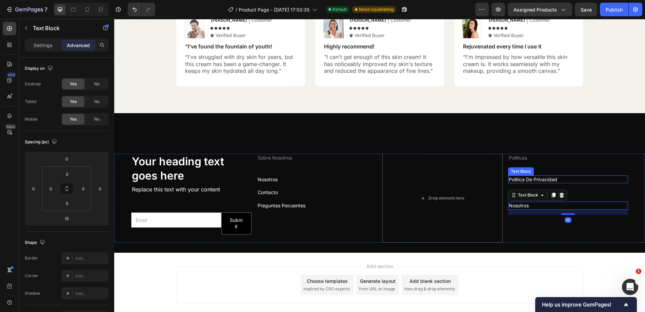
click at [564, 180] on p "Política De Privacidad" at bounding box center [568, 179] width 119 height 7
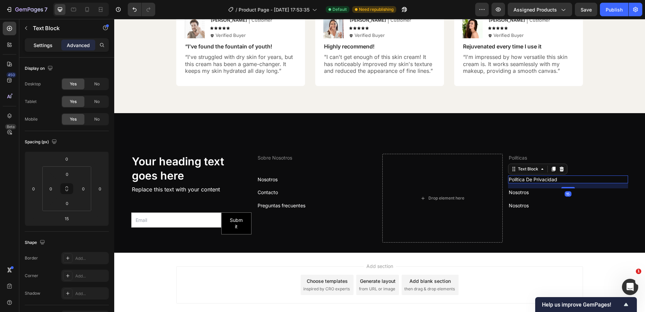
click at [38, 43] on p "Settings" at bounding box center [43, 45] width 19 height 7
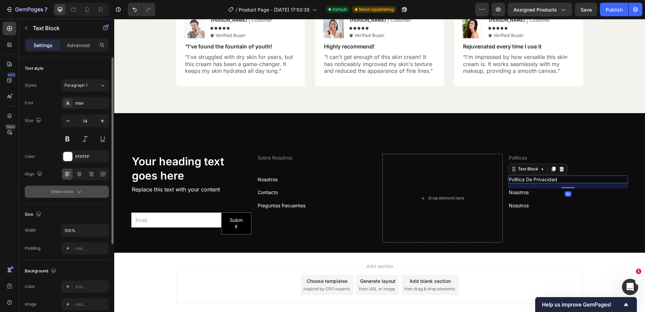
click at [66, 196] on button "Show more" at bounding box center [67, 192] width 84 height 12
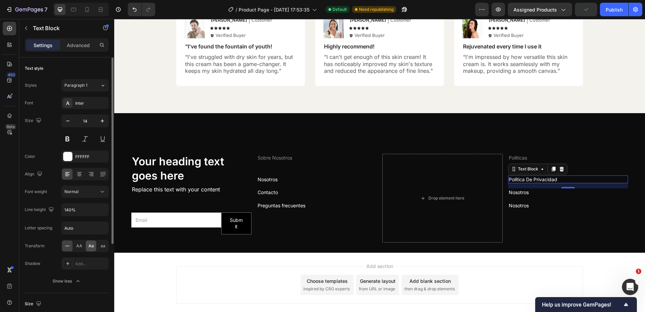
click at [89, 247] on span "Aa" at bounding box center [90, 246] width 5 height 6
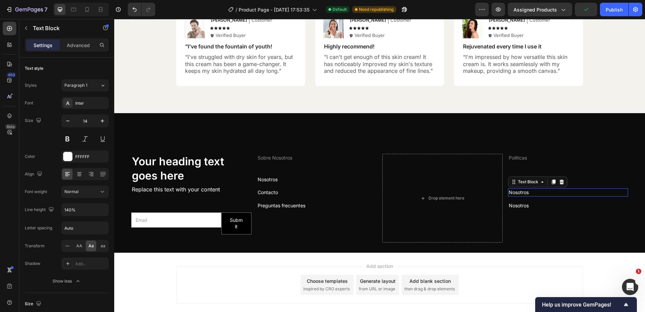
click at [512, 196] on p "Nosotros" at bounding box center [568, 192] width 119 height 7
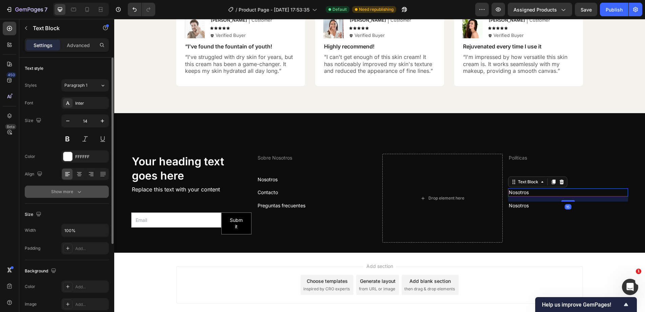
click at [72, 189] on div "Show more" at bounding box center [67, 191] width 32 height 7
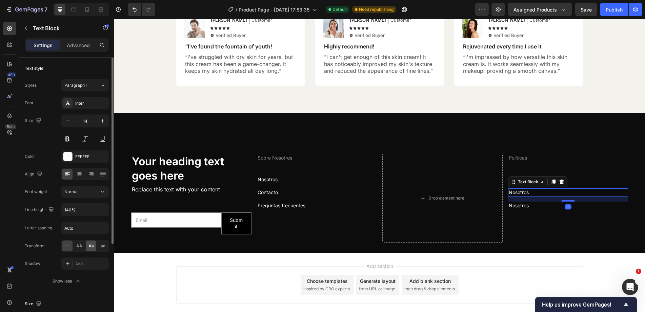
click at [92, 248] on span "Aa" at bounding box center [90, 246] width 5 height 6
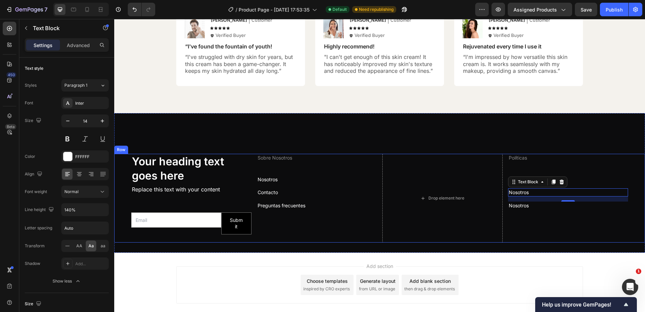
click at [527, 205] on p "Nosotros" at bounding box center [568, 205] width 119 height 7
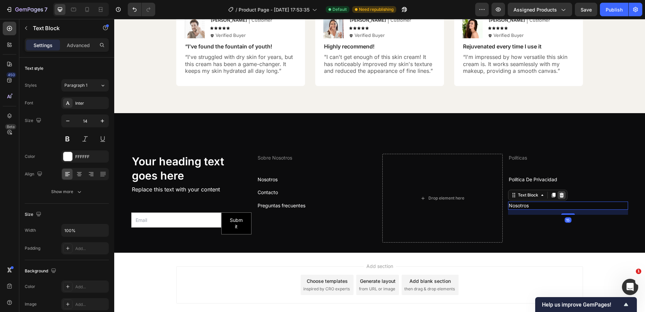
click at [559, 195] on icon at bounding box center [561, 194] width 5 height 5
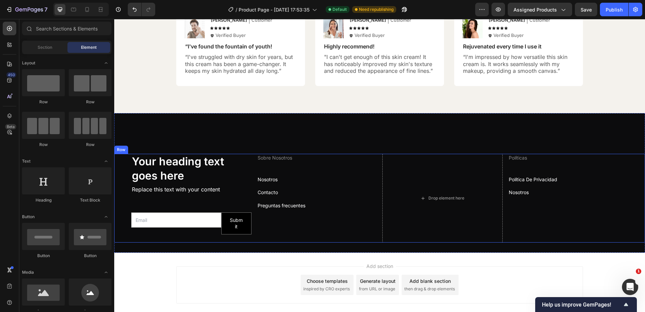
click at [526, 193] on p "nosotros" at bounding box center [568, 192] width 119 height 7
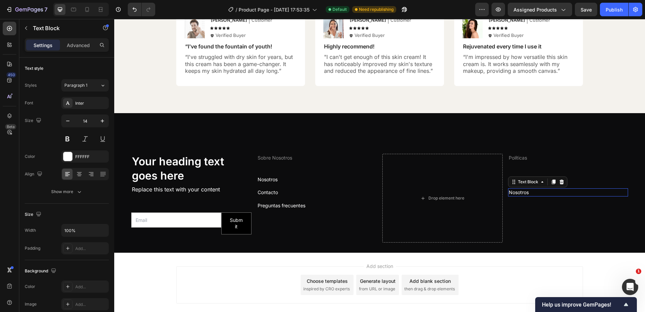
click at [526, 193] on p "nosotros" at bounding box center [568, 192] width 119 height 7
click at [553, 204] on div "Políticas Text Block política de privacidad Text Block Política de Cookies Text…" at bounding box center [568, 198] width 120 height 89
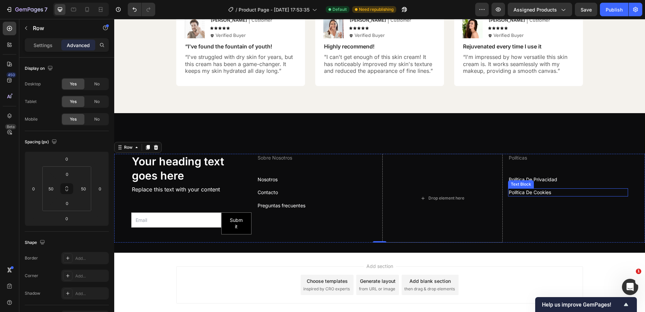
click at [549, 191] on p "Política de Cookies" at bounding box center [568, 192] width 119 height 7
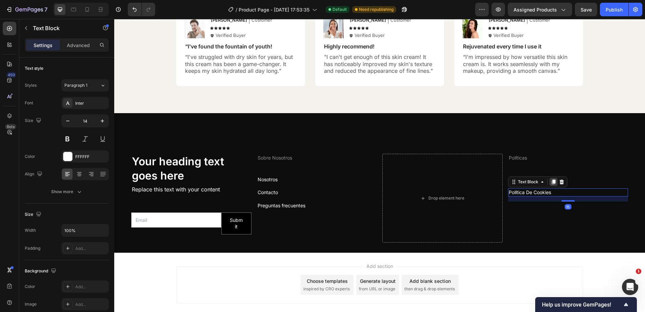
click at [551, 183] on icon at bounding box center [553, 182] width 4 height 5
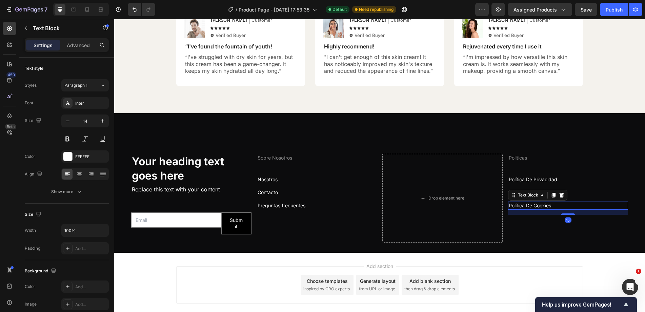
click at [519, 206] on p "política de cookies" at bounding box center [568, 205] width 119 height 7
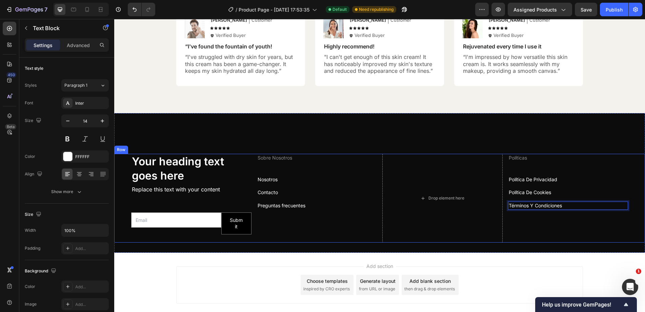
click at [579, 184] on div "Políticas Text Block política de privacidad Text Block Política de Cookies Text…" at bounding box center [568, 198] width 120 height 89
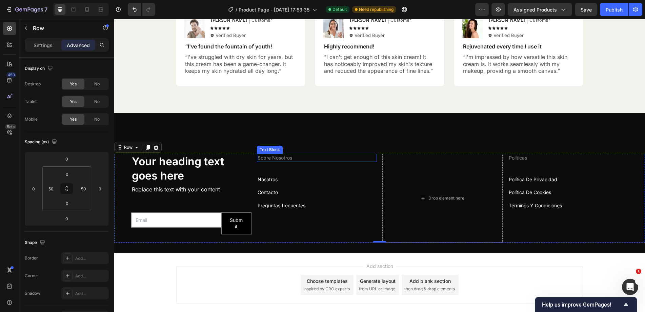
click at [286, 160] on p "Sobre Nosotros" at bounding box center [317, 158] width 119 height 7
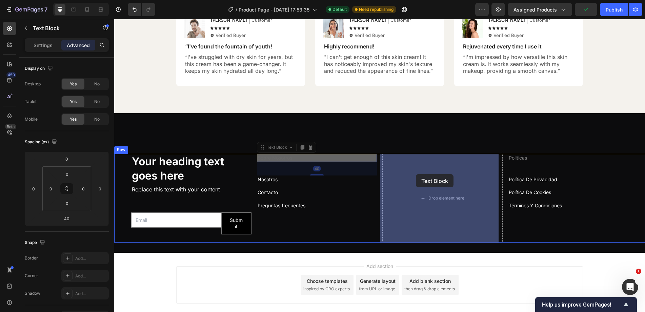
drag, startPoint x: 282, startPoint y: 148, endPoint x: 416, endPoint y: 174, distance: 136.8
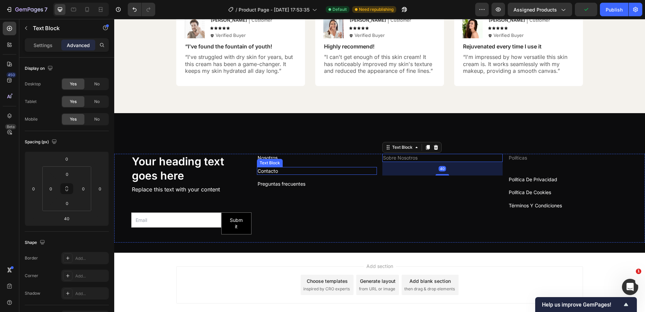
click at [276, 170] on p "Contacto" at bounding box center [317, 171] width 119 height 7
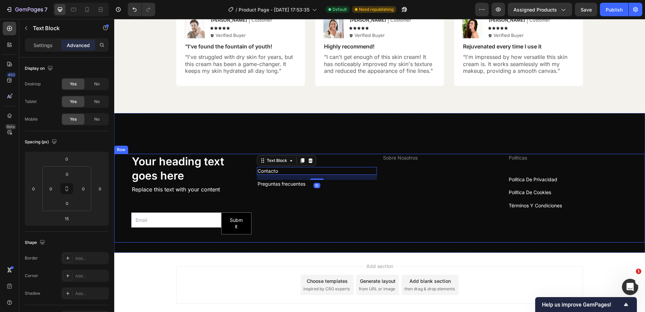
click at [336, 162] on div "Nosotros Text Block Contacto Text Block 15 Preguntas frecuentes Text Block" at bounding box center [317, 198] width 120 height 89
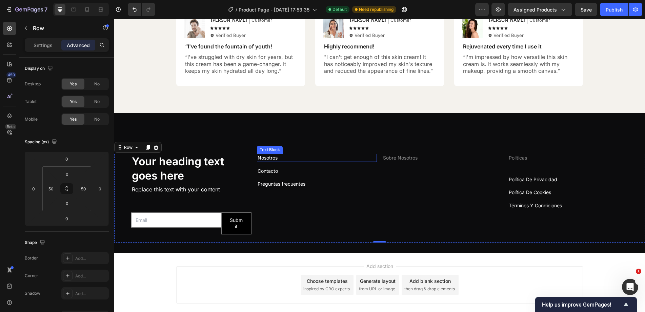
click at [271, 152] on div "Text Block" at bounding box center [270, 150] width 26 height 8
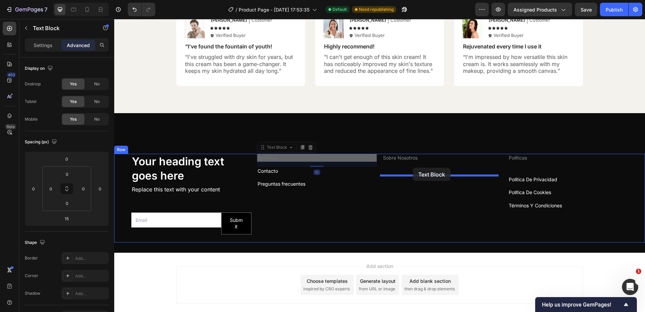
drag, startPoint x: 272, startPoint y: 147, endPoint x: 412, endPoint y: 167, distance: 141.0
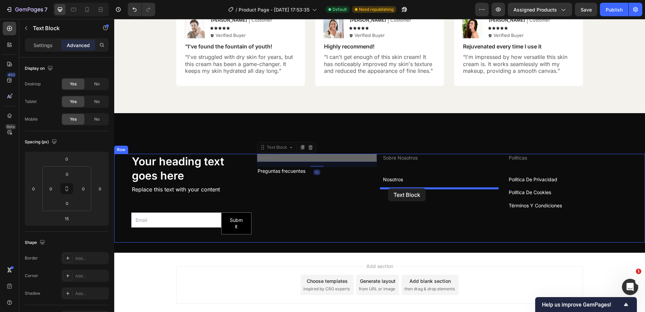
drag, startPoint x: 271, startPoint y: 156, endPoint x: 388, endPoint y: 188, distance: 121.5
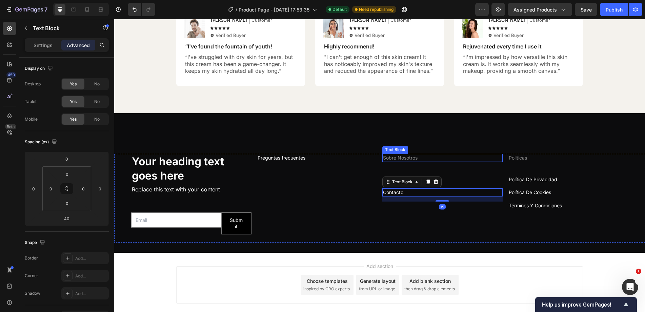
click at [399, 159] on p "Sobre Nosotros" at bounding box center [442, 158] width 119 height 7
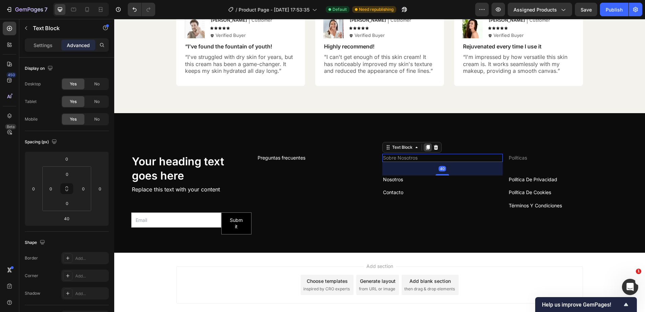
click at [425, 148] on icon at bounding box center [427, 147] width 5 height 5
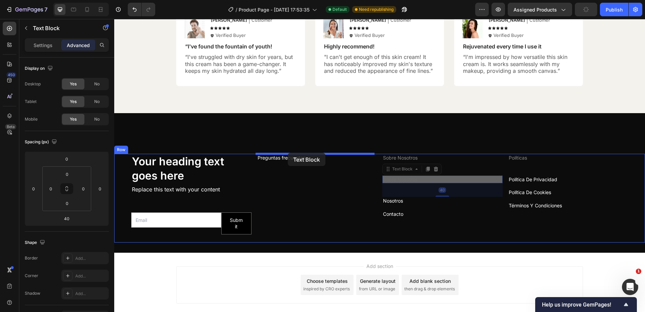
drag, startPoint x: 399, startPoint y: 169, endPoint x: 287, endPoint y: 153, distance: 113.0
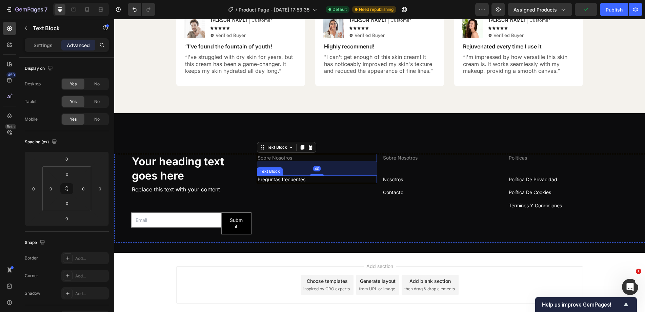
click at [295, 179] on p "Preguntas frecuentes" at bounding box center [317, 179] width 119 height 7
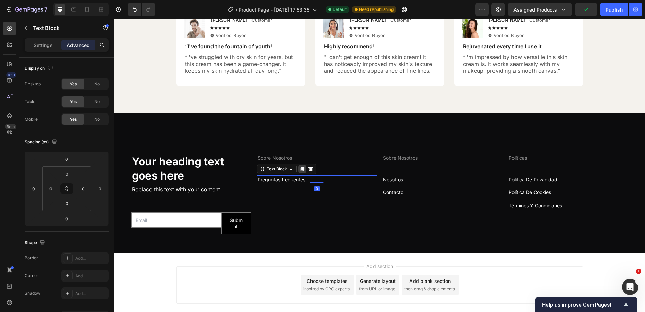
click at [302, 167] on icon at bounding box center [302, 169] width 4 height 5
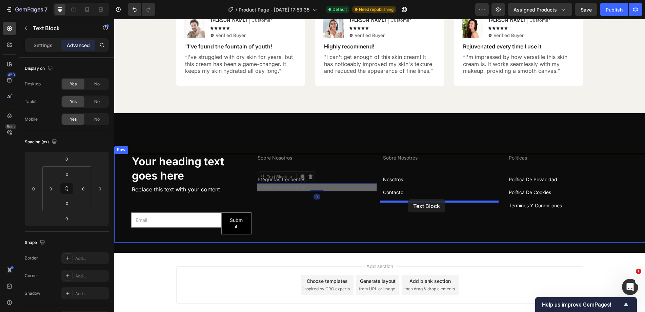
drag, startPoint x: 290, startPoint y: 182, endPoint x: 408, endPoint y: 199, distance: 118.8
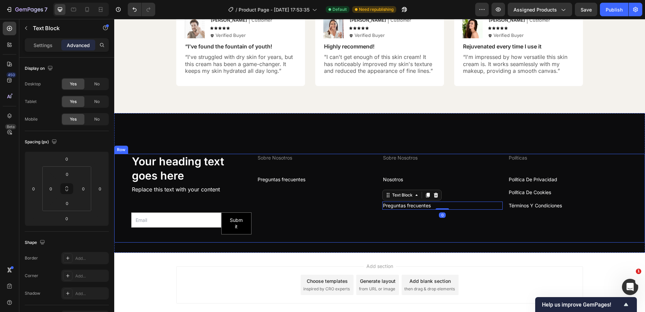
click at [274, 158] on p "Sobre Nosotros" at bounding box center [317, 158] width 119 height 7
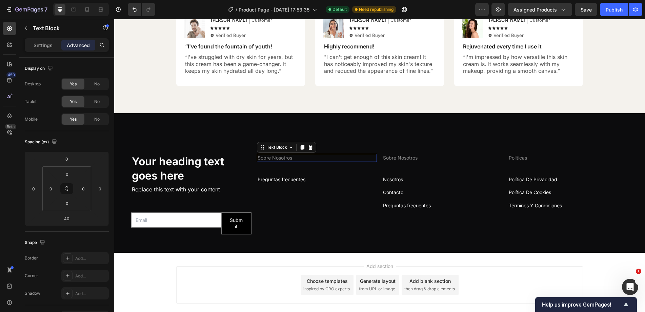
click at [274, 158] on p "Sobre Nosotros" at bounding box center [317, 158] width 119 height 7
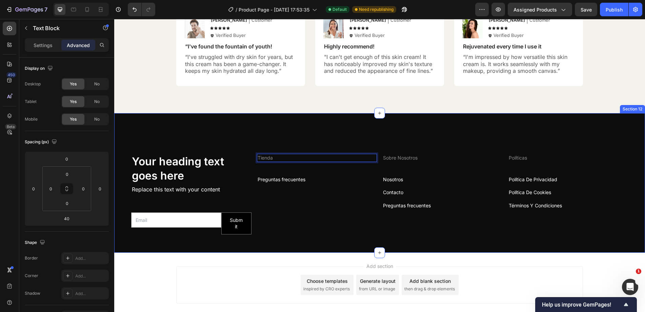
click at [311, 135] on div "Your heading text goes here Heading Replace this text with your content Text Bl…" at bounding box center [379, 183] width 531 height 140
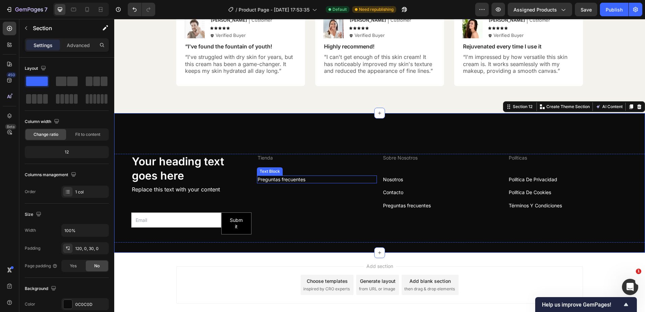
click at [291, 181] on p "Preguntas frecuentes" at bounding box center [317, 179] width 119 height 7
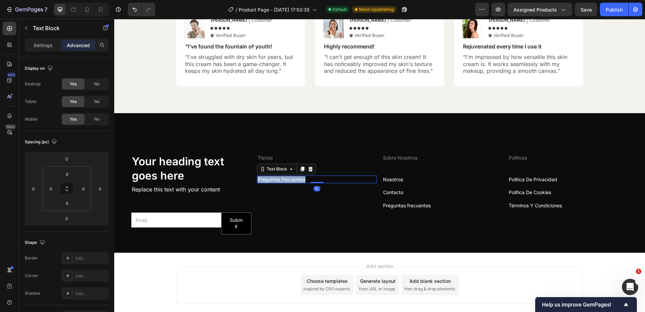
click at [291, 181] on p "Preguntas frecuentes" at bounding box center [317, 179] width 119 height 7
click at [322, 197] on div "Tienda Text Block Family Text Block 0" at bounding box center [317, 198] width 120 height 89
click at [323, 180] on p "Family" at bounding box center [317, 179] width 119 height 7
click at [301, 167] on icon at bounding box center [302, 169] width 4 height 5
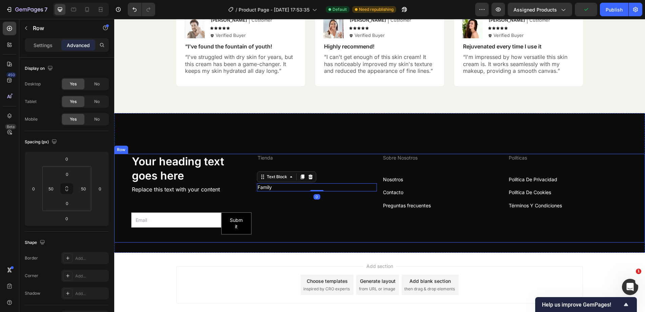
click at [390, 165] on div "Sobre Nosotros Text Block Nosotros Text Block Contacto Text Block Preguntas fre…" at bounding box center [442, 198] width 120 height 89
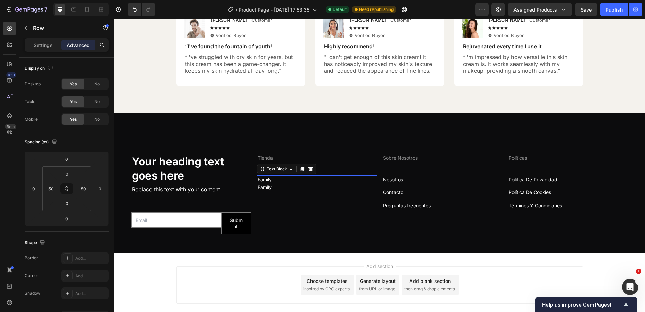
click at [314, 179] on p "Family" at bounding box center [317, 179] width 119 height 7
drag, startPoint x: 314, startPoint y: 183, endPoint x: 315, endPoint y: 188, distance: 5.2
click at [315, 188] on div at bounding box center [317, 187] width 14 height 2
type input "15"
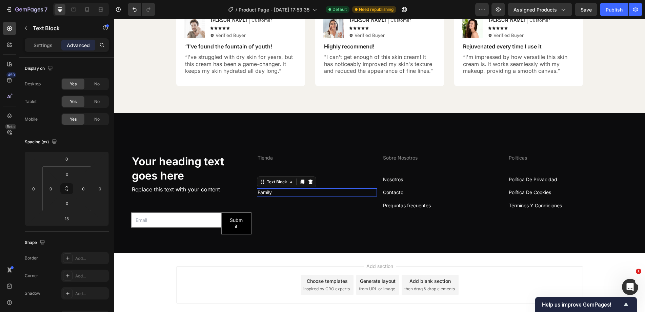
click at [266, 194] on p "Family" at bounding box center [317, 192] width 119 height 7
click at [325, 181] on p "Family" at bounding box center [317, 179] width 119 height 7
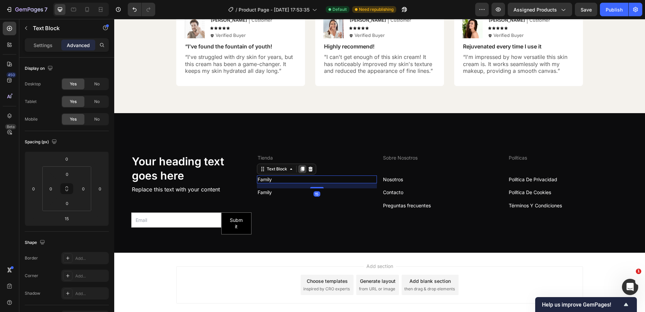
click at [303, 171] on icon at bounding box center [302, 168] width 5 height 5
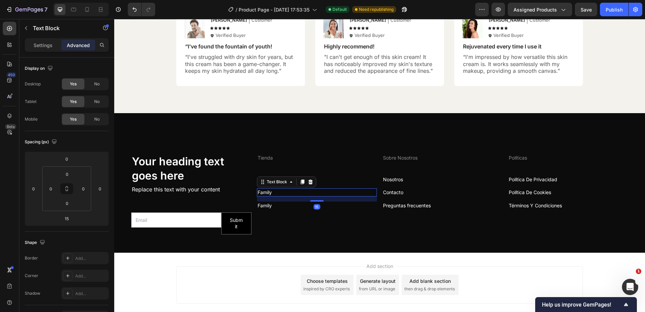
click at [265, 193] on p "Family" at bounding box center [317, 192] width 119 height 7
click at [281, 208] on p "Family" at bounding box center [317, 205] width 119 height 7
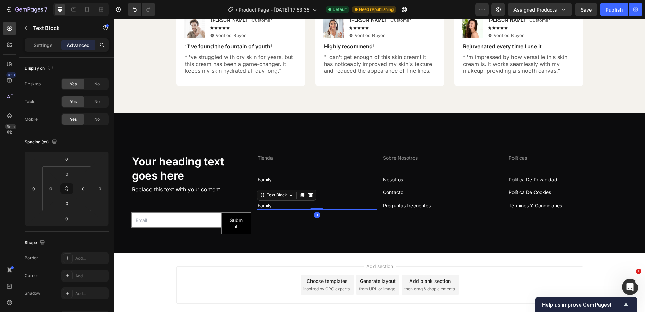
click at [278, 206] on p "Family" at bounding box center [317, 205] width 119 height 7
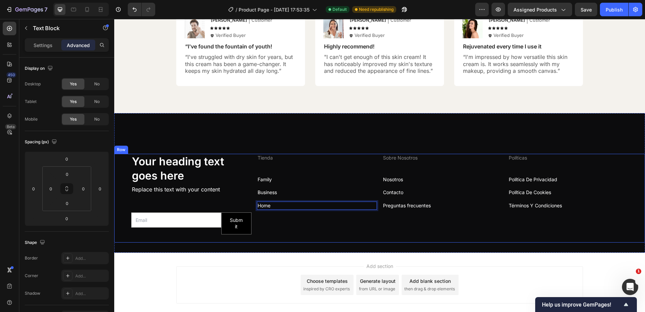
click at [314, 165] on div "Tienda Text Block Family Text Block Business Text Block Home Text Block 0" at bounding box center [317, 198] width 120 height 89
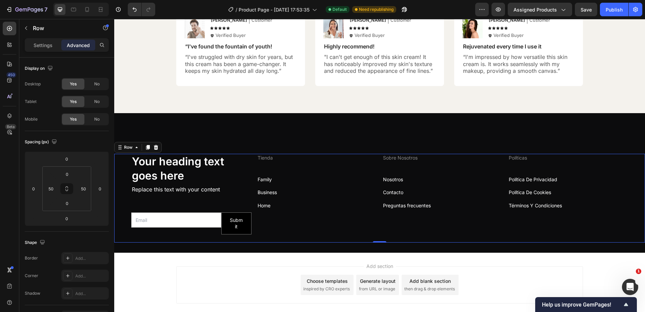
click at [305, 175] on div "Tienda Text Block Family Text Block Business Text Block Home Text Block" at bounding box center [317, 198] width 120 height 89
click at [349, 168] on div "Tienda Text Block Family Text Block Business Text Block Home Text Block" at bounding box center [317, 198] width 120 height 89
click at [37, 44] on p "Settings" at bounding box center [43, 45] width 19 height 7
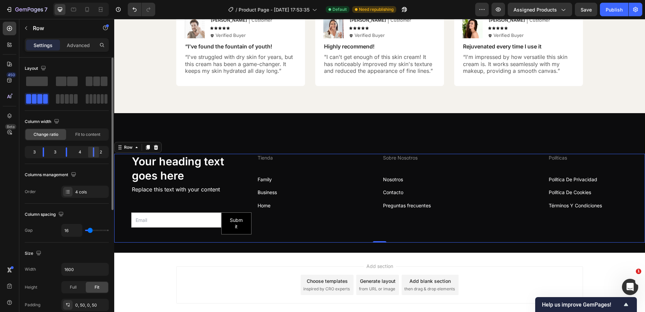
drag, startPoint x: 92, startPoint y: 154, endPoint x: 95, endPoint y: 155, distance: 3.4
click at [95, 155] on div at bounding box center [93, 151] width 12 height 9
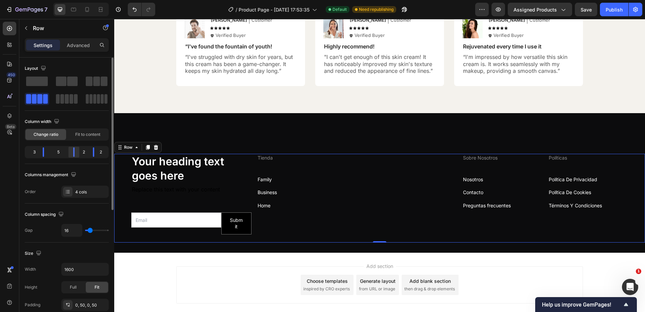
drag, startPoint x: 69, startPoint y: 155, endPoint x: 79, endPoint y: 155, distance: 9.8
click at [79, 155] on div at bounding box center [74, 151] width 12 height 9
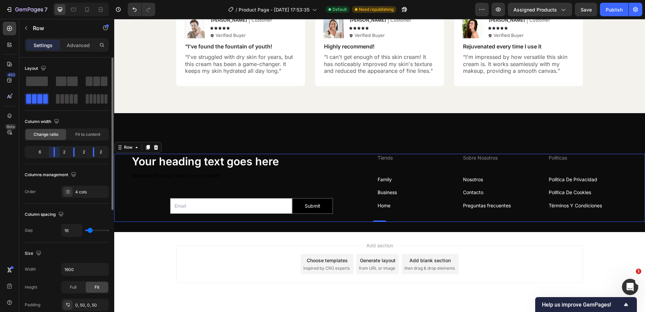
drag, startPoint x: 46, startPoint y: 154, endPoint x: 103, endPoint y: 176, distance: 61.2
click at [65, 154] on div "6 2 2 2" at bounding box center [67, 152] width 84 height 12
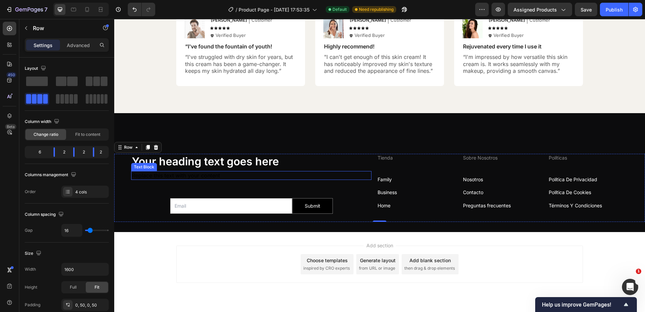
click at [145, 179] on div "Replace this text with your content" at bounding box center [251, 175] width 240 height 9
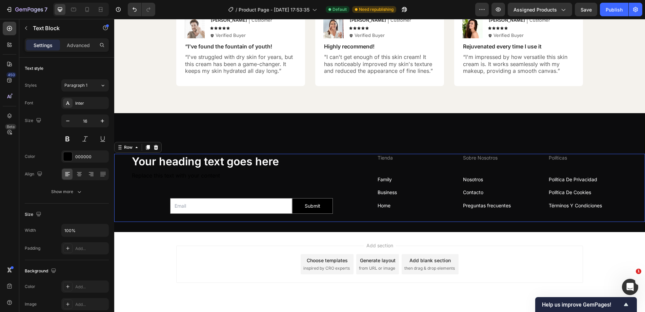
click at [146, 198] on div "Your heading text goes here Heading Replace this text with your content Text Bl…" at bounding box center [251, 188] width 240 height 68
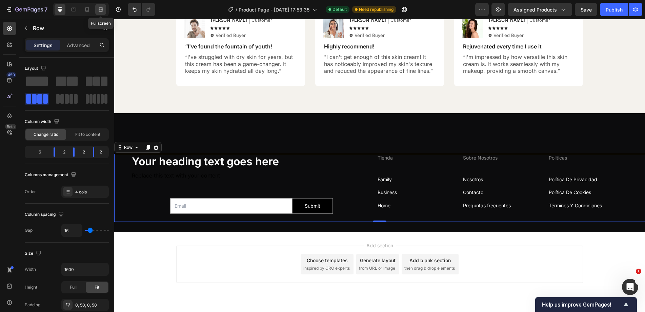
click at [101, 8] on icon at bounding box center [100, 9] width 7 height 7
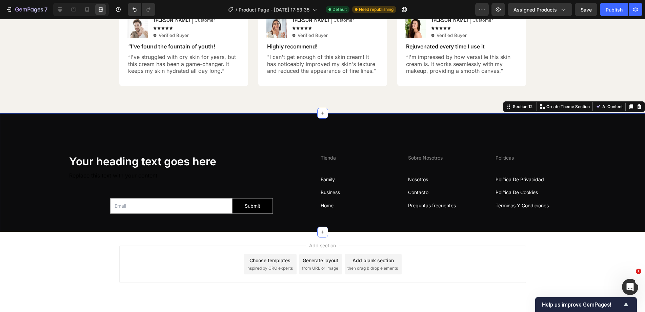
click at [405, 140] on div "Your heading text goes here Heading Replace this text with your content Text Bl…" at bounding box center [322, 172] width 645 height 119
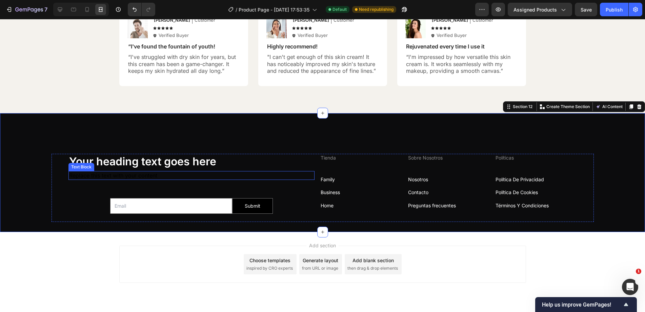
click at [96, 174] on div "Replace this text with your content" at bounding box center [191, 175] width 246 height 9
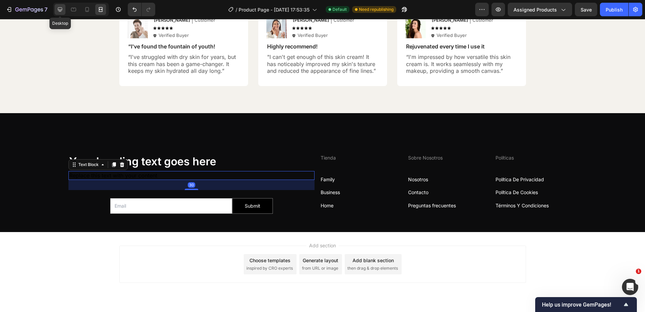
click at [61, 9] on icon at bounding box center [60, 9] width 4 height 4
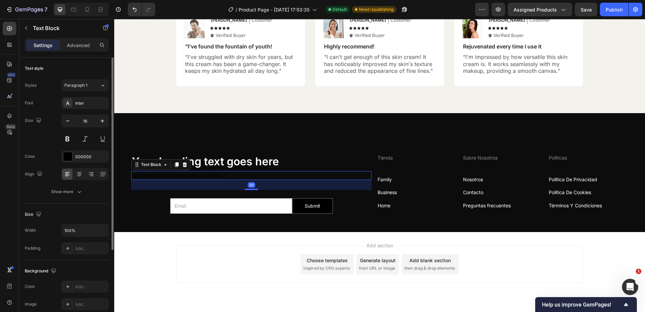
click at [69, 150] on div "Font Inter Size 16 Color 000000 Align Show more" at bounding box center [67, 147] width 84 height 101
click at [69, 154] on div at bounding box center [67, 156] width 9 height 9
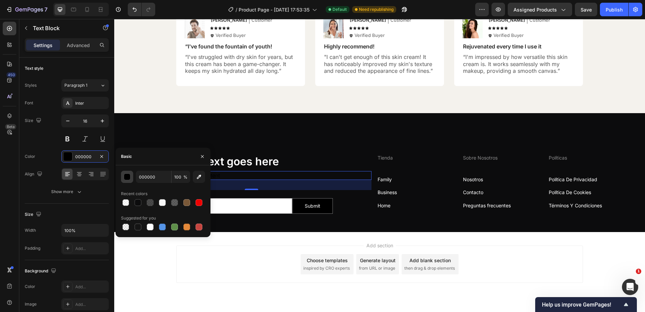
click at [124, 176] on div "button" at bounding box center [127, 176] width 7 height 7
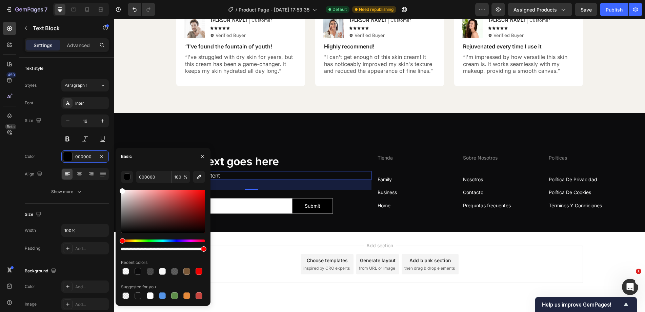
drag, startPoint x: 241, startPoint y: 210, endPoint x: 115, endPoint y: 179, distance: 129.8
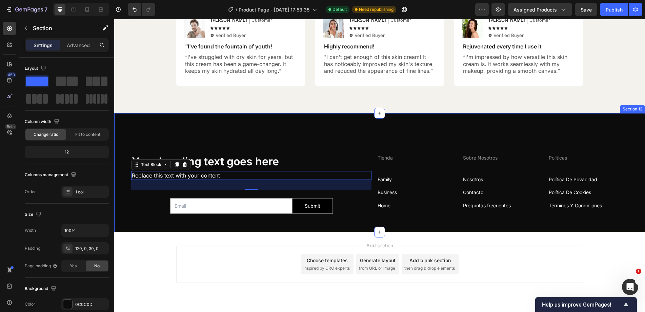
click at [183, 115] on div "Your heading text goes here Heading Replace this text with your content Text Bl…" at bounding box center [379, 172] width 531 height 119
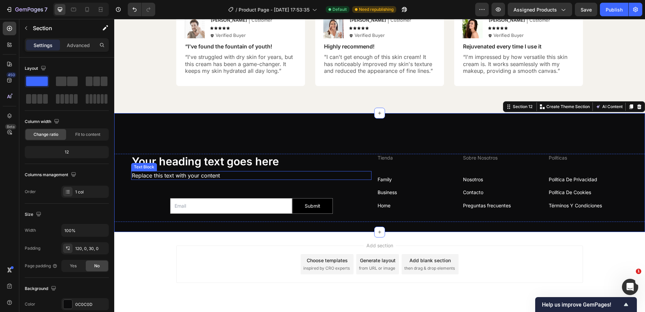
click at [159, 175] on div "Replace this text with your content" at bounding box center [251, 175] width 240 height 9
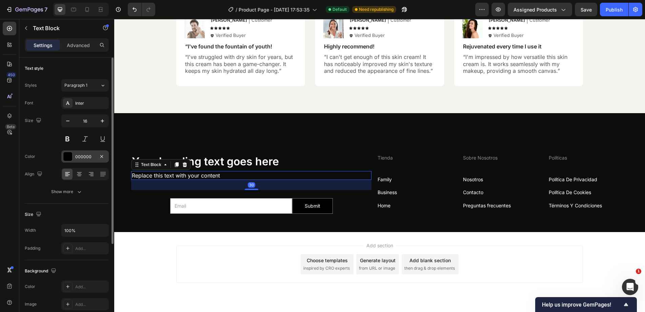
click at [79, 157] on div "000000" at bounding box center [85, 157] width 20 height 6
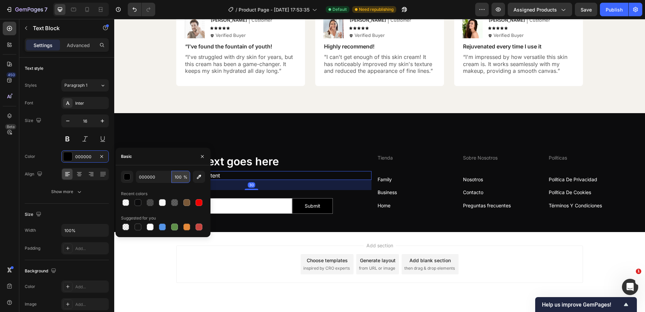
click at [177, 177] on input "100" at bounding box center [180, 177] width 19 height 12
type input "60"
click at [77, 46] on p "Advanced" at bounding box center [78, 45] width 23 height 7
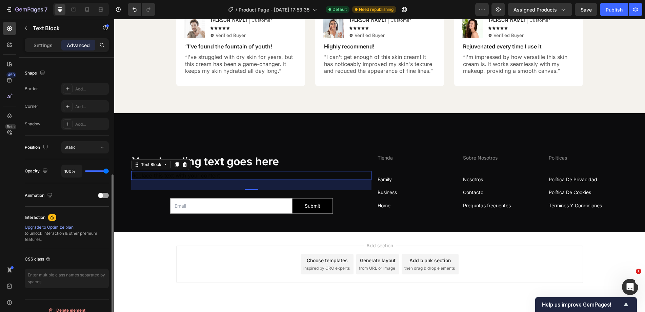
scroll to position [178, 0]
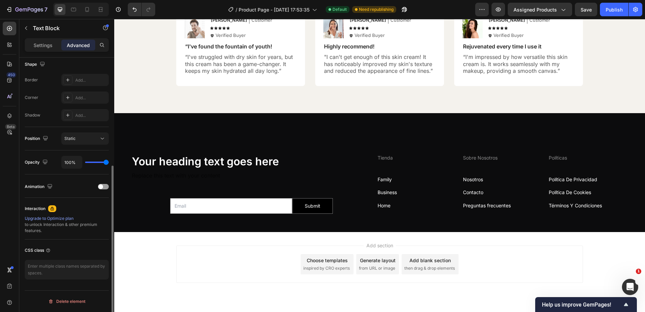
click at [211, 244] on div "Add section Choose templates inspired by CRO experts Generate layout from URL o…" at bounding box center [379, 273] width 531 height 83
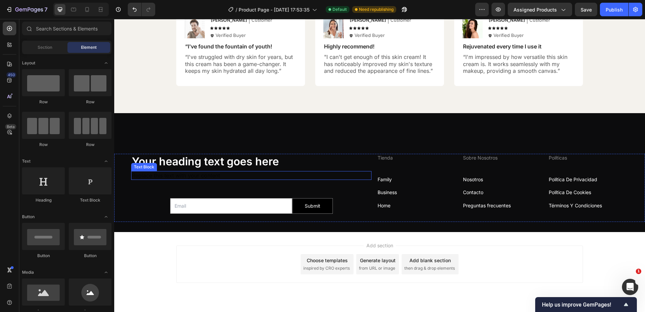
click at [151, 172] on div "Replace this text with your content" at bounding box center [251, 175] width 240 height 9
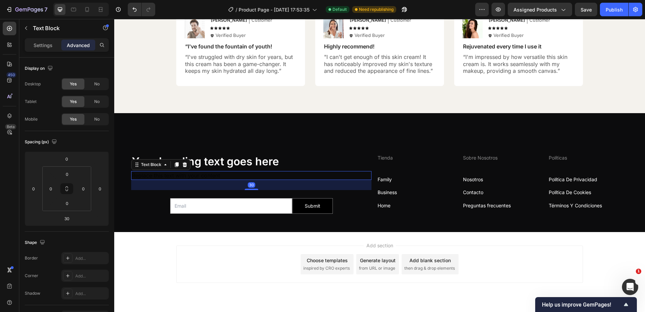
click at [150, 177] on div "Replace this text with your content" at bounding box center [251, 175] width 240 height 9
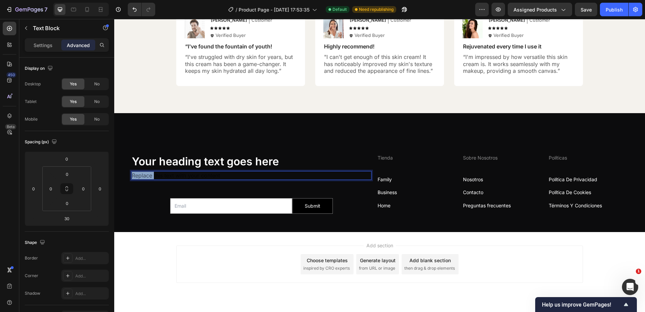
click at [150, 177] on p "Replace this text with your content" at bounding box center [251, 175] width 239 height 7
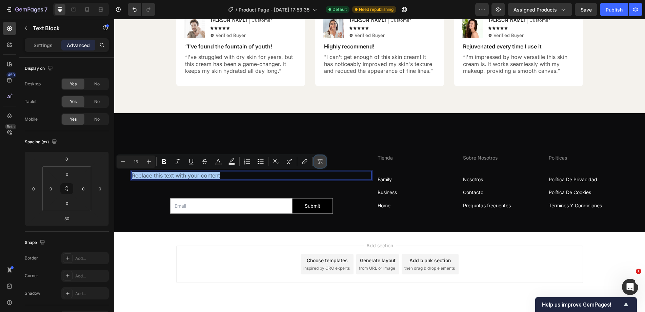
click at [317, 163] on icon "Editor contextual toolbar" at bounding box center [319, 161] width 7 height 7
click at [54, 41] on div "Settings" at bounding box center [43, 45] width 34 height 11
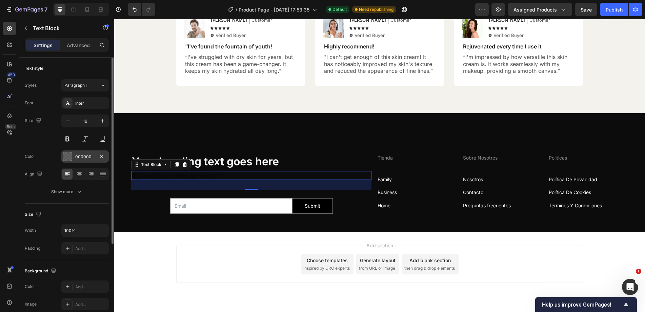
click at [68, 158] on div at bounding box center [67, 156] width 9 height 9
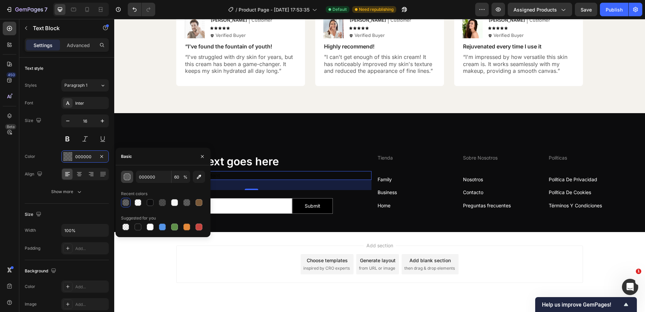
click at [127, 178] on div "button" at bounding box center [127, 177] width 7 height 7
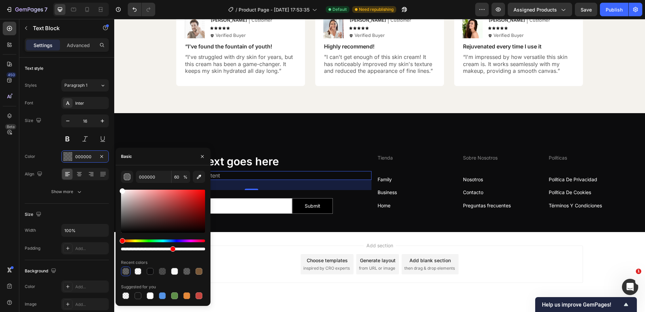
drag, startPoint x: 238, startPoint y: 219, endPoint x: 115, endPoint y: 184, distance: 128.0
type input "FFFFFF"
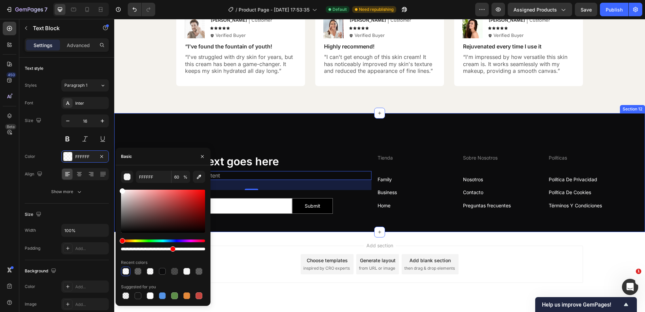
click at [168, 128] on div "Your heading text goes here Heading Replace this text with your content Text Bl…" at bounding box center [379, 172] width 531 height 119
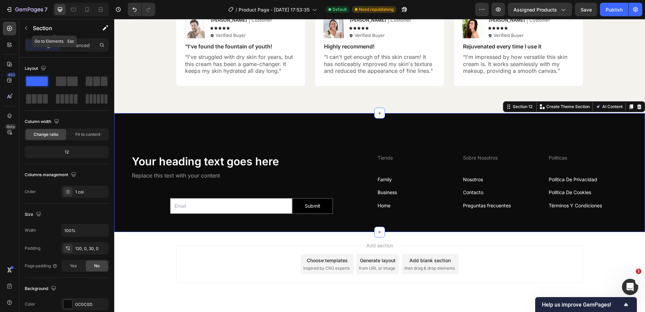
click at [52, 35] on div "Section" at bounding box center [54, 28] width 70 height 18
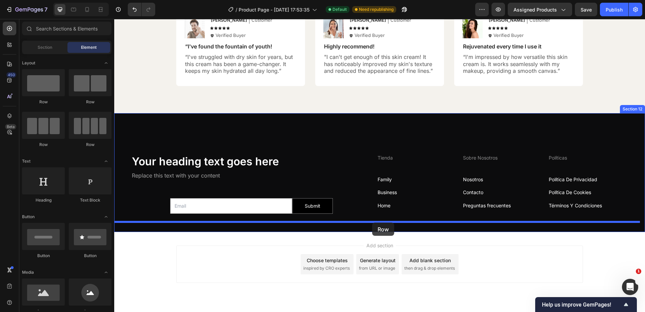
drag, startPoint x: 209, startPoint y: 113, endPoint x: 372, endPoint y: 223, distance: 196.2
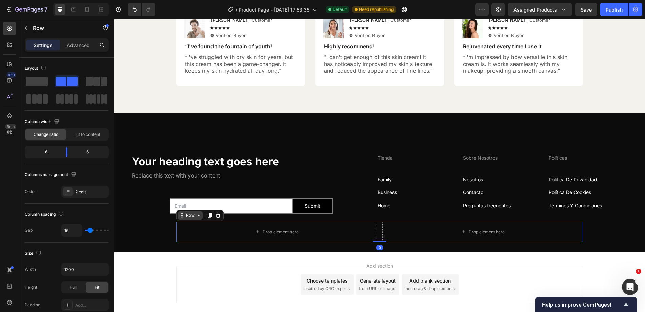
click at [188, 217] on div "Row" at bounding box center [190, 215] width 11 height 6
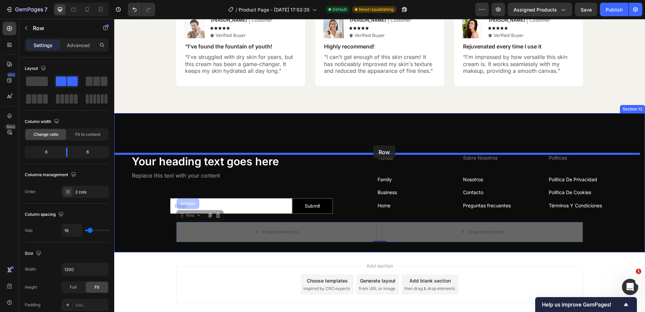
drag, startPoint x: 196, startPoint y: 218, endPoint x: 373, endPoint y: 145, distance: 191.7
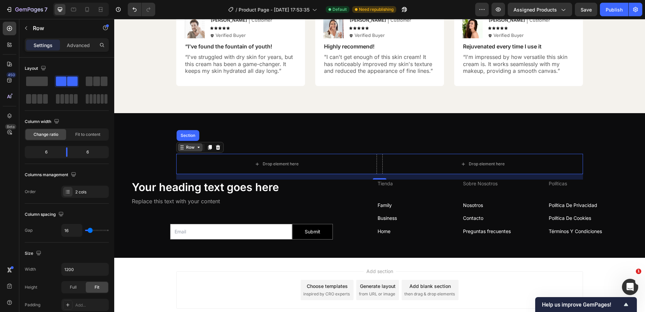
click at [188, 148] on div "Row" at bounding box center [190, 147] width 11 height 6
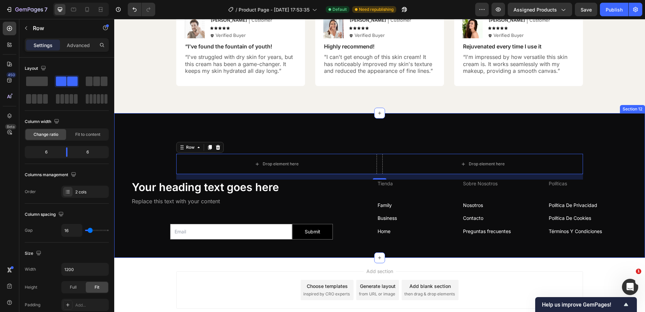
click at [213, 131] on div "Drop element here Drop element here Row 0 Your heading text goes here Heading R…" at bounding box center [379, 185] width 531 height 145
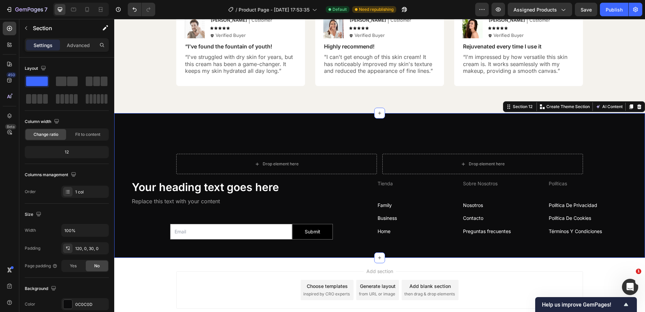
drag, startPoint x: 192, startPoint y: 148, endPoint x: 194, endPoint y: 154, distance: 6.3
click at [192, 149] on div "Drop element here Drop element here Row Your heading text goes here Heading Rep…" at bounding box center [379, 185] width 531 height 145
click at [195, 155] on div "Drop element here" at bounding box center [276, 164] width 201 height 20
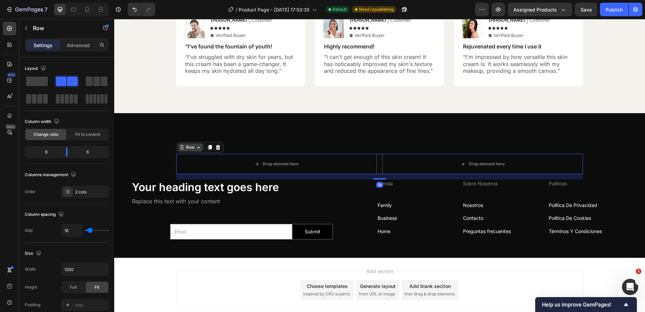
click at [191, 146] on div "Row" at bounding box center [190, 147] width 11 height 6
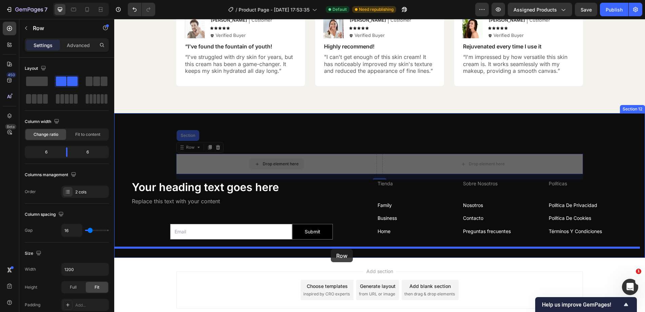
drag, startPoint x: 198, startPoint y: 149, endPoint x: 328, endPoint y: 246, distance: 162.0
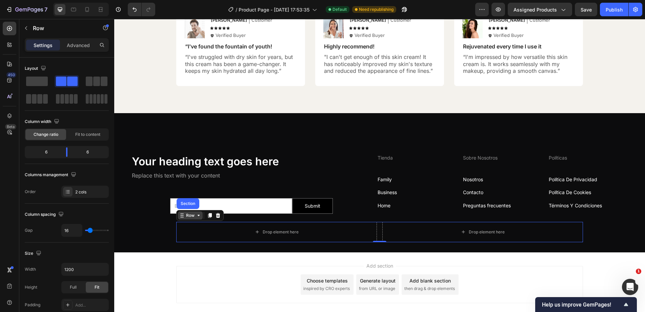
click at [178, 212] on div "Row" at bounding box center [190, 215] width 25 height 8
click at [187, 214] on div "Row" at bounding box center [190, 215] width 11 height 6
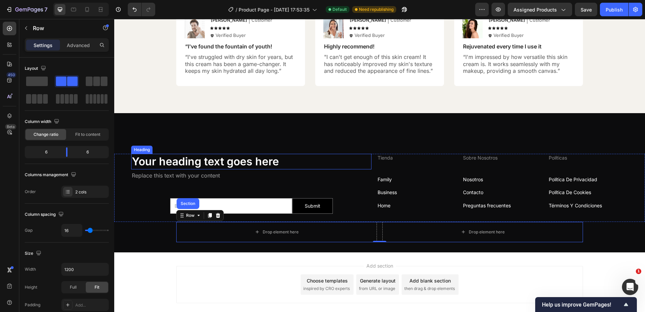
click at [157, 162] on h2 "Your heading text goes here" at bounding box center [251, 162] width 240 height 16
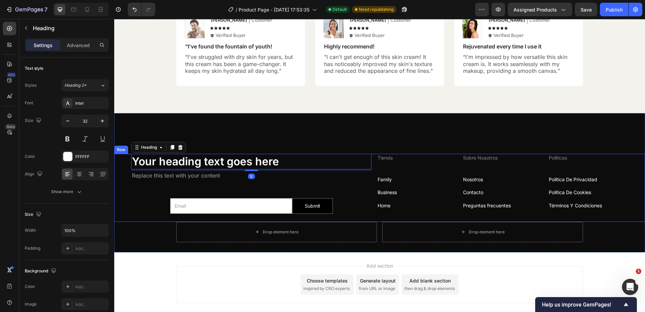
click at [168, 186] on div "Your heading text goes here Heading 5 Replace this text with your content Text …" at bounding box center [251, 188] width 240 height 68
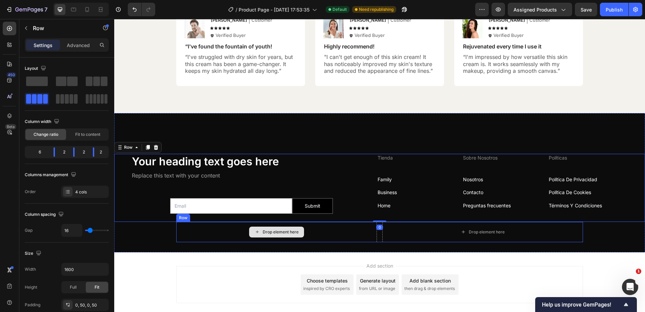
click at [211, 228] on div "Drop element here" at bounding box center [276, 232] width 201 height 20
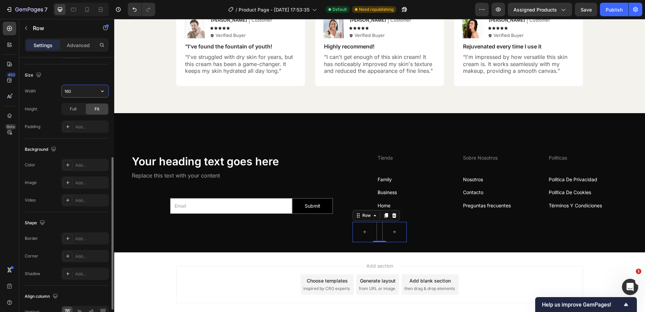
type input "1600"
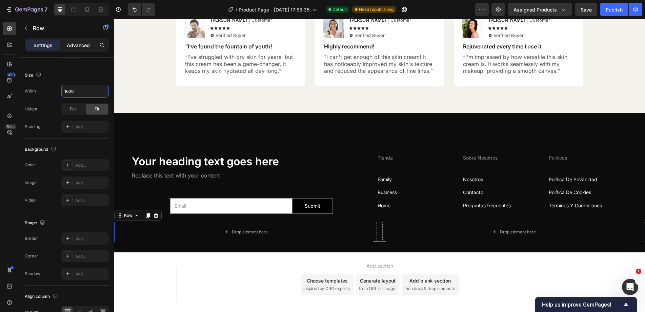
click at [71, 45] on p "Advanced" at bounding box center [78, 45] width 23 height 7
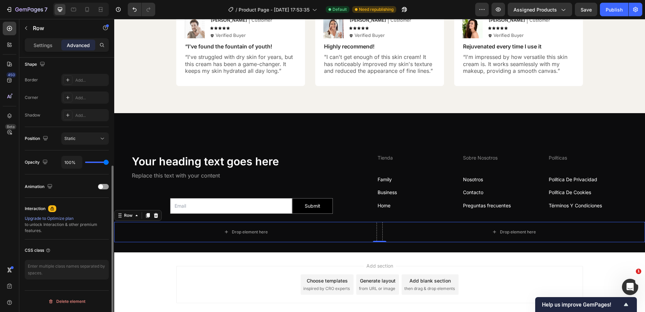
scroll to position [9, 0]
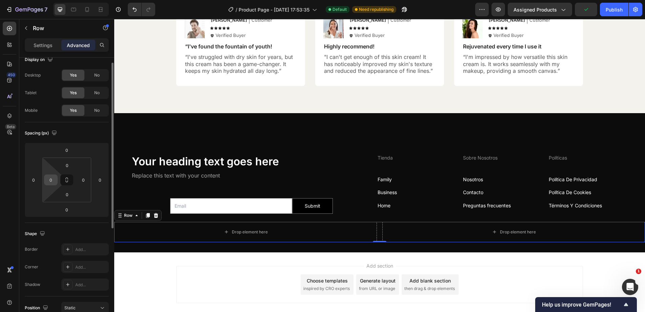
click at [56, 183] on div "0" at bounding box center [51, 180] width 14 height 11
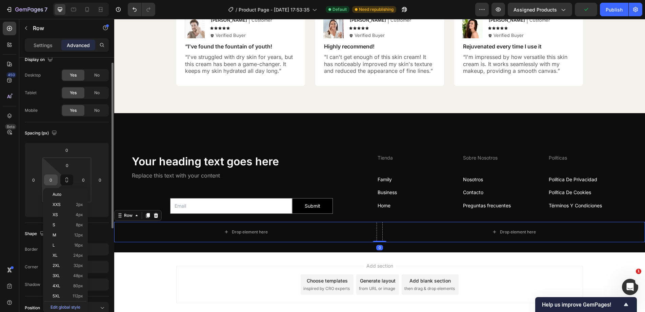
click at [54, 182] on input "0" at bounding box center [51, 180] width 10 height 10
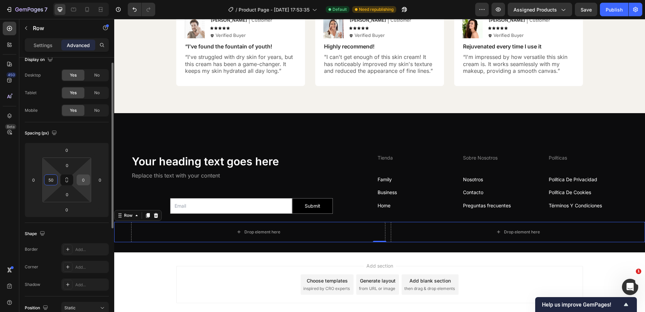
type input "50"
click at [87, 183] on input "0" at bounding box center [83, 180] width 10 height 10
type input "50"
click at [40, 48] on p "Settings" at bounding box center [43, 45] width 19 height 7
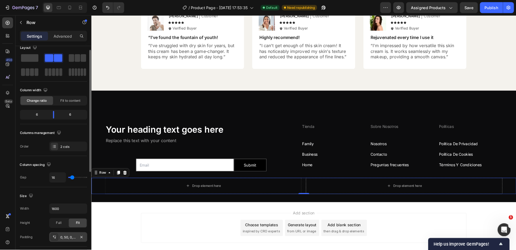
scroll to position [178, 0]
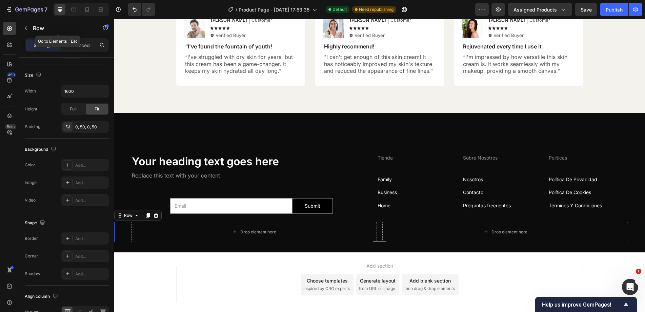
click at [47, 19] on div "Row" at bounding box center [57, 28] width 77 height 18
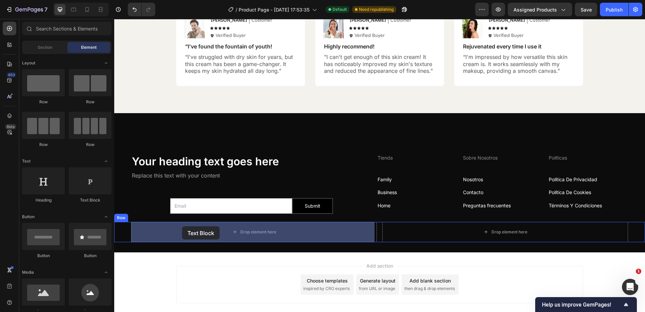
drag, startPoint x: 199, startPoint y: 209, endPoint x: 182, endPoint y: 227, distance: 24.2
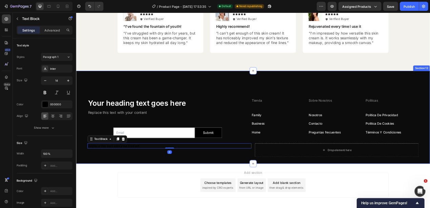
scroll to position [2104, 0]
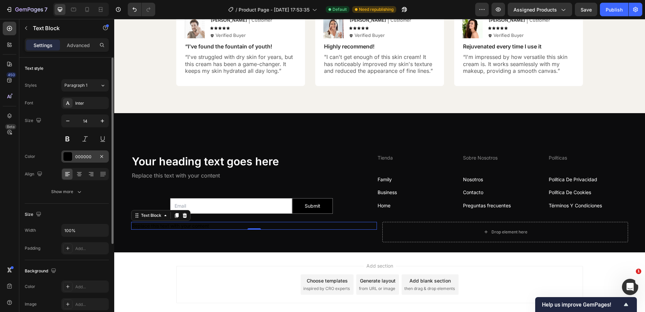
click at [68, 154] on div at bounding box center [67, 156] width 9 height 9
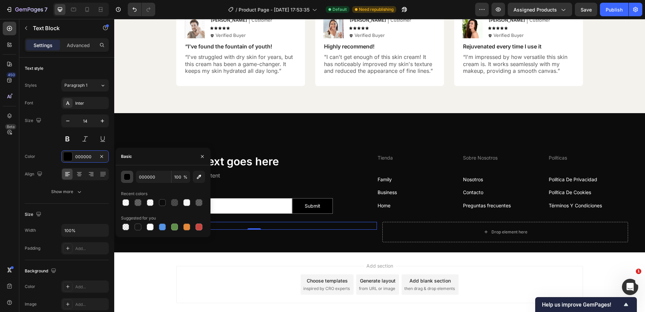
click at [128, 179] on div "button" at bounding box center [127, 177] width 7 height 7
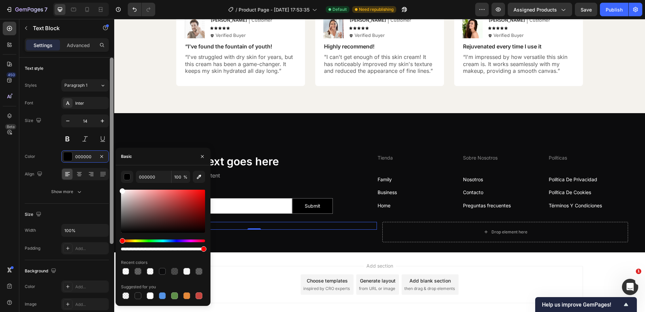
drag, startPoint x: 116, startPoint y: 190, endPoint x: 114, endPoint y: 181, distance: 9.9
click at [114, 181] on div "450 Beta Sections(30) Elements(84) Section Element Hero Section Product Detail …" at bounding box center [57, 165] width 114 height 293
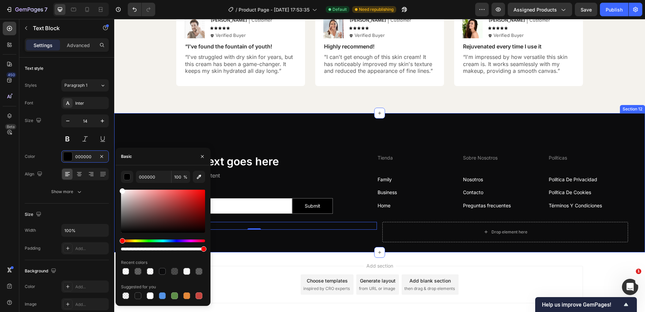
type input "FFFFFF"
click at [160, 116] on div "Your heading text goes here Heading Replace this text with your content Text Bl…" at bounding box center [379, 182] width 531 height 139
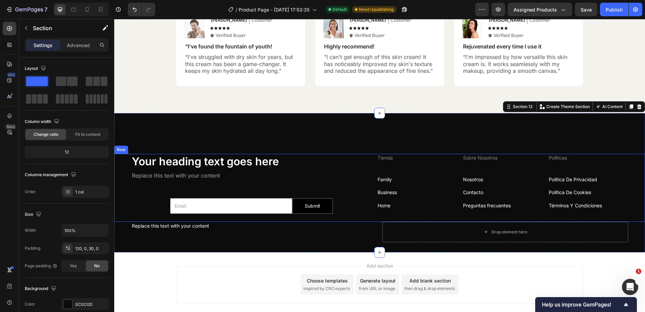
click at [163, 227] on div "Replace this text with your content" at bounding box center [254, 226] width 246 height 8
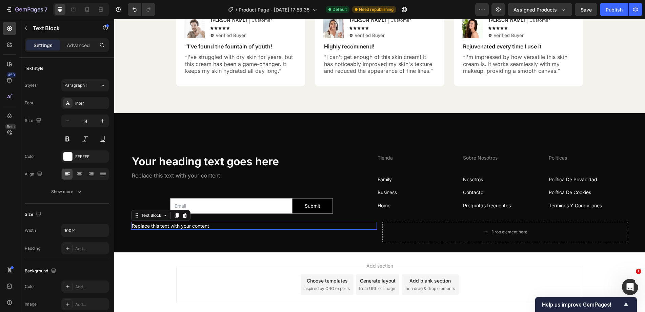
click at [163, 227] on div "Replace this text with your content" at bounding box center [254, 226] width 246 height 8
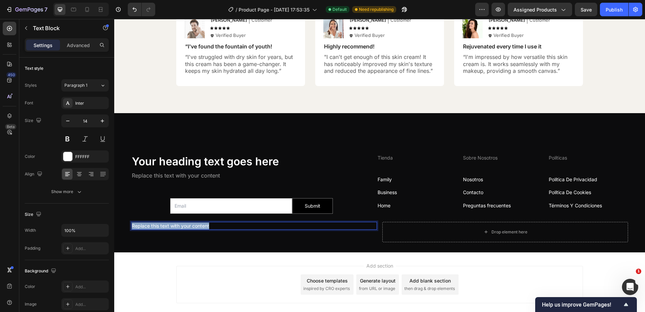
click at [163, 227] on p "Replace this text with your content" at bounding box center [254, 226] width 244 height 7
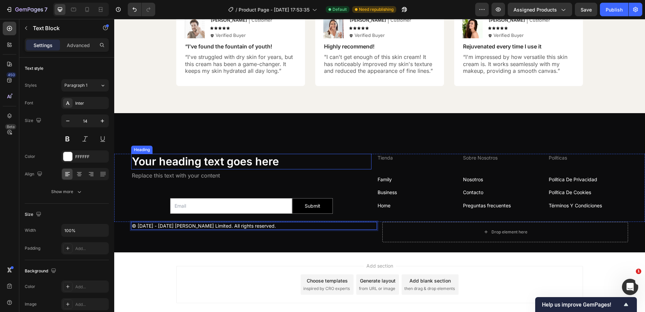
click at [174, 163] on h2 "Your heading text goes here" at bounding box center [251, 162] width 240 height 16
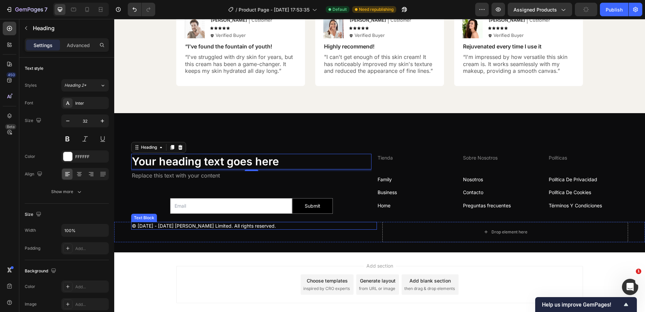
click at [191, 226] on p "© 2015 - 2025 Huel Limited. All rights reserved." at bounding box center [254, 226] width 244 height 7
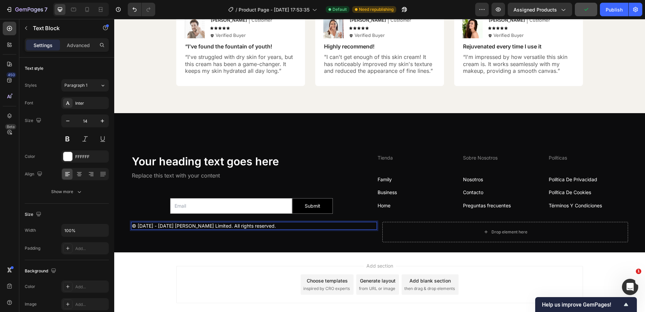
click at [193, 224] on p "© 2015 - 2025 Huel Limited. All rights reserved." at bounding box center [254, 226] width 244 height 7
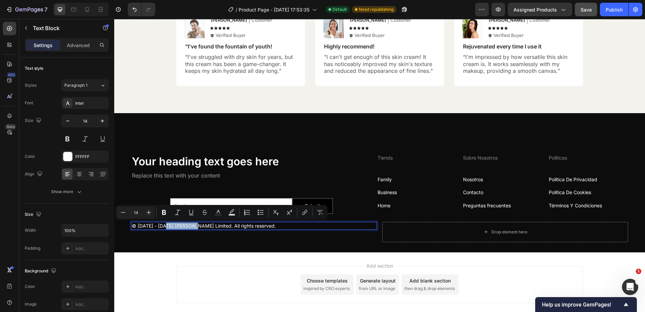
drag, startPoint x: 193, startPoint y: 225, endPoint x: 166, endPoint y: 226, distance: 27.2
click at [166, 226] on p "© 2015 - 2025 Huel Limited. All rights reserved." at bounding box center [254, 226] width 244 height 7
drag, startPoint x: 210, startPoint y: 227, endPoint x: 196, endPoint y: 229, distance: 14.7
click at [196, 229] on p "© 2015 - 2025 Aurora Café. All rights reserved." at bounding box center [254, 226] width 244 height 7
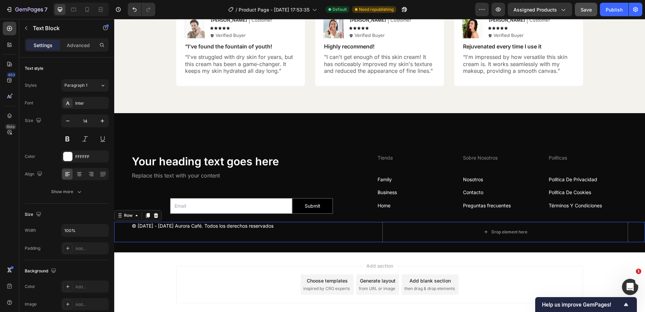
click at [198, 234] on div "© 2015 - 2025 Aurora Café. Todos los derechos reservados Text Block" at bounding box center [254, 232] width 246 height 20
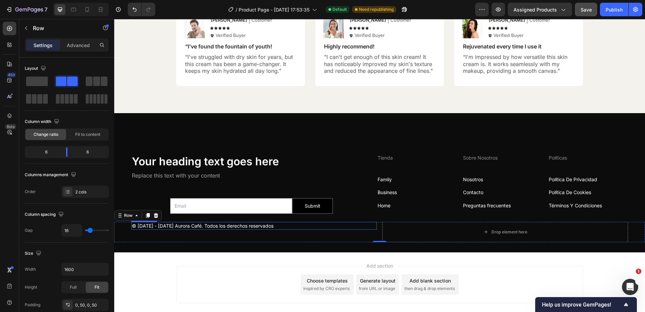
click at [141, 226] on p "© 2015 - 2025 Aurora Café. Todos los derechos reservados" at bounding box center [254, 226] width 244 height 7
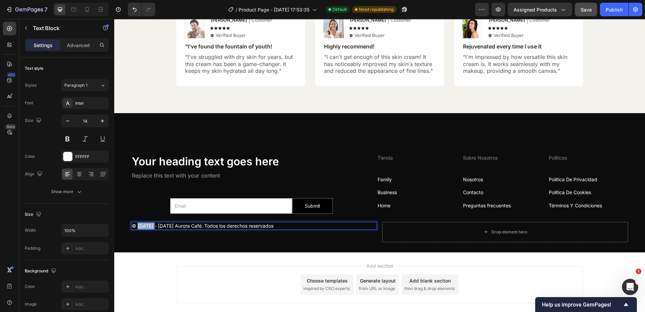
drag, startPoint x: 154, startPoint y: 226, endPoint x: 138, endPoint y: 228, distance: 16.0
click at [138, 228] on p "© 2015 - 2025 Aurora Café. Todos los derechos reservados" at bounding box center [254, 226] width 244 height 7
click at [272, 234] on div "©2025 Aurora Café. Todos los derechos reservados Text Block 0" at bounding box center [254, 232] width 246 height 20
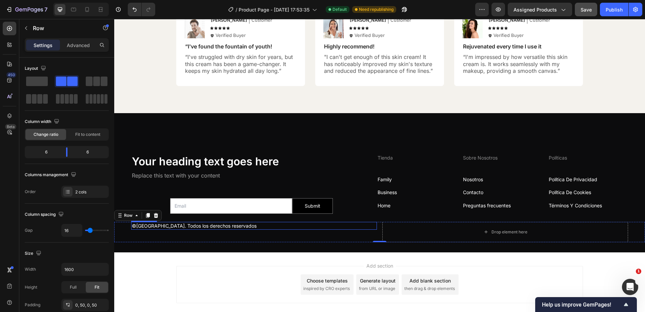
click at [263, 228] on p "©[GEOGRAPHIC_DATA]. Todos los derechos reservados" at bounding box center [254, 226] width 244 height 7
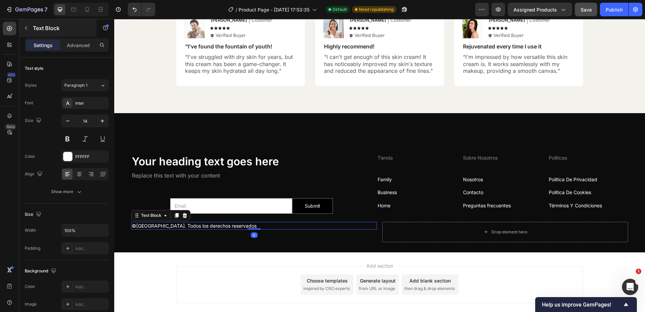
drag, startPoint x: 48, startPoint y: 30, endPoint x: 56, endPoint y: 40, distance: 12.0
click at [50, 32] on p "Text Block" at bounding box center [62, 28] width 58 height 8
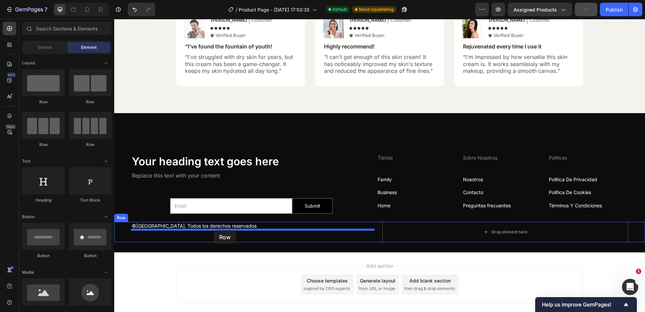
drag, startPoint x: 197, startPoint y: 108, endPoint x: 214, endPoint y: 230, distance: 123.1
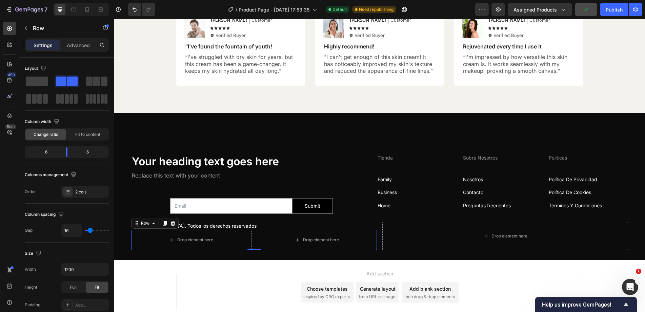
click at [206, 224] on p "©[GEOGRAPHIC_DATA]. Todos los derechos reservados" at bounding box center [254, 226] width 244 height 7
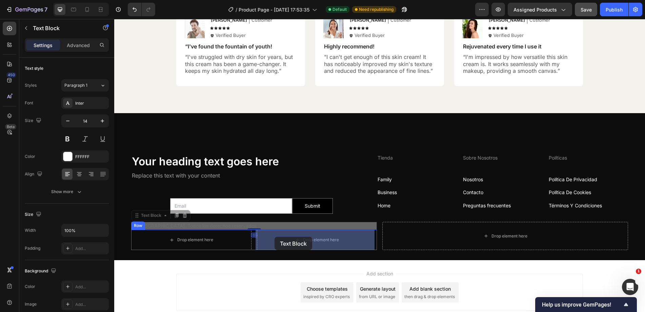
drag, startPoint x: 159, startPoint y: 216, endPoint x: 274, endPoint y: 237, distance: 117.1
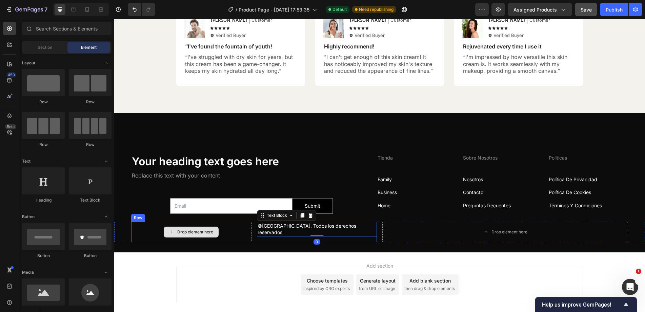
click at [190, 235] on div "Drop element here" at bounding box center [191, 232] width 55 height 11
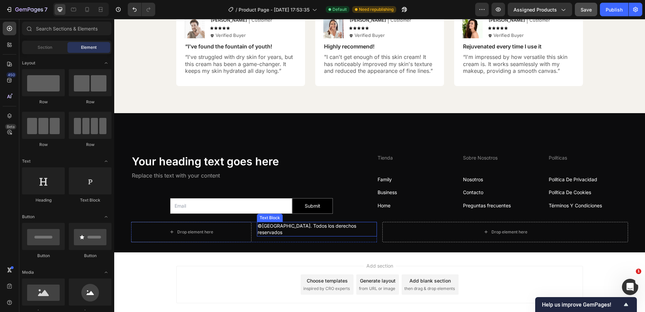
click at [281, 224] on p "©[GEOGRAPHIC_DATA]. Todos los derechos reservados" at bounding box center [317, 229] width 119 height 13
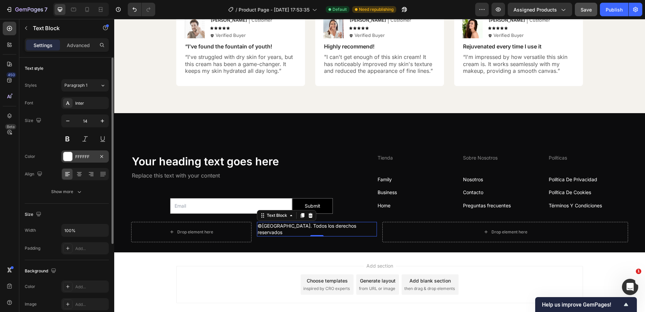
click at [80, 155] on div "FFFFFF" at bounding box center [85, 157] width 20 height 6
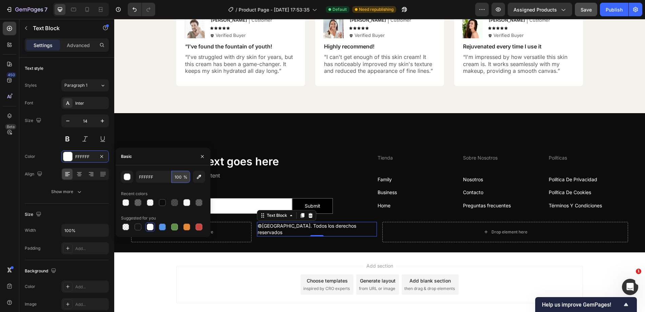
click at [180, 177] on input "100" at bounding box center [180, 177] width 19 height 12
type input "60"
click at [302, 218] on icon at bounding box center [302, 215] width 5 height 5
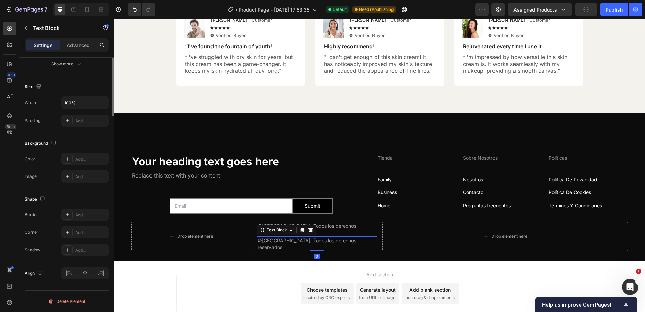
scroll to position [2002, 0]
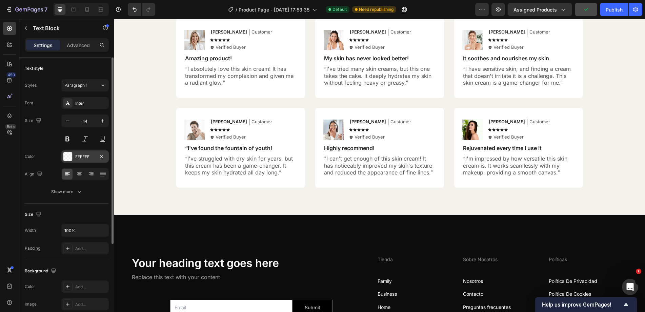
click at [80, 159] on div "FFFFFF" at bounding box center [85, 157] width 20 height 6
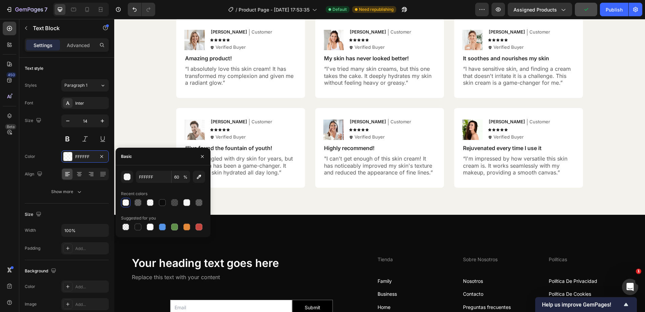
click at [183, 177] on span "%" at bounding box center [185, 177] width 4 height 6
click at [180, 177] on input "60" at bounding box center [180, 177] width 19 height 12
type input "100"
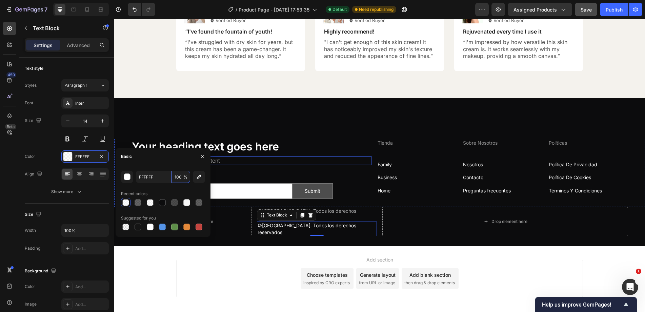
scroll to position [2142, 0]
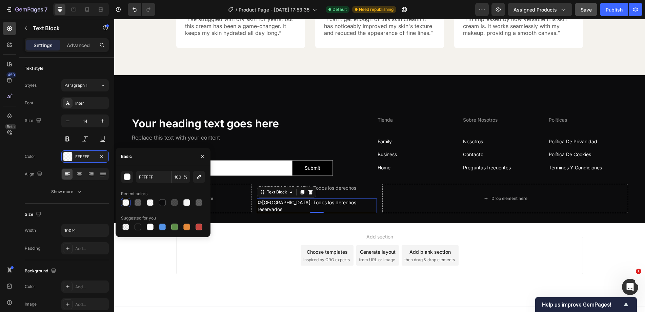
click at [282, 202] on div "Your heading text goes here Heading Replace this text with your content Text Bl…" at bounding box center [379, 149] width 531 height 148
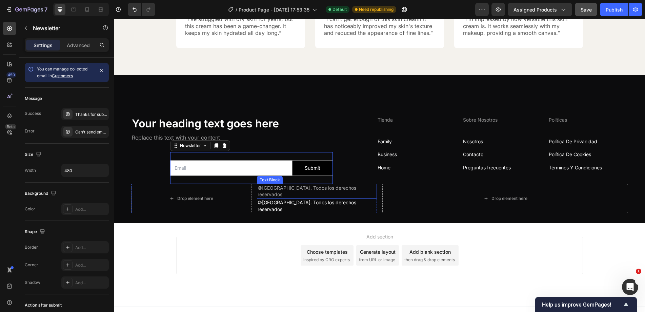
drag, startPoint x: 275, startPoint y: 181, endPoint x: 272, endPoint y: 186, distance: 5.5
click at [272, 186] on div "Your heading text goes here Heading Replace this text with your content Text Bl…" at bounding box center [379, 164] width 531 height 97
click at [285, 199] on p "©[GEOGRAPHIC_DATA]. Todos los derechos reservados" at bounding box center [317, 205] width 119 height 13
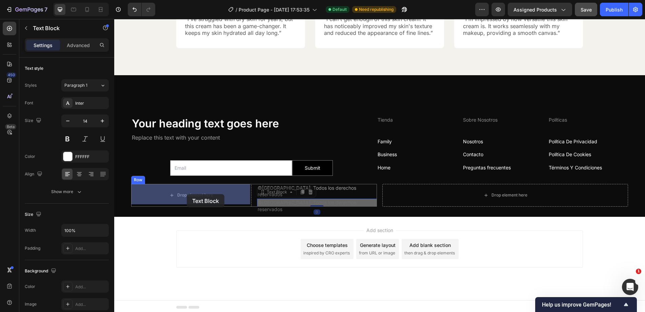
drag, startPoint x: 274, startPoint y: 188, endPoint x: 187, endPoint y: 194, distance: 87.3
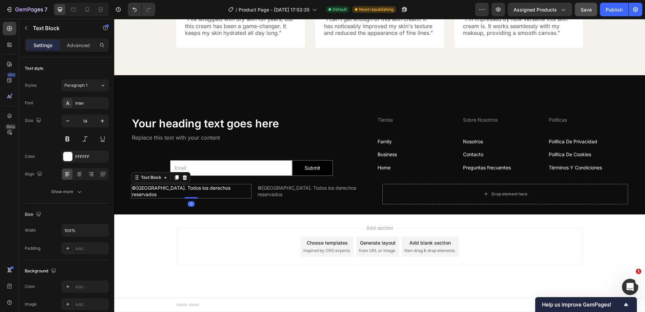
click at [205, 185] on p "©[GEOGRAPHIC_DATA]. Todos los derechos reservados" at bounding box center [191, 191] width 119 height 13
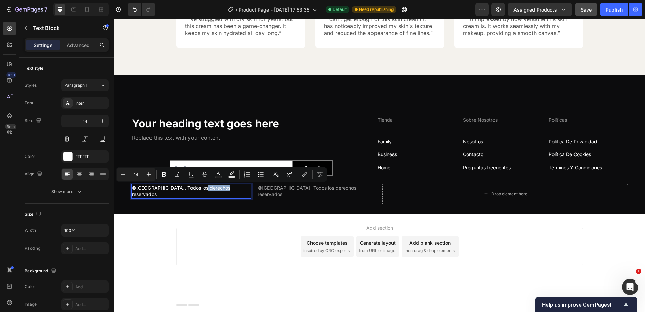
click at [205, 187] on p "©[GEOGRAPHIC_DATA]. Todos los derechos reservados" at bounding box center [191, 191] width 119 height 13
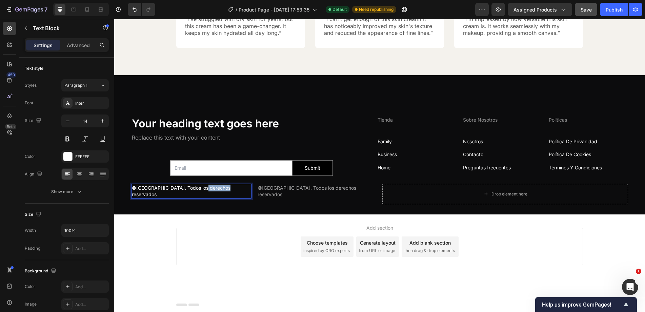
click at [205, 187] on p "©[GEOGRAPHIC_DATA]. Todos los derechos reservados" at bounding box center [191, 191] width 119 height 13
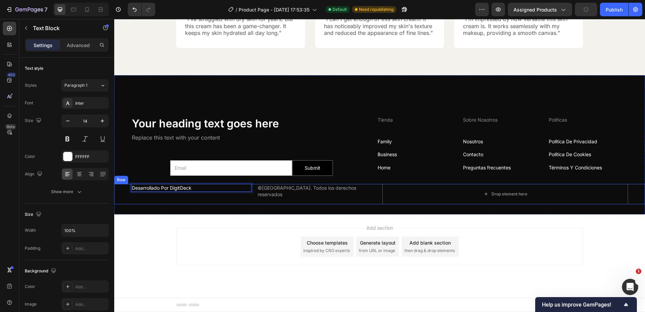
click at [210, 196] on div "Desarrollado Por DigitDeck Text Block 0 ©2025 Aurora Café. Todos los derechos r…" at bounding box center [254, 194] width 246 height 20
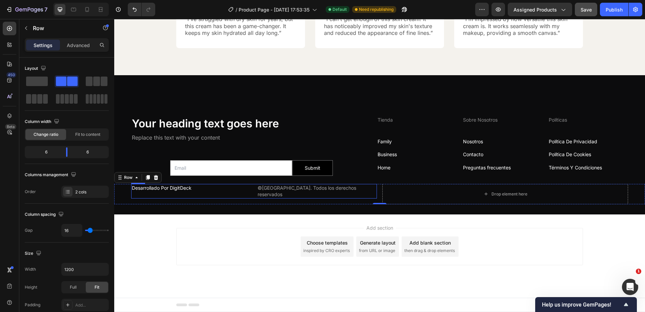
click at [252, 189] on div "Desarrollado Por DigitDeck Text Block ©2025 Aurora Café. Todos los derechos res…" at bounding box center [254, 191] width 246 height 15
click at [78, 140] on div "Change ratio Fit to content" at bounding box center [67, 134] width 84 height 12
click at [81, 136] on span "Fit to content" at bounding box center [87, 134] width 25 height 6
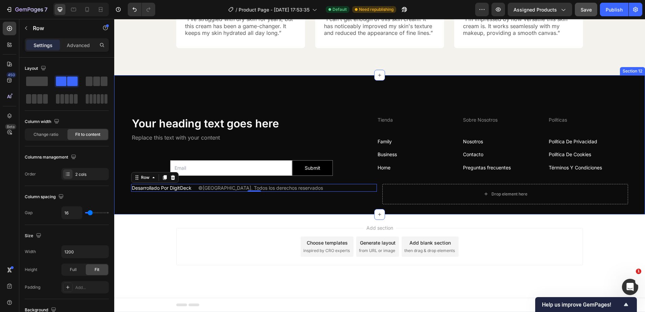
click at [218, 202] on div "Desarrollado Por DigitDeck Text Block ©2025 Aurora Café. Todos los derechos res…" at bounding box center [254, 194] width 246 height 20
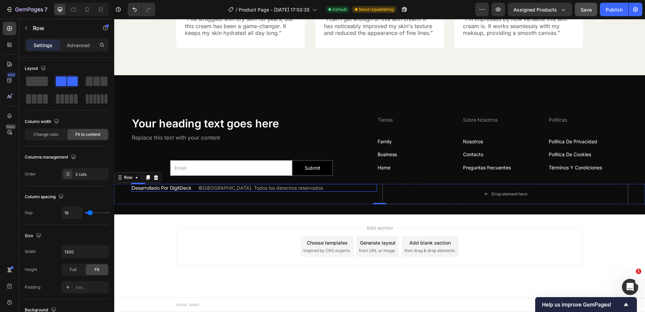
click at [195, 188] on div "Desarrollado Por DigitDeck Text Block ©2025 Aurora Café. Todos los derechos res…" at bounding box center [254, 188] width 246 height 8
click at [77, 213] on input "16" at bounding box center [72, 213] width 20 height 12
type input "1"
type input "10"
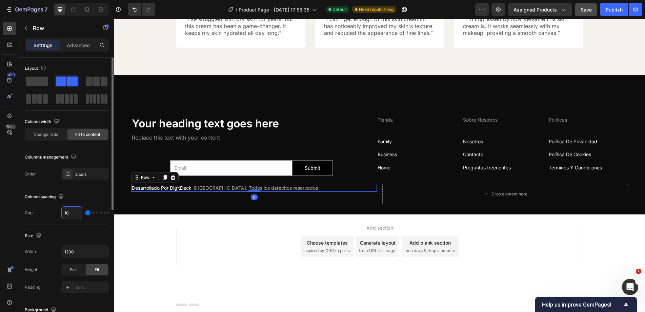
type input "10"
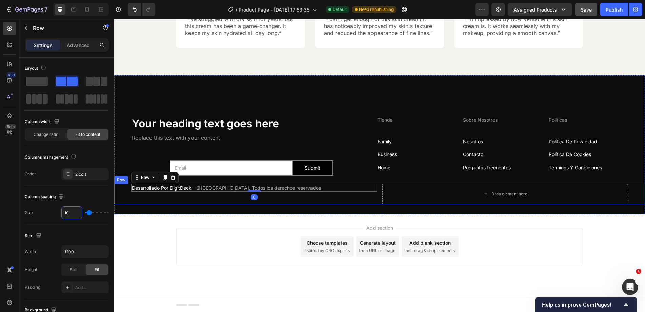
click at [173, 222] on div "Add section Choose templates inspired by CRO experts Generate layout from URL o…" at bounding box center [379, 255] width 531 height 83
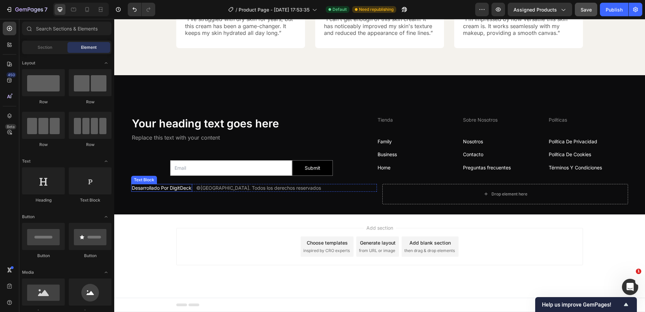
click at [179, 189] on p "Desarrollado Por DigitDeck" at bounding box center [162, 188] width 60 height 7
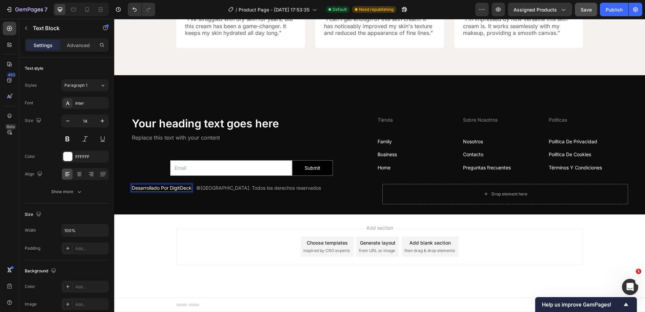
click at [179, 189] on p "Desarrollado Por DigitDeck" at bounding box center [162, 188] width 60 height 7
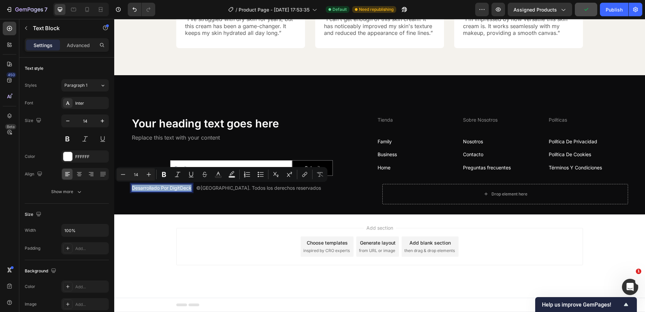
click at [171, 189] on p "Desarrollado Por DigitDeck" at bounding box center [162, 188] width 60 height 7
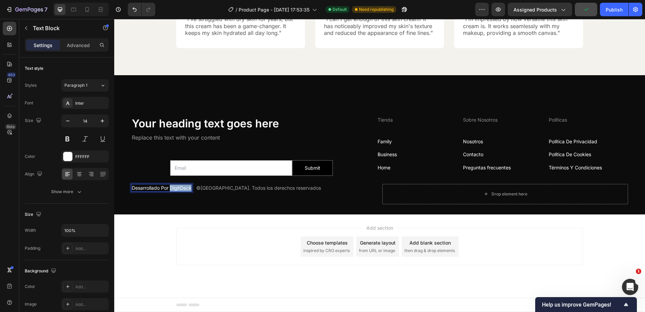
click at [191, 189] on p "Desarrollado Por DigitDeck" at bounding box center [162, 188] width 60 height 7
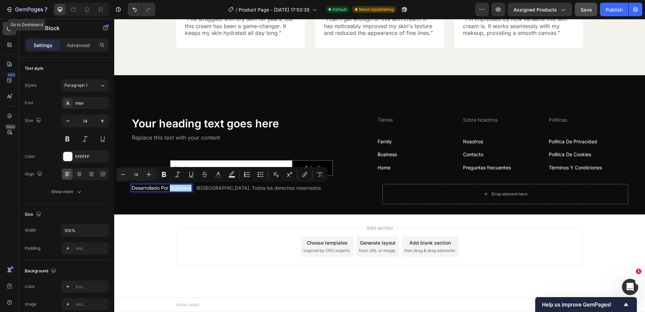
click at [40, 31] on p "Text Block" at bounding box center [62, 28] width 58 height 8
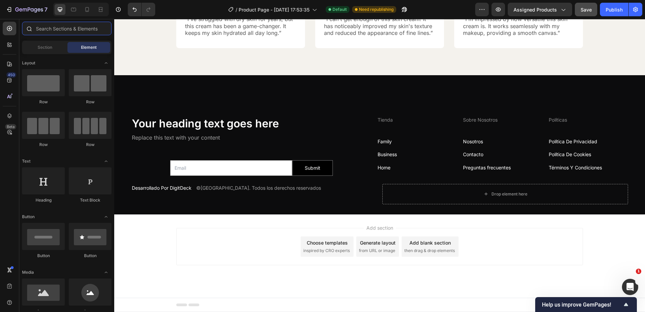
click at [56, 29] on input "text" at bounding box center [66, 29] width 89 height 14
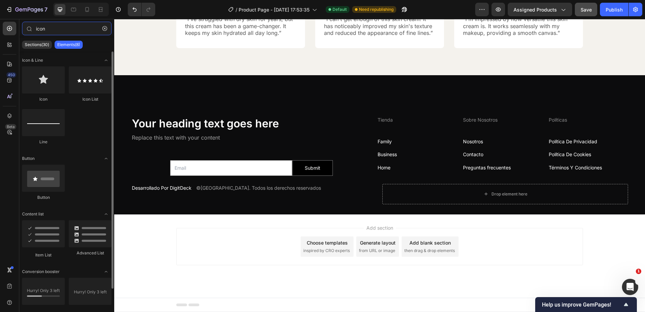
type input "icon"
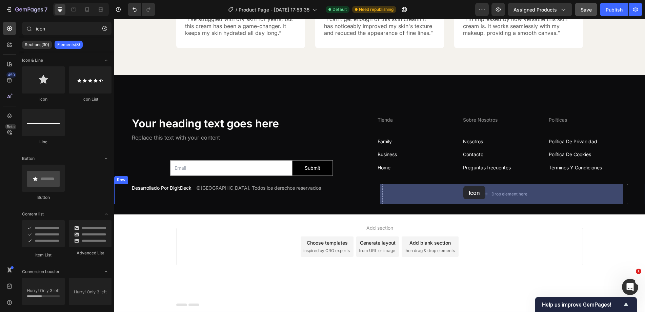
drag, startPoint x: 181, startPoint y: 115, endPoint x: 468, endPoint y: 193, distance: 296.8
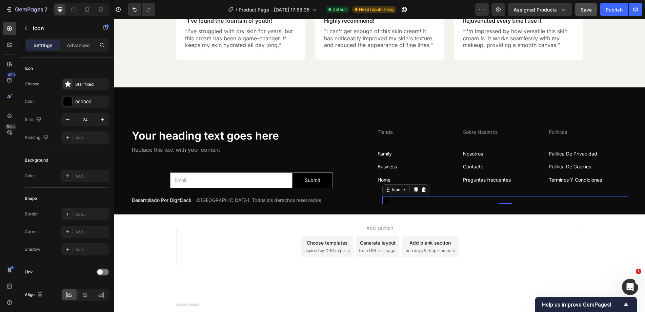
scroll to position [2129, 0]
click at [106, 295] on div at bounding box center [101, 294] width 15 height 11
click at [73, 99] on div "000000" at bounding box center [84, 102] width 47 height 12
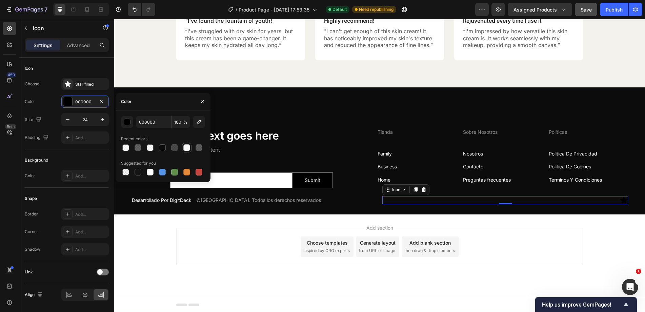
click at [186, 150] on div at bounding box center [186, 147] width 7 height 7
type input "F7F7F7"
click at [466, 150] on p "Nosotros" at bounding box center [502, 153] width 79 height 7
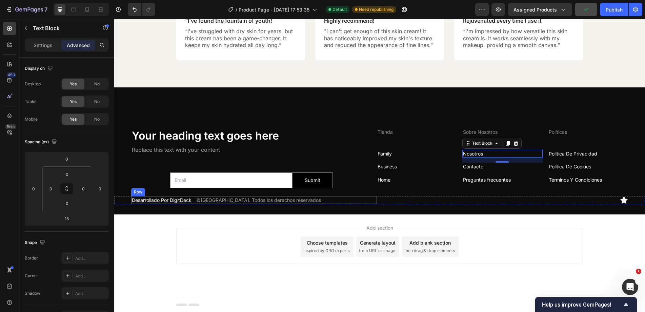
click at [345, 195] on div "Your heading text goes here Heading Replace this text with your content Text Bl…" at bounding box center [251, 162] width 240 height 68
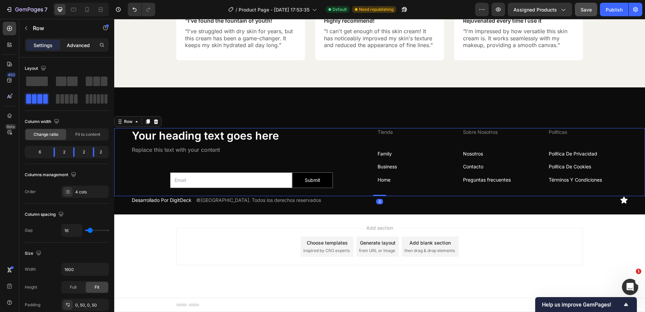
click at [83, 47] on p "Advanced" at bounding box center [78, 45] width 23 height 7
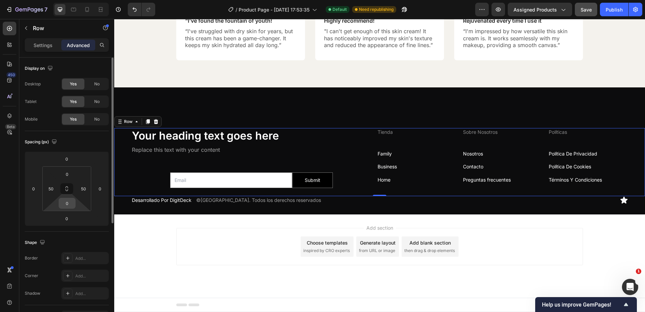
click at [73, 199] on input "0" at bounding box center [67, 203] width 14 height 10
type input "50"
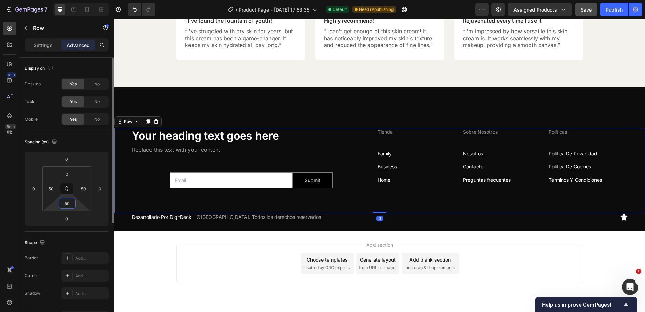
scroll to position [2142, 0]
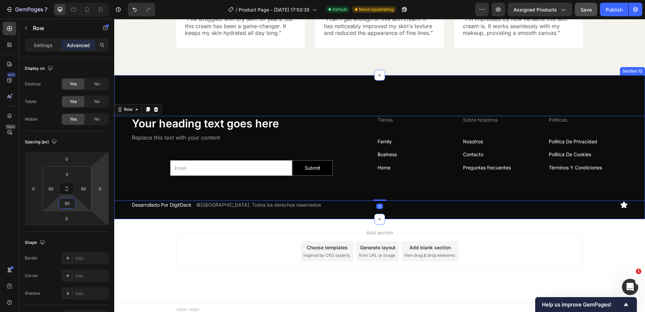
click at [337, 96] on div "Your heading text goes here Heading Replace this text with your content Text Bl…" at bounding box center [379, 147] width 531 height 144
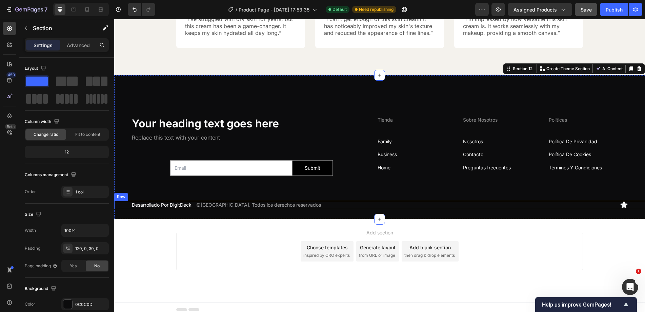
click at [378, 204] on div "Desarrollado Por DigitDeck Text Block ©2025 Aurora Café. Todos los derechos res…" at bounding box center [379, 205] width 531 height 8
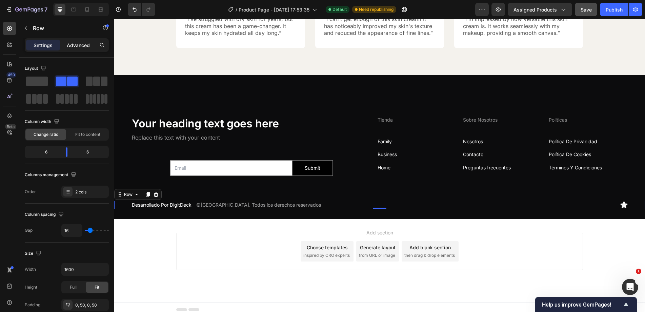
click at [79, 45] on p "Advanced" at bounding box center [78, 45] width 23 height 7
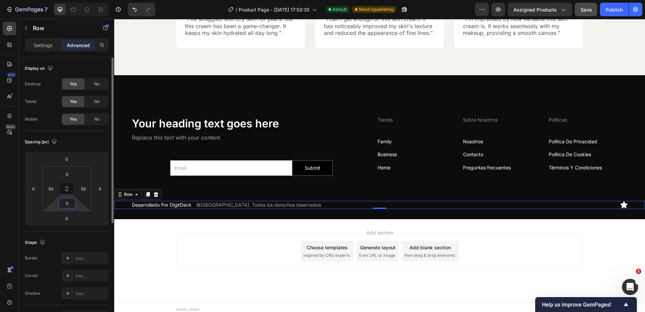
click at [70, 205] on input "0" at bounding box center [67, 203] width 14 height 10
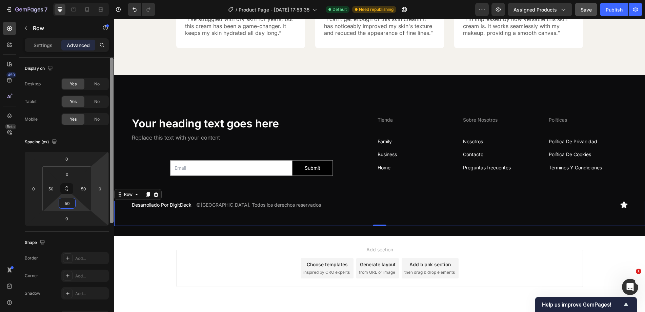
type input "50"
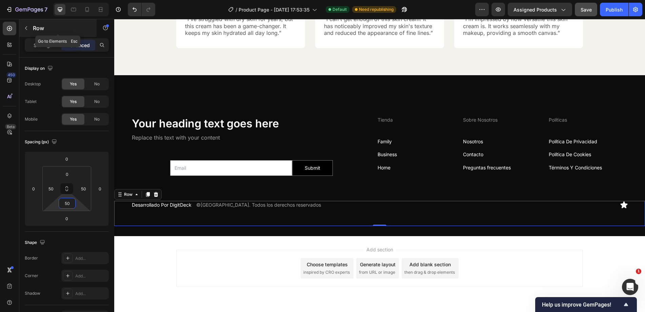
click at [39, 29] on p "Row" at bounding box center [62, 28] width 58 height 8
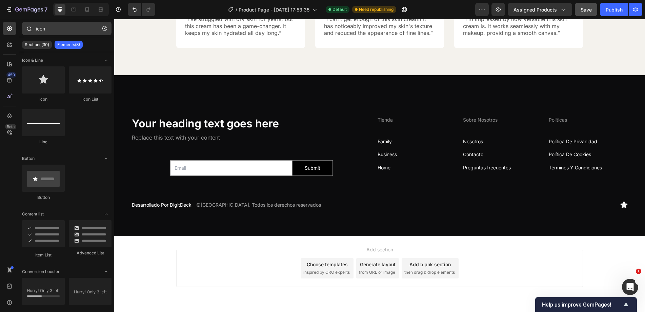
click at [103, 27] on icon "button" at bounding box center [104, 28] width 5 height 5
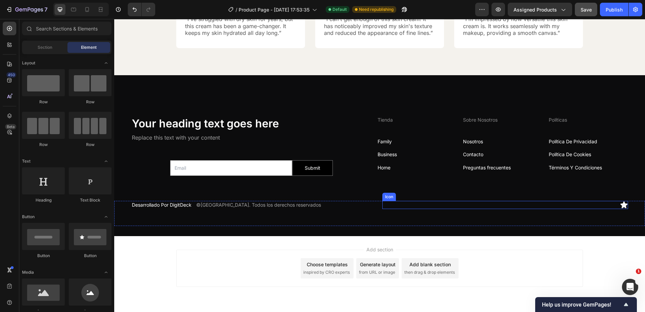
click at [394, 207] on div "Icon" at bounding box center [505, 205] width 246 height 8
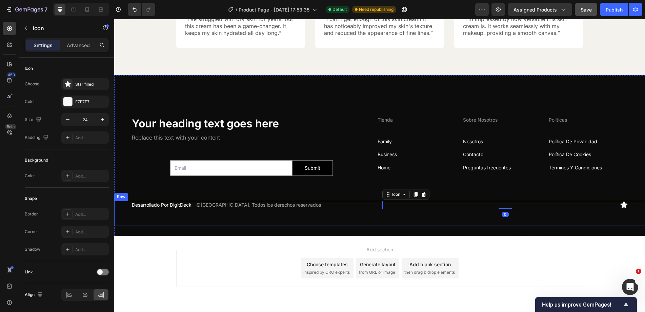
click at [376, 205] on div "Desarrollado Por DigitDeck Text Block ©2025 Aurora Café. Todos los derechos res…" at bounding box center [379, 213] width 531 height 25
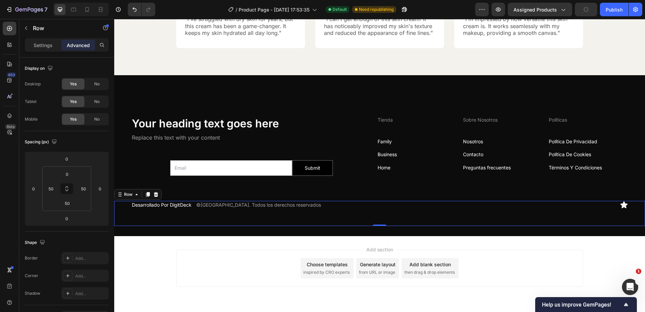
drag, startPoint x: 147, startPoint y: 195, endPoint x: 151, endPoint y: 194, distance: 3.8
click at [147, 195] on icon at bounding box center [148, 194] width 4 height 5
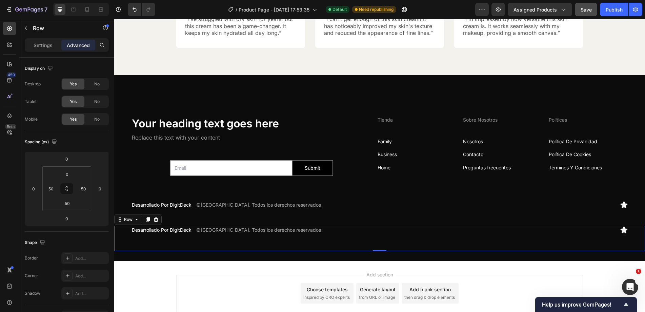
click at [278, 239] on div "Desarrollado Por DigitDeck Text Block ©2025 Aurora Café. Todos los derechos res…" at bounding box center [379, 238] width 531 height 25
click at [70, 204] on input "50" at bounding box center [67, 203] width 14 height 10
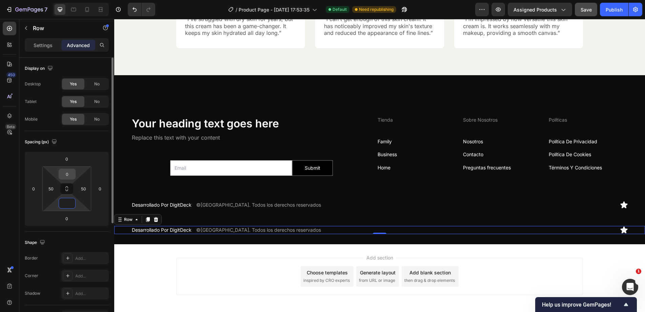
type input "0"
click at [70, 176] on input "0" at bounding box center [67, 174] width 14 height 10
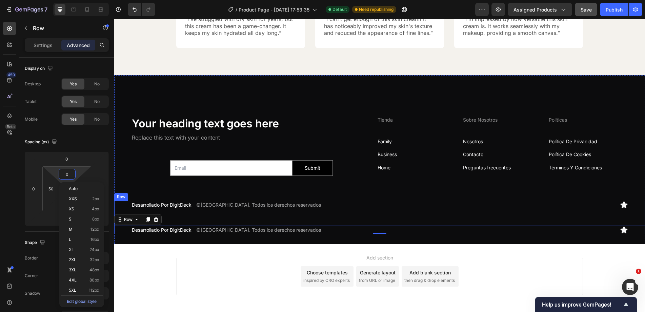
click at [246, 215] on div "Desarrollado Por DigitDeck Text Block ©2025 Aurora Café. Todos los derechos res…" at bounding box center [379, 213] width 531 height 25
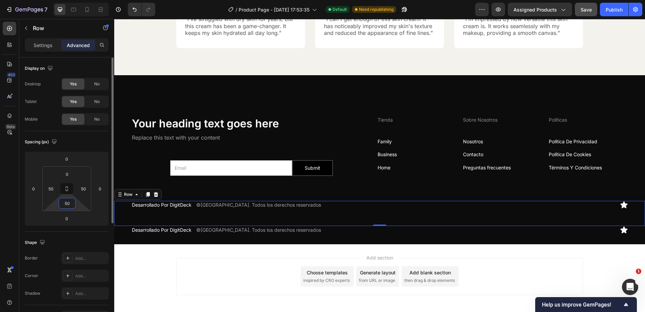
click at [71, 204] on input "50" at bounding box center [67, 203] width 14 height 10
type input "20"
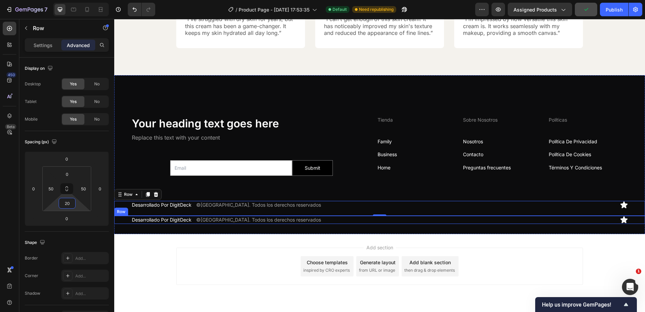
click at [130, 220] on div "Desarrollado Por DigitDeck Text Block ©2025 Aurora Café. Todos los derechos res…" at bounding box center [379, 220] width 531 height 8
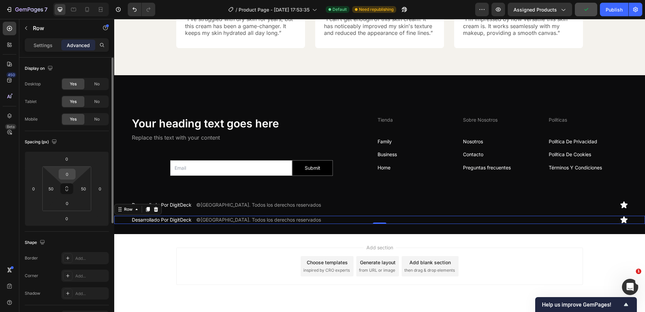
click at [66, 175] on input "0" at bounding box center [67, 174] width 14 height 10
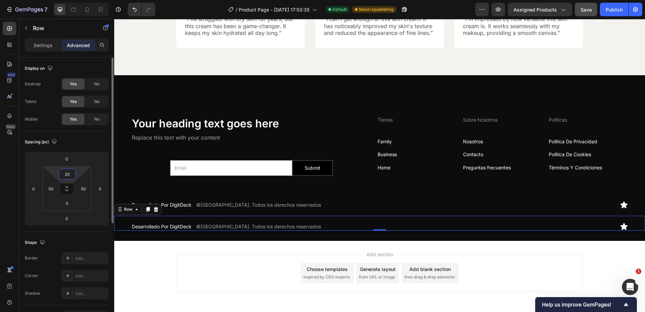
type input "2"
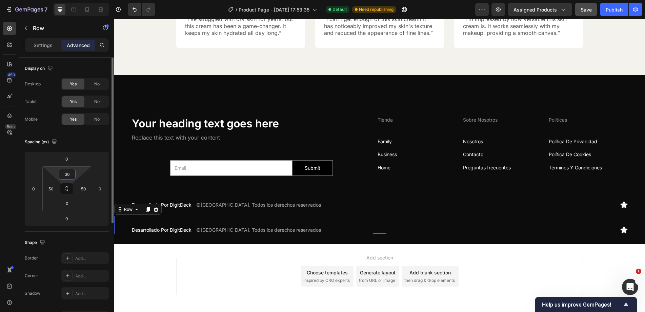
type input "30"
click at [50, 49] on div "Settings" at bounding box center [43, 45] width 34 height 11
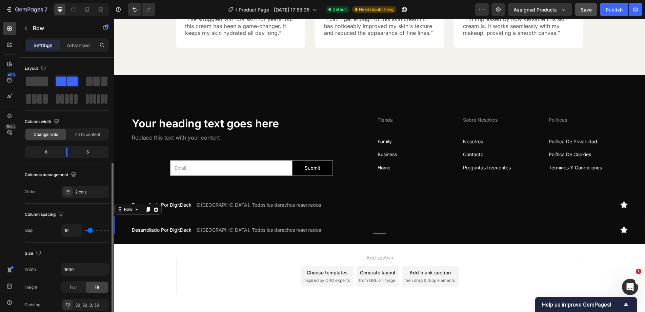
scroll to position [217, 0]
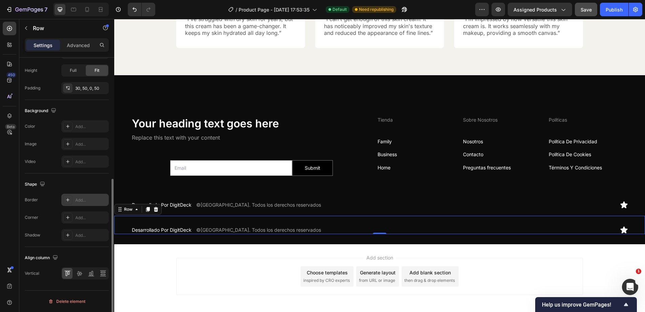
click at [79, 199] on div "Add..." at bounding box center [91, 200] width 32 height 6
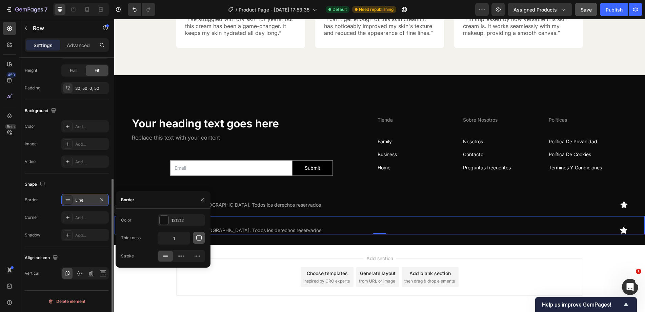
click at [198, 242] on button "button" at bounding box center [199, 238] width 12 height 12
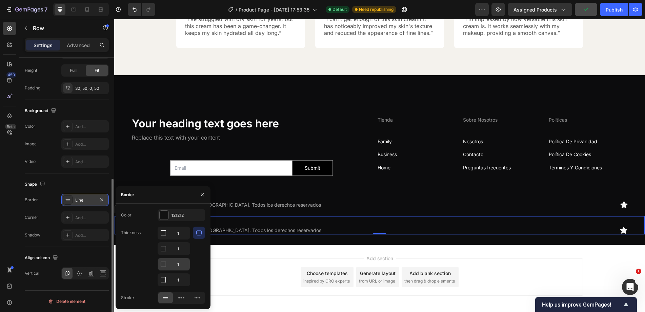
click at [178, 267] on input "1" at bounding box center [174, 264] width 32 height 12
type input "0"
click at [183, 283] on input "1" at bounding box center [174, 280] width 32 height 12
type input "0"
click at [87, 89] on div "30, 50, 0, 50" at bounding box center [85, 88] width 20 height 6
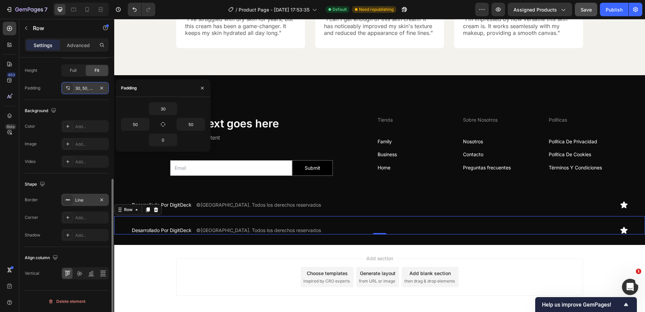
click at [76, 88] on div "30, 50, 0, 50" at bounding box center [85, 88] width 20 height 6
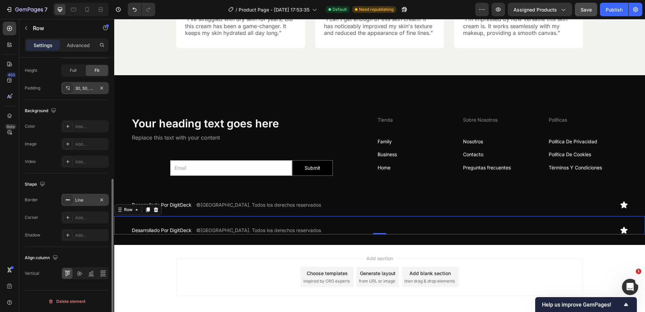
click at [77, 86] on div "30, 50, 0, 50" at bounding box center [85, 88] width 20 height 6
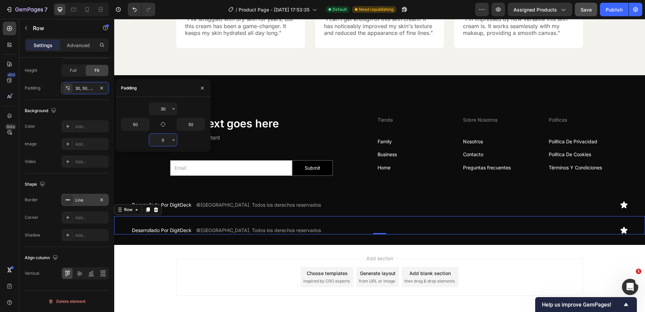
click at [162, 139] on input "0" at bounding box center [163, 140] width 28 height 12
type input "30"
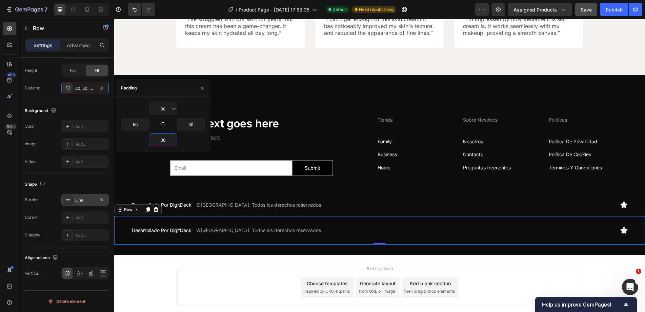
click at [75, 197] on div "Line" at bounding box center [85, 200] width 20 height 6
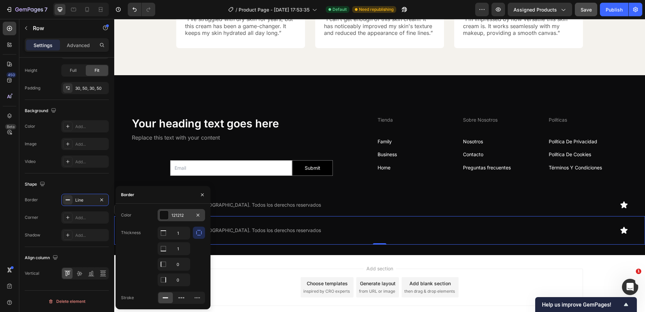
click at [167, 210] on div at bounding box center [163, 214] width 9 height 9
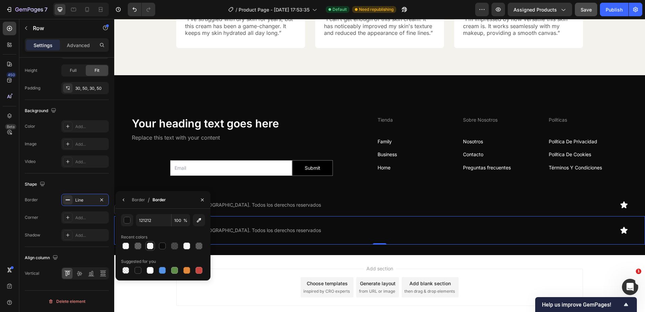
click at [150, 246] on div at bounding box center [150, 246] width 7 height 7
type input "FFFFFF"
click at [179, 219] on input "50" at bounding box center [180, 220] width 19 height 12
type input "20"
click at [275, 140] on p "Replace this text with your content" at bounding box center [251, 137] width 239 height 7
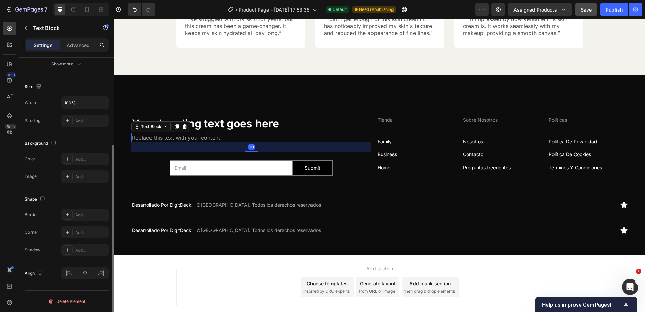
scroll to position [0, 0]
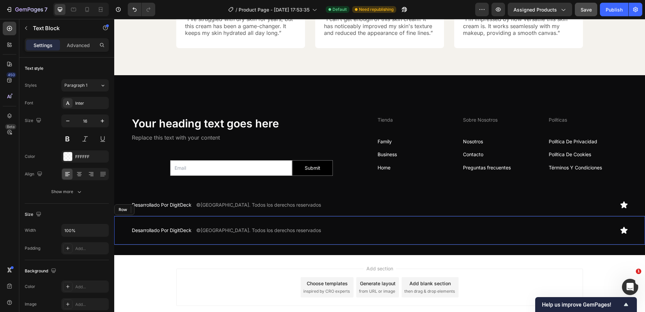
click at [207, 219] on div "Desarrollado Por DigitDeck Text Block ©2025 Aurora Café. Todos los derechos res…" at bounding box center [379, 230] width 531 height 29
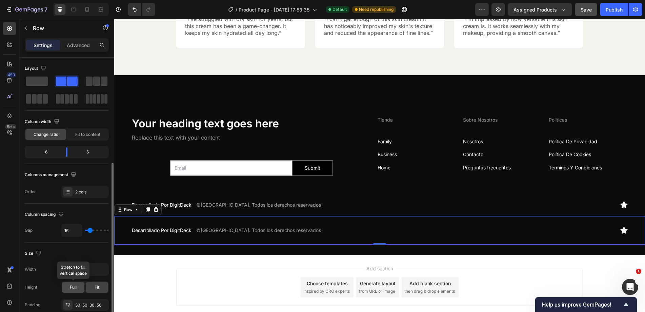
scroll to position [68, 0]
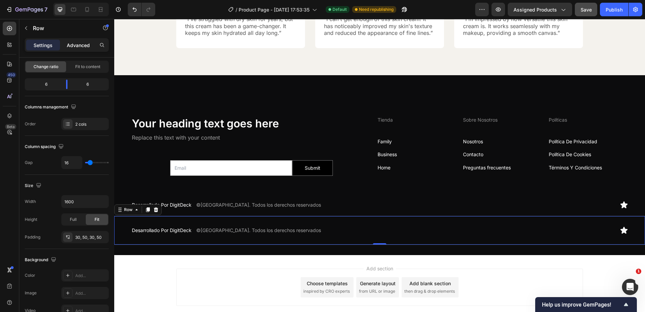
click at [78, 46] on p "Advanced" at bounding box center [78, 45] width 23 height 7
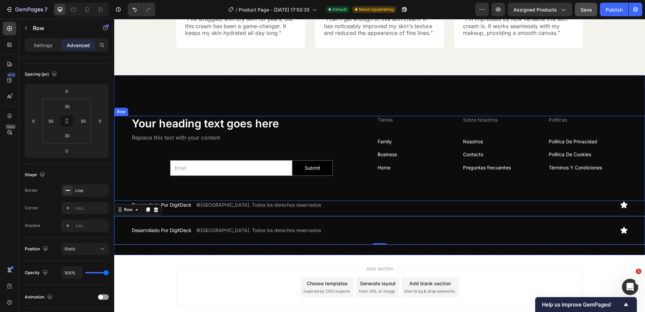
click at [224, 193] on div "Your heading text goes here Heading Replace this text with your content Text Bl…" at bounding box center [379, 158] width 531 height 85
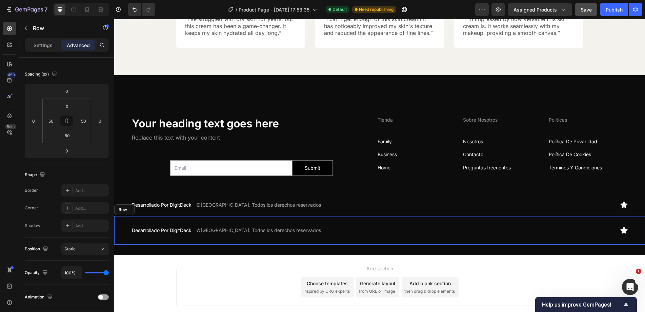
click at [121, 223] on div "Desarrollado Por DigitDeck Text Block ©2025 Aurora Café. Todos los derechos res…" at bounding box center [379, 230] width 531 height 29
click at [104, 9] on icon at bounding box center [100, 9] width 7 height 7
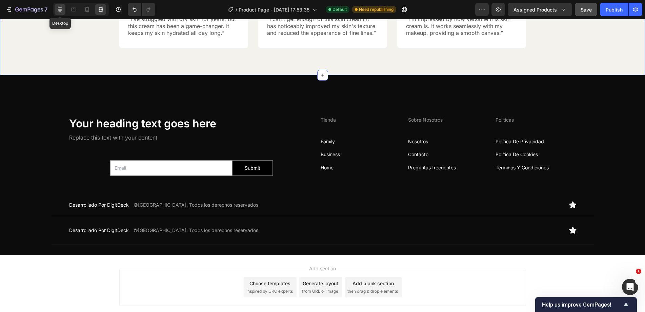
click at [57, 7] on icon at bounding box center [60, 9] width 7 height 7
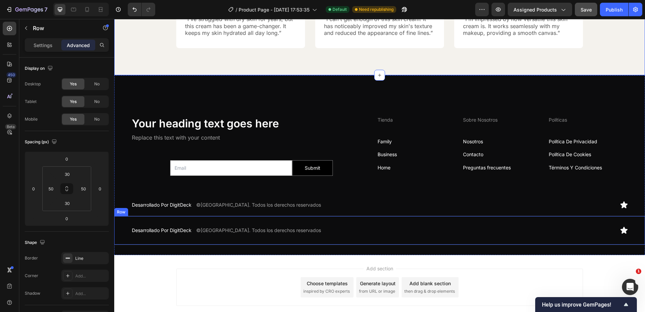
click at [127, 220] on div "Desarrollado Por DigitDeck Text Block ©2025 Aurora Café. Todos los derechos res…" at bounding box center [379, 230] width 531 height 29
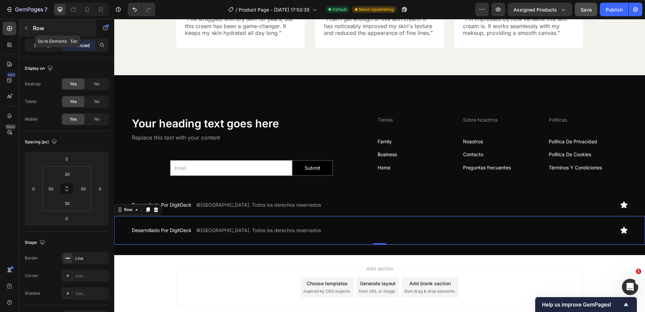
click at [35, 23] on div "Row" at bounding box center [57, 28] width 77 height 18
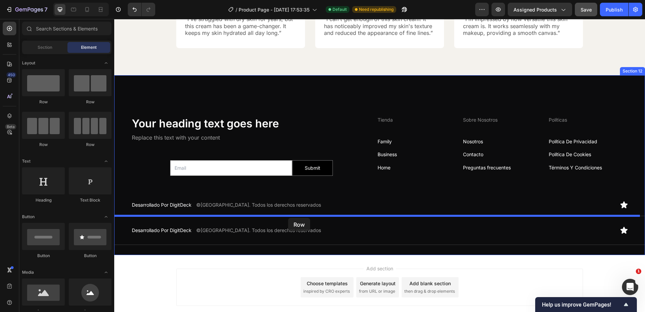
drag, startPoint x: 158, startPoint y: 104, endPoint x: 288, endPoint y: 218, distance: 173.2
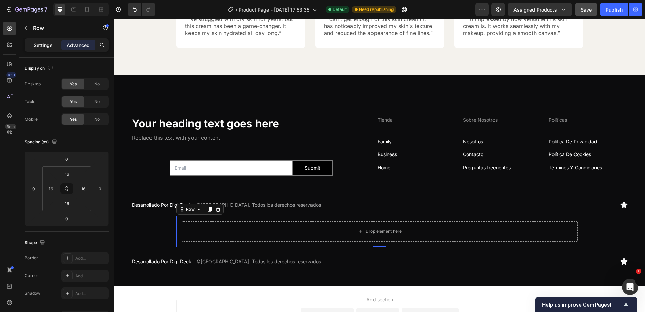
click at [41, 46] on p "Settings" at bounding box center [43, 45] width 19 height 7
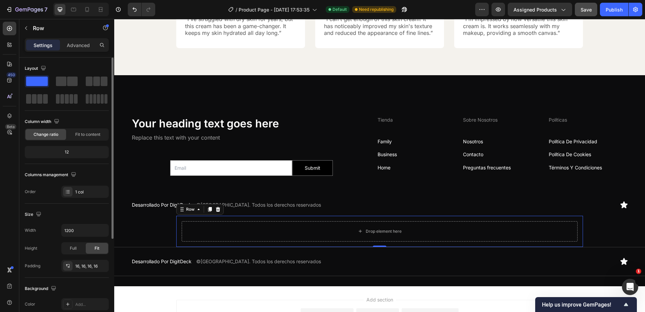
scroll to position [68, 0]
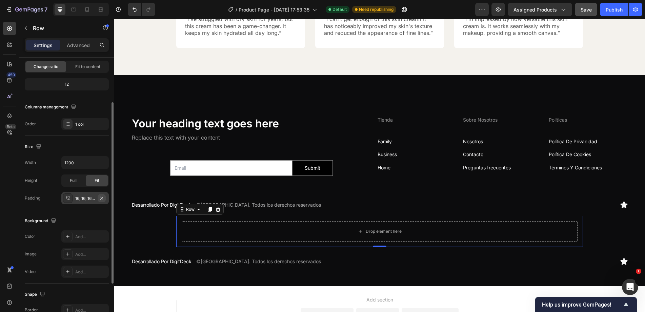
click at [103, 201] on button "button" at bounding box center [102, 198] width 8 height 8
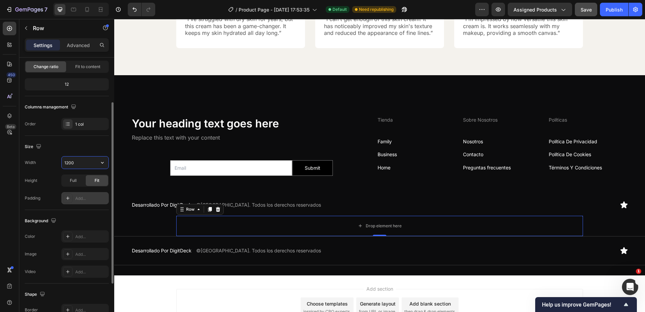
click at [75, 166] on input "1200" at bounding box center [85, 163] width 47 height 12
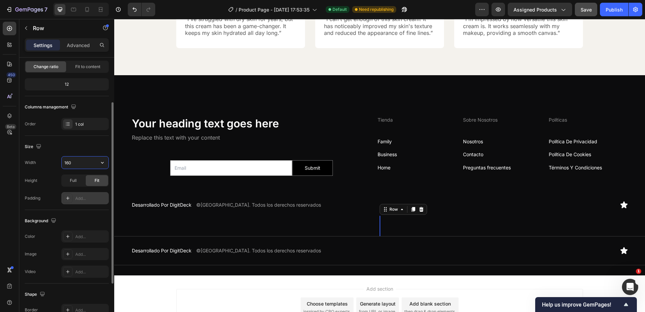
type input "1600"
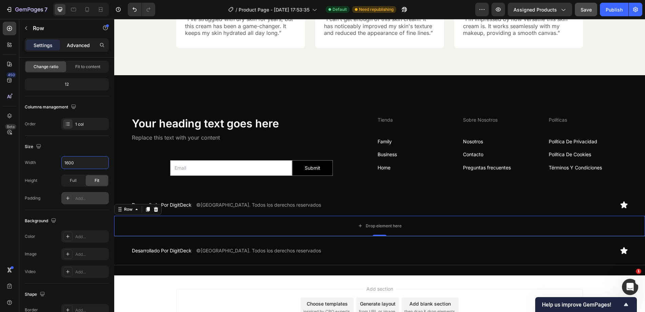
click at [68, 48] on p "Advanced" at bounding box center [78, 45] width 23 height 7
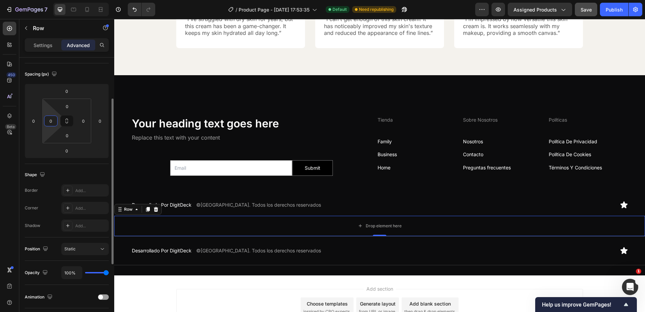
click at [54, 118] on input "0" at bounding box center [51, 121] width 10 height 10
type input "50"
click at [82, 122] on input "0" at bounding box center [83, 121] width 10 height 10
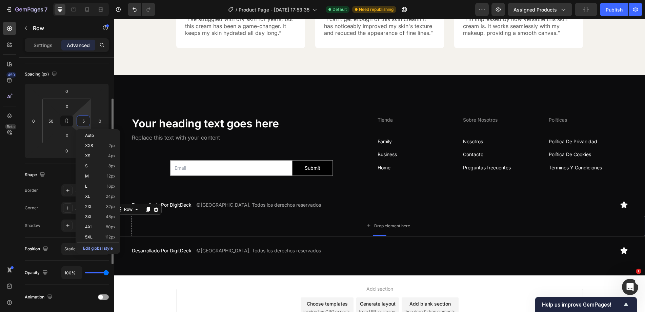
type input "50"
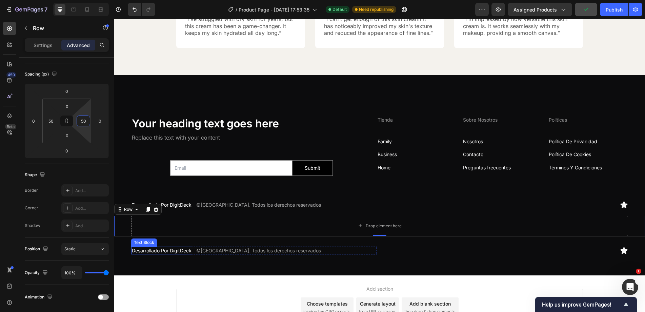
drag, startPoint x: 141, startPoint y: 240, endPoint x: 135, endPoint y: 245, distance: 7.2
click at [141, 240] on div "Text Block" at bounding box center [143, 243] width 23 height 6
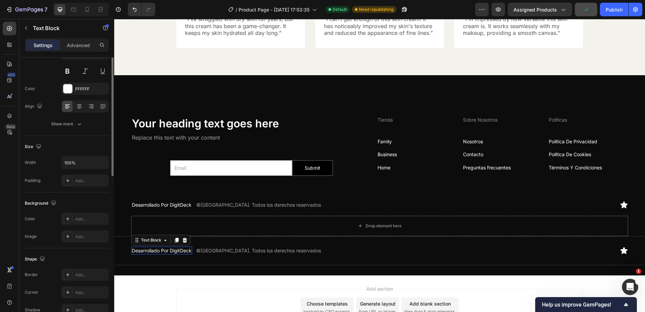
scroll to position [0, 0]
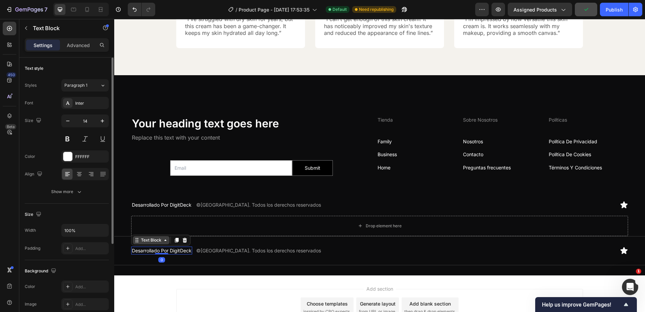
click at [137, 241] on icon at bounding box center [136, 240] width 5 height 5
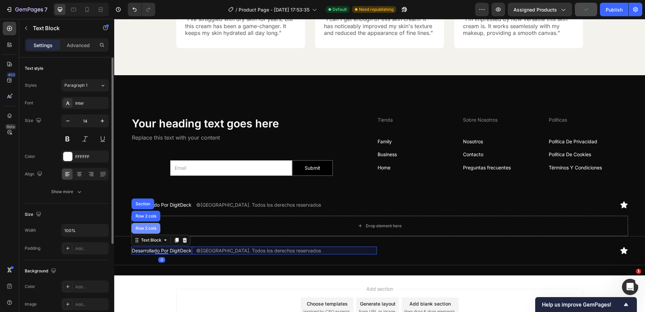
click at [142, 227] on div "Row 2 cols" at bounding box center [145, 228] width 23 height 4
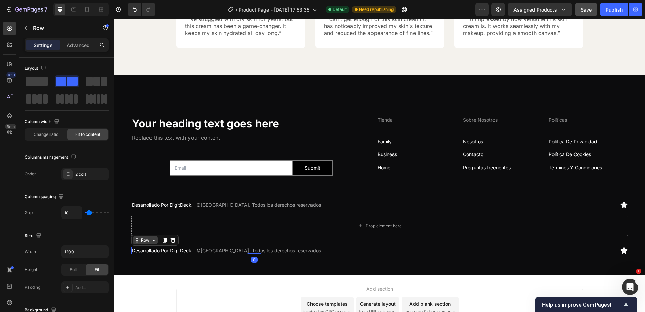
drag, startPoint x: 138, startPoint y: 240, endPoint x: 137, endPoint y: 237, distance: 3.5
click at [138, 240] on icon at bounding box center [136, 240] width 5 height 5
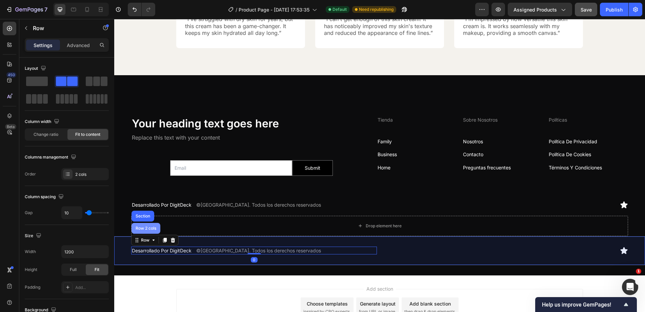
click at [140, 229] on div "Row 2 cols" at bounding box center [145, 228] width 23 height 4
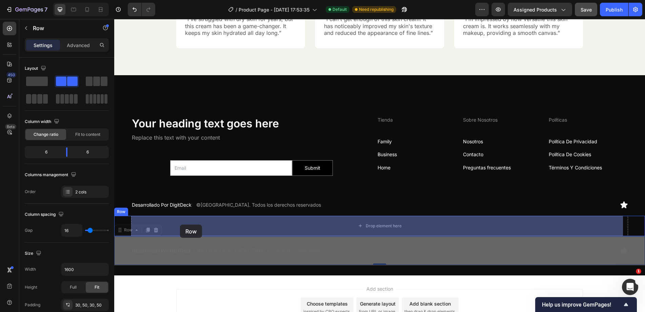
drag, startPoint x: 126, startPoint y: 232, endPoint x: 180, endPoint y: 225, distance: 54.7
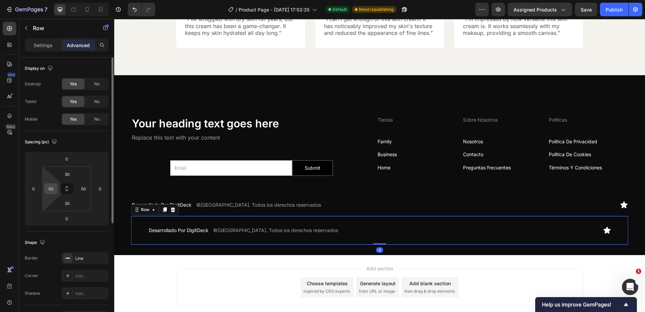
click at [56, 188] on div "50" at bounding box center [51, 188] width 14 height 11
click at [52, 188] on input "50" at bounding box center [51, 189] width 10 height 10
click at [83, 189] on input "50" at bounding box center [83, 189] width 10 height 10
type input "0"
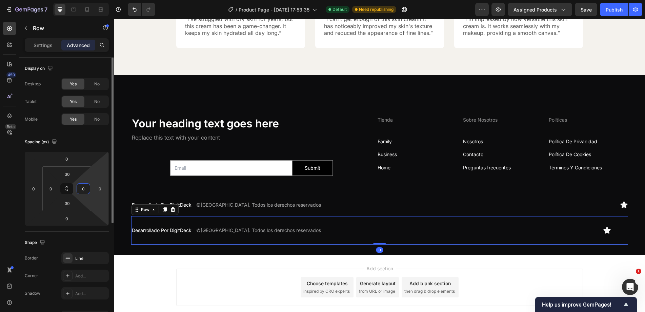
click at [107, 0] on html "7 Version history / Product Page - [DATE] 17:53:35 Default Need republishing Pr…" at bounding box center [322, 0] width 645 height 0
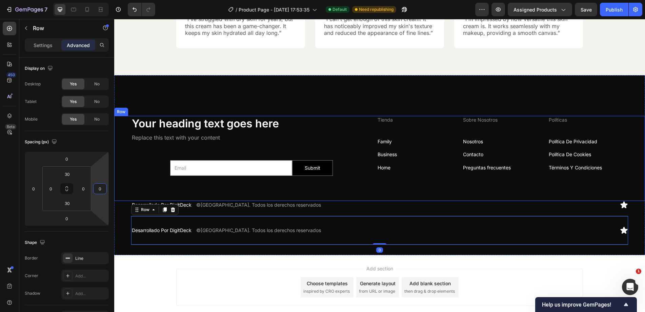
click at [153, 150] on div "Your heading text goes here Heading Replace this text with your content Text Bl…" at bounding box center [251, 150] width 240 height 68
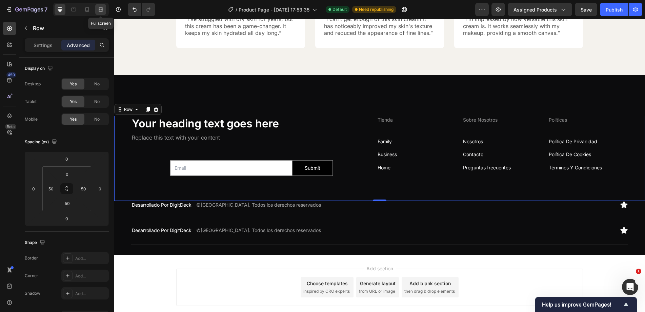
click at [99, 10] on icon at bounding box center [100, 9] width 2 height 2
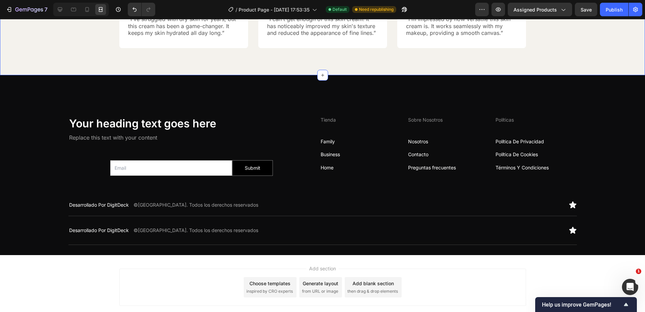
click at [54, 8] on div at bounding box center [79, 10] width 58 height 14
click at [57, 9] on icon at bounding box center [60, 9] width 7 height 7
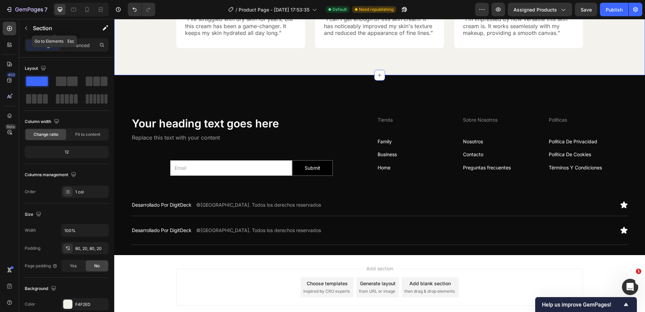
click at [46, 29] on p "Section" at bounding box center [61, 28] width 56 height 8
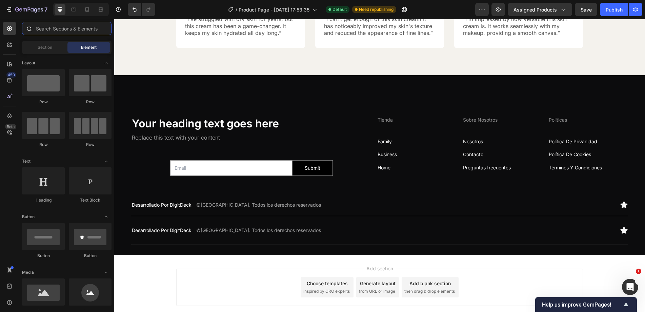
click at [45, 33] on input "text" at bounding box center [66, 29] width 89 height 14
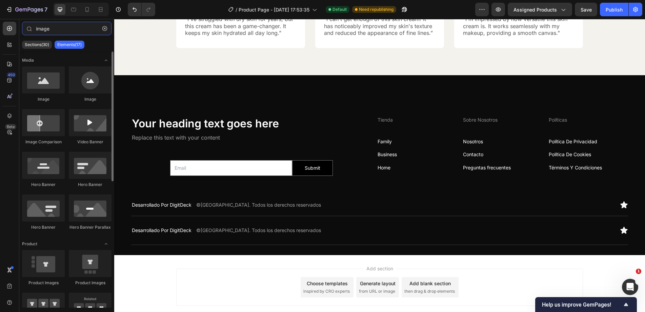
type input "image"
drag, startPoint x: 54, startPoint y: 96, endPoint x: 106, endPoint y: 170, distance: 90.2
click at [29, 151] on div "Image Image Image Comparison Video Banner Hero Banner Hero Banner Hero Banner H…" at bounding box center [66, 151] width 89 height 170
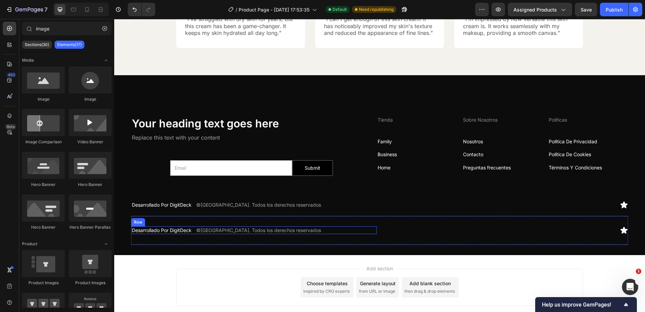
click at [195, 231] on div "Desarrollado Por DigitDeck Text Block ©2025 Aurora Café. Todos los derechos res…" at bounding box center [254, 230] width 246 height 8
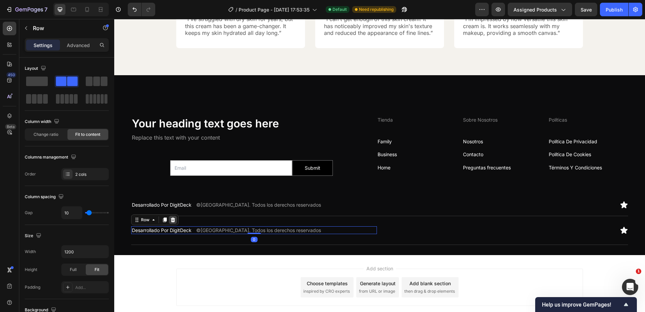
click at [175, 221] on icon at bounding box center [172, 219] width 5 height 5
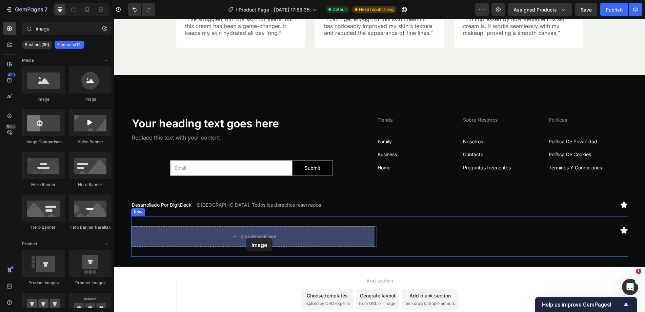
drag, startPoint x: 206, startPoint y: 139, endPoint x: 246, endPoint y: 239, distance: 107.8
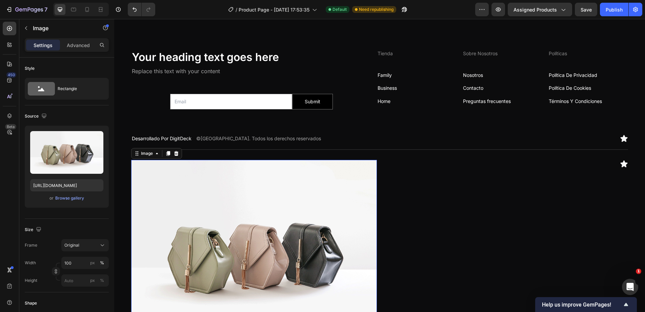
scroll to position [2277, 0]
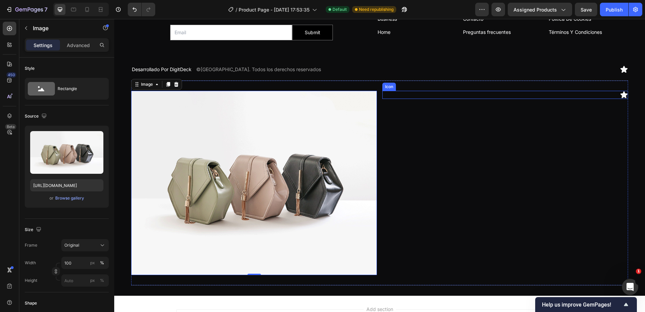
click at [620, 95] on icon at bounding box center [623, 94] width 7 height 7
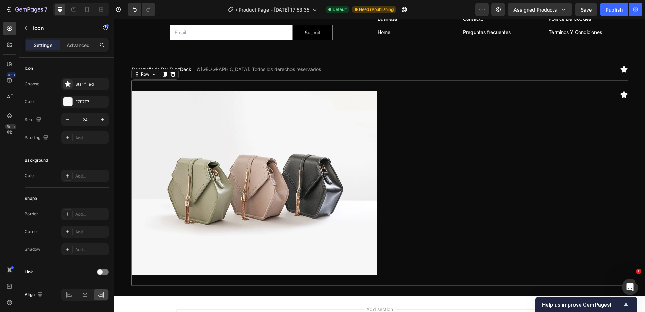
click at [420, 148] on div "Icon" at bounding box center [505, 183] width 246 height 184
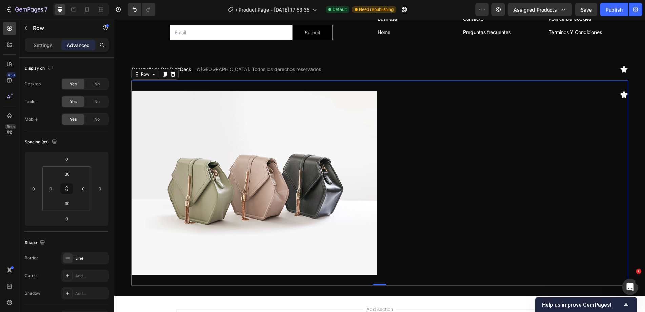
click at [41, 44] on p "Settings" at bounding box center [43, 45] width 19 height 7
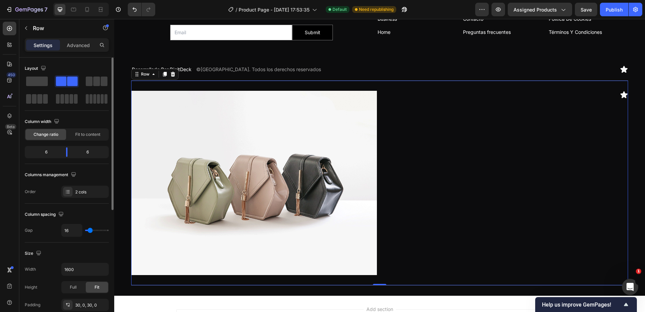
scroll to position [217, 0]
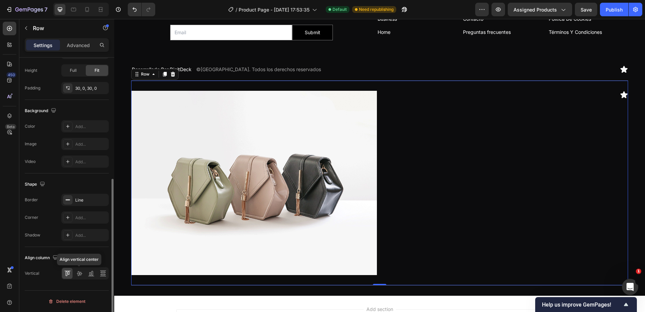
click at [84, 273] on div "Align vertical center" at bounding box center [84, 273] width 47 height 12
click at [79, 273] on icon at bounding box center [79, 273] width 7 height 7
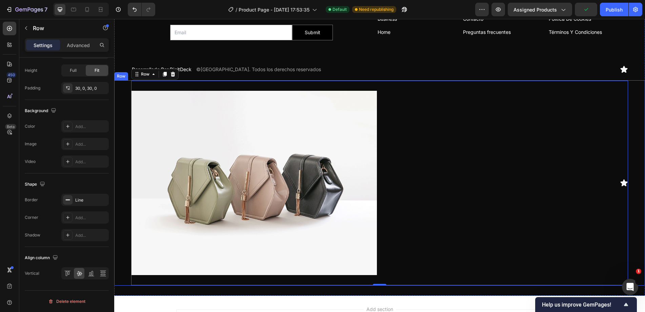
click at [630, 121] on div "Image Icon Row 0 Row" at bounding box center [379, 182] width 531 height 205
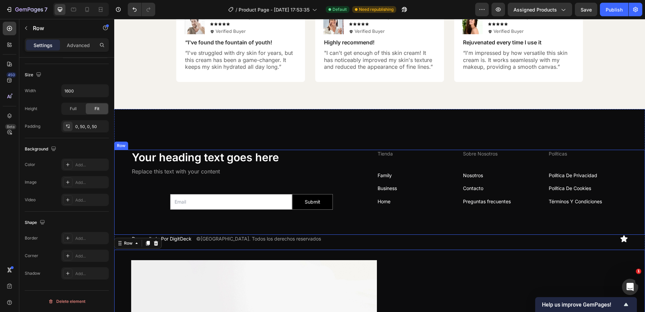
scroll to position [2175, 0]
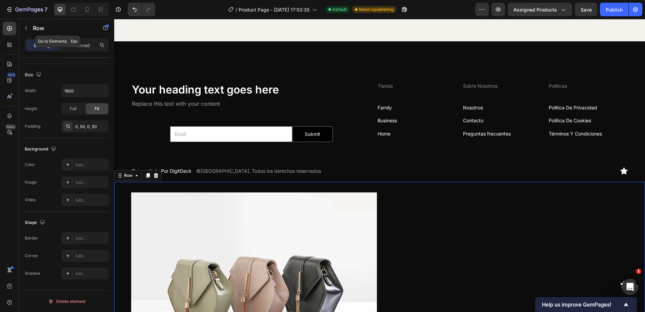
click at [29, 40] on div "Settings" at bounding box center [43, 45] width 34 height 11
click at [32, 33] on div "Row" at bounding box center [57, 28] width 77 height 18
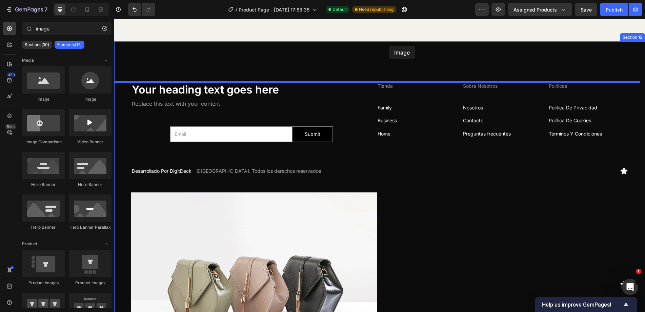
drag, startPoint x: 165, startPoint y: 97, endPoint x: 389, endPoint y: 46, distance: 229.8
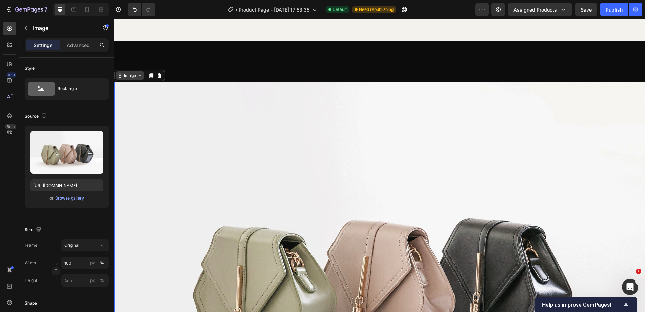
click at [122, 75] on icon at bounding box center [119, 75] width 5 height 5
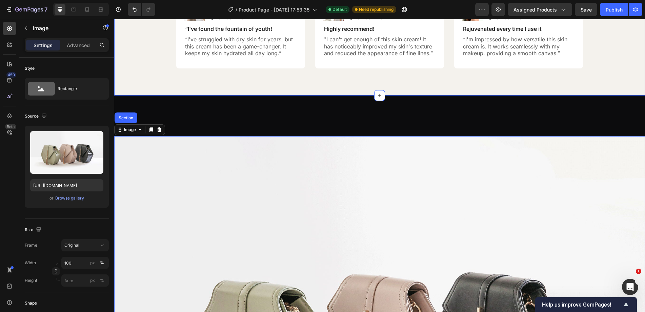
scroll to position [2074, 0]
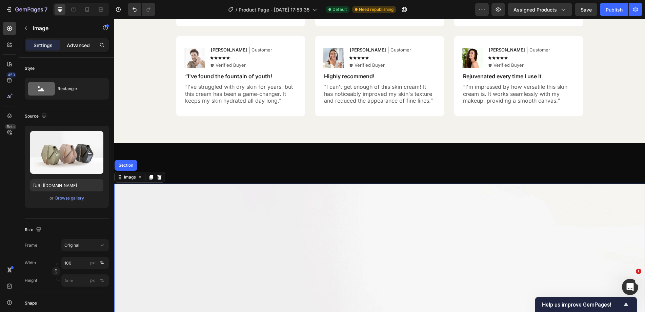
click at [70, 43] on p "Advanced" at bounding box center [78, 45] width 23 height 7
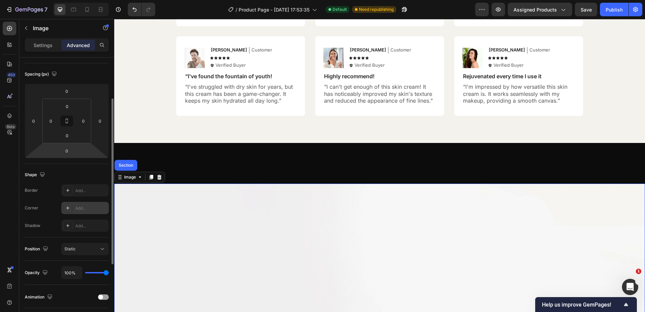
scroll to position [136, 0]
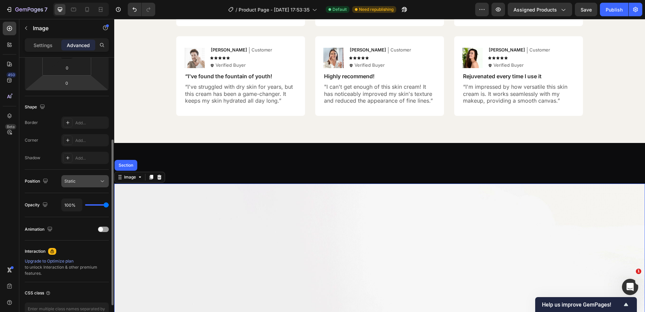
click at [100, 178] on icon at bounding box center [102, 181] width 7 height 7
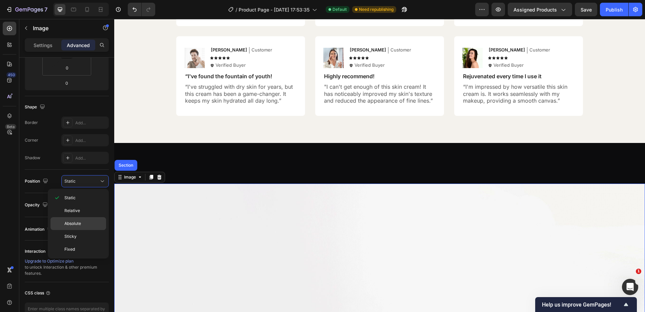
click at [84, 225] on p "Absolute" at bounding box center [83, 224] width 39 height 6
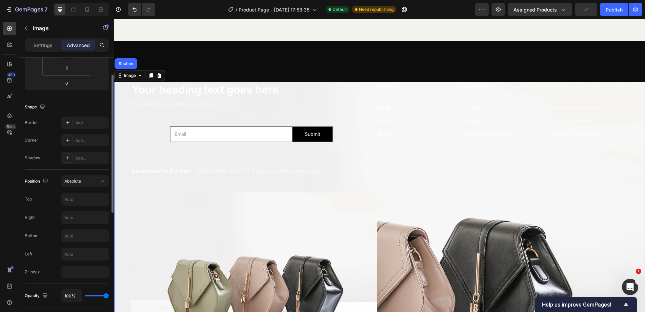
scroll to position [0, 0]
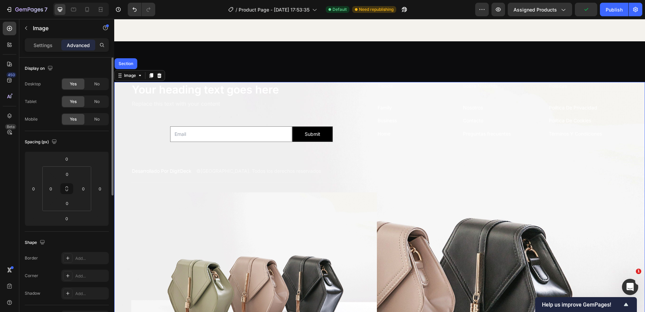
click at [40, 39] on div "Settings Advanced" at bounding box center [67, 45] width 84 height 14
click at [42, 43] on p "Settings" at bounding box center [43, 45] width 19 height 7
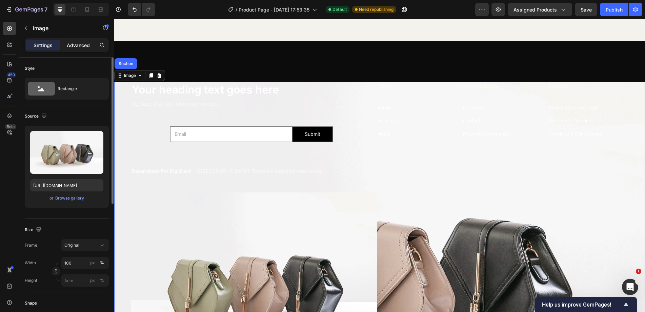
click at [73, 43] on p "Advanced" at bounding box center [78, 45] width 23 height 7
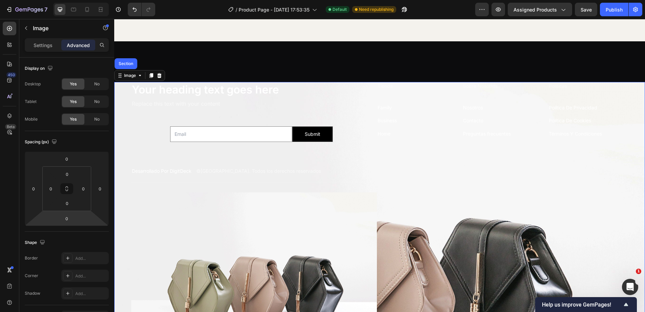
scroll to position [203, 0]
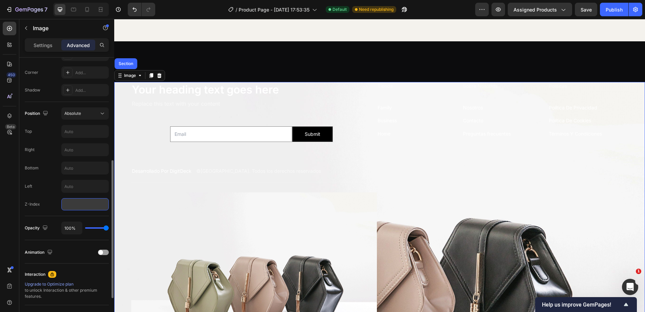
click at [75, 206] on input "number" at bounding box center [84, 204] width 47 height 12
type input "0"
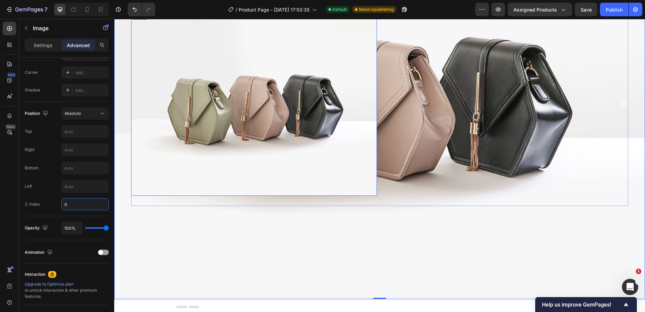
scroll to position [2289, 0]
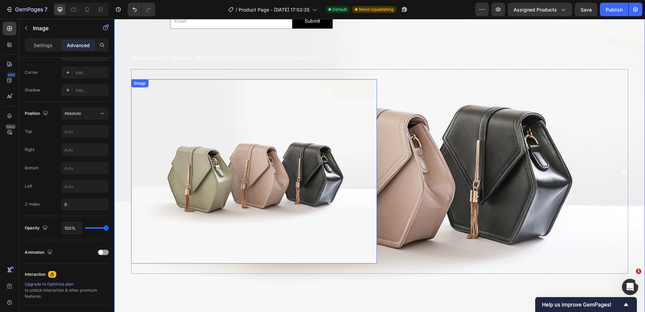
click at [236, 151] on img at bounding box center [254, 171] width 246 height 184
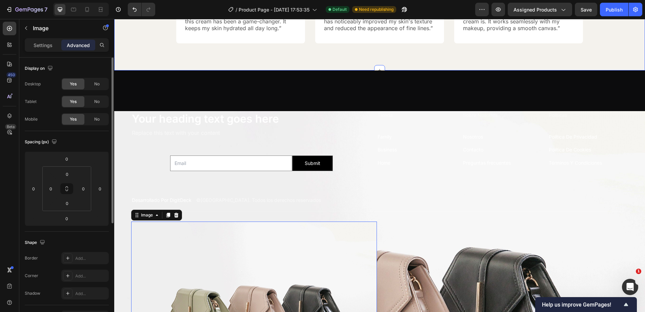
scroll to position [2051, 0]
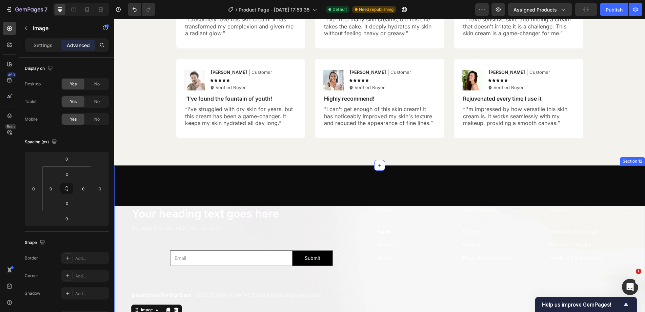
click at [426, 215] on div "Tienda Text Block Family Text Block Business Text Block Home Text Block" at bounding box center [417, 240] width 80 height 68
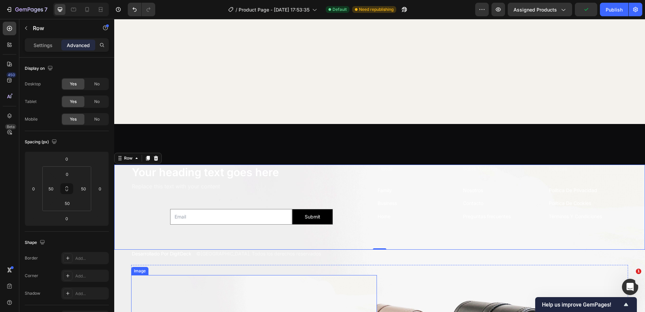
scroll to position [2255, 0]
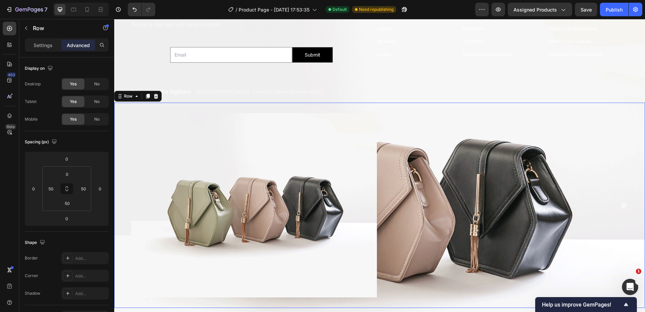
click at [630, 103] on div "Image Icon Row Row 0" at bounding box center [379, 205] width 531 height 205
click at [630, 99] on div "Desarrollado Por DigitDeck Text Block ©2025 Aurora Café. Todos los derechos res…" at bounding box center [379, 95] width 531 height 15
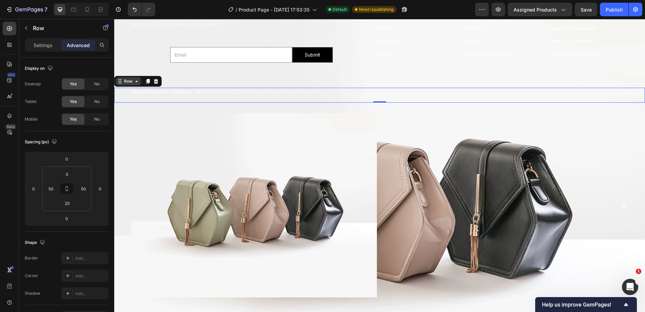
drag, startPoint x: 119, startPoint y: 81, endPoint x: 128, endPoint y: 81, distance: 9.1
click at [119, 80] on icon at bounding box center [119, 81] width 5 height 5
click at [222, 130] on img at bounding box center [254, 205] width 246 height 184
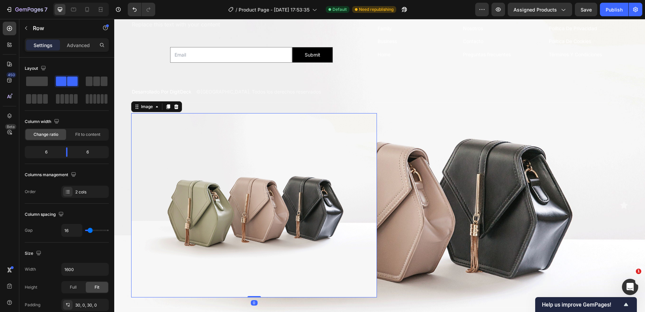
click at [435, 161] on div "Icon" at bounding box center [505, 205] width 246 height 184
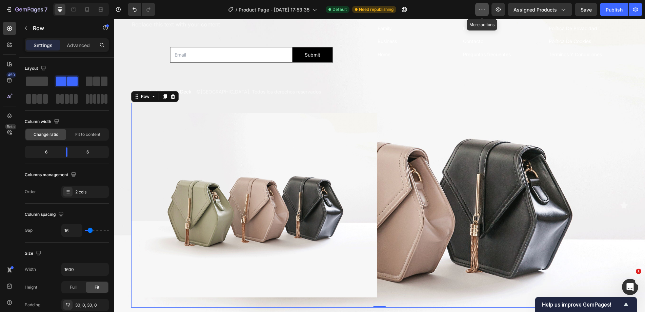
click at [481, 9] on icon "button" at bounding box center [481, 9] width 7 height 7
click at [12, 119] on icon at bounding box center [9, 116] width 7 height 7
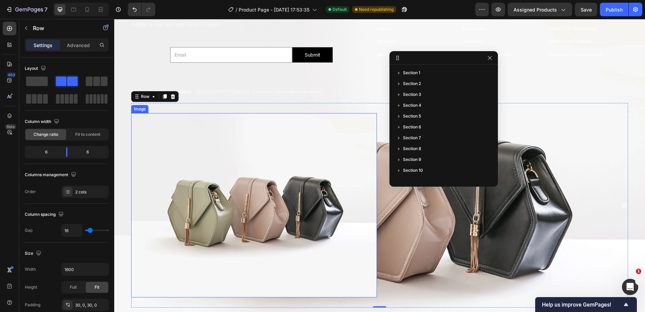
scroll to position [94, 0]
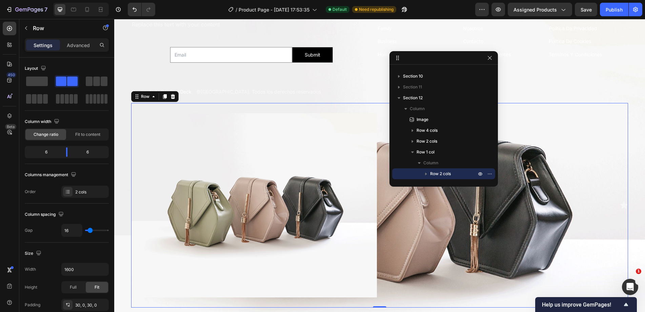
click at [499, 197] on div "Icon" at bounding box center [505, 205] width 246 height 184
drag, startPoint x: 425, startPoint y: 172, endPoint x: 437, endPoint y: 156, distance: 19.7
click at [425, 171] on icon "button" at bounding box center [426, 173] width 7 height 7
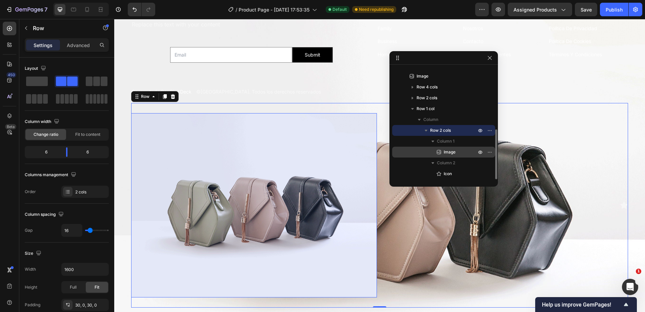
click at [441, 150] on icon at bounding box center [439, 152] width 4 height 4
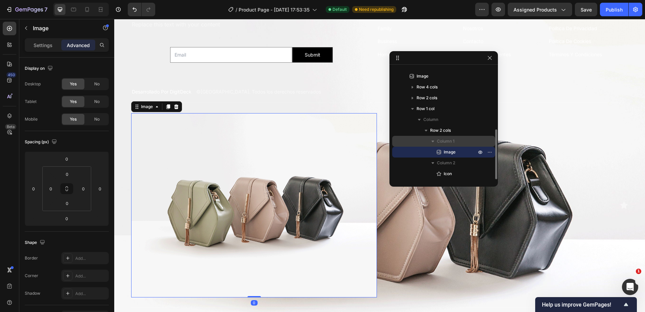
scroll to position [104, 0]
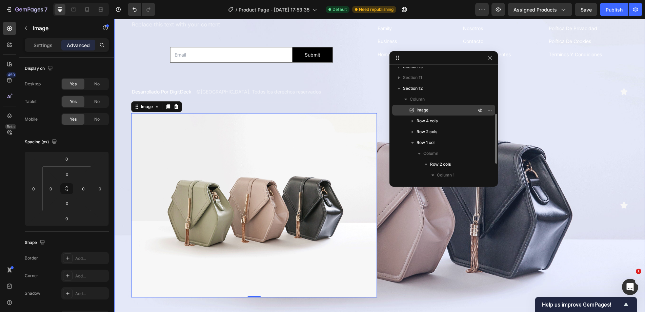
click at [420, 111] on span "Image" at bounding box center [422, 110] width 12 height 7
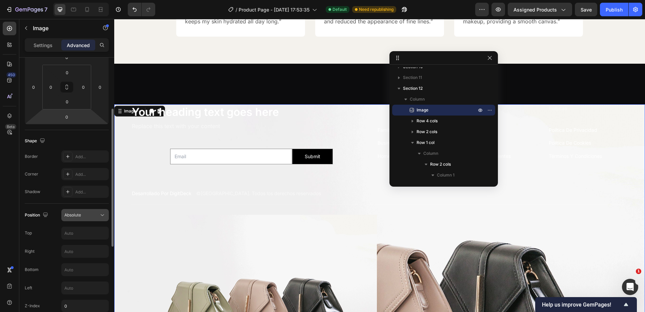
scroll to position [136, 0]
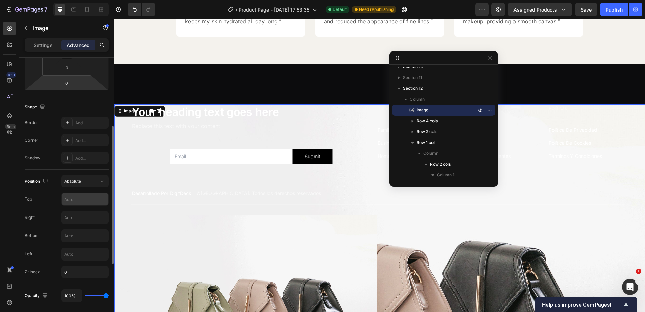
click at [79, 198] on input "text" at bounding box center [85, 199] width 47 height 12
type input "0"
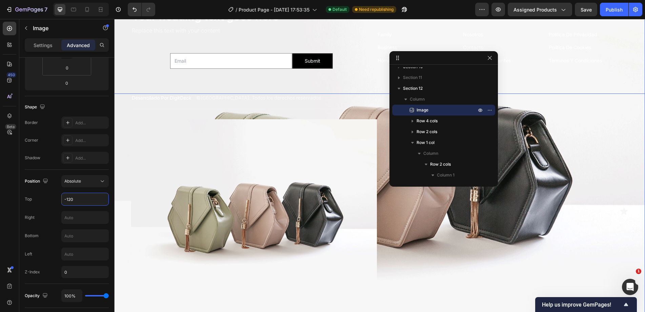
scroll to position [2255, 0]
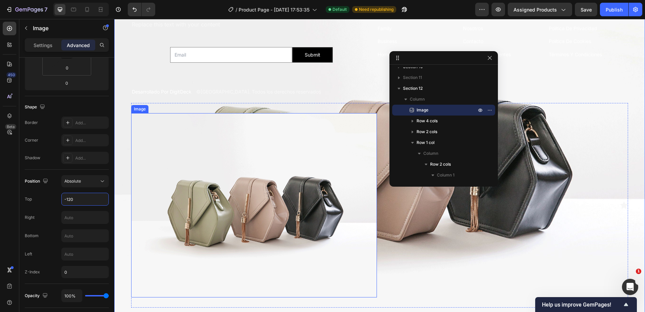
type input "-120"
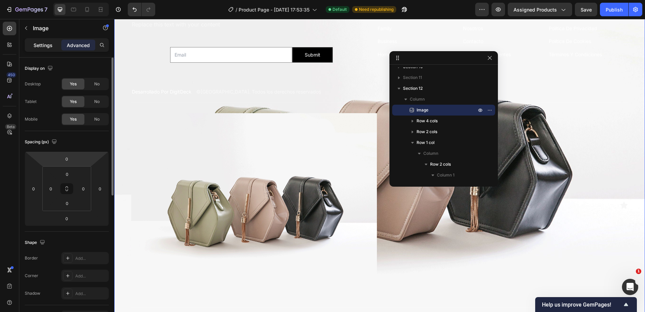
click at [39, 47] on p "Settings" at bounding box center [43, 45] width 19 height 7
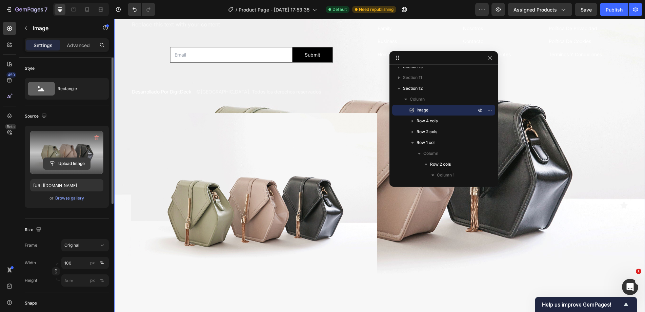
click at [67, 165] on input "file" at bounding box center [66, 164] width 47 height 12
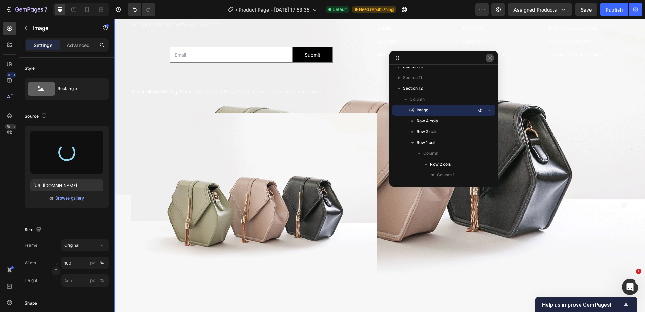
click at [488, 60] on icon "button" at bounding box center [489, 57] width 5 height 5
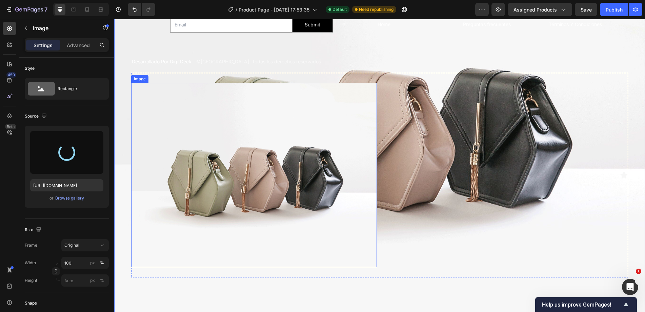
scroll to position [2289, 0]
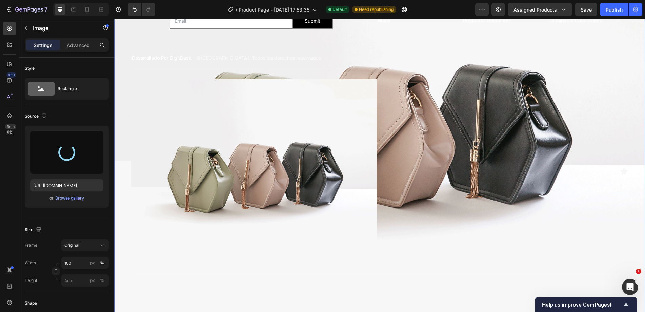
type input "[URL][DOMAIN_NAME]"
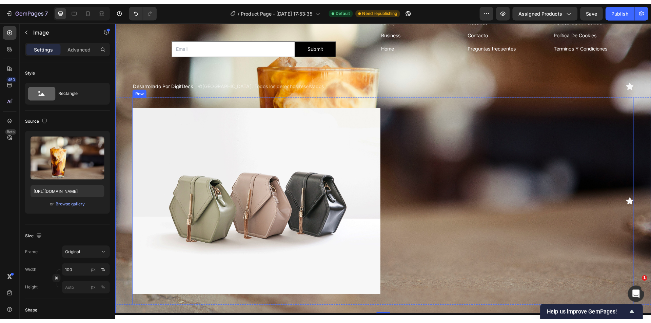
scroll to position [2153, 0]
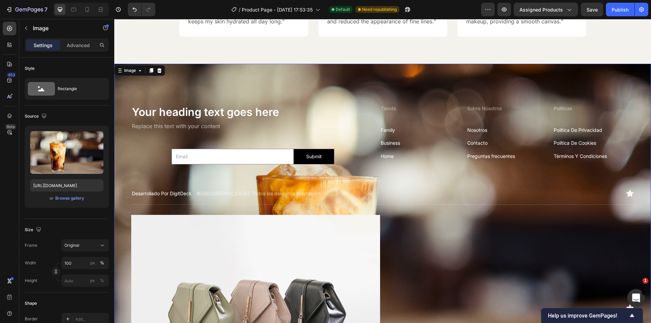
click at [633, 293] on icon "Open Intercom Messenger" at bounding box center [634, 296] width 11 height 11
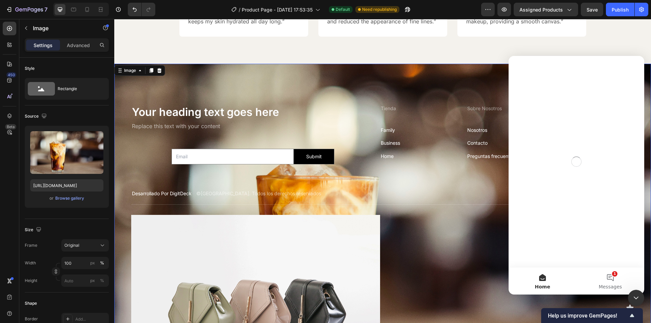
scroll to position [0, 0]
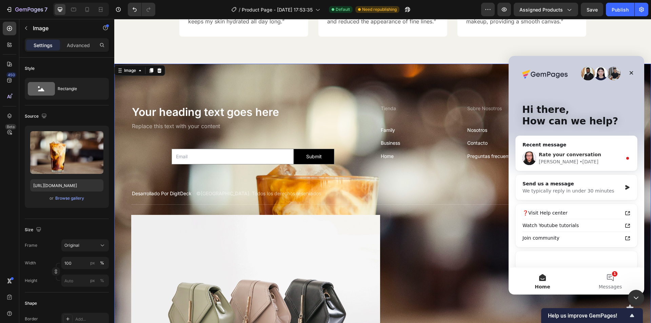
click at [579, 162] on div "• [DATE]" at bounding box center [588, 161] width 19 height 7
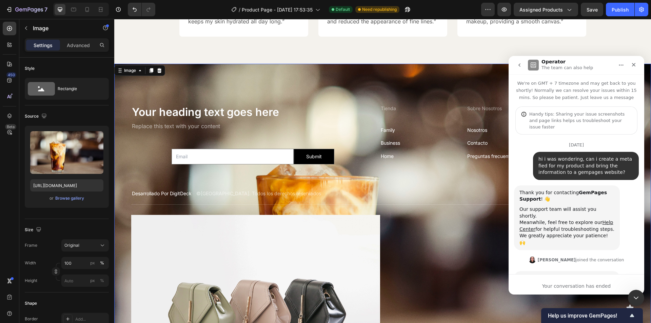
scroll to position [69, 0]
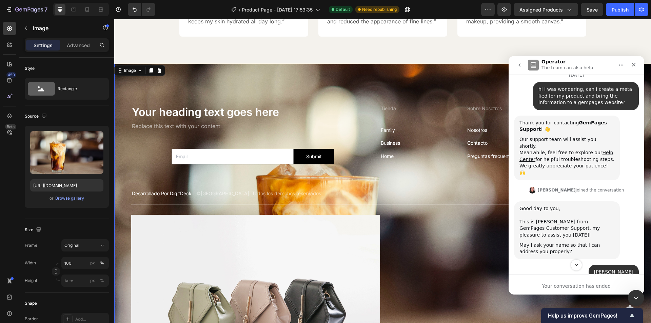
click at [520, 66] on icon "go back" at bounding box center [518, 64] width 5 height 5
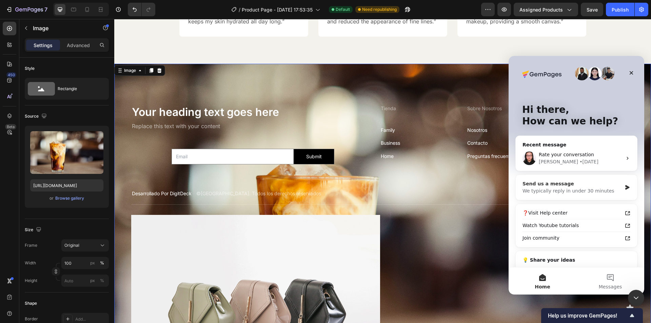
scroll to position [0, 0]
click at [577, 190] on div "We typically reply in under 30 minutes" at bounding box center [571, 190] width 99 height 7
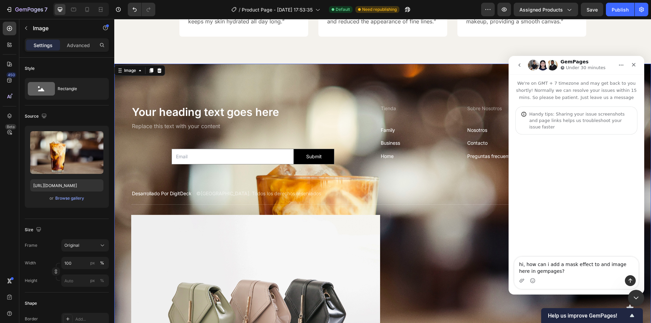
type textarea "hi, how can i add a mask effect to and image here in gempages??"
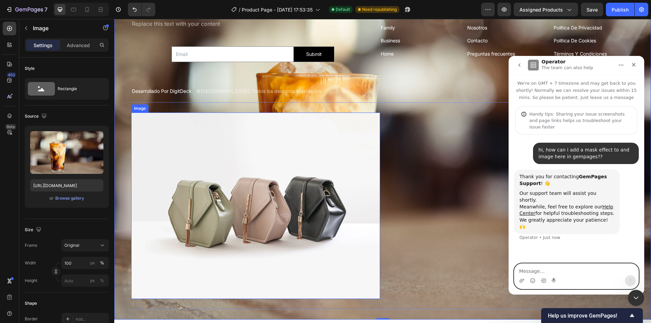
scroll to position [2323, 0]
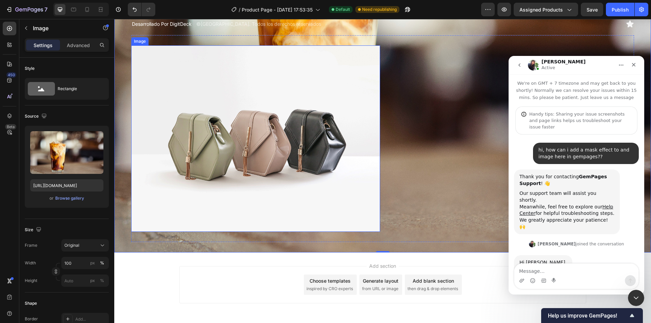
click at [210, 173] on img at bounding box center [255, 138] width 249 height 186
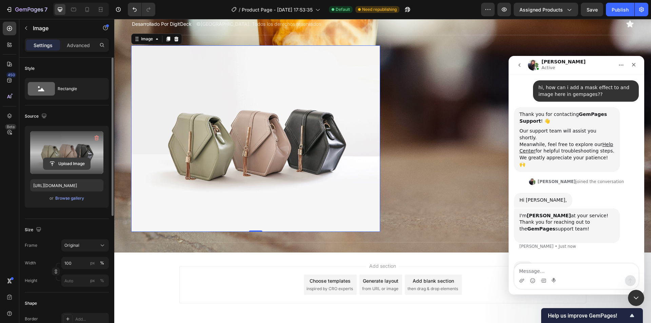
click at [65, 162] on input "file" at bounding box center [66, 164] width 47 height 12
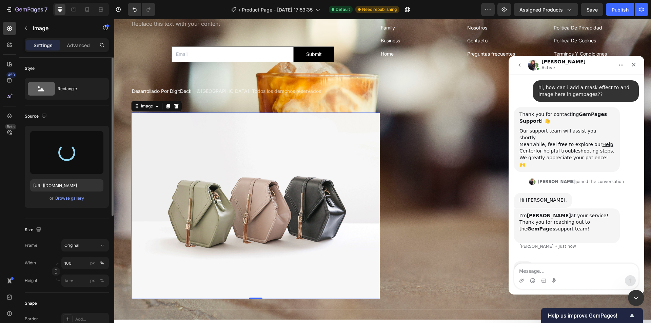
scroll to position [2255, 0]
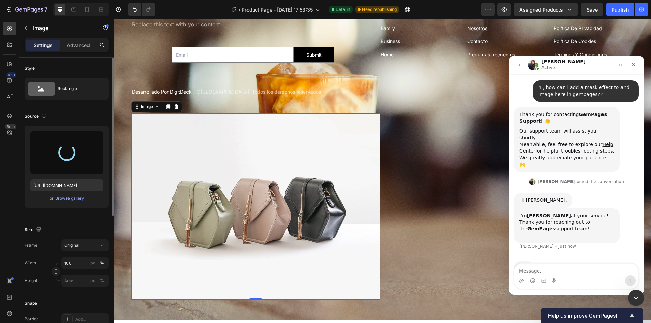
type input "[URL][DOMAIN_NAME]"
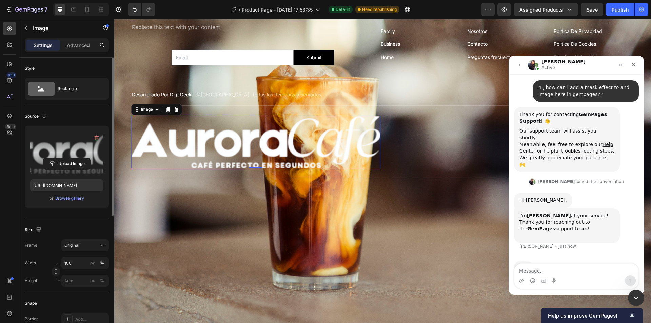
scroll to position [2249, 0]
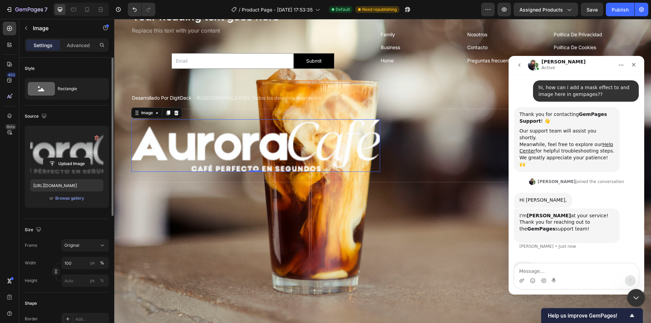
click at [634, 294] on icon "Close Intercom Messenger" at bounding box center [635, 297] width 8 height 8
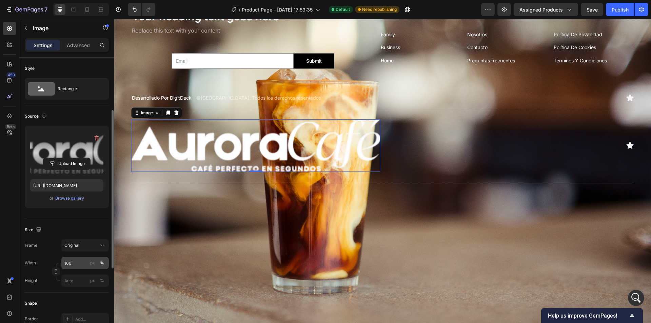
scroll to position [34, 0]
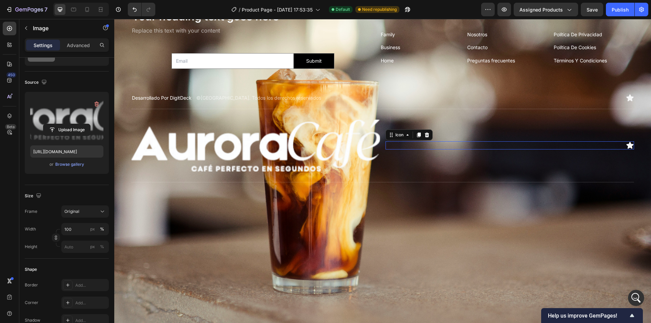
click at [435, 143] on div "Icon 0" at bounding box center [509, 145] width 249 height 8
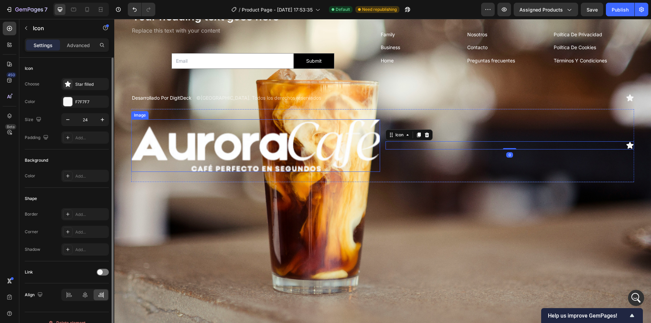
click at [355, 139] on img at bounding box center [255, 145] width 249 height 53
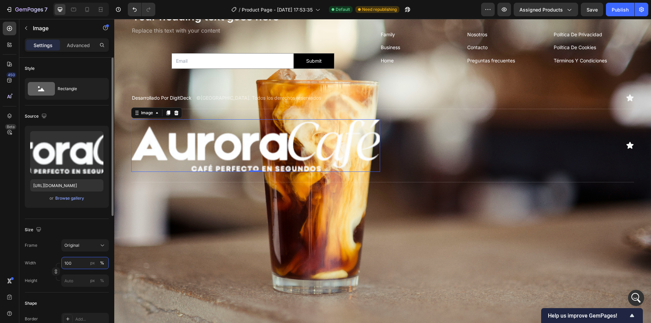
click at [74, 263] on input "100" at bounding box center [84, 263] width 47 height 12
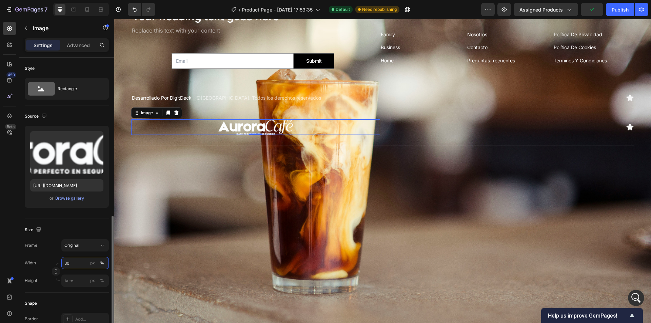
scroll to position [227, 0]
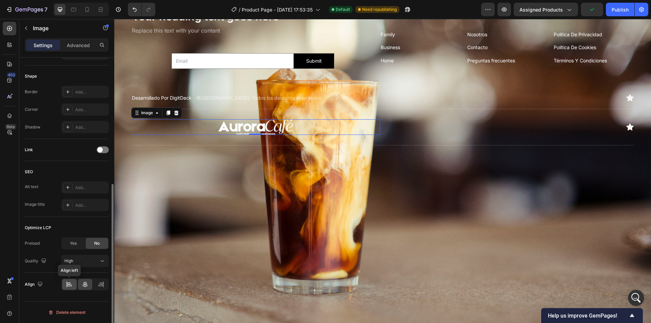
type input "30"
click at [63, 287] on div at bounding box center [69, 284] width 15 height 11
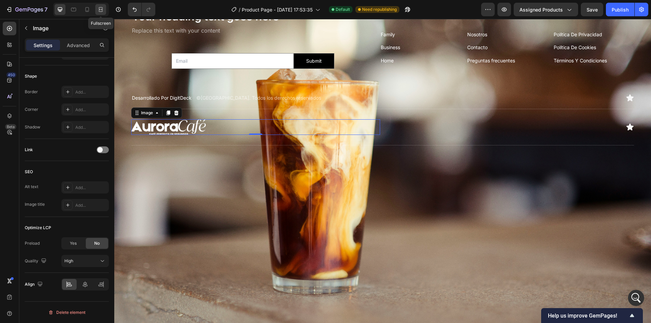
click at [100, 11] on icon at bounding box center [100, 9] width 7 height 7
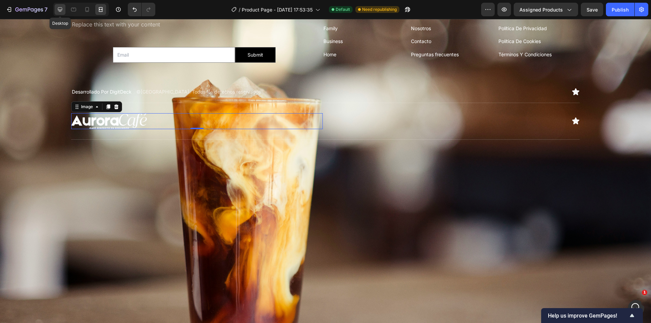
click at [59, 9] on icon at bounding box center [60, 9] width 7 height 7
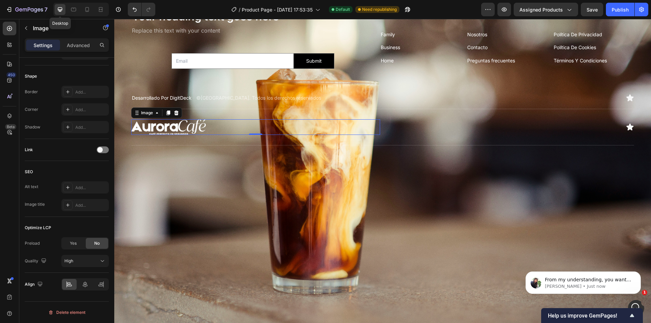
scroll to position [65, 0]
click at [354, 214] on img at bounding box center [382, 147] width 536 height 358
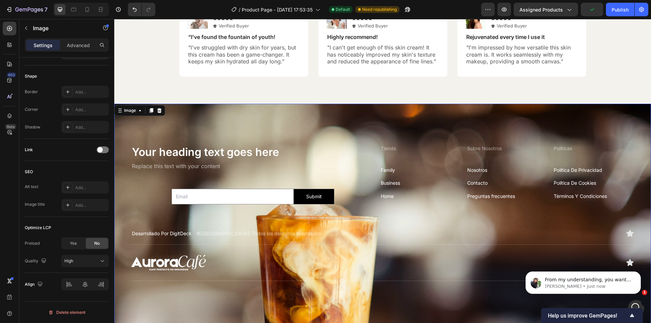
scroll to position [0, 0]
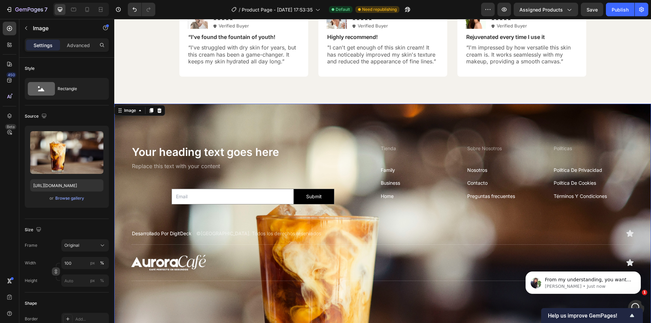
click at [56, 272] on icon "button" at bounding box center [56, 271] width 5 height 5
click at [74, 296] on input "px %" at bounding box center [84, 297] width 47 height 12
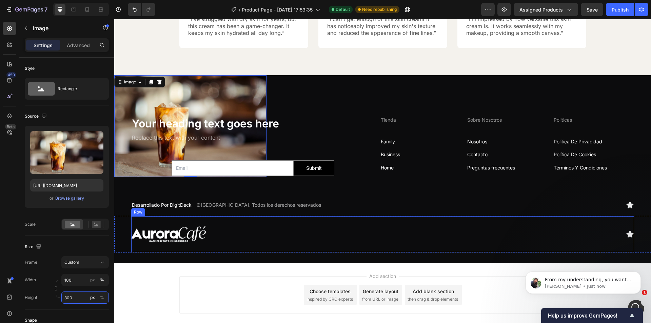
scroll to position [2179, 0]
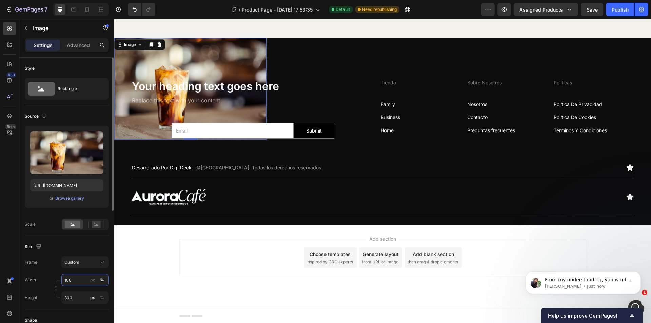
click at [73, 281] on input "100" at bounding box center [84, 280] width 47 height 12
click at [76, 269] on div "Frame Custom Width 100 px % Height 300 px %" at bounding box center [67, 279] width 84 height 47
click at [70, 303] on input "300" at bounding box center [84, 297] width 47 height 12
click at [83, 299] on input "300" at bounding box center [84, 297] width 47 height 12
click at [90, 278] on div "px" at bounding box center [92, 280] width 5 height 6
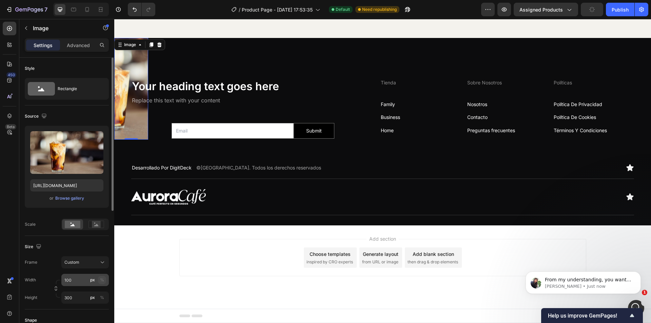
click at [105, 281] on button "%" at bounding box center [102, 280] width 8 height 8
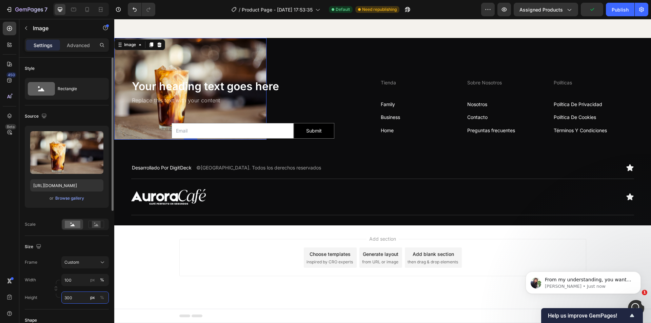
click at [71, 296] on input "300" at bounding box center [84, 297] width 47 height 12
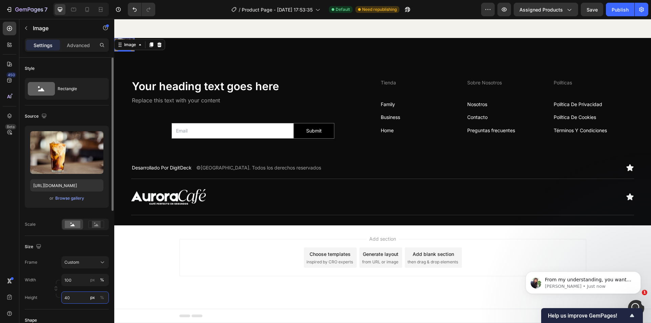
type input "4"
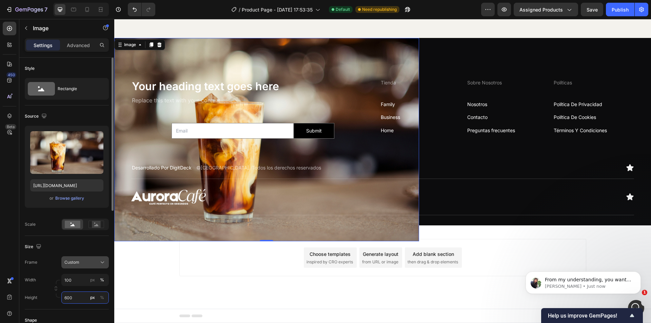
type input "600"
click at [83, 265] on div "Custom" at bounding box center [80, 262] width 33 height 6
click at [34, 208] on div "Upload Image [URL][DOMAIN_NAME] or Browse gallery" at bounding box center [67, 169] width 84 height 87
click at [596, 285] on p "[PERSON_NAME] • Just now" at bounding box center [588, 286] width 87 height 6
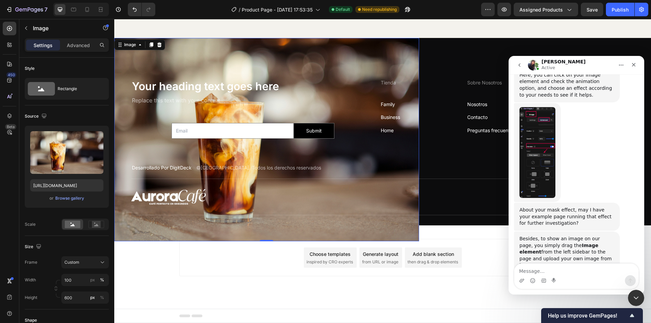
scroll to position [277, 0]
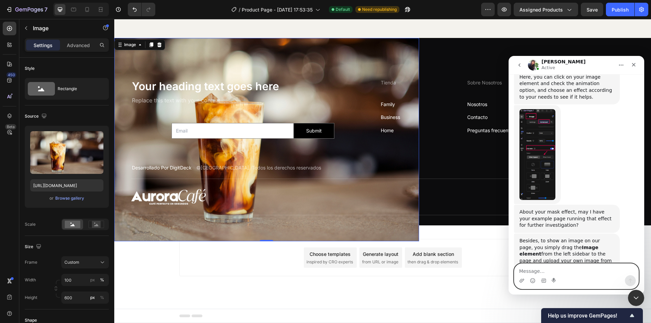
click at [555, 273] on textarea "Message…" at bounding box center [576, 270] width 124 height 12
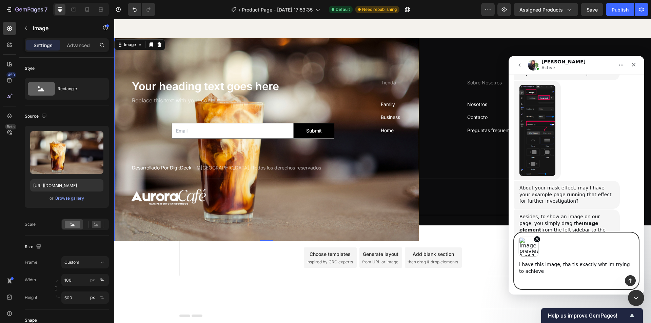
scroll to position [308, 0]
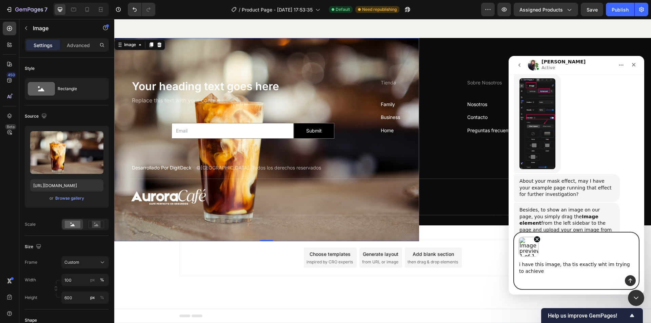
type textarea "i have this image, tha tis exactly wht im trying to achieve"
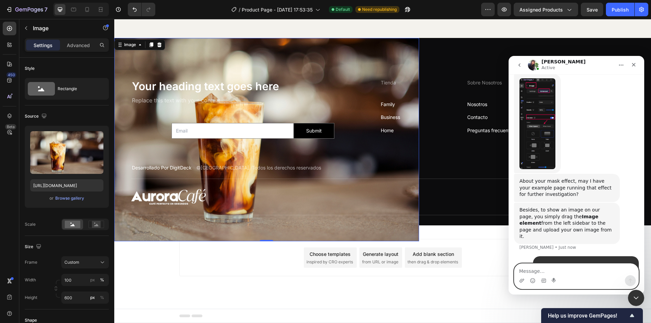
scroll to position [357, 0]
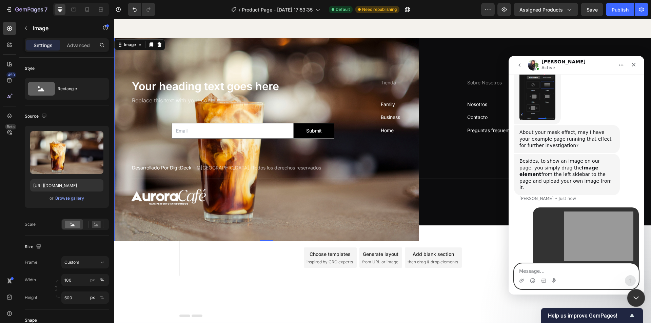
click at [635, 293] on icon "Close Intercom Messenger" at bounding box center [635, 297] width 8 height 8
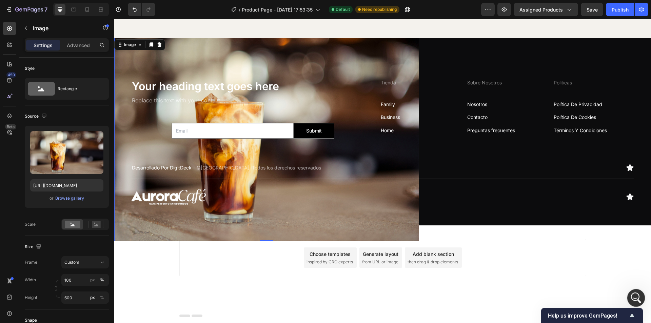
click at [633, 304] on div "Open Intercom Messenger" at bounding box center [635, 297] width 22 height 22
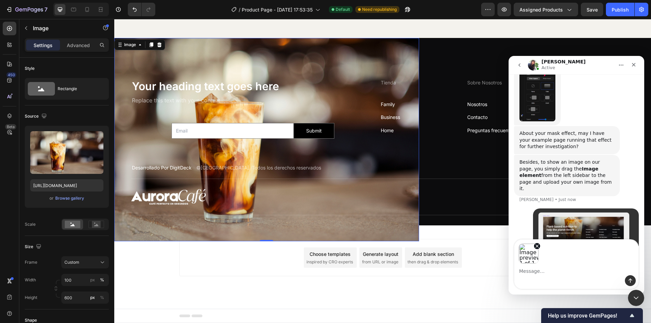
scroll to position [381, 0]
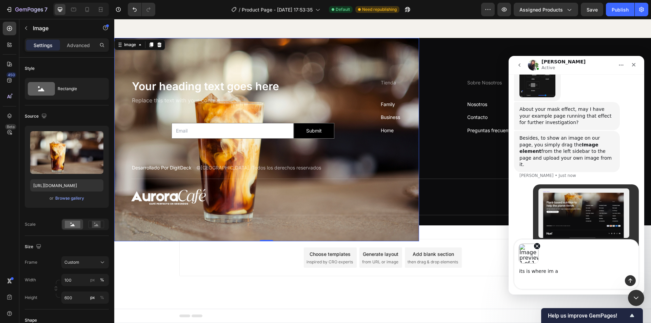
type textarea "its is where im at"
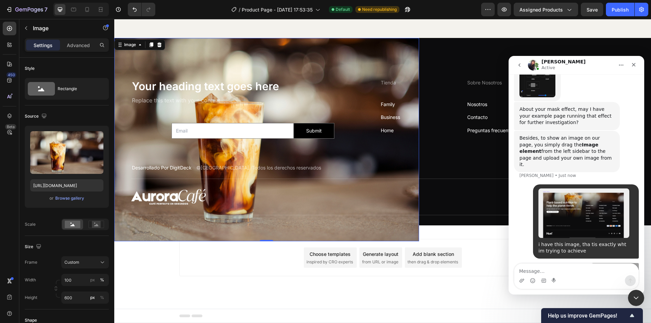
scroll to position [422, 0]
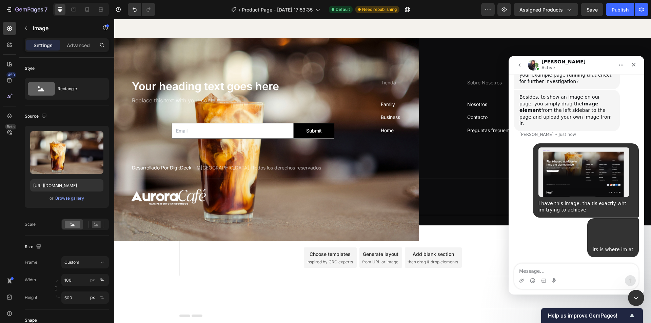
drag, startPoint x: 624, startPoint y: 302, endPoint x: 627, endPoint y: 298, distance: 4.6
click at [625, 302] on div "Add section Choose templates inspired by CRO experts Generate layout from URL o…" at bounding box center [382, 266] width 536 height 83
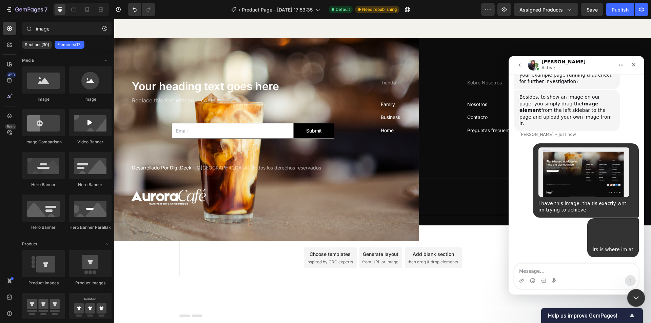
drag, startPoint x: 631, startPoint y: 291, endPoint x: 1254, endPoint y: 582, distance: 687.5
click at [630, 290] on div "Close Intercom Messenger" at bounding box center [635, 297] width 16 height 16
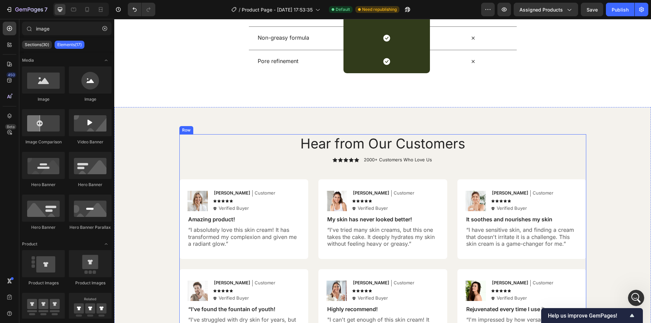
scroll to position [1874, 0]
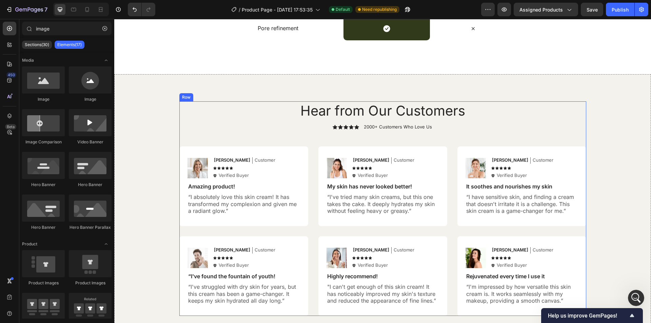
click at [517, 85] on div "Hear from Our Customers Heading Icon Icon Icon Icon Icon Icon List 2000+ Custom…" at bounding box center [382, 208] width 536 height 269
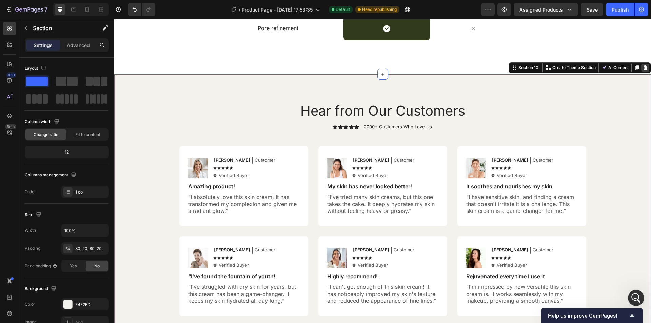
click at [642, 68] on icon at bounding box center [644, 67] width 5 height 5
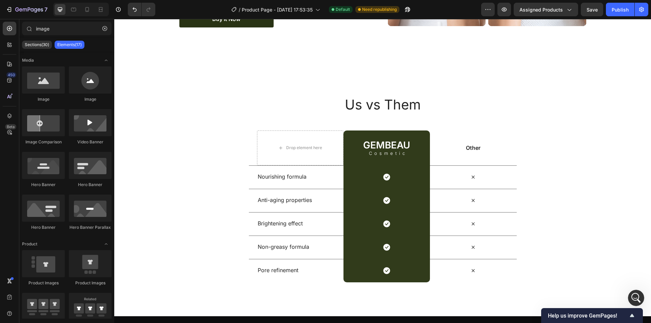
scroll to position [1774, 0]
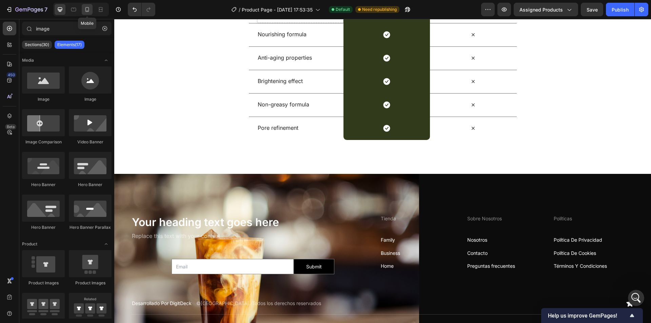
click at [87, 6] on icon at bounding box center [87, 9] width 7 height 7
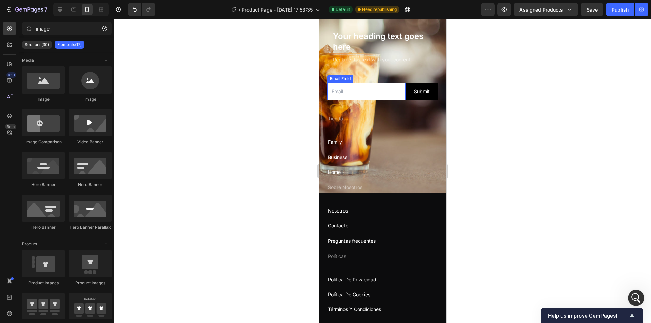
scroll to position [2316, 0]
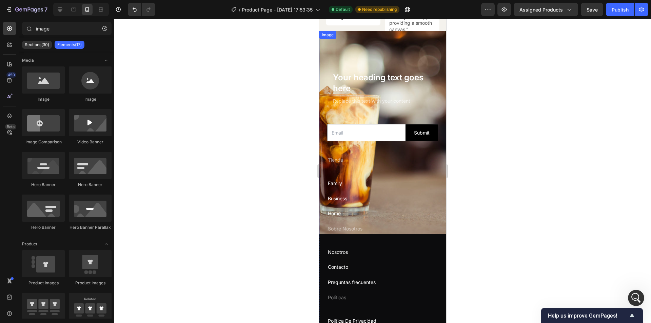
click at [372, 58] on img at bounding box center [382, 132] width 127 height 203
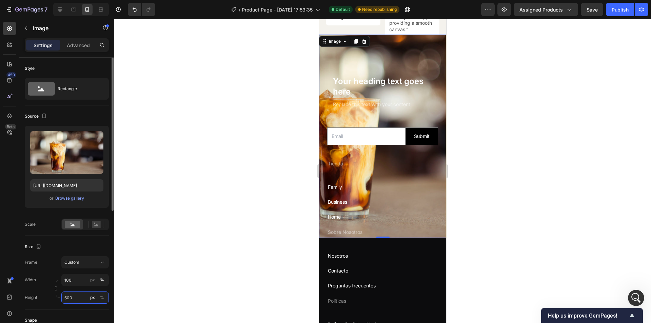
click at [72, 298] on input "600" at bounding box center [84, 297] width 47 height 12
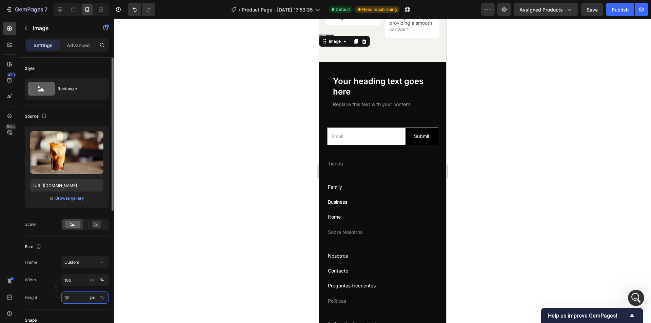
type input "300"
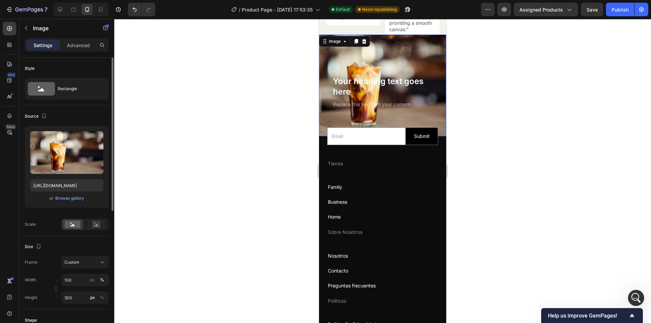
click at [75, 43] on p "Advanced" at bounding box center [78, 45] width 23 height 7
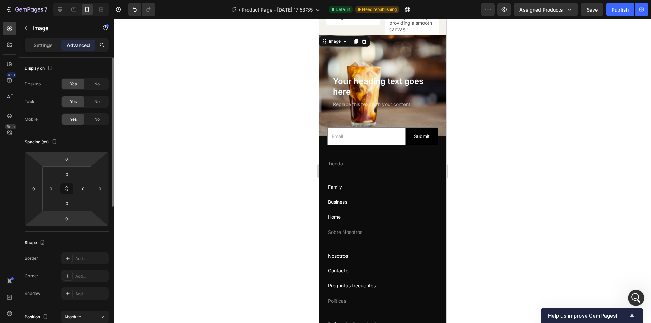
scroll to position [68, 0]
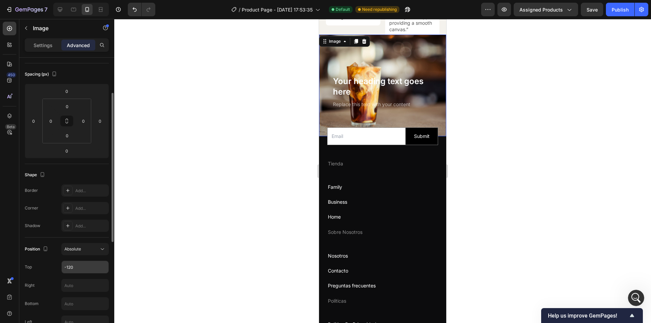
click at [77, 263] on input "-120" at bounding box center [85, 267] width 47 height 12
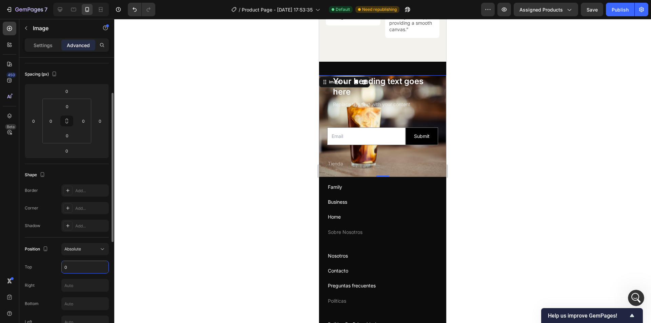
type input "0"
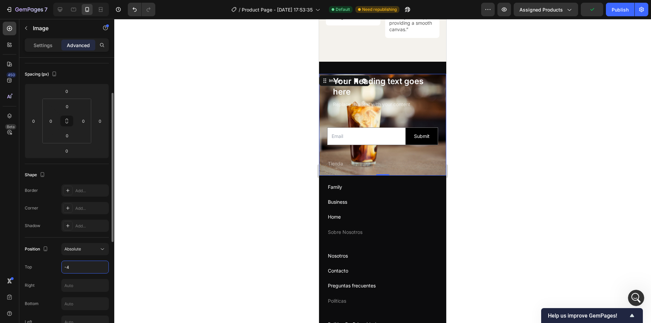
type input "-40"
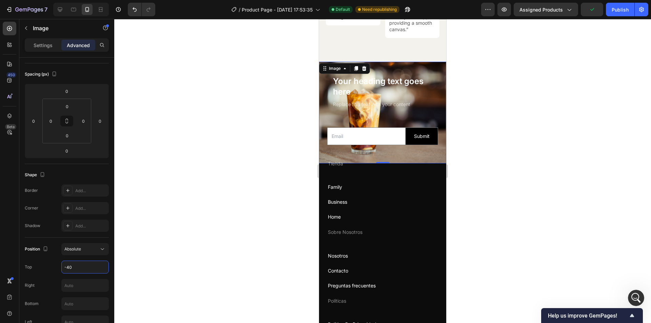
click at [492, 164] on div at bounding box center [382, 171] width 536 height 304
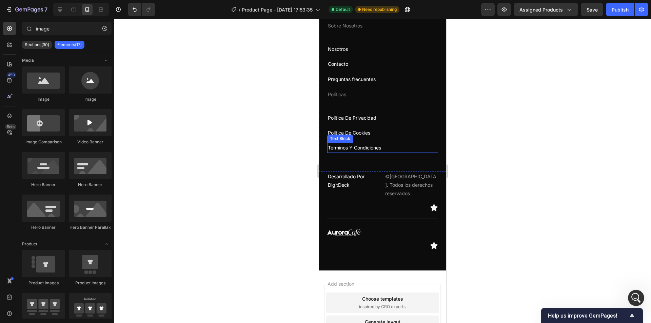
scroll to position [2520, 0]
click at [359, 195] on div "Desarrollado Por DigitDeck Text Block" at bounding box center [354, 184] width 54 height 27
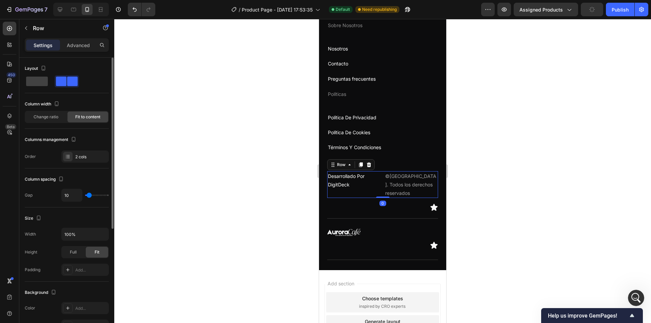
click at [38, 78] on span at bounding box center [37, 81] width 22 height 9
type input "16"
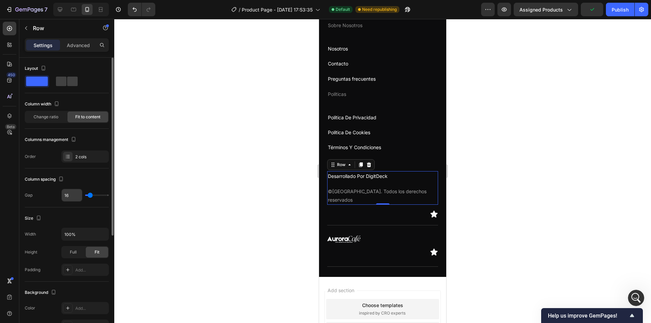
click at [69, 191] on input "16" at bounding box center [72, 195] width 20 height 12
type input "5"
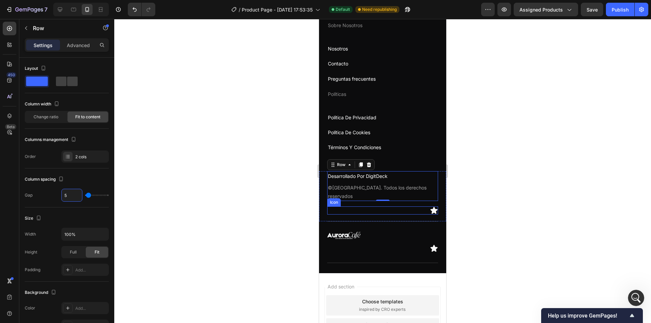
click at [343, 209] on div "Icon" at bounding box center [382, 210] width 111 height 8
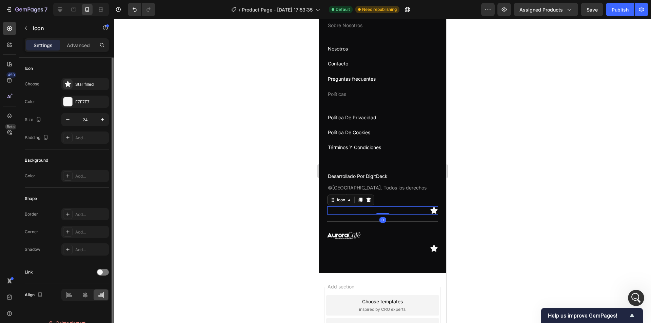
click at [68, 290] on div at bounding box center [69, 294] width 15 height 11
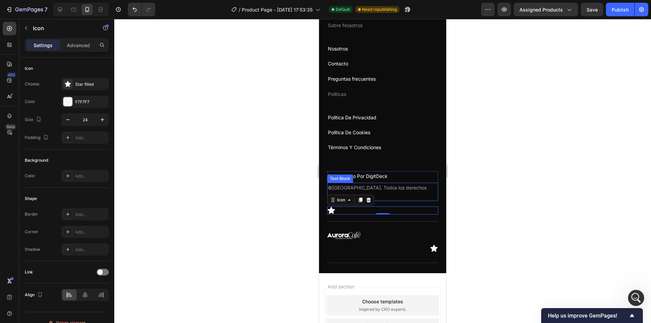
click at [392, 201] on div "©[GEOGRAPHIC_DATA]. Todos los derechos reservados" at bounding box center [382, 192] width 111 height 18
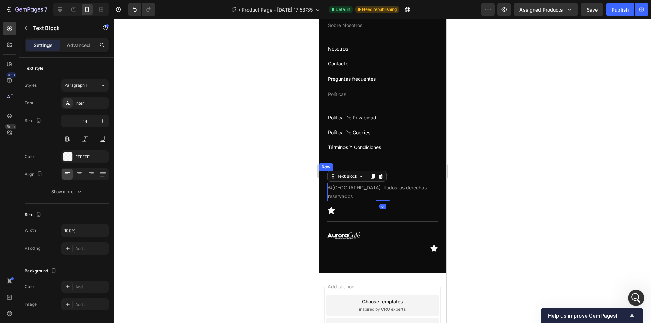
click at [392, 202] on div "Desarrollado Por DigitDeck Text Block ©2025 Aurora Café. Todos los derechos res…" at bounding box center [382, 196] width 127 height 50
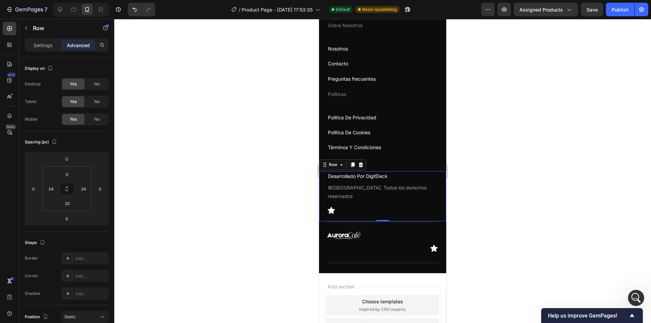
click at [507, 204] on div at bounding box center [382, 171] width 536 height 304
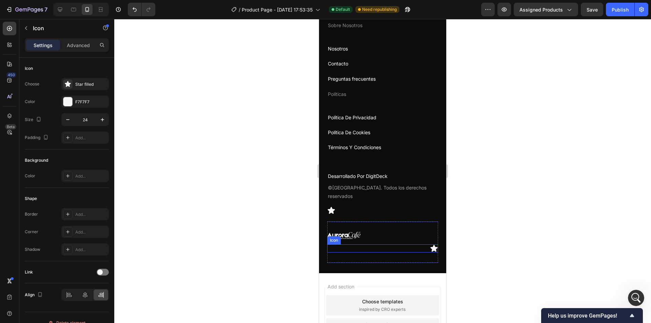
click at [384, 244] on div "Icon" at bounding box center [382, 248] width 111 height 8
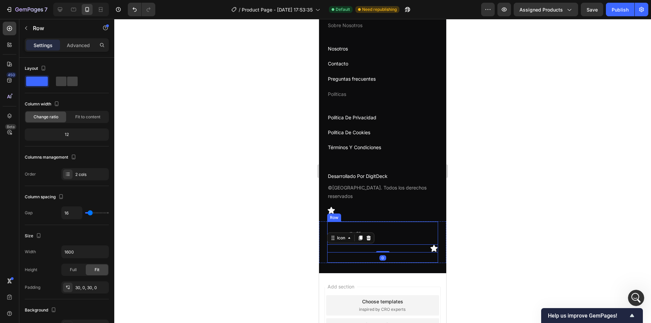
click at [389, 240] on div "Image Icon 0 Row" at bounding box center [382, 242] width 111 height 42
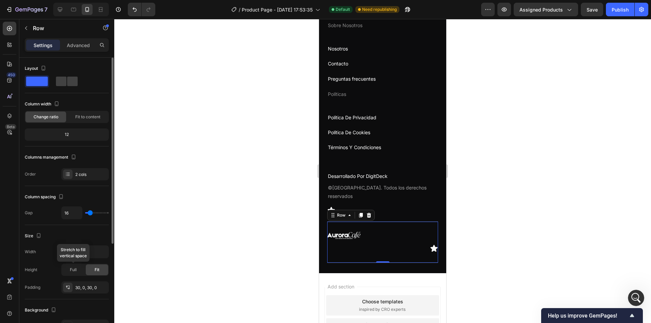
scroll to position [150, 0]
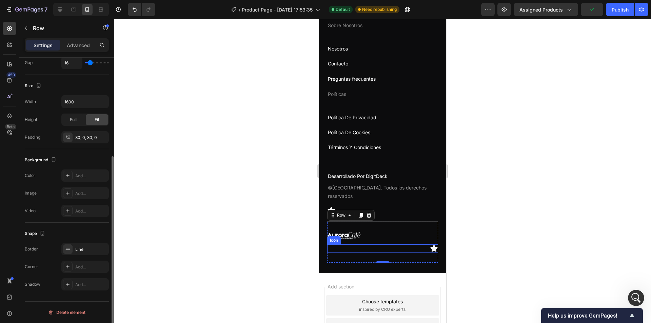
click at [401, 246] on div "Icon" at bounding box center [382, 248] width 111 height 8
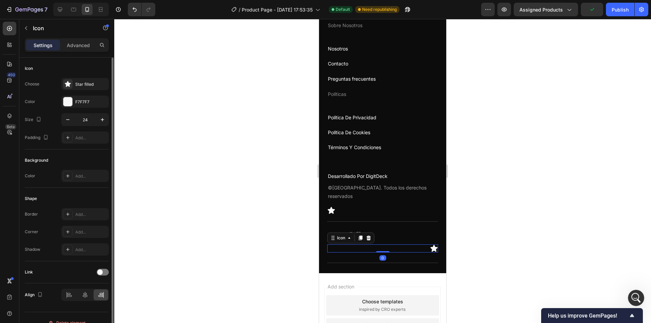
scroll to position [11, 0]
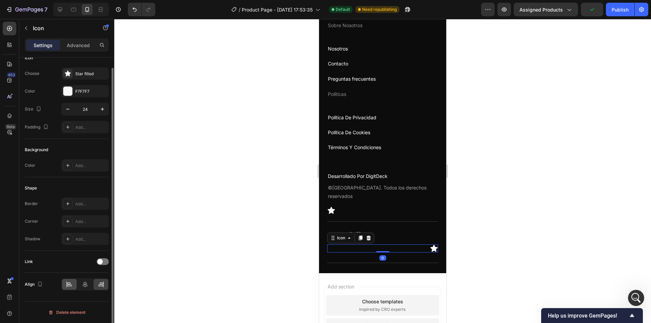
click at [65, 279] on div at bounding box center [69, 284] width 15 height 11
click at [418, 223] on div "Image Icon 0 Row" at bounding box center [382, 242] width 111 height 42
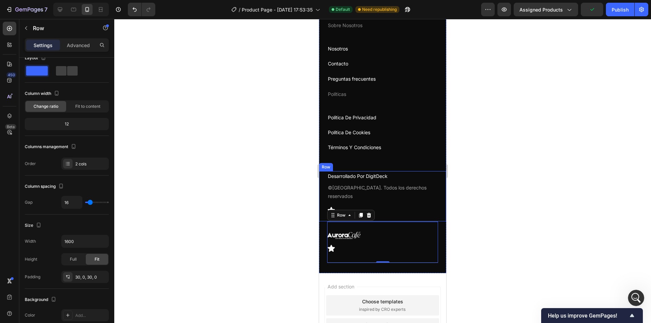
scroll to position [0, 0]
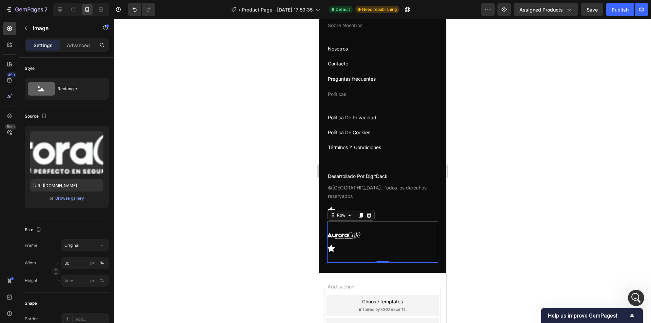
click at [361, 233] on div at bounding box center [382, 235] width 111 height 7
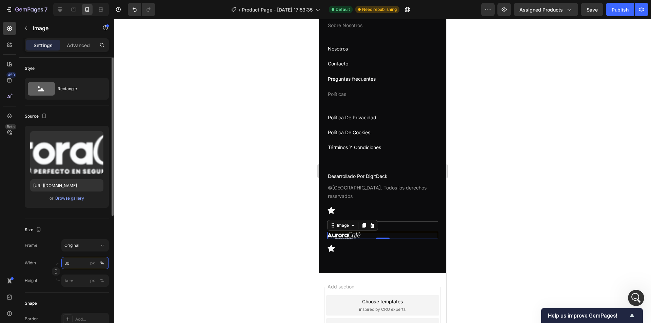
click at [74, 265] on input "30" at bounding box center [84, 263] width 47 height 12
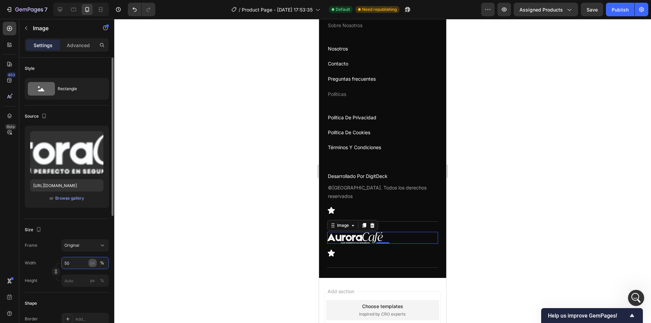
type input "5"
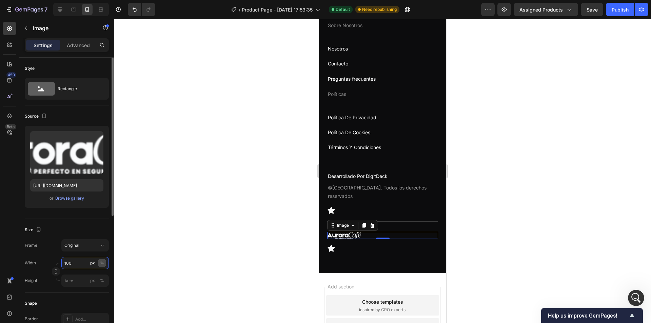
type input "100"
click at [101, 264] on div "%" at bounding box center [102, 263] width 4 height 6
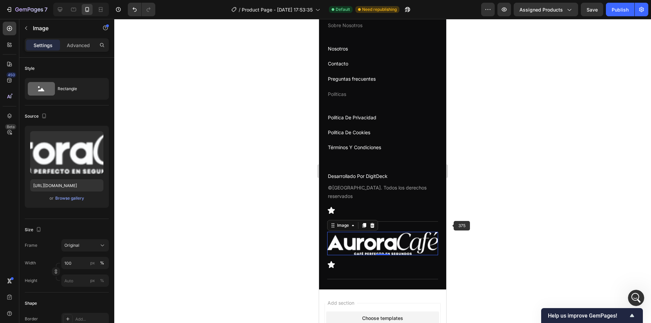
click at [471, 219] on div at bounding box center [382, 171] width 536 height 304
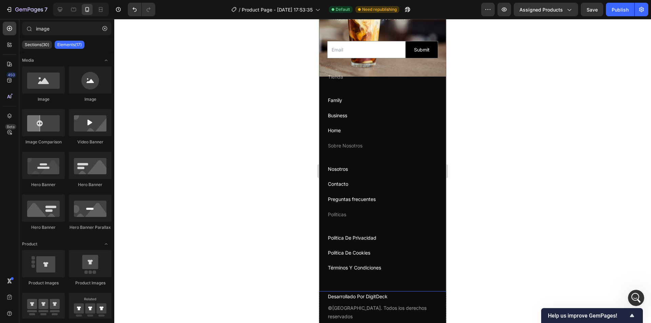
scroll to position [2384, 0]
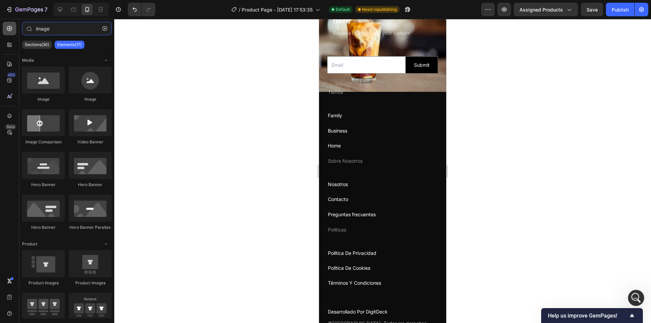
drag, startPoint x: 56, startPoint y: 30, endPoint x: 12, endPoint y: 32, distance: 44.1
click at [12, 32] on div "450 Beta image Sections(30) Elements(17) Media Image Image Image Comparison Vid…" at bounding box center [57, 171] width 114 height 304
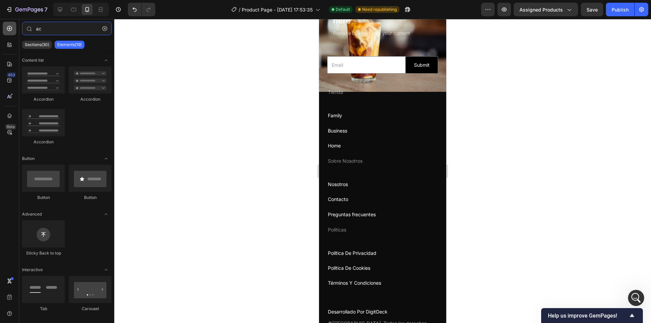
type input "acc"
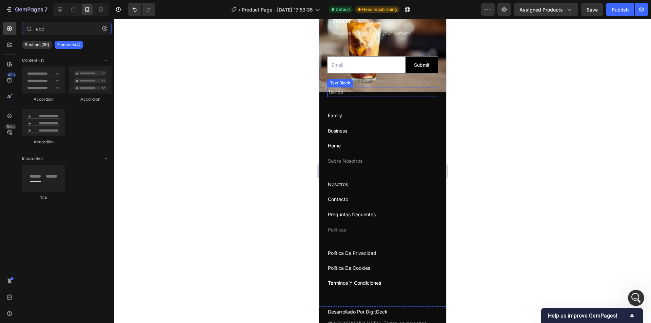
scroll to position [2249, 0]
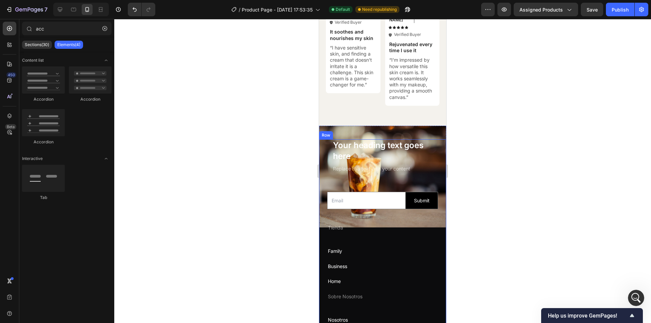
click at [321, 190] on div "Your heading text goes here Heading Replace this text with your content Text Bl…" at bounding box center [382, 290] width 127 height 303
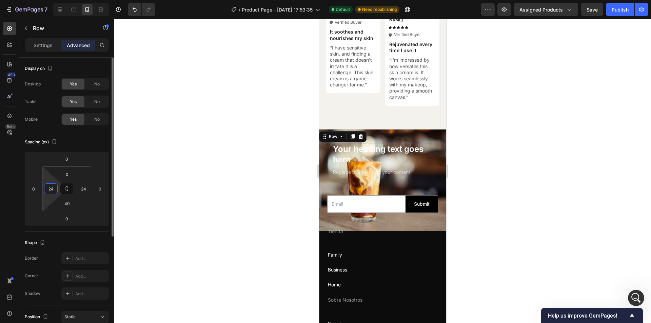
click at [55, 191] on input "24" at bounding box center [51, 189] width 10 height 10
type input "15"
click at [84, 191] on input "24" at bounding box center [83, 189] width 10 height 10
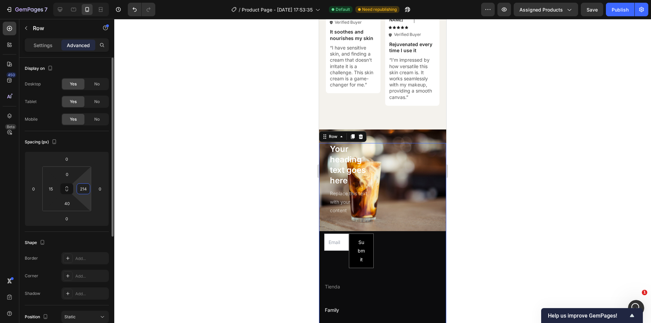
type input "5"
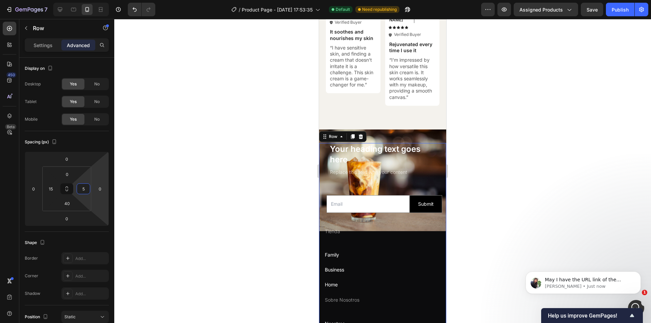
scroll to position [449, 0]
type input "15"
click at [636, 301] on div "Open Intercom Messenger" at bounding box center [635, 307] width 22 height 22
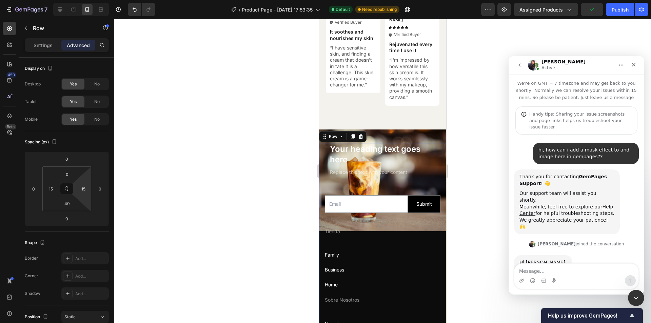
scroll to position [1, 0]
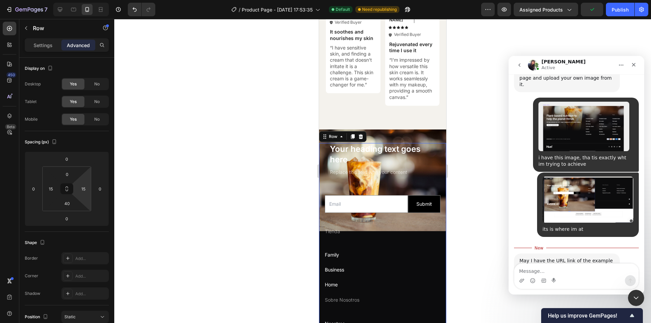
type textarea "[URL][DOMAIN_NAME]"
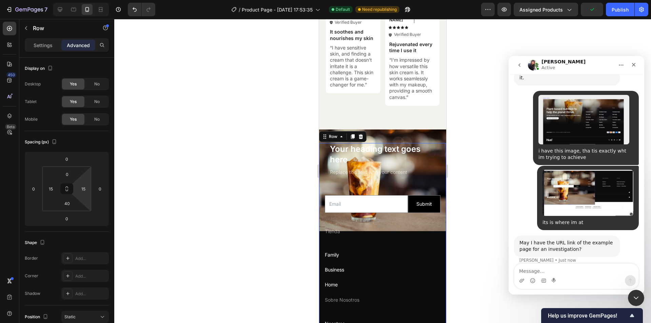
scroll to position [475, 0]
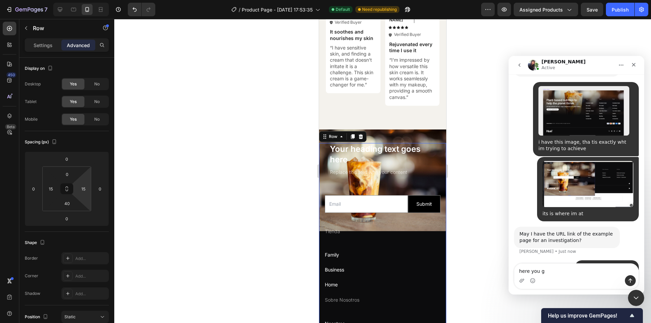
type textarea "here you go"
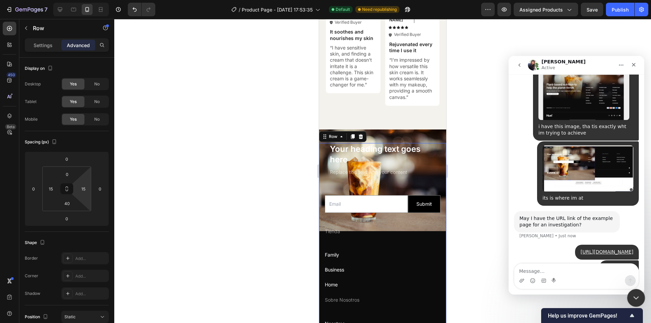
click at [632, 292] on div "Close Intercom Messenger" at bounding box center [635, 297] width 16 height 16
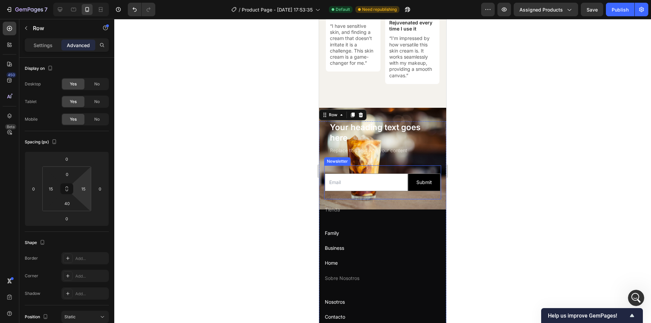
scroll to position [2283, 0]
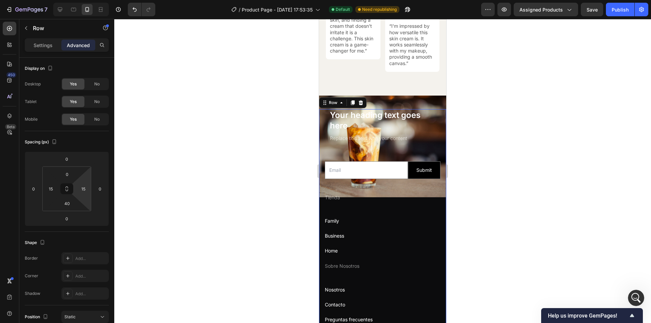
click at [323, 138] on div "Your heading text goes here Heading Replace this text with your content Text Bl…" at bounding box center [382, 260] width 127 height 303
click at [347, 168] on input "email" at bounding box center [366, 169] width 83 height 17
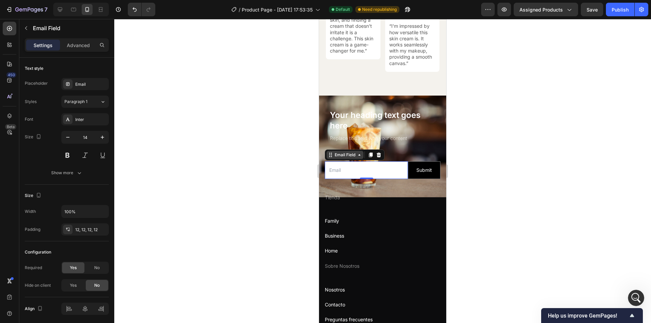
click at [339, 152] on div "Email Field" at bounding box center [344, 155] width 23 height 6
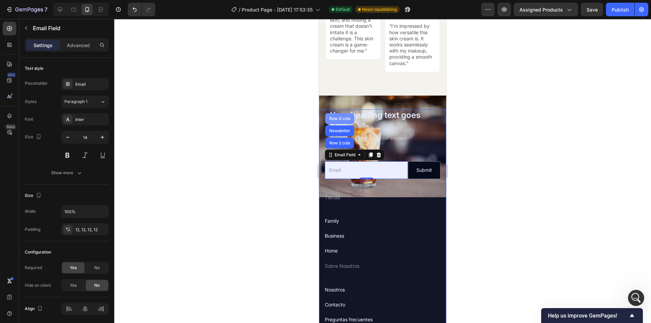
click at [338, 120] on div "Row 4 cols" at bounding box center [339, 118] width 29 height 11
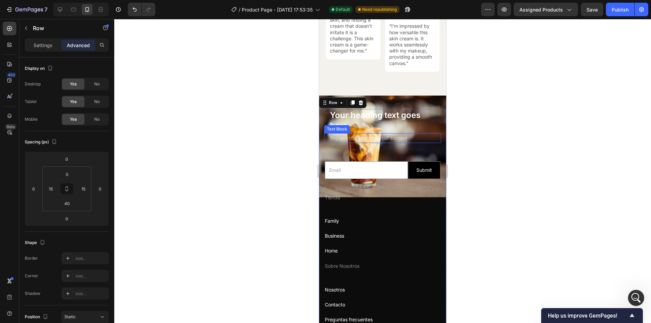
click at [336, 128] on div "Text Block" at bounding box center [337, 129] width 26 height 8
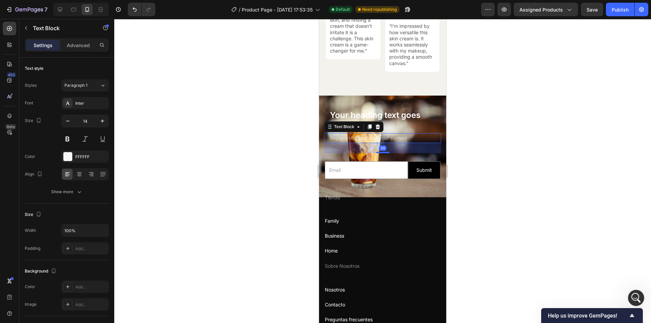
drag, startPoint x: 332, startPoint y: 123, endPoint x: 332, endPoint y: 118, distance: 4.4
click at [332, 124] on icon at bounding box center [329, 126] width 5 height 5
click at [75, 47] on p "Advanced" at bounding box center [78, 45] width 23 height 7
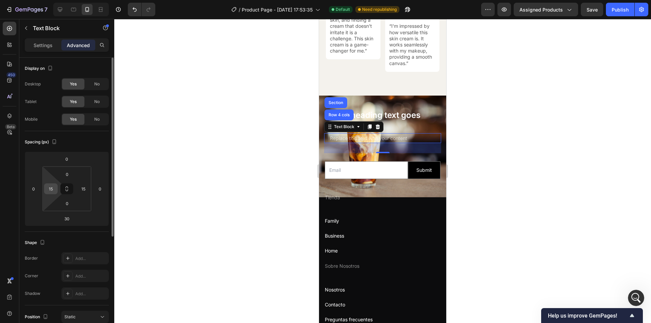
click at [56, 188] on input "15" at bounding box center [51, 189] width 10 height 10
type input "0"
click at [86, 190] on input "15" at bounding box center [83, 189] width 10 height 10
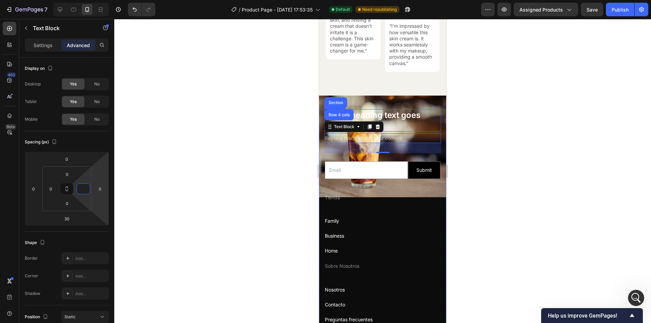
click at [409, 109] on h2 "Your heading text goes here" at bounding box center [382, 120] width 107 height 22
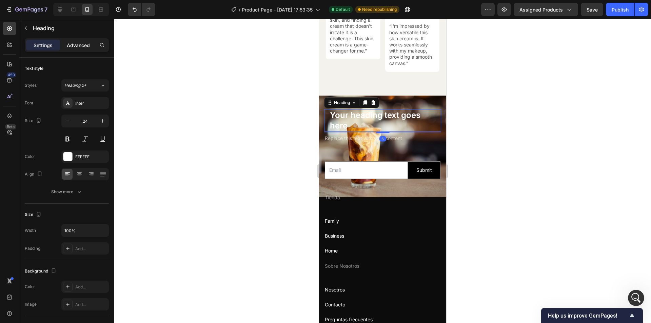
click at [81, 47] on p "Advanced" at bounding box center [78, 45] width 23 height 7
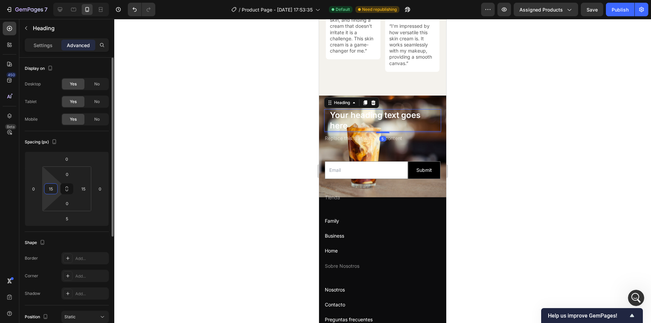
click at [50, 189] on input "15" at bounding box center [51, 189] width 10 height 10
type input "0"
click at [84, 188] on input "15" at bounding box center [83, 189] width 10 height 10
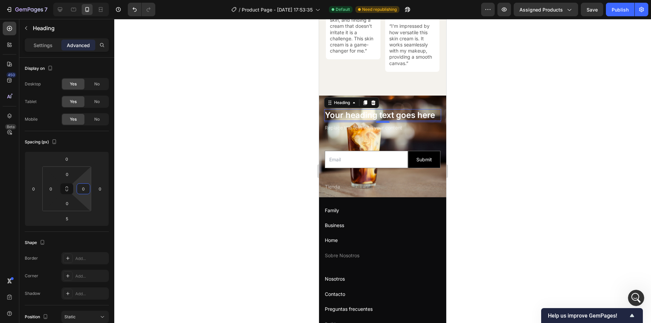
click at [246, 106] on div at bounding box center [382, 171] width 536 height 304
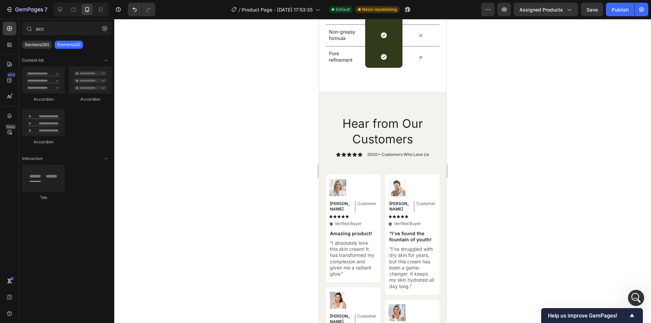
scroll to position [1808, 0]
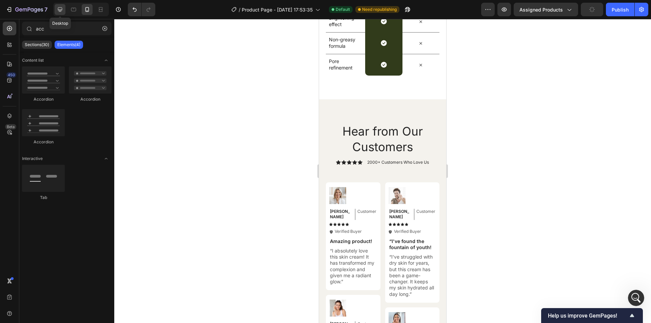
click at [56, 8] on div at bounding box center [60, 9] width 11 height 11
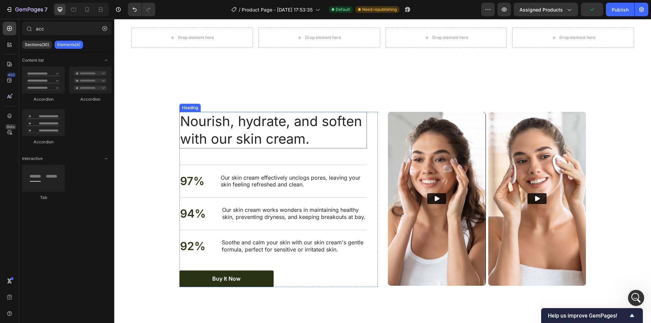
scroll to position [1371, 0]
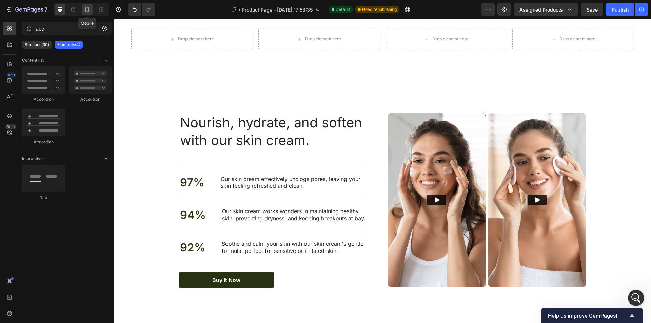
click at [85, 10] on icon at bounding box center [87, 9] width 4 height 5
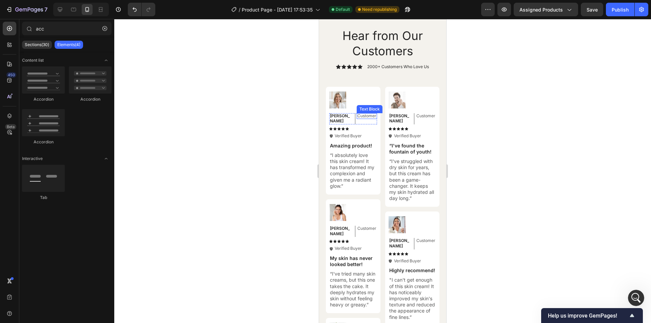
scroll to position [2059, 0]
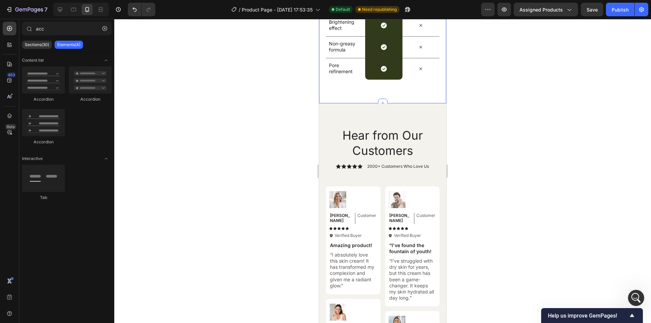
click at [341, 107] on div "Hear from Our Customers Heading Icon Icon Icon Icon Icon Icon List 2000+ Custom…" at bounding box center [382, 288] width 127 height 371
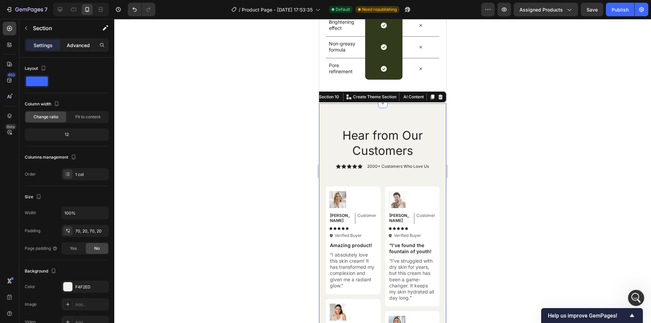
click at [79, 46] on p "Advanced" at bounding box center [78, 45] width 23 height 7
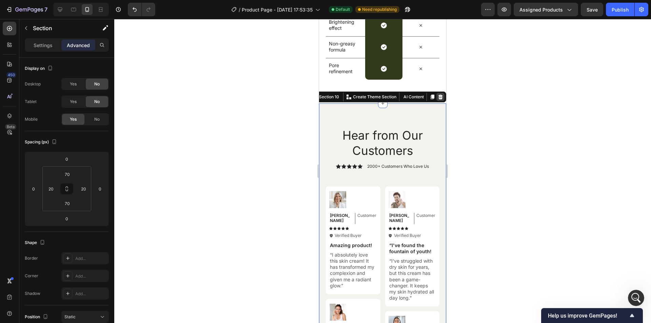
click at [437, 98] on icon at bounding box center [439, 96] width 5 height 5
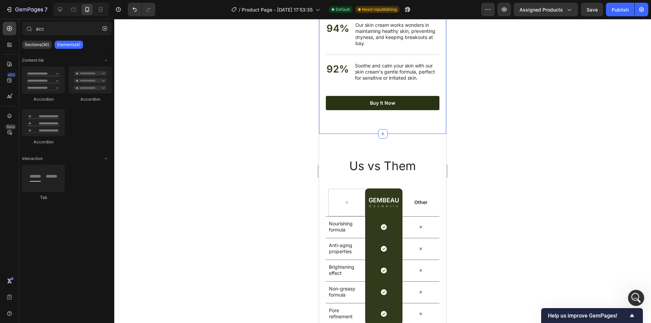
scroll to position [1788, 0]
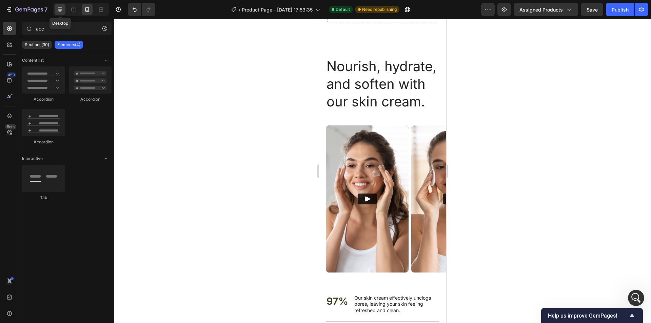
click at [65, 11] on div at bounding box center [60, 9] width 11 height 11
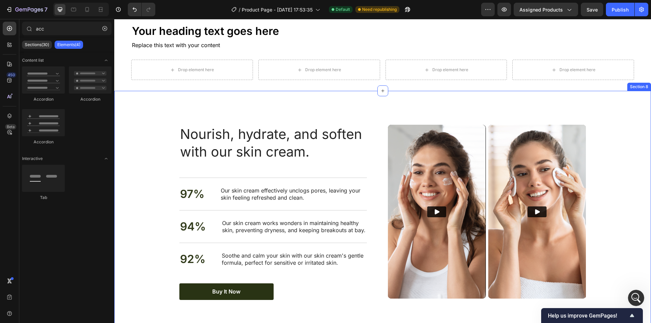
scroll to position [1337, 0]
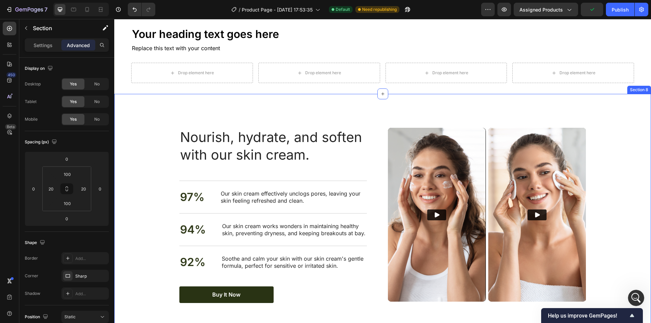
click at [237, 114] on div "Nourish, hydrate, and soften with our skin cream. Heading Nourish, hydrate, and…" at bounding box center [382, 215] width 536 height 243
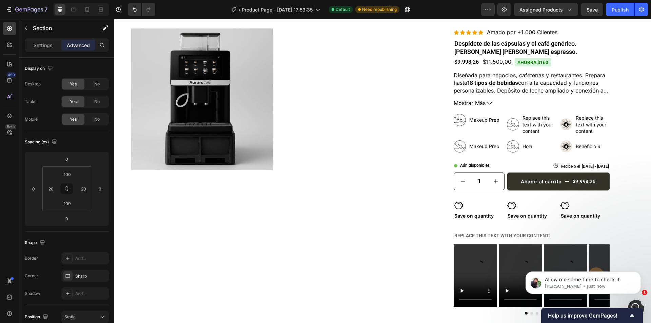
scroll to position [0, 0]
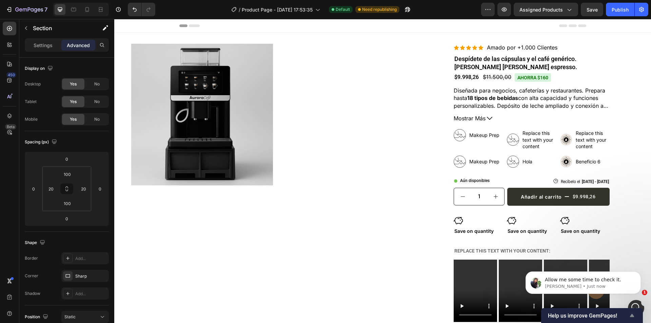
click at [630, 312] on icon "Show survey - Help us improve GemPages!" at bounding box center [632, 315] width 8 height 8
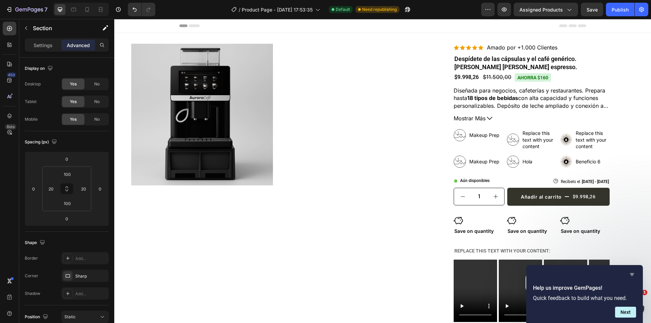
click at [629, 276] on icon "Hide survey" at bounding box center [632, 274] width 8 height 8
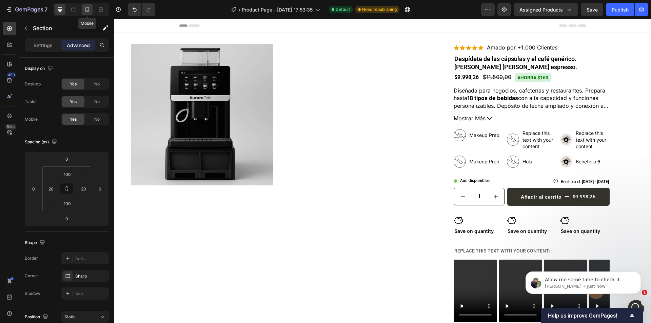
click at [93, 9] on div at bounding box center [87, 9] width 11 height 11
type input "70"
type input "0"
type input "70"
type input "0"
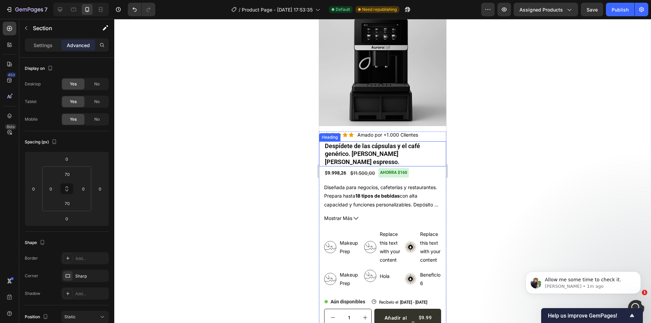
scroll to position [34, 0]
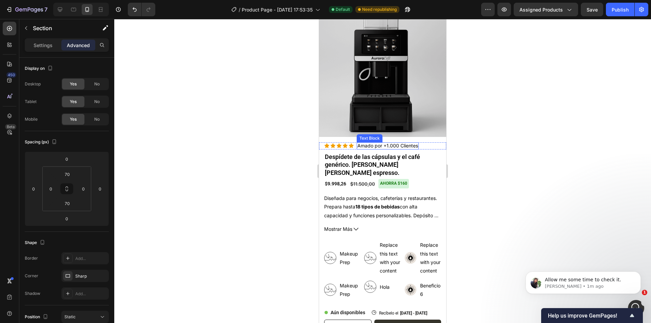
click at [400, 143] on p "Amado por +1.000 Clientes" at bounding box center [387, 146] width 61 height 6
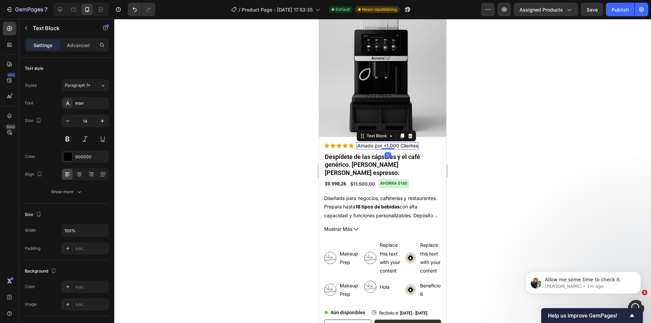
click at [400, 143] on p "Amado por +1.000 Clientes" at bounding box center [387, 146] width 61 height 6
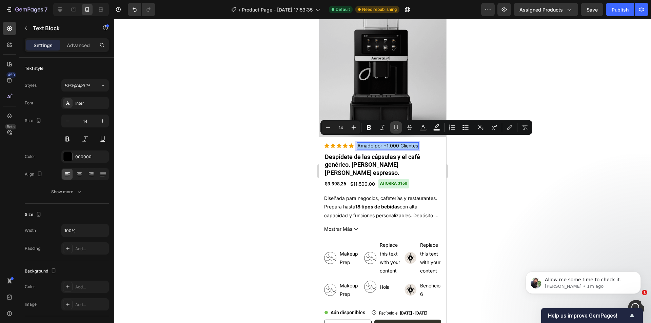
click at [397, 128] on icon "Editor contextual toolbar" at bounding box center [395, 127] width 7 height 7
click at [512, 127] on icon "Editor contextual toolbar" at bounding box center [509, 127] width 7 height 7
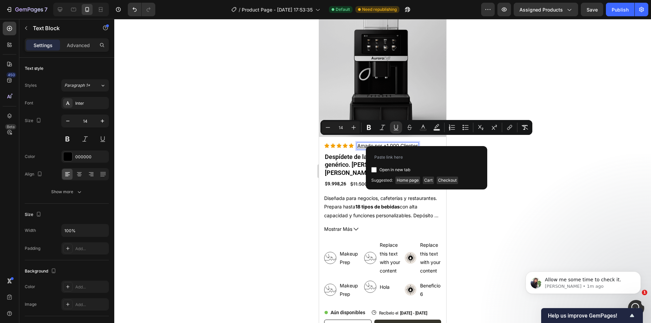
click at [266, 159] on div at bounding box center [382, 171] width 536 height 304
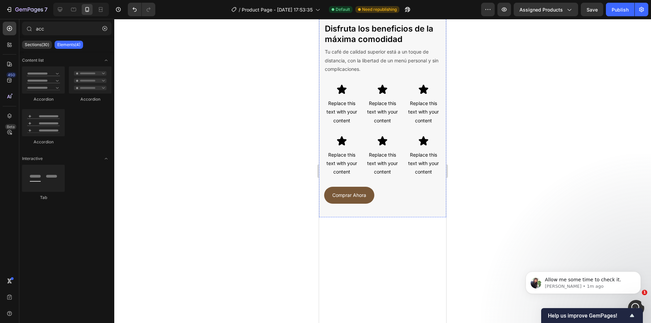
scroll to position [1152, 0]
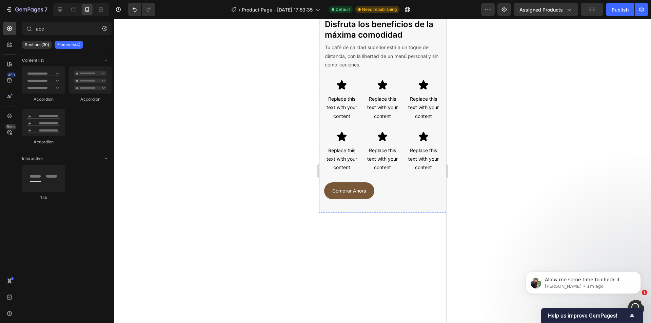
click at [345, 12] on img at bounding box center [382, 12] width 127 height 0
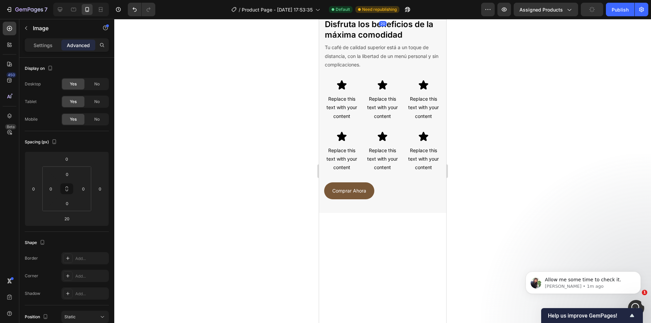
click at [330, 8] on div "Image" at bounding box center [334, 5] width 15 height 6
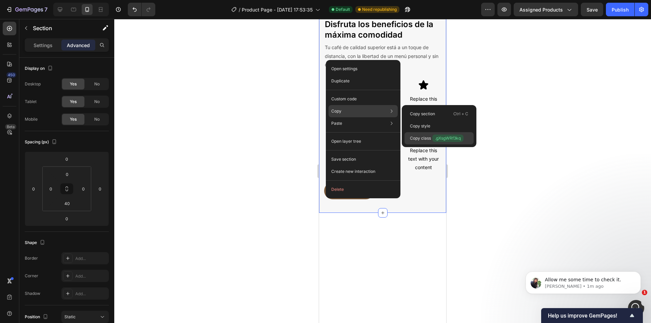
click at [436, 140] on span ".gXsgWRf3kq" at bounding box center [447, 138] width 31 height 7
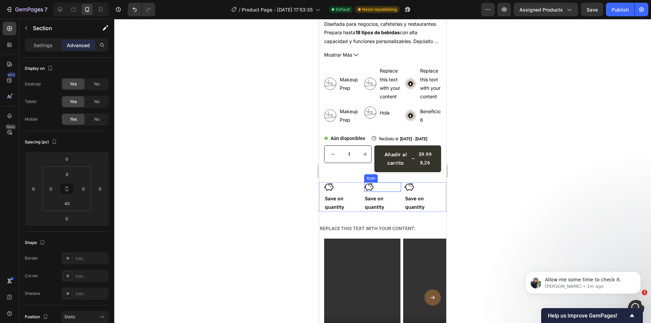
scroll to position [0, 0]
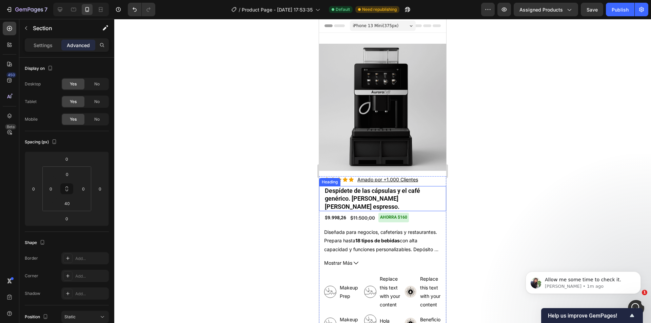
click at [385, 177] on u "Amado por +1.000 Clientes" at bounding box center [387, 180] width 61 height 6
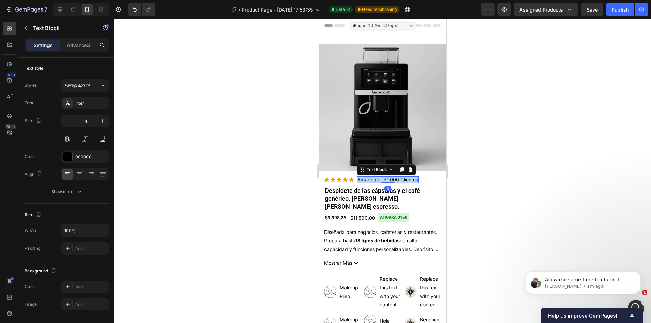
click at [385, 177] on u "Amado por +1.000 Clientes" at bounding box center [387, 180] width 61 height 6
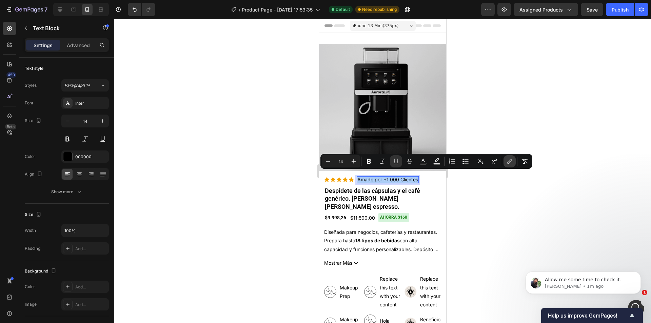
click at [506, 162] on icon "Editor contextual toolbar" at bounding box center [509, 161] width 7 height 7
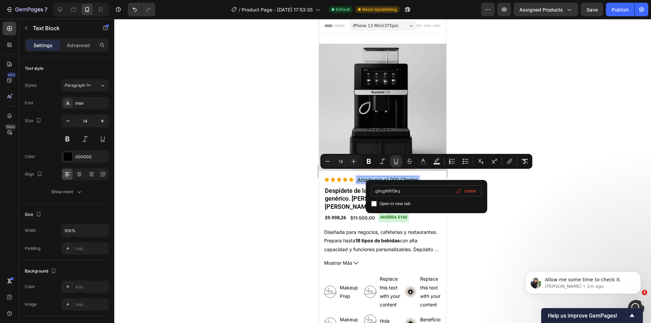
click at [375, 189] on input ".gXsgWRf3kq" at bounding box center [426, 190] width 110 height 11
type input "#gXsgWRf3kq"
click at [614, 11] on div "Publish" at bounding box center [619, 9] width 17 height 7
